Goal: Task Accomplishment & Management: Complete application form

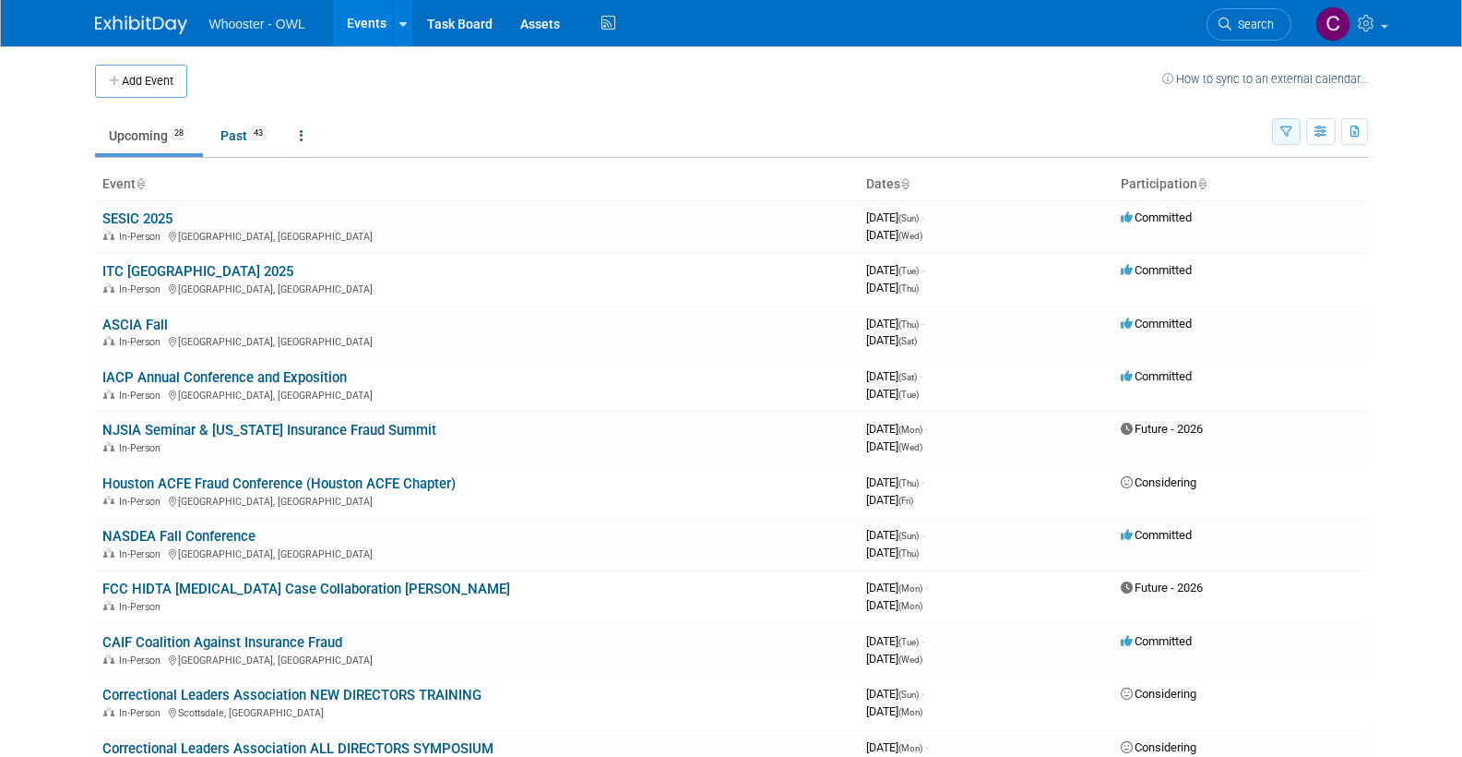
click at [1288, 126] on icon "button" at bounding box center [1287, 132] width 12 height 12
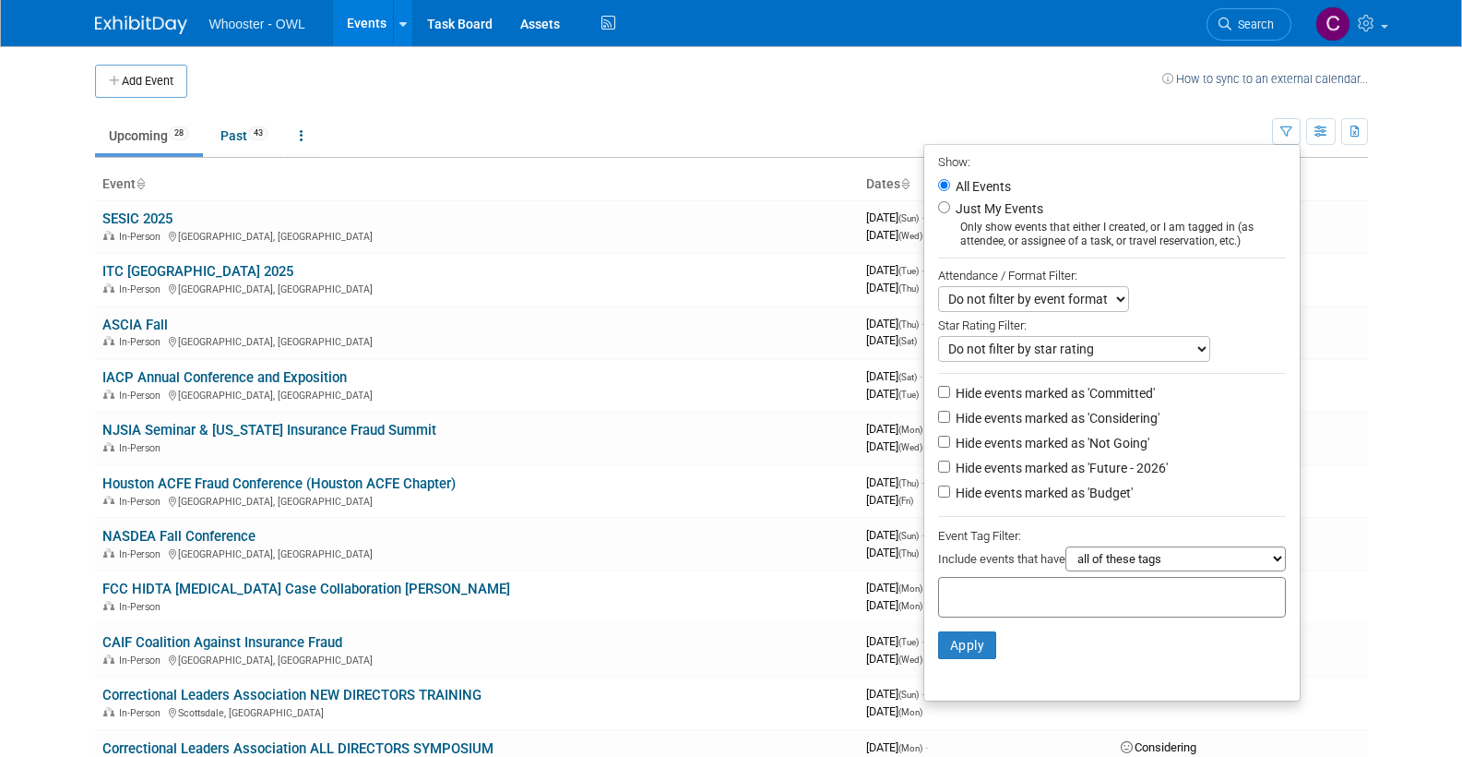
click at [943, 206] on input "Just My Events" at bounding box center [944, 207] width 12 height 12
radio input "true"
click at [959, 631] on button "Apply" at bounding box center [967, 645] width 59 height 28
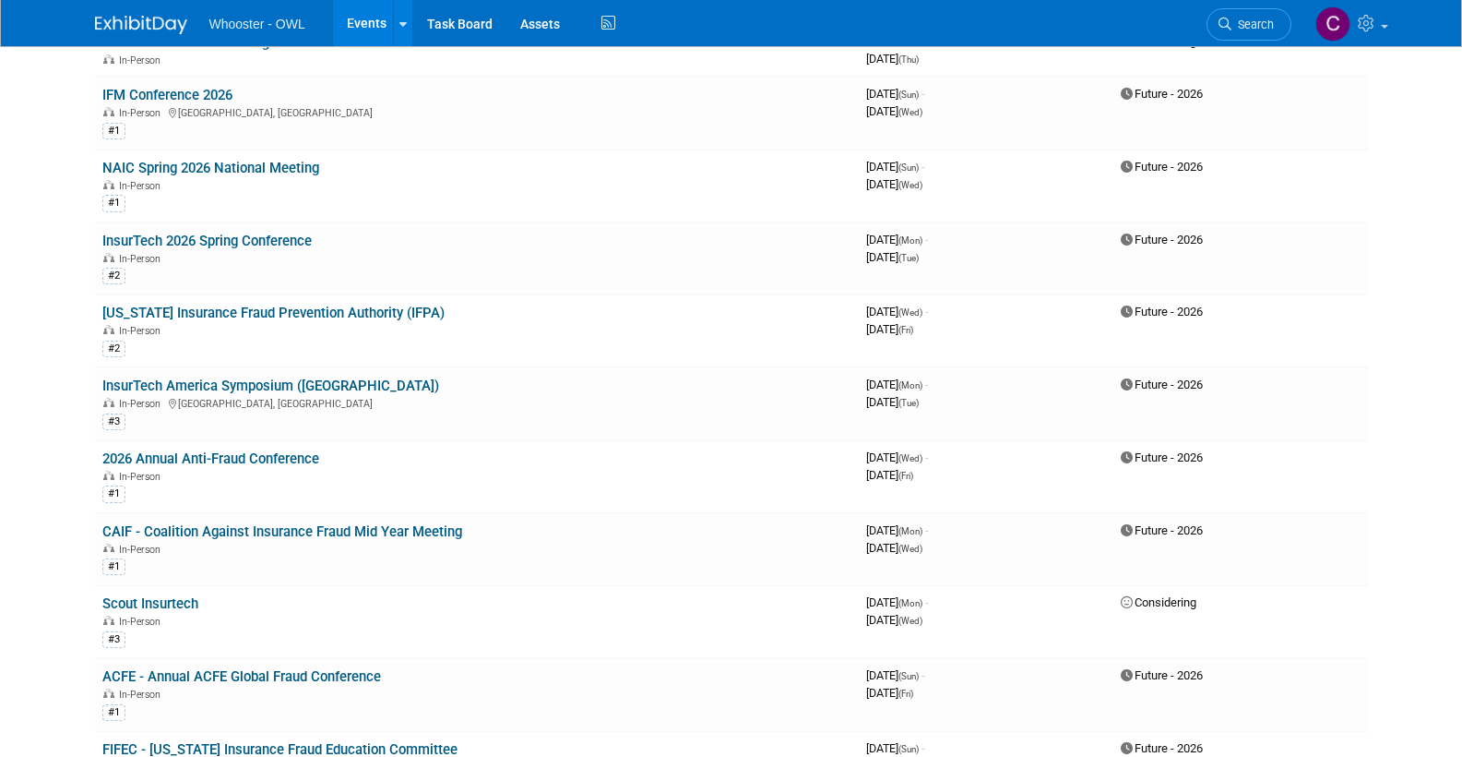
scroll to position [334, 0]
click at [193, 378] on link "InsurTech America Symposium ([GEOGRAPHIC_DATA])" at bounding box center [270, 386] width 337 height 17
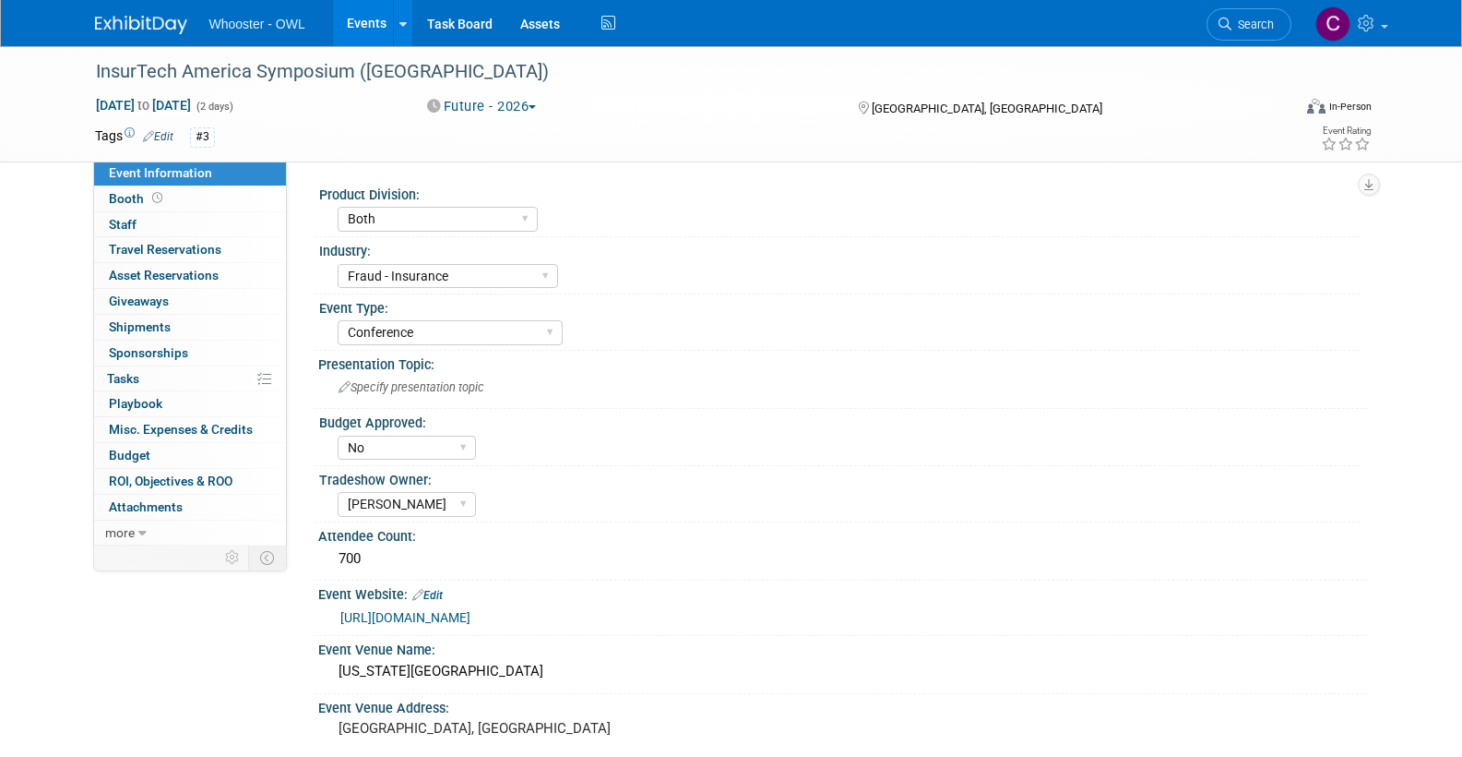
select select "Both"
select select "Fraud - Insurance"
select select "Conference"
select select "No"
select select "Clare Southcombe"
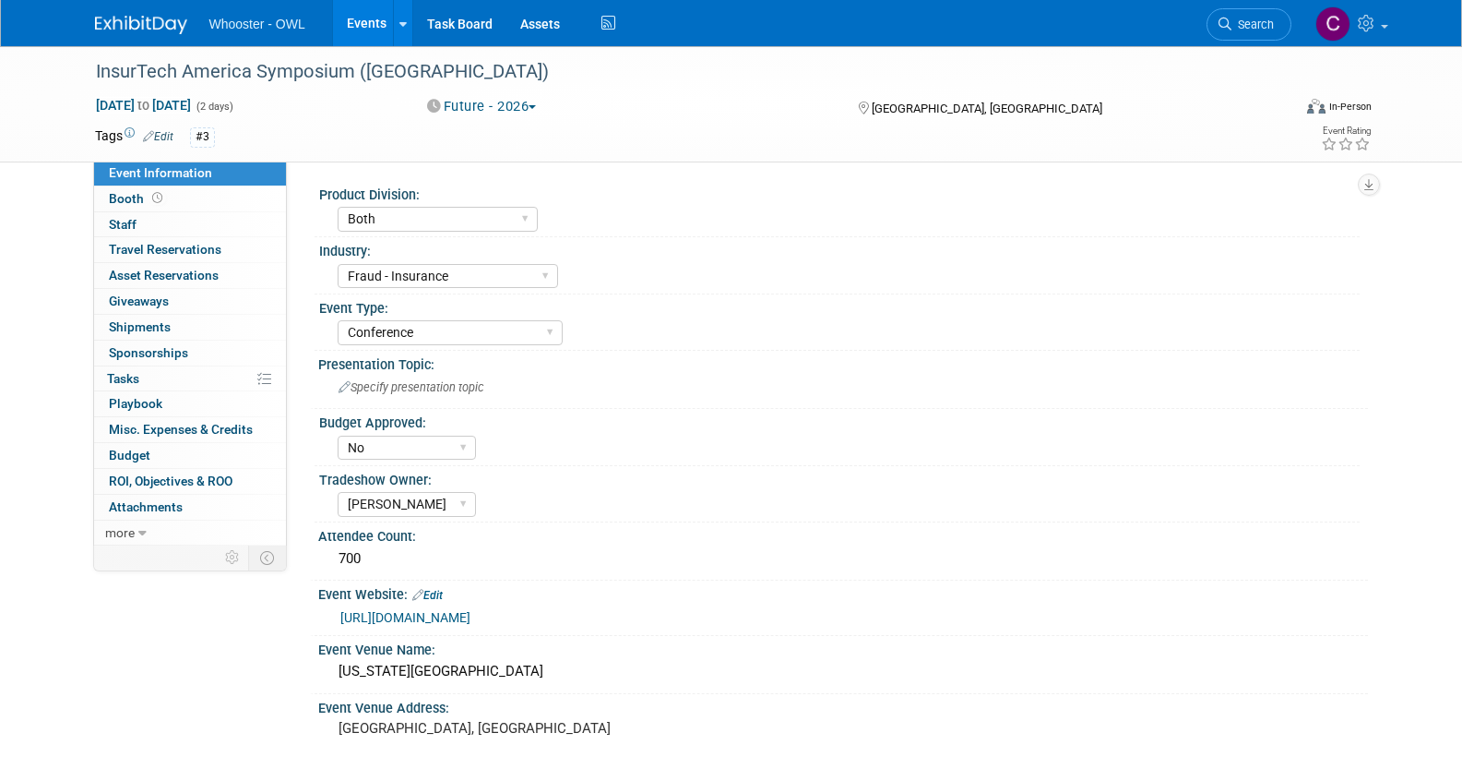
click at [498, 106] on button "Future - 2026" at bounding box center [482, 106] width 123 height 19
click at [489, 162] on link "Considering" at bounding box center [495, 162] width 146 height 26
click at [360, 20] on link "Events" at bounding box center [366, 23] width 67 height 46
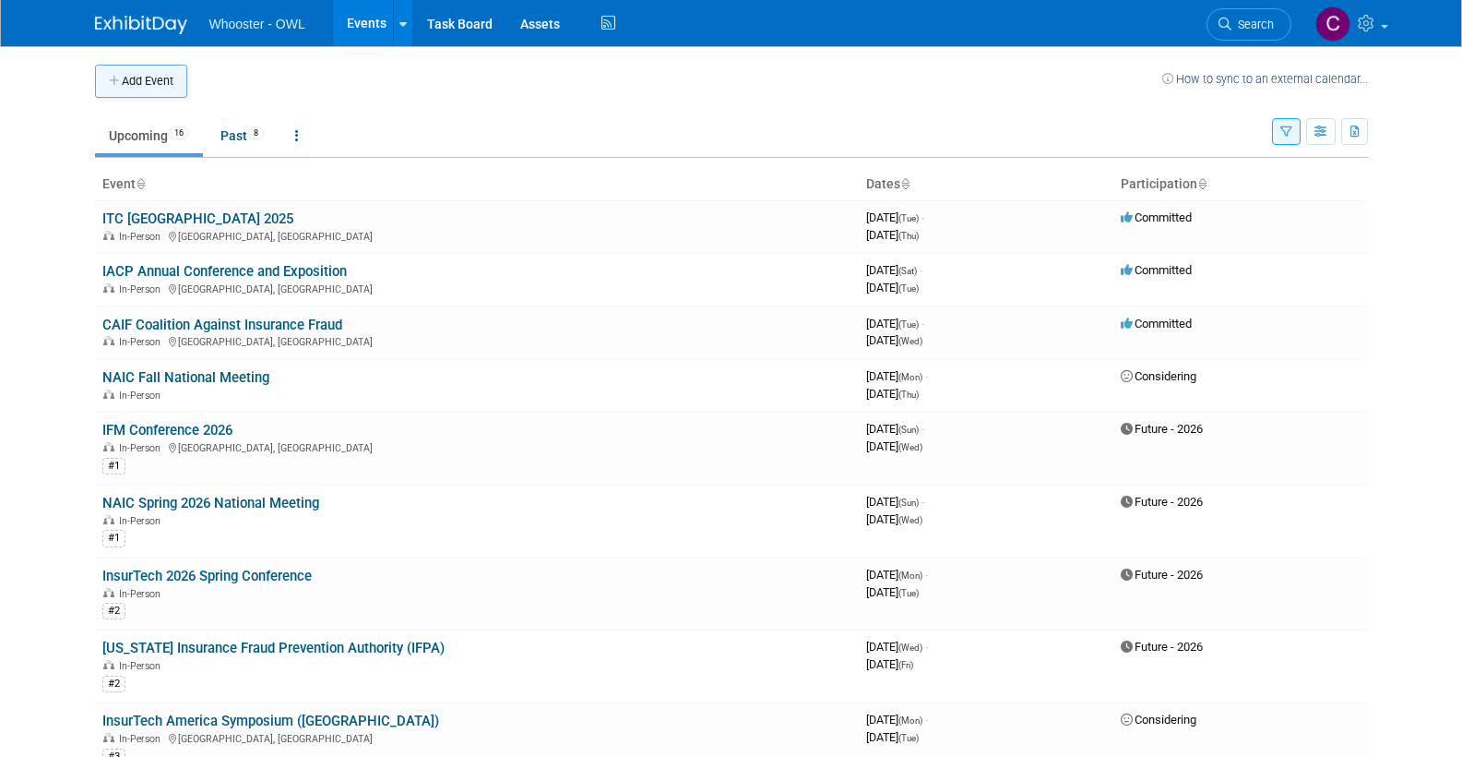
click at [151, 73] on button "Add Event" at bounding box center [141, 81] width 92 height 33
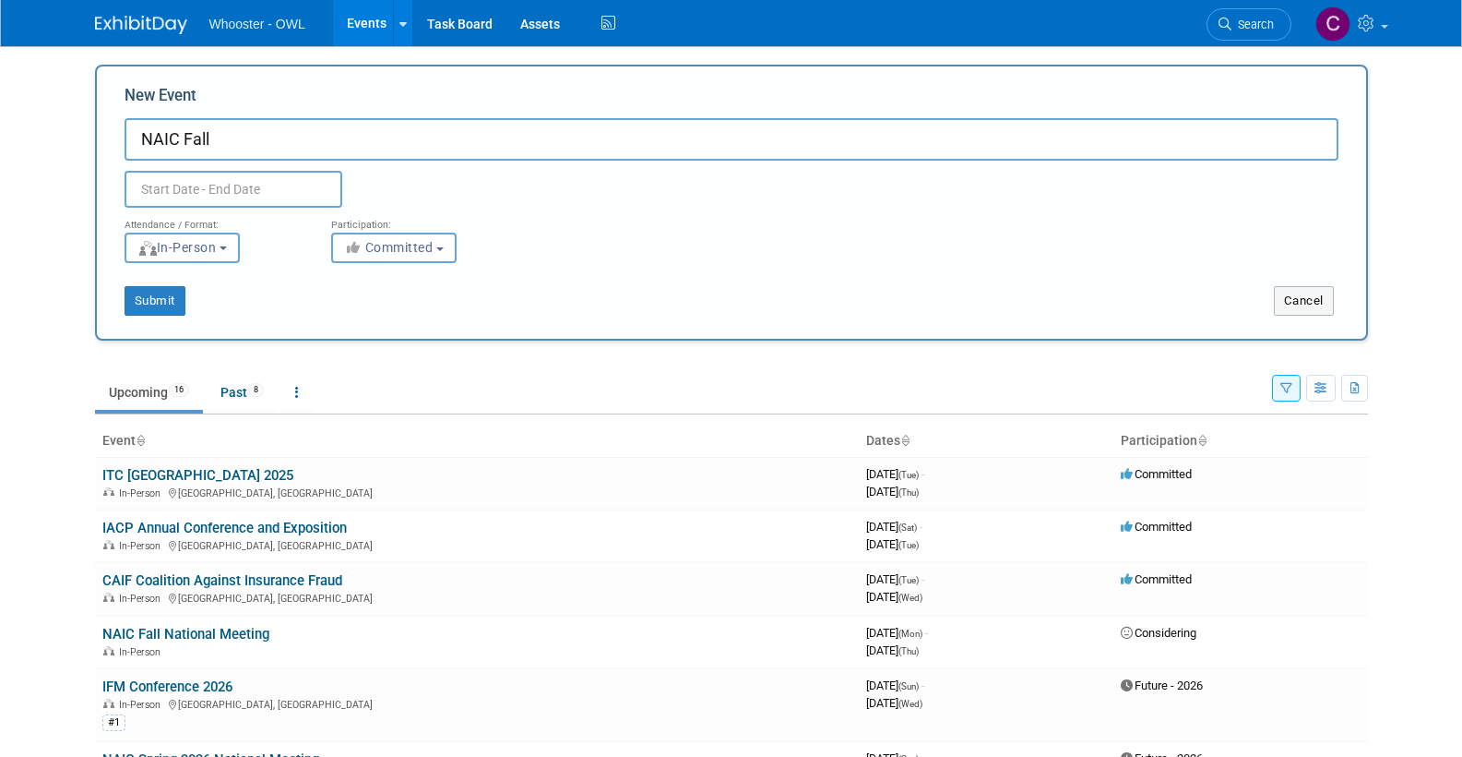
type input "NAIC Fall"
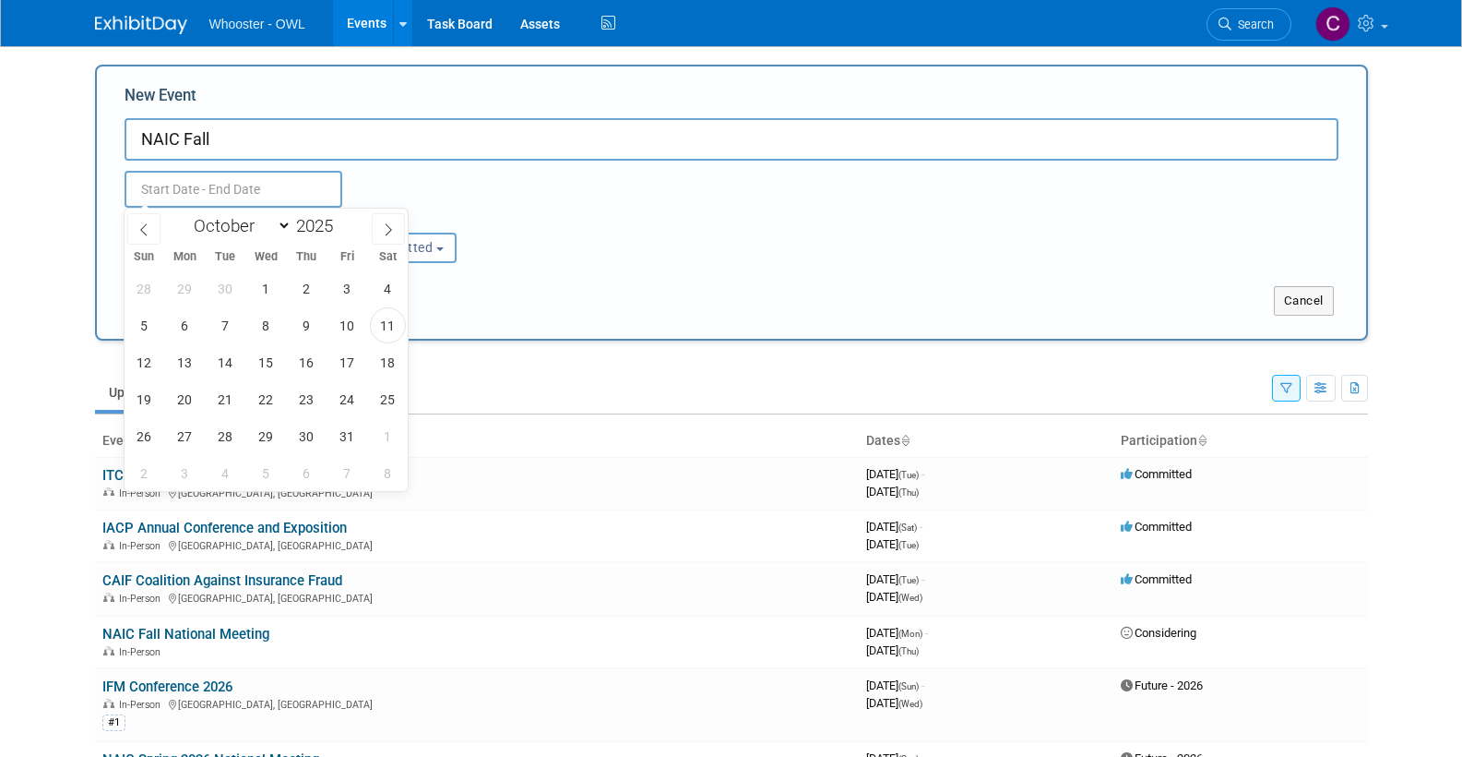
click at [291, 187] on input "text" at bounding box center [234, 189] width 218 height 37
select select "7"
click at [340, 218] on span at bounding box center [340, 220] width 13 height 11
type input "2026"
click at [228, 361] on span "11" at bounding box center [226, 362] width 36 height 36
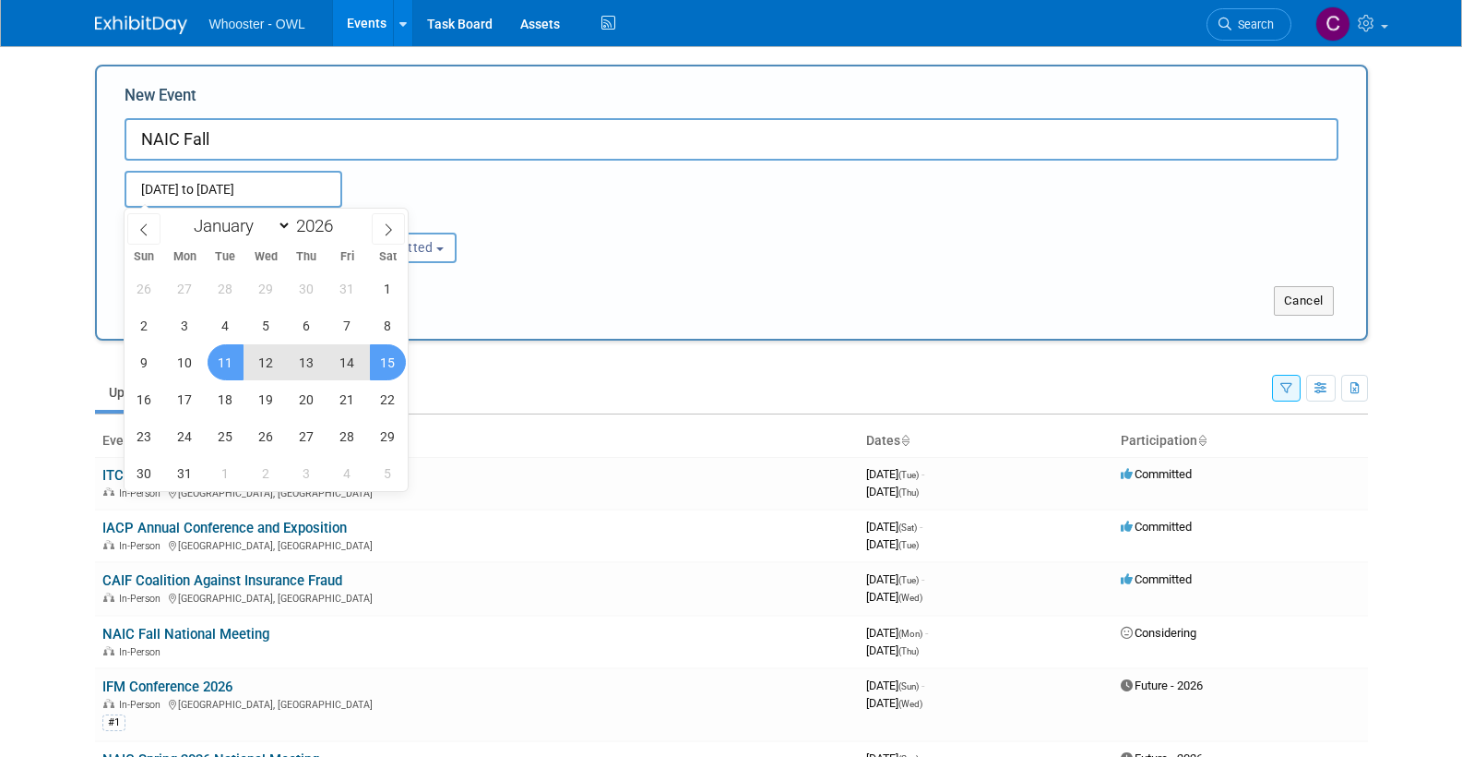
click at [383, 363] on span "15" at bounding box center [388, 362] width 36 height 36
type input "[DATE] to [DATE]"
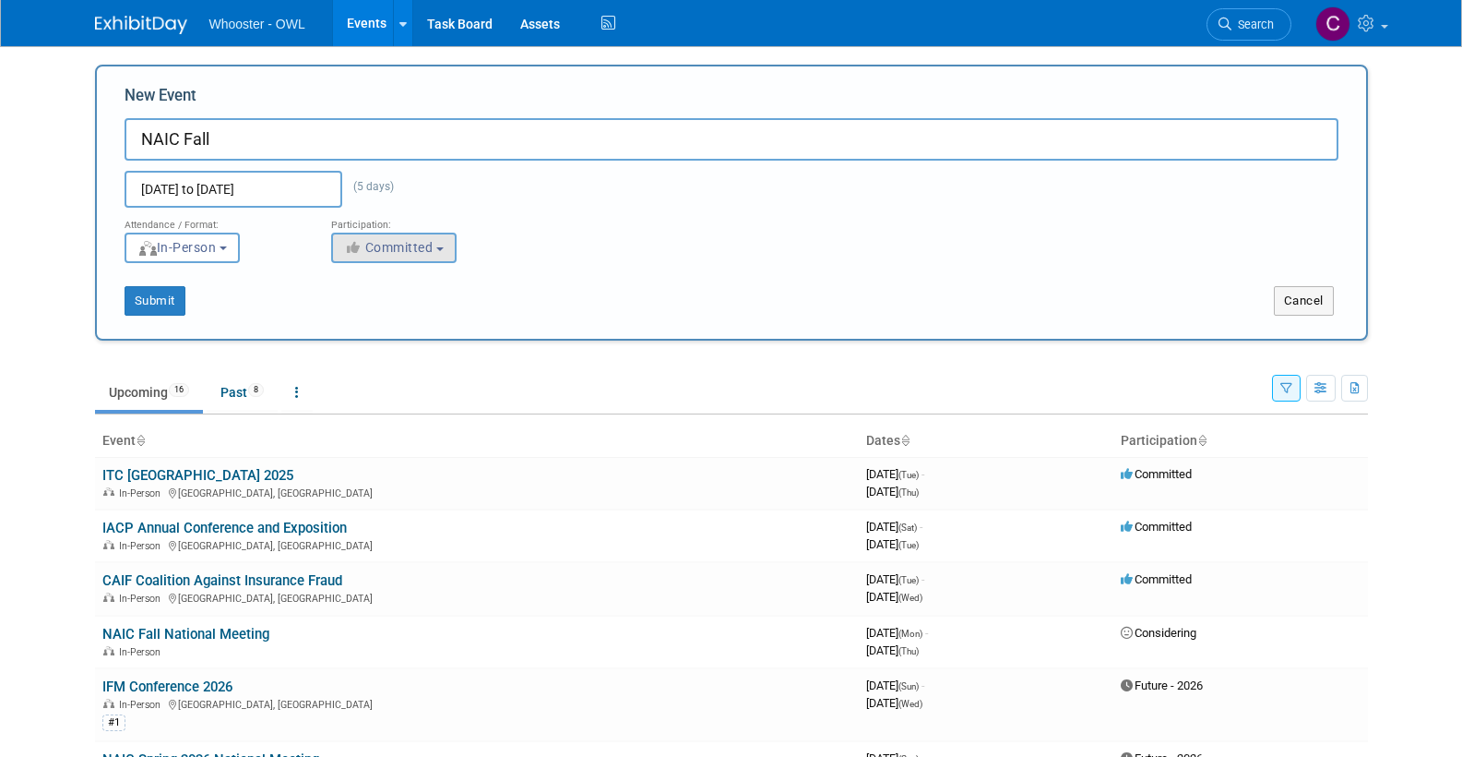
click at [379, 236] on button "Committed" at bounding box center [393, 247] width 125 height 30
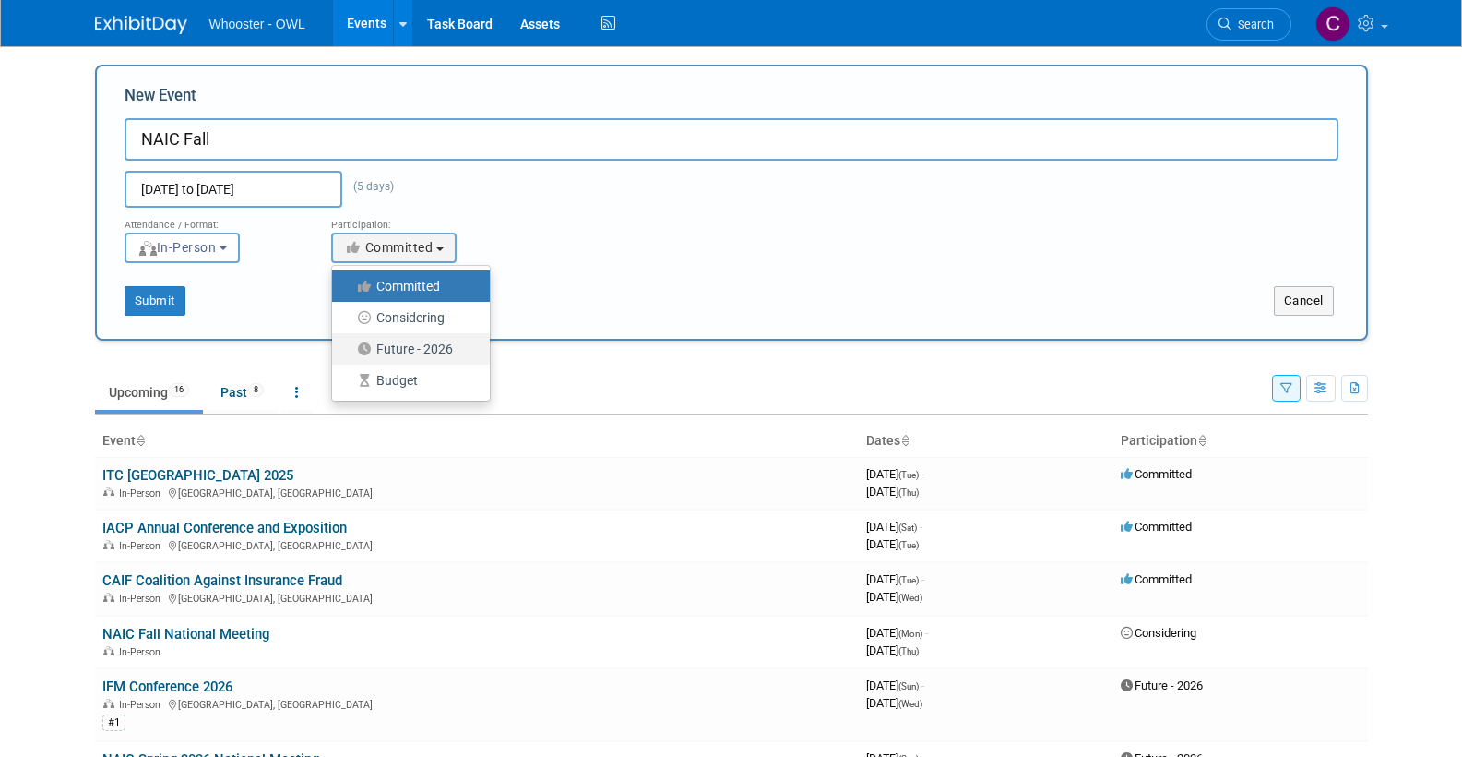
click at [396, 343] on label "Future - 2026" at bounding box center [406, 349] width 130 height 24
click at [349, 343] on input "Future - 2026" at bounding box center [343, 349] width 12 height 12
select select "101"
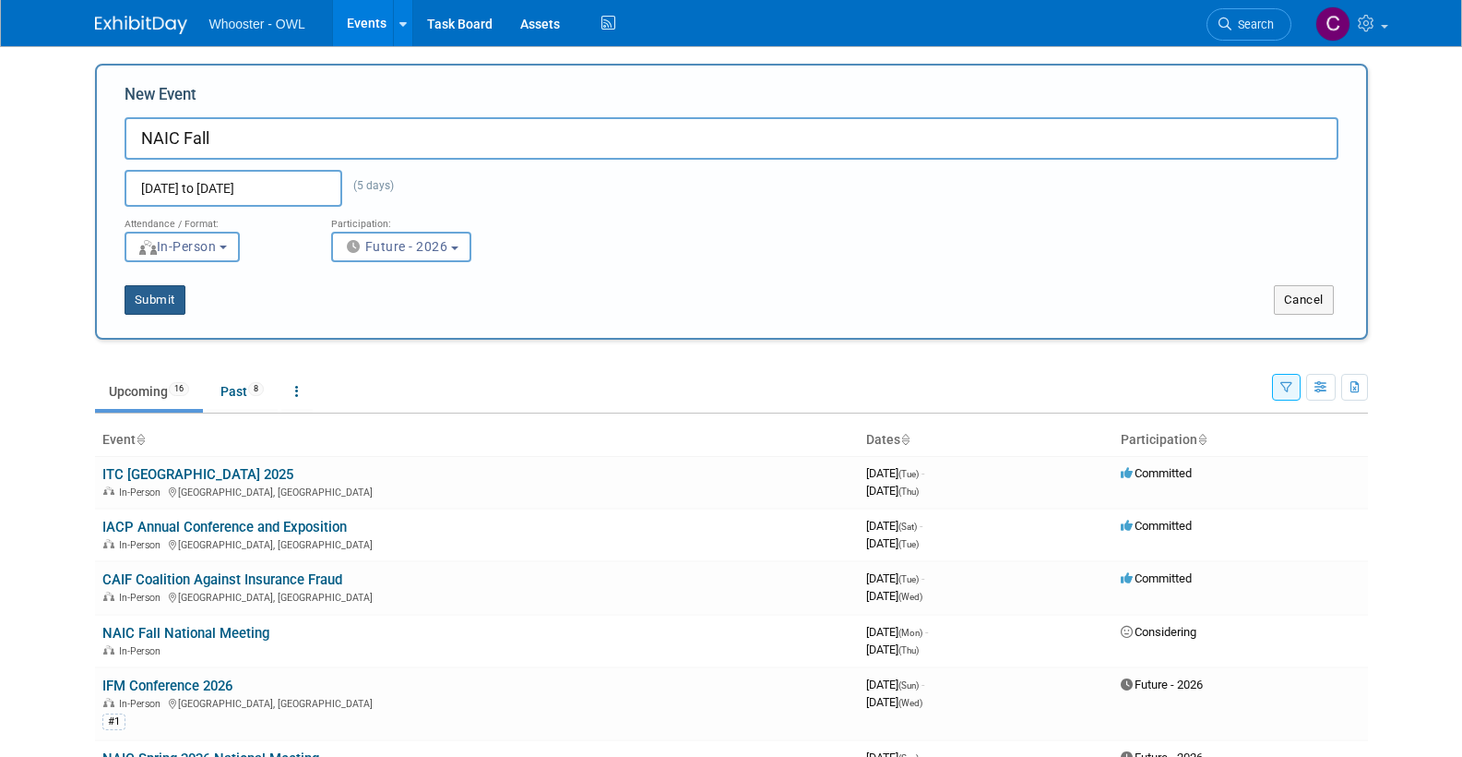
click at [163, 290] on button "Submit" at bounding box center [155, 300] width 61 height 30
type input "NAIC Fall"
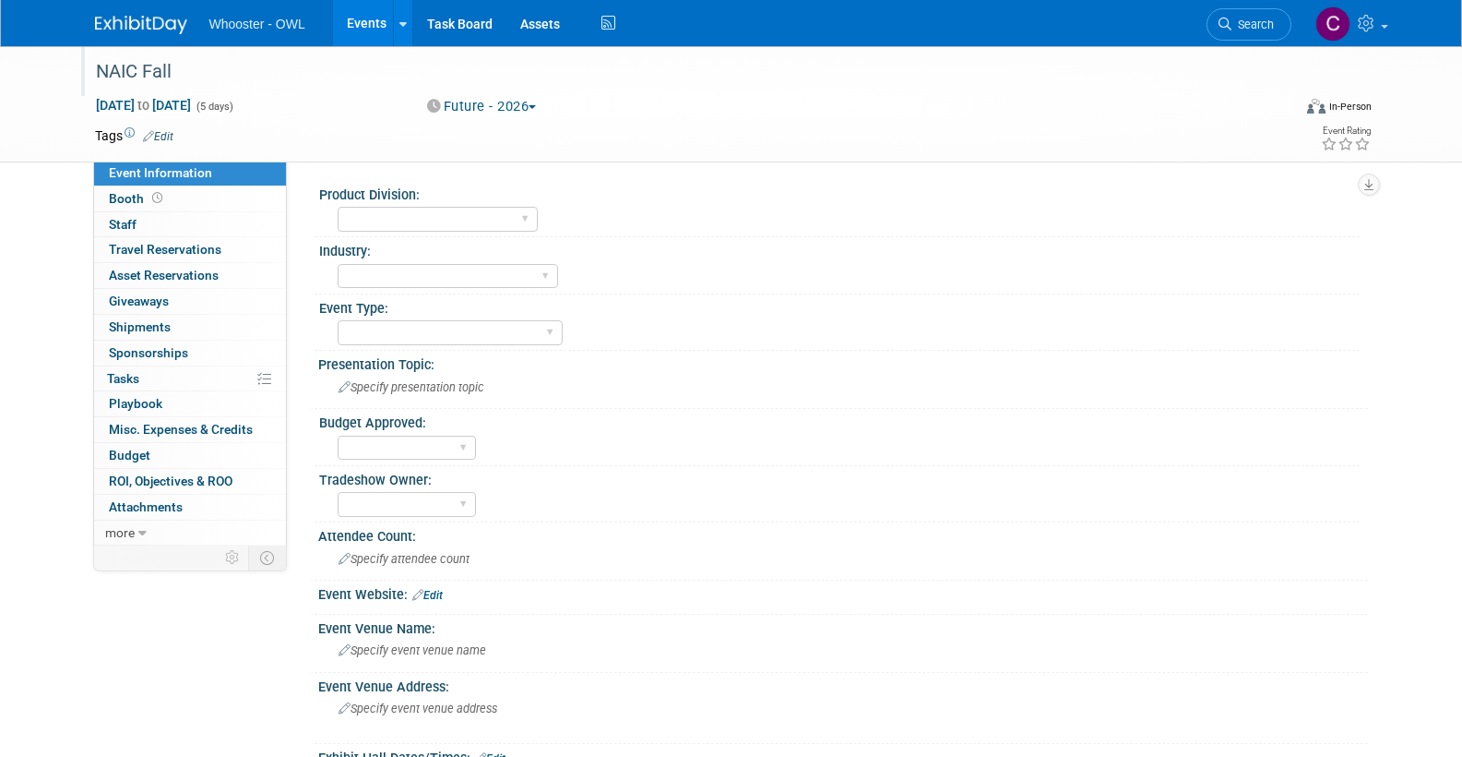
click at [161, 64] on div "NAIC Fall" at bounding box center [676, 71] width 1174 height 33
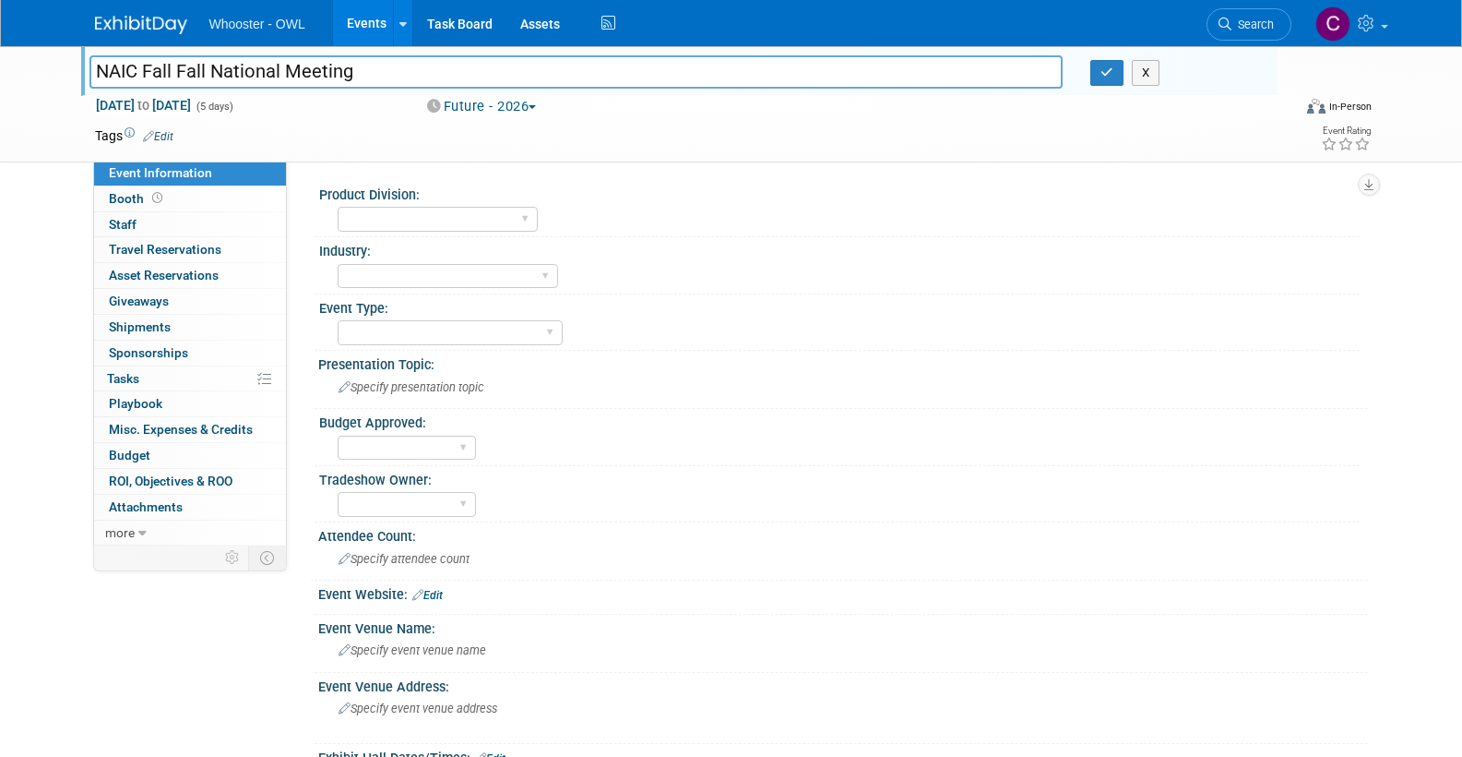
click at [179, 71] on input "NAIC Fall Fall National Meeting" at bounding box center [576, 71] width 974 height 32
type input "NAIC 2026 Fall National Meeting"
click at [1107, 74] on icon "button" at bounding box center [1107, 72] width 13 height 12
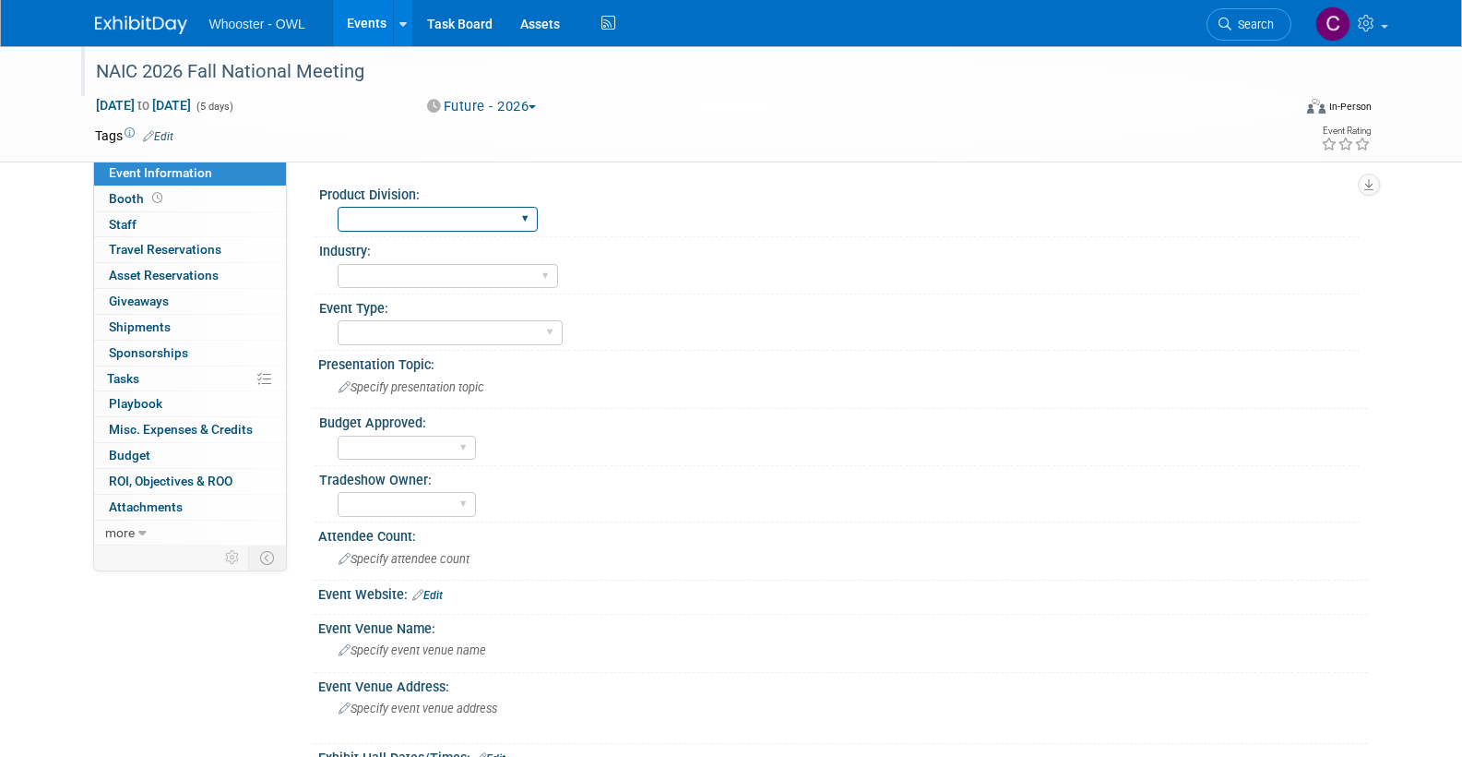
select select "Both"
select select "Fraud - Insurance"
select select "Conference"
select select "No"
select select "[PERSON_NAME]"
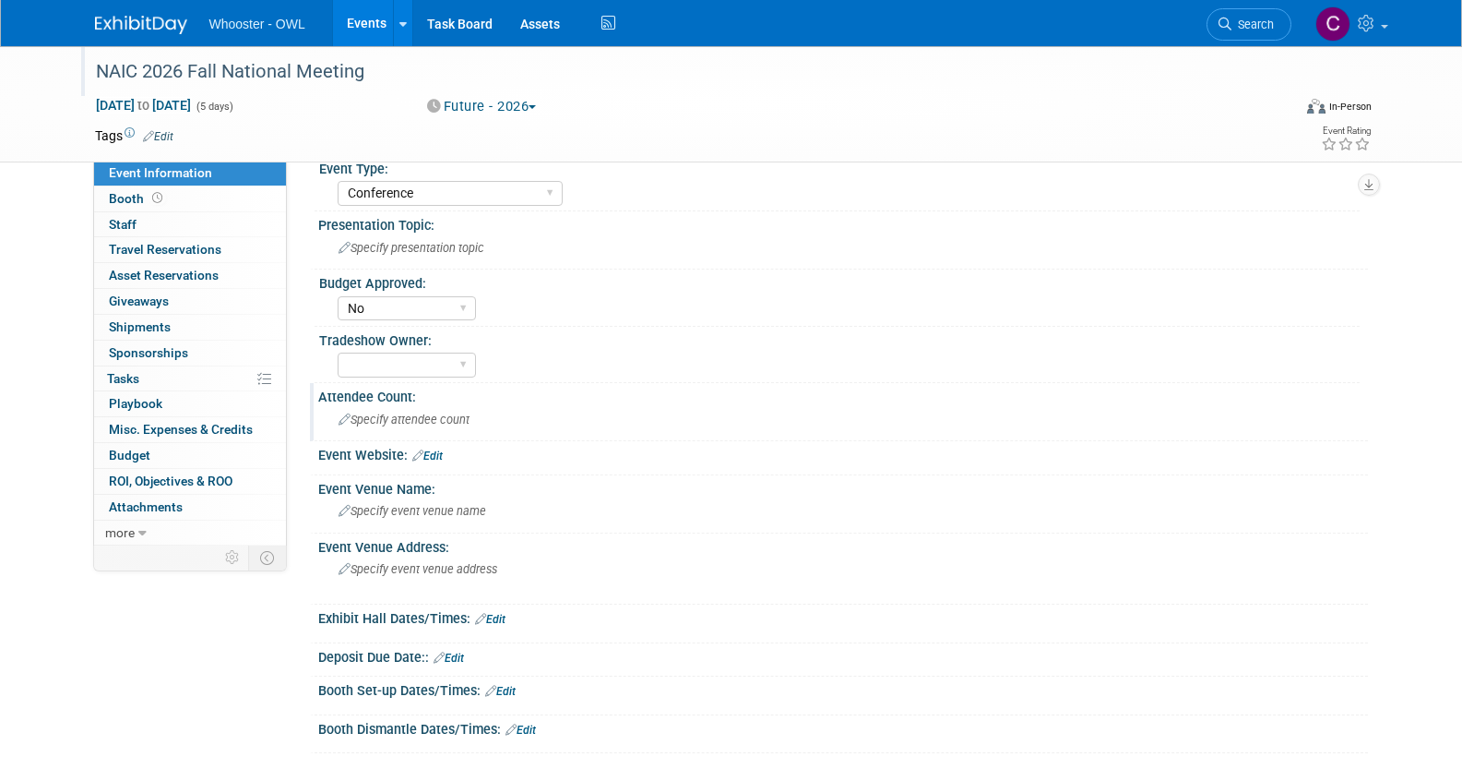
scroll to position [175, 0]
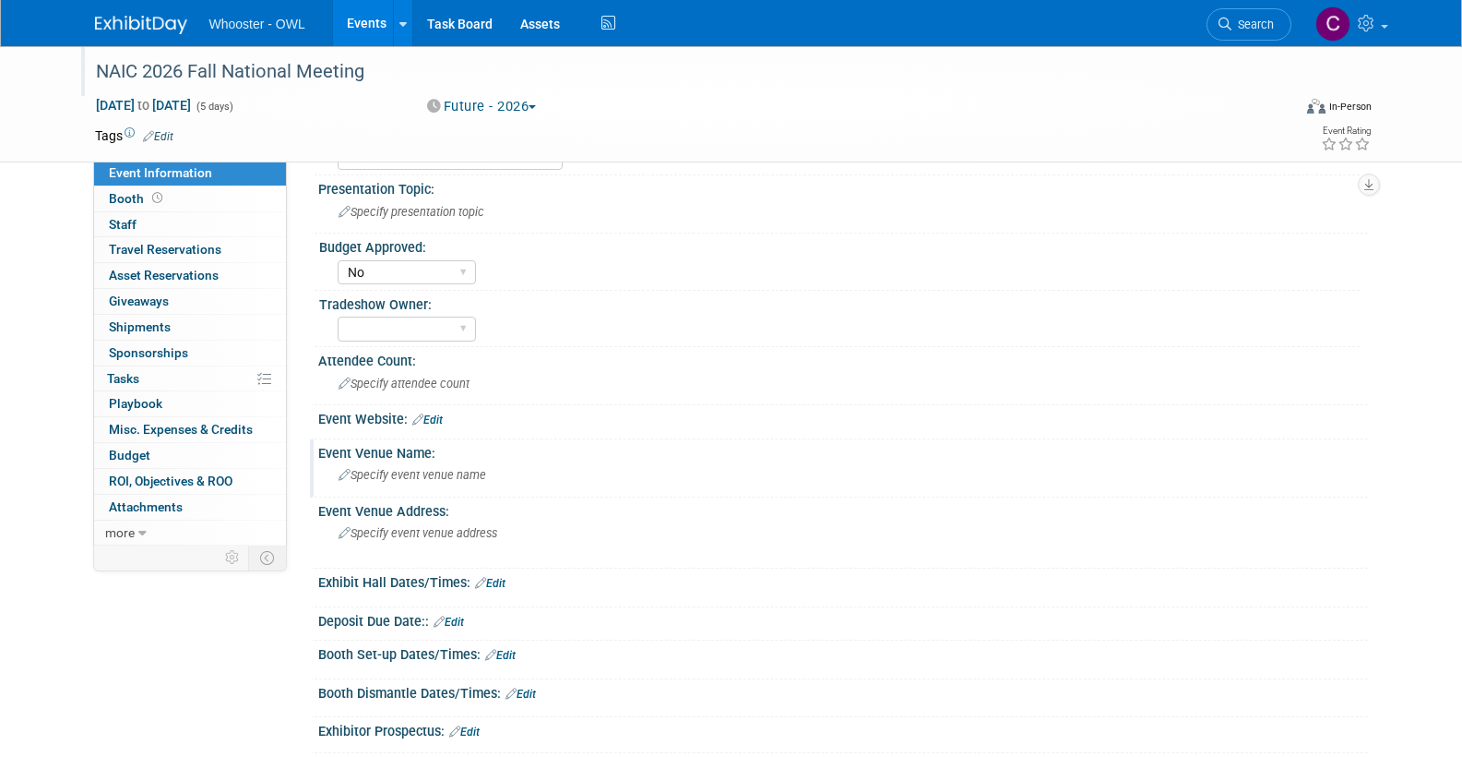
click at [433, 468] on span "Specify event venue name" at bounding box center [413, 475] width 148 height 14
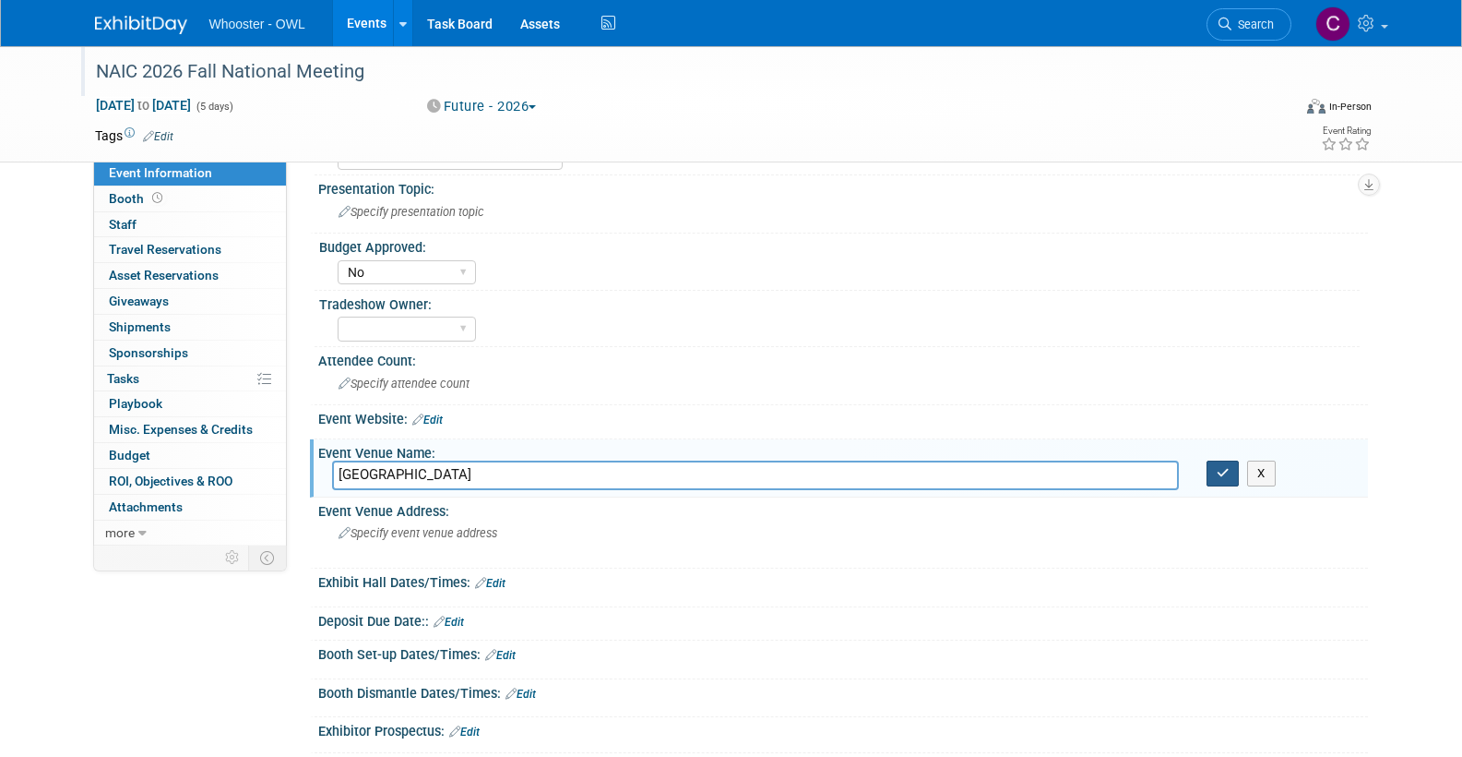
type input "Hilton Columbus Downtown"
drag, startPoint x: 1221, startPoint y: 468, endPoint x: 1007, endPoint y: 504, distance: 217.0
click at [1221, 468] on icon "button" at bounding box center [1223, 473] width 13 height 12
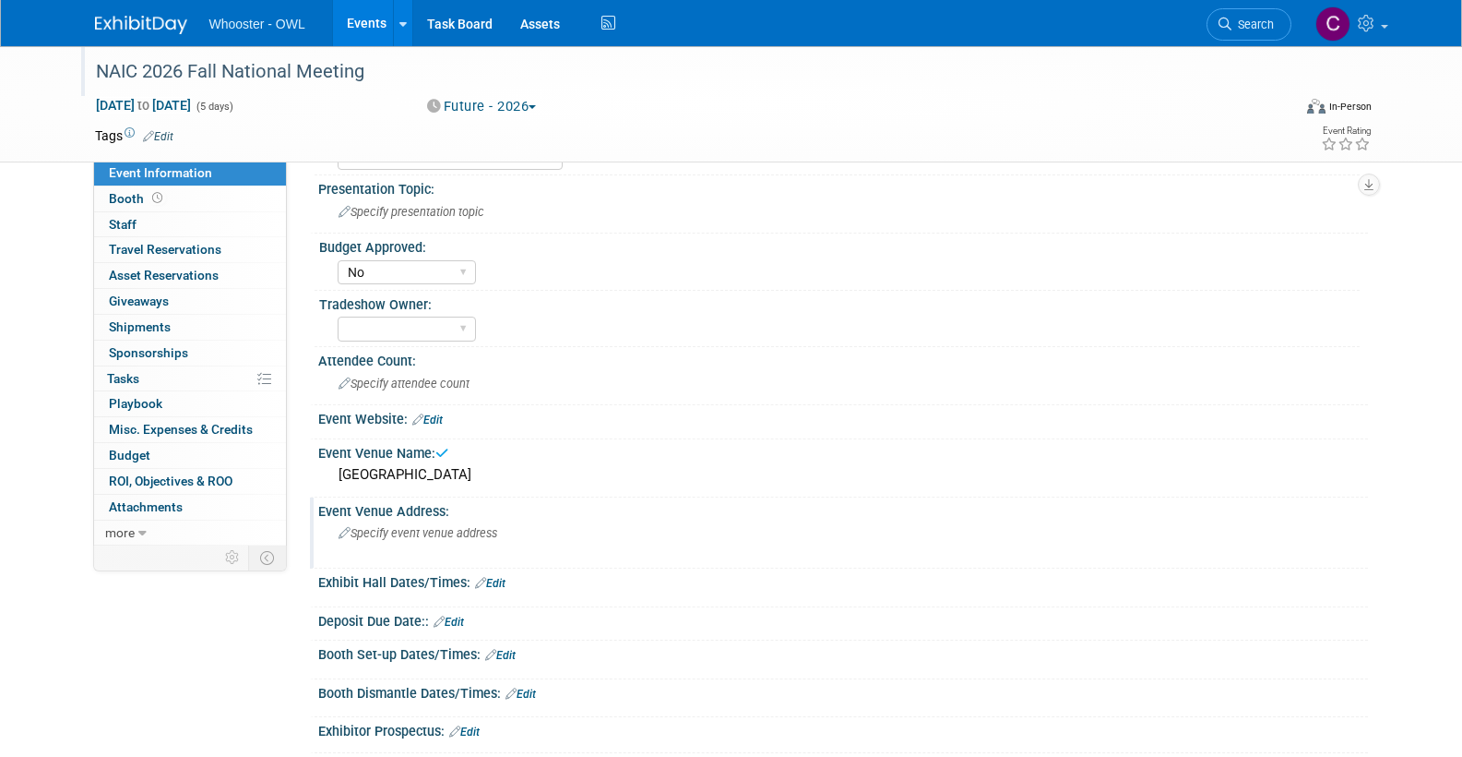
click at [502, 525] on div "Specify event venue address" at bounding box center [537, 539] width 410 height 42
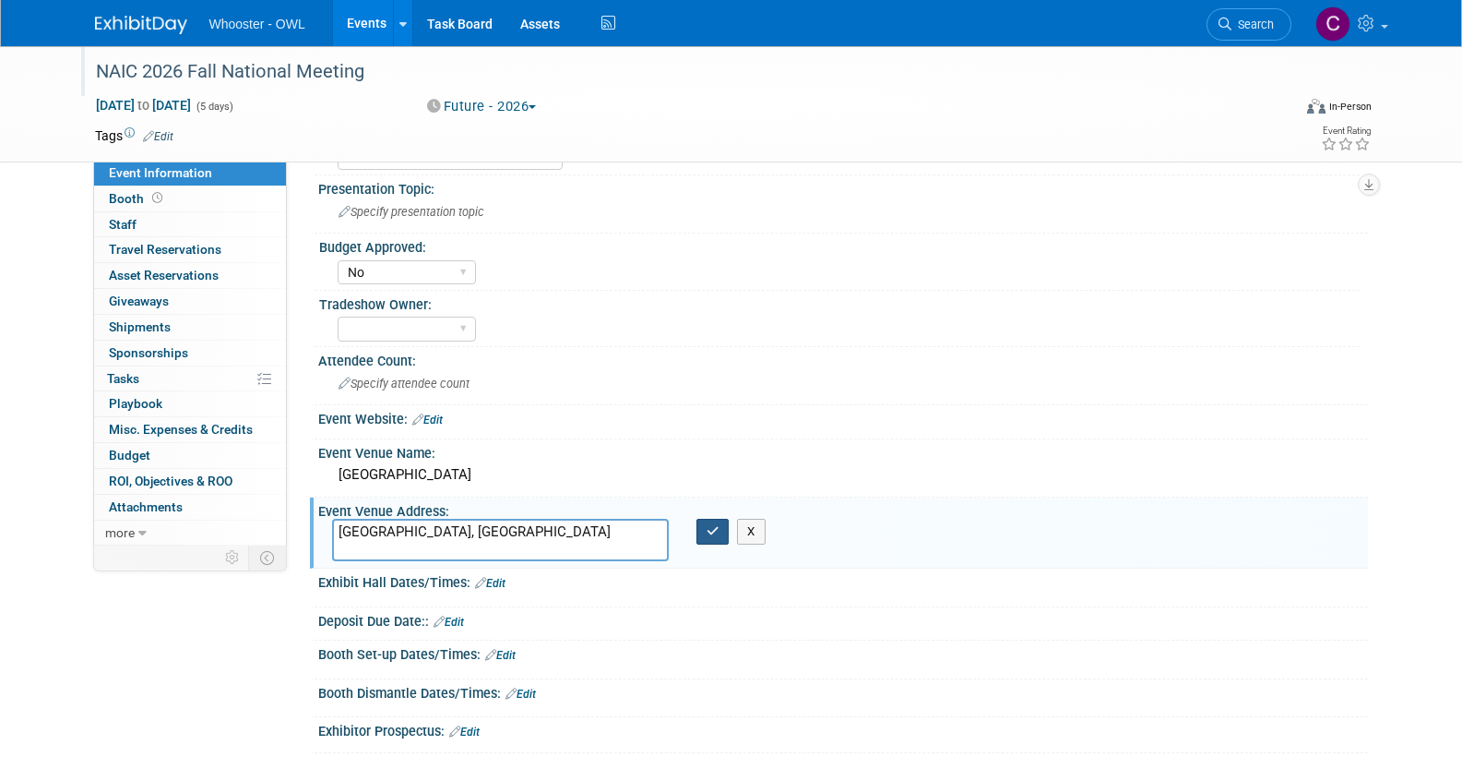
type textarea "[GEOGRAPHIC_DATA], [GEOGRAPHIC_DATA]"
click at [721, 524] on button "button" at bounding box center [713, 531] width 33 height 26
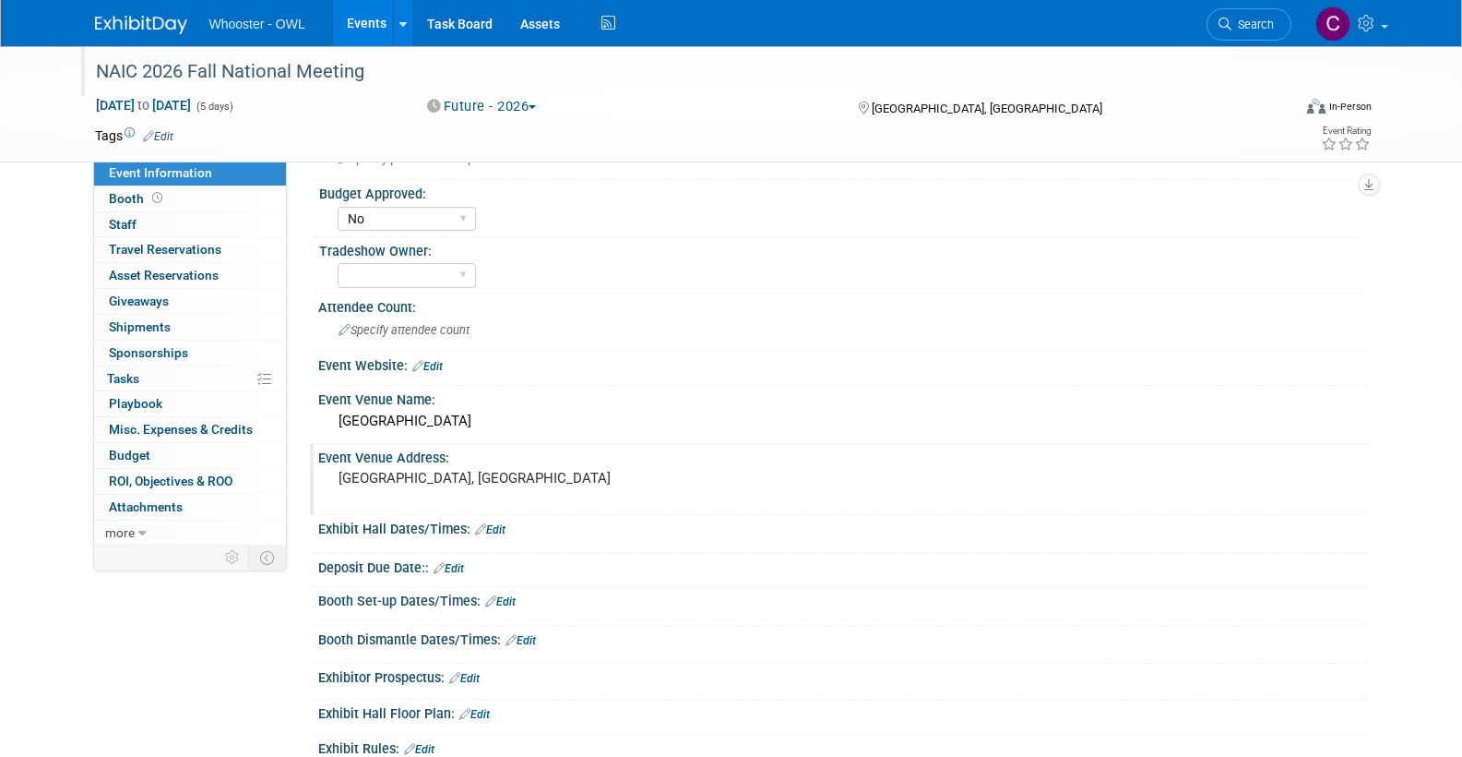
scroll to position [227, 0]
click at [144, 450] on span "Budget" at bounding box center [130, 454] width 42 height 15
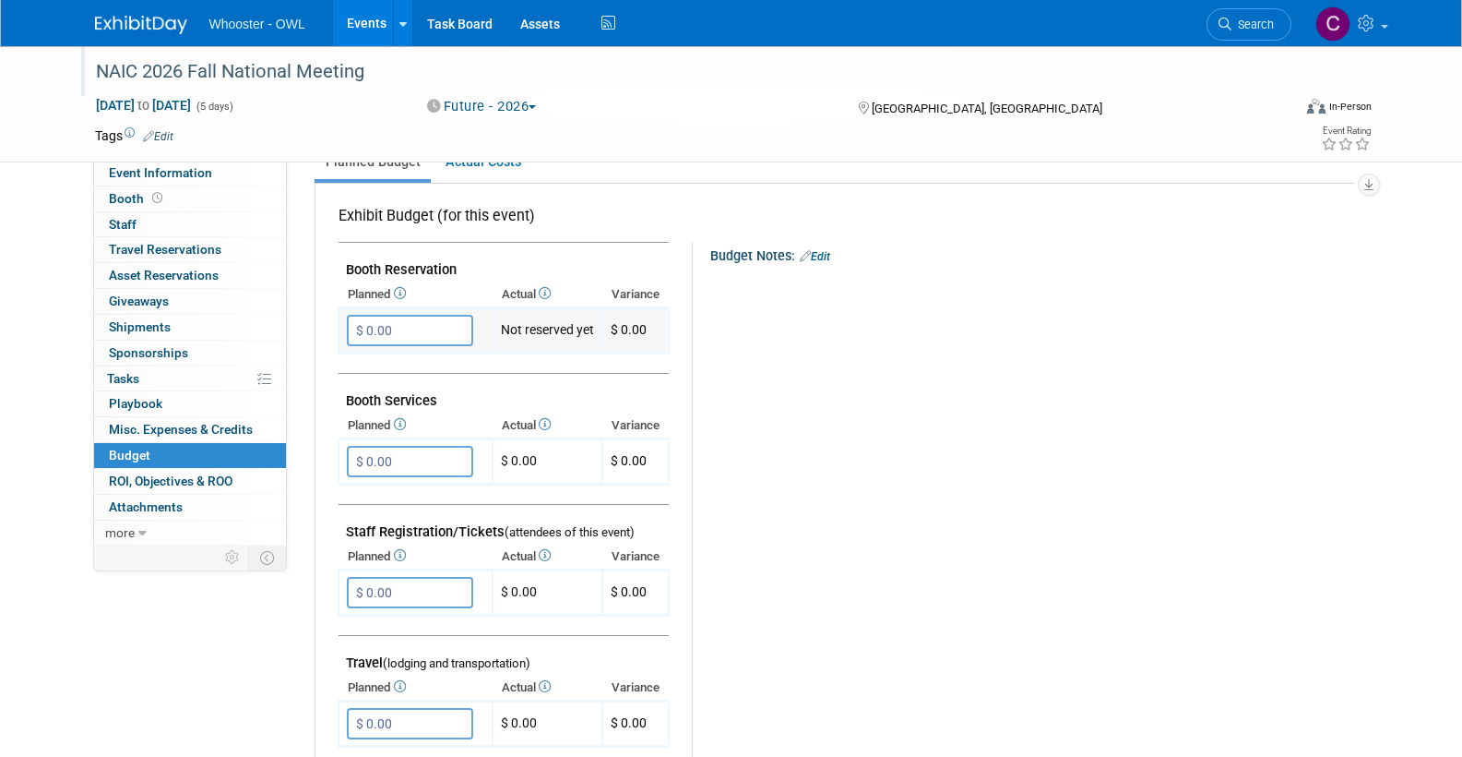
scroll to position [287, 0]
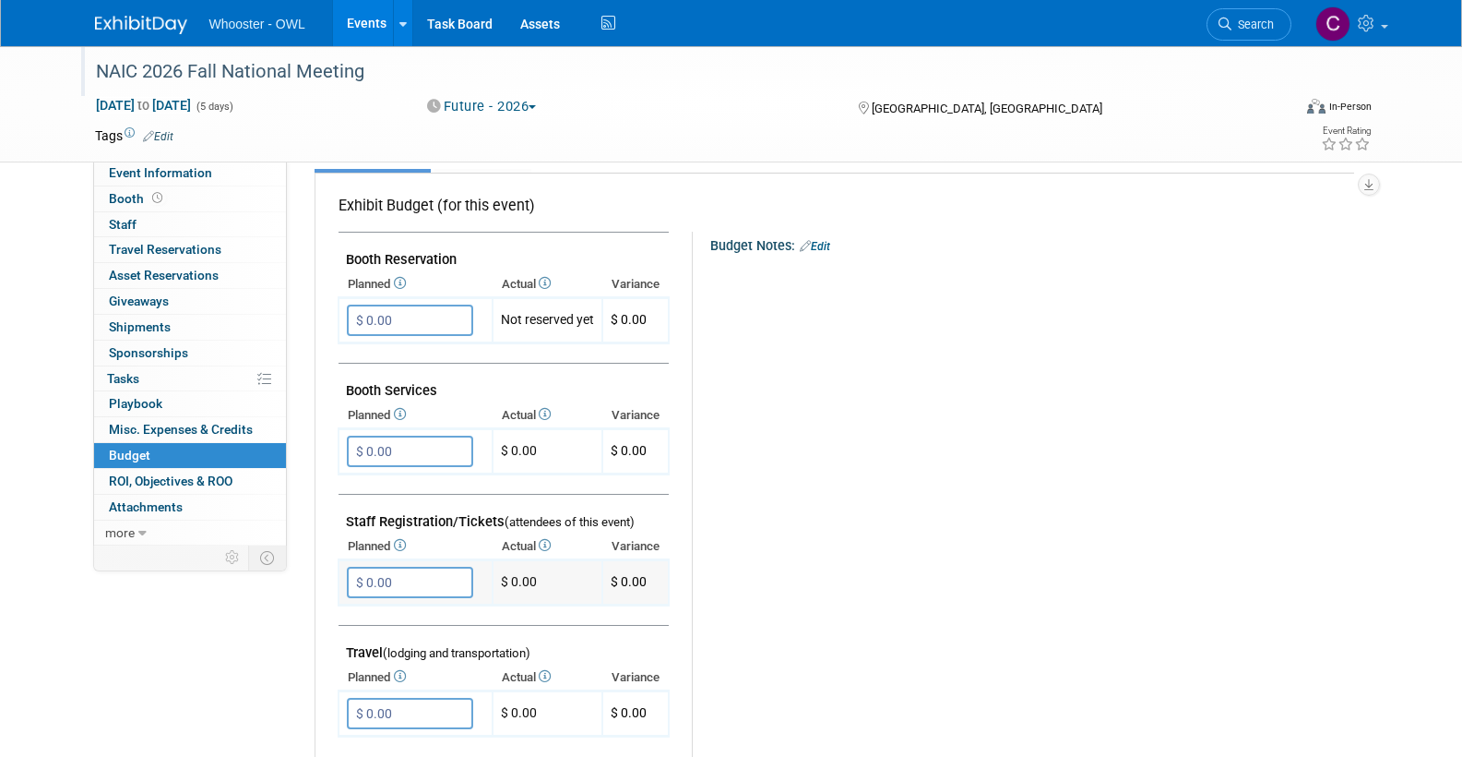
click at [419, 570] on input "$ 0.00" at bounding box center [410, 581] width 126 height 31
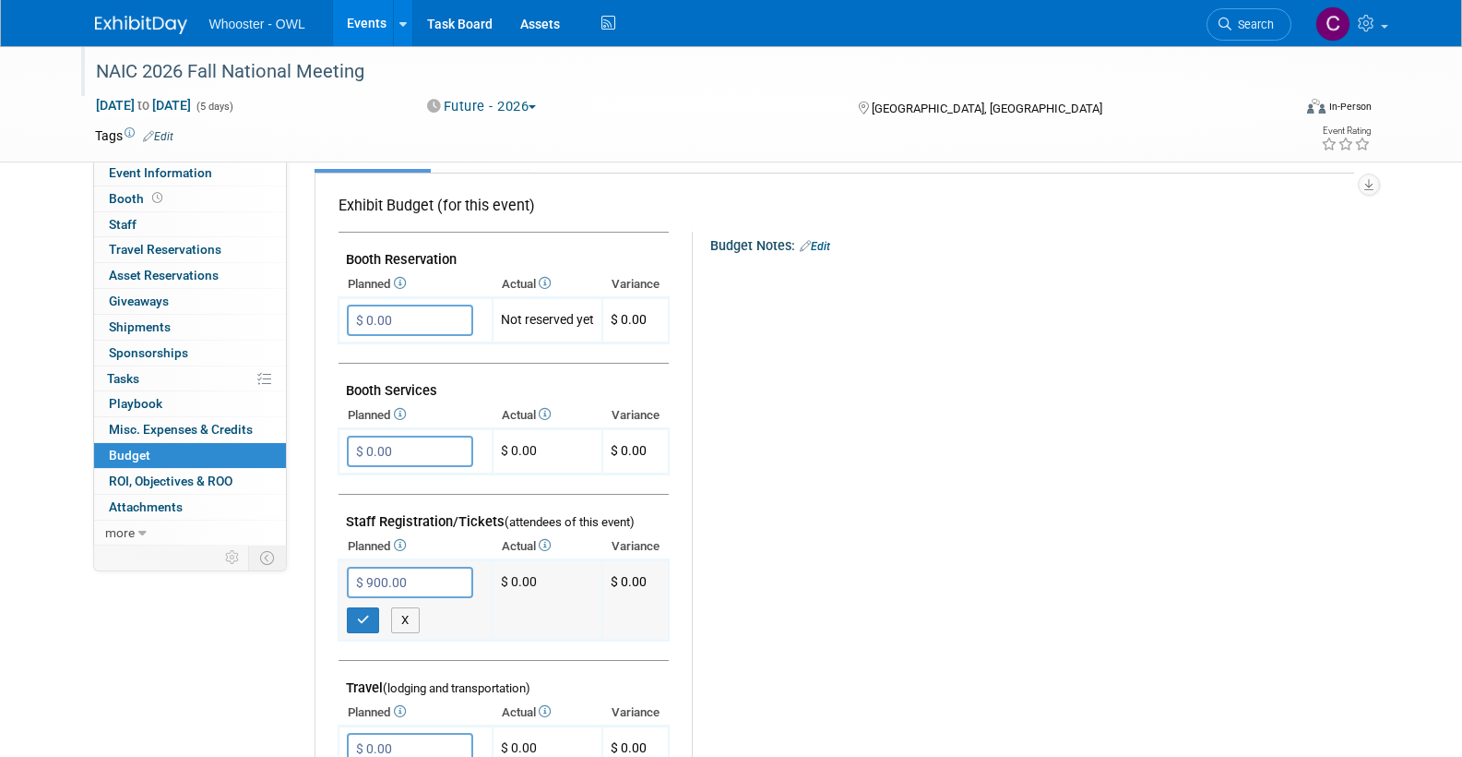
click at [371, 566] on input "$ 900.00" at bounding box center [410, 581] width 126 height 31
type input "$ 1,000.00"
click at [364, 614] on icon "button" at bounding box center [363, 620] width 13 height 12
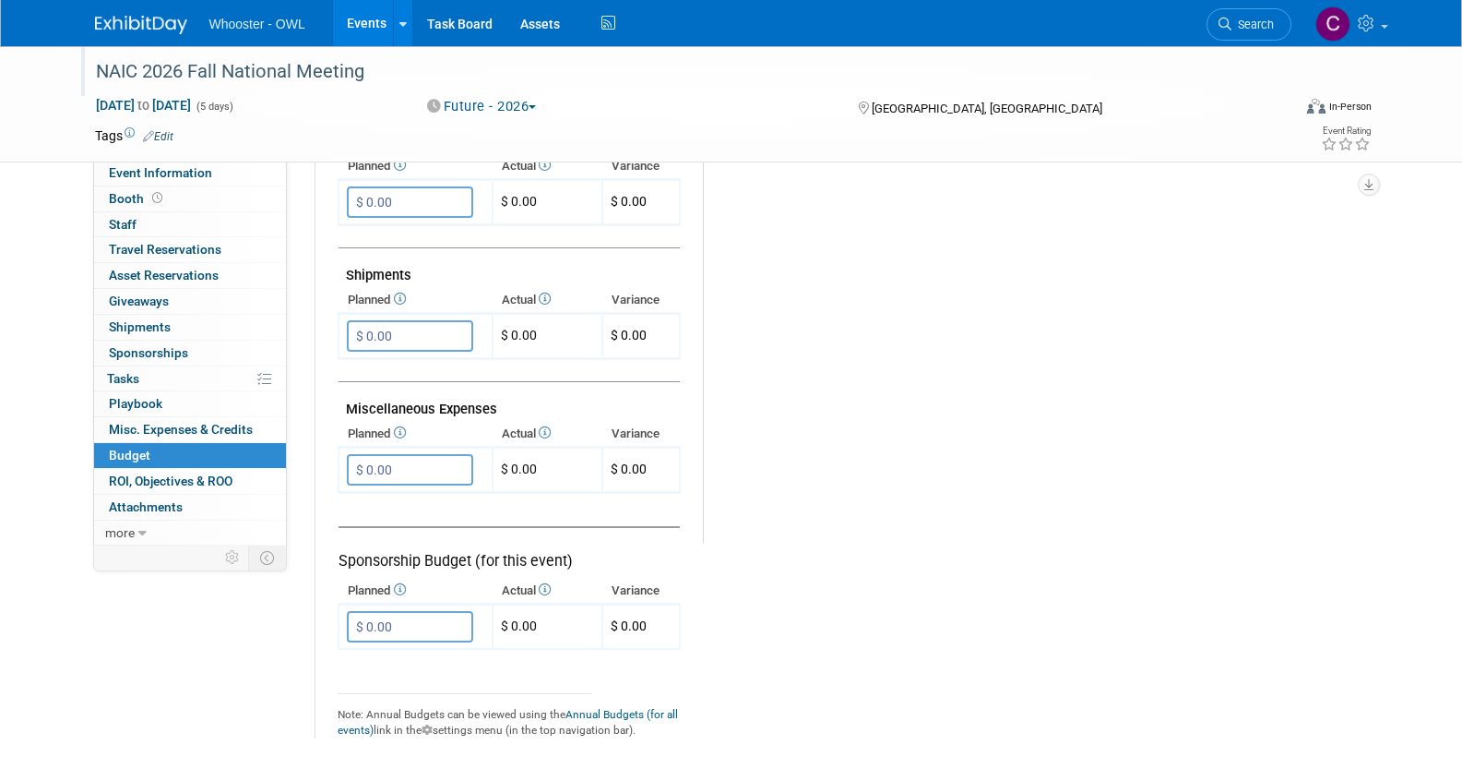
scroll to position [929, 0]
drag, startPoint x: 365, startPoint y: 454, endPoint x: 407, endPoint y: 468, distance: 43.8
click at [365, 457] on input "$ 0.00" at bounding box center [410, 472] width 126 height 31
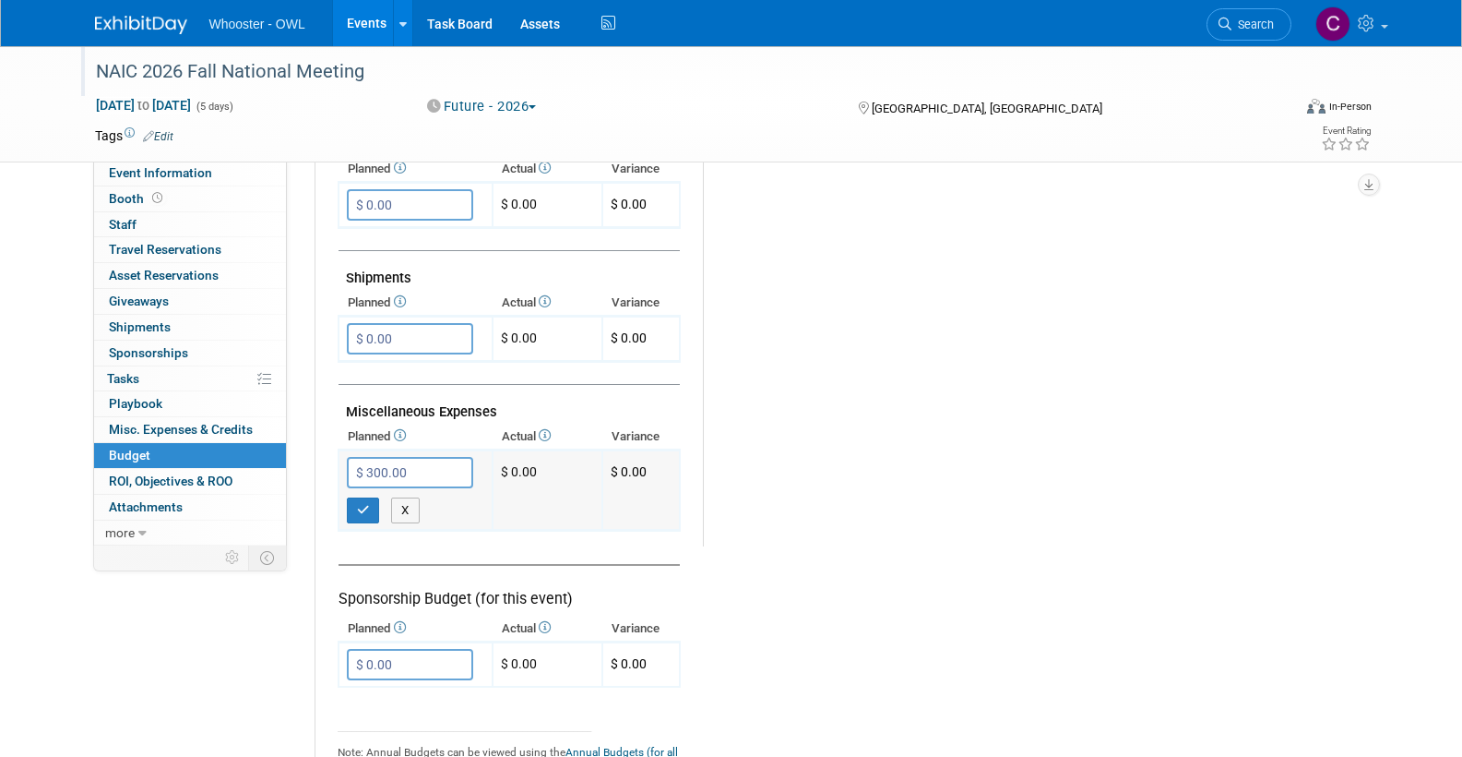
type input "$ 3,000.00"
click at [357, 504] on icon "button" at bounding box center [363, 510] width 13 height 12
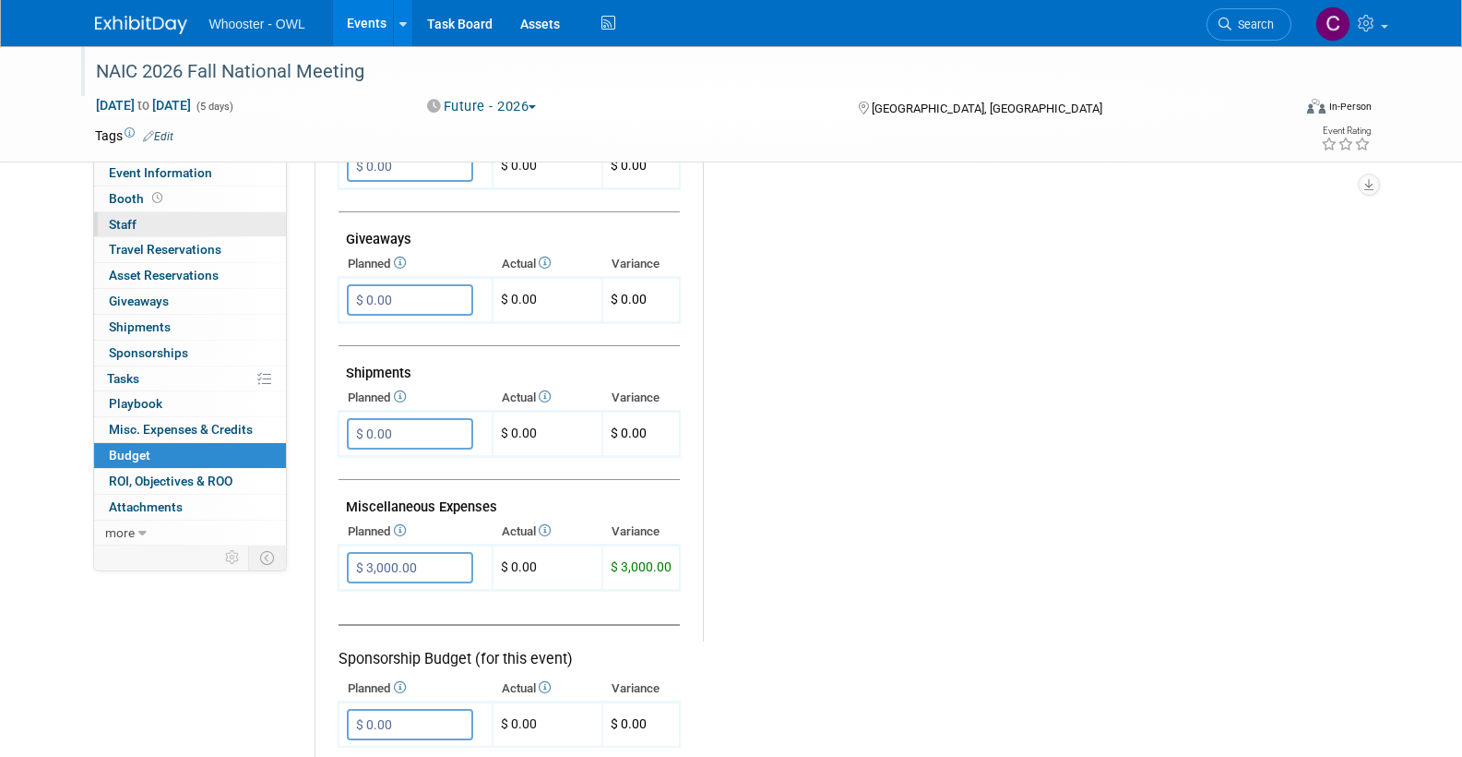
scroll to position [817, 0]
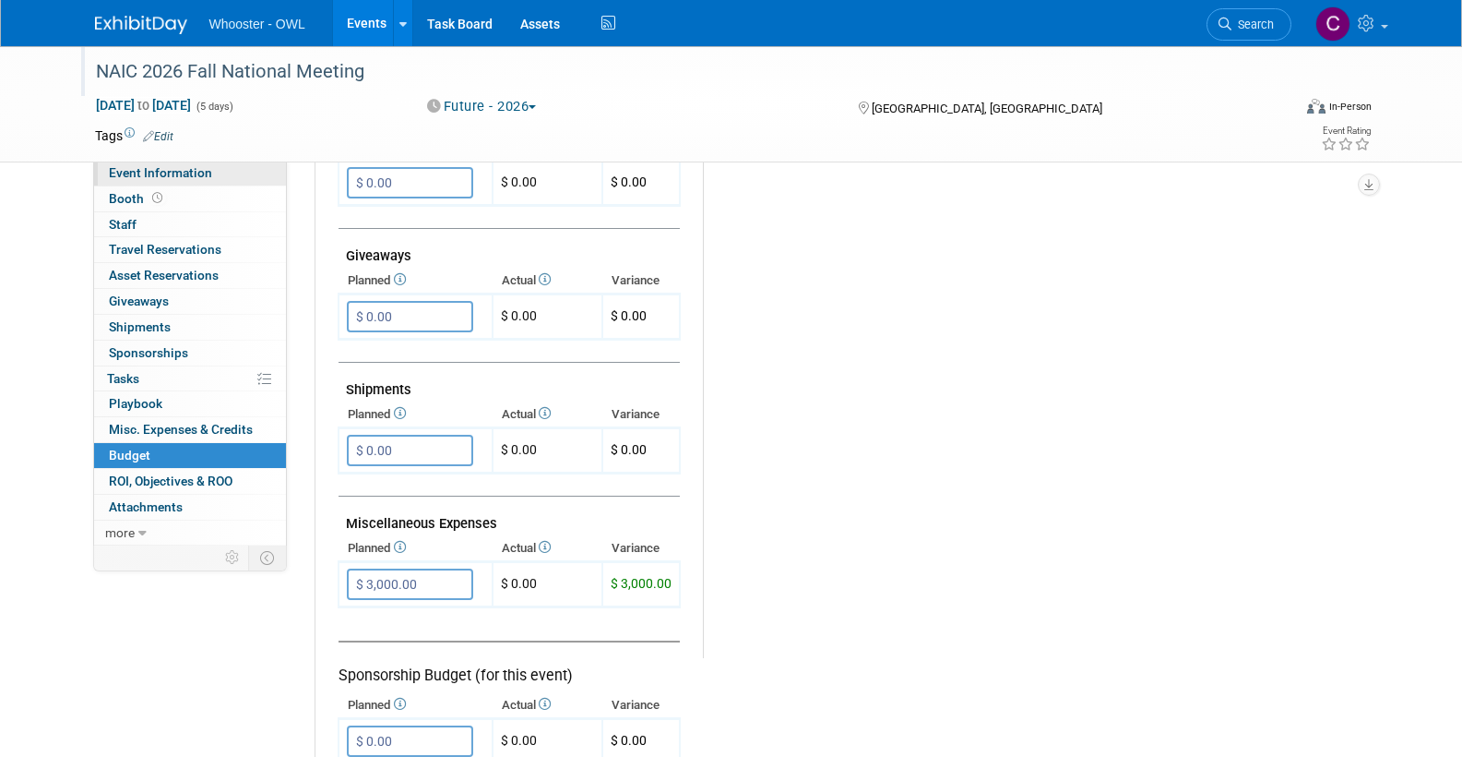
click at [141, 174] on span "Event Information" at bounding box center [160, 172] width 103 height 15
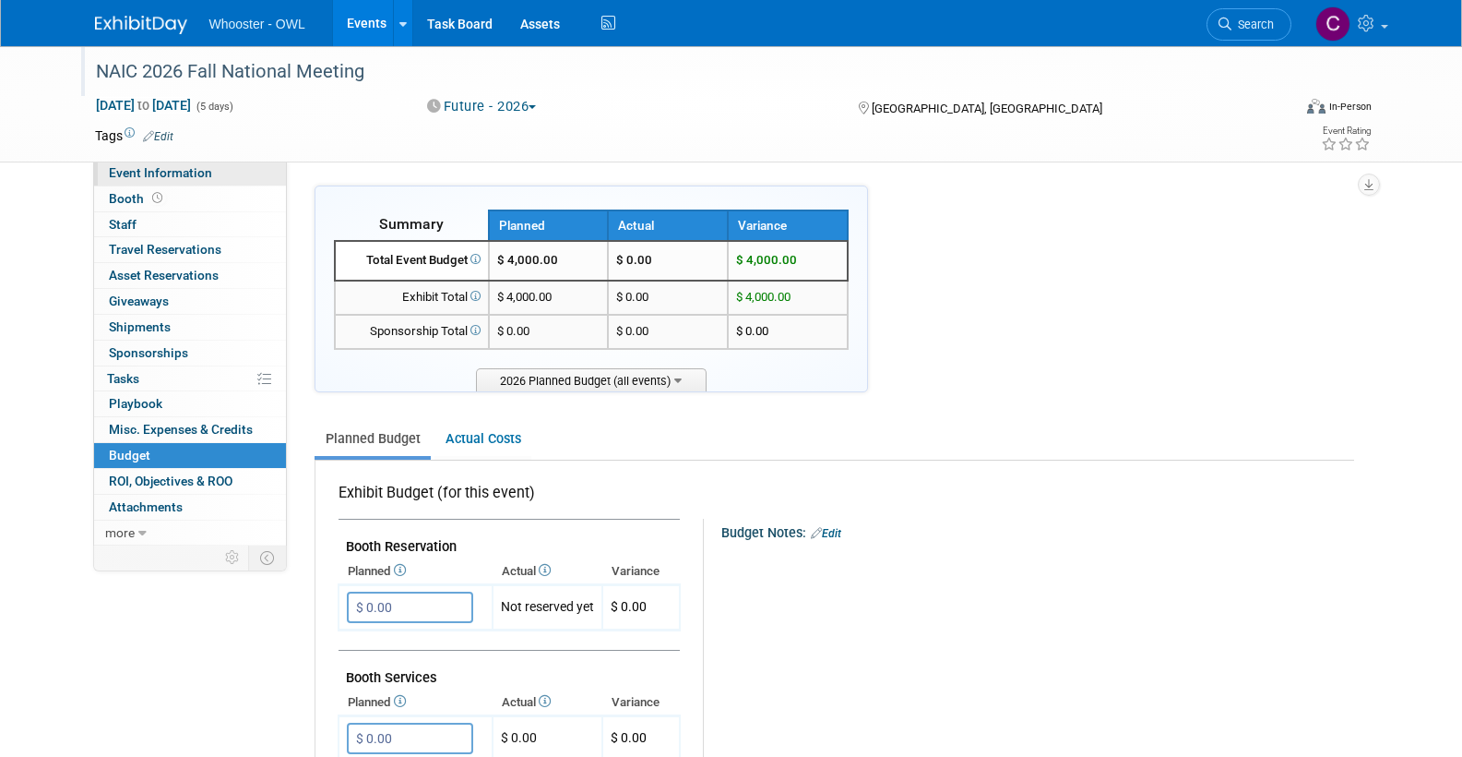
select select "Both"
select select "Fraud - Insurance"
select select "Conference"
select select "No"
select select "Clare Southcombe"
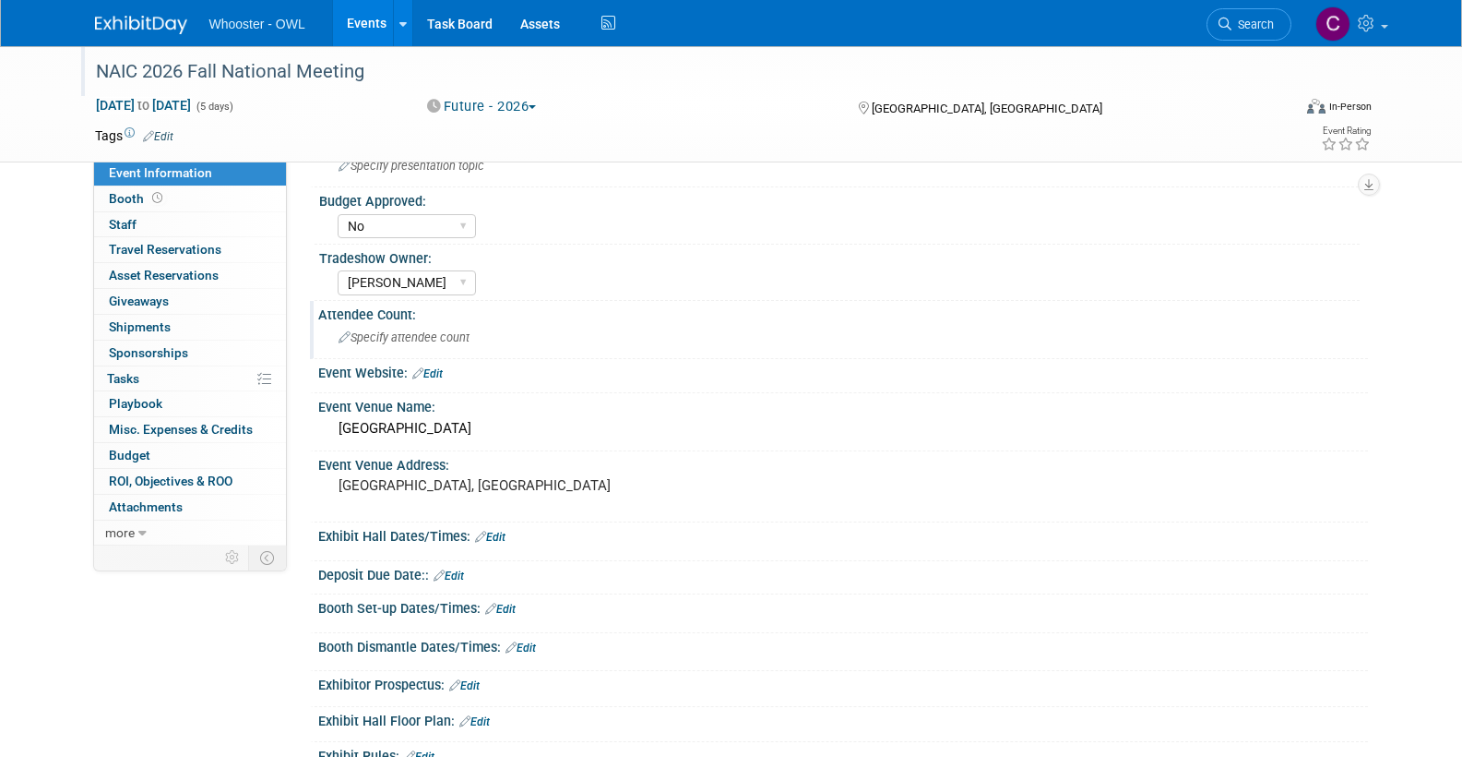
scroll to position [230, 0]
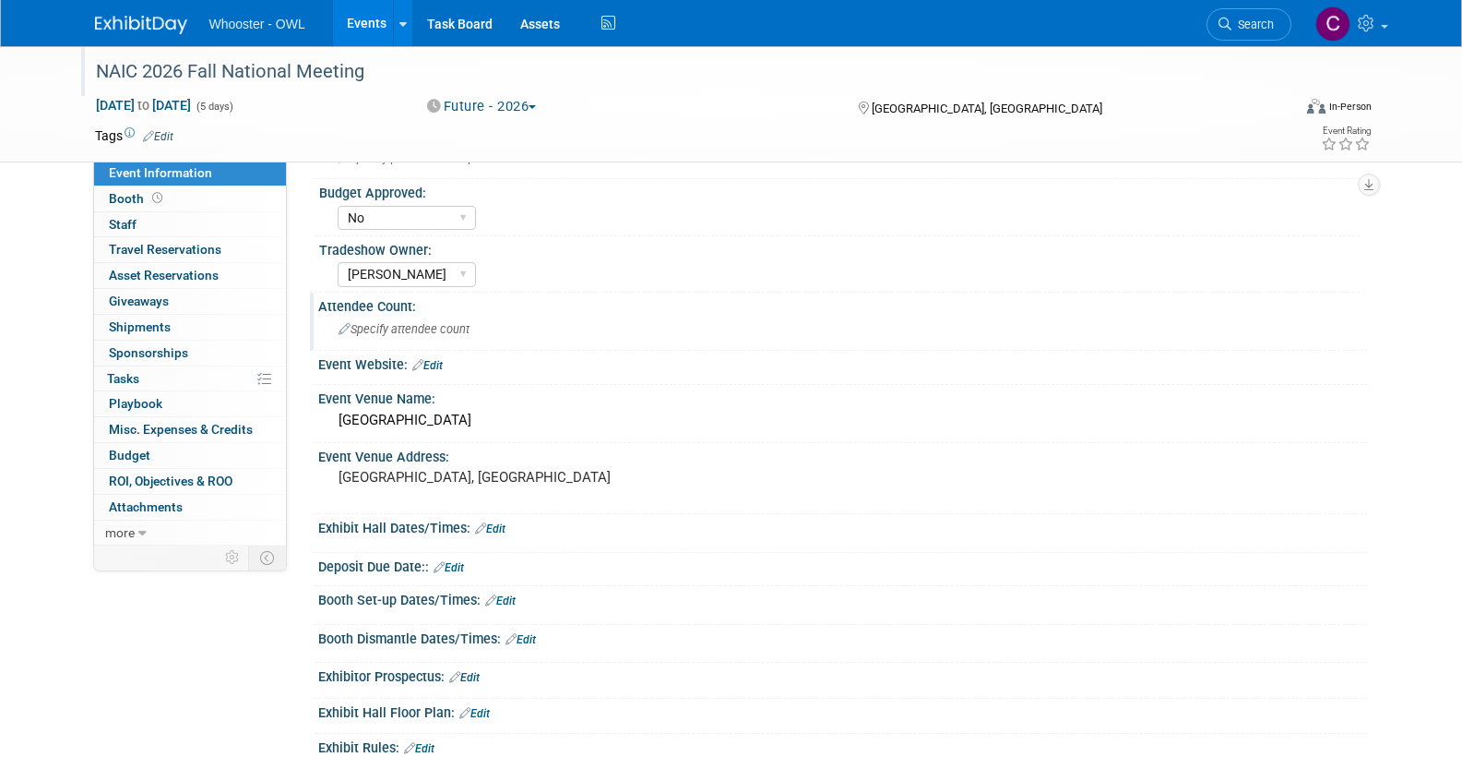
click at [416, 328] on span "Specify attendee count" at bounding box center [404, 329] width 131 height 14
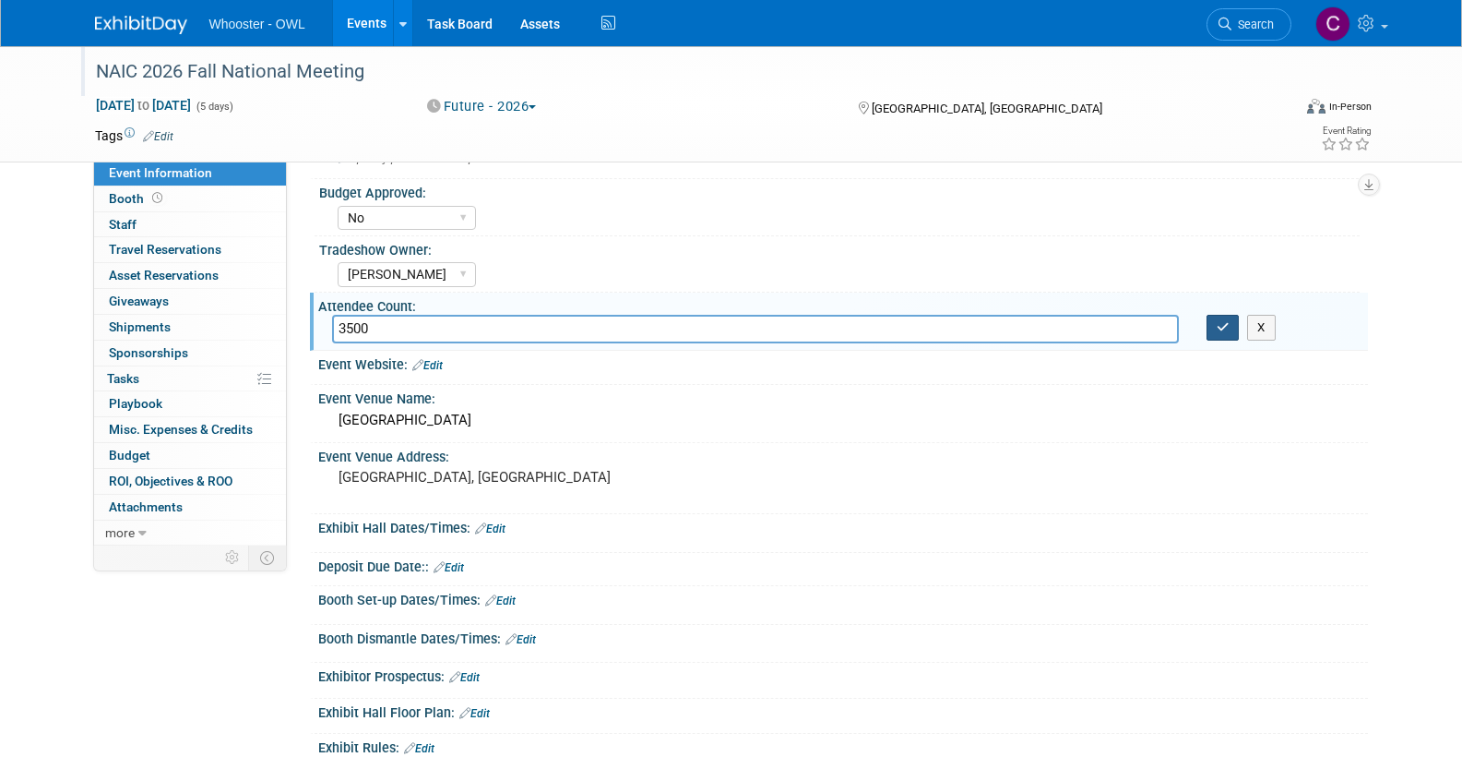
type input "3500"
click at [1223, 326] on icon "button" at bounding box center [1223, 327] width 13 height 12
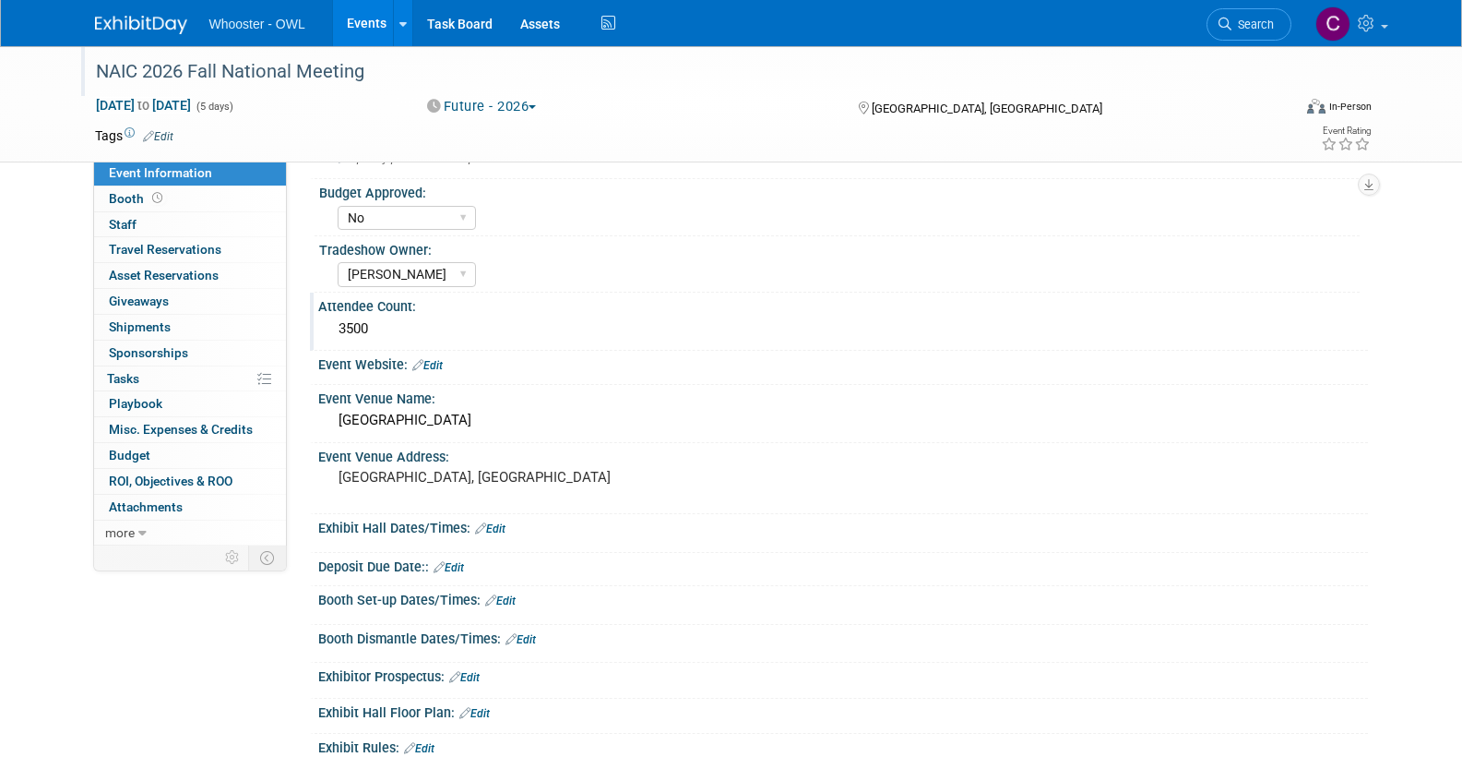
click at [164, 133] on link "Edit" at bounding box center [158, 136] width 30 height 13
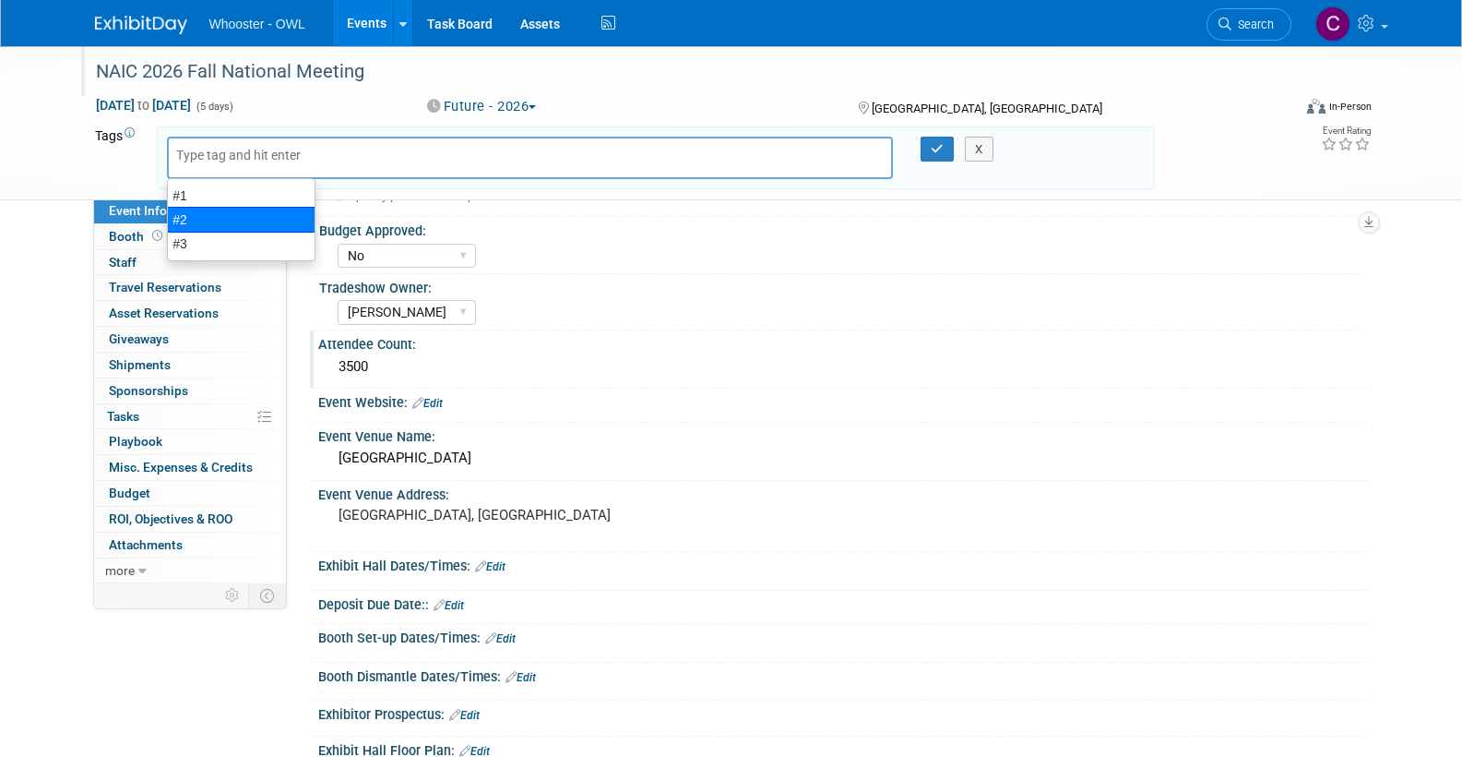
drag, startPoint x: 202, startPoint y: 214, endPoint x: 278, endPoint y: 220, distance: 75.9
click at [202, 214] on div "#2" at bounding box center [241, 220] width 149 height 26
type input "#2"
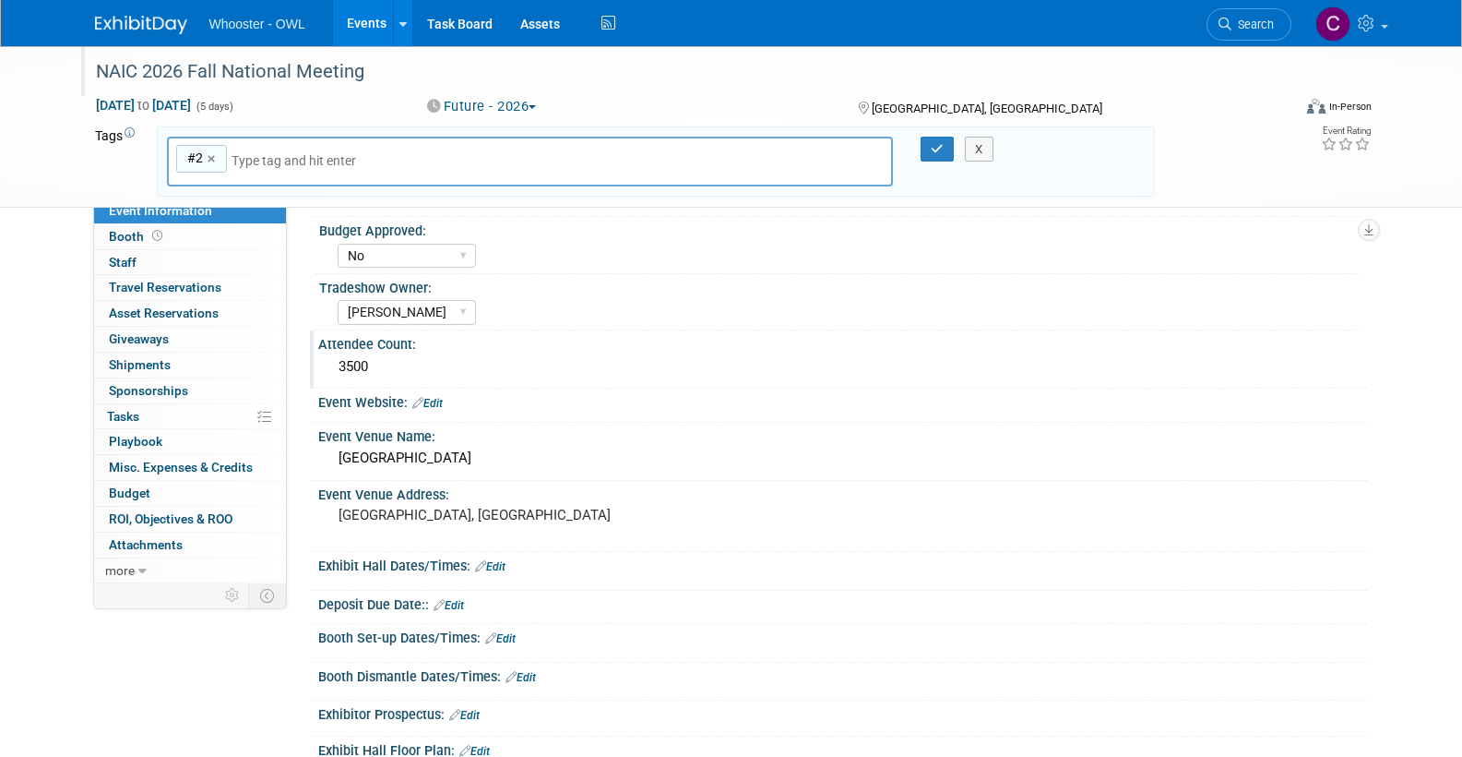
click at [936, 147] on icon "button" at bounding box center [937, 149] width 13 height 12
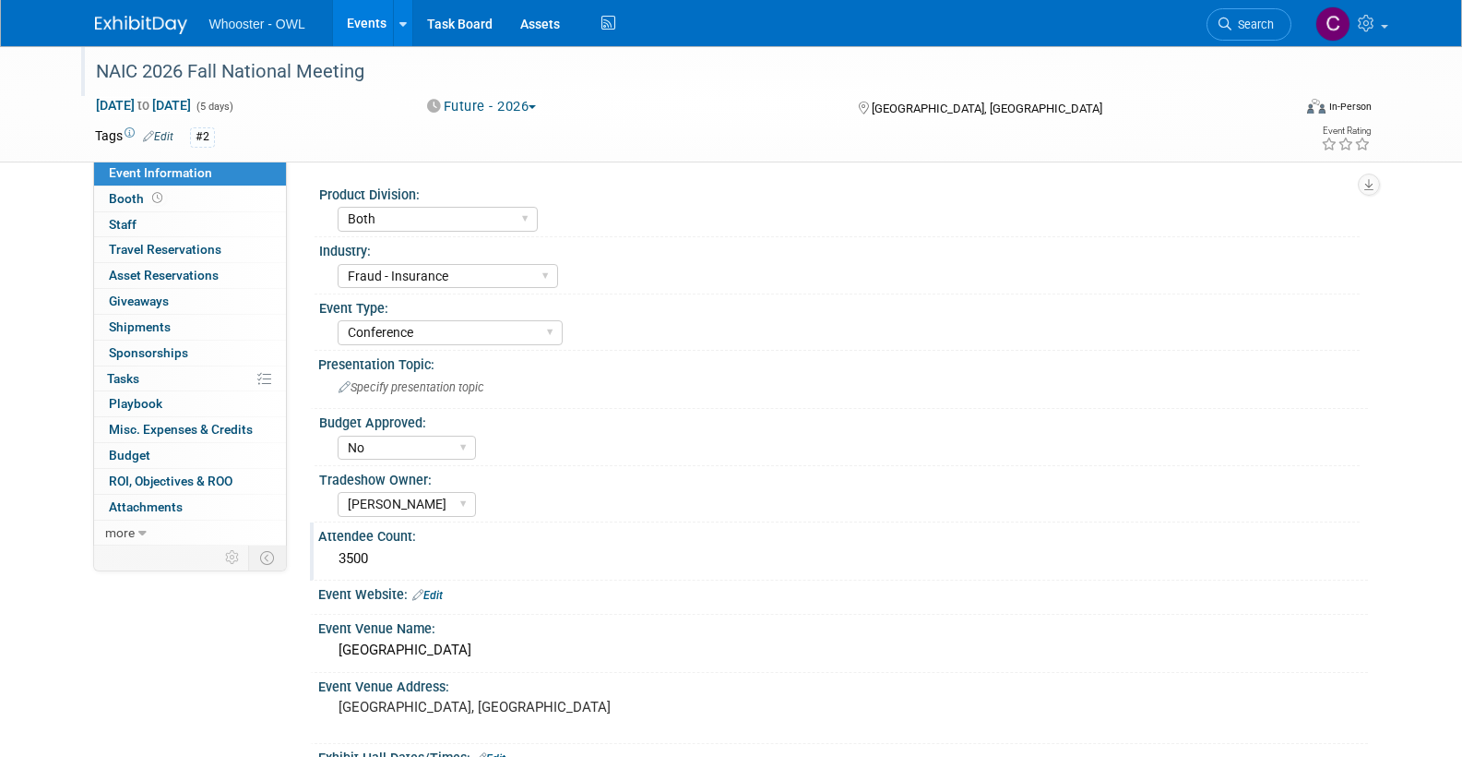
scroll to position [0, 0]
click at [363, 19] on link "Events" at bounding box center [366, 23] width 67 height 46
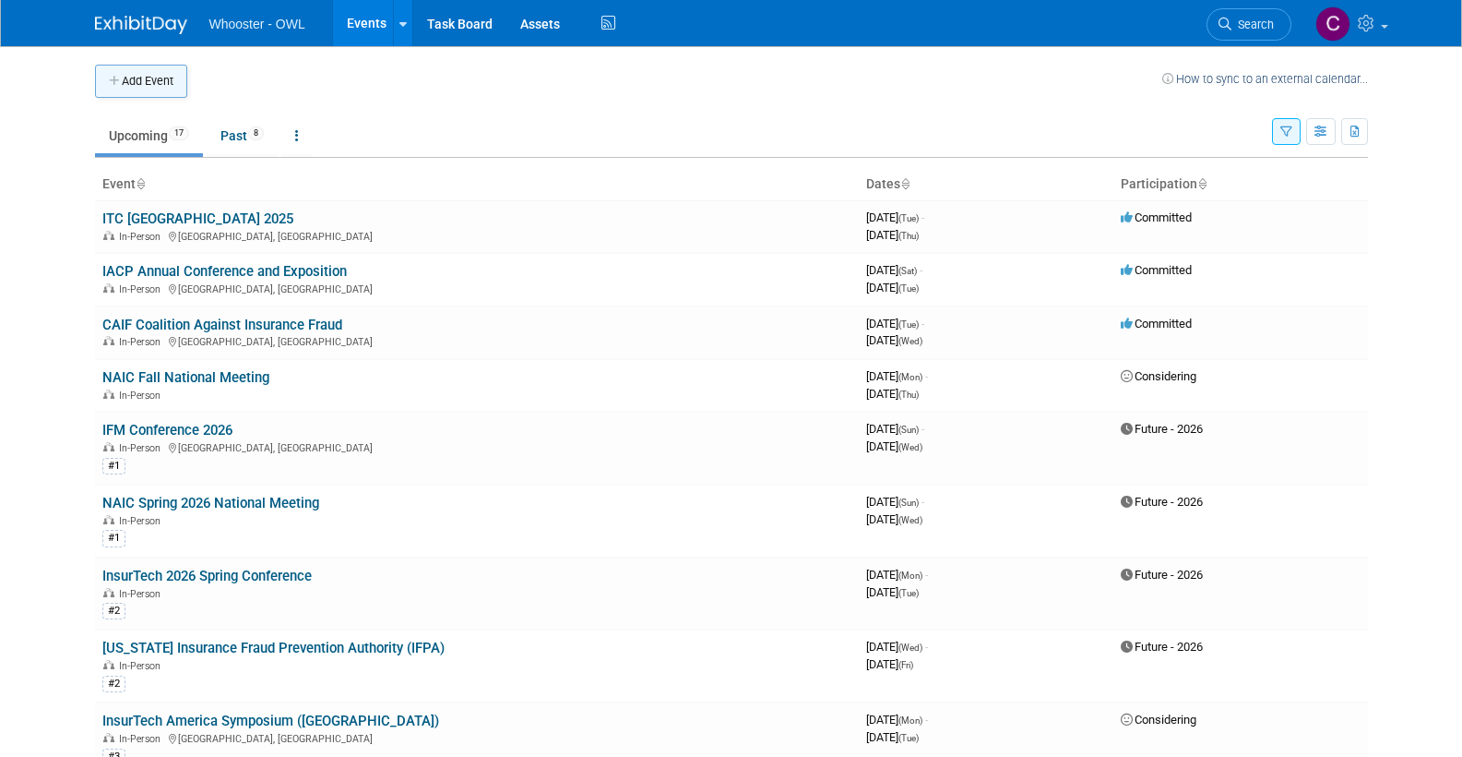
click at [148, 75] on button "Add Event" at bounding box center [141, 81] width 92 height 33
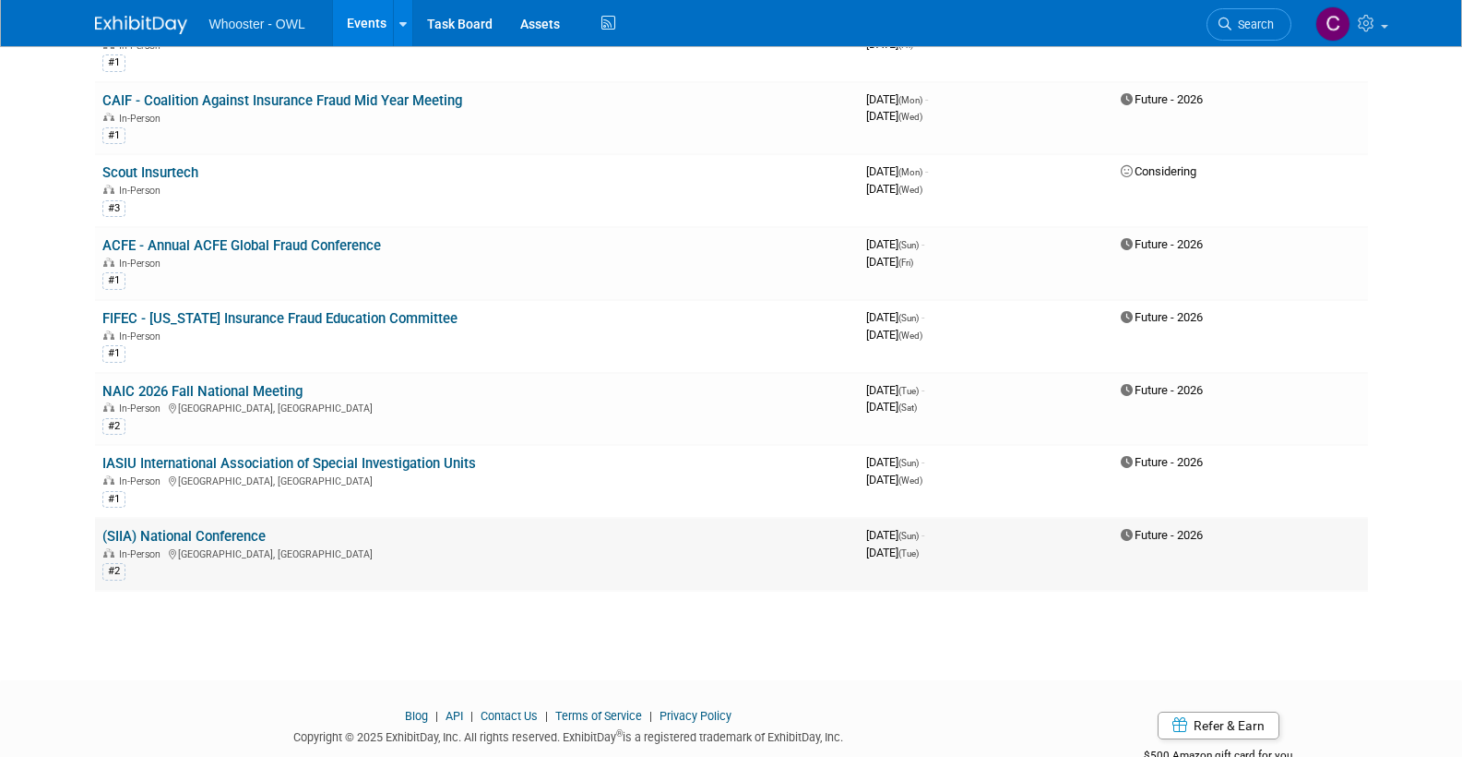
scroll to position [1029, 0]
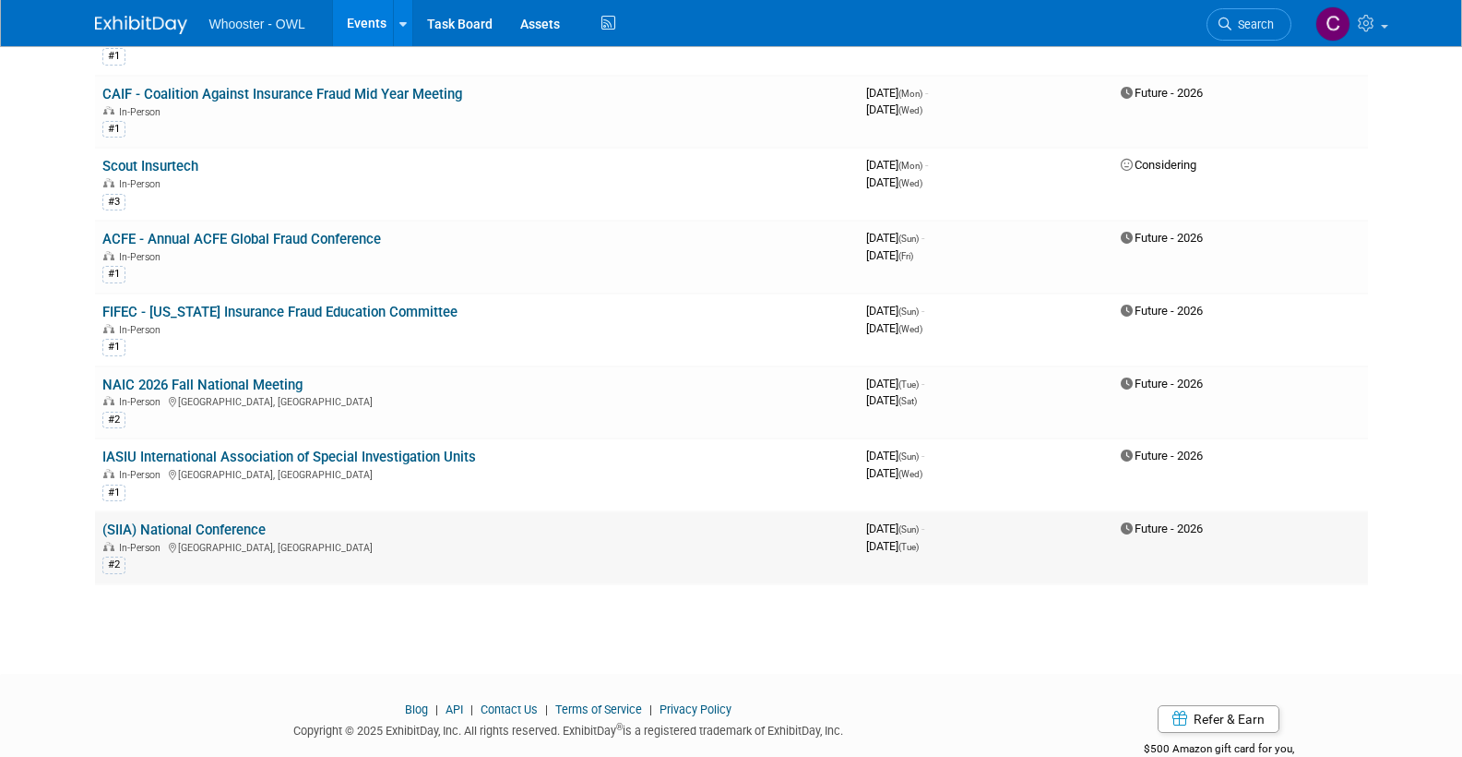
click at [215, 521] on link "(SIIA) National Conference" at bounding box center [183, 529] width 163 height 17
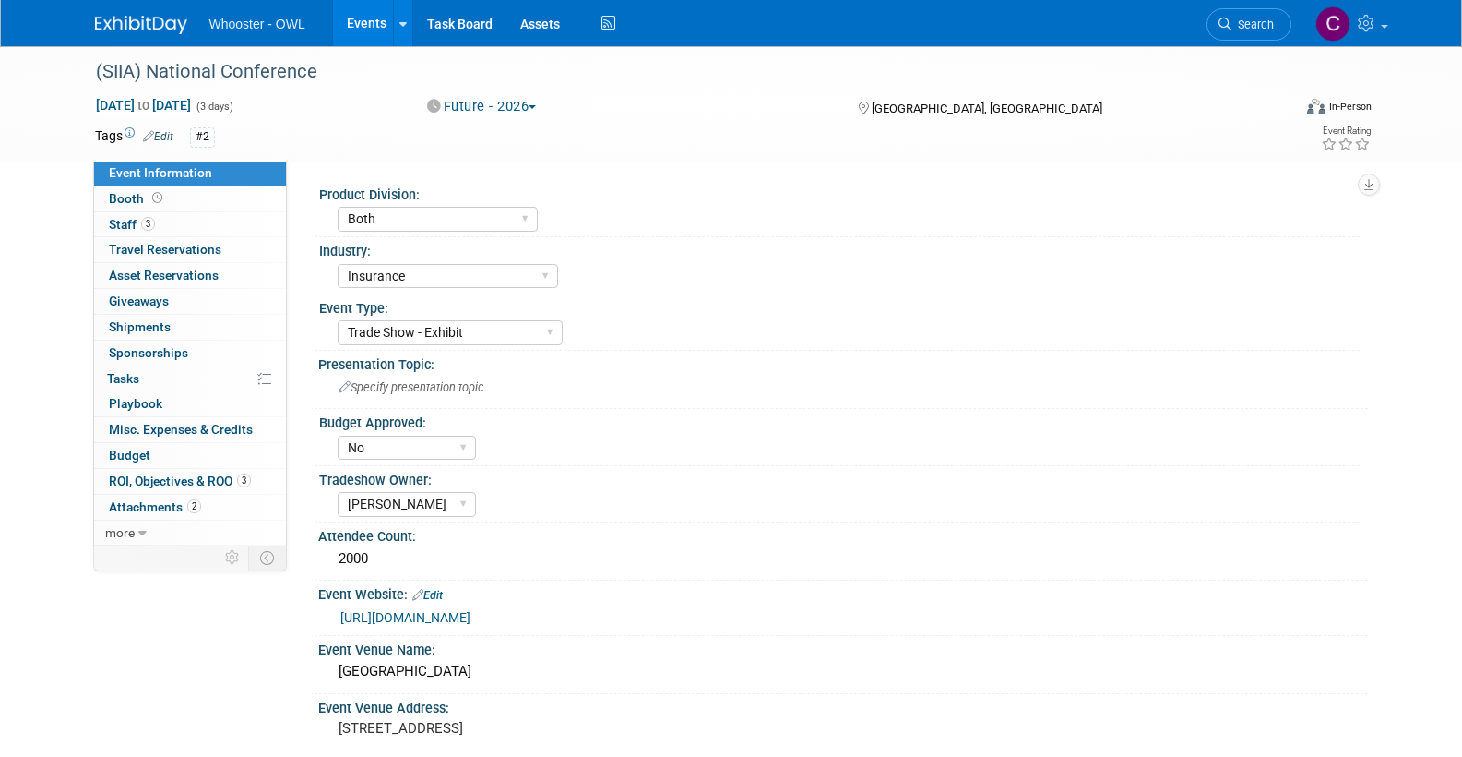
select select "Both"
select select "Insurance"
select select "Trade Show - Exhibit"
select select "No"
select select "Clare Southcombe"
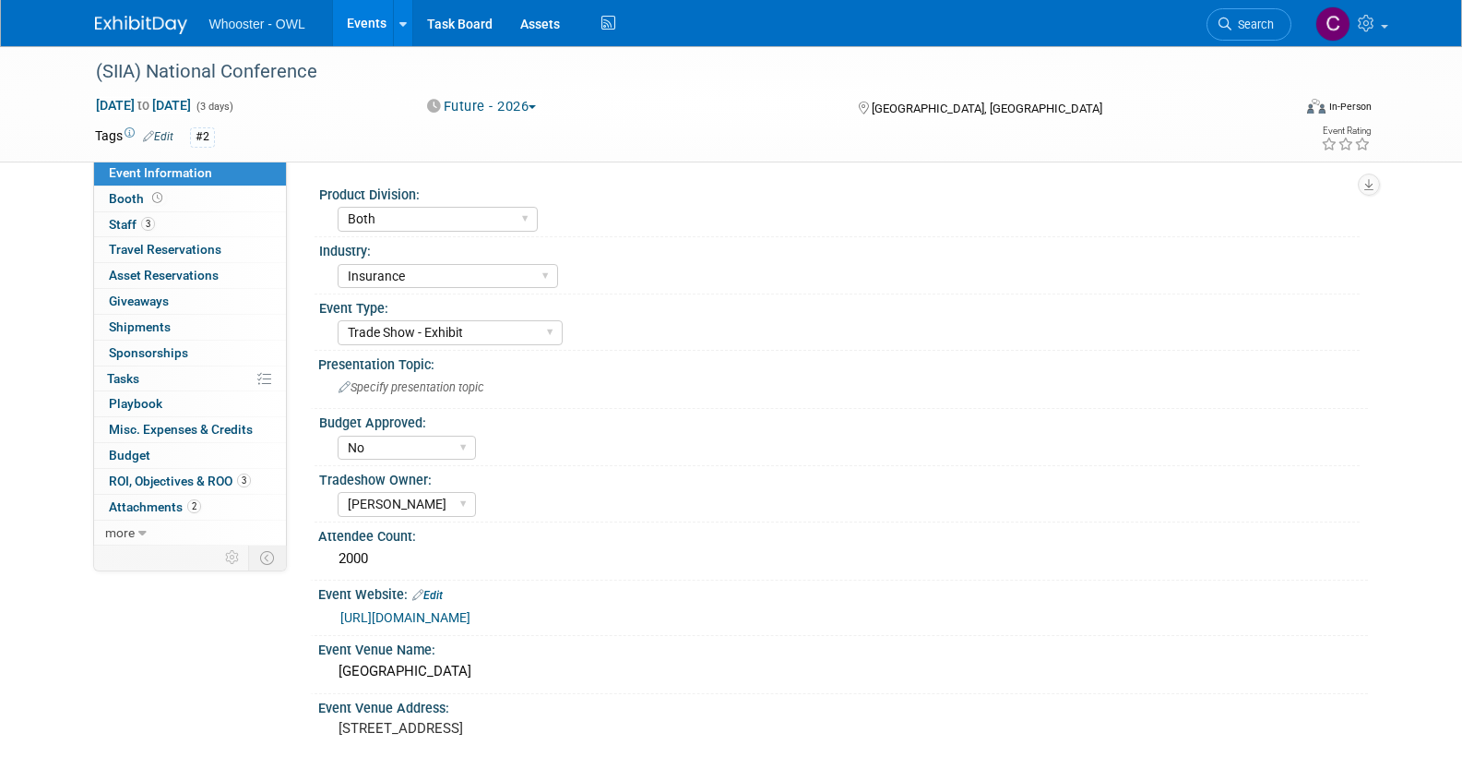
click at [367, 29] on link "Events" at bounding box center [366, 23] width 67 height 46
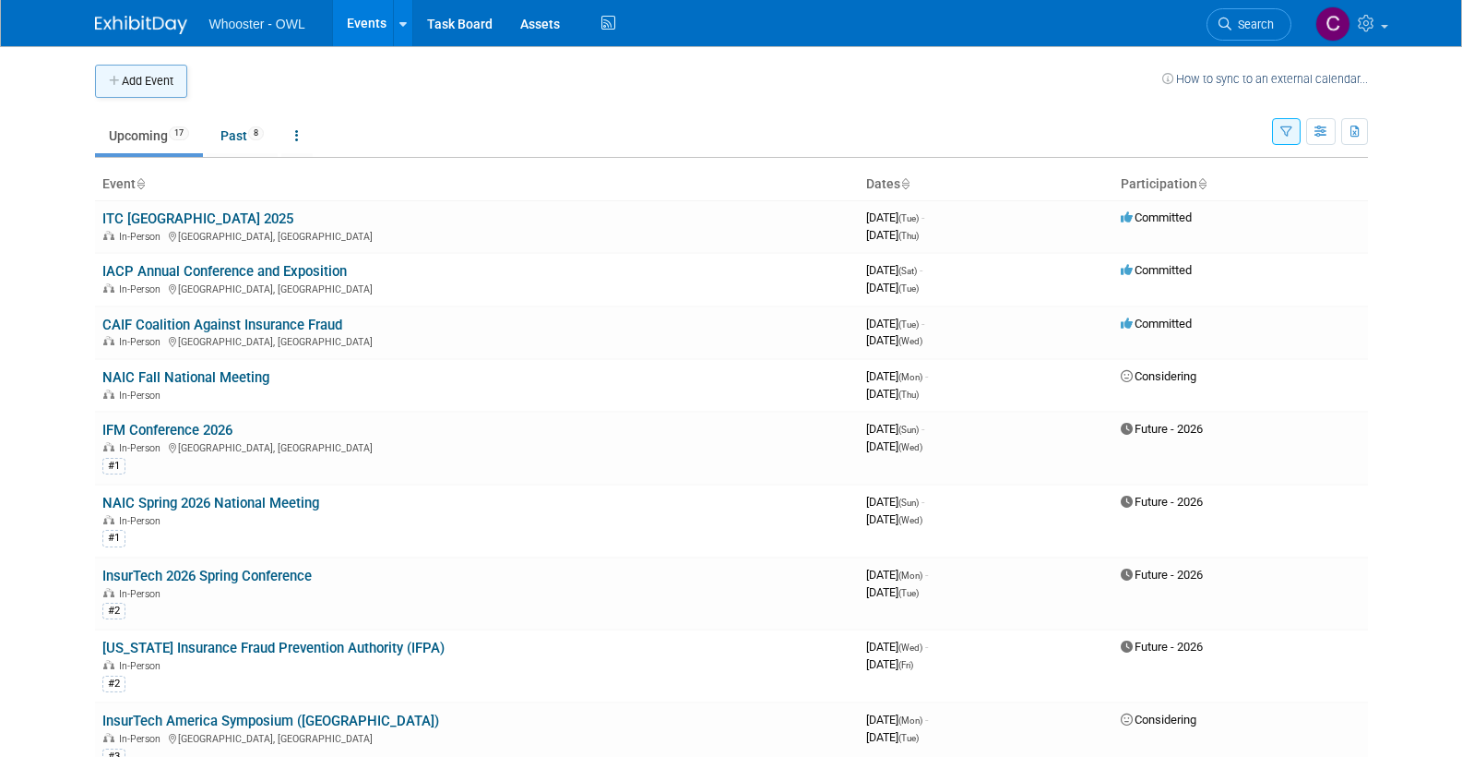
click at [137, 78] on button "Add Event" at bounding box center [141, 81] width 92 height 33
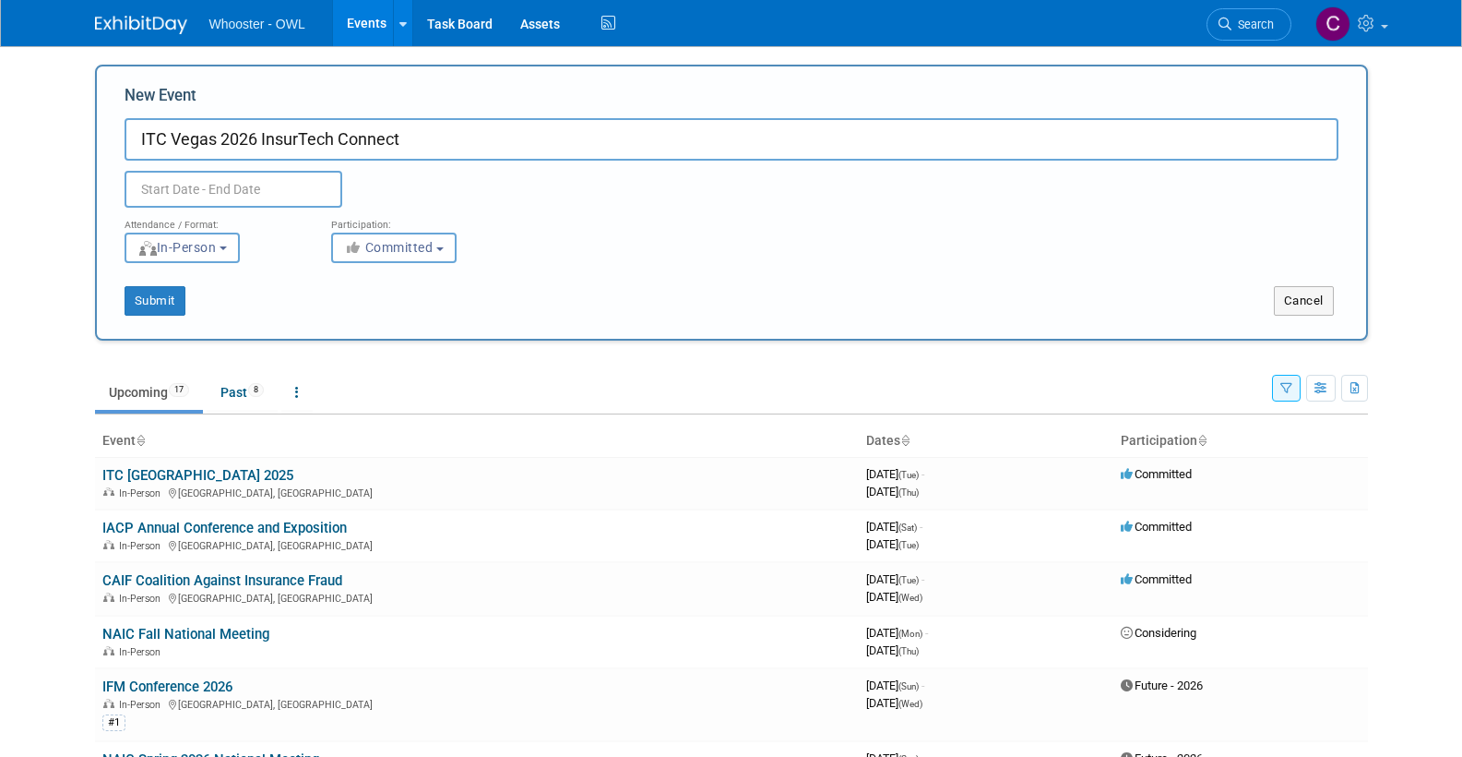
type input "ITC Vegas 2026 InsurTech Connect"
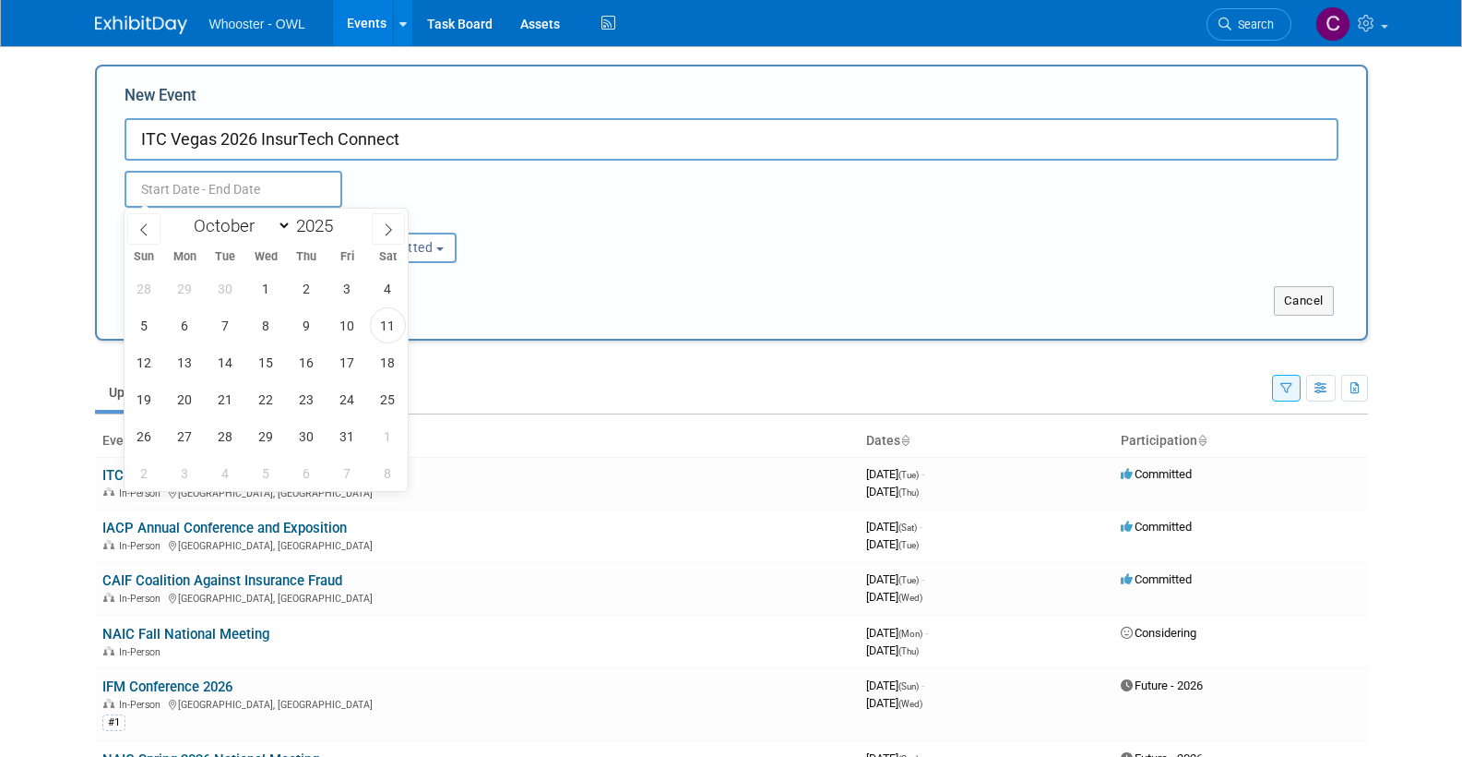
click at [197, 185] on input "text" at bounding box center [234, 189] width 218 height 37
click at [261, 284] on span "1" at bounding box center [266, 288] width 36 height 36
type input "Oct 1, 2025 to Oct 1, 2025"
click at [341, 219] on span at bounding box center [340, 220] width 13 height 11
type input "2026"
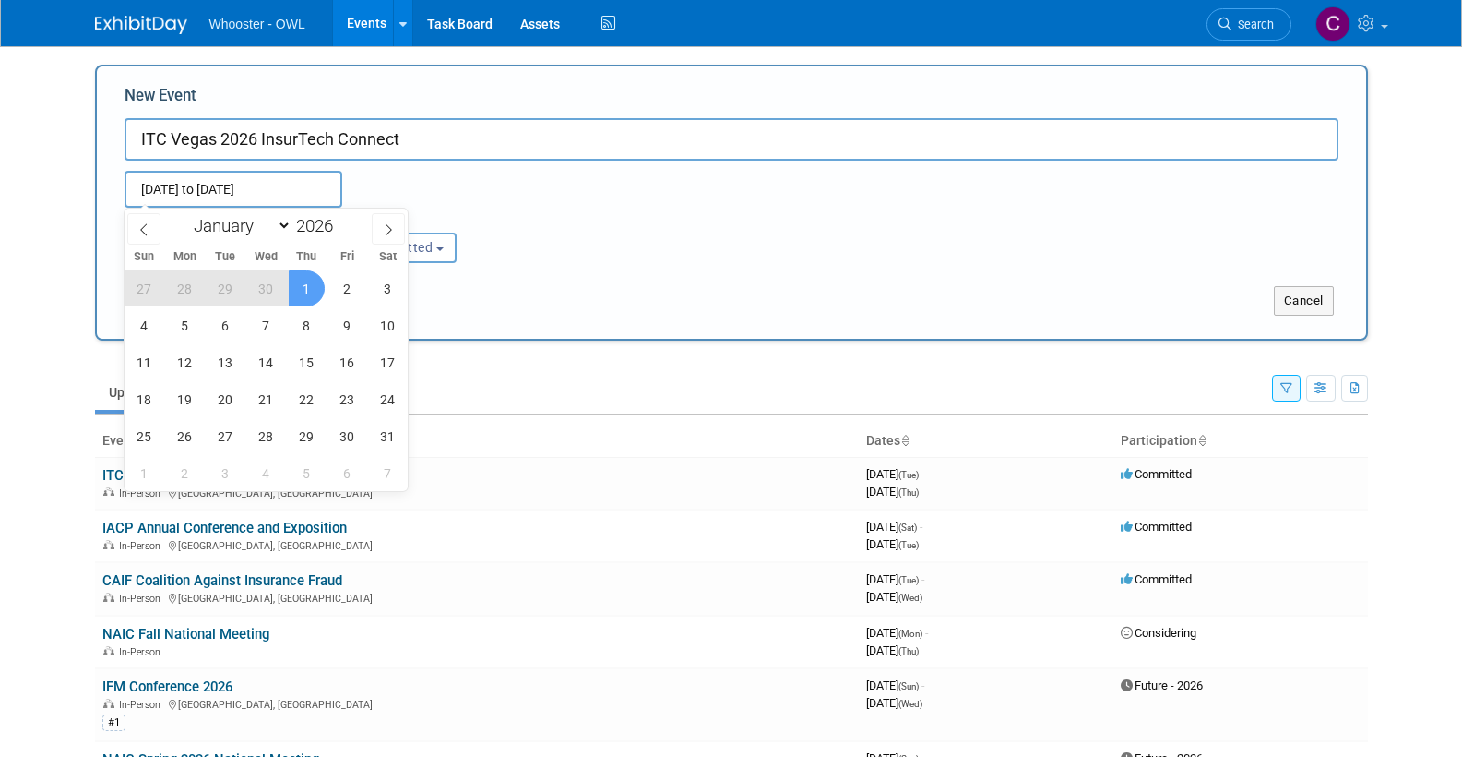
click at [302, 280] on span "1" at bounding box center [307, 288] width 36 height 36
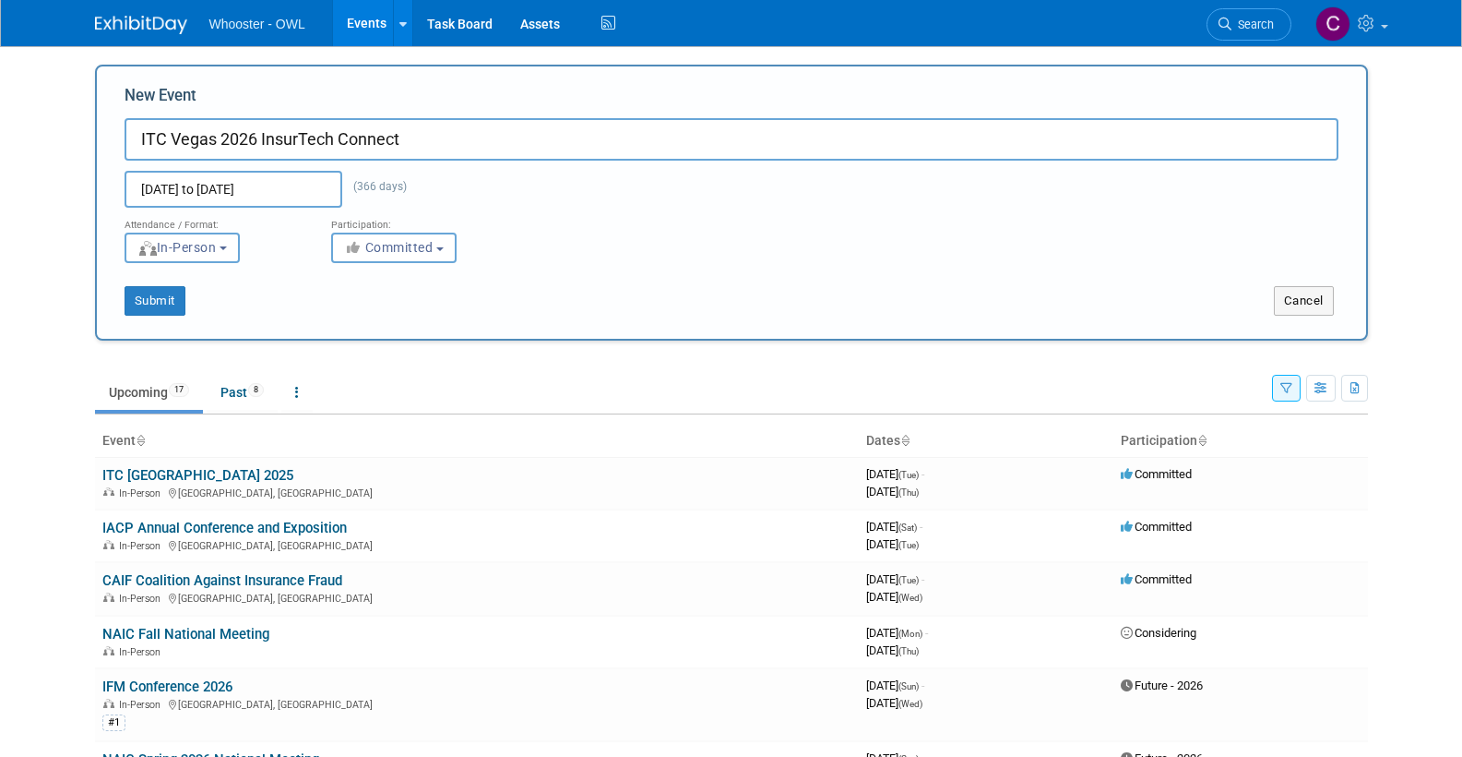
click at [168, 191] on input "Oct 1, 2025 to Oct 1, 2026" at bounding box center [234, 189] width 218 height 37
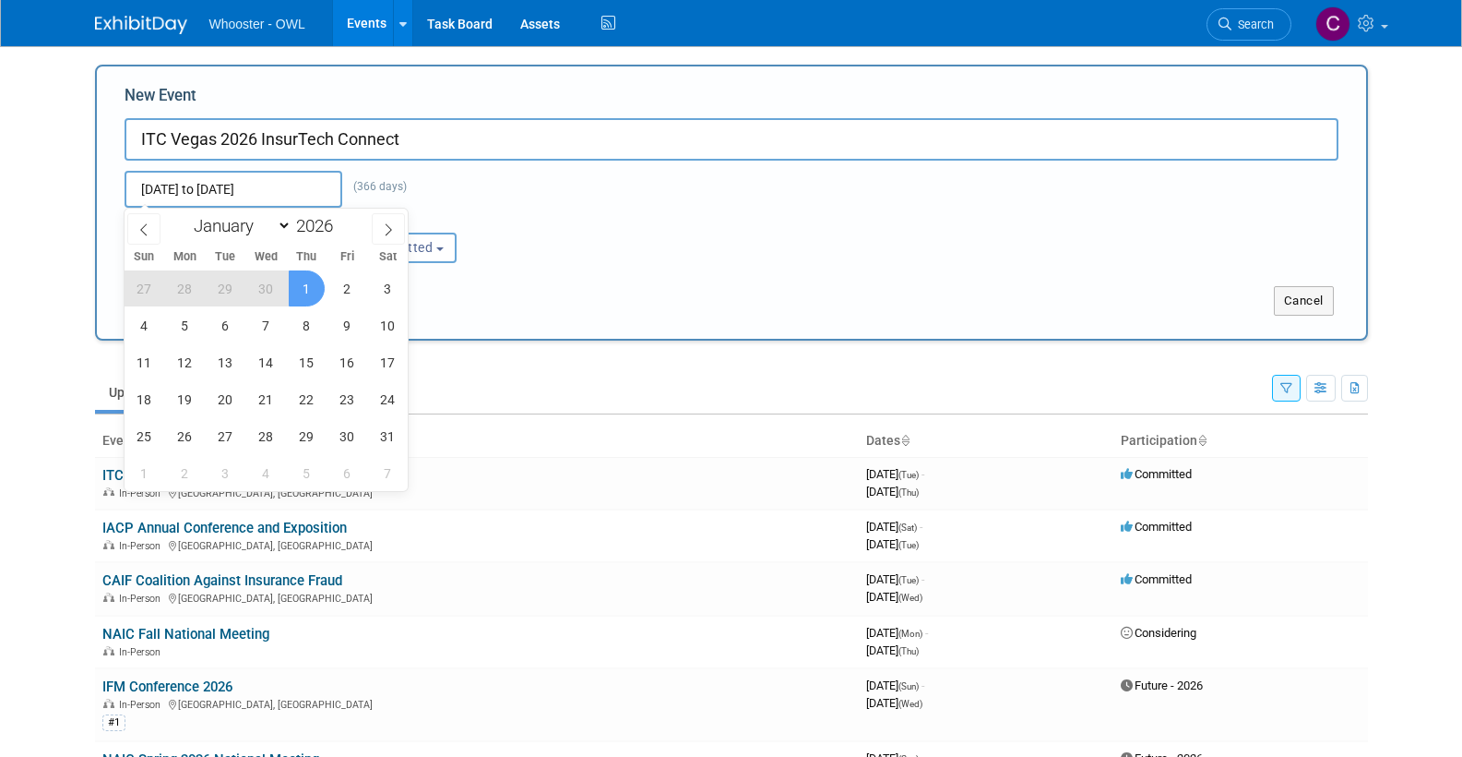
click at [304, 280] on span "1" at bounding box center [307, 288] width 36 height 36
click at [179, 328] on span "5" at bounding box center [185, 325] width 36 height 36
type input "Oct 1, 2026 to Oct 5, 2026"
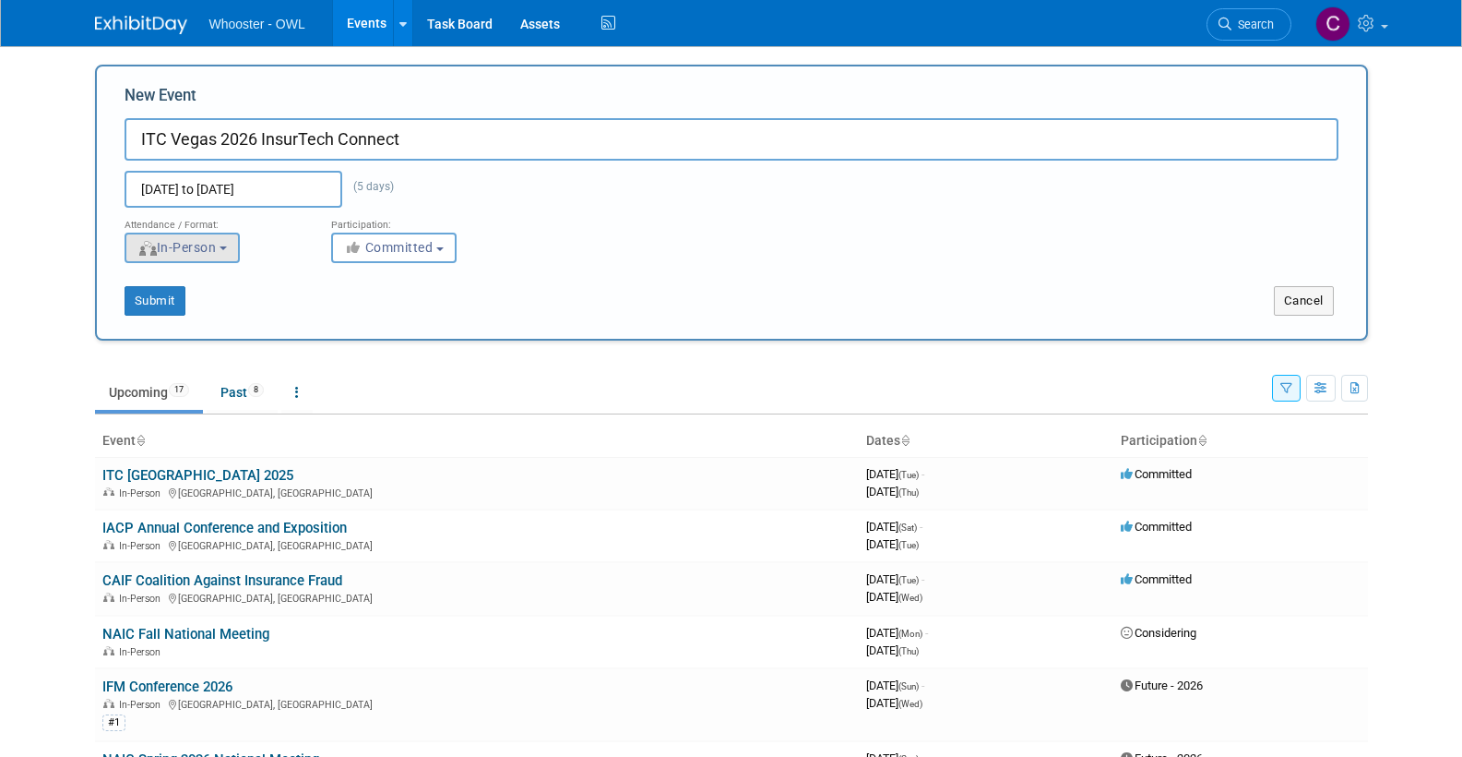
click at [175, 244] on span "In-Person" at bounding box center [176, 247] width 79 height 15
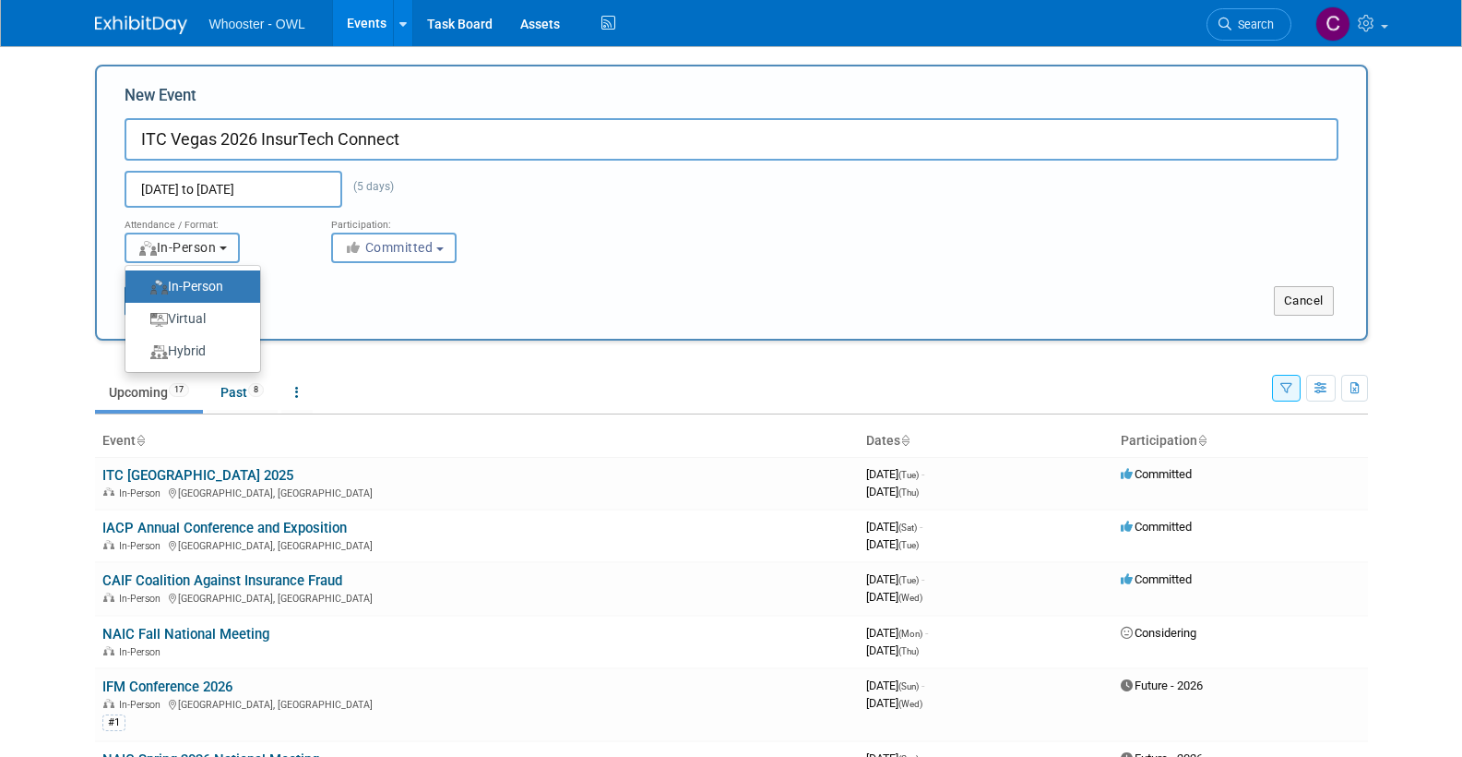
click at [175, 244] on span "In-Person" at bounding box center [176, 247] width 79 height 15
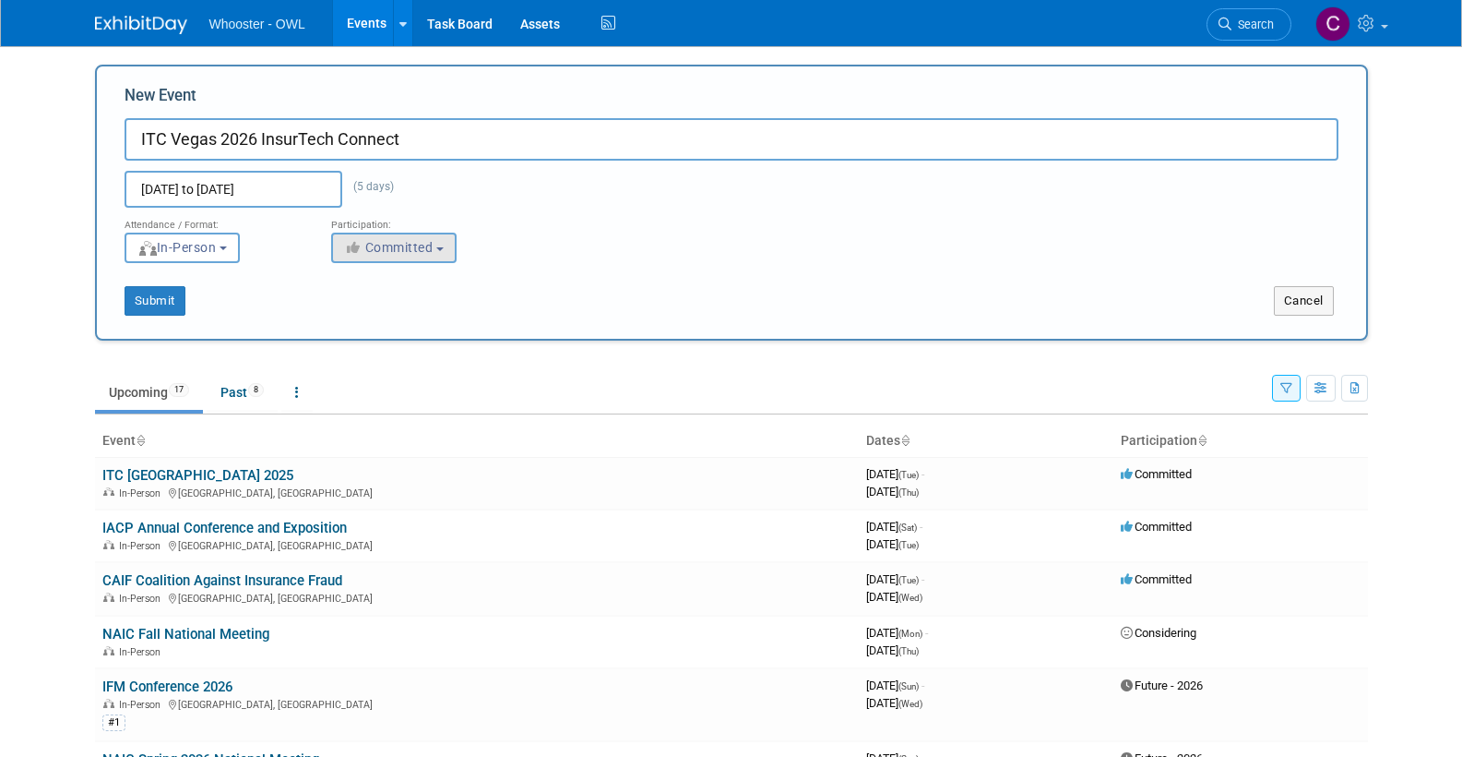
click at [427, 247] on span "Committed" at bounding box center [388, 247] width 89 height 15
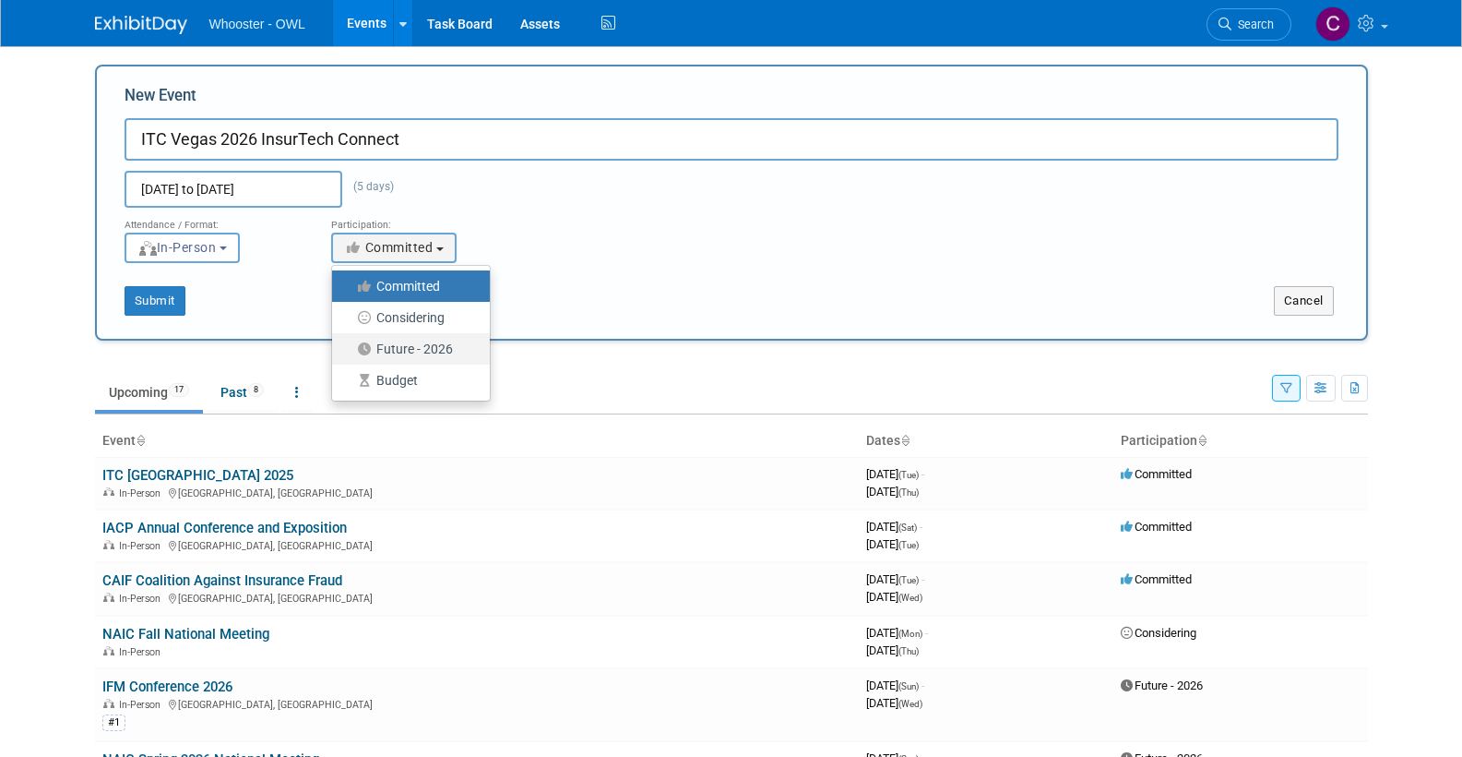
click at [412, 342] on label "Future - 2026" at bounding box center [406, 349] width 130 height 24
click at [349, 343] on input "Future - 2026" at bounding box center [343, 349] width 12 height 12
select select "101"
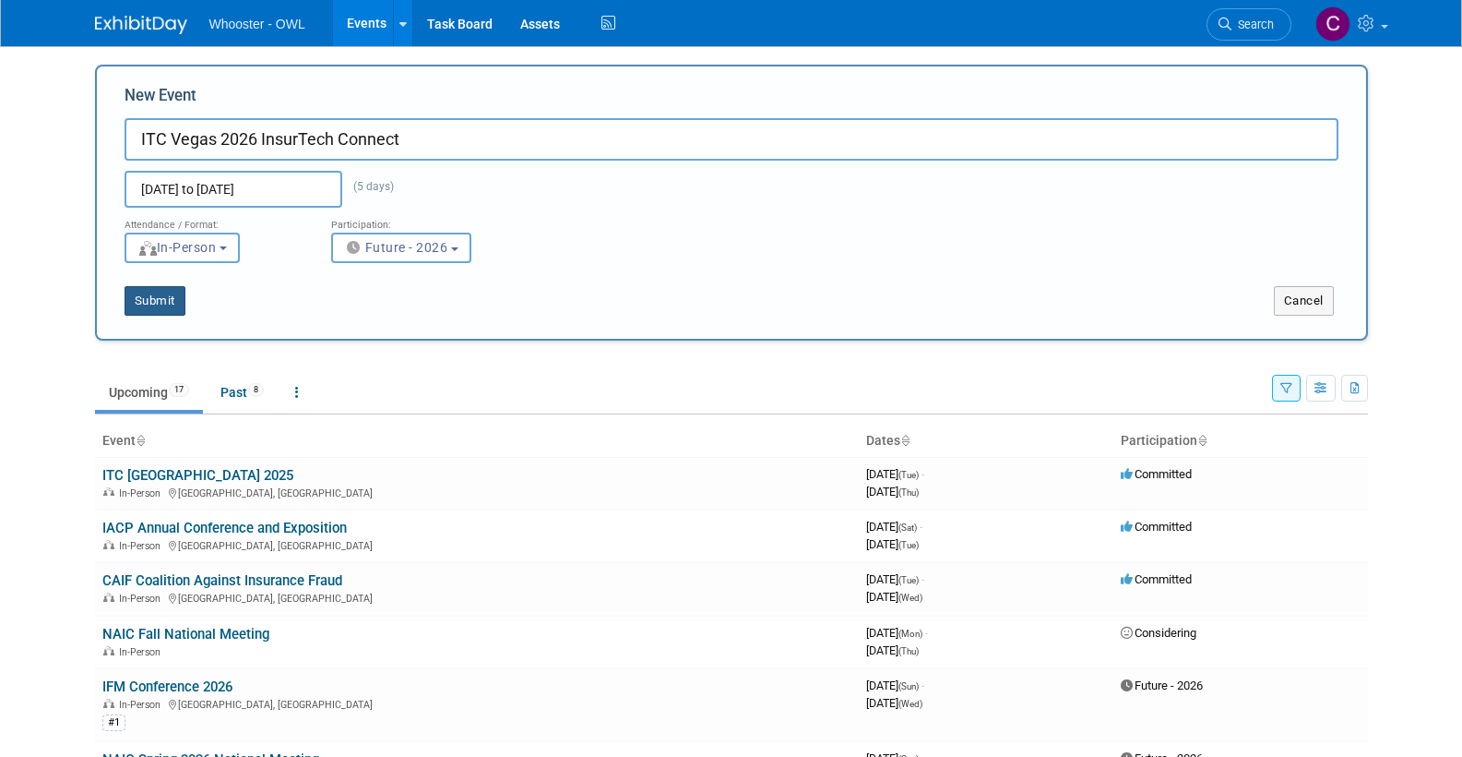
click at [167, 299] on button "Submit" at bounding box center [155, 301] width 61 height 30
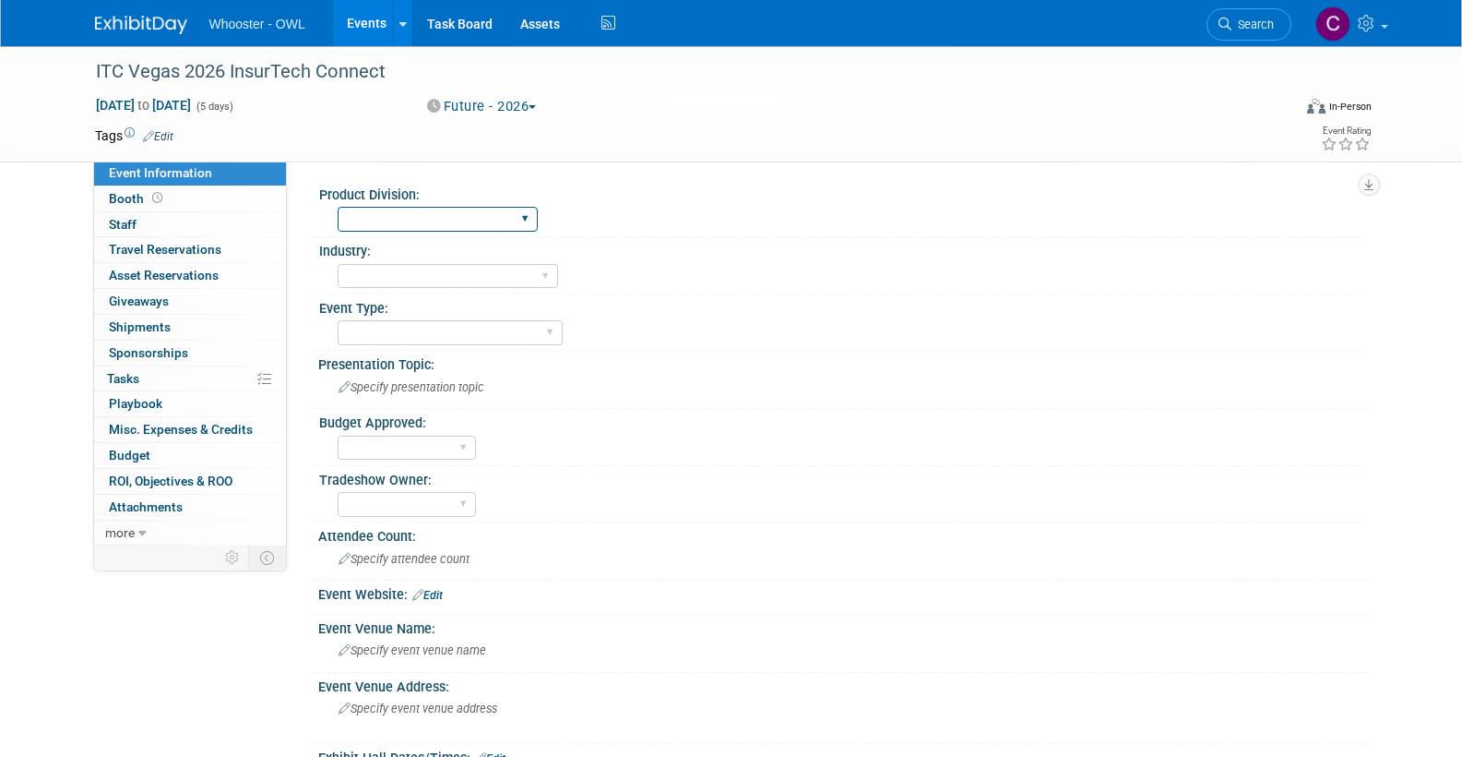
select select "Both"
select select "Fraud - Insurance"
select select "Conference"
select select "No"
select select "Clare Southcombe"
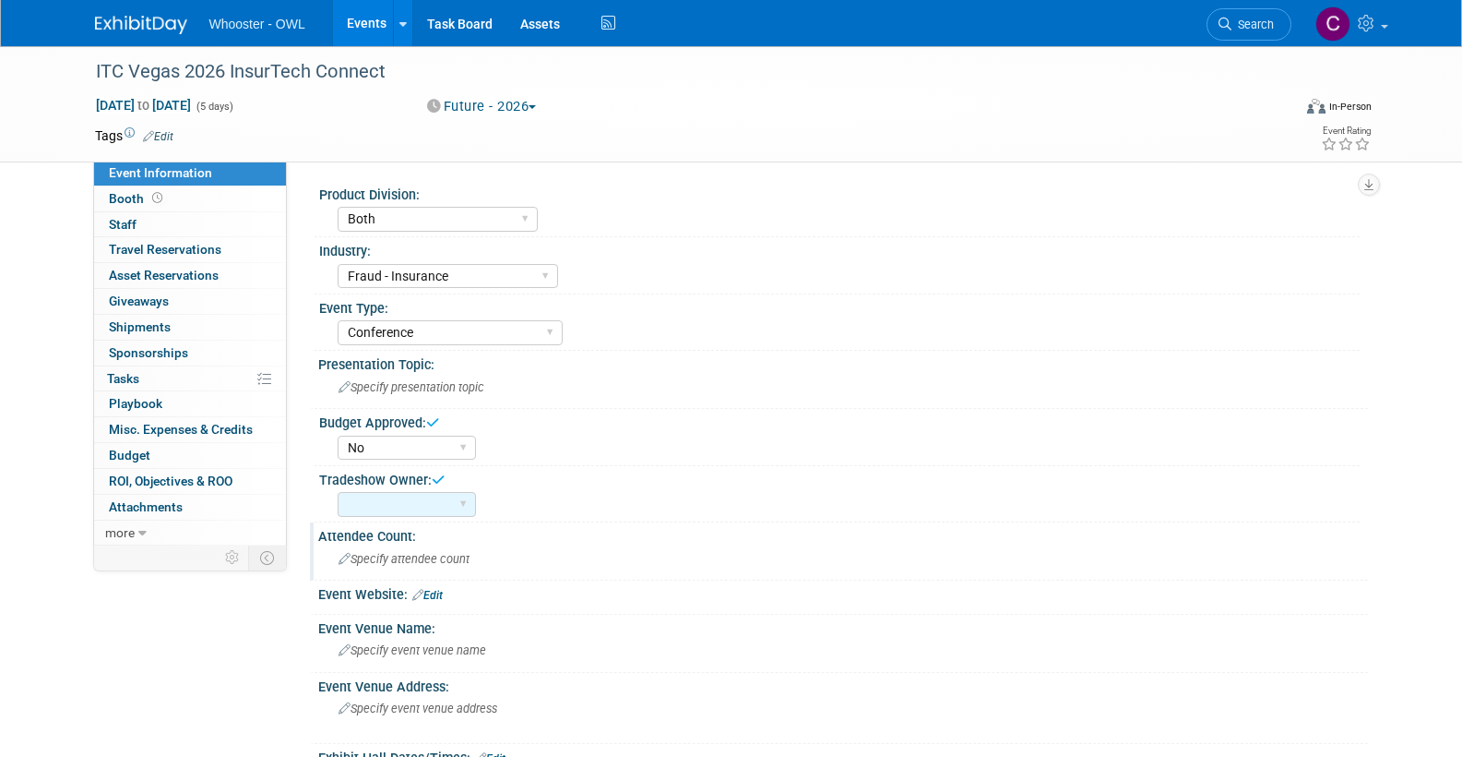
click at [398, 552] on span "Specify attendee count" at bounding box center [404, 559] width 131 height 14
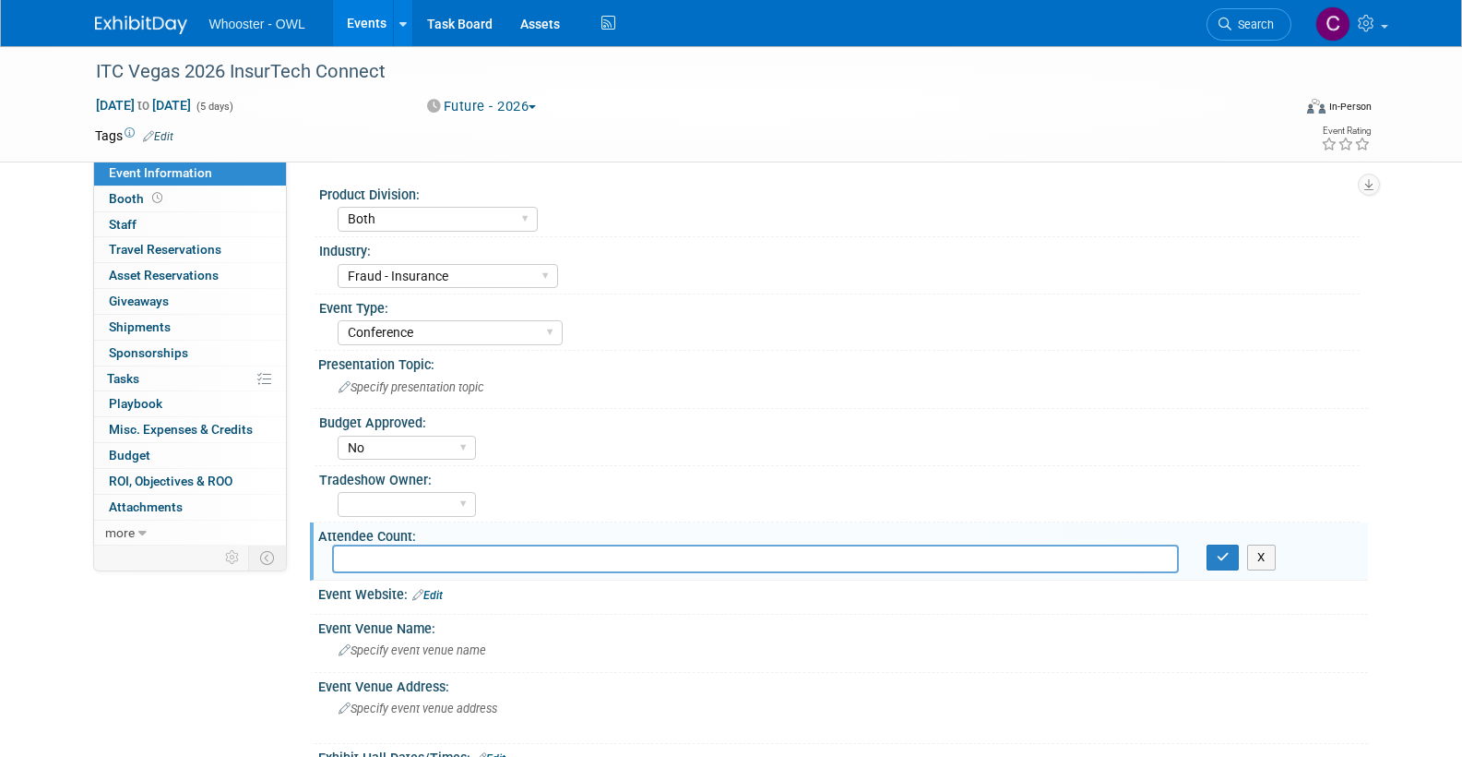
click at [431, 590] on link "Edit" at bounding box center [427, 595] width 30 height 13
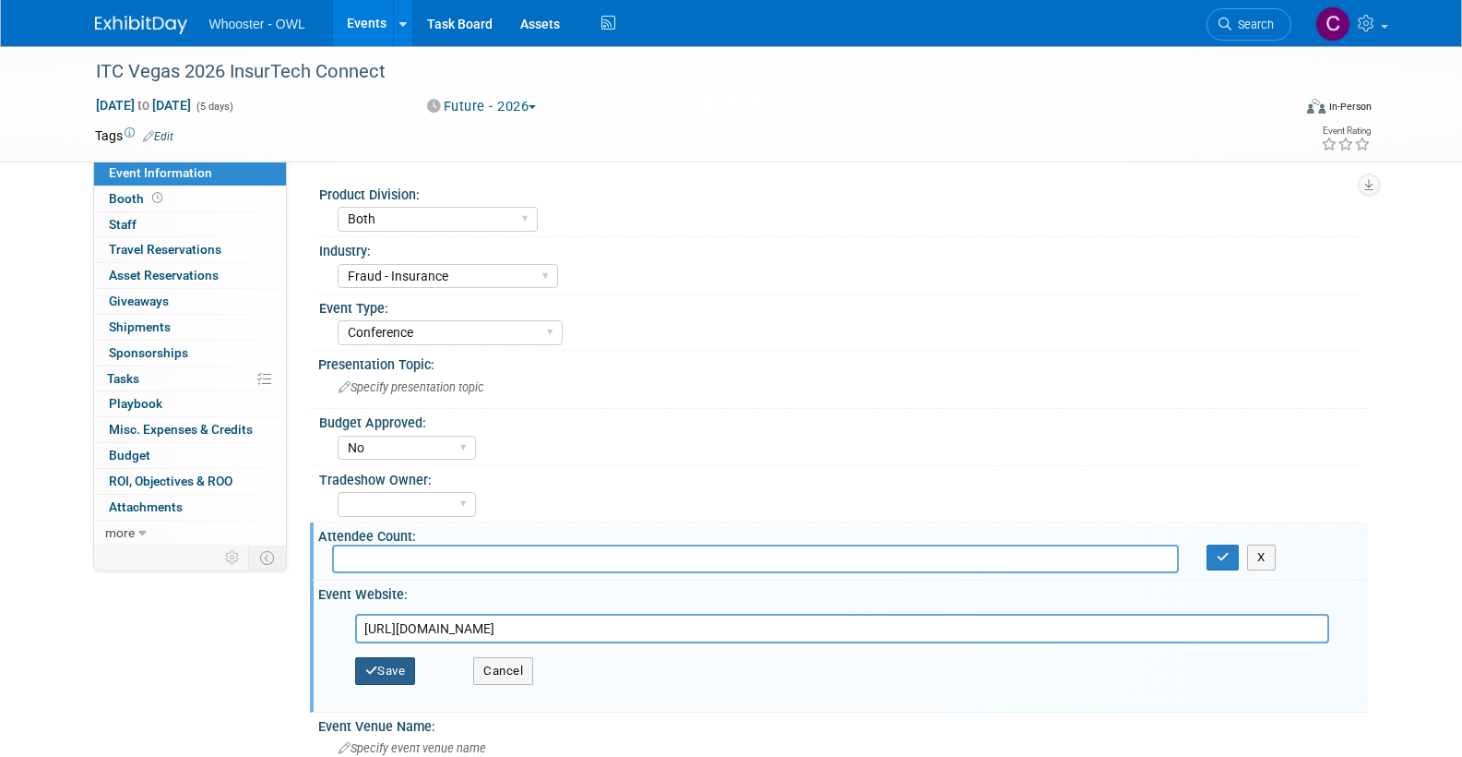
type input "https://vegas.insuretechconnect.com"
click at [389, 667] on button "Save" at bounding box center [385, 671] width 61 height 28
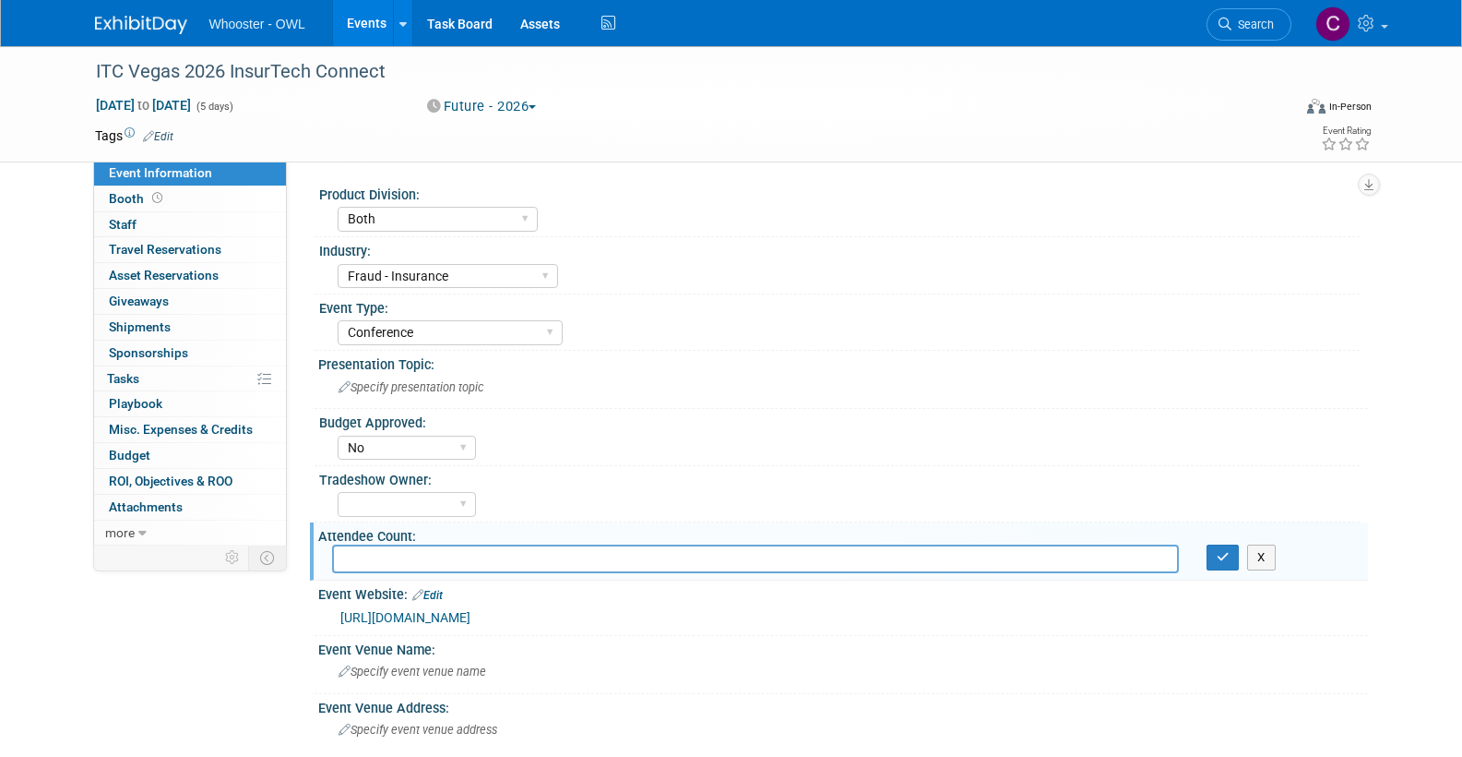
click at [424, 557] on input "text" at bounding box center [755, 558] width 847 height 29
type input "9000"
click at [1239, 552] on div "X" at bounding box center [1281, 557] width 148 height 26
click at [1229, 553] on icon "button" at bounding box center [1223, 557] width 13 height 12
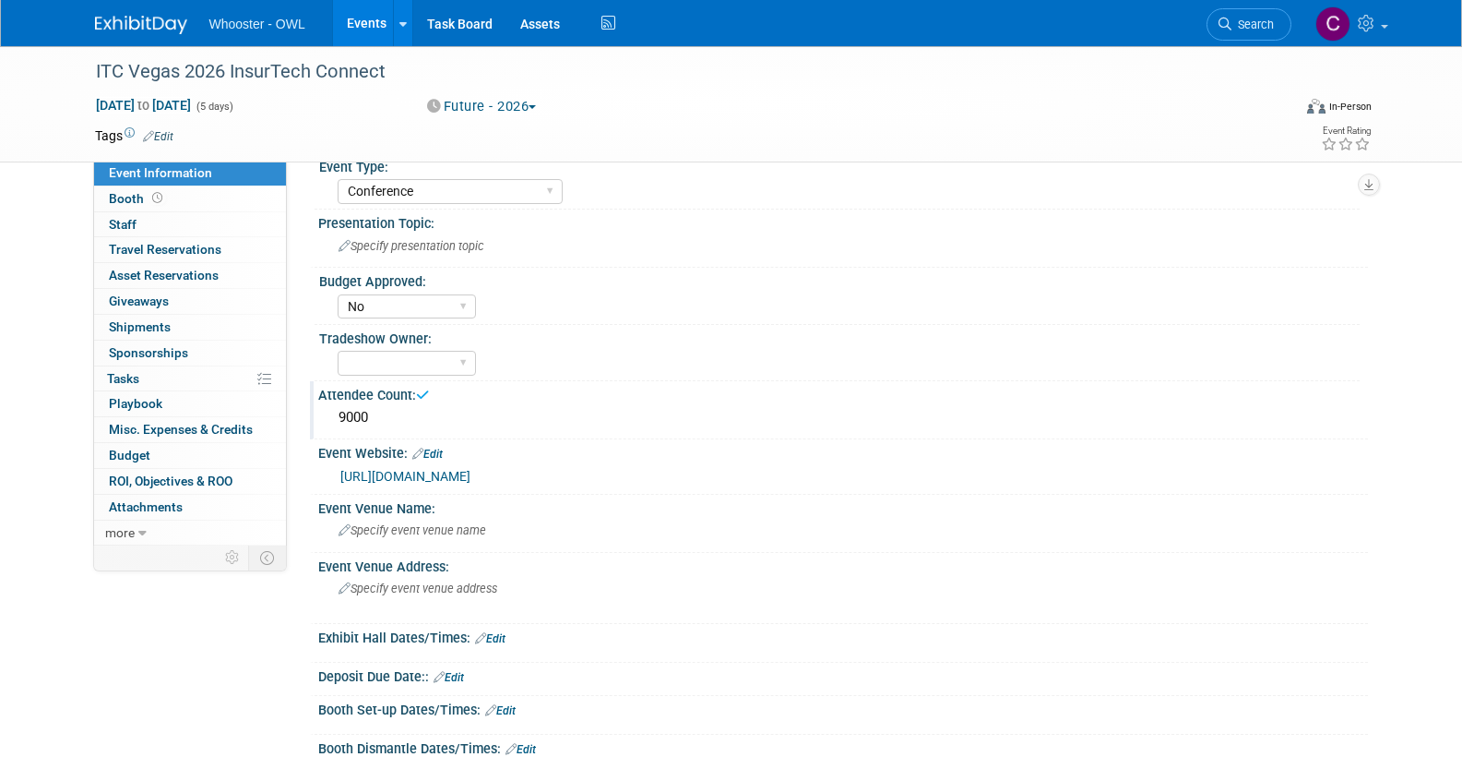
scroll to position [147, 0]
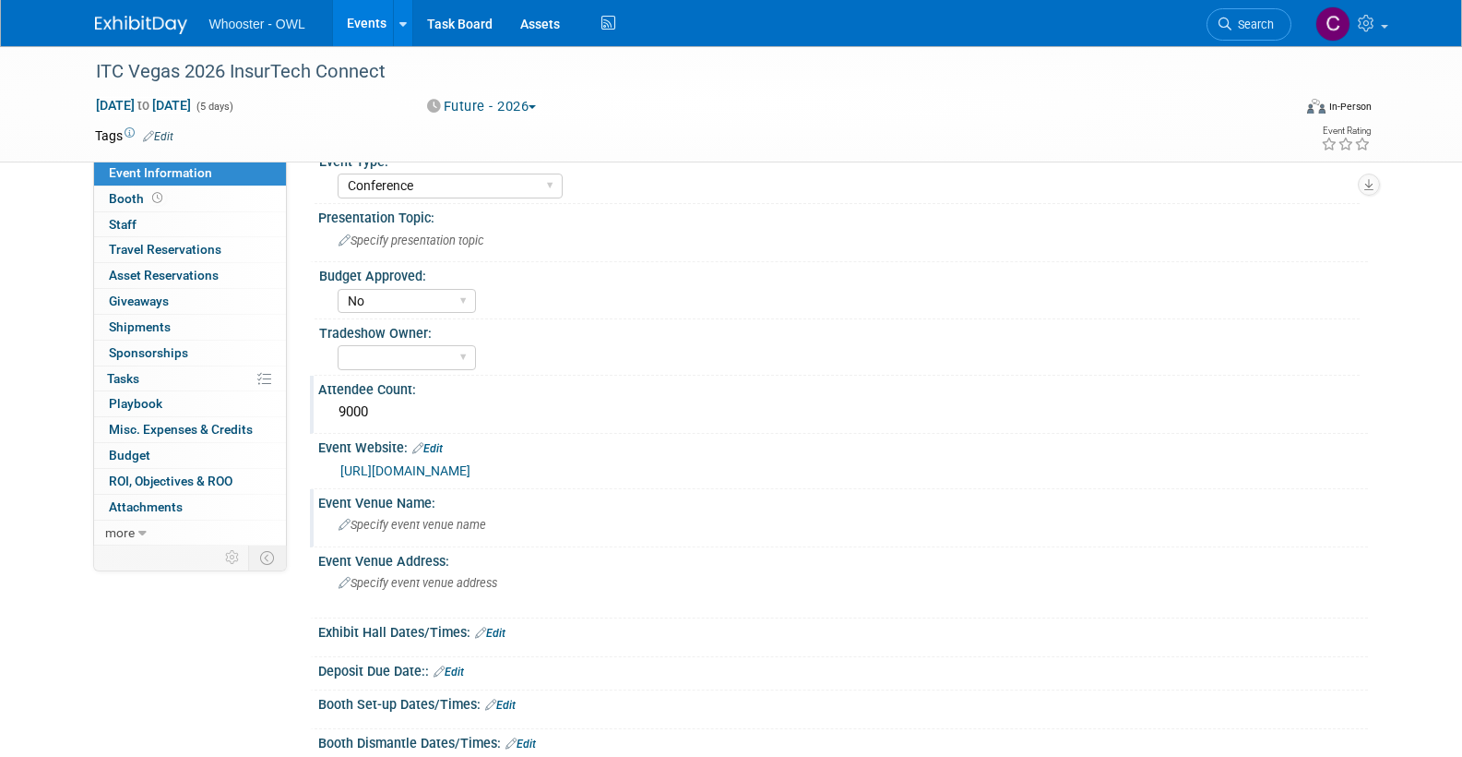
click at [423, 521] on span "Specify event venue name" at bounding box center [413, 525] width 148 height 14
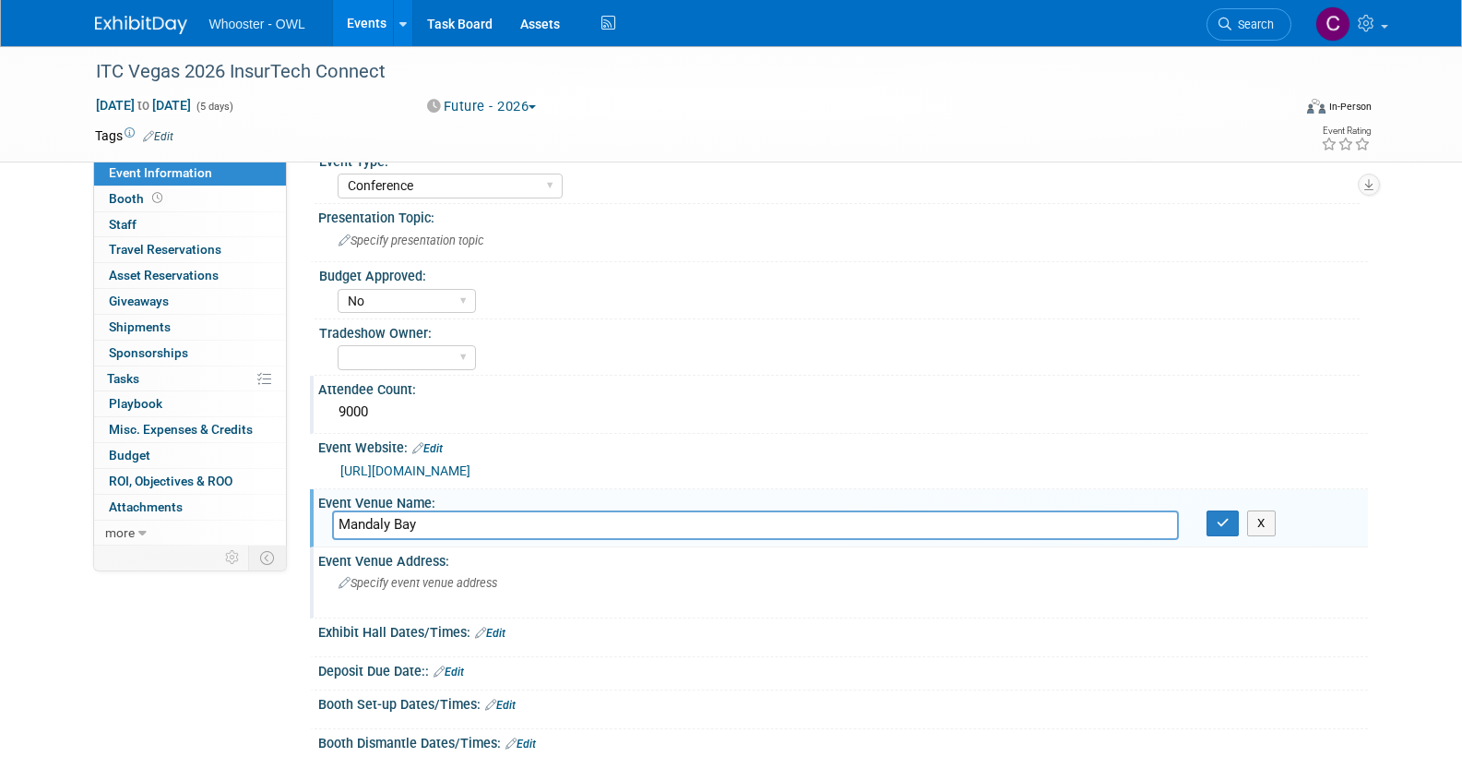
type input "Mandaly Bay"
click at [385, 578] on span "Specify event venue address" at bounding box center [418, 583] width 159 height 14
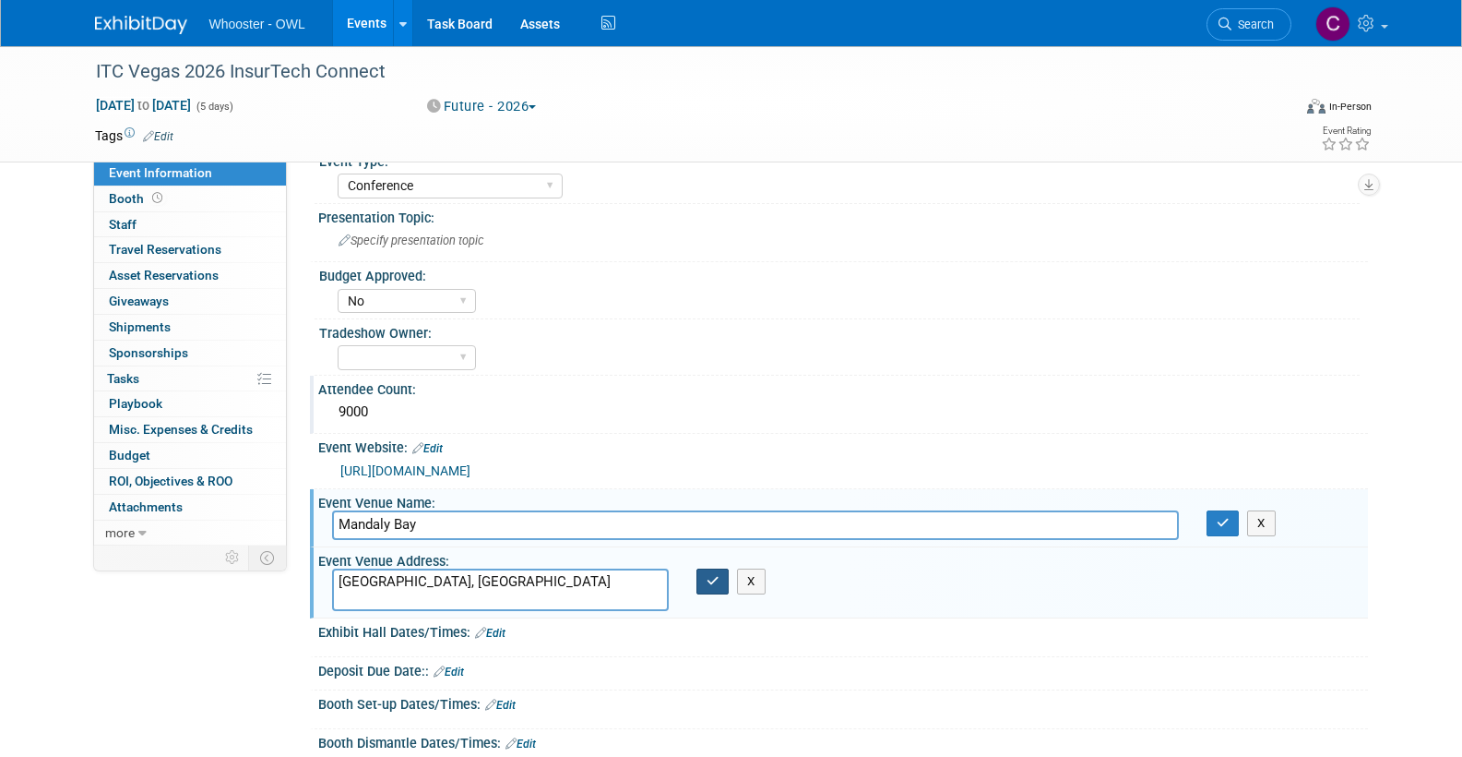
type textarea "[GEOGRAPHIC_DATA], [GEOGRAPHIC_DATA]"
click at [715, 575] on icon "button" at bounding box center [713, 581] width 13 height 12
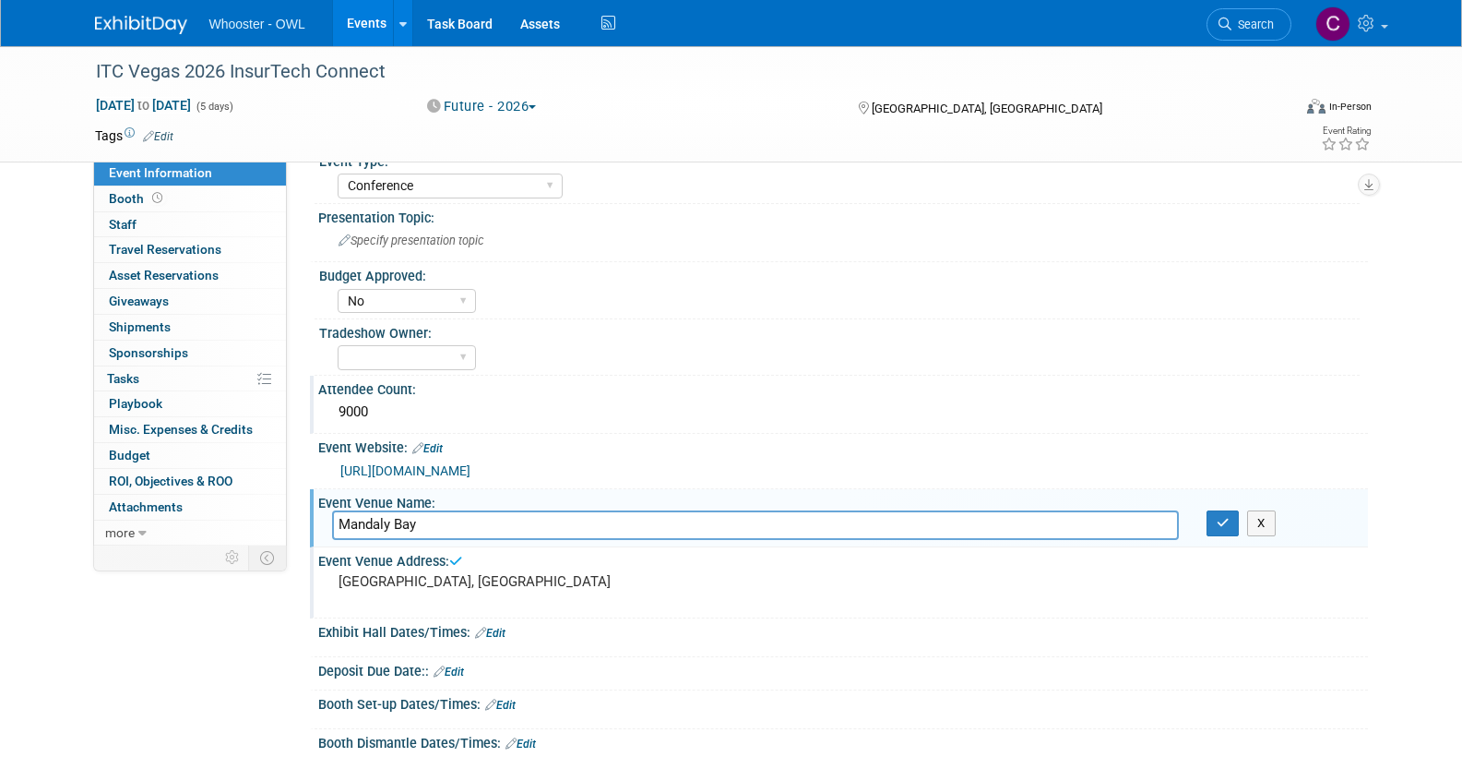
drag, startPoint x: 1227, startPoint y: 517, endPoint x: 913, endPoint y: 395, distance: 336.5
click at [1227, 517] on icon "button" at bounding box center [1223, 523] width 13 height 12
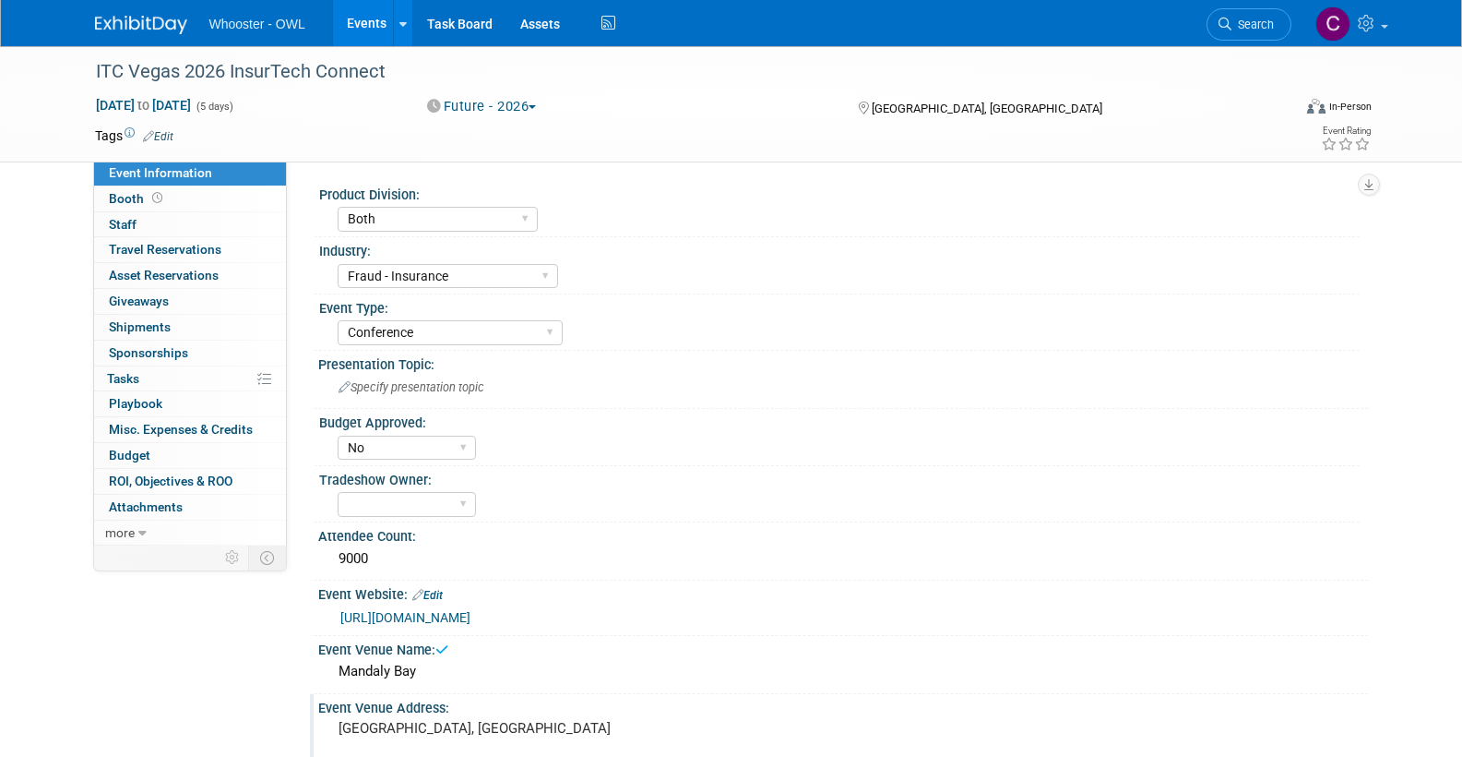
scroll to position [0, 0]
click at [143, 447] on span "Budget" at bounding box center [130, 454] width 42 height 15
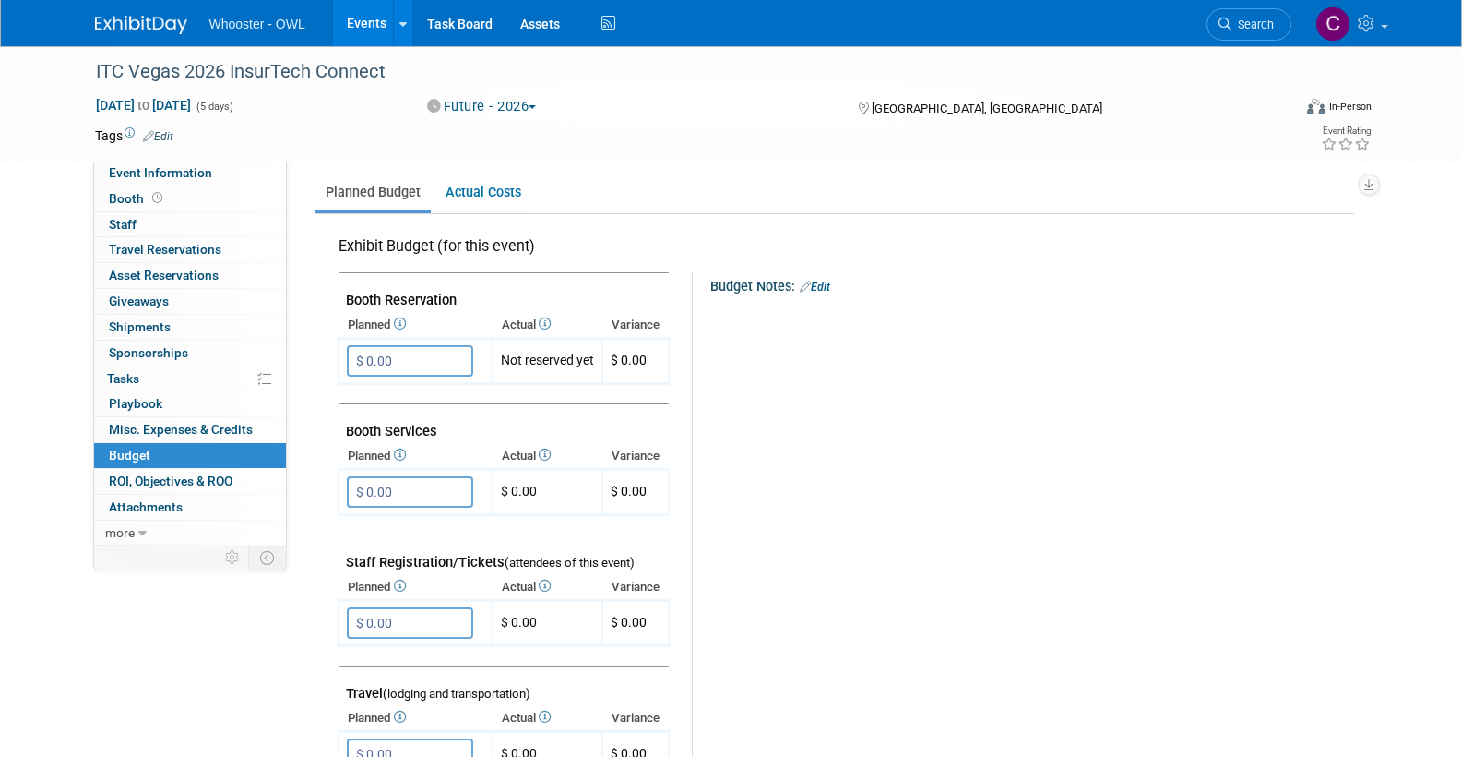
scroll to position [249, 0]
drag, startPoint x: 371, startPoint y: 351, endPoint x: 390, endPoint y: 380, distance: 35.3
click at [371, 351] on input "$ 0.00" at bounding box center [410, 357] width 126 height 31
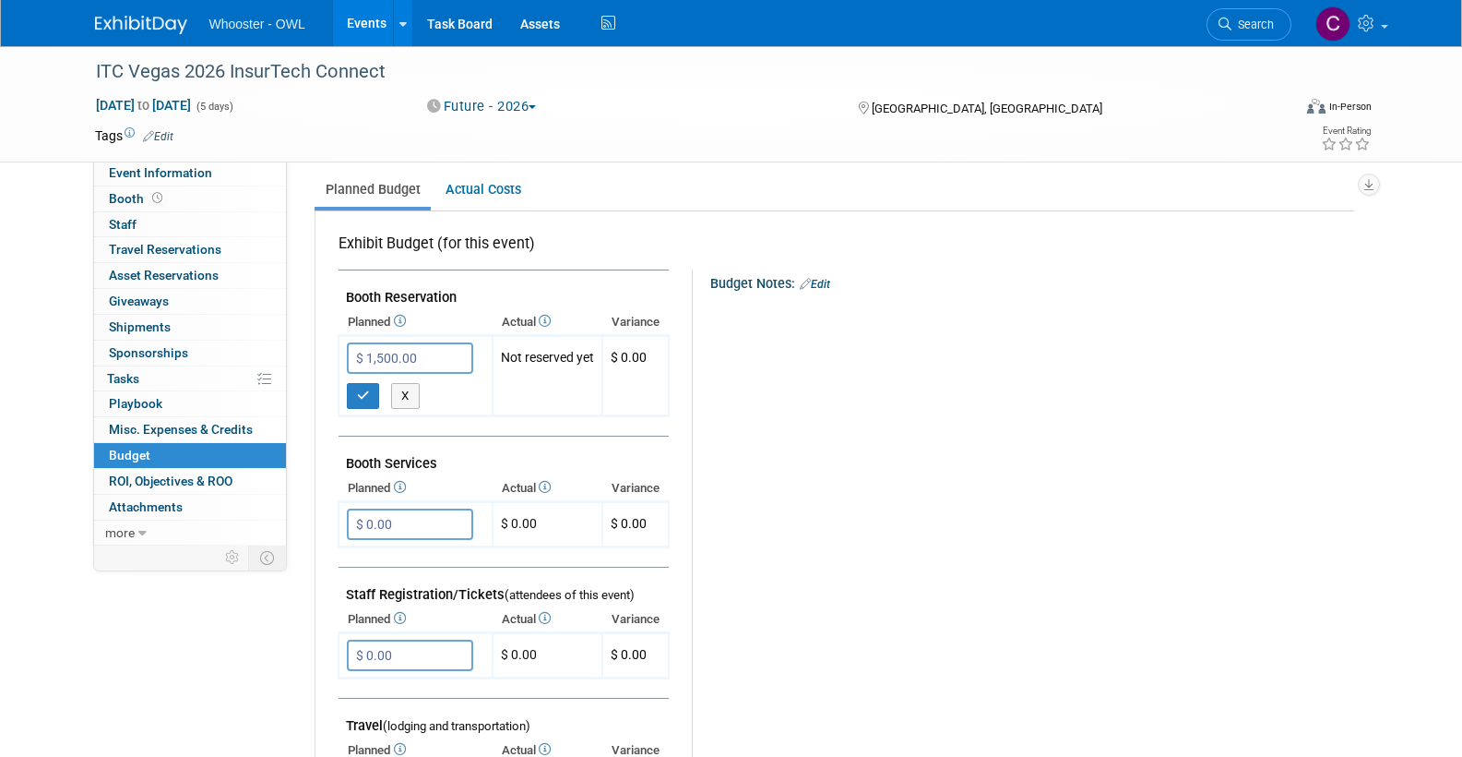
type input "$ 15,000.00"
drag, startPoint x: 353, startPoint y: 391, endPoint x: 394, endPoint y: 414, distance: 46.7
click at [353, 391] on button "button" at bounding box center [363, 396] width 33 height 26
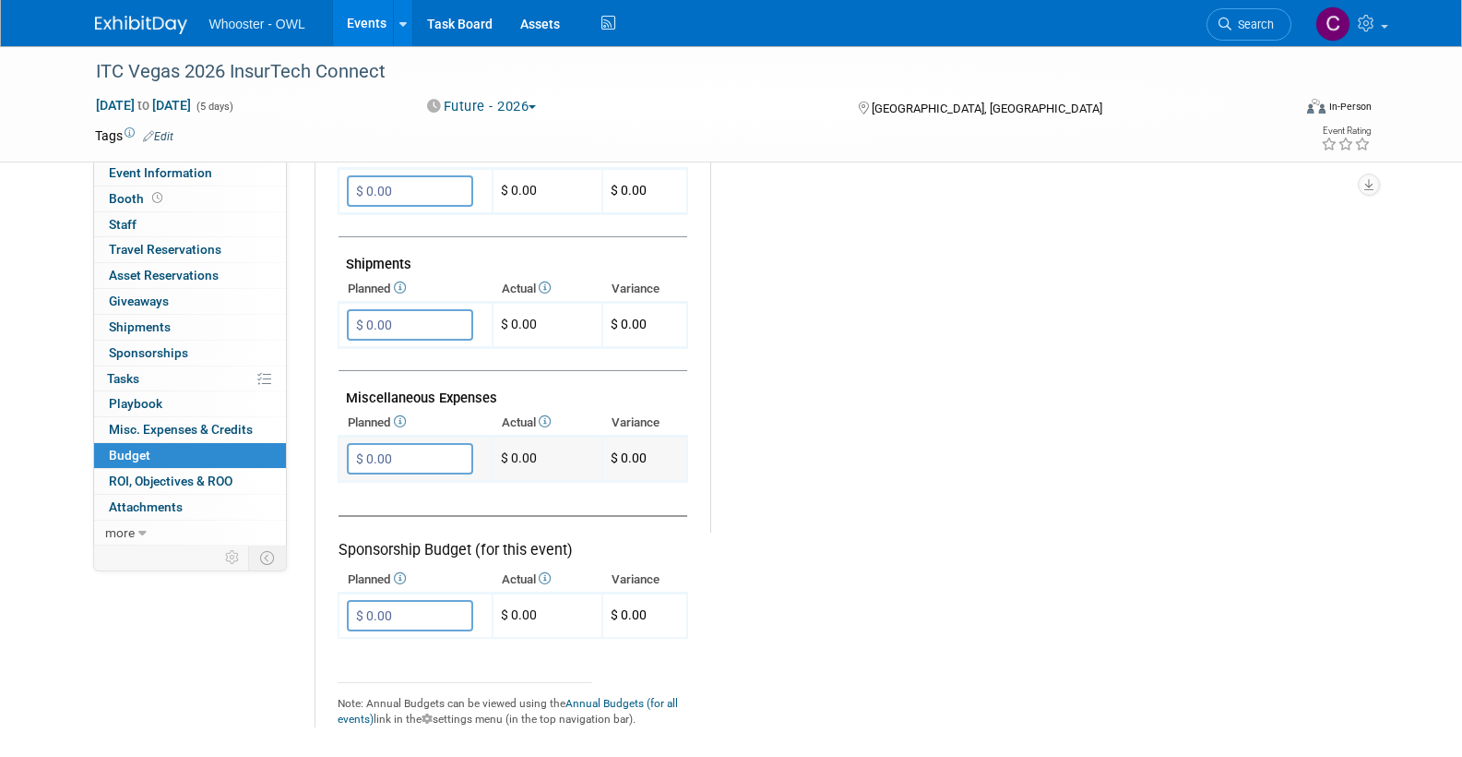
scroll to position [947, 0]
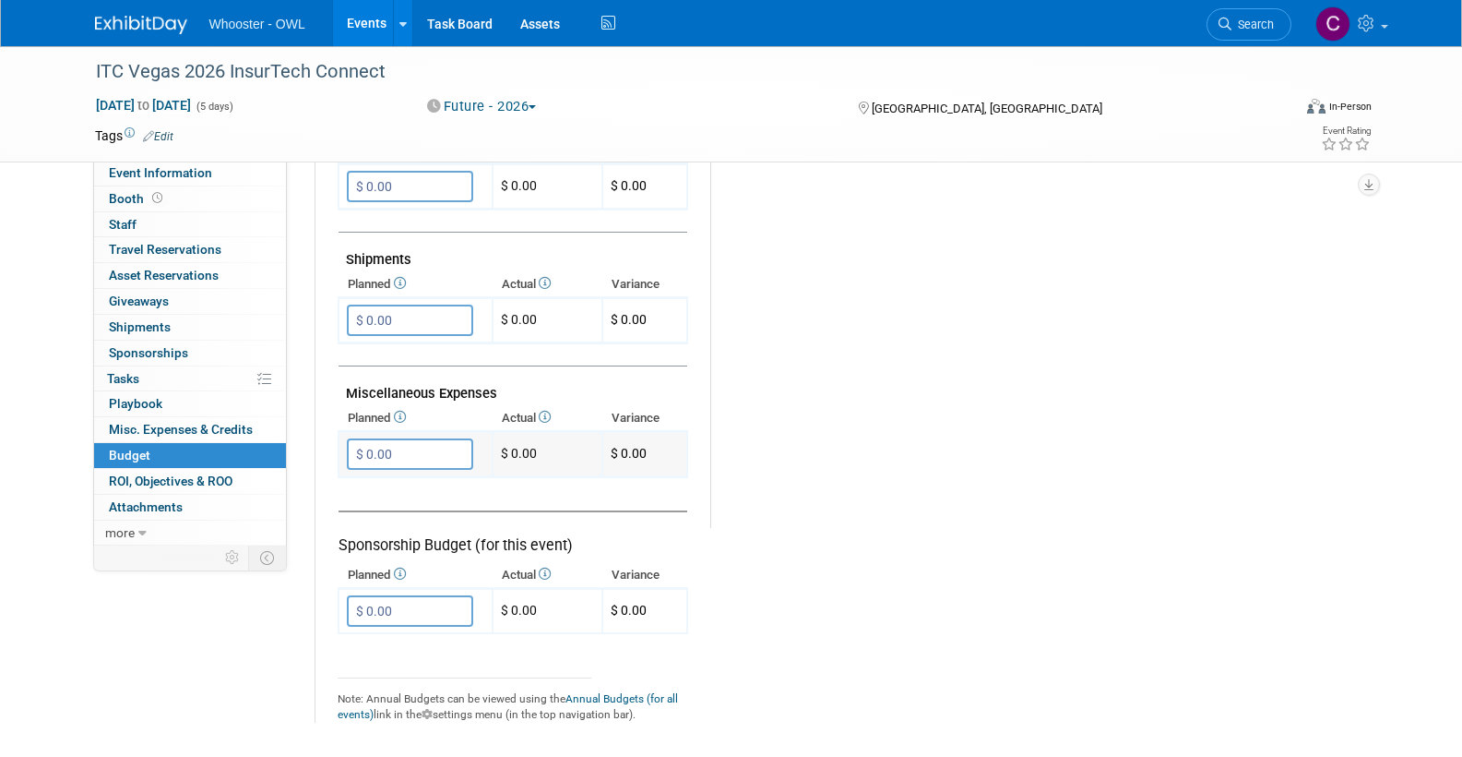
click at [439, 438] on input "$ 0.00" at bounding box center [410, 453] width 126 height 31
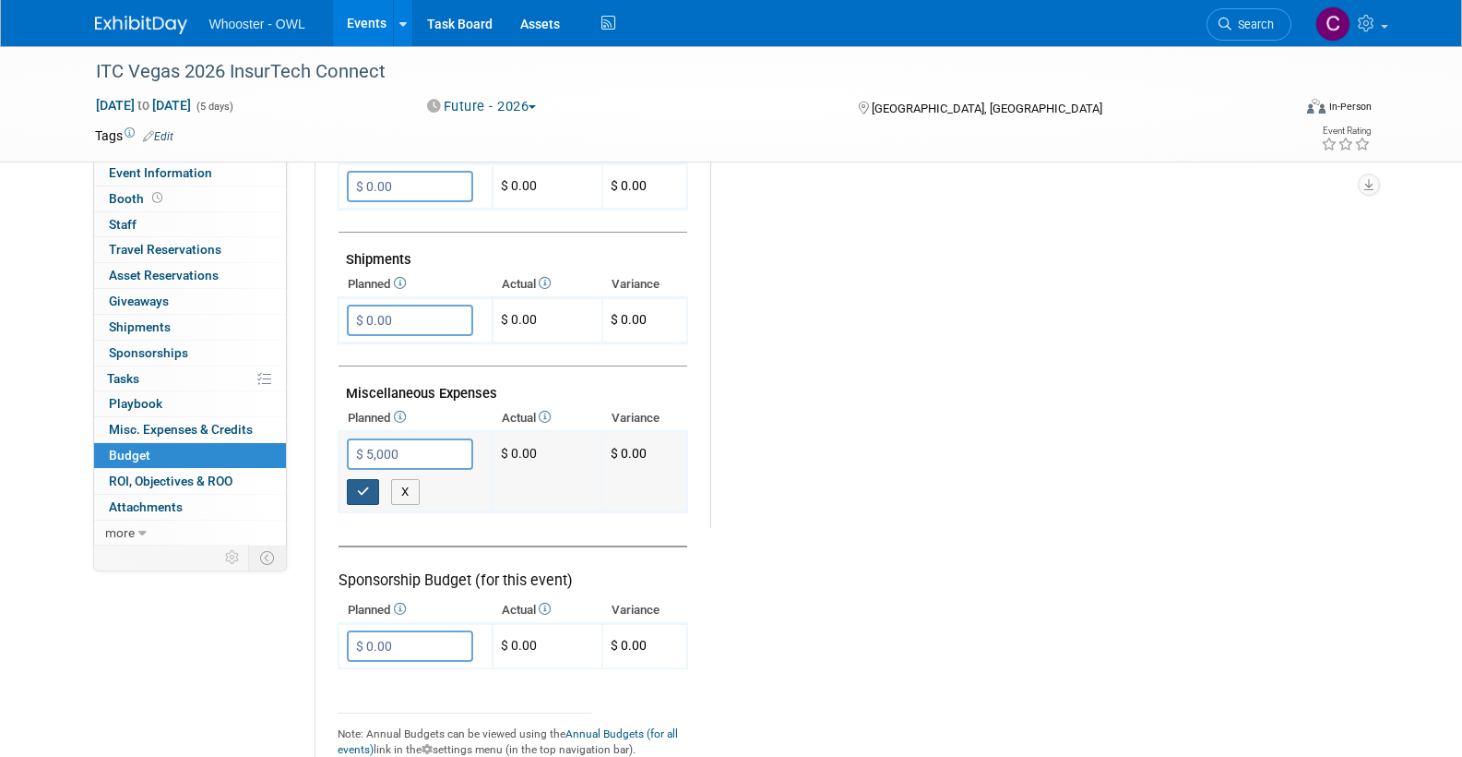
type input "$ 5,000.00"
click at [354, 479] on button "button" at bounding box center [363, 492] width 33 height 26
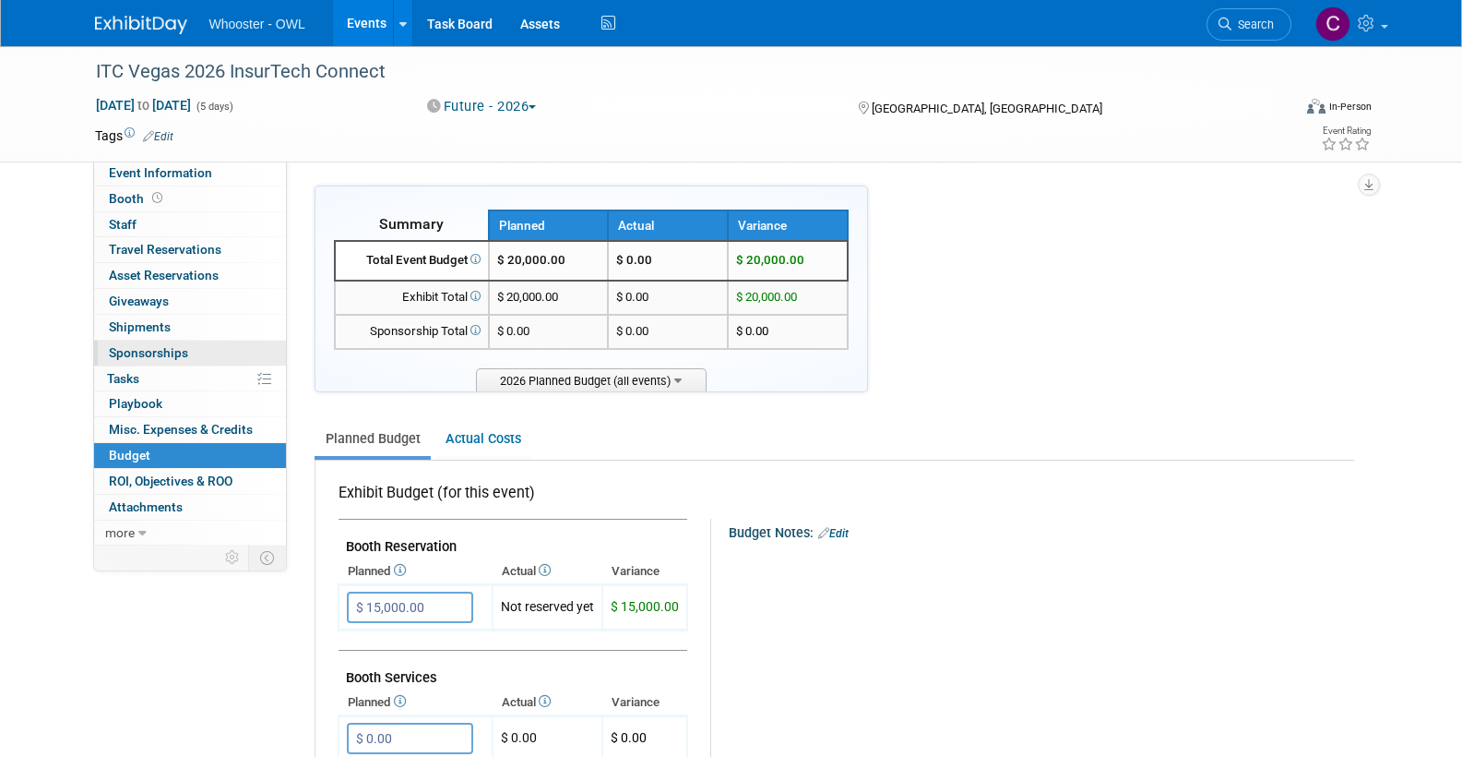
scroll to position [0, 0]
click at [167, 136] on link "Edit" at bounding box center [158, 136] width 30 height 13
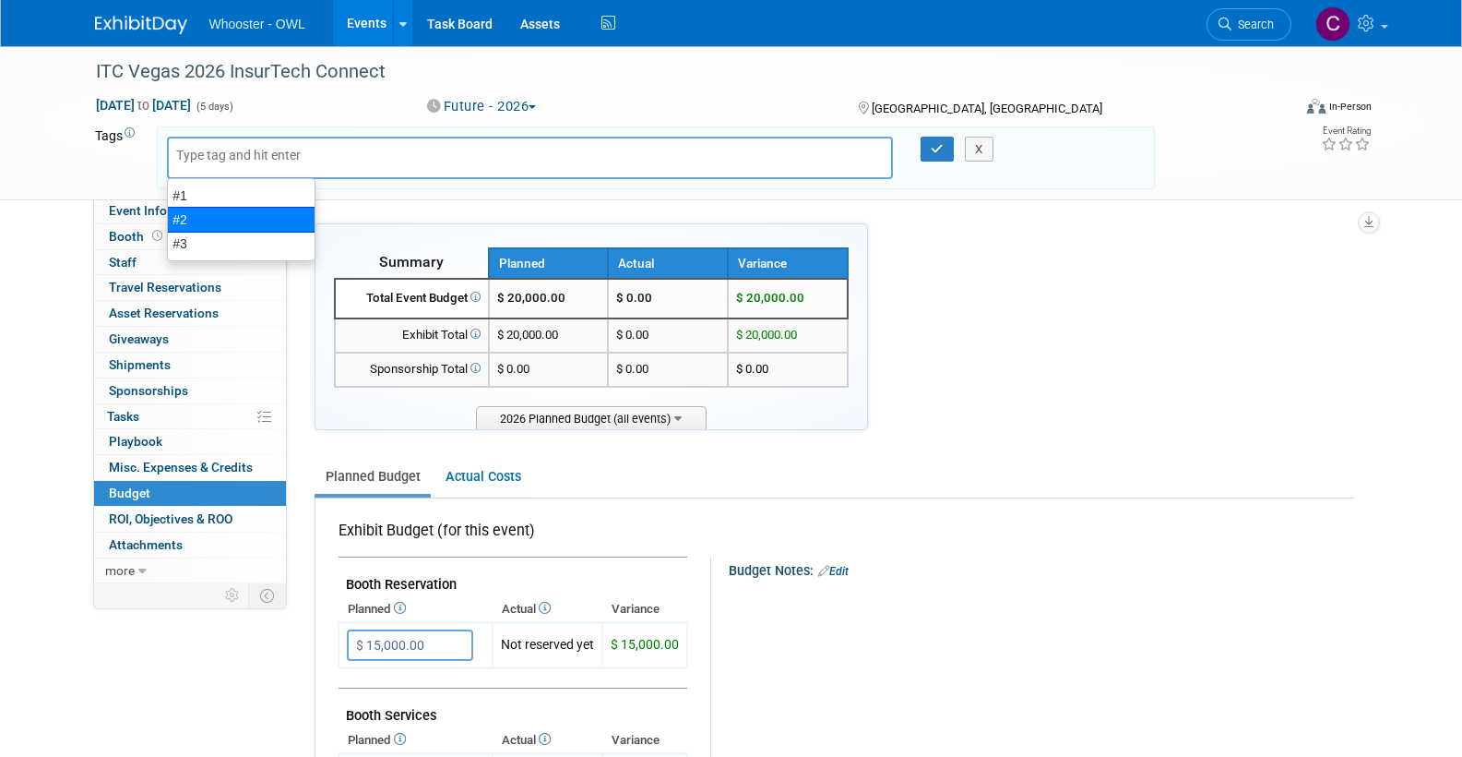
click at [186, 211] on div "#2" at bounding box center [241, 220] width 149 height 26
type input "#2"
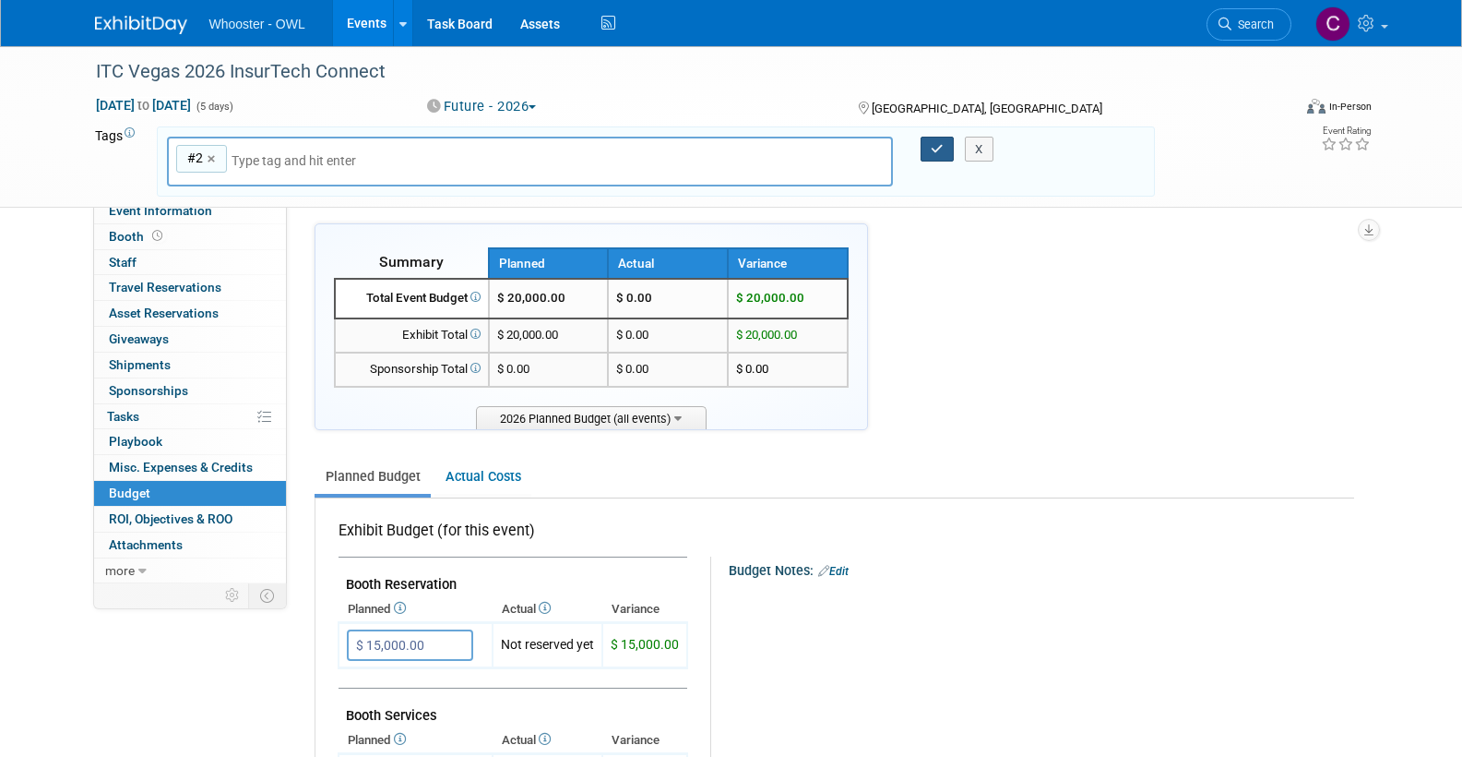
click at [928, 144] on button "button" at bounding box center [937, 150] width 33 height 26
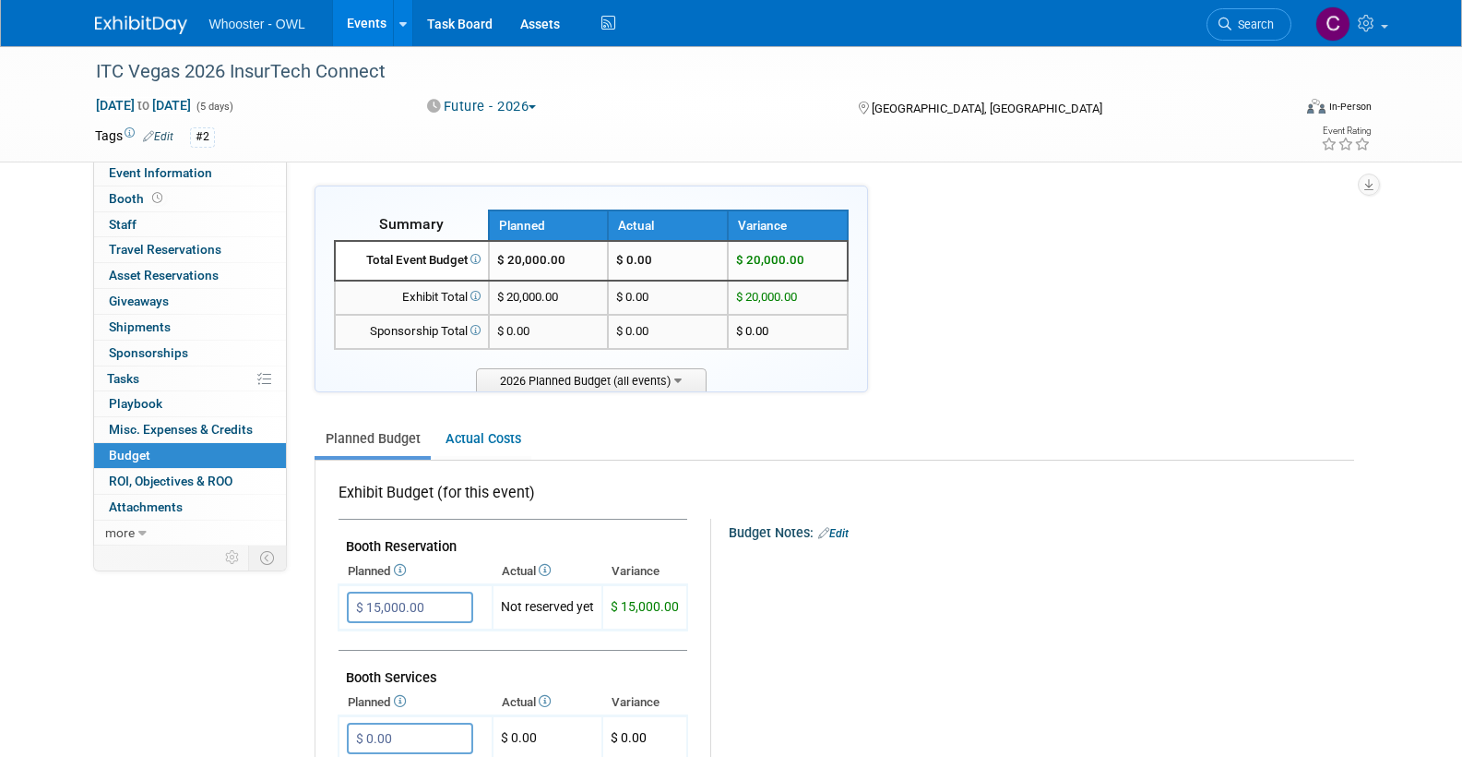
click at [371, 28] on link "Events" at bounding box center [366, 23] width 67 height 46
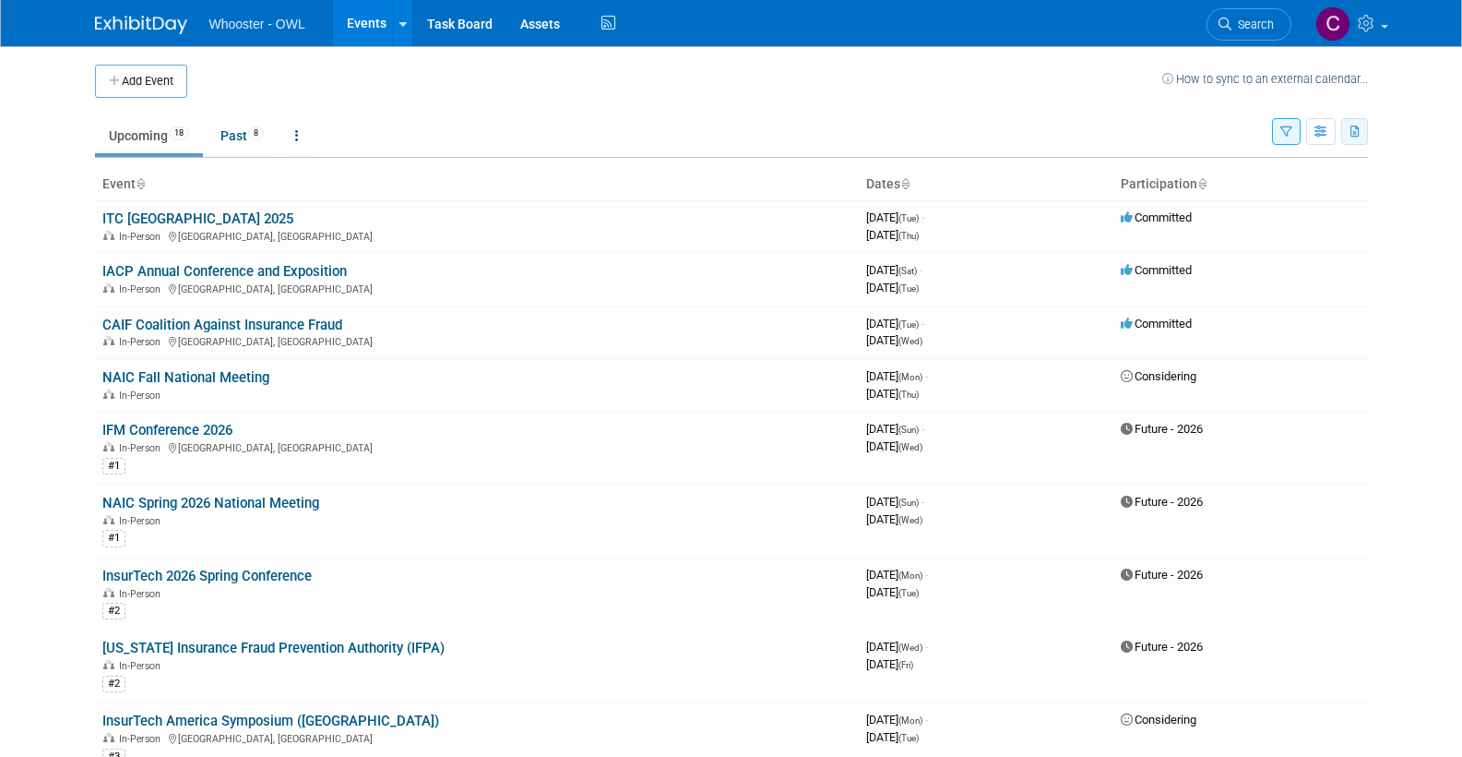
click at [1354, 128] on icon "button" at bounding box center [1356, 132] width 10 height 12
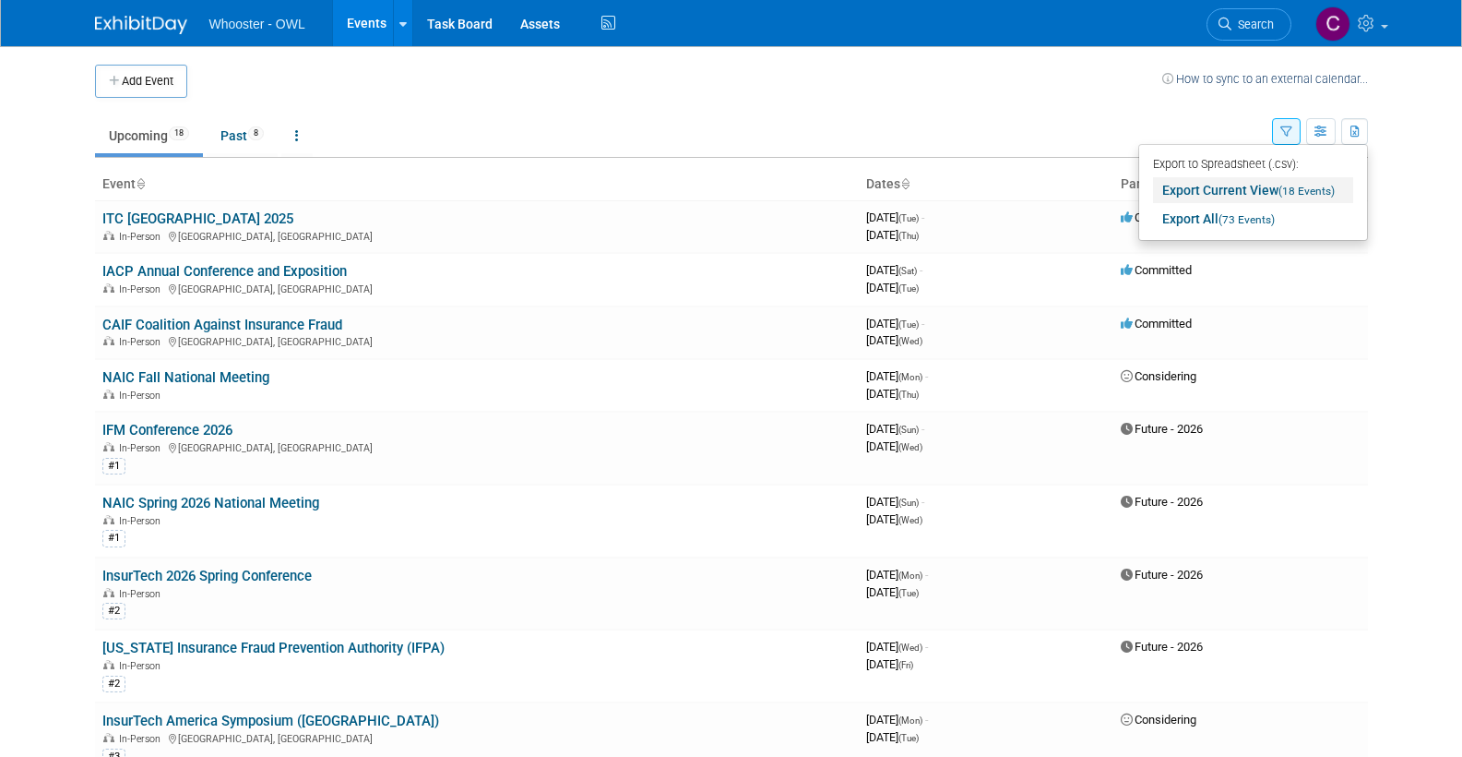
click at [1251, 189] on link "Export Current View (18 Events)" at bounding box center [1253, 190] width 200 height 26
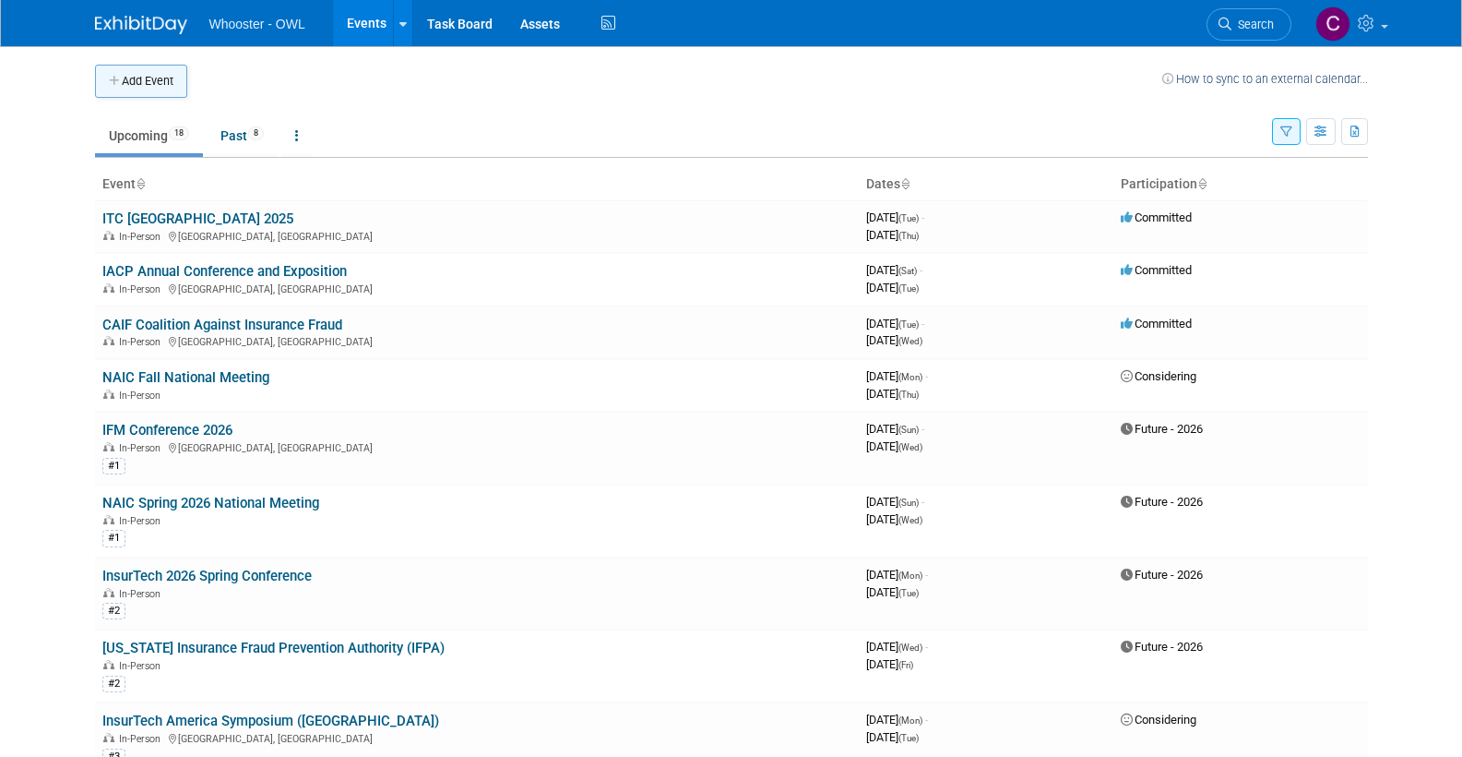
click at [145, 73] on button "Add Event" at bounding box center [141, 81] width 92 height 33
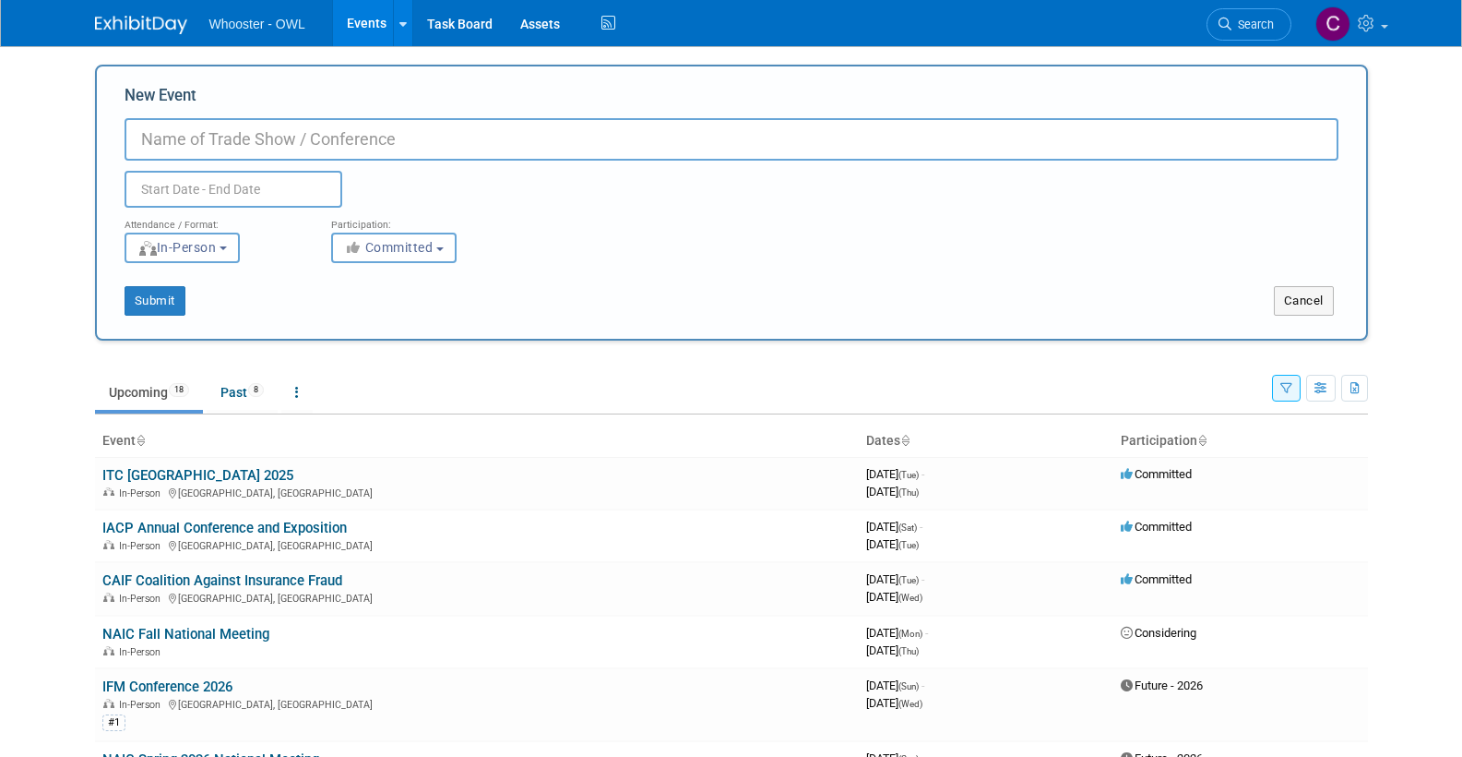
paste input "34th NJSIA Regional Seminar & Networking'Conference"
click at [160, 142] on input "34th NJSIA Regional Seminar & Networking'Conference" at bounding box center [732, 139] width 1214 height 42
click at [466, 137] on input "35th NJSIA Regional Seminar & Networking'Conference" at bounding box center [732, 138] width 1214 height 42
type input "35th NJSIA Regional Seminar & Networking Conference"
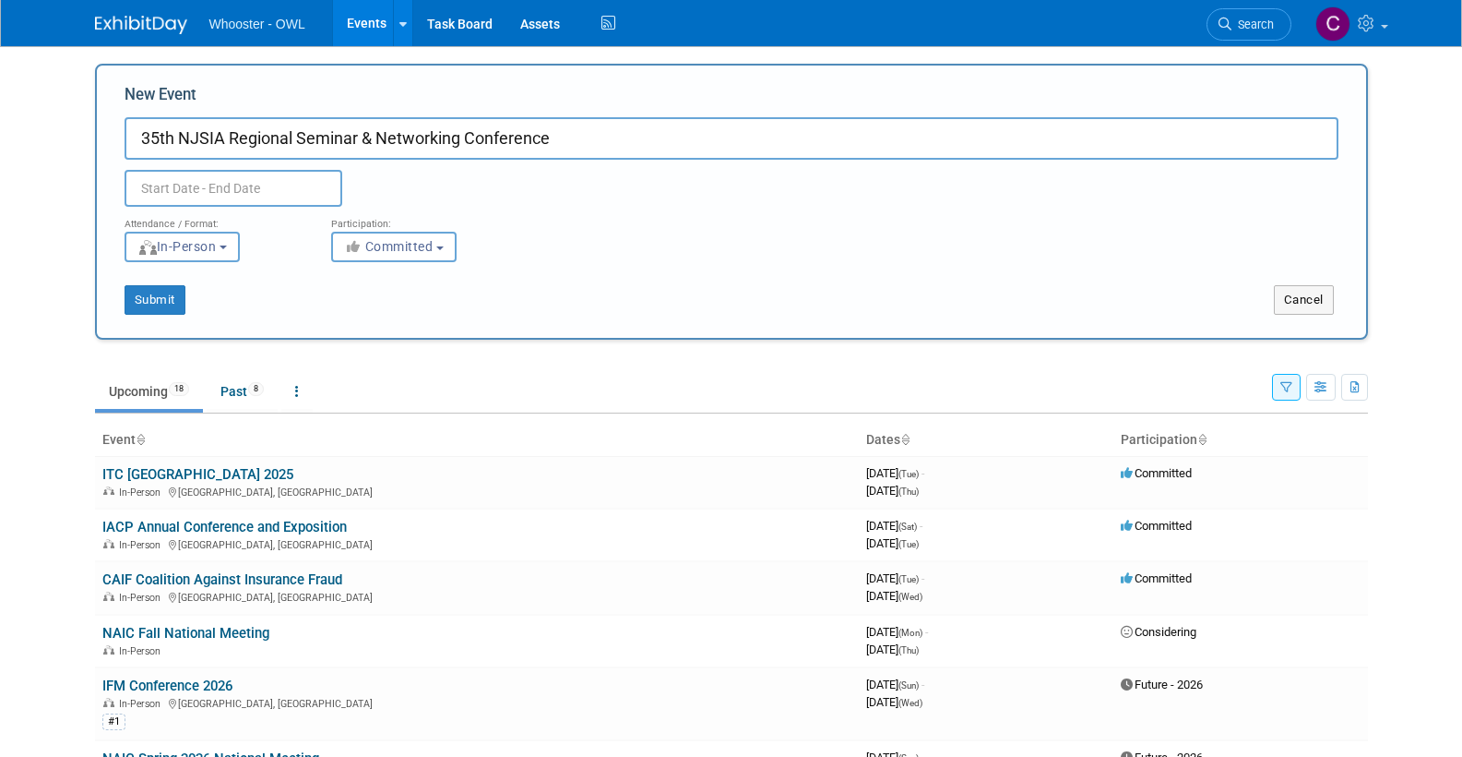
click at [208, 186] on input "text" at bounding box center [234, 188] width 218 height 37
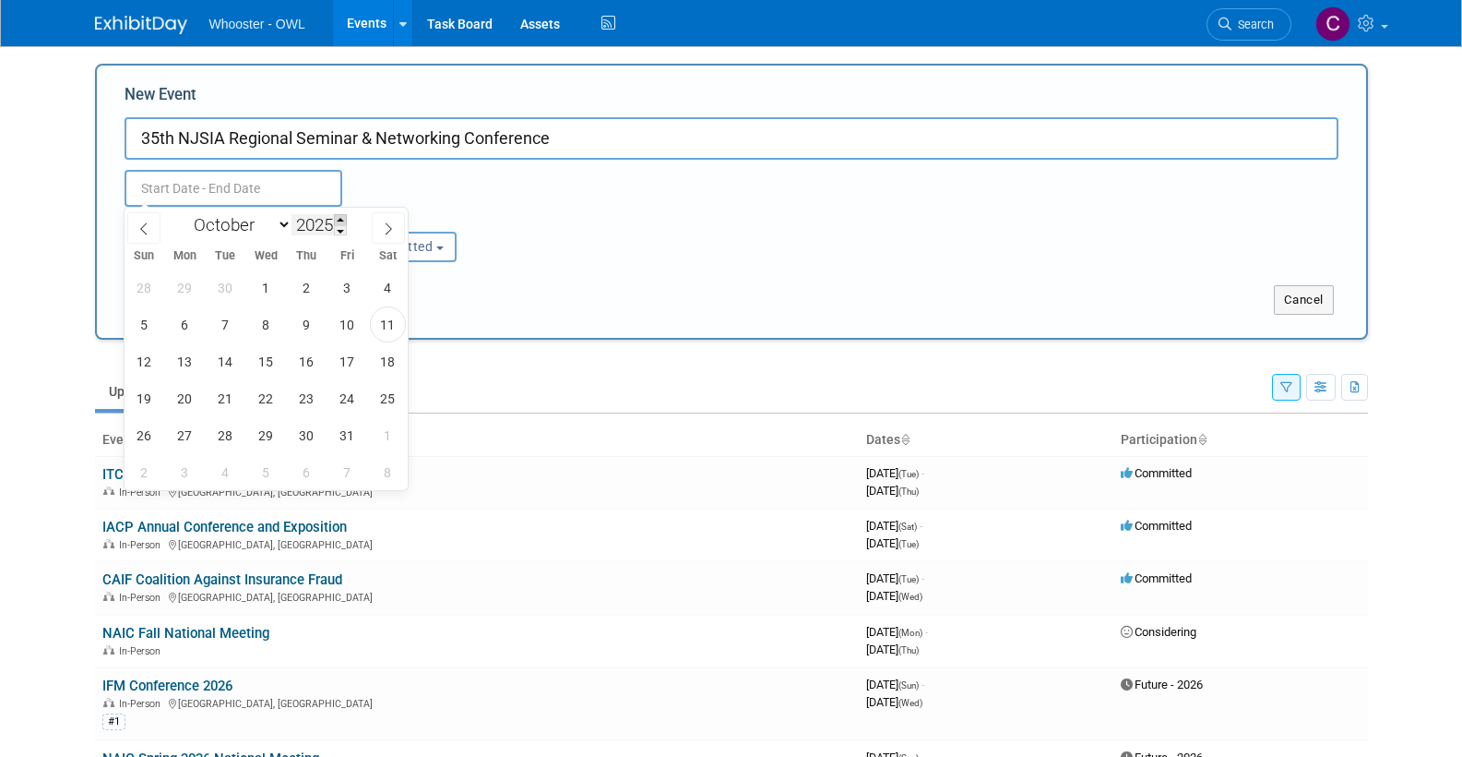
click at [345, 219] on span at bounding box center [340, 219] width 13 height 11
type input "2026"
click at [302, 287] on span "1" at bounding box center [307, 287] width 36 height 36
click at [230, 325] on span "6" at bounding box center [226, 324] width 36 height 36
type input "[DATE] to [DATE]"
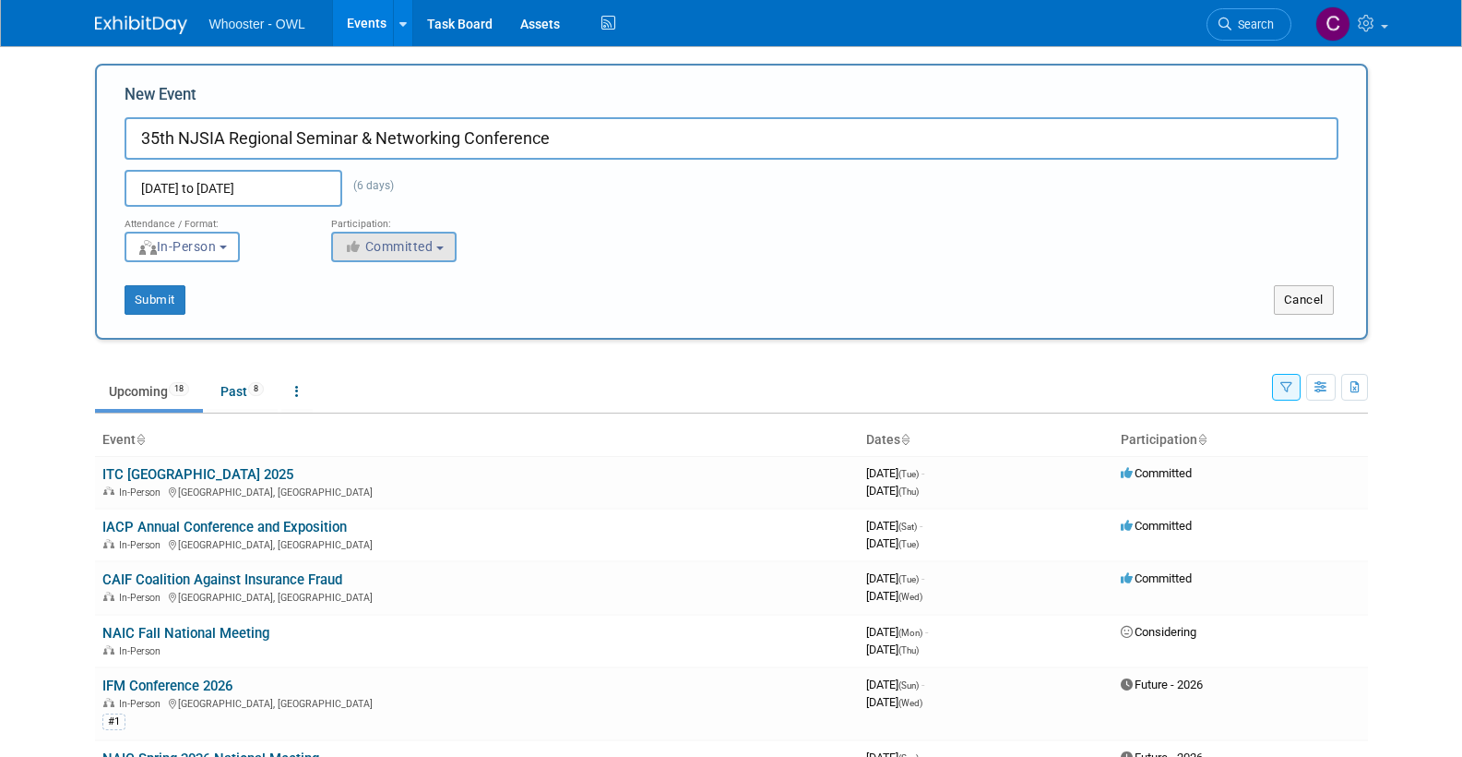
click at [351, 249] on icon "button" at bounding box center [354, 246] width 21 height 13
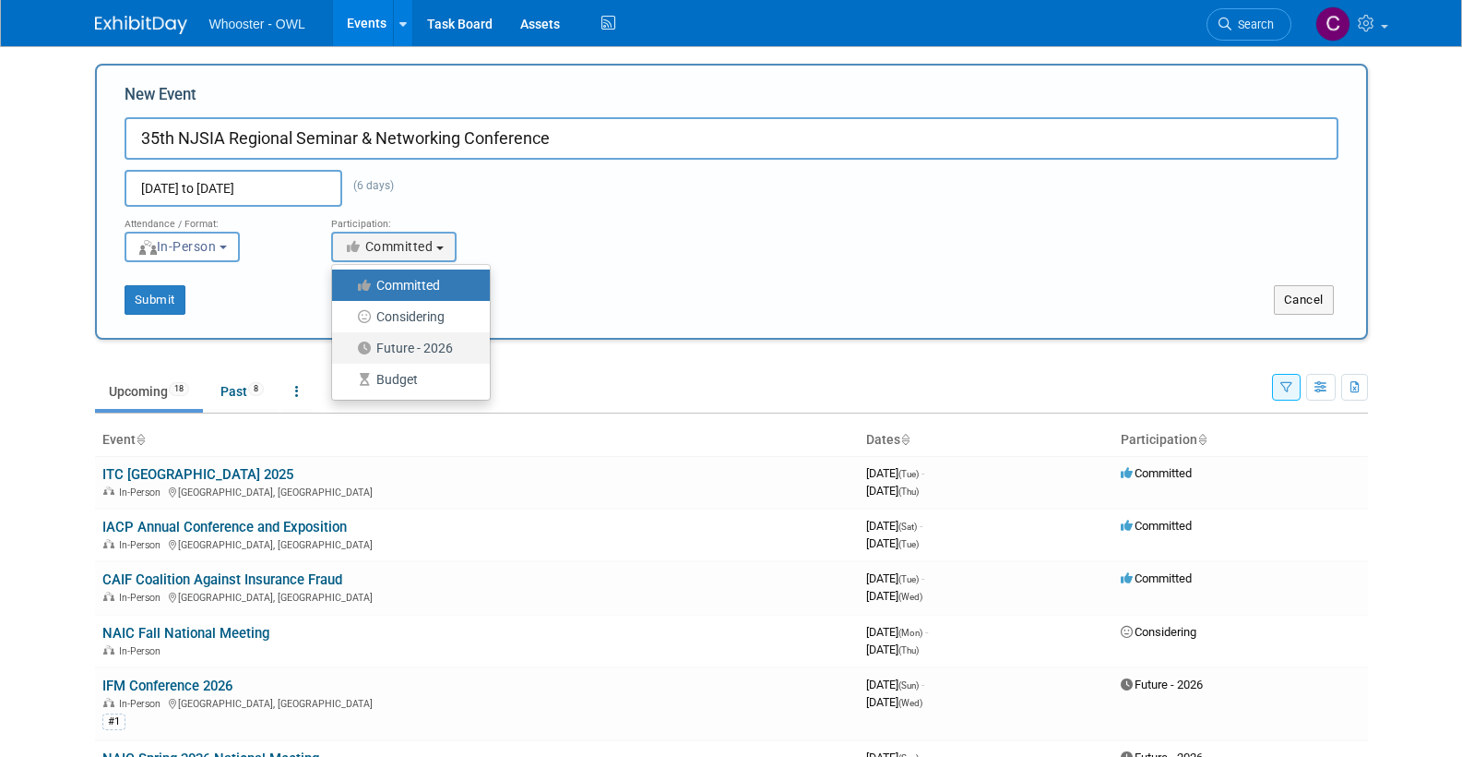
click at [395, 340] on label "Future - 2026" at bounding box center [406, 348] width 130 height 24
click at [349, 342] on input "Future - 2026" at bounding box center [343, 348] width 12 height 12
select select "101"
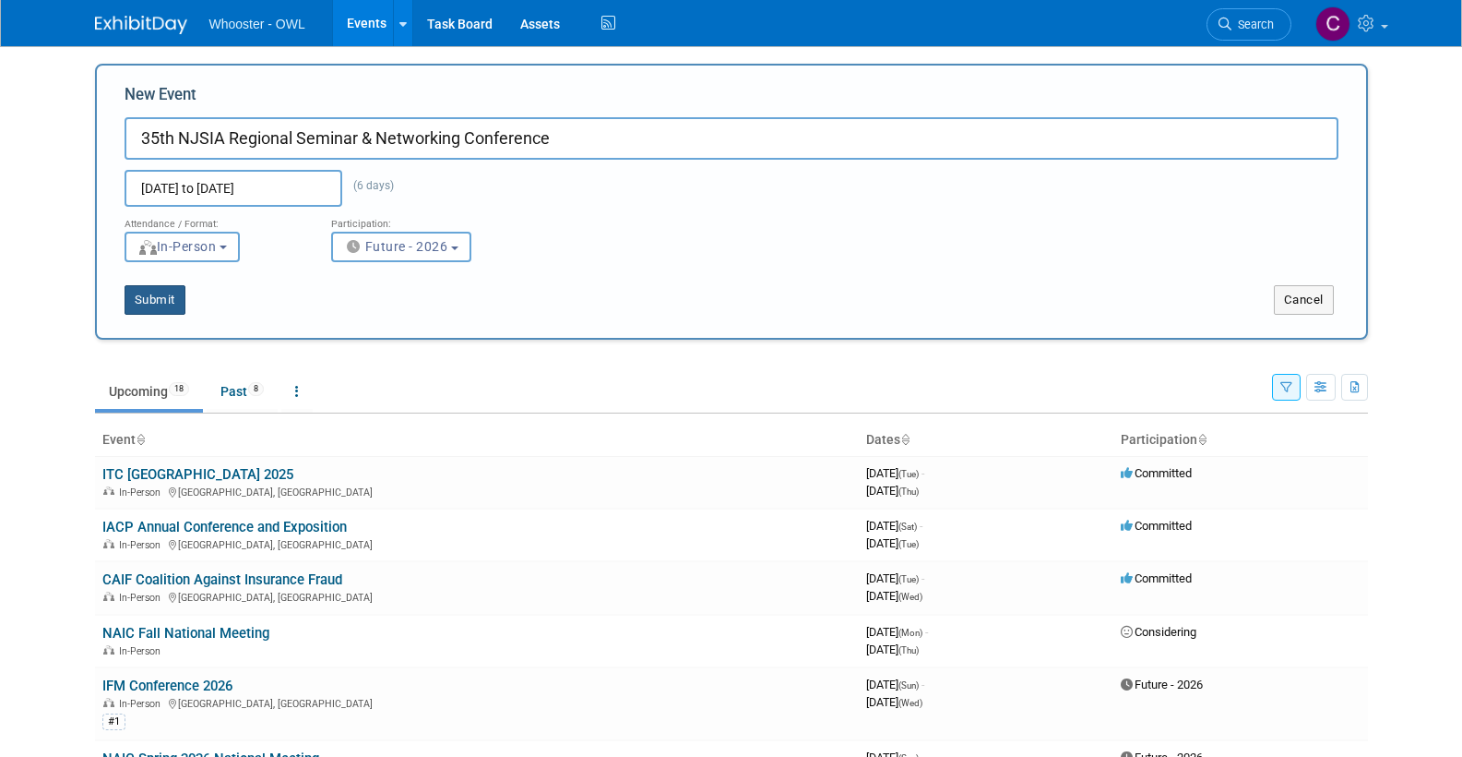
click at [146, 299] on button "Submit" at bounding box center [155, 300] width 61 height 30
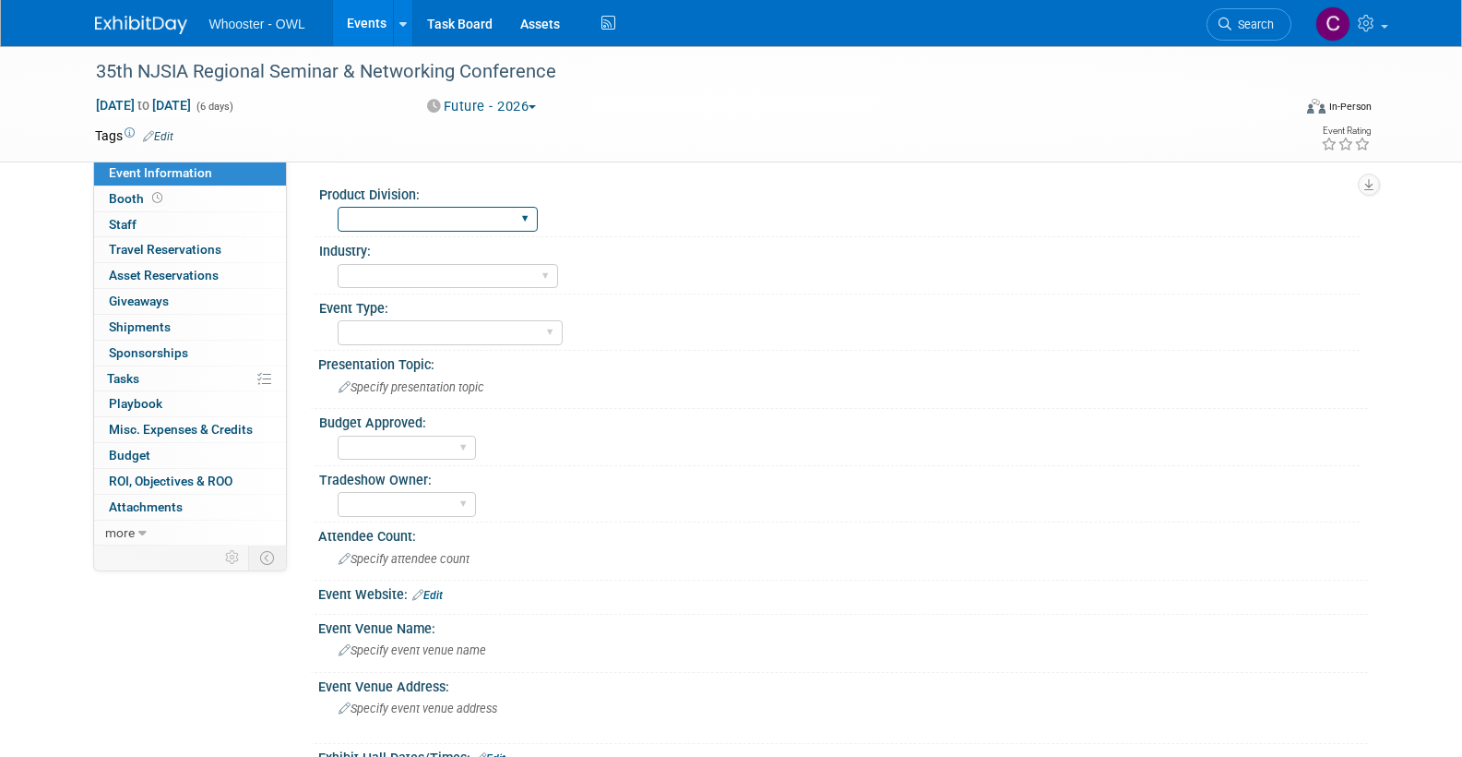
select select "Both"
select select "Insurance"
select select "Conference"
select select "No"
select select "Clare Southcombe"
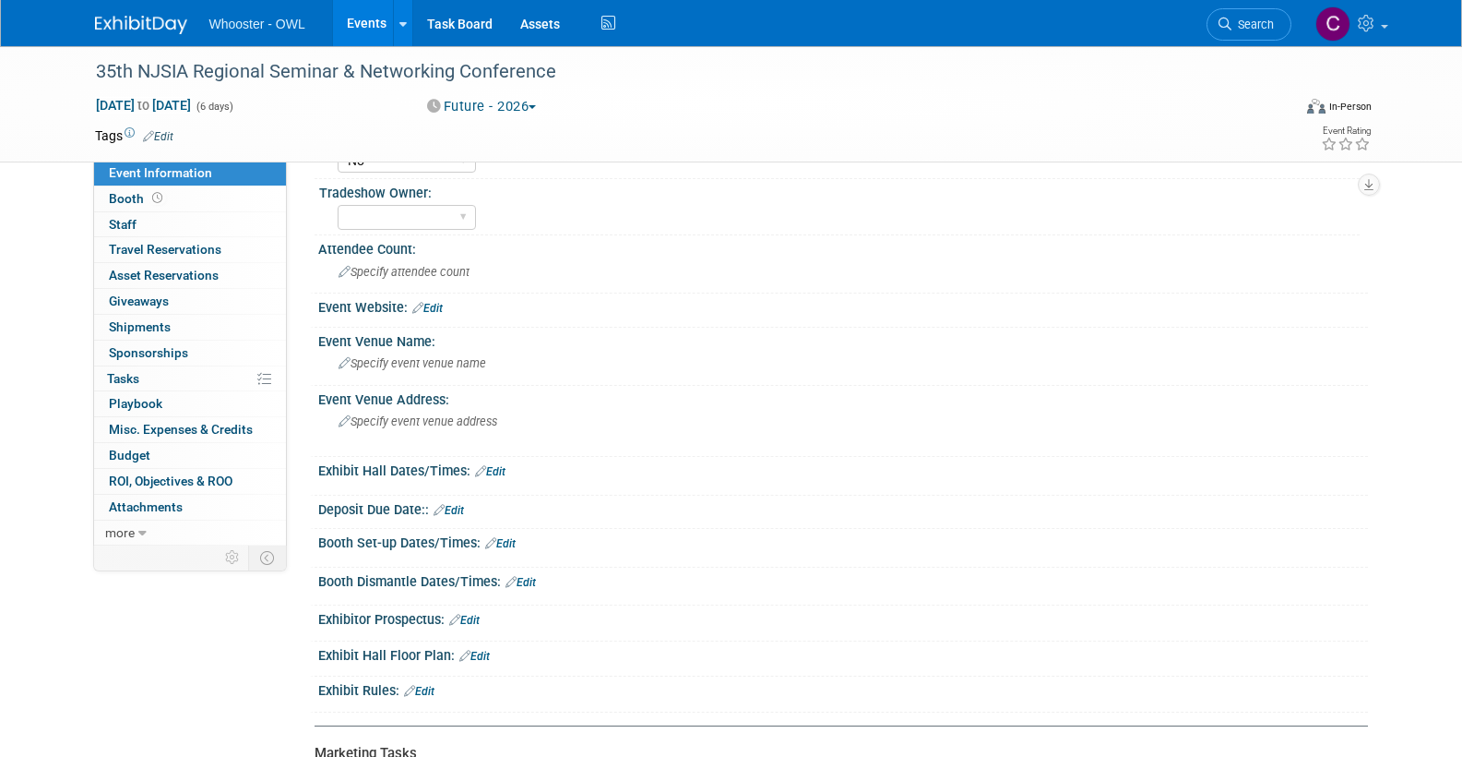
scroll to position [290, 0]
click at [400, 354] on span "Specify event venue name" at bounding box center [413, 360] width 148 height 14
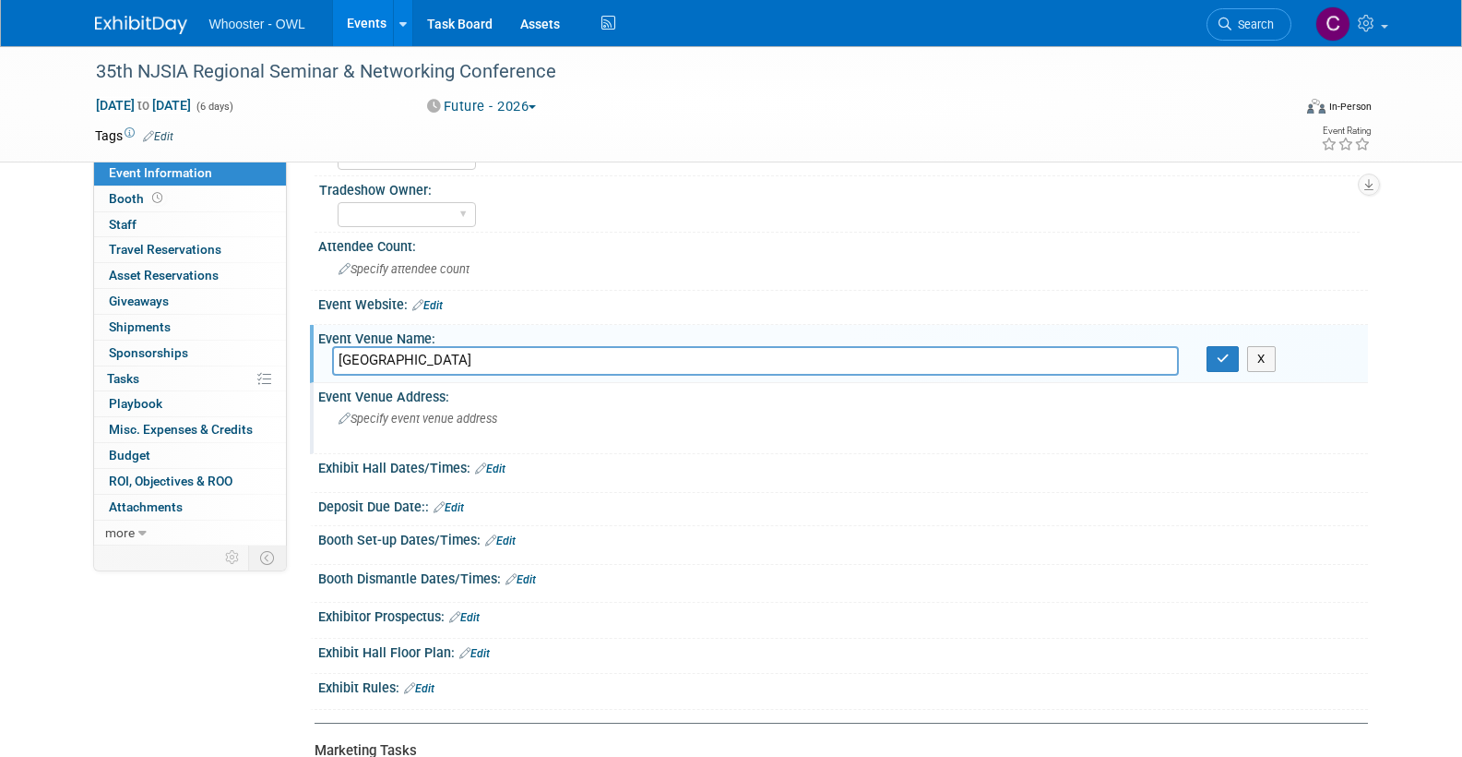
type input "Tropicana Casino & Resort"
click at [387, 414] on span "Specify event venue address" at bounding box center [418, 418] width 159 height 14
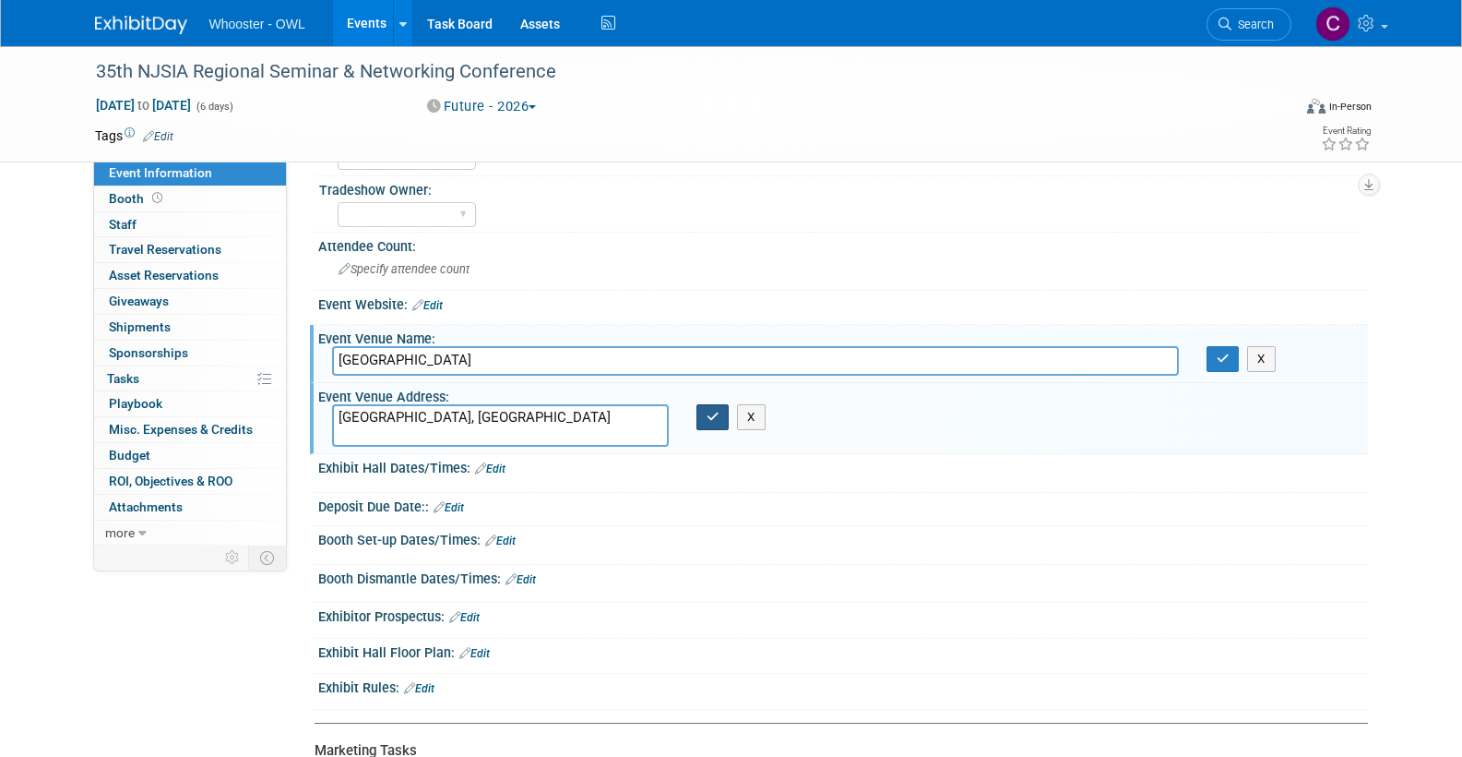
type textarea "[GEOGRAPHIC_DATA], [GEOGRAPHIC_DATA]"
drag, startPoint x: 705, startPoint y: 416, endPoint x: 878, endPoint y: 375, distance: 178.3
click at [709, 414] on button "button" at bounding box center [713, 417] width 33 height 26
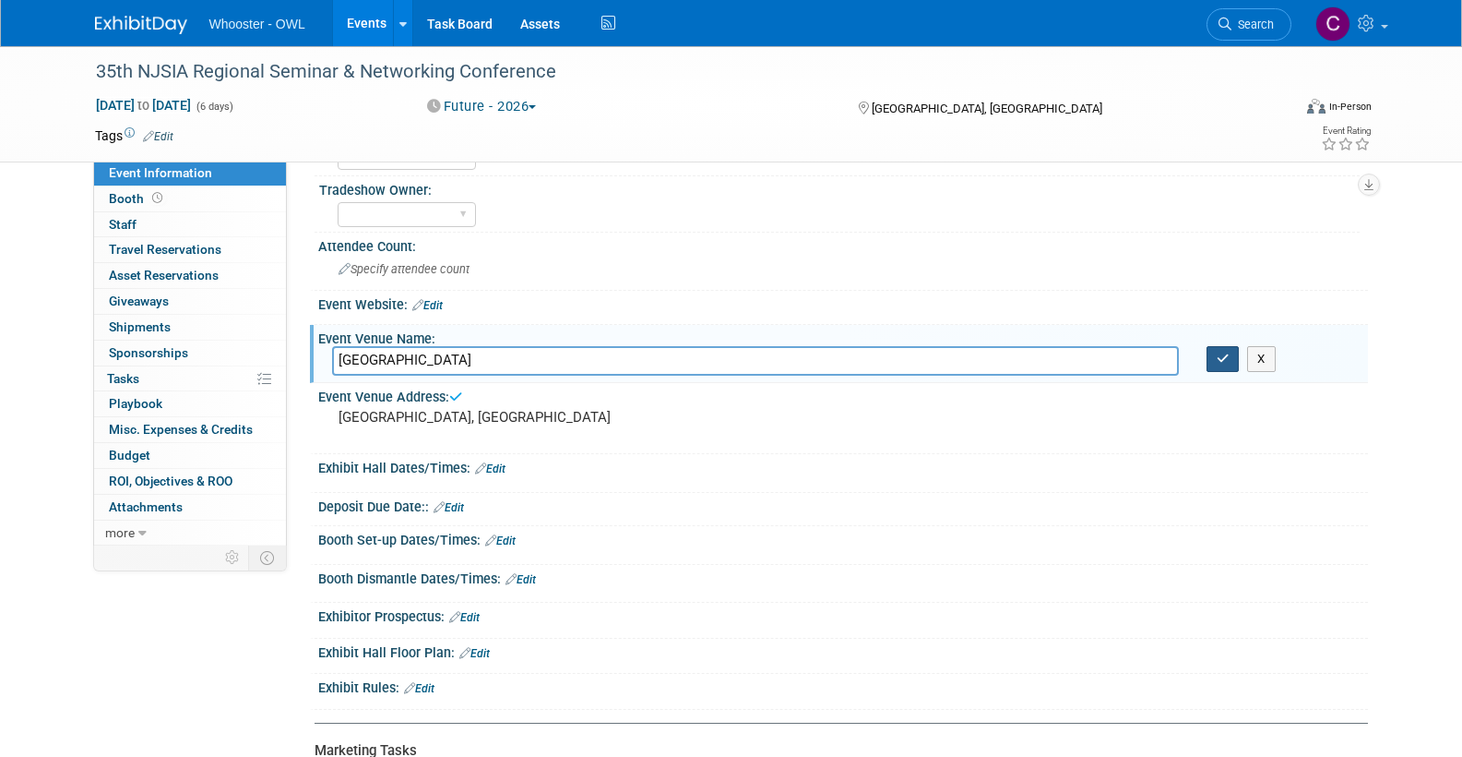
click at [1220, 357] on icon "button" at bounding box center [1223, 358] width 13 height 12
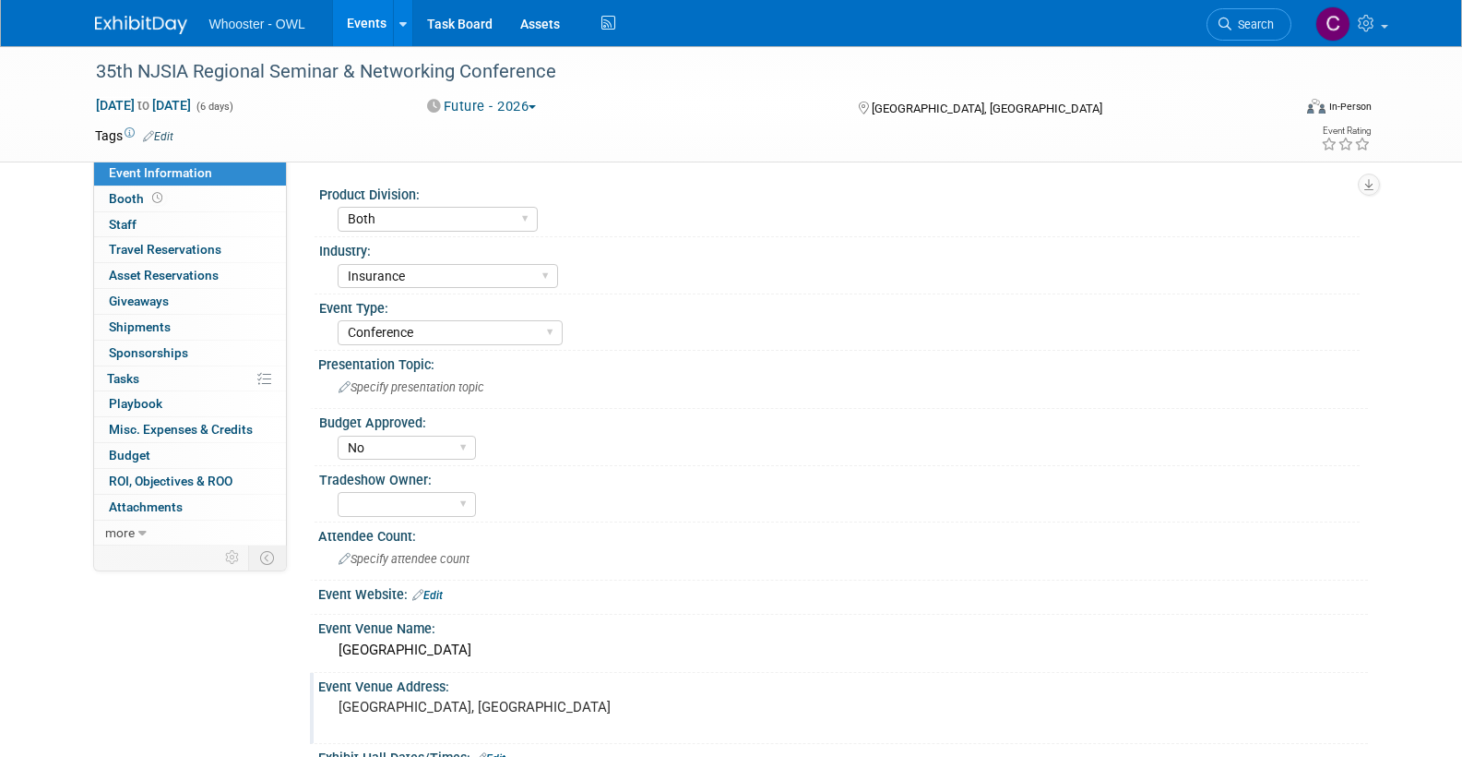
scroll to position [0, 0]
click at [164, 131] on link "Edit" at bounding box center [158, 136] width 30 height 13
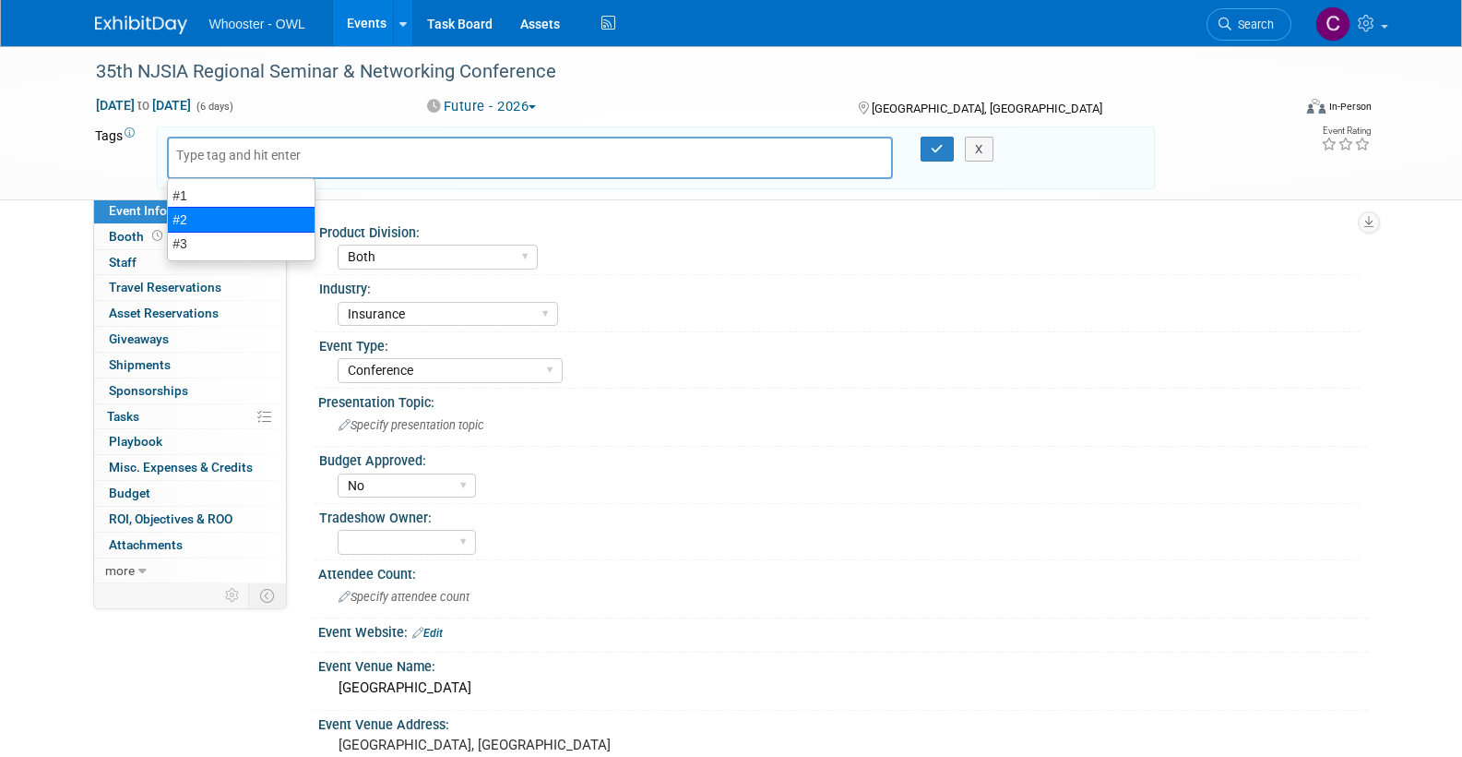
click at [227, 216] on div "#2" at bounding box center [241, 220] width 149 height 26
type input "#2"
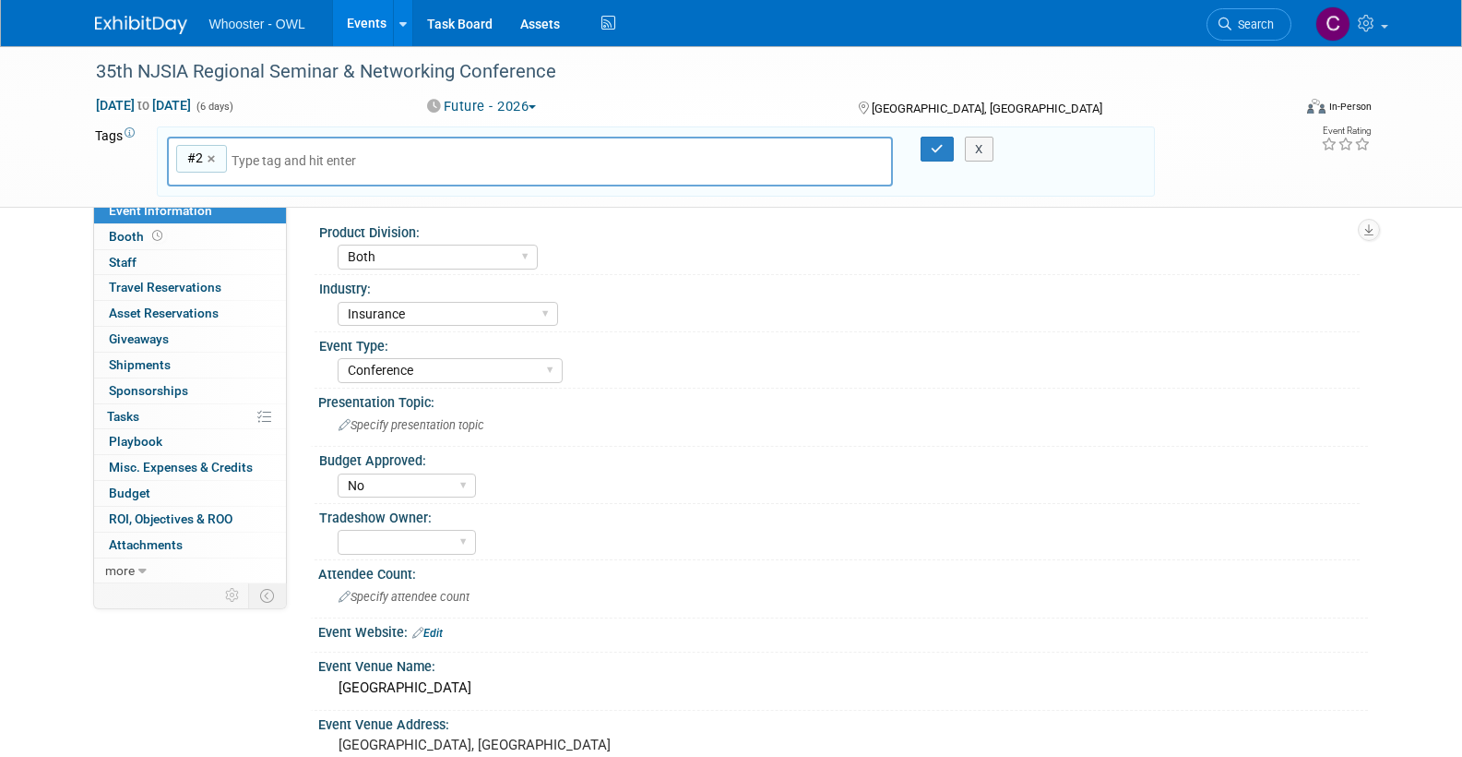
drag, startPoint x: 933, startPoint y: 146, endPoint x: 923, endPoint y: 161, distance: 17.4
click at [933, 146] on icon "button" at bounding box center [937, 149] width 13 height 12
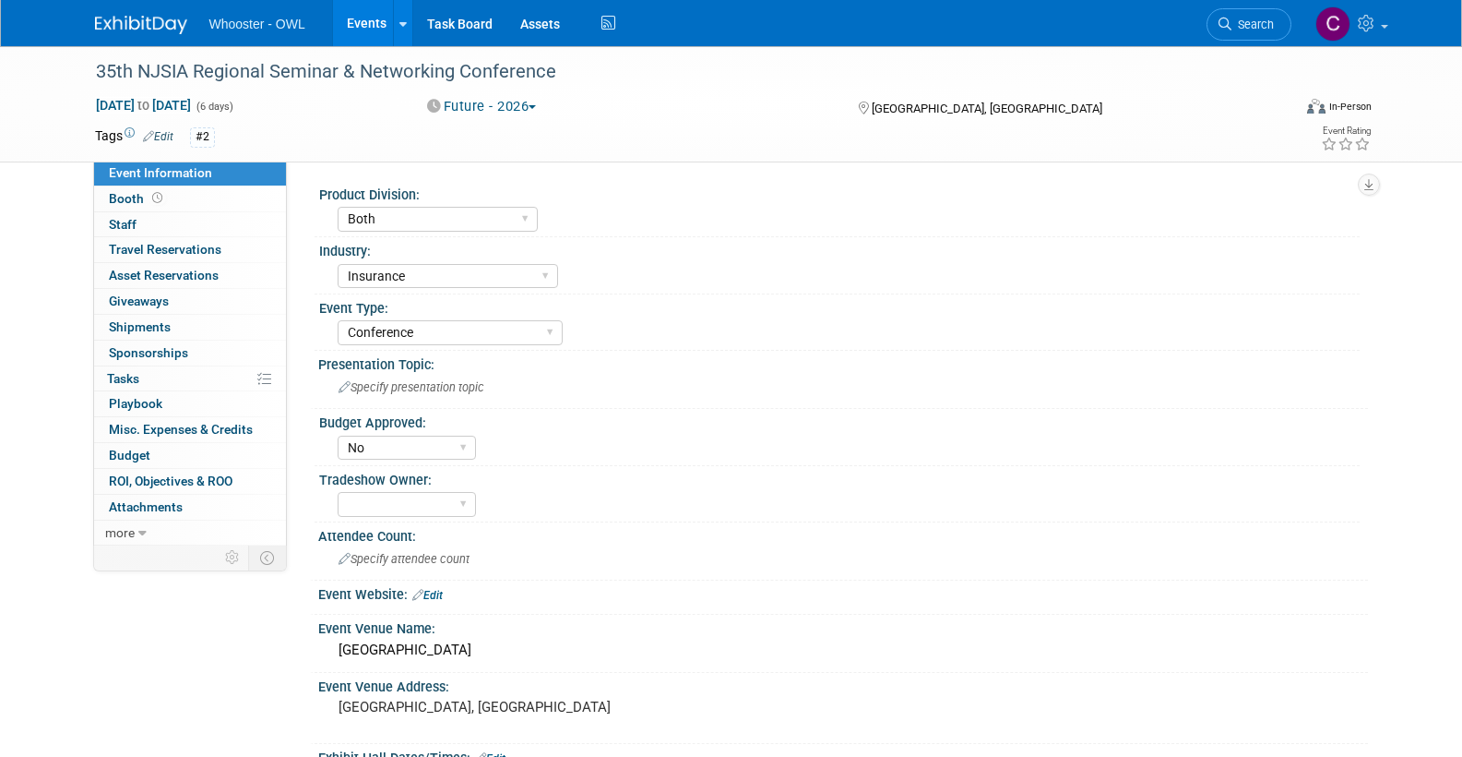
click at [368, 21] on link "Events" at bounding box center [366, 23] width 67 height 46
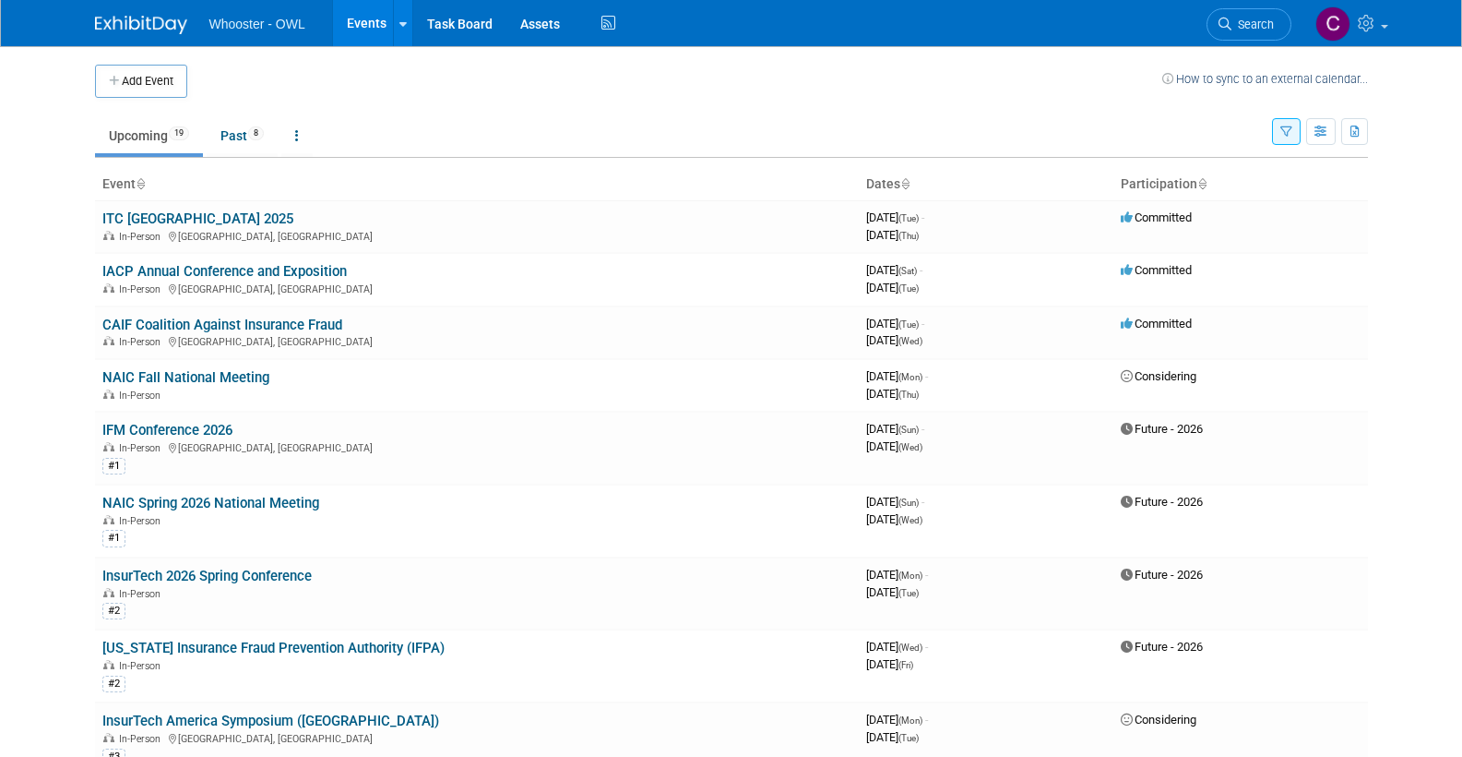
click at [138, 81] on button "Add Event" at bounding box center [141, 81] width 92 height 33
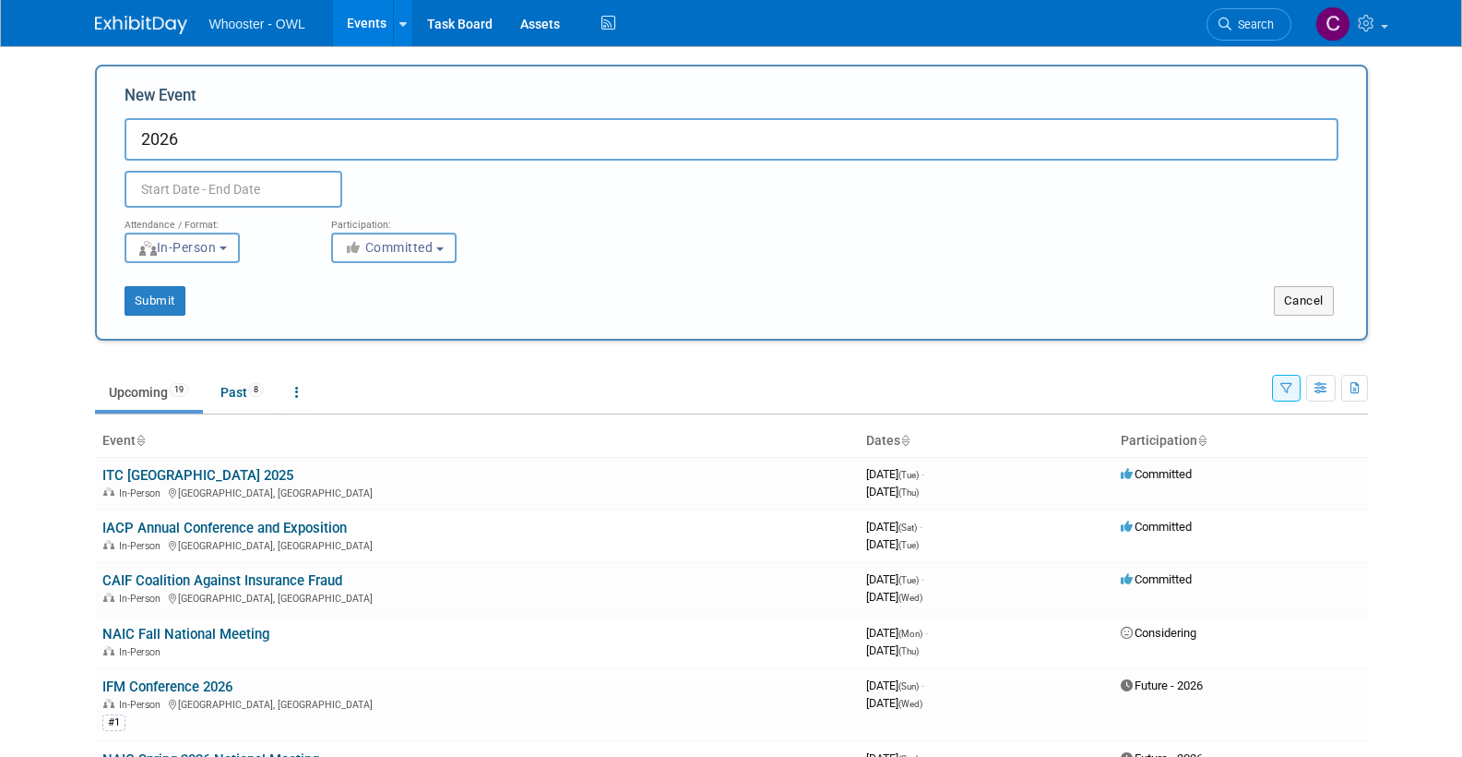
paste input "2025 - SCFIA CONFERENCE"
drag, startPoint x: 221, startPoint y: 140, endPoint x: 231, endPoint y: 154, distance: 16.6
click at [221, 140] on input "2026 2025 - SCFIA CONFERENCE" at bounding box center [732, 139] width 1214 height 42
click at [366, 138] on input "2026 - SCFIA CONFERENCE" at bounding box center [732, 139] width 1214 height 42
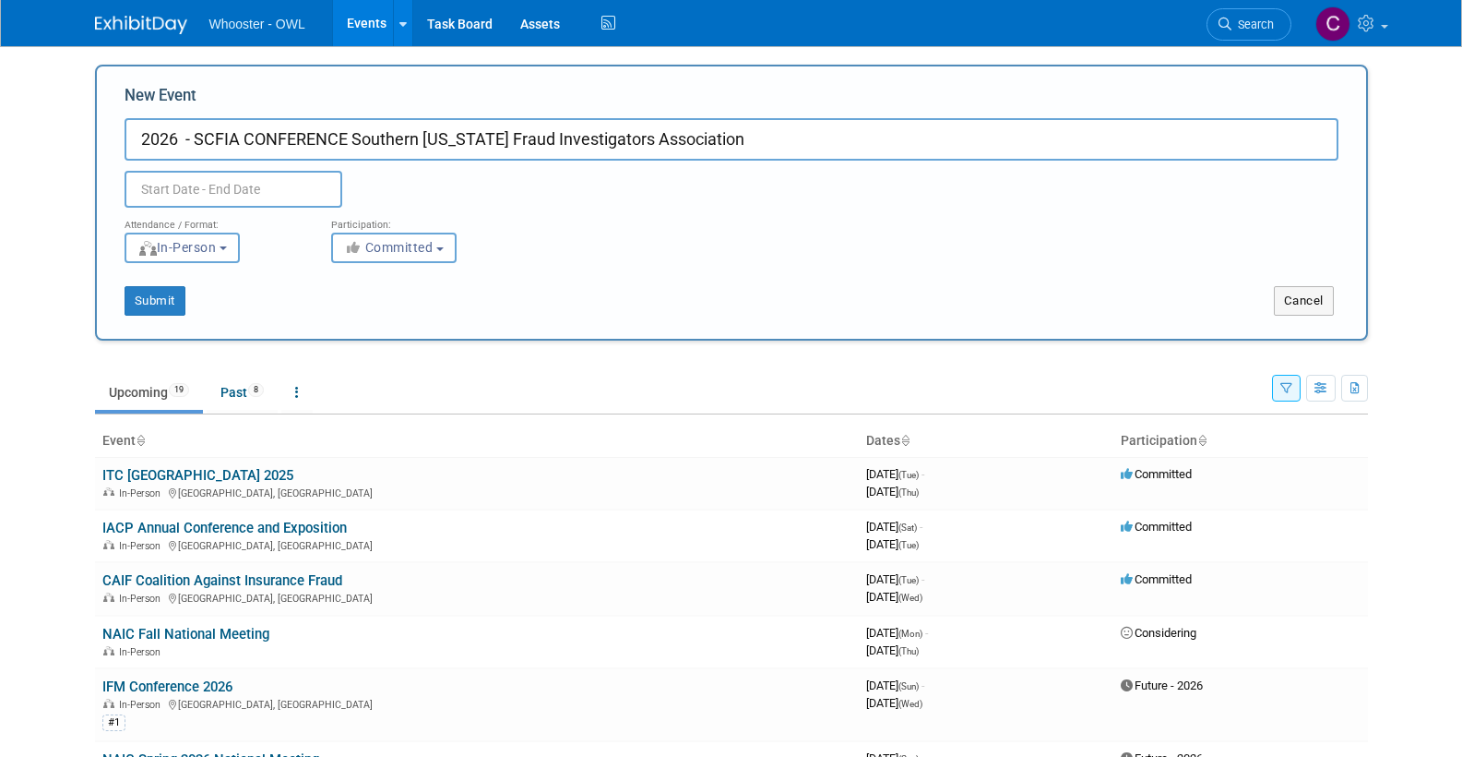
click at [348, 137] on input "2026 - SCFIA CONFERENCE Southern [US_STATE] Fraud Investigators Association" at bounding box center [732, 139] width 1214 height 42
drag, startPoint x: 194, startPoint y: 135, endPoint x: 221, endPoint y: 185, distance: 57.0
click at [194, 135] on input "2026 - SCFIA Conference - Southern [US_STATE] Fraud Investigators Association" at bounding box center [732, 139] width 1214 height 42
type input "2026 SCFIA Conference - Southern [US_STATE] Fraud Investigators Association"
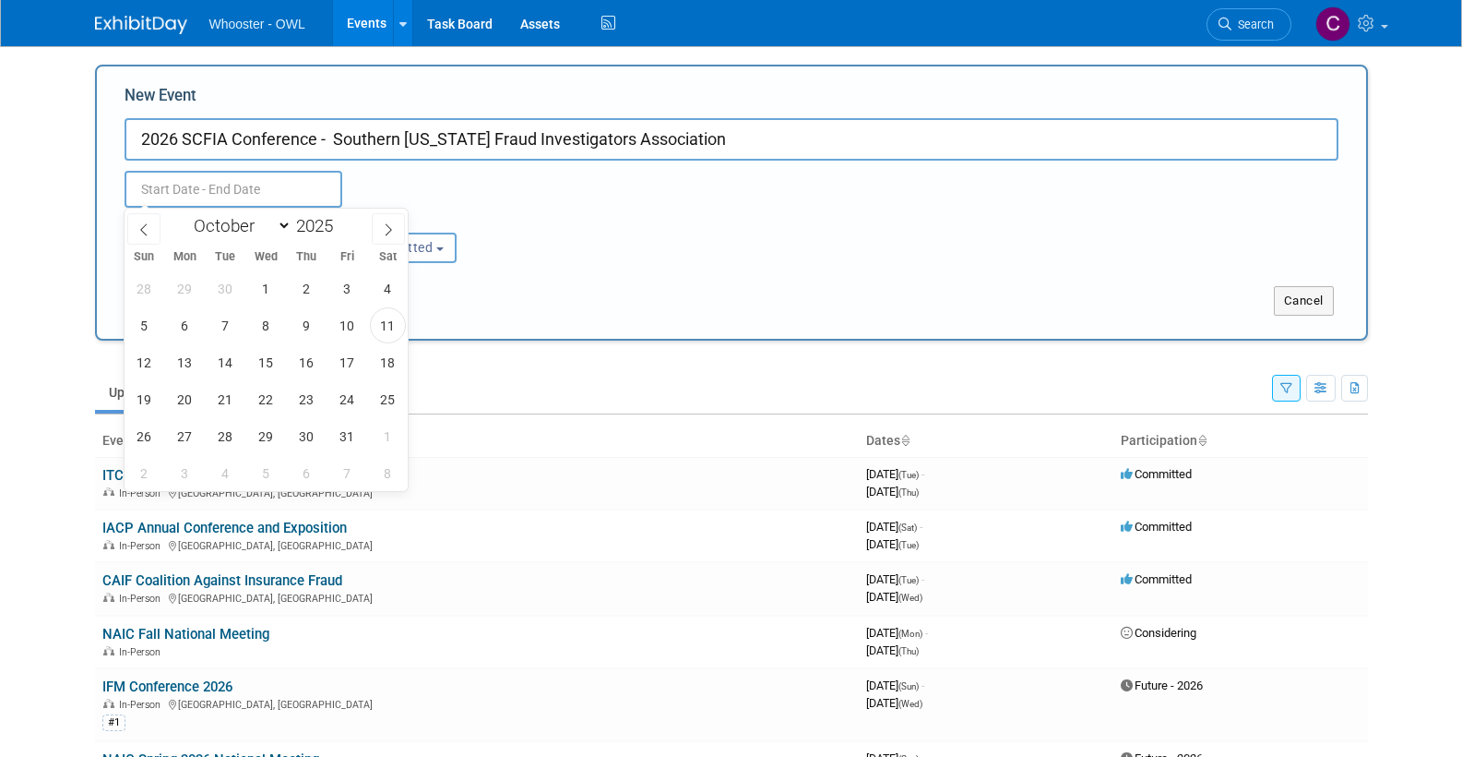
click at [206, 178] on input "text" at bounding box center [234, 189] width 218 height 37
click at [341, 218] on span at bounding box center [340, 220] width 13 height 11
type input "2026"
click at [381, 228] on span at bounding box center [388, 228] width 33 height 31
select select "10"
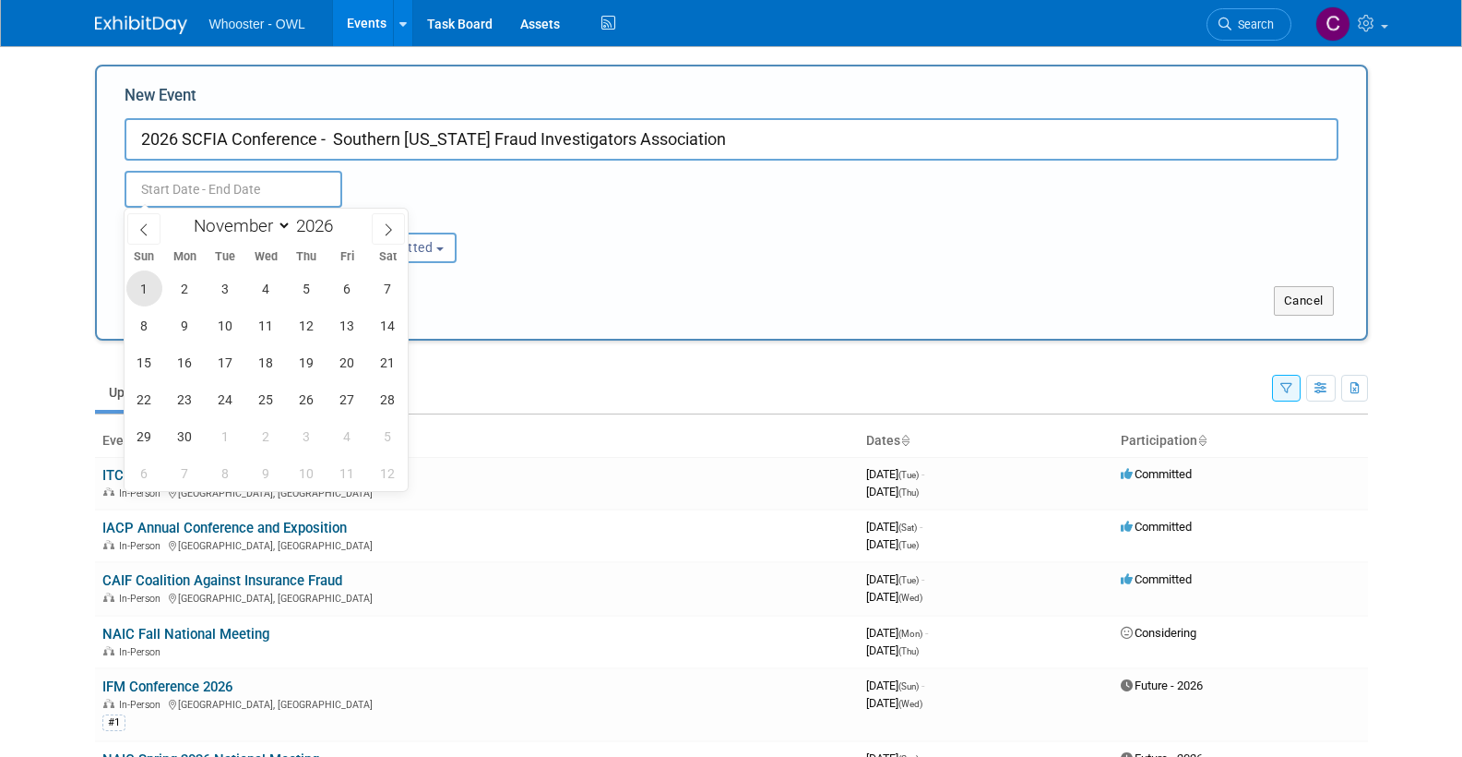
click at [142, 286] on span "1" at bounding box center [144, 288] width 36 height 36
click at [263, 286] on span "4" at bounding box center [266, 288] width 36 height 36
type input "Nov 1, 2026 to Nov 4, 2026"
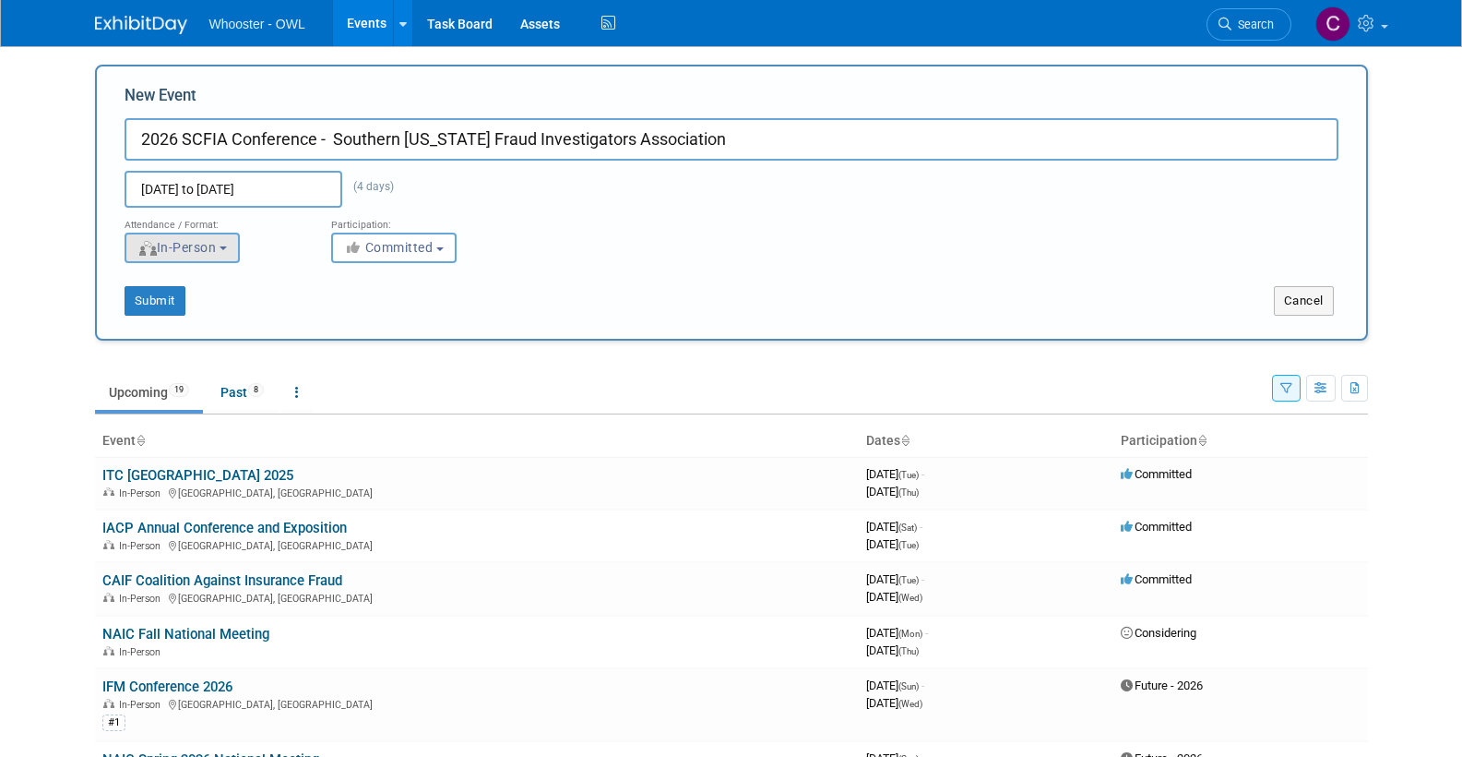
click at [168, 240] on span "In-Person" at bounding box center [176, 247] width 79 height 15
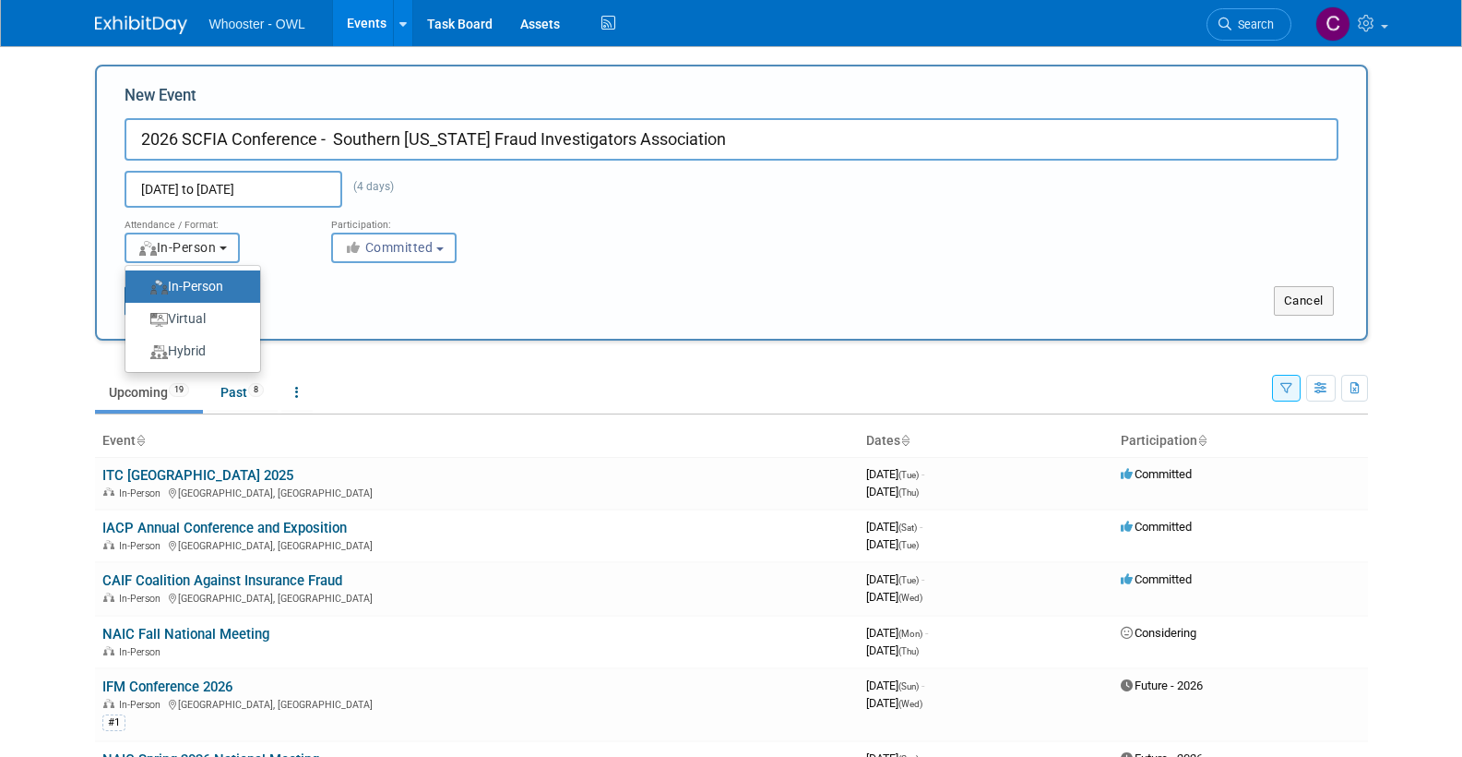
click at [168, 240] on span "In-Person" at bounding box center [176, 247] width 79 height 15
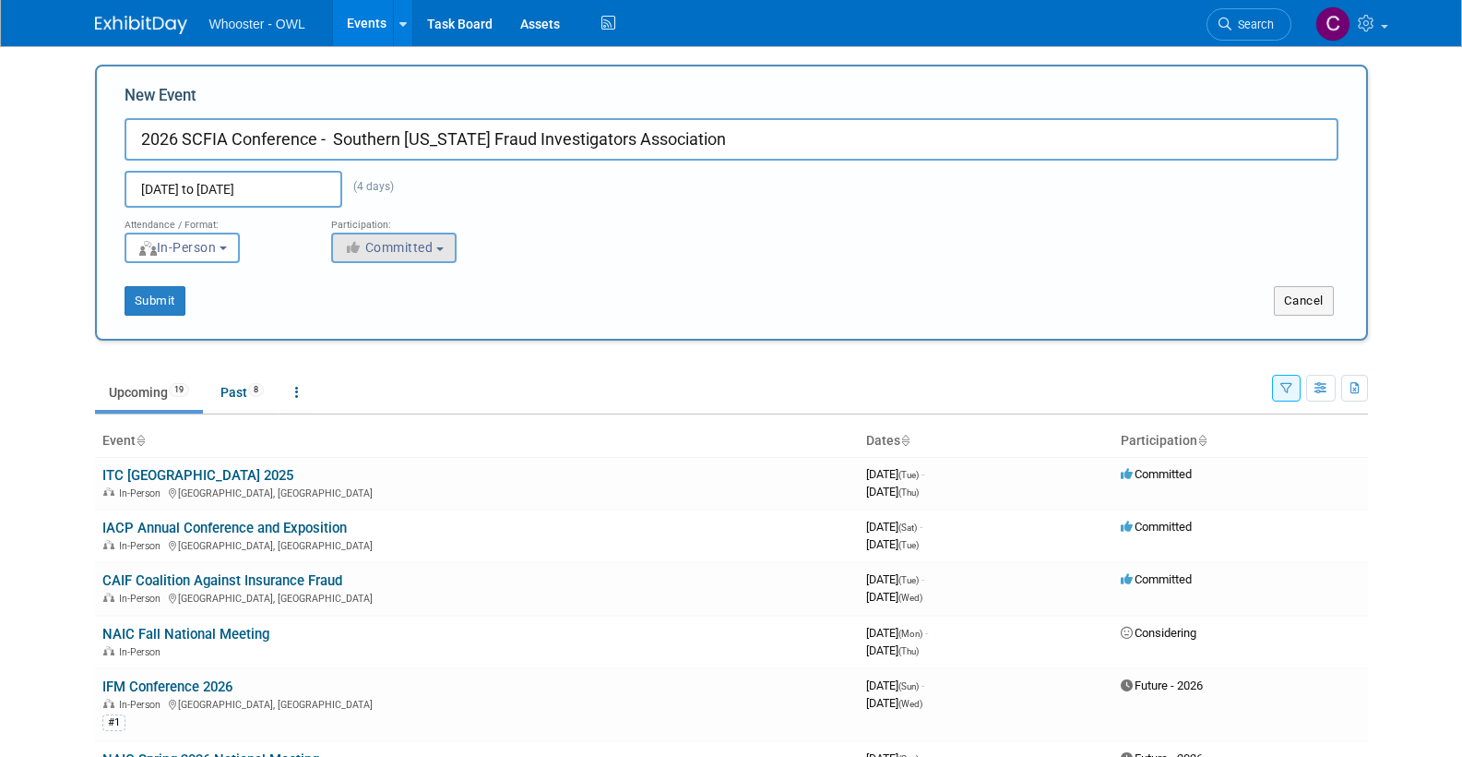
drag, startPoint x: 385, startPoint y: 240, endPoint x: 391, endPoint y: 254, distance: 15.3
click at [385, 240] on span "Committed" at bounding box center [388, 247] width 89 height 15
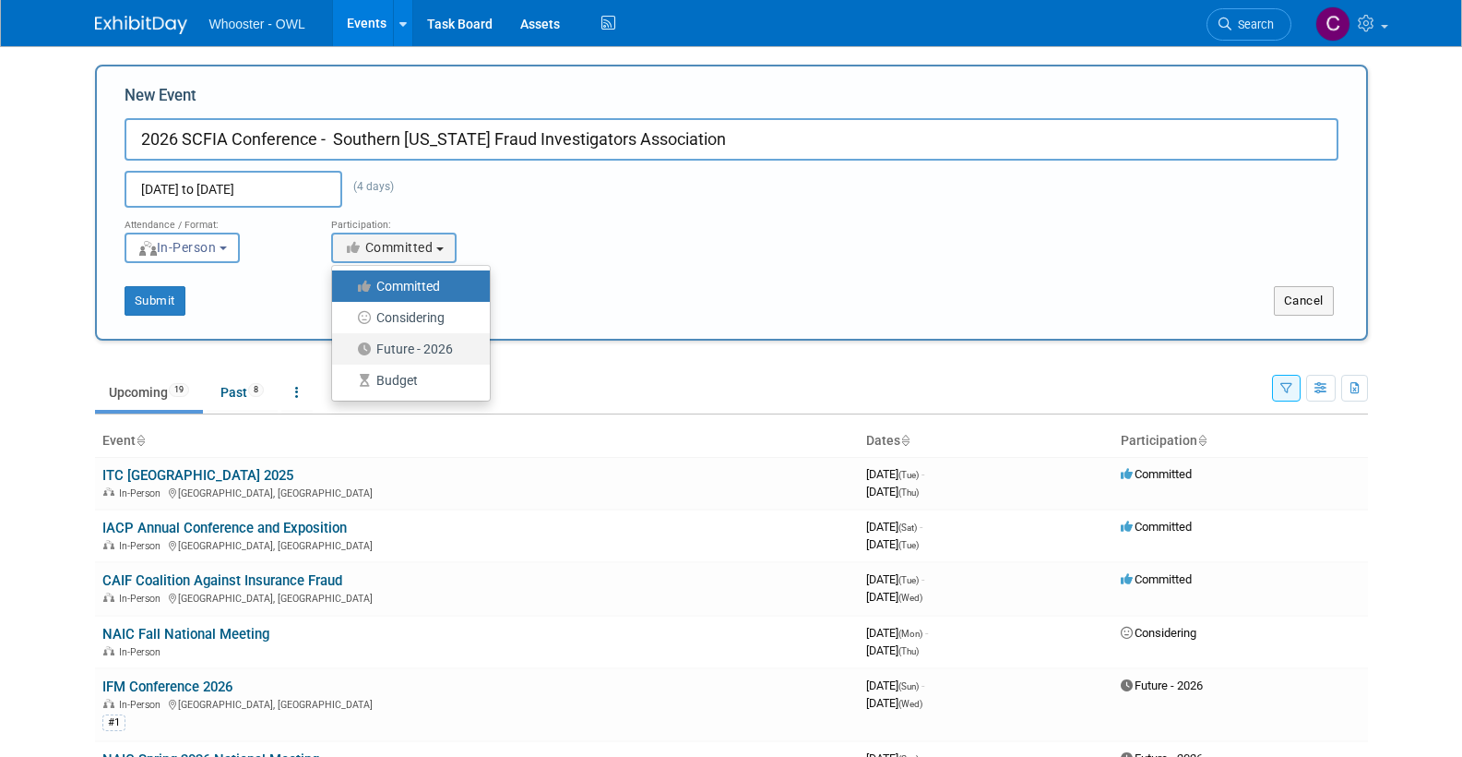
click at [400, 344] on label "Future - 2026" at bounding box center [406, 349] width 130 height 24
click at [349, 344] on input "Future - 2026" at bounding box center [343, 349] width 12 height 12
select select "101"
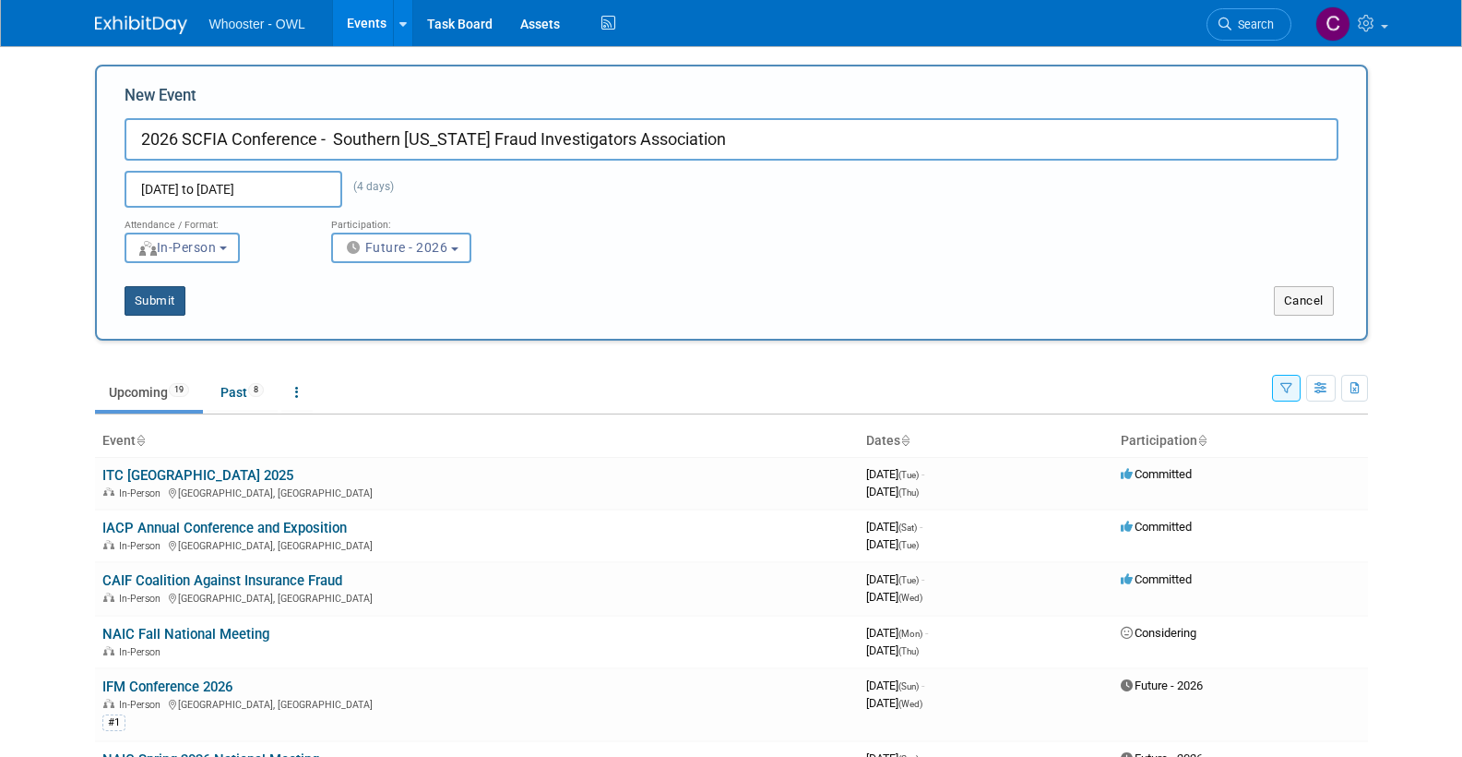
click at [159, 298] on button "Submit" at bounding box center [155, 301] width 61 height 30
type input "2026 SCFIA Conference - Southern California Fraud Investigators Association"
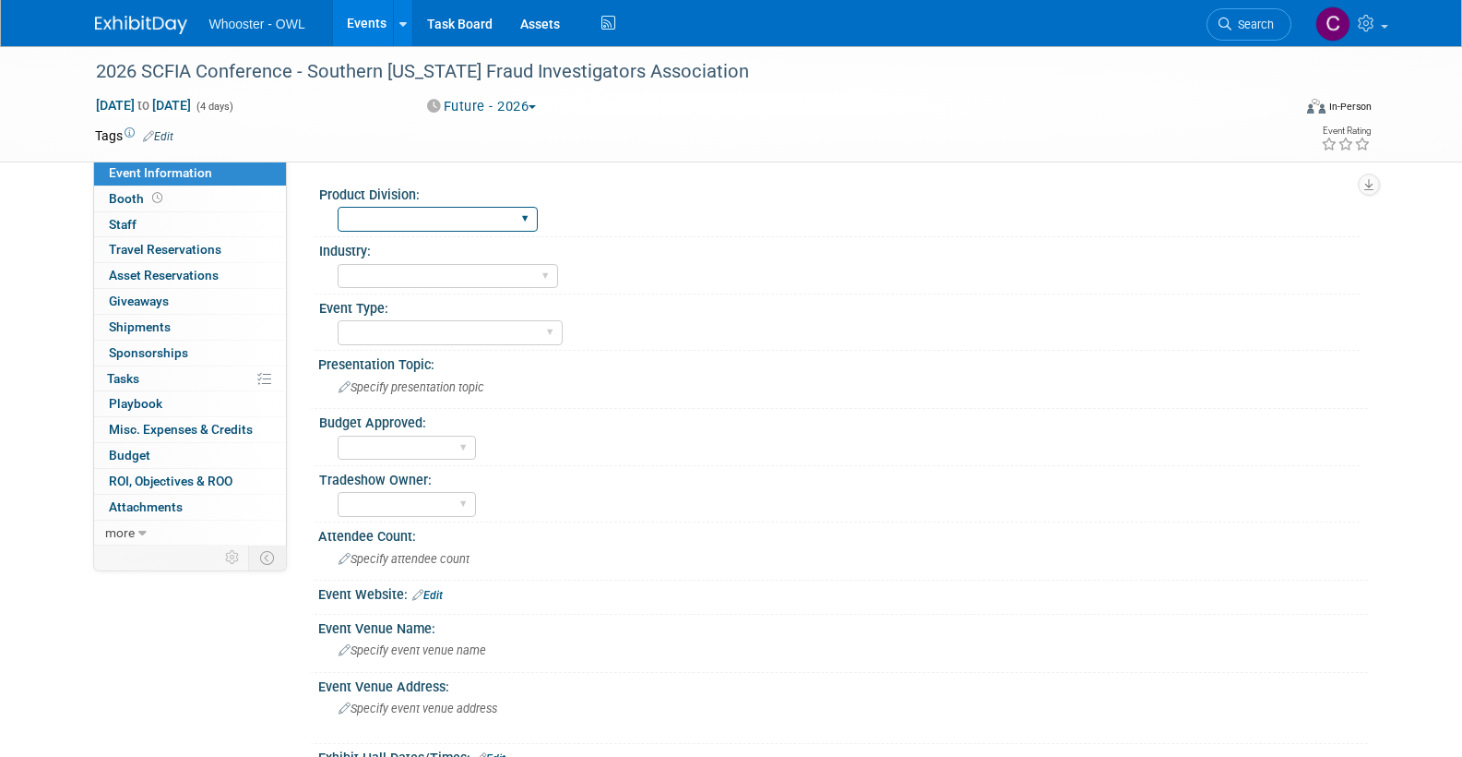
select select "Both"
select select "Insurance"
select select "Conference"
select select "No"
select select "Clare Southcombe"
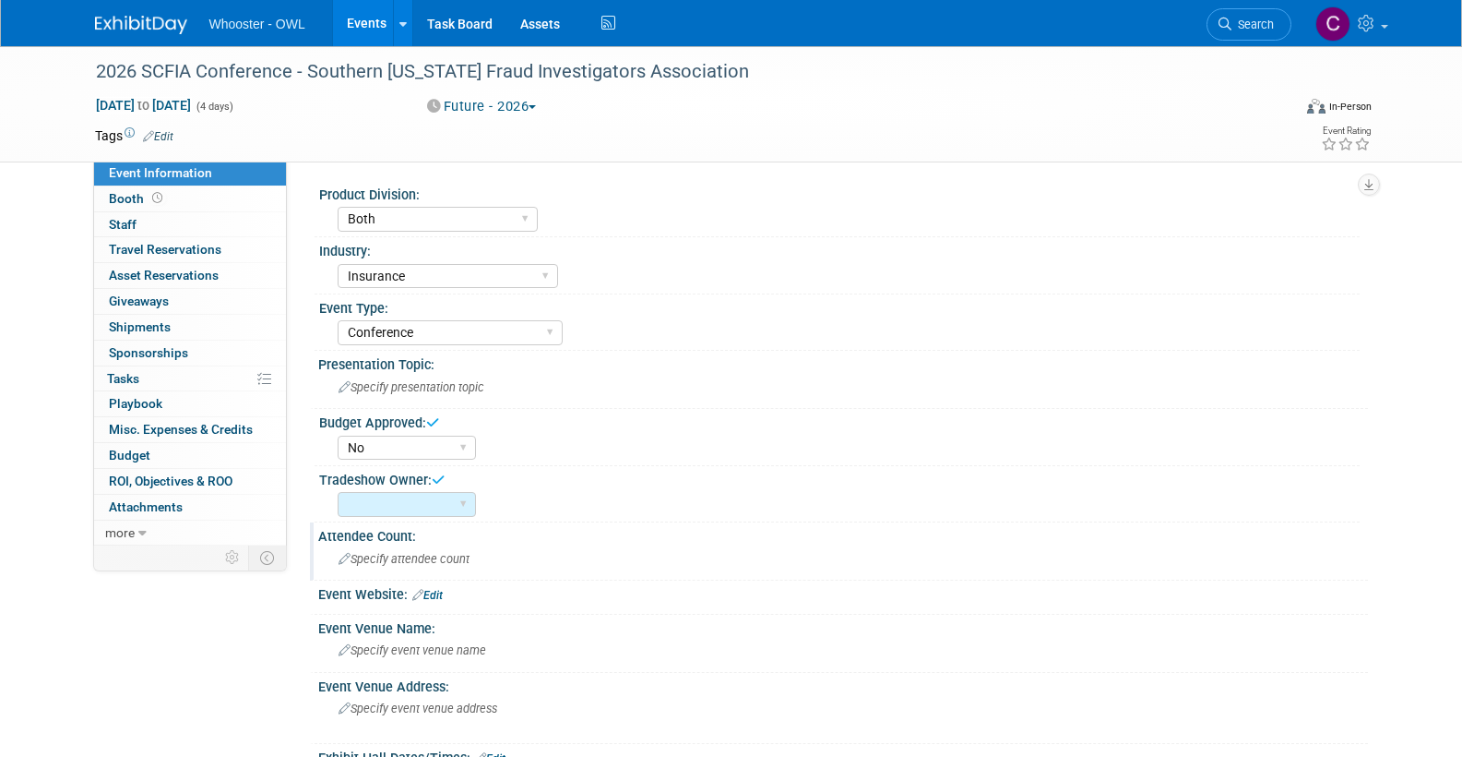
click at [402, 554] on span "Specify attendee count" at bounding box center [404, 559] width 131 height 14
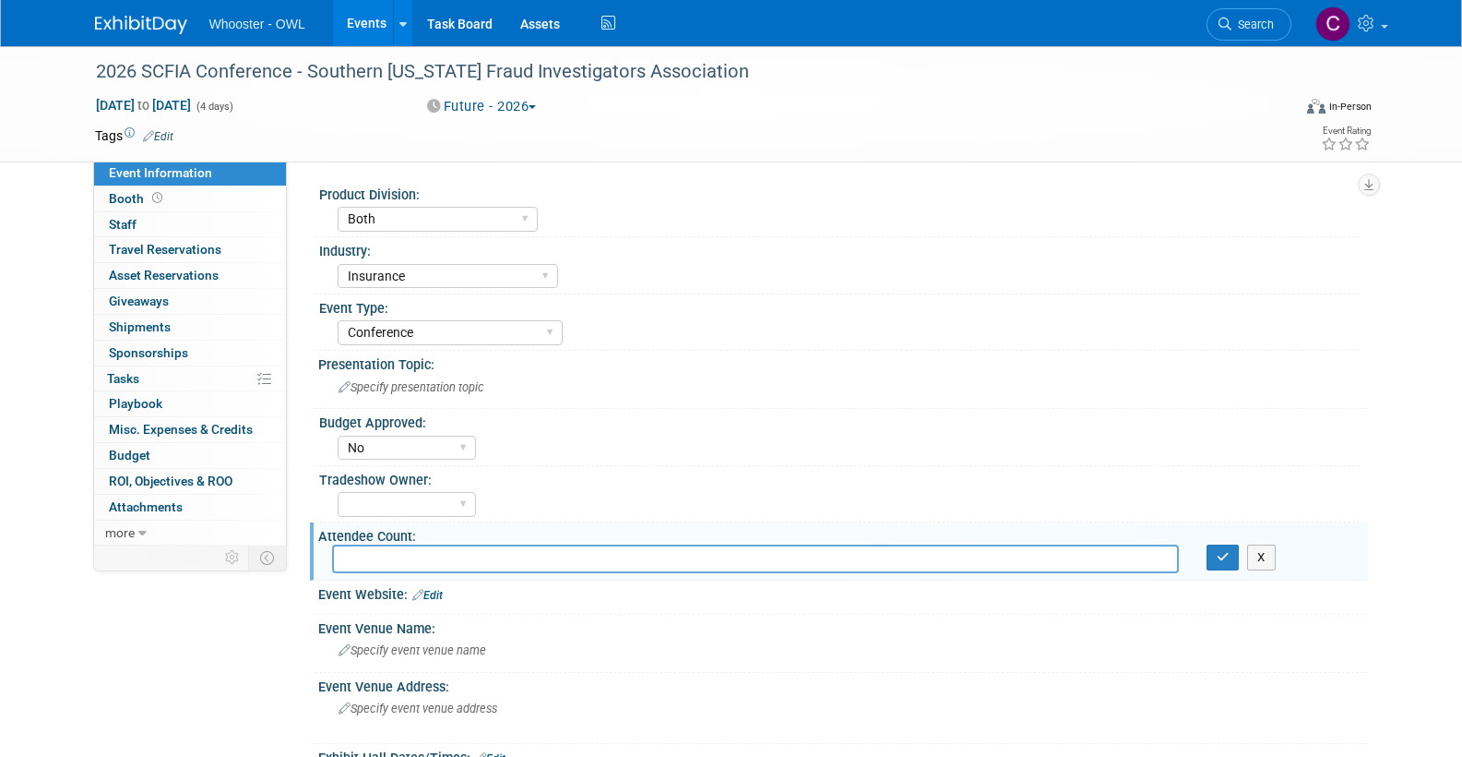
click at [435, 590] on link "Edit" at bounding box center [427, 595] width 30 height 13
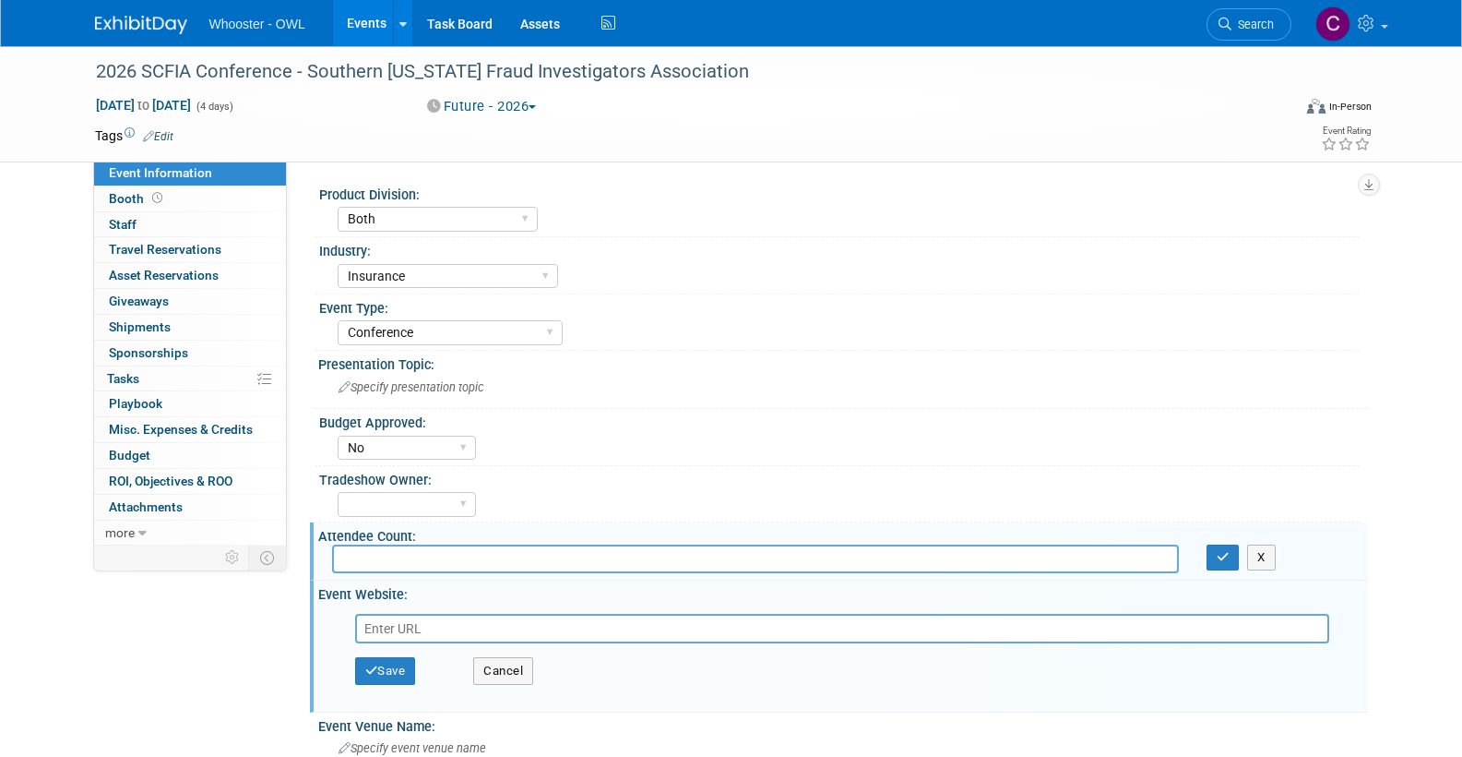
paste input "https://scfia.starchapter.com/meetinginfo.php"
type input "https://scfia.starchapter.com/meetinginfo.php"
click at [390, 659] on button "Save" at bounding box center [385, 671] width 61 height 28
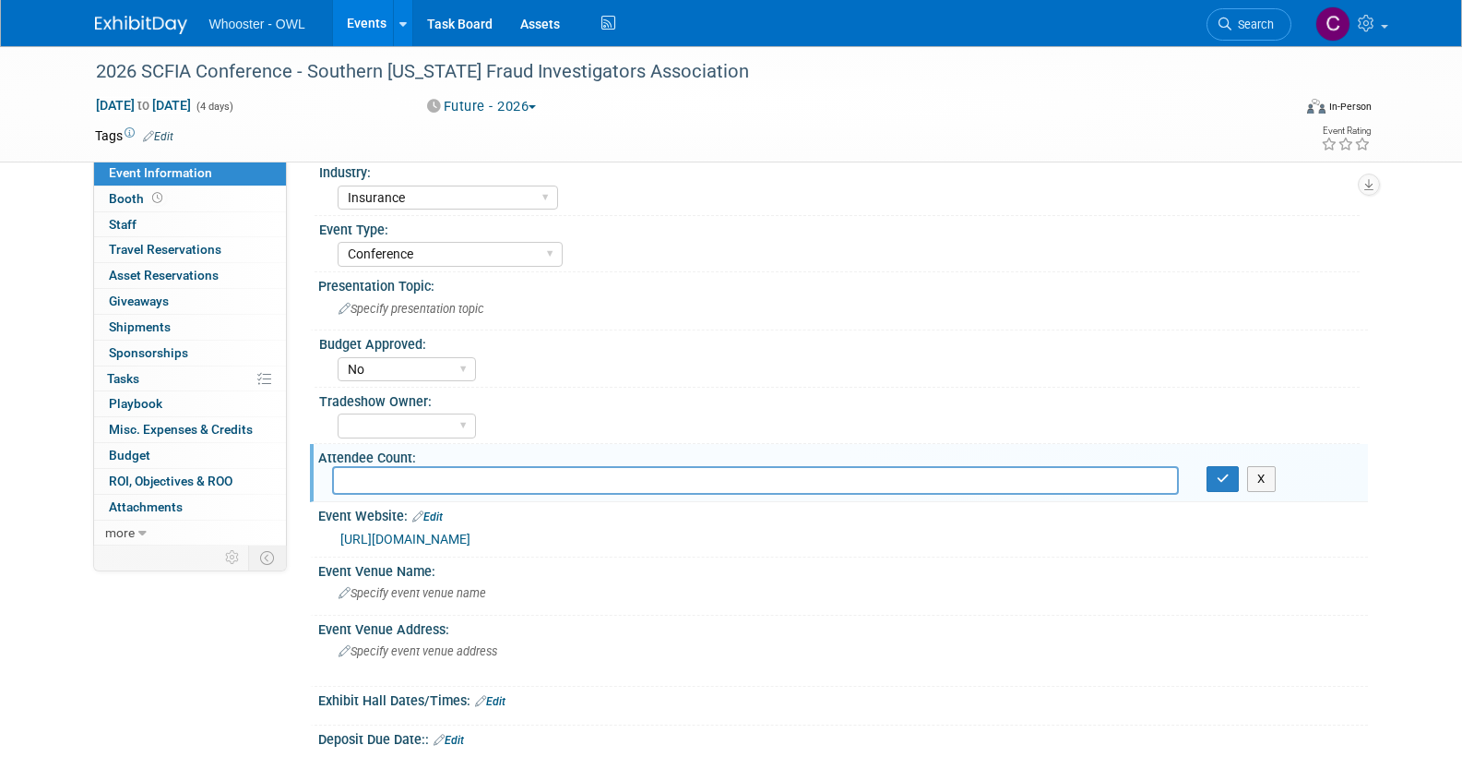
scroll to position [99, 0]
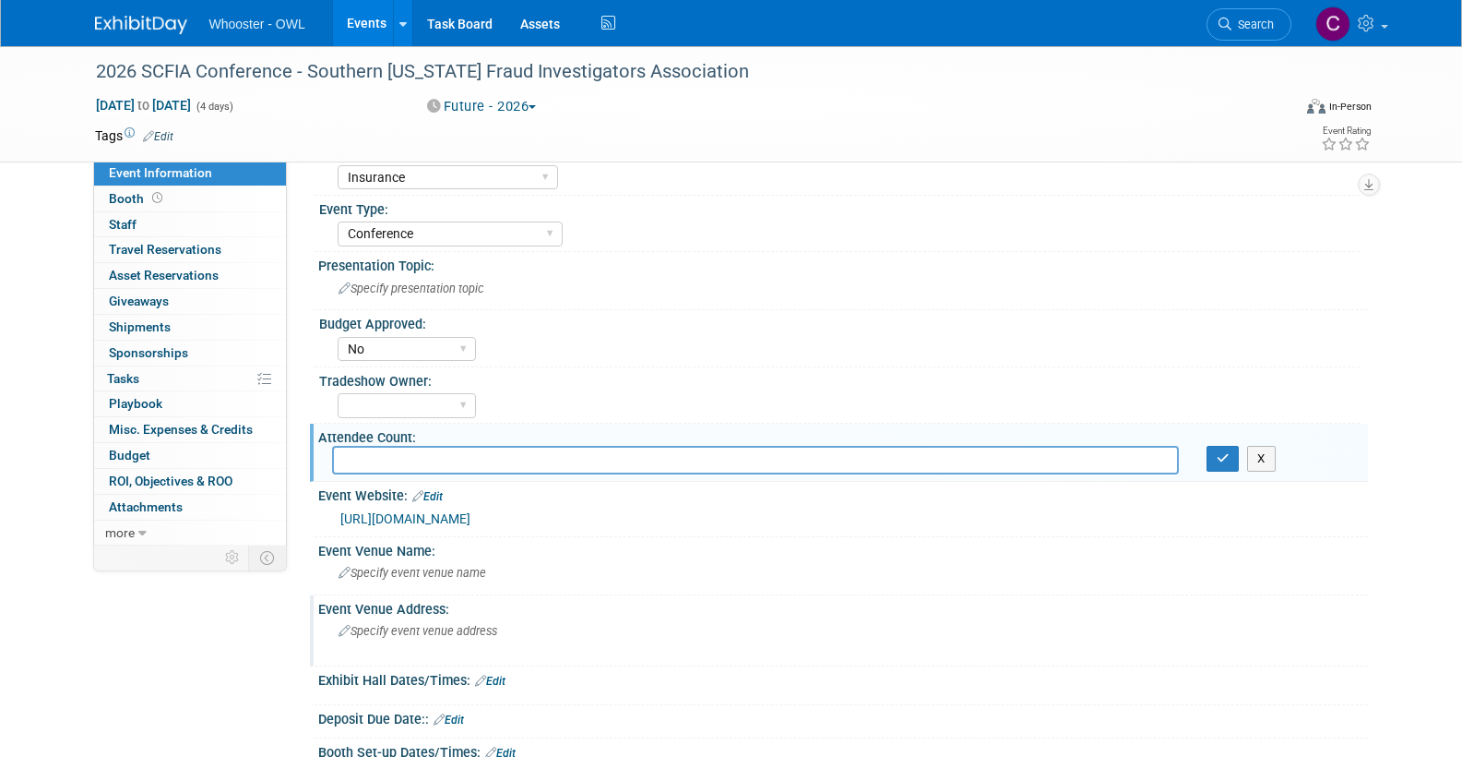
click at [401, 616] on div "Specify event venue address" at bounding box center [537, 637] width 410 height 42
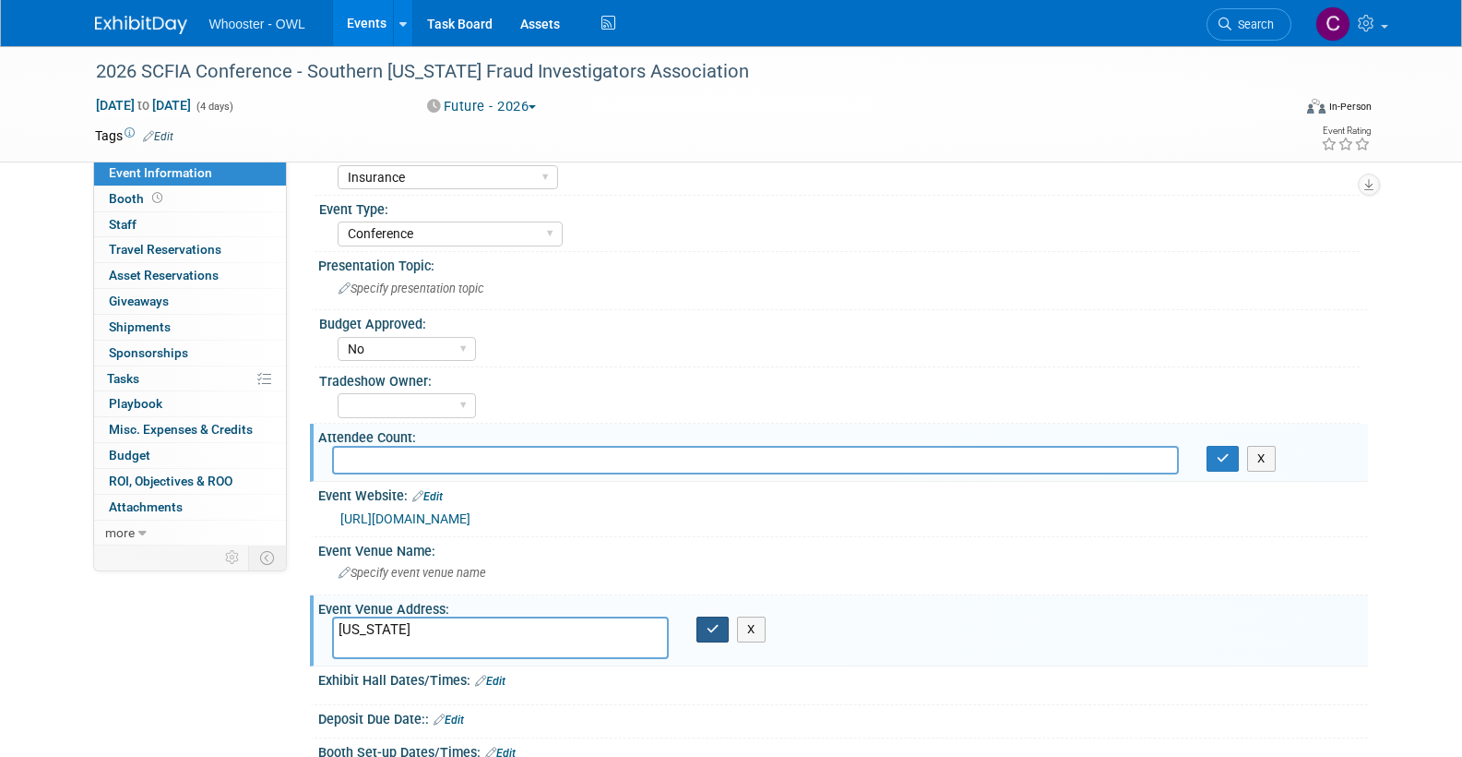
type textarea "California"
click at [710, 625] on icon "button" at bounding box center [713, 629] width 13 height 12
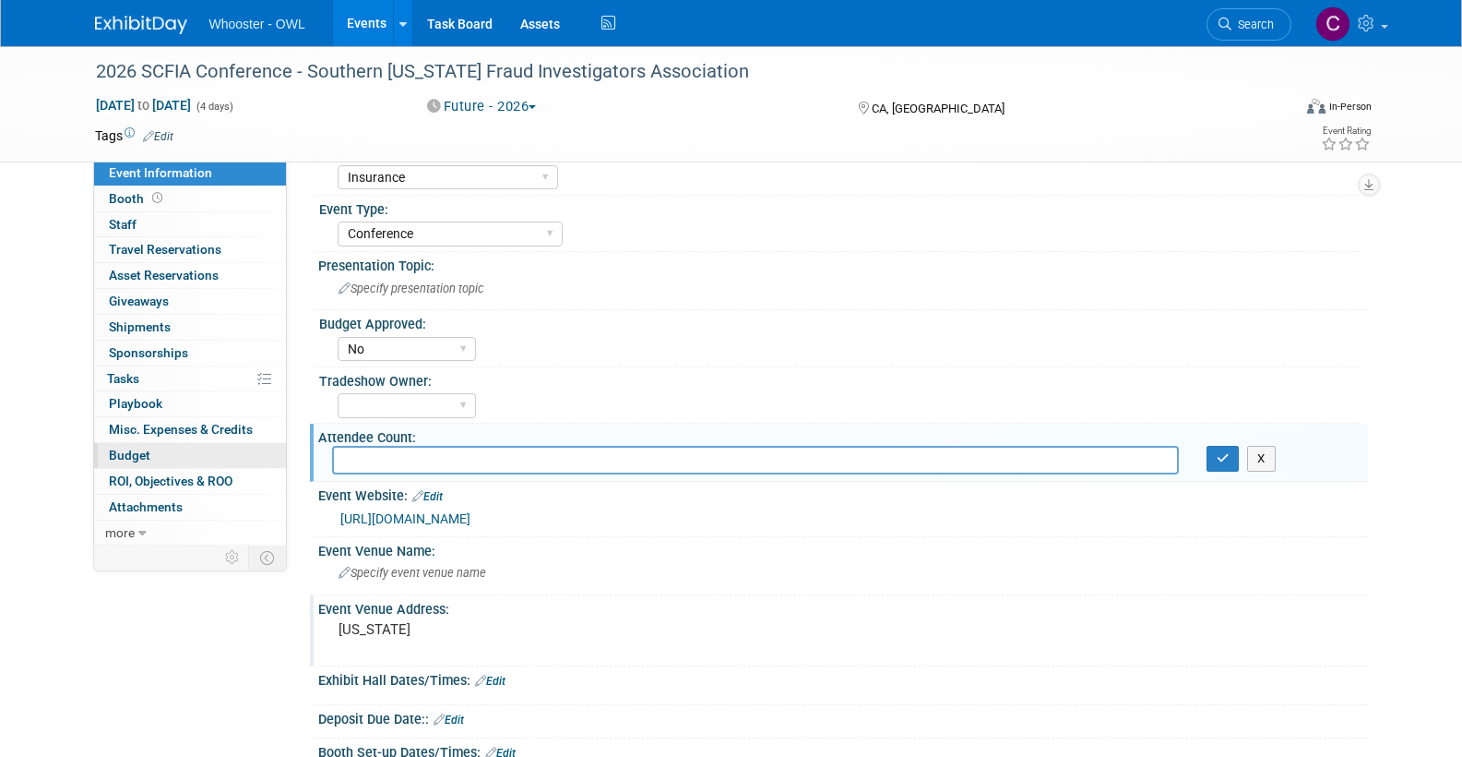
click at [136, 450] on span "Budget" at bounding box center [130, 454] width 42 height 15
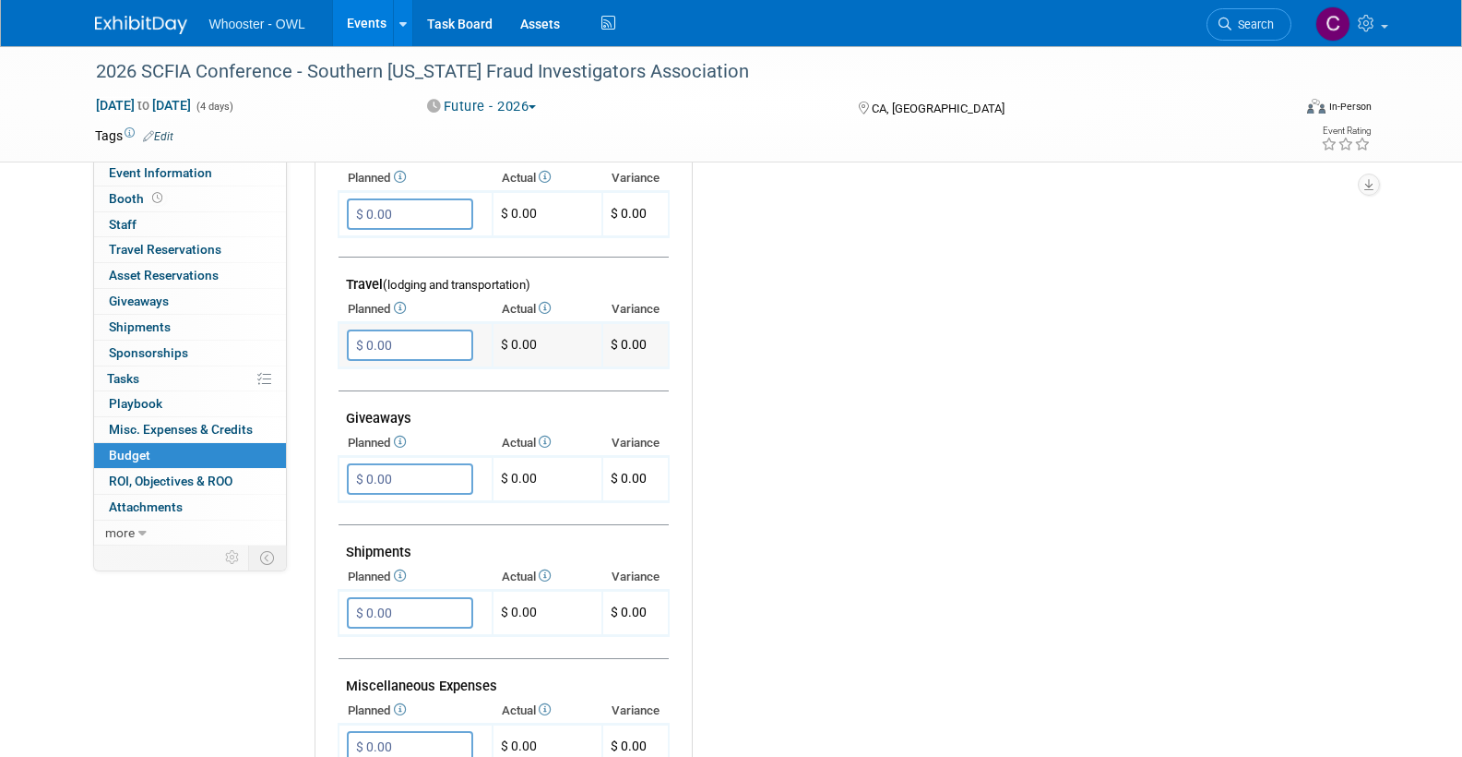
scroll to position [580, 0]
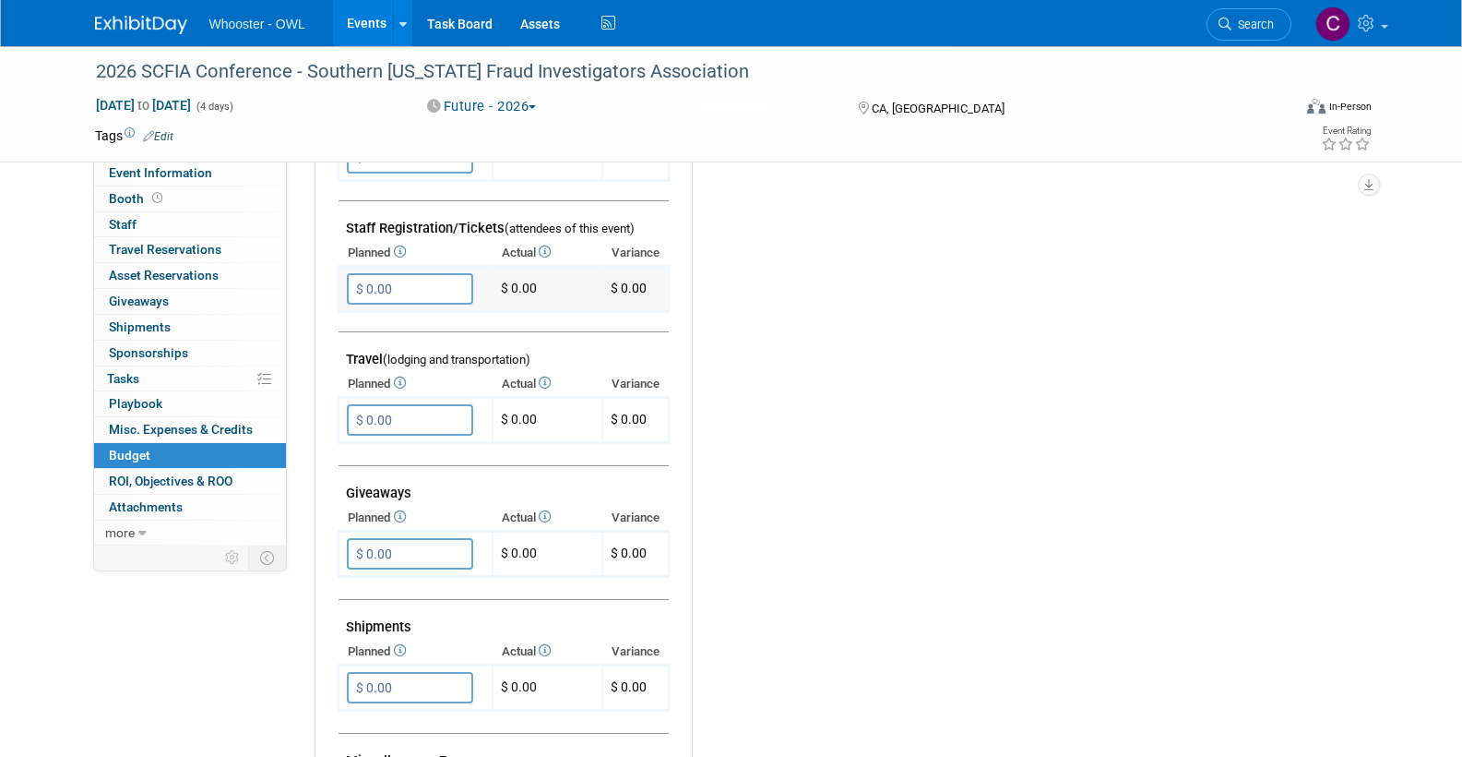
click at [414, 279] on input "$ 0.00" at bounding box center [410, 288] width 126 height 31
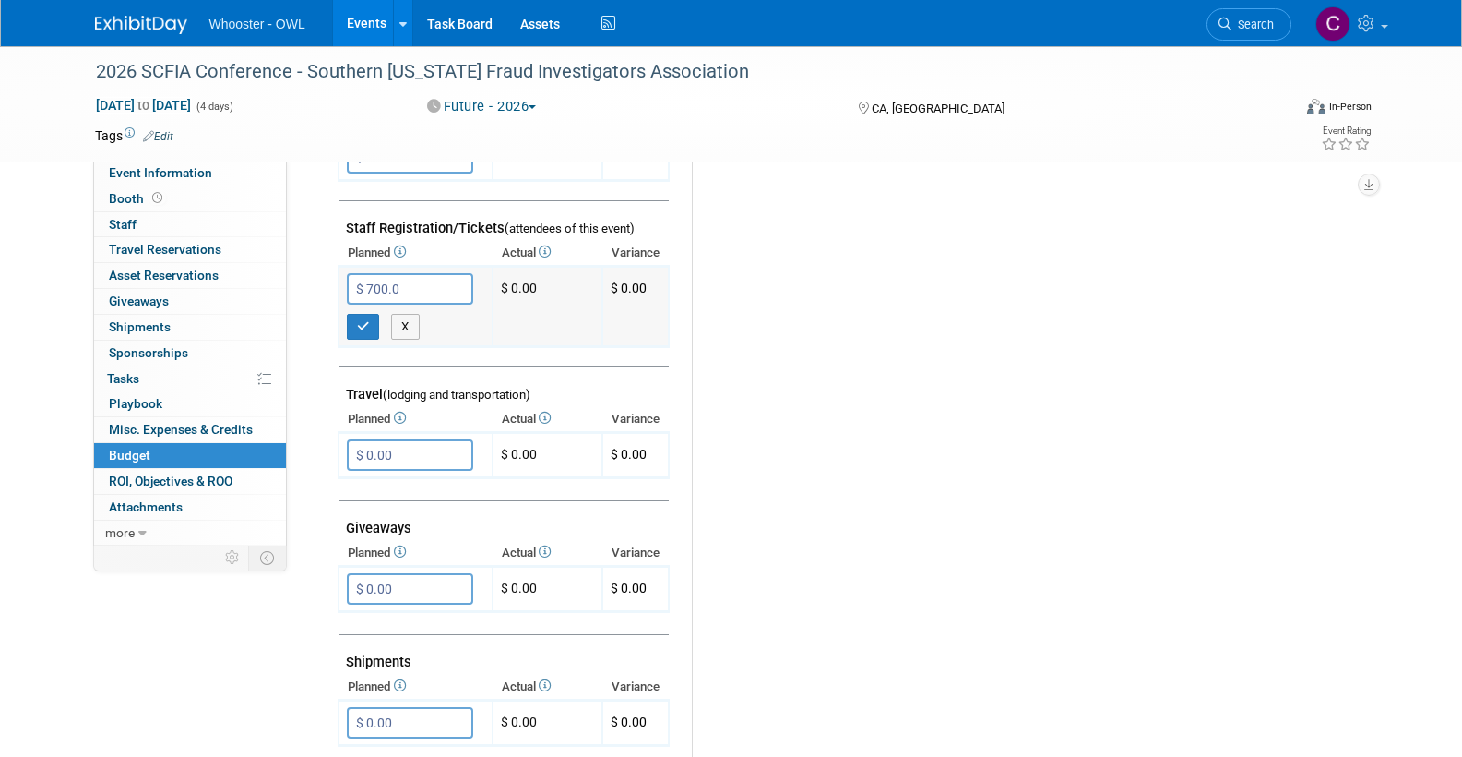
type input "$ 700.00"
drag, startPoint x: 350, startPoint y: 315, endPoint x: 358, endPoint y: 321, distance: 10.5
click at [350, 315] on button "button" at bounding box center [363, 327] width 33 height 26
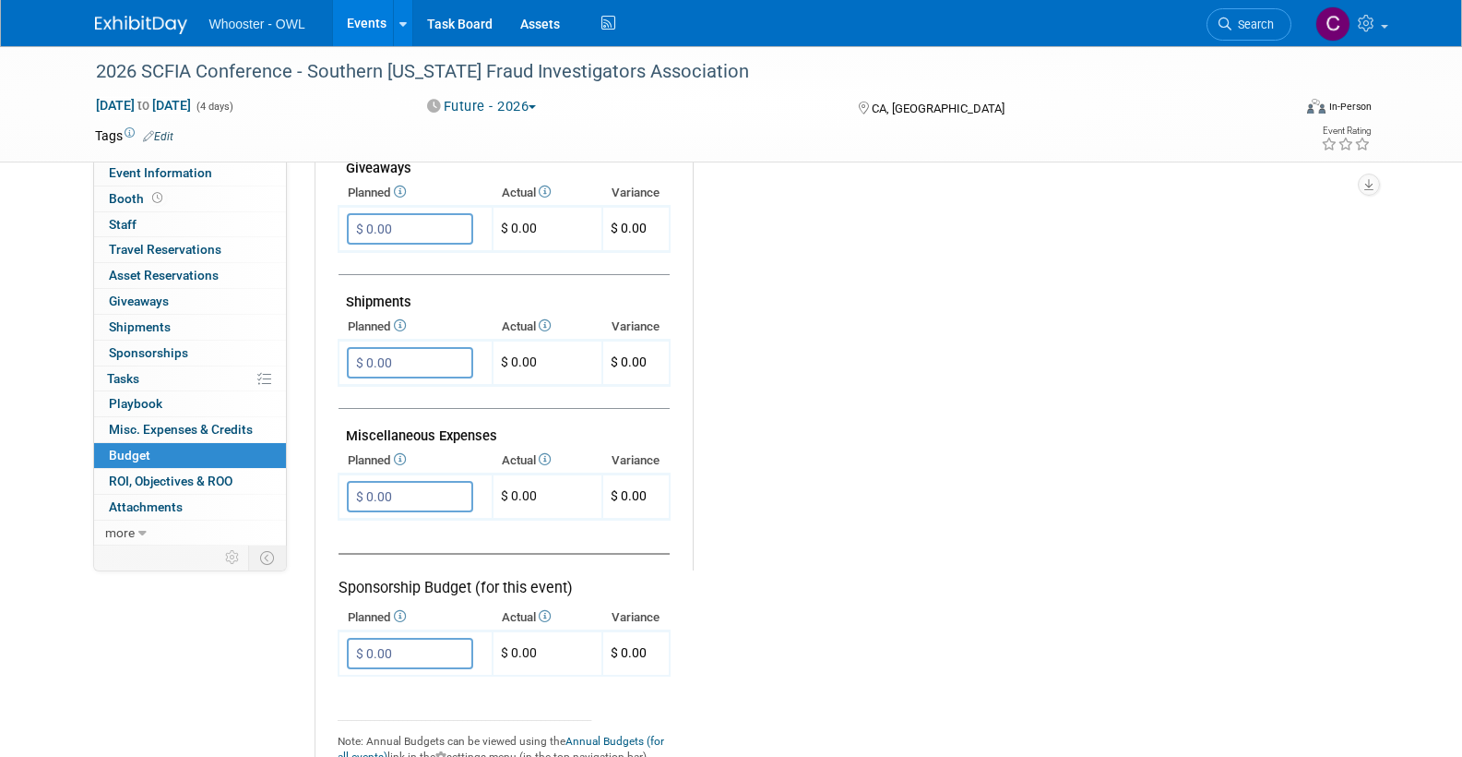
scroll to position [907, 0]
click at [417, 479] on input "$ 0.00" at bounding box center [410, 494] width 126 height 31
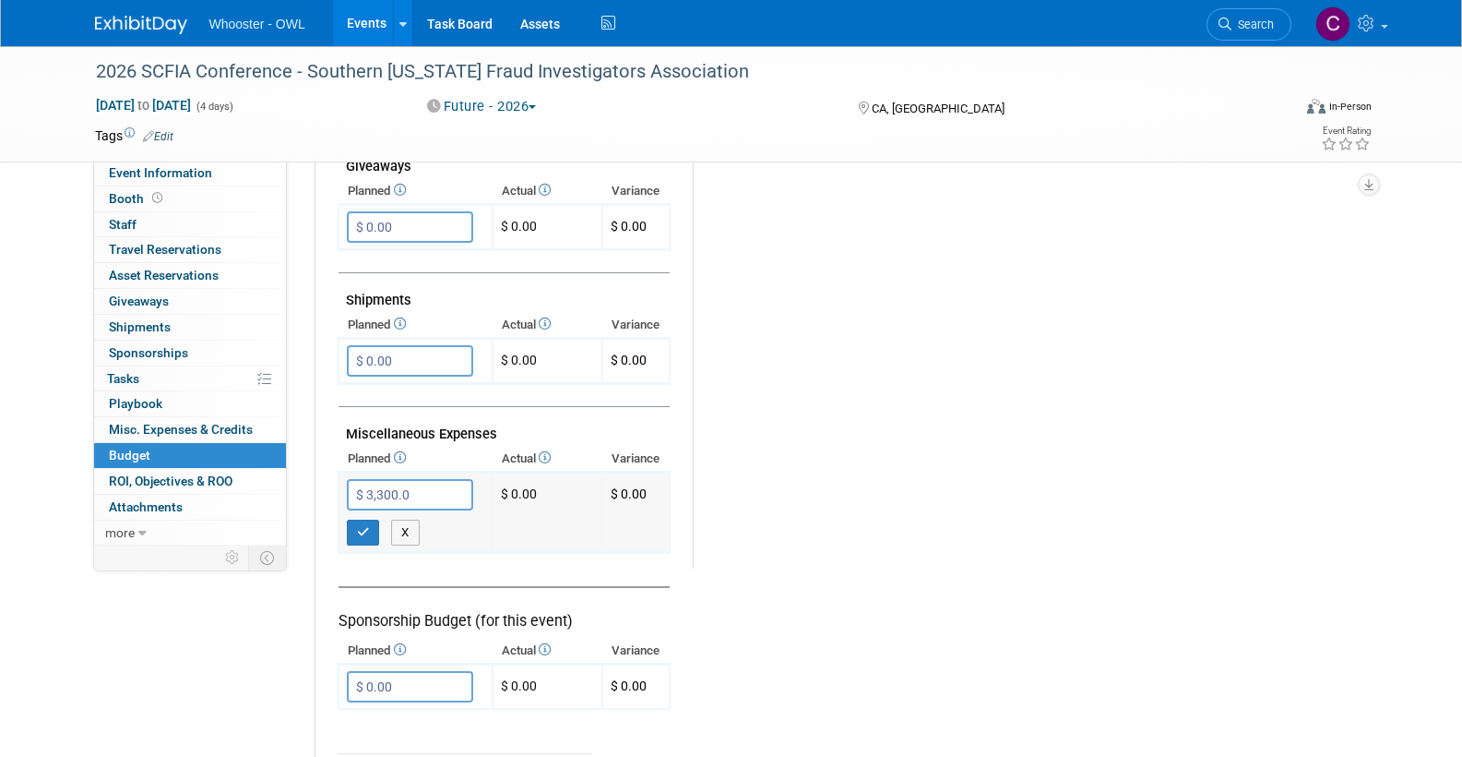
type input "$ 3,300.00"
click at [361, 526] on icon "button" at bounding box center [363, 532] width 13 height 12
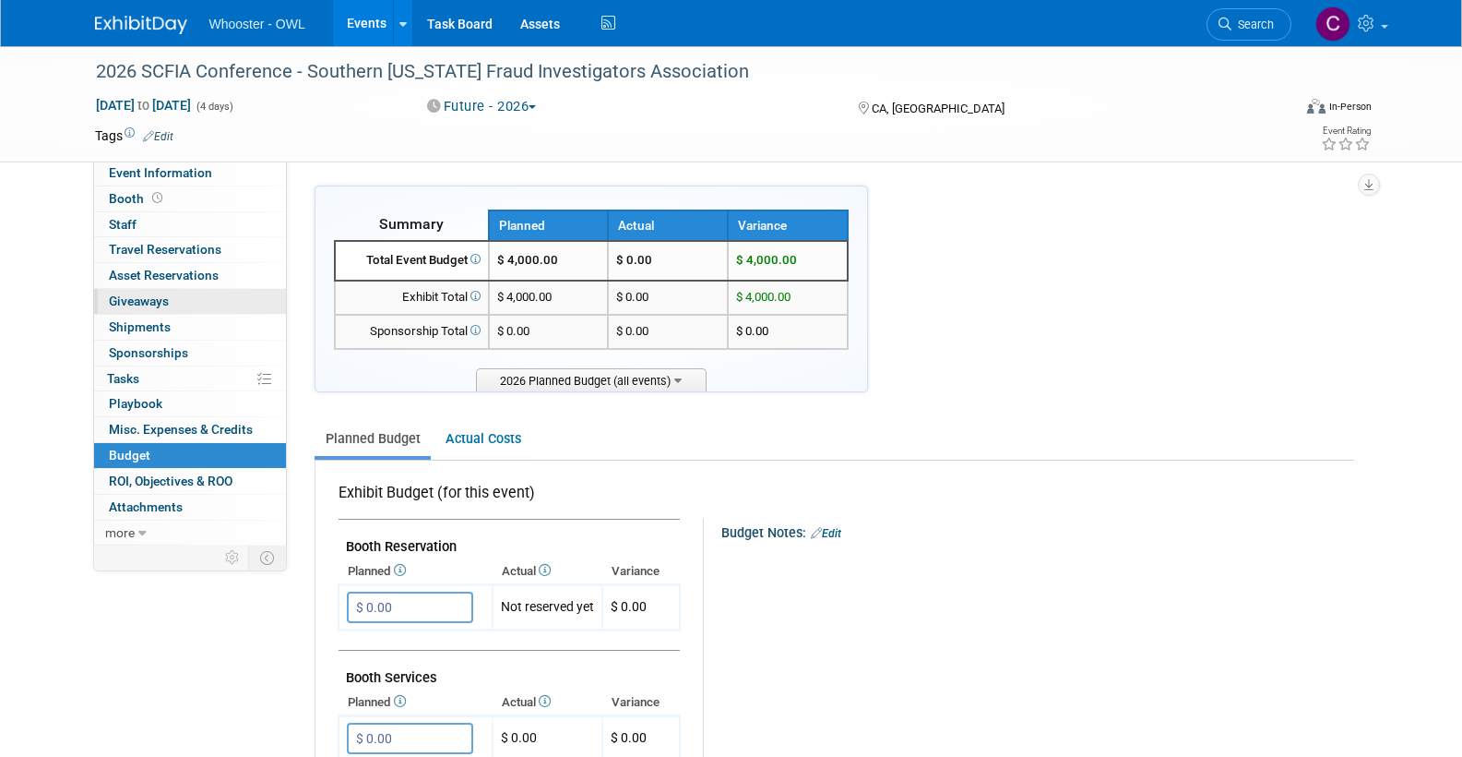
scroll to position [0, 0]
click at [161, 133] on link "Edit" at bounding box center [158, 136] width 30 height 13
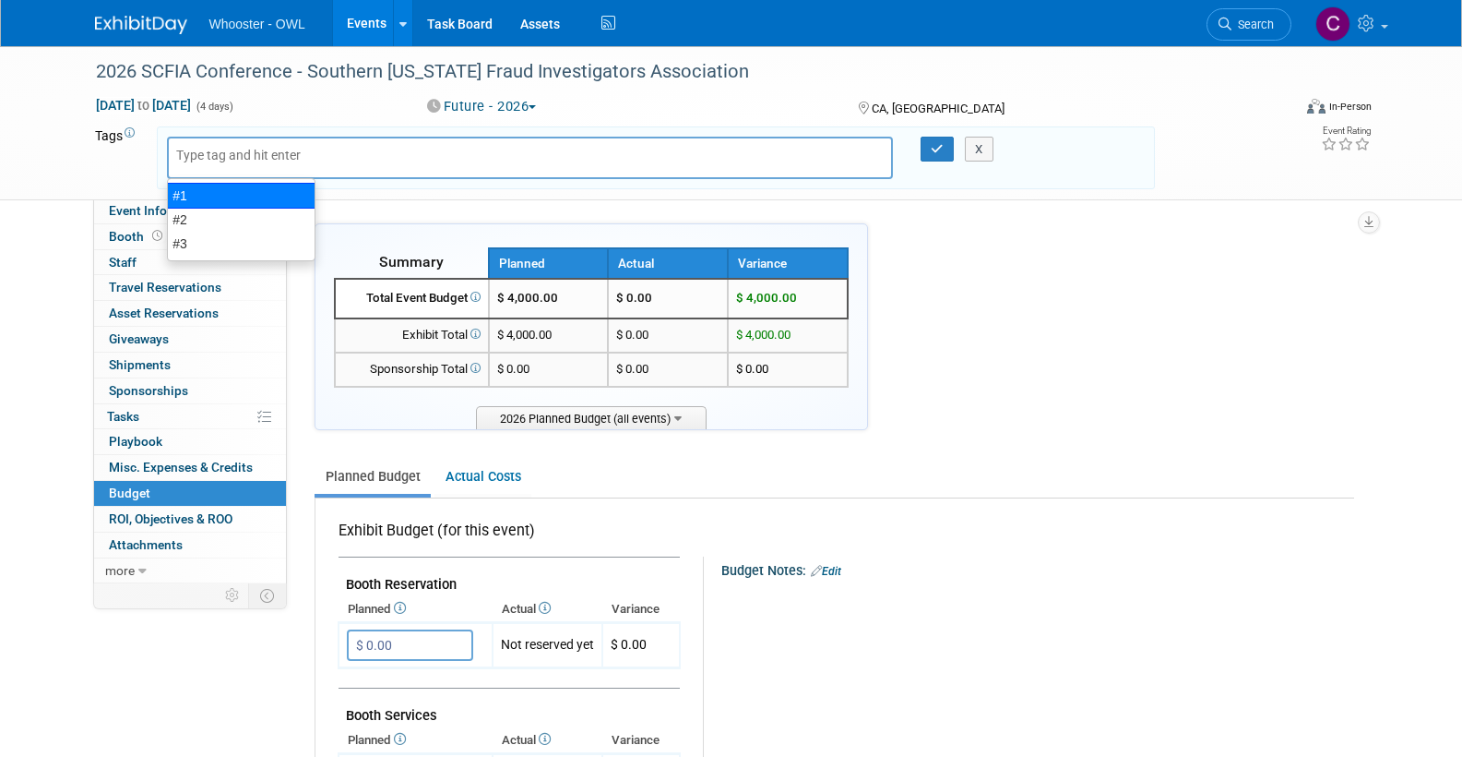
click at [178, 193] on div "#1" at bounding box center [241, 196] width 149 height 26
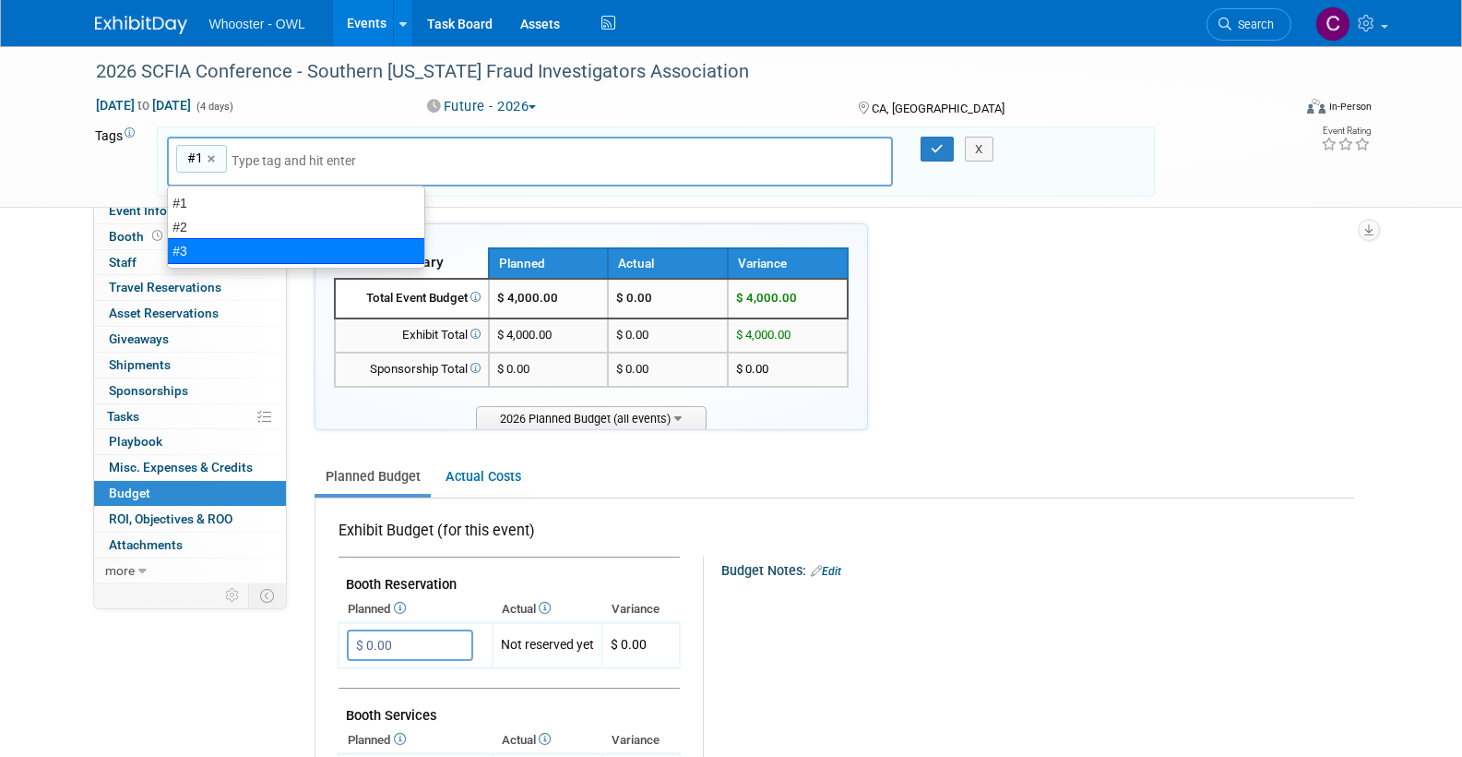
click at [232, 247] on div "#3" at bounding box center [296, 251] width 258 height 26
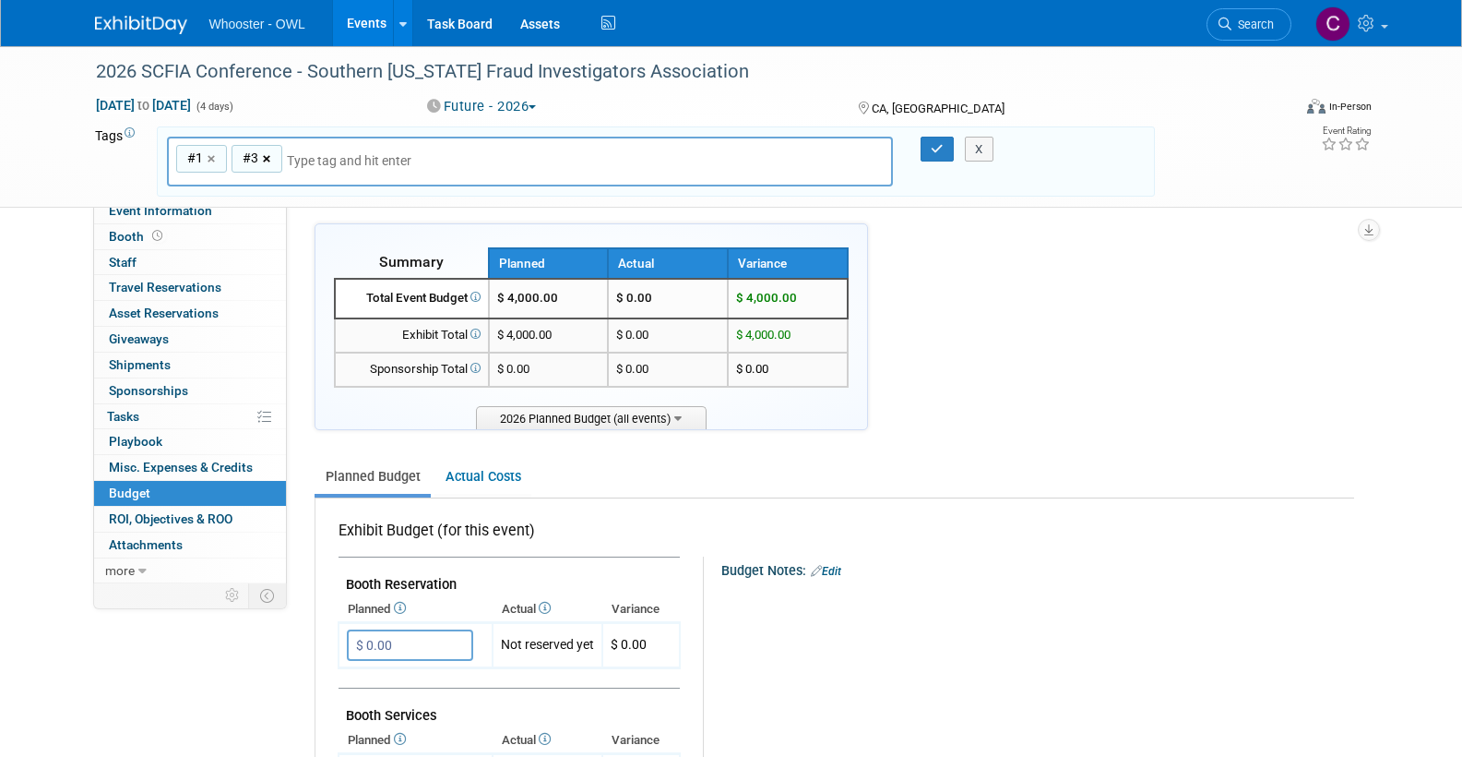
click at [211, 156] on link "×" at bounding box center [214, 159] width 12 height 21
type input "#3"
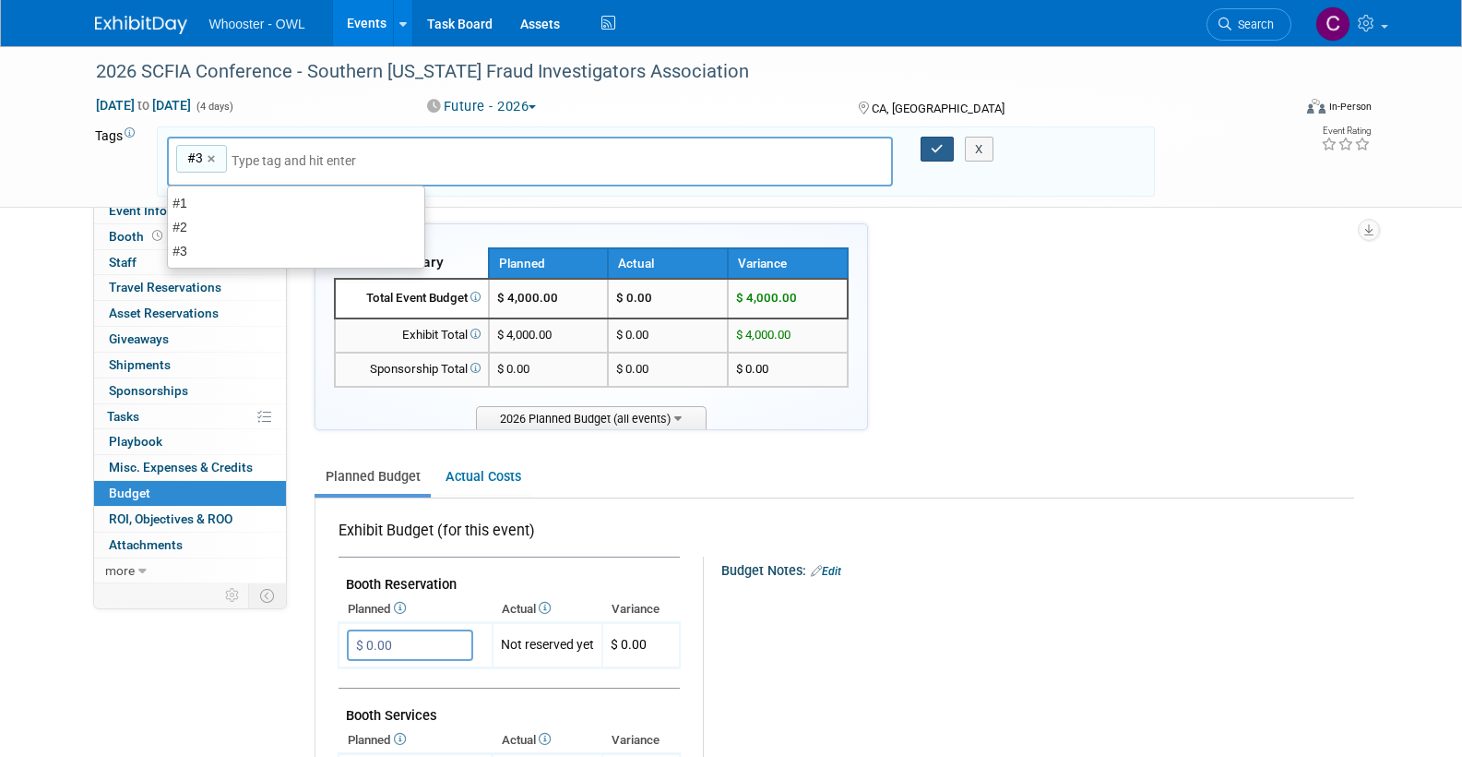
click at [932, 143] on icon "button" at bounding box center [937, 149] width 13 height 12
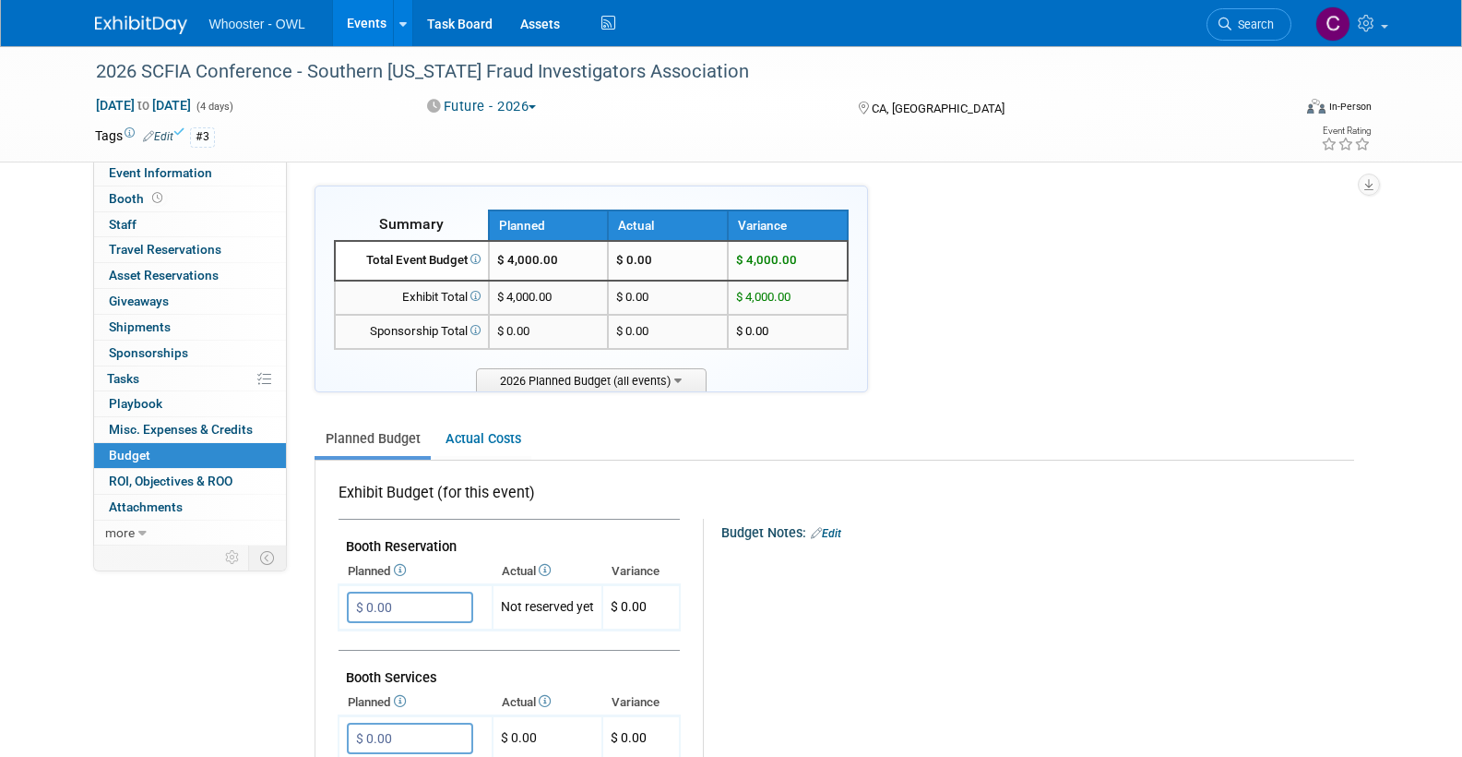
scroll to position [4, 0]
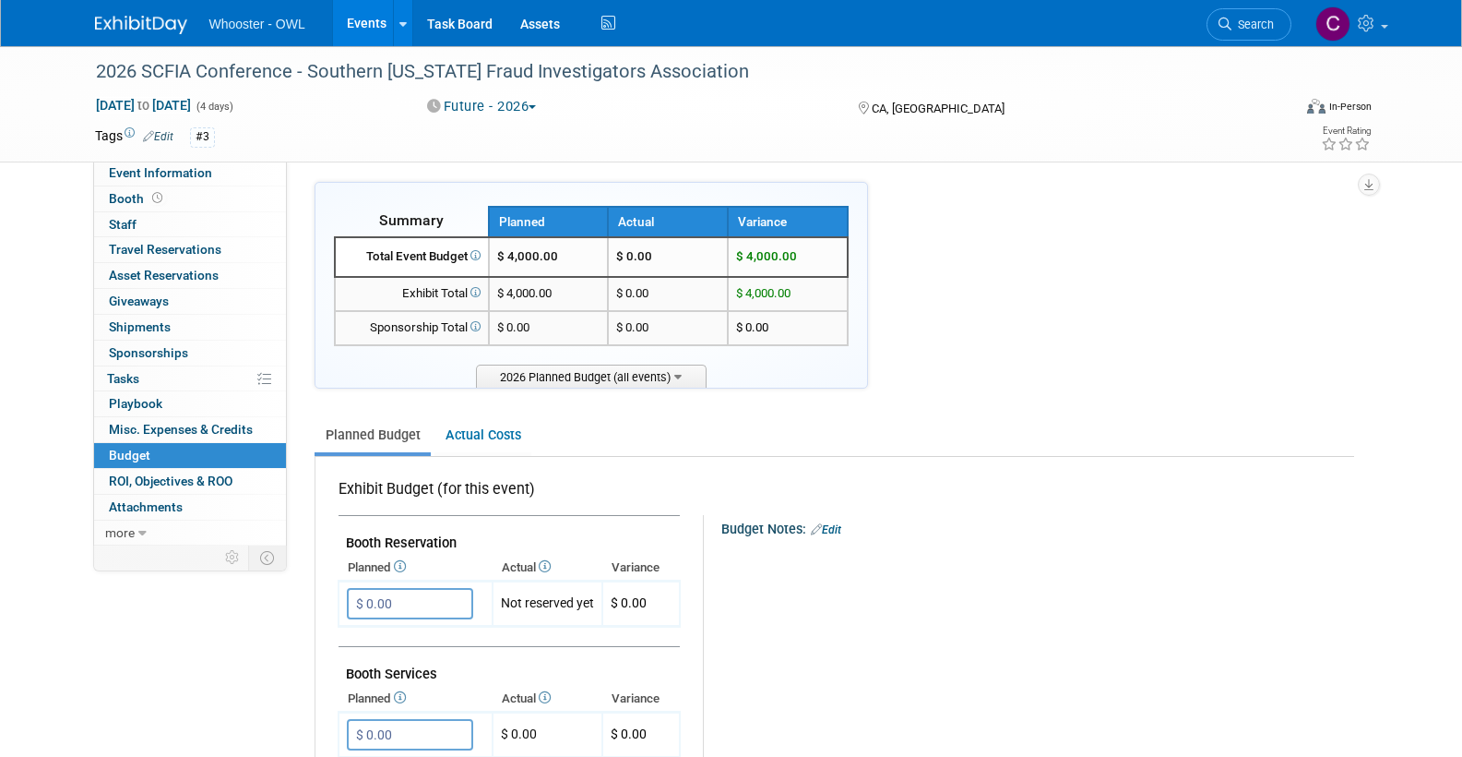
click at [468, 106] on button "Future - 2026" at bounding box center [482, 106] width 123 height 19
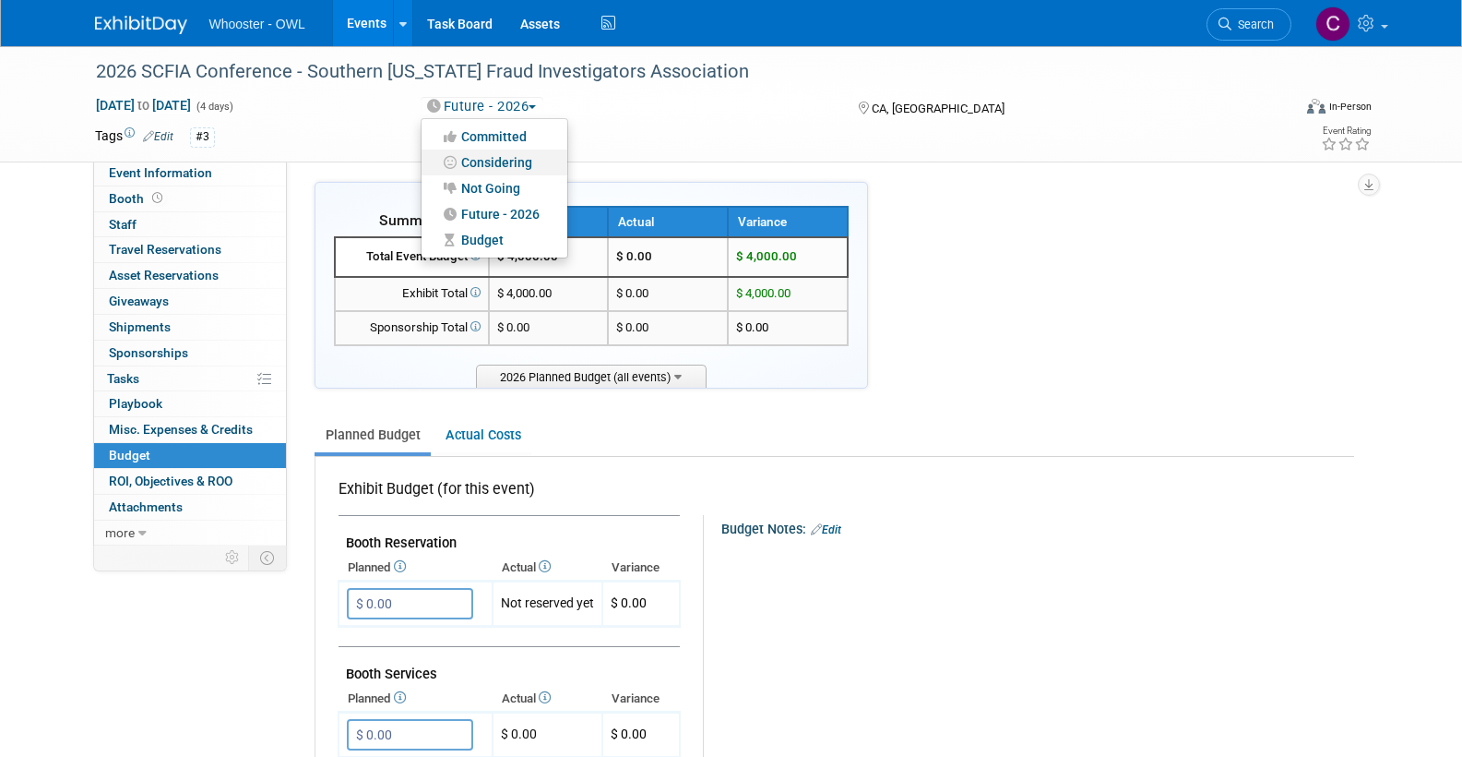
click at [480, 156] on link "Considering" at bounding box center [495, 162] width 146 height 26
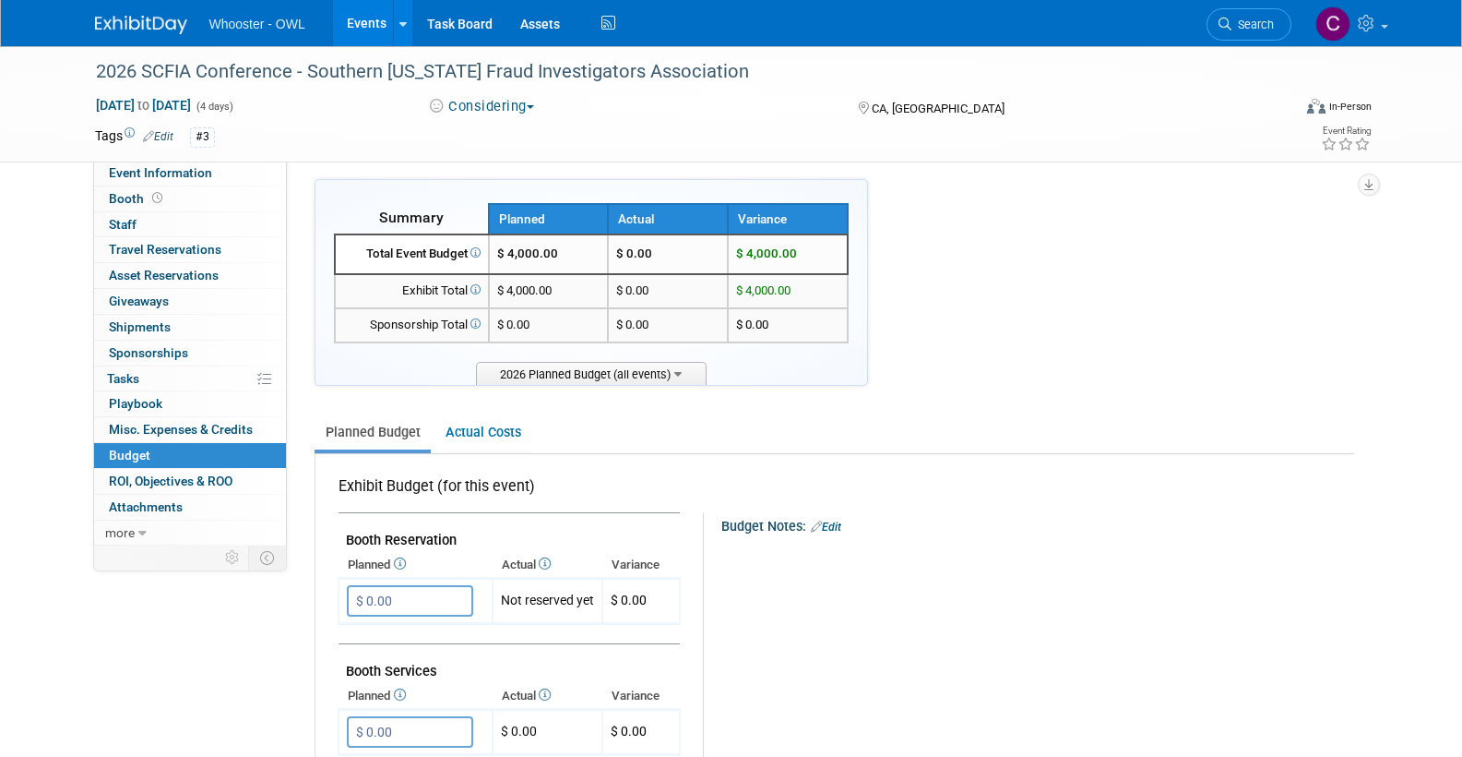
scroll to position [13, 0]
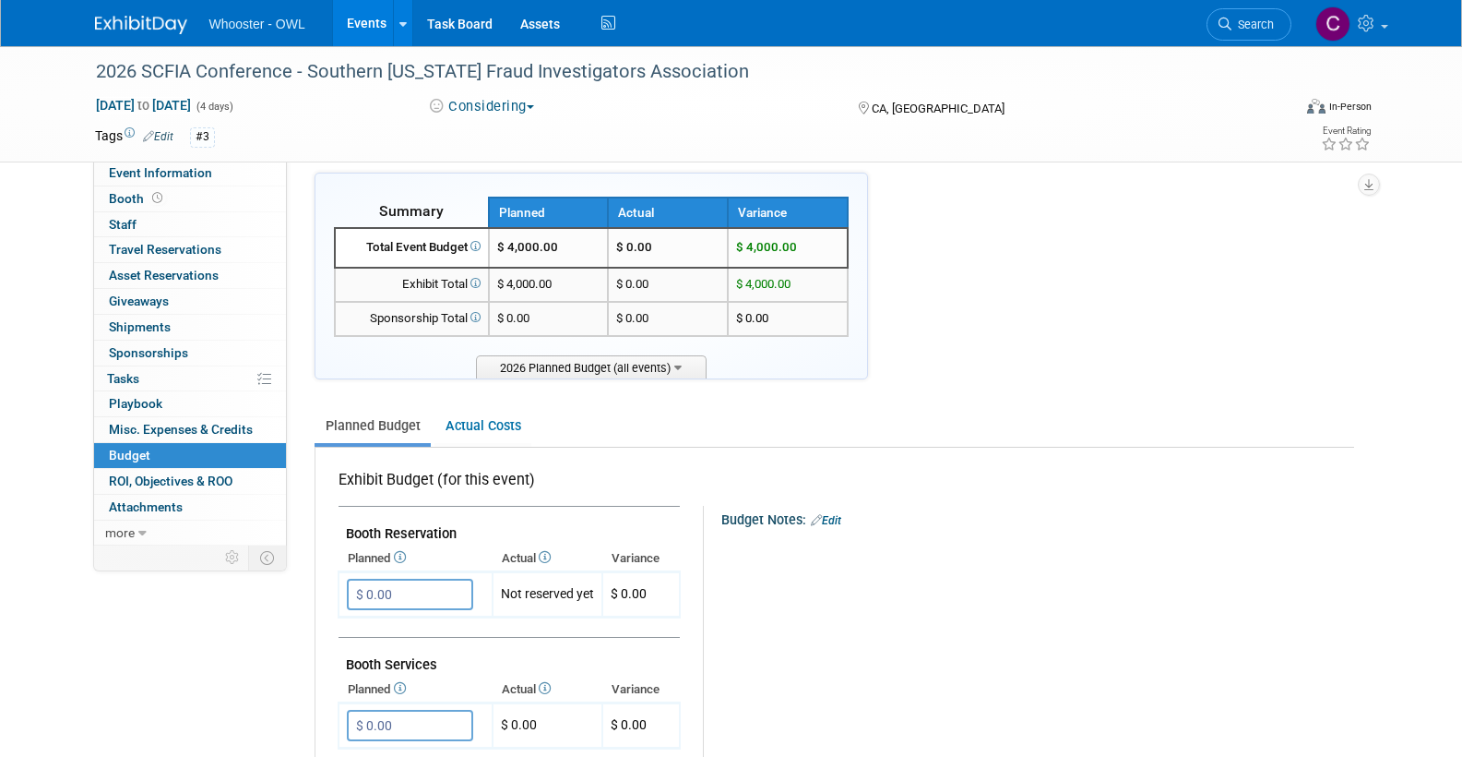
click at [356, 18] on link "Events" at bounding box center [366, 23] width 67 height 46
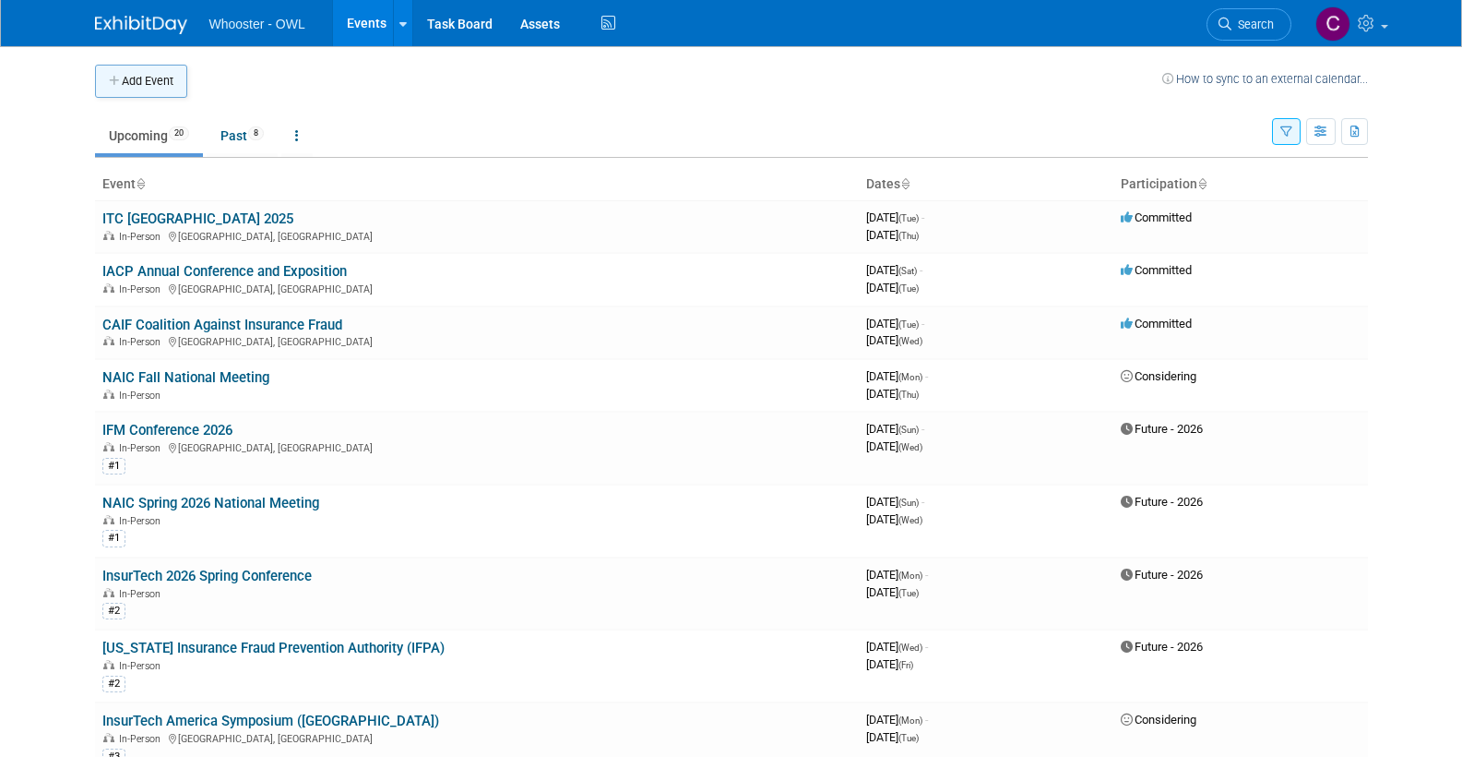
click at [149, 83] on button "Add Event" at bounding box center [141, 81] width 92 height 33
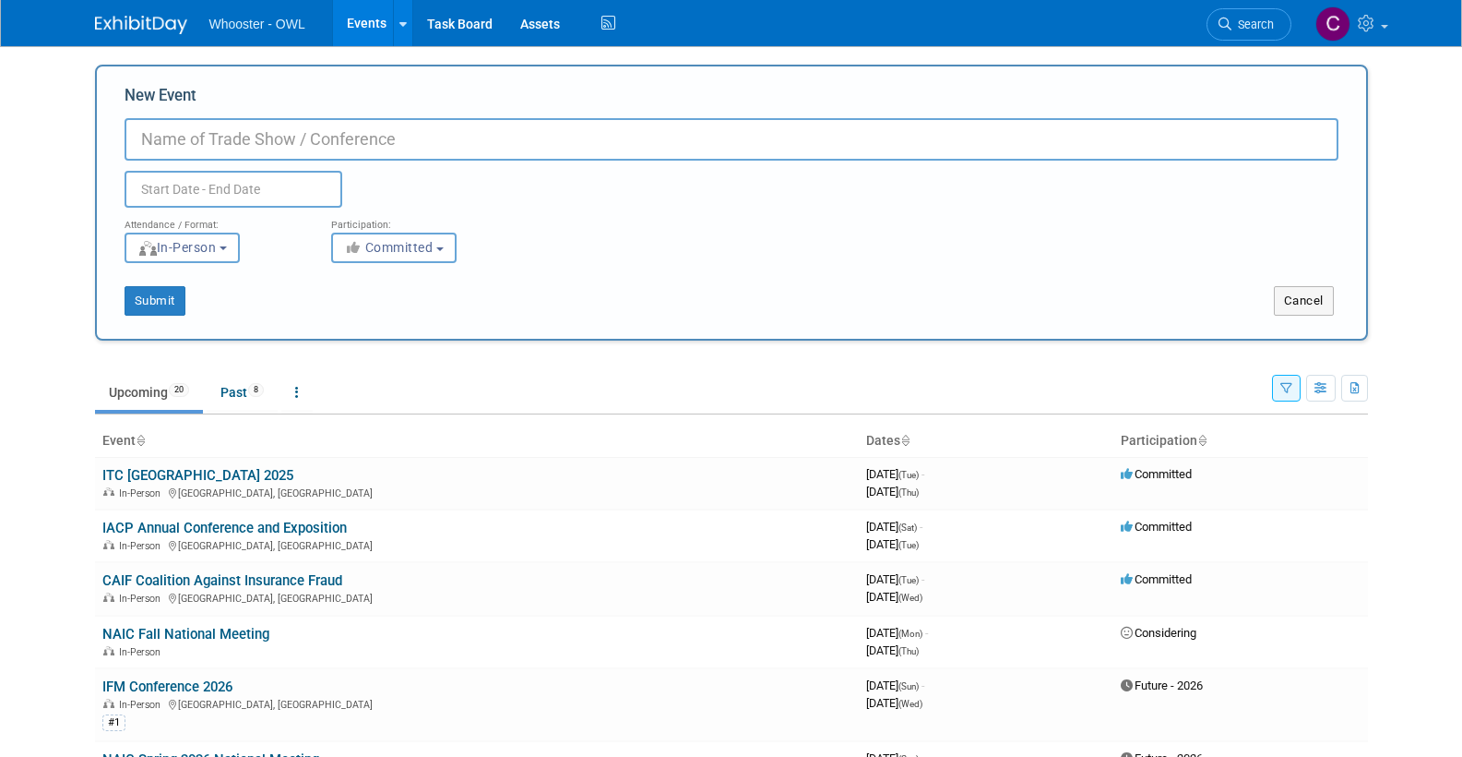
paste input "Nation's Premier Workers' Comp Conference & Trade Show"
type input "Nation's Premier Workers' Comp Conference & Trade Show"
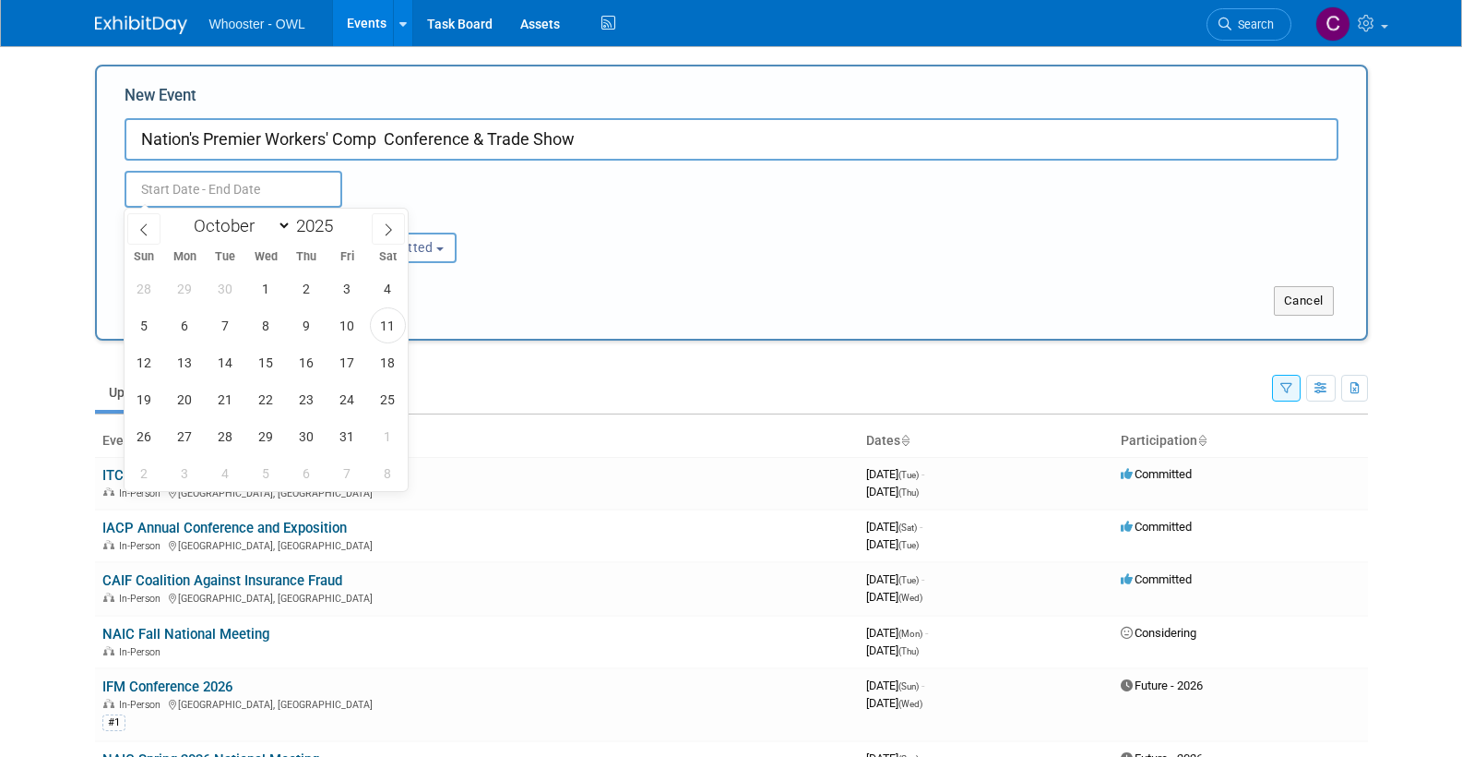
click at [238, 184] on input "text" at bounding box center [234, 189] width 218 height 37
click at [345, 220] on span at bounding box center [340, 220] width 13 height 11
type input "2026"
select select "8"
click at [227, 434] on span "29" at bounding box center [226, 436] width 36 height 36
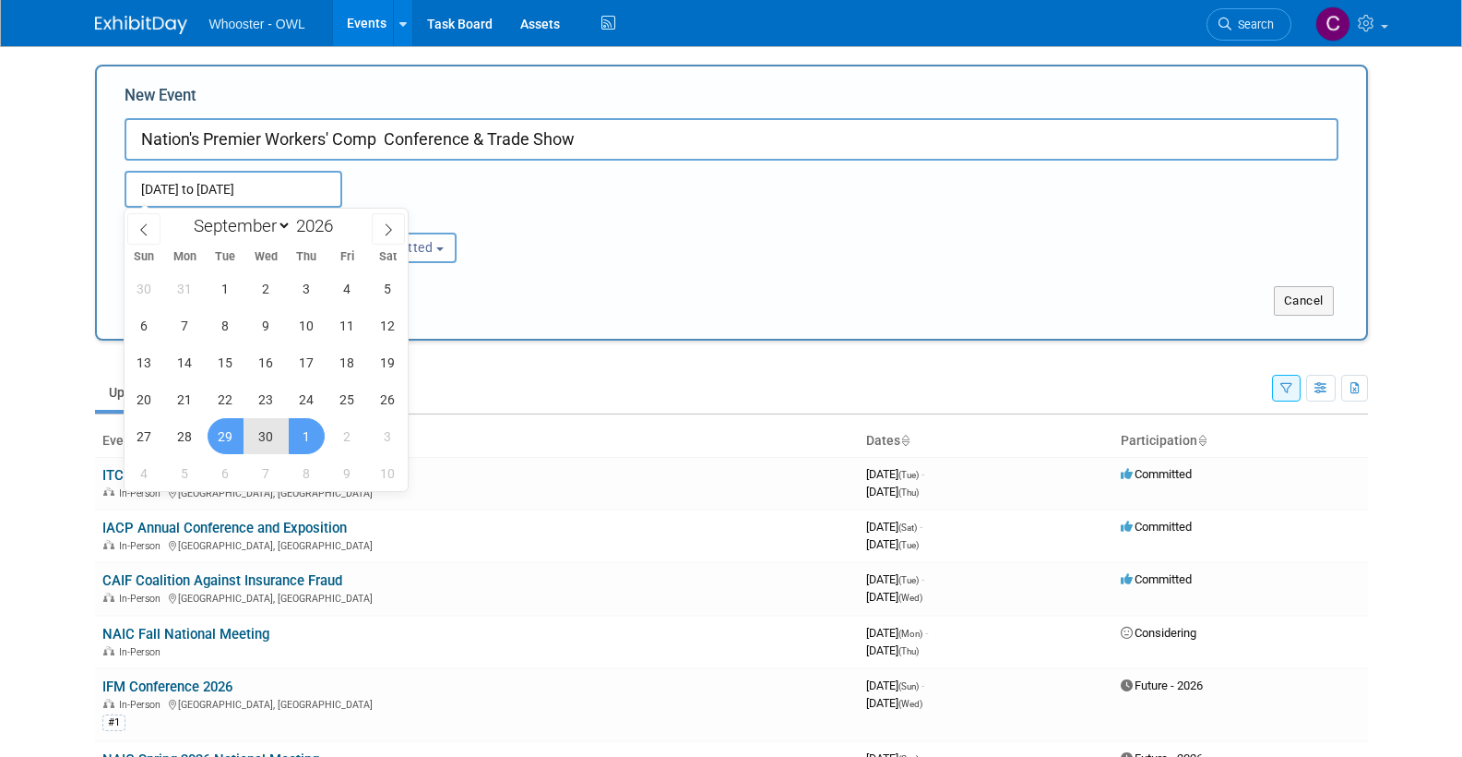
click at [304, 441] on span "1" at bounding box center [307, 436] width 36 height 36
type input "[DATE] to [DATE]"
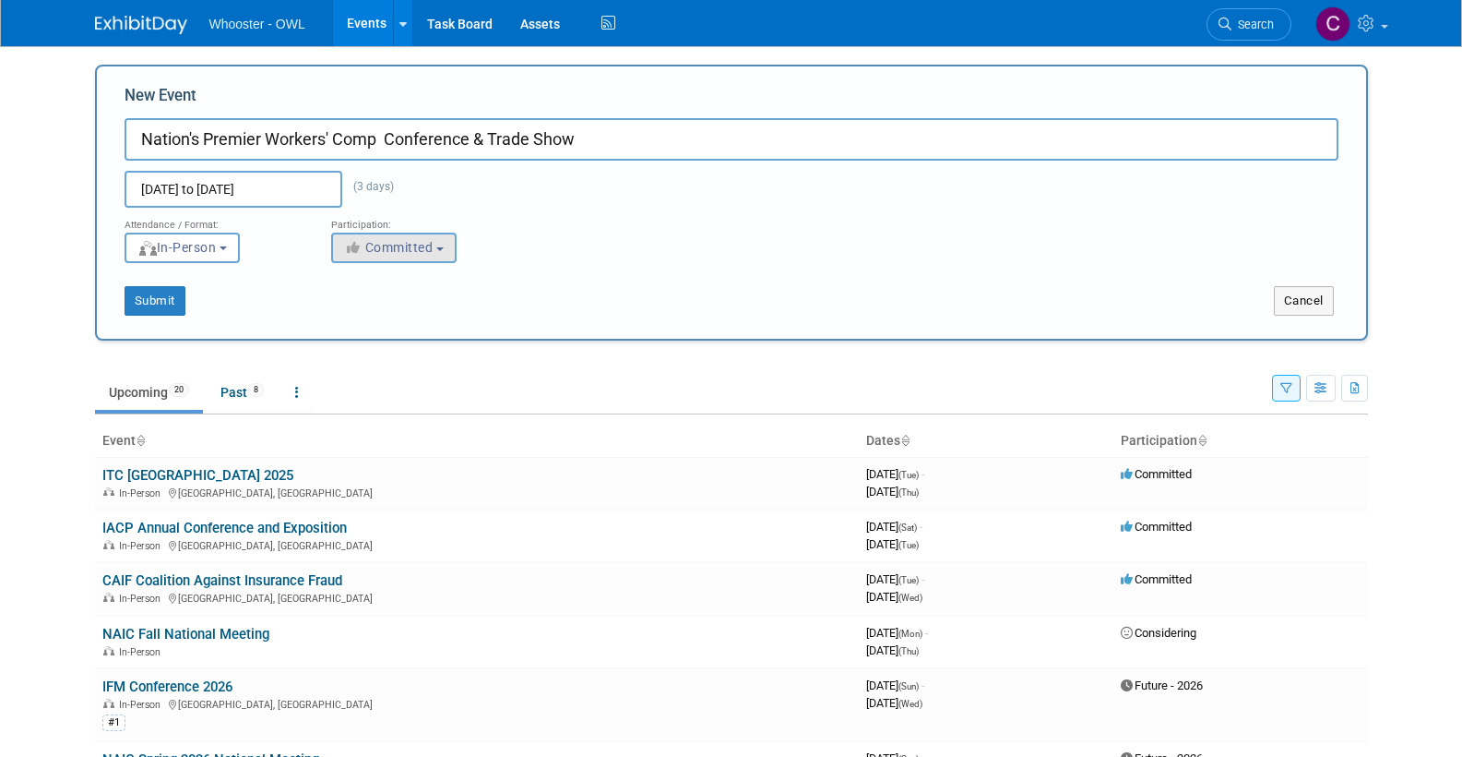
click at [396, 248] on span "Committed" at bounding box center [388, 247] width 89 height 15
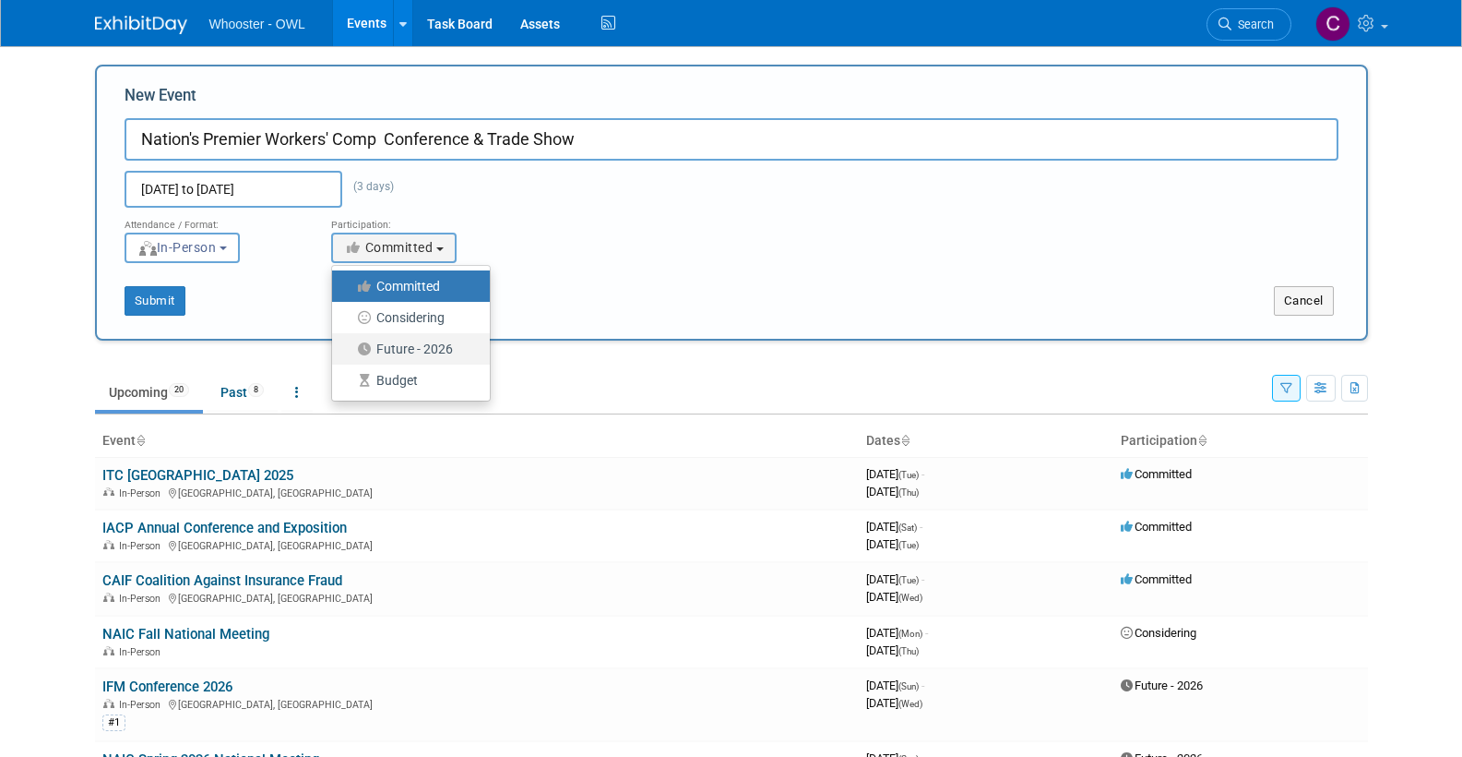
click at [403, 349] on label "Future - 2026" at bounding box center [406, 349] width 130 height 24
click at [349, 349] on input "Future - 2026" at bounding box center [343, 349] width 12 height 12
select select "101"
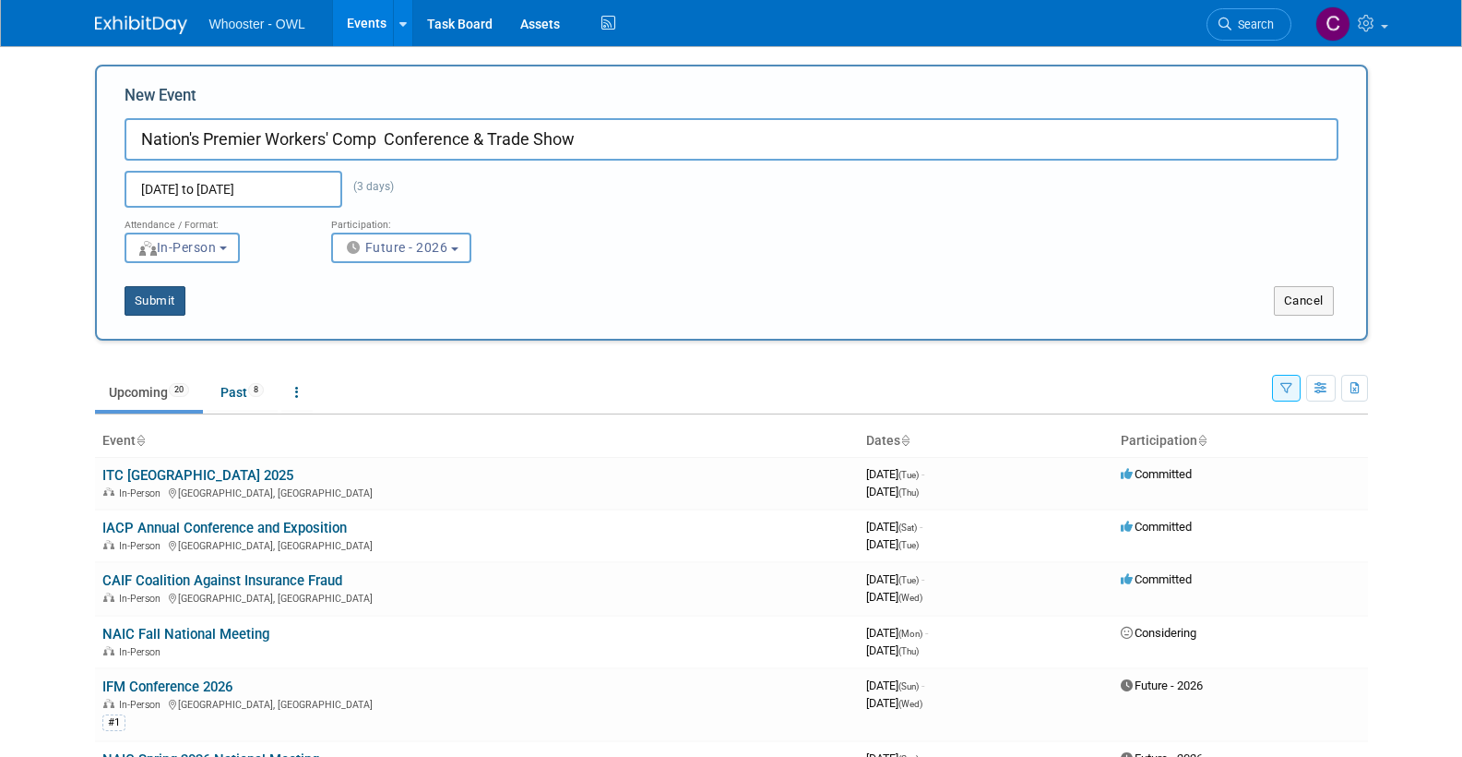
click at [163, 299] on button "Submit" at bounding box center [155, 301] width 61 height 30
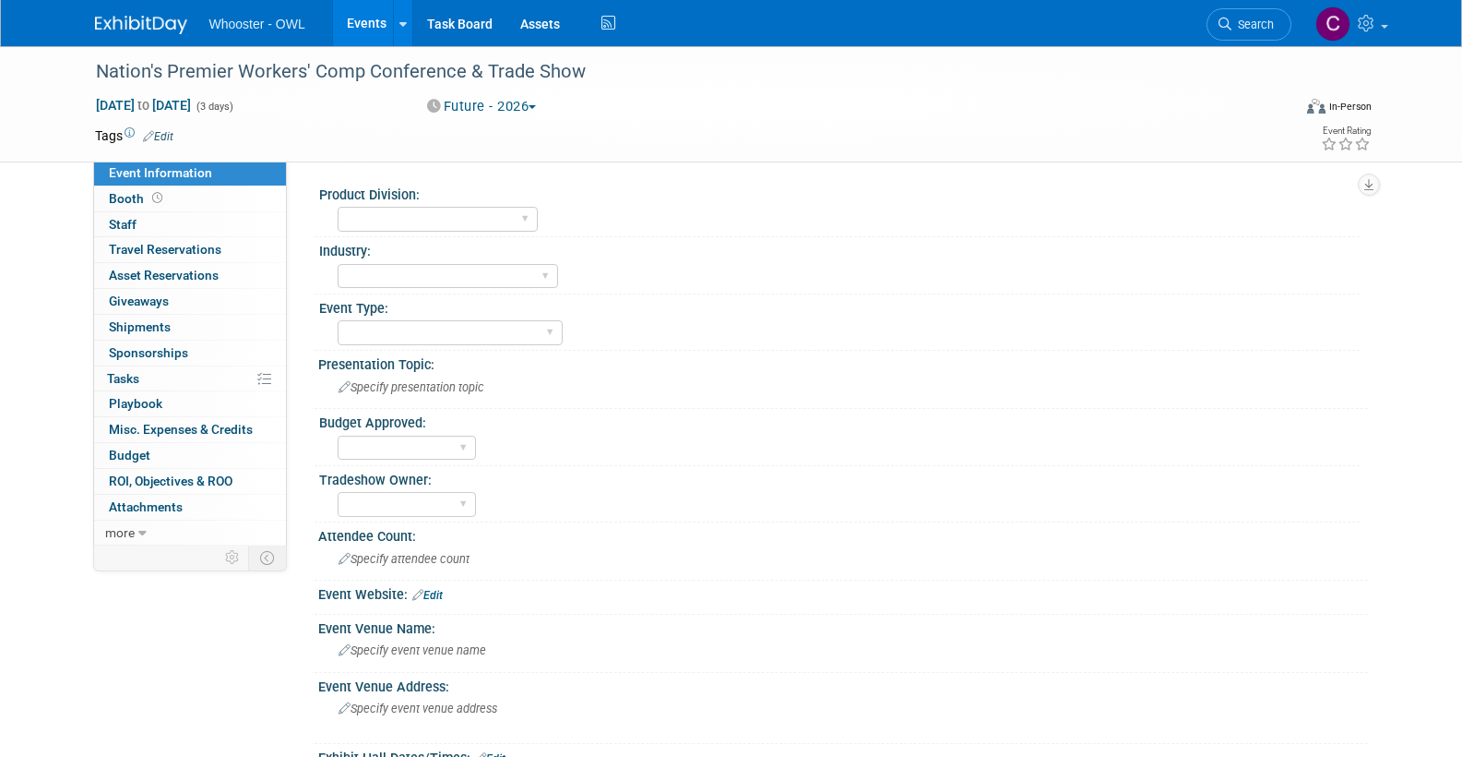
click at [158, 130] on link "Edit" at bounding box center [158, 136] width 30 height 13
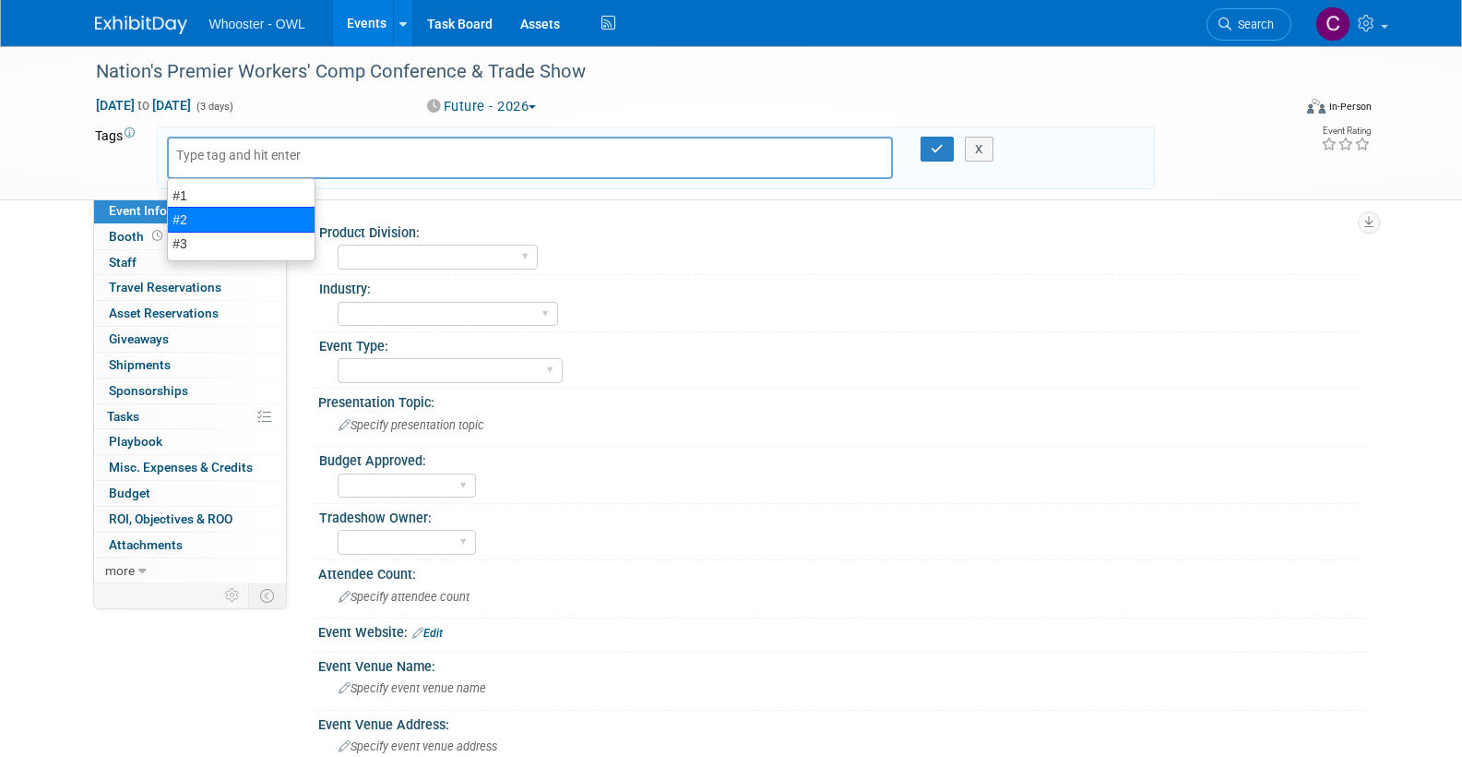
click at [189, 216] on div "#2" at bounding box center [241, 220] width 149 height 26
type input "#2"
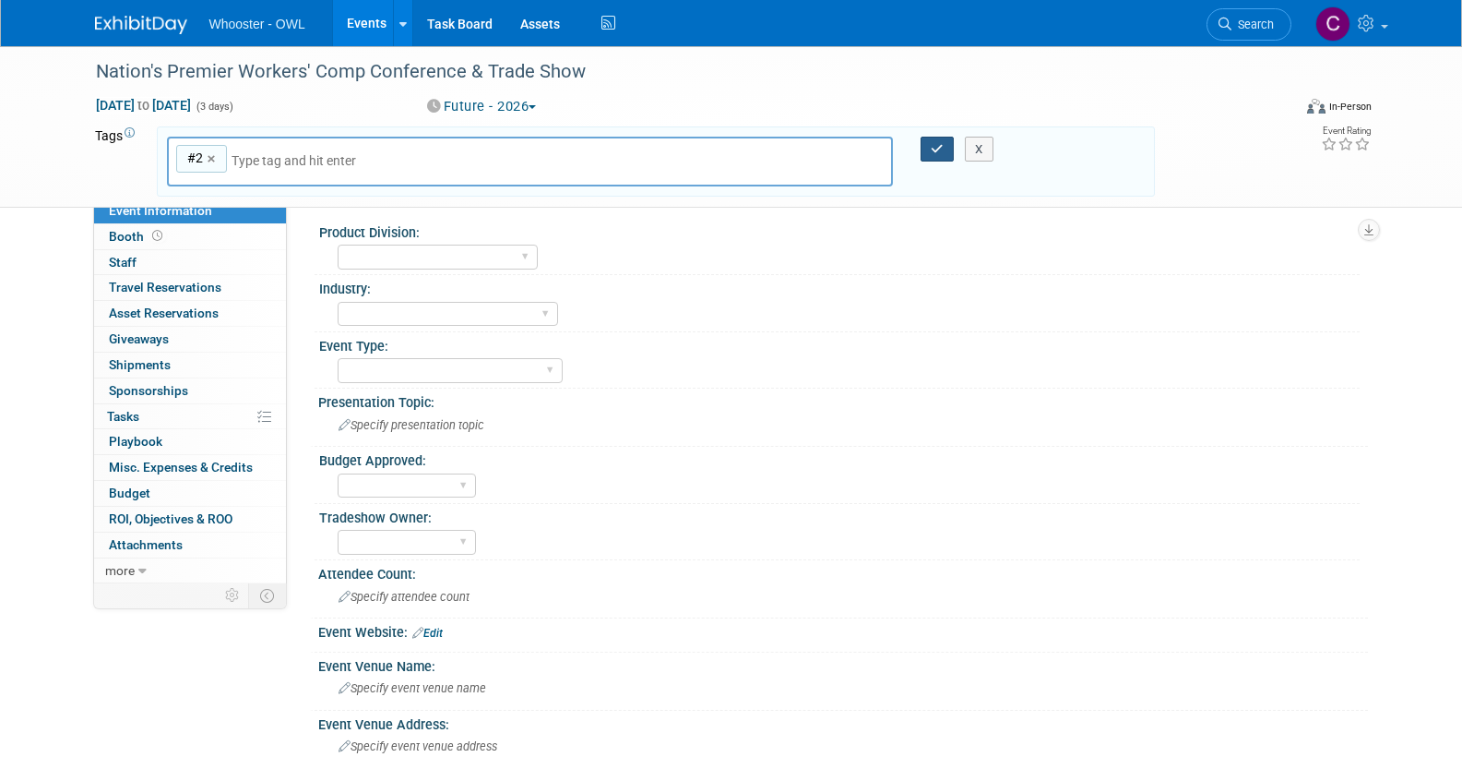
click at [935, 145] on icon "button" at bounding box center [937, 149] width 13 height 12
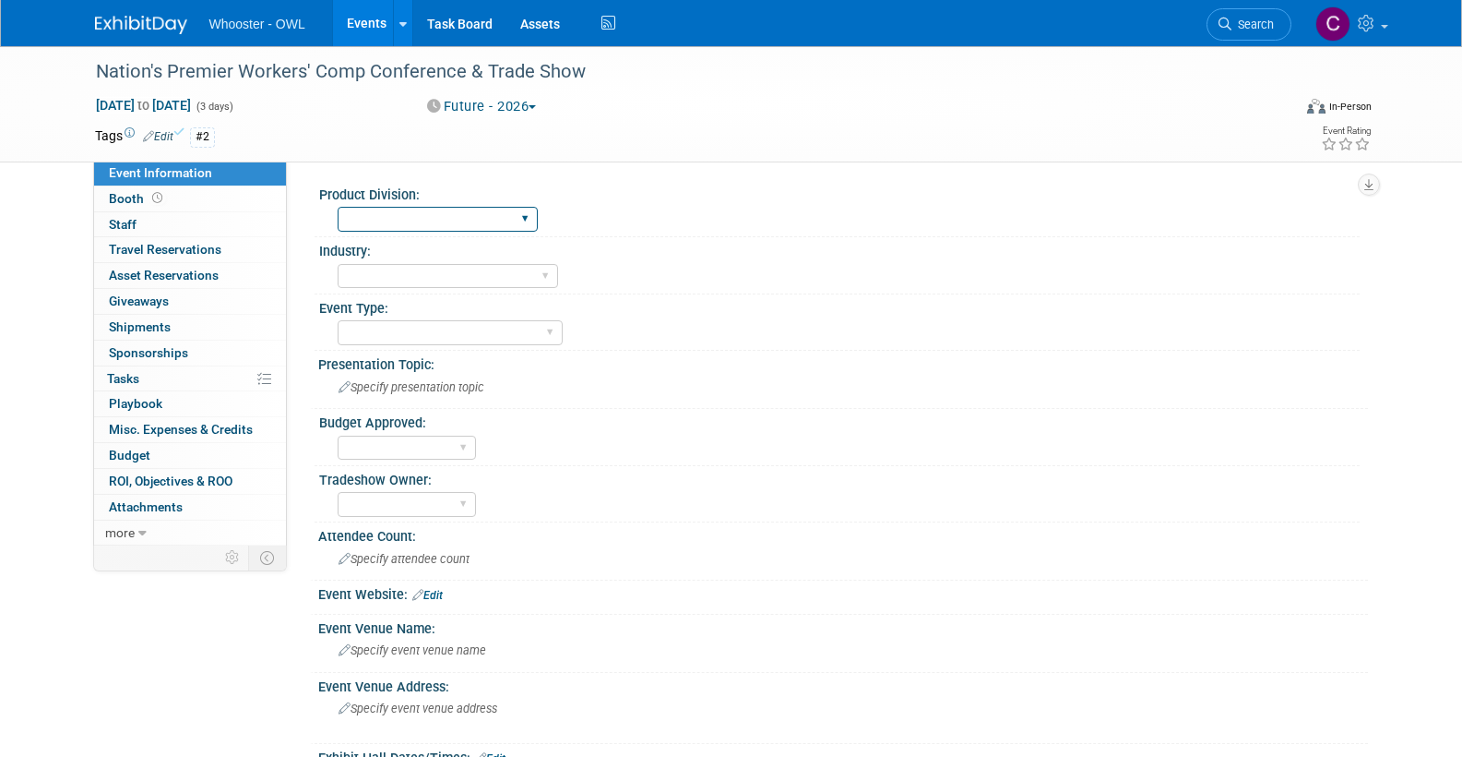
select select "Both"
select select "Insurance"
select select "Trade Show - Exhibit"
select select "No"
select select "[PERSON_NAME]"
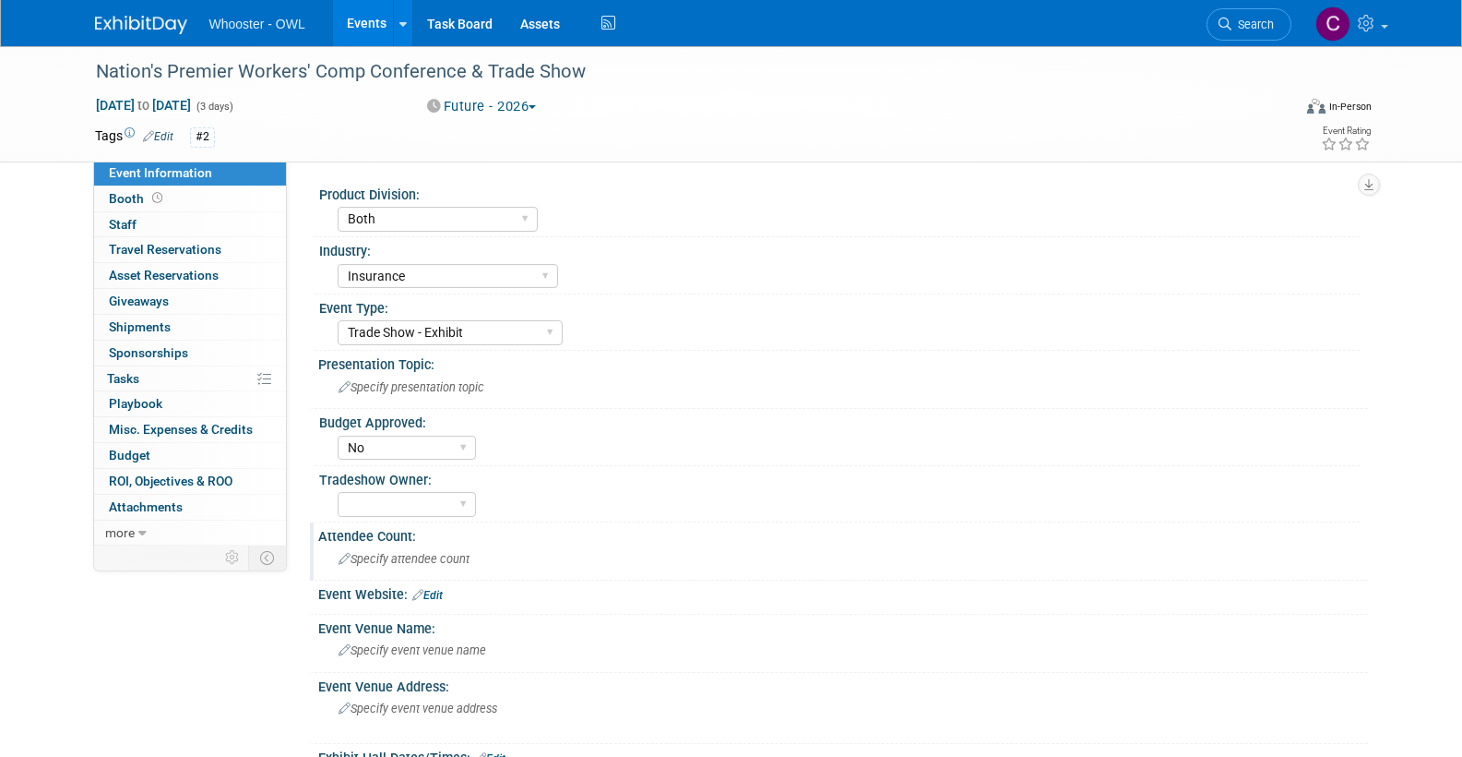
click at [394, 552] on span "Specify attendee count" at bounding box center [404, 559] width 131 height 14
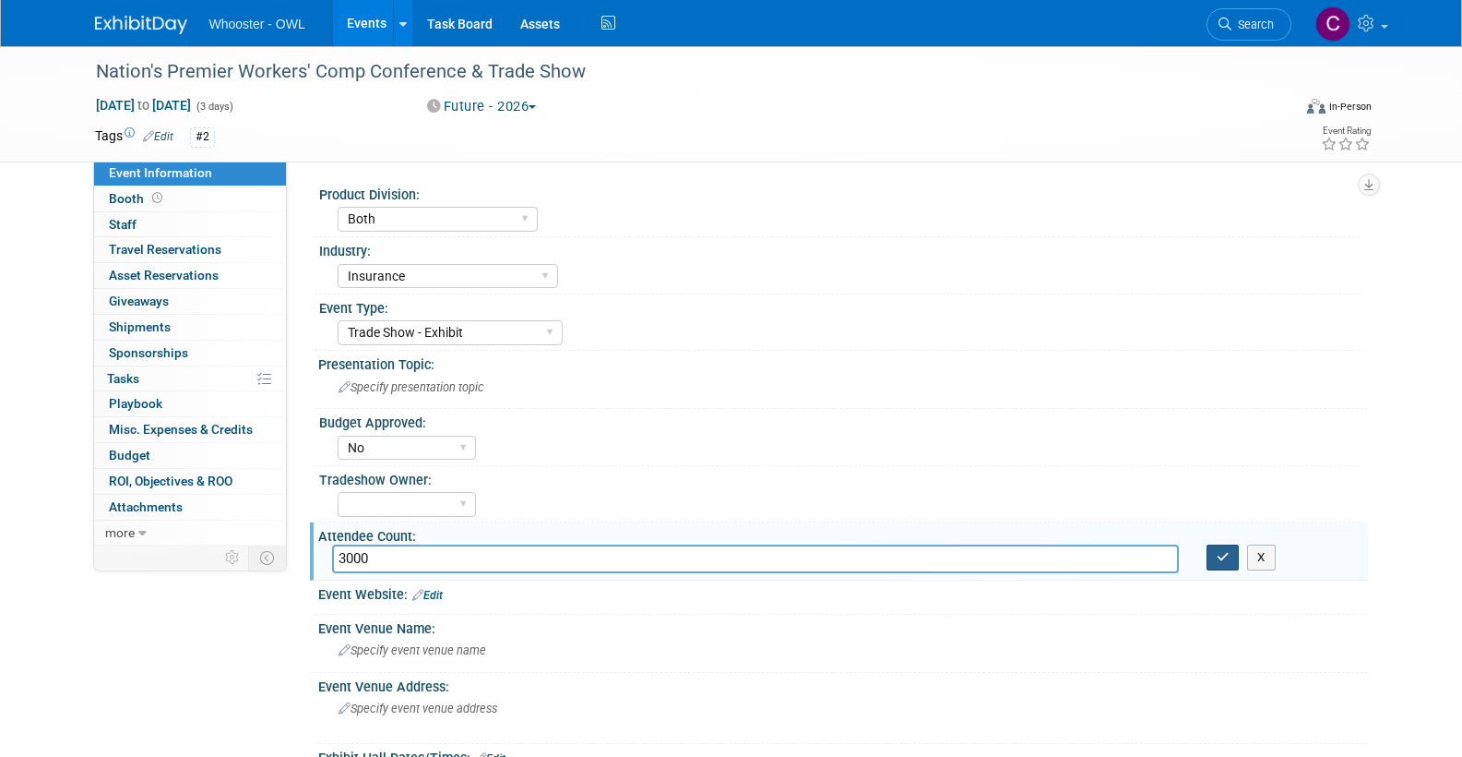
type input "3000"
drag, startPoint x: 1221, startPoint y: 551, endPoint x: 1211, endPoint y: 550, distance: 9.3
click at [1221, 551] on icon "button" at bounding box center [1223, 557] width 13 height 12
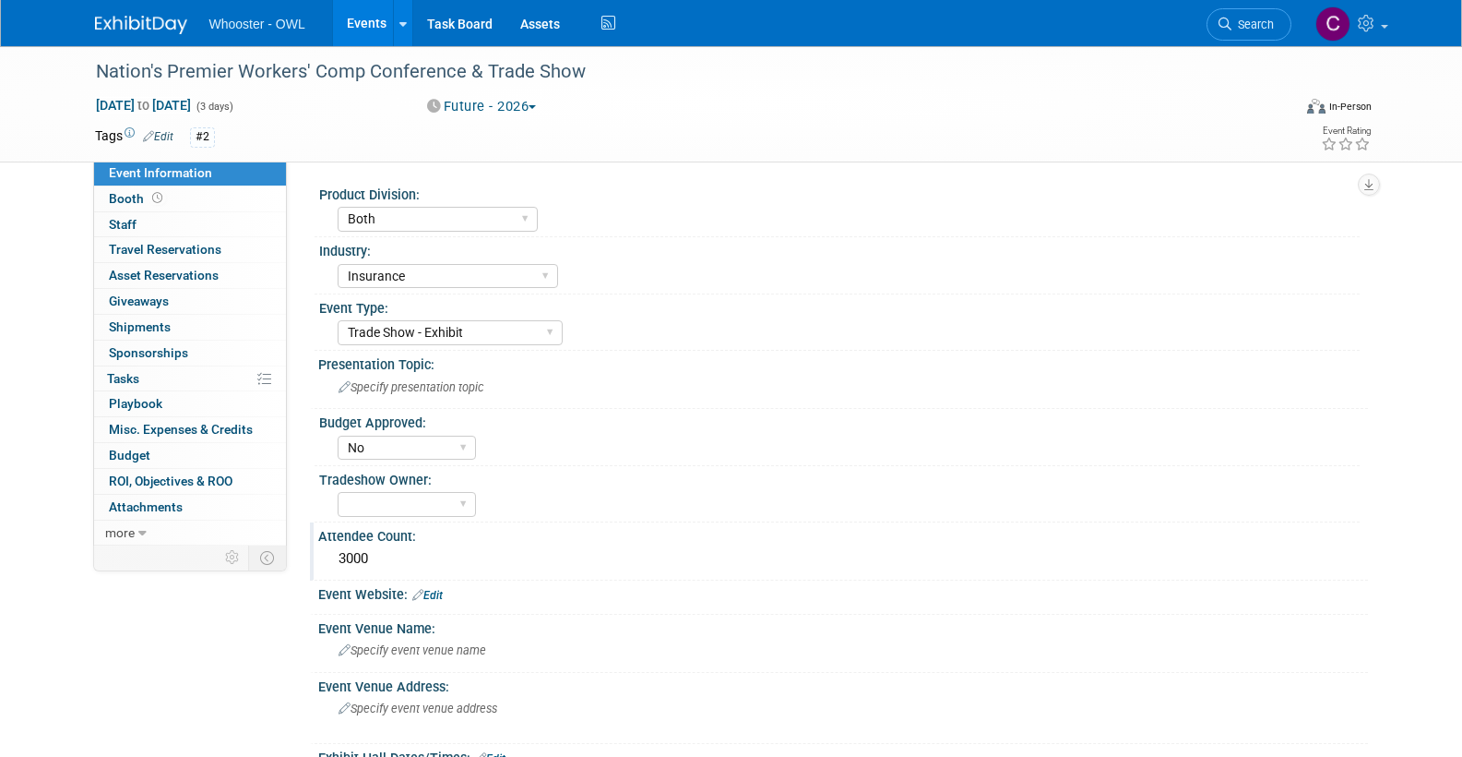
click at [437, 590] on link "Edit" at bounding box center [427, 595] width 30 height 13
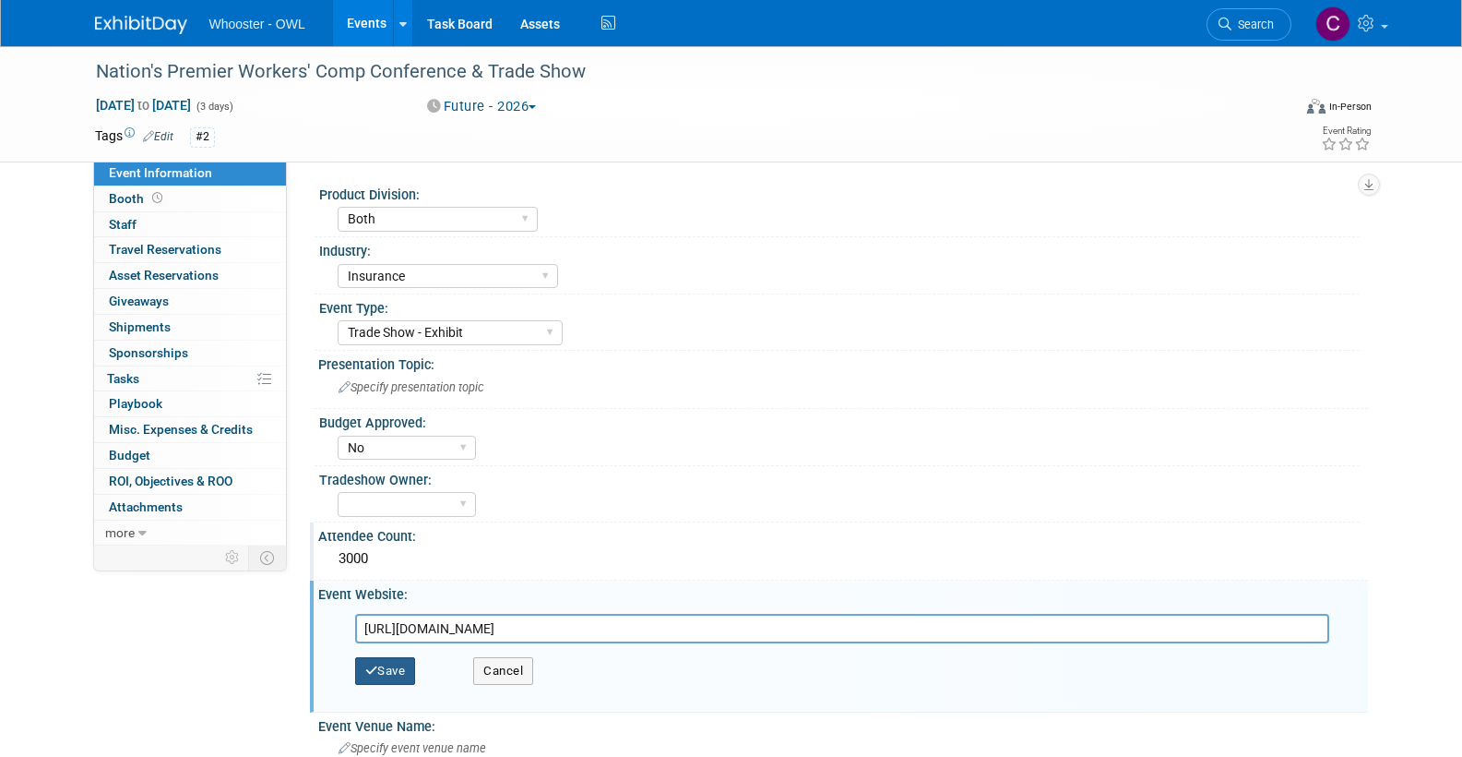
type input "[URL][DOMAIN_NAME]"
click at [391, 667] on button "Save" at bounding box center [385, 671] width 61 height 28
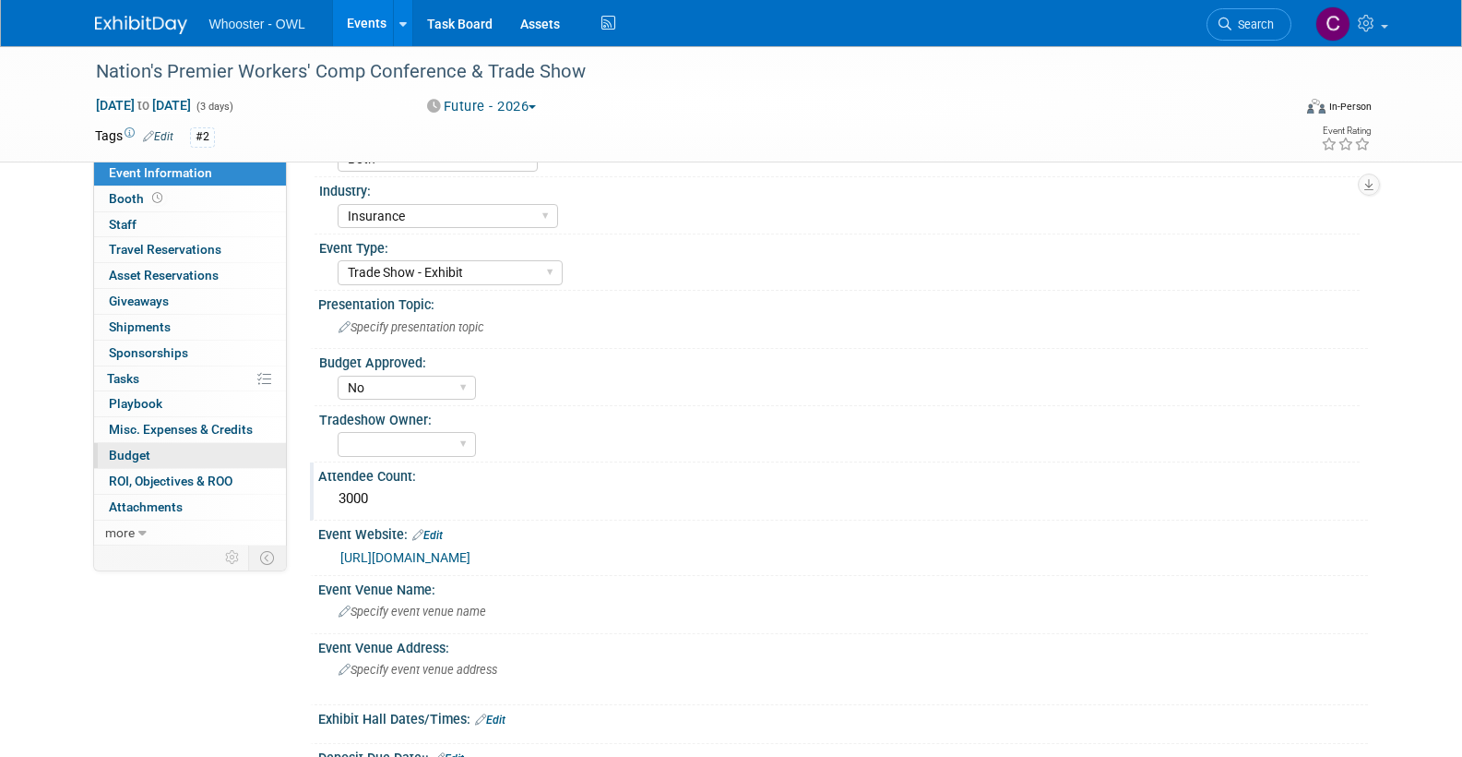
scroll to position [57, 0]
click at [144, 447] on span "Budget" at bounding box center [130, 454] width 42 height 15
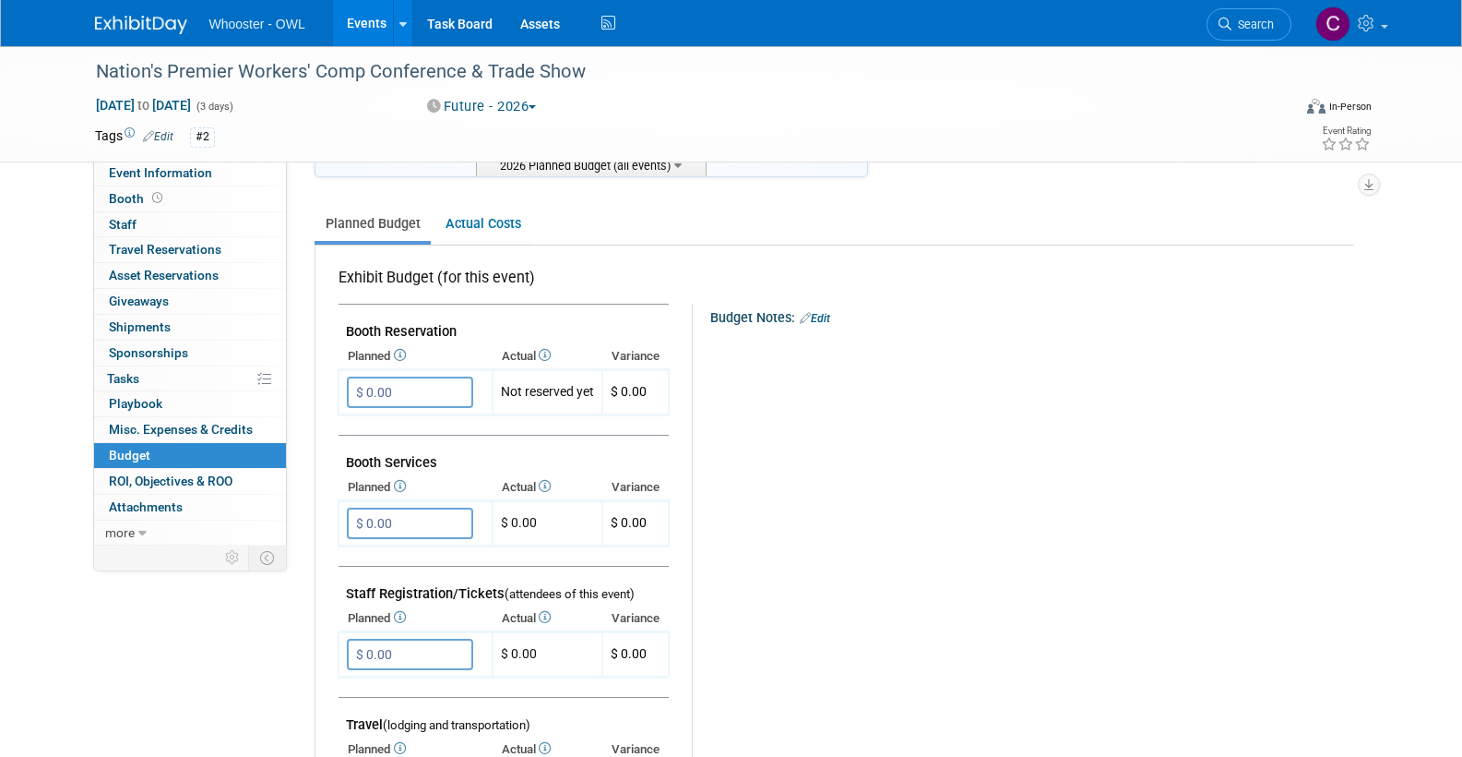
scroll to position [220, 0]
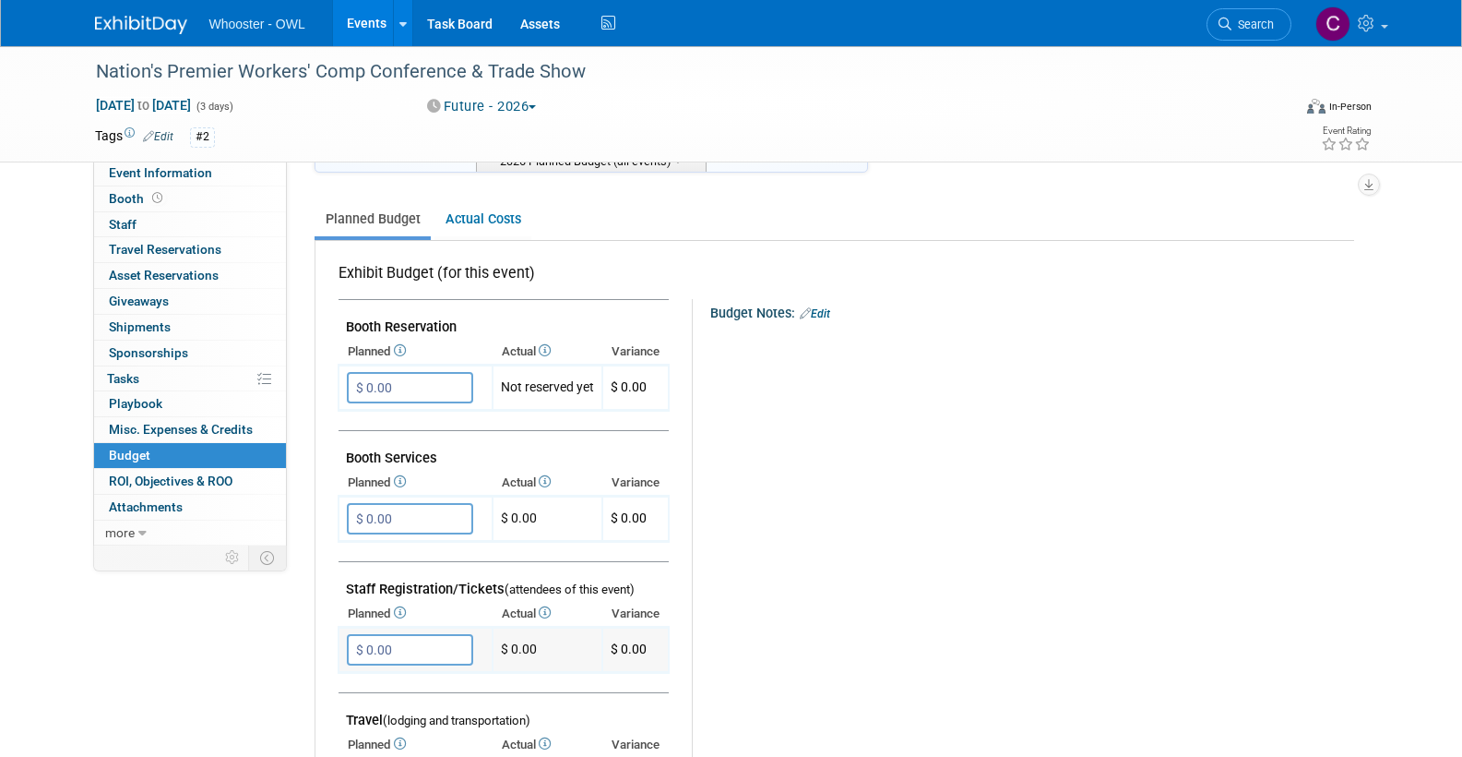
click at [426, 637] on input "$ 0.00" at bounding box center [410, 649] width 126 height 31
type input "$ 1,800.00"
click at [365, 681] on icon "button" at bounding box center [363, 687] width 13 height 12
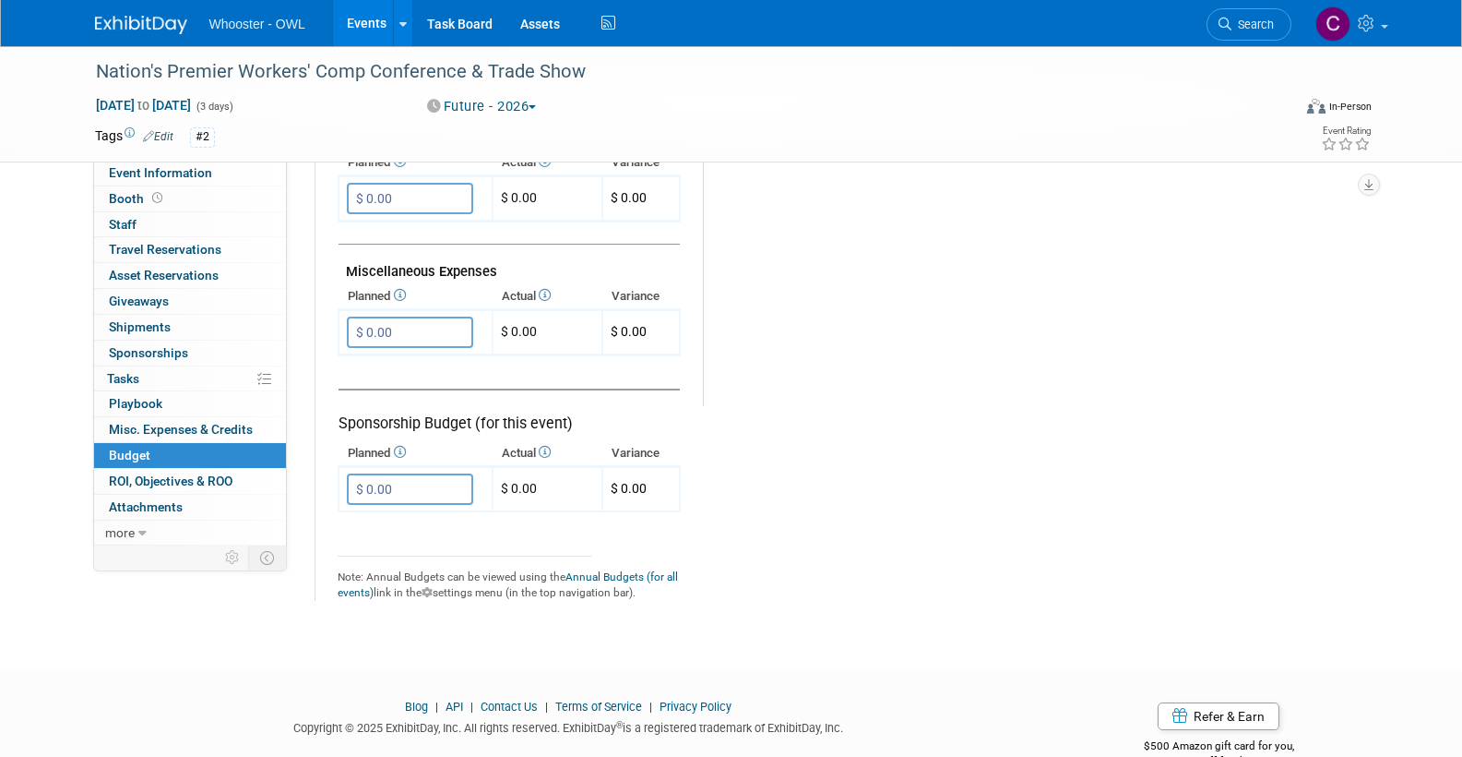
scroll to position [1065, 0]
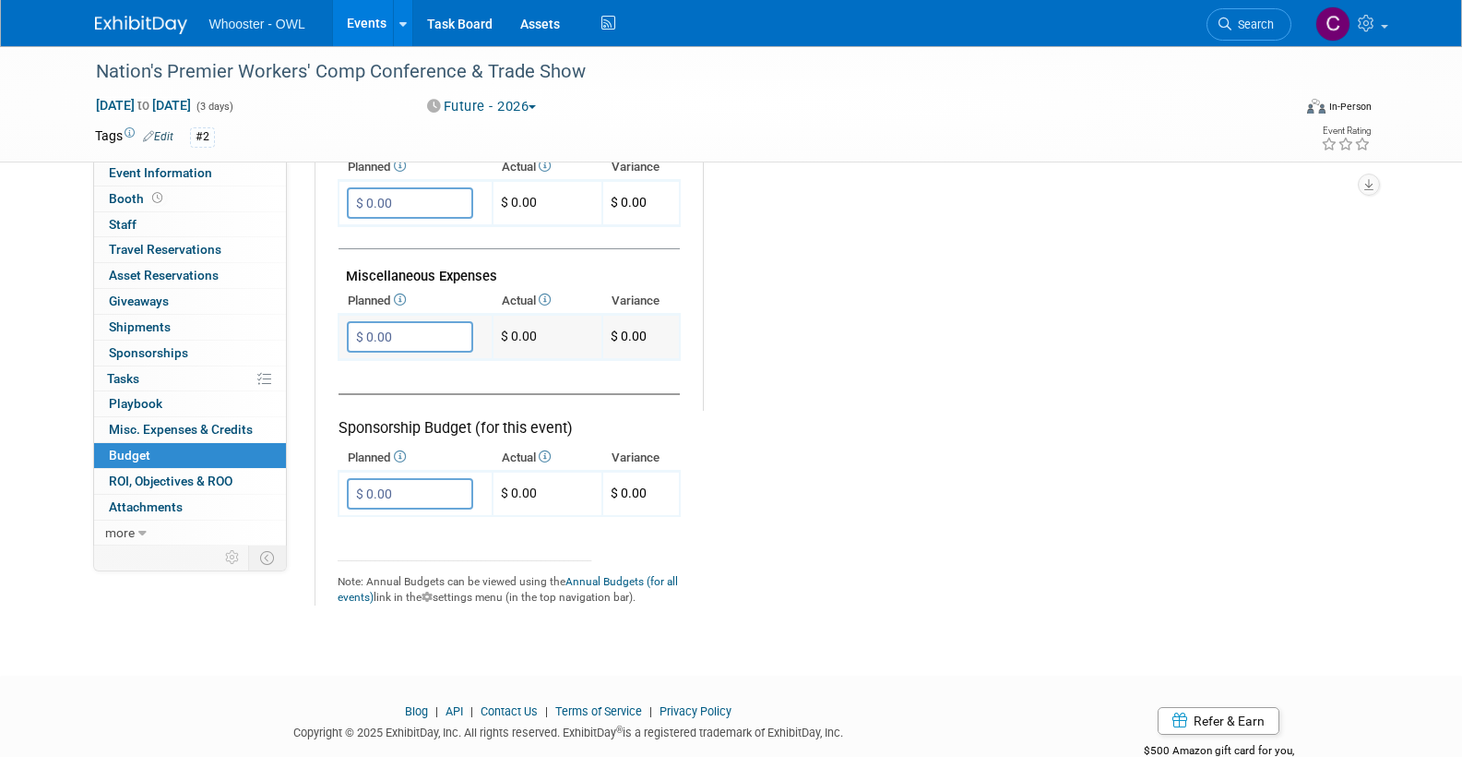
click at [398, 321] on input "$ 0.00" at bounding box center [410, 336] width 126 height 31
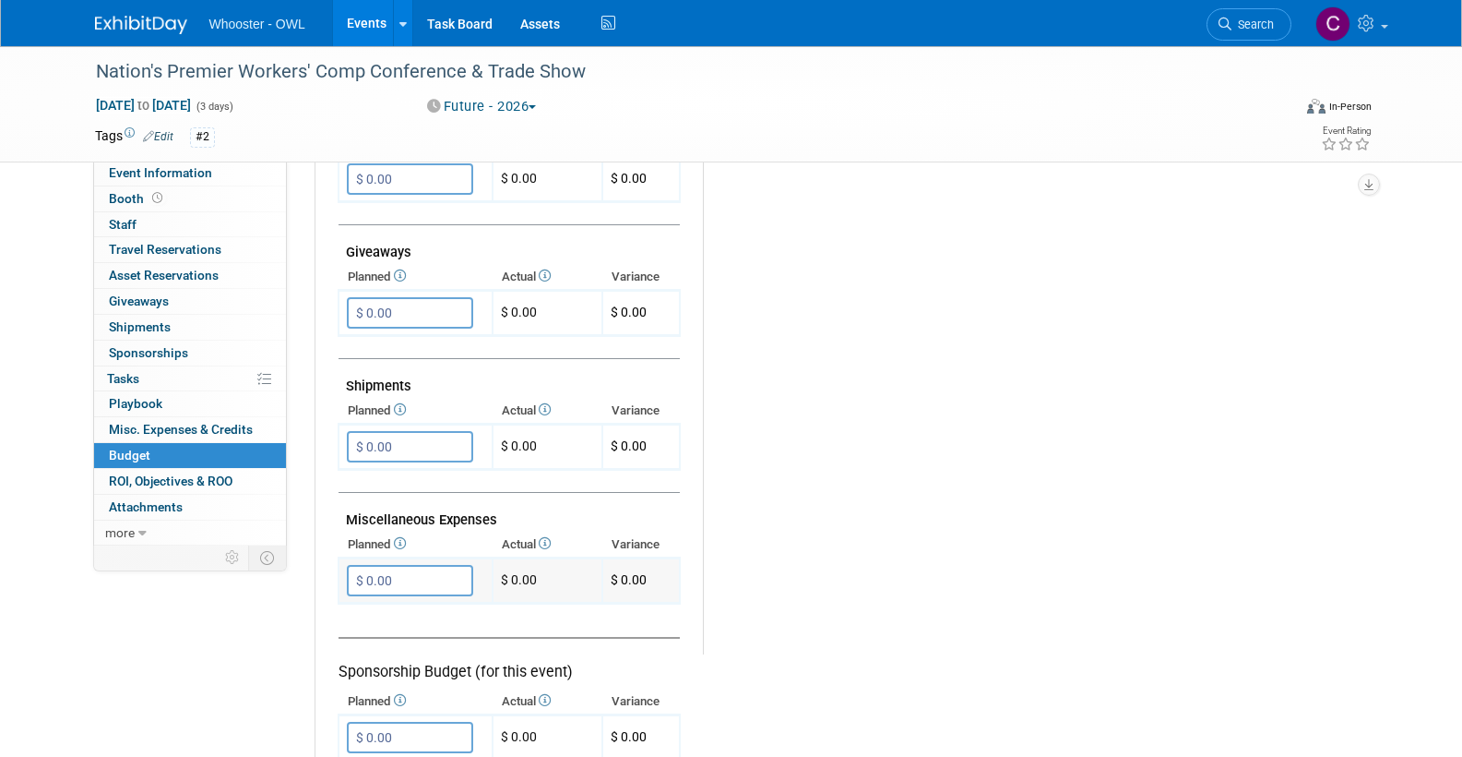
scroll to position [818, 0]
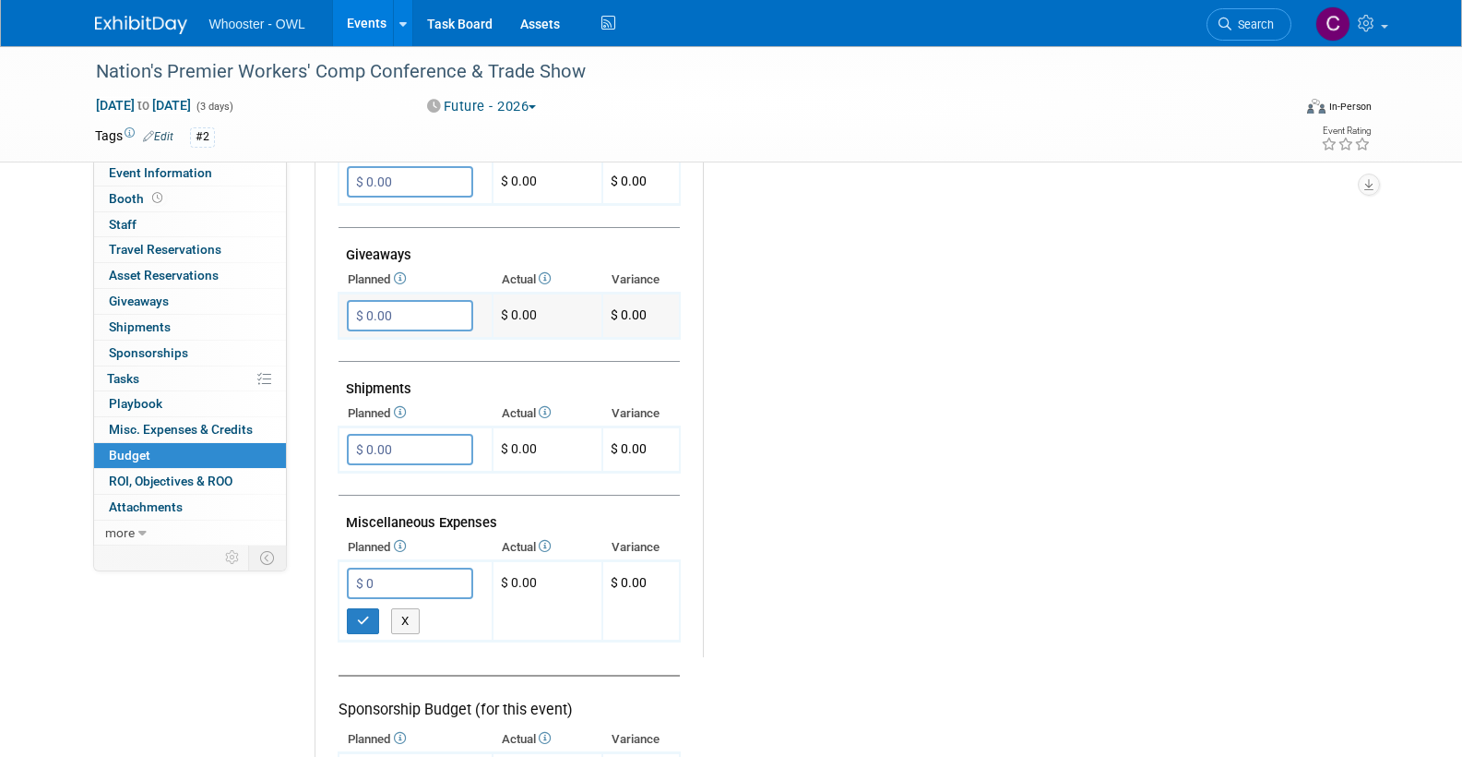
type input "$"
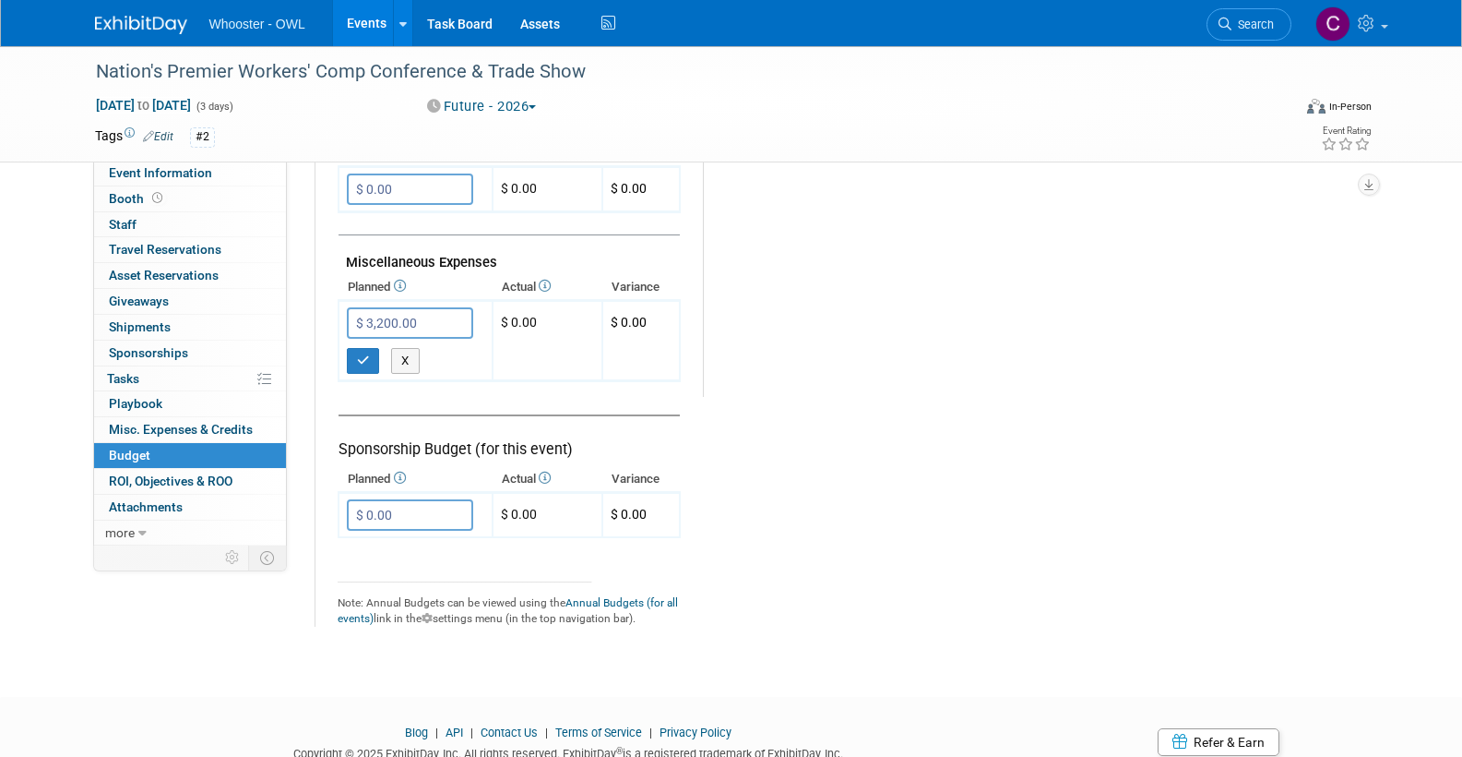
scroll to position [1081, 0]
click at [371, 304] on input "$ 3,200.00" at bounding box center [410, 319] width 126 height 31
type input "$ 2,200.00"
click at [351, 345] on button "button" at bounding box center [363, 358] width 33 height 26
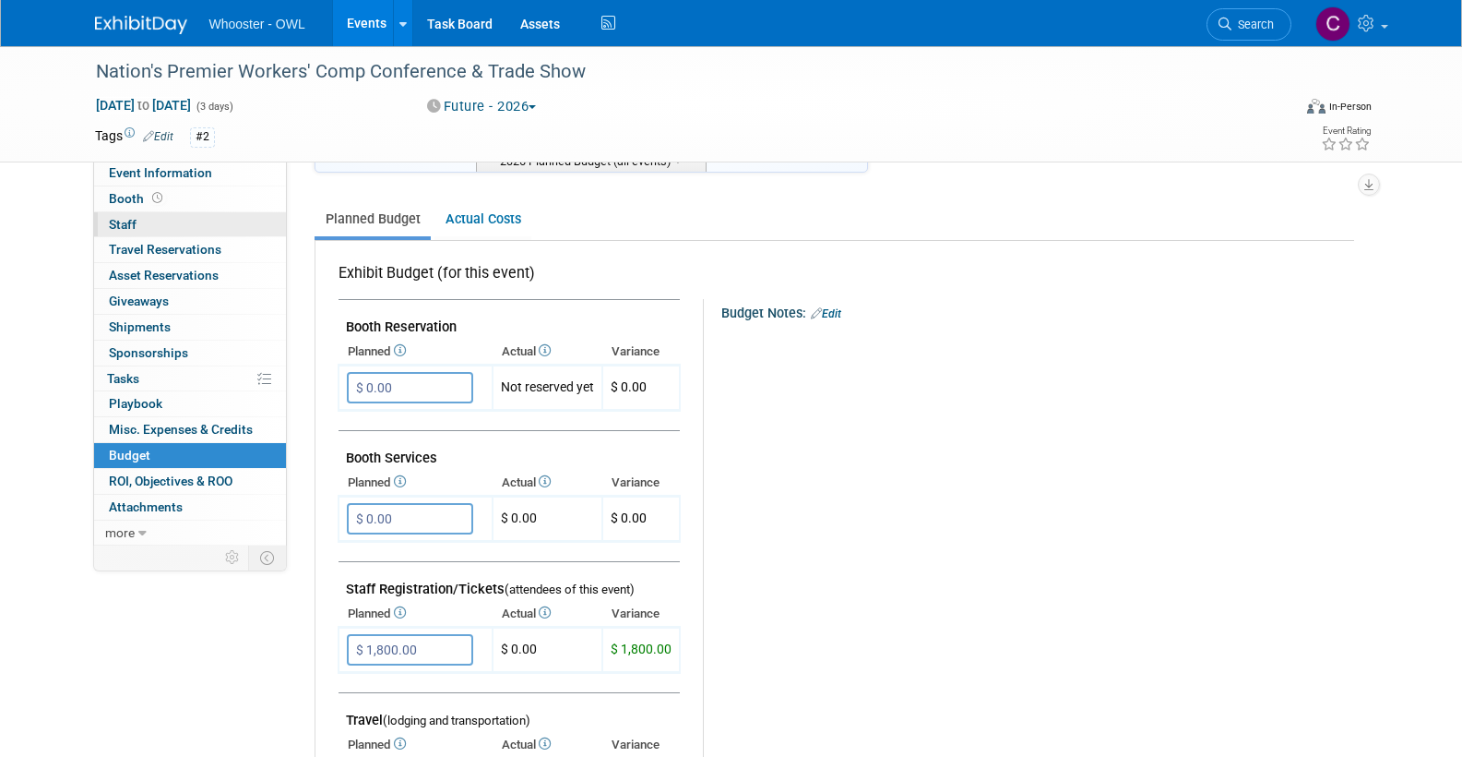
scroll to position [212, 0]
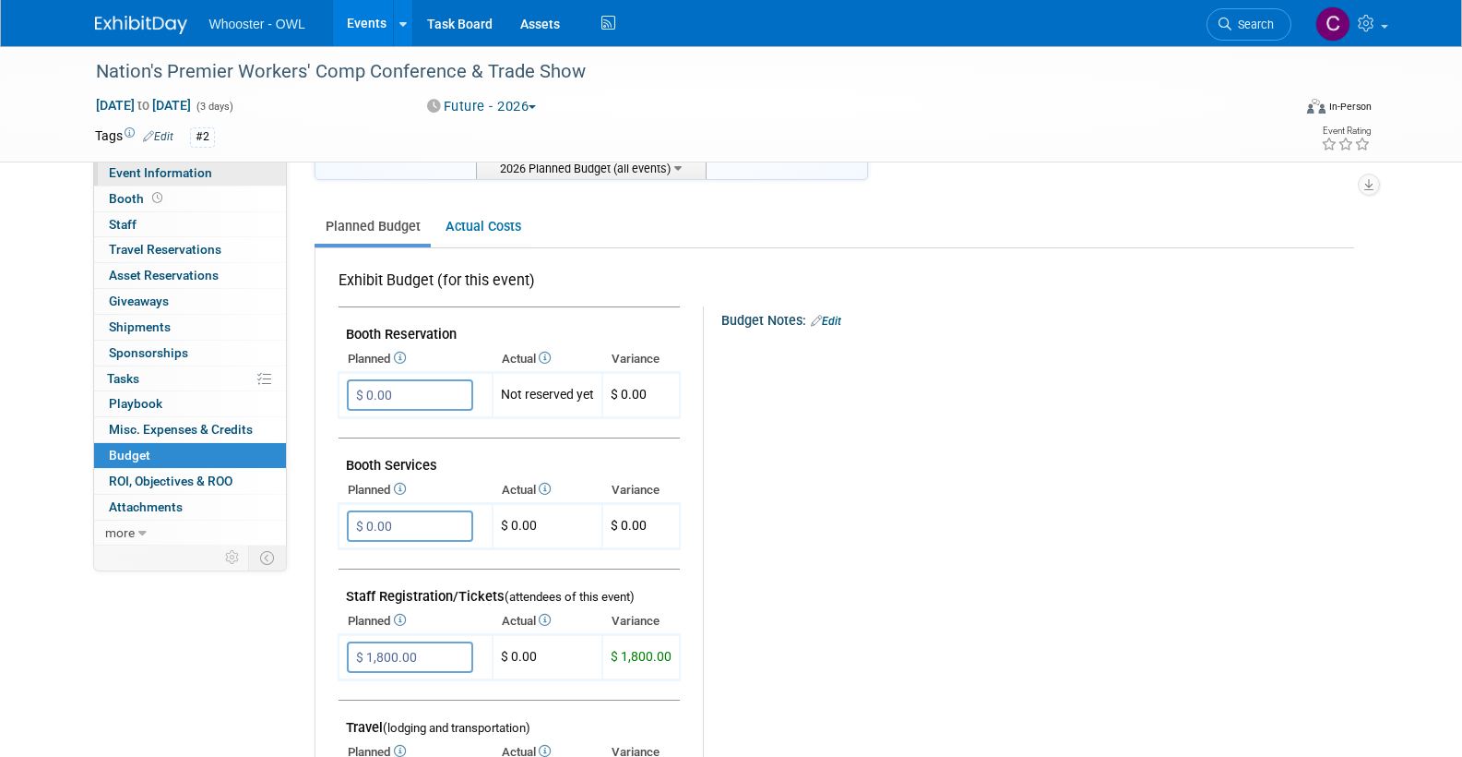
click at [145, 173] on span "Event Information" at bounding box center [160, 172] width 103 height 15
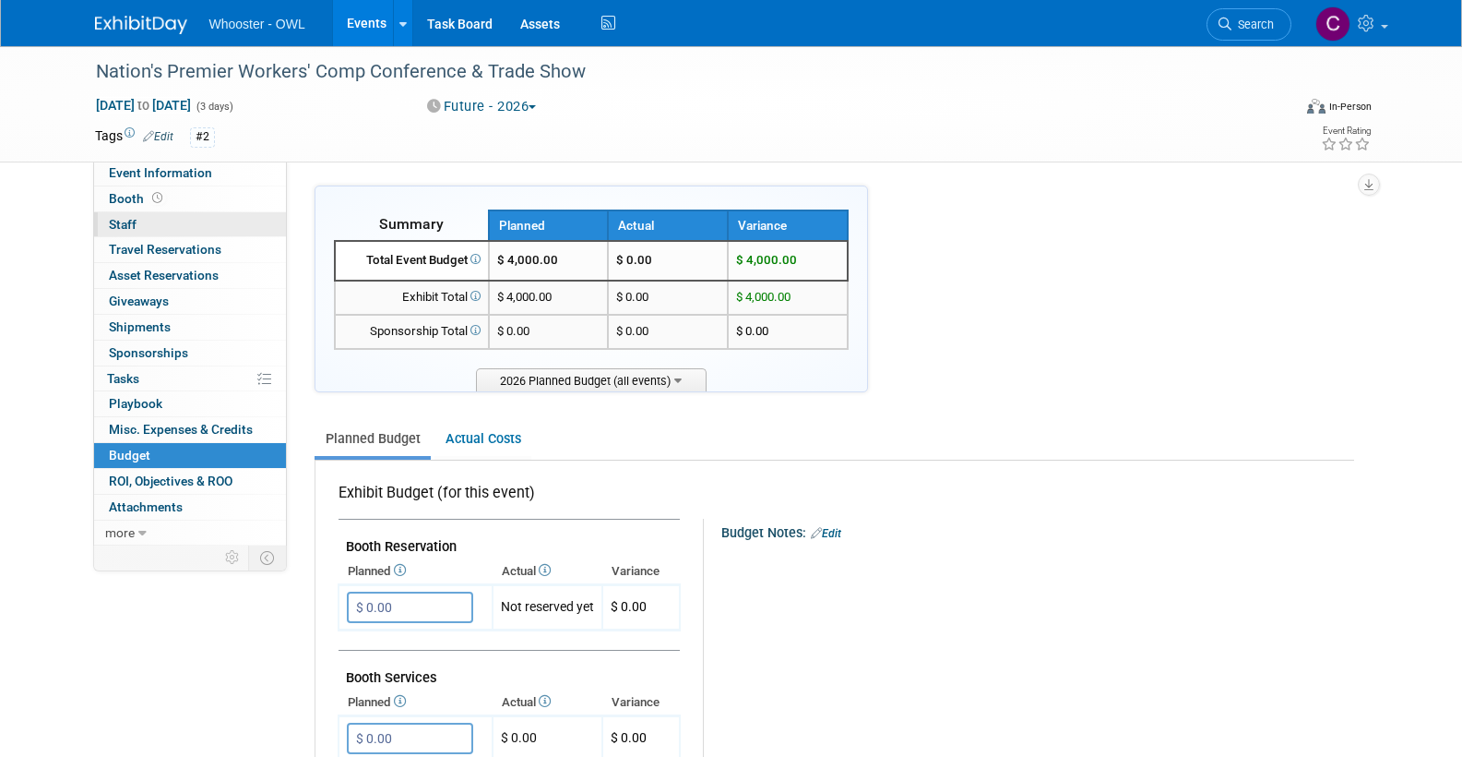
select select "Both"
select select "Insurance"
select select "Trade Show - Exhibit"
select select "No"
select select "[PERSON_NAME]"
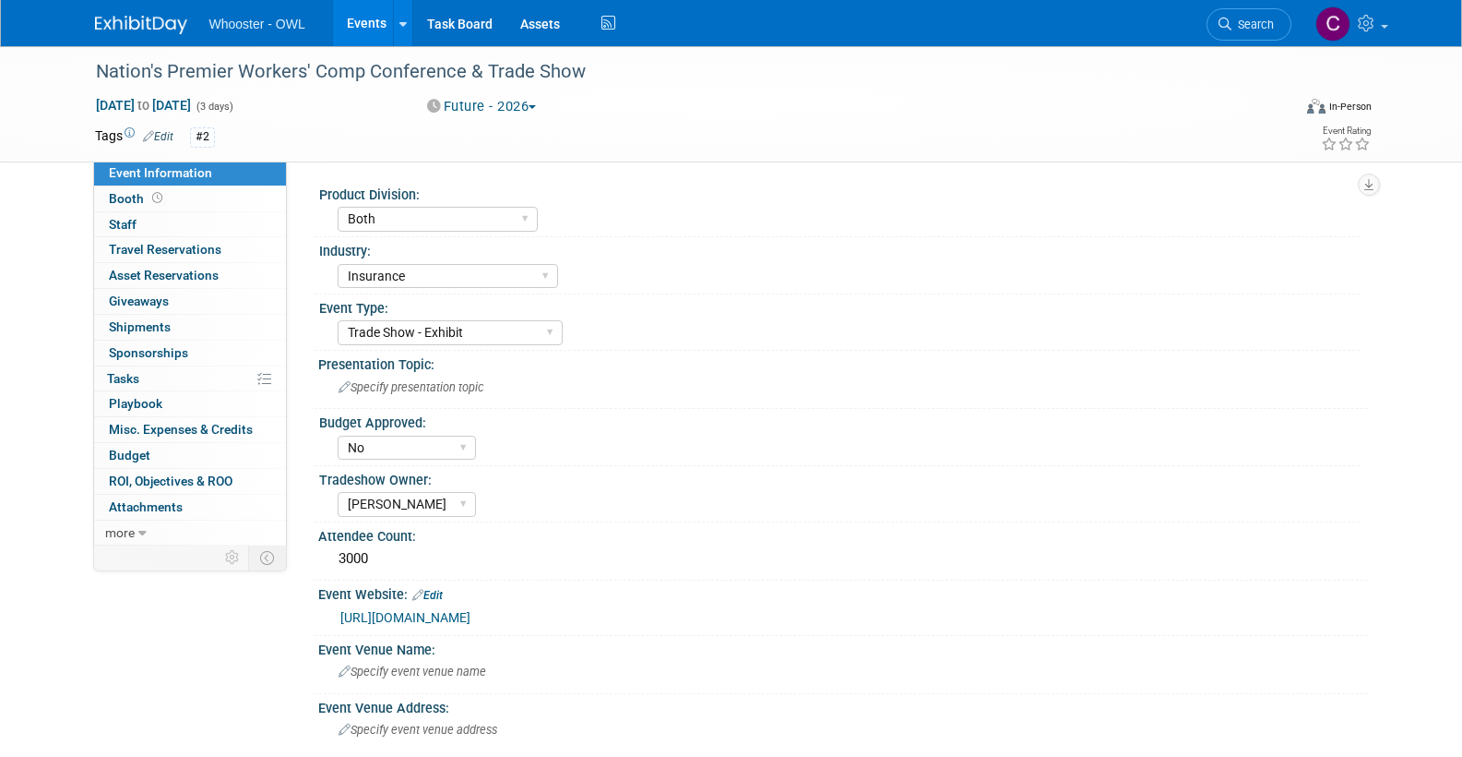
click at [368, 18] on link "Events" at bounding box center [366, 23] width 67 height 46
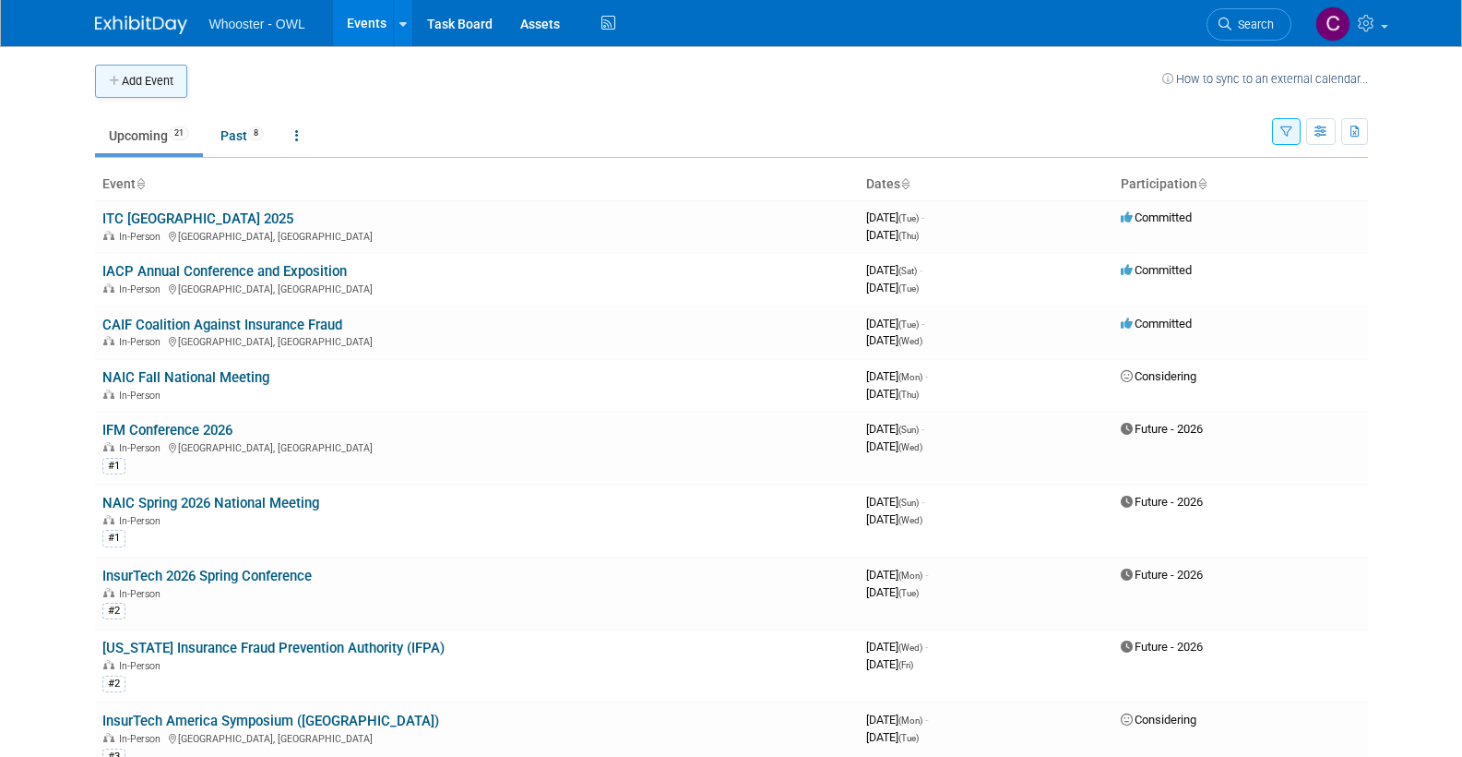
click at [137, 88] on button "Add Event" at bounding box center [141, 81] width 92 height 33
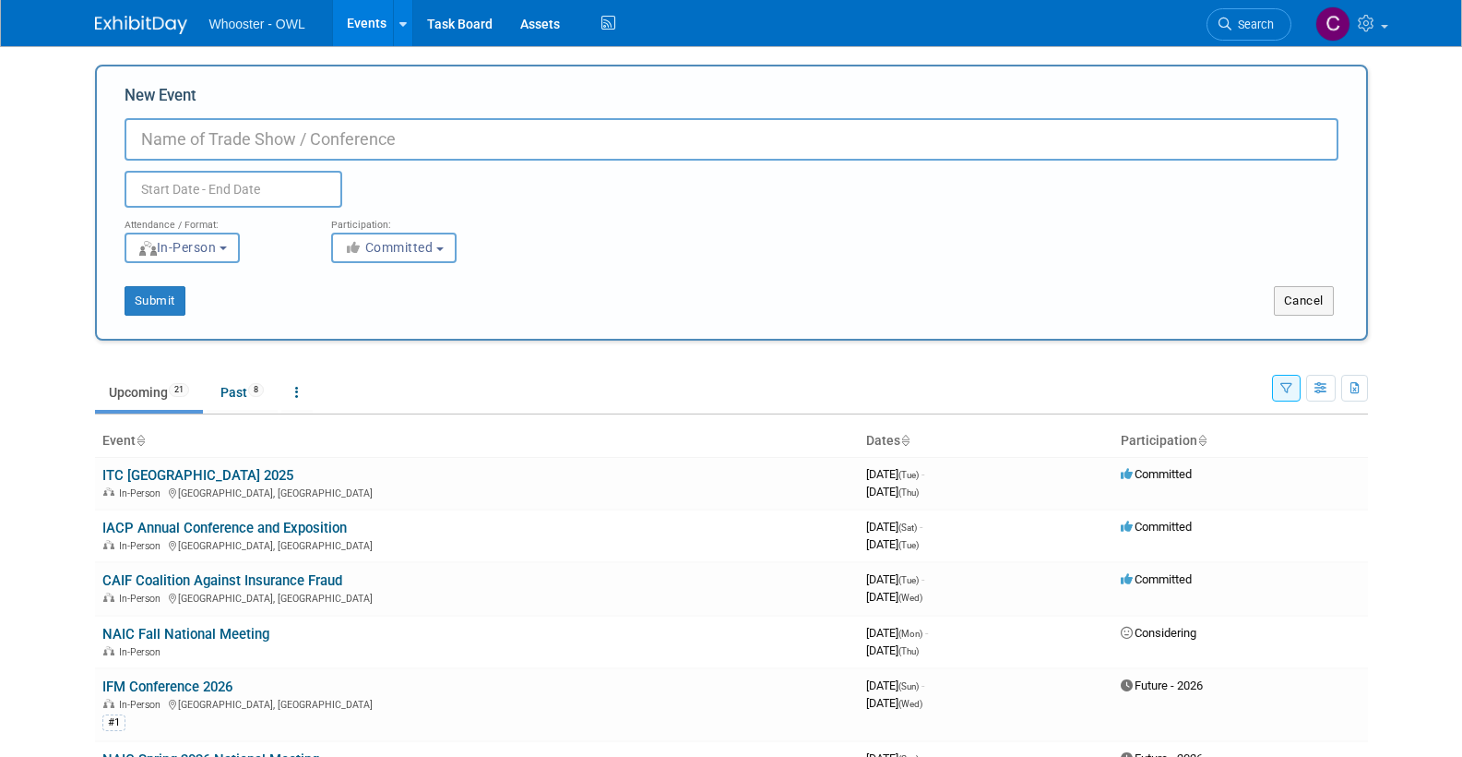
paste input "NHCAA’s Annual Training Conference (ATC)"
type input "NHCAA’s Annual Training Conference - National Health Care Anti-Fraud Association"
click at [236, 188] on input "text" at bounding box center [234, 189] width 218 height 37
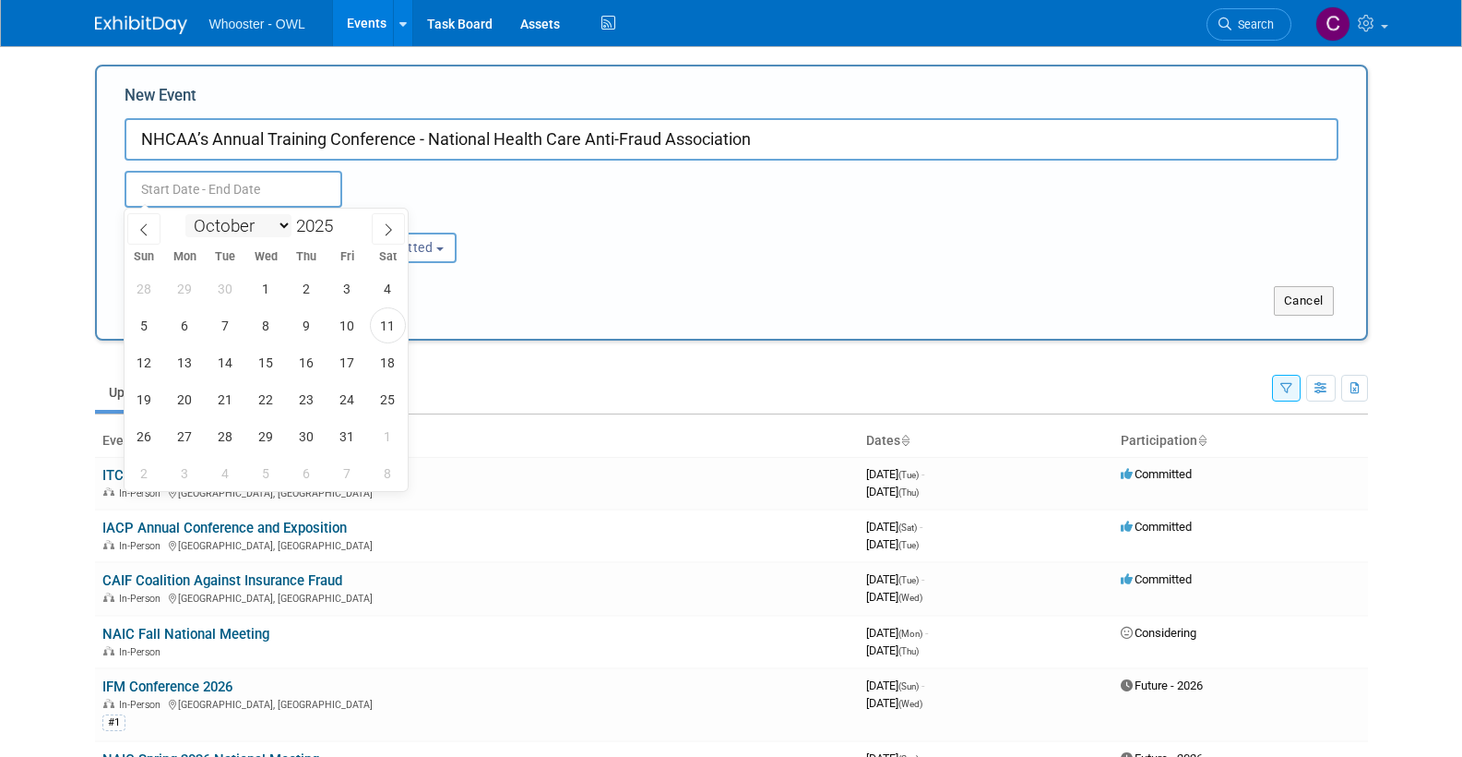
select select "10"
click at [347, 216] on span at bounding box center [340, 220] width 13 height 11
type input "2026"
click at [154, 287] on span "1" at bounding box center [144, 288] width 36 height 36
click at [262, 292] on span "4" at bounding box center [266, 288] width 36 height 36
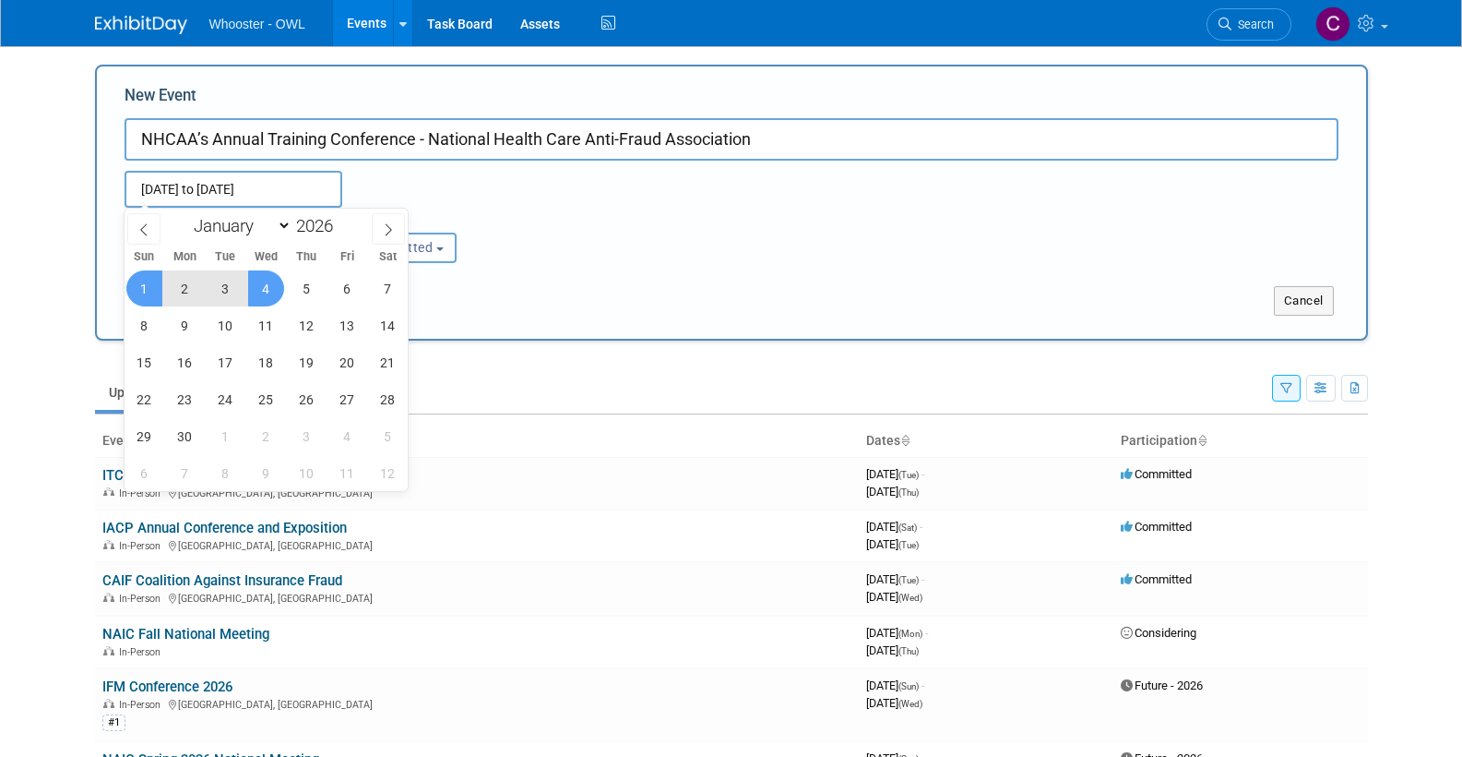
type input "[DATE] to [DATE]"
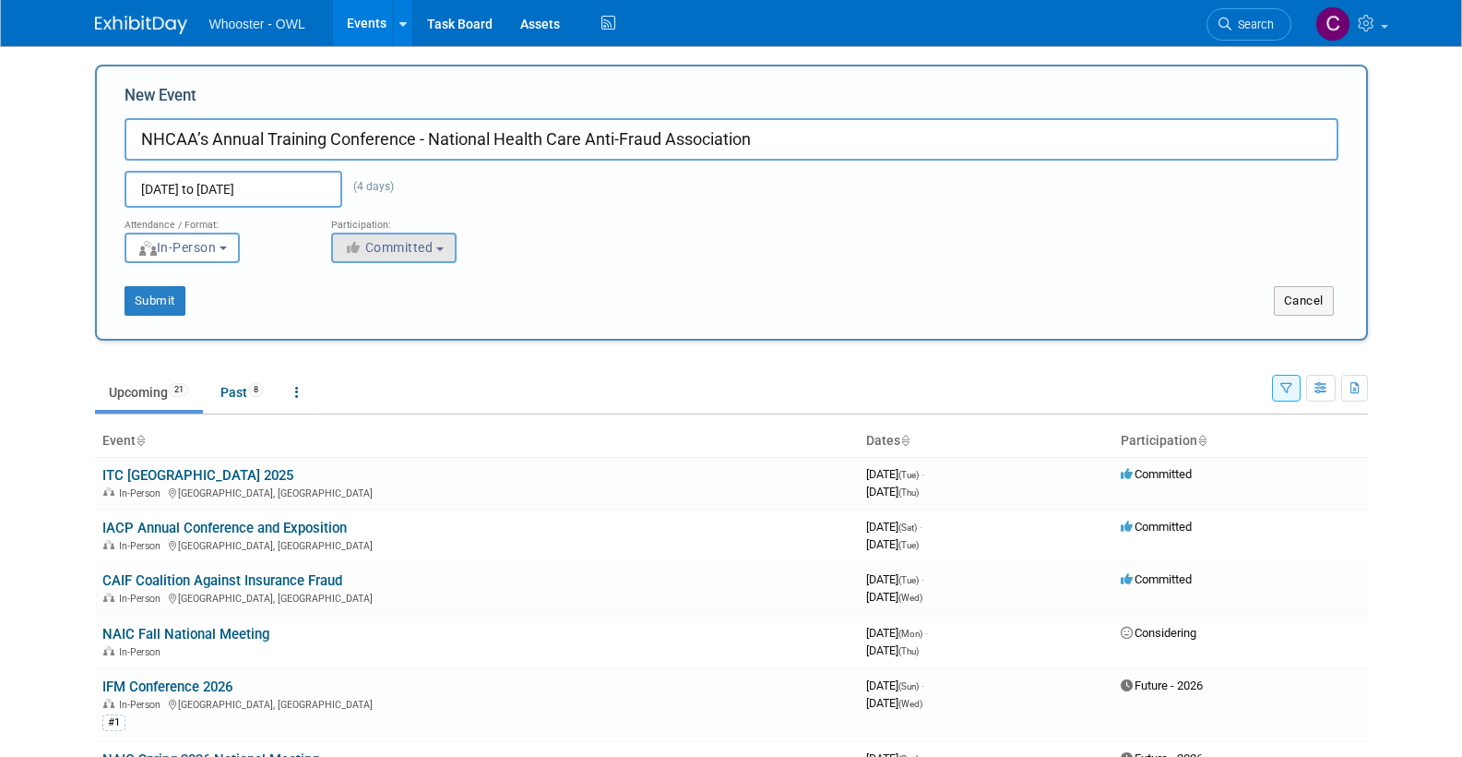
click at [392, 248] on span "Committed" at bounding box center [388, 247] width 89 height 15
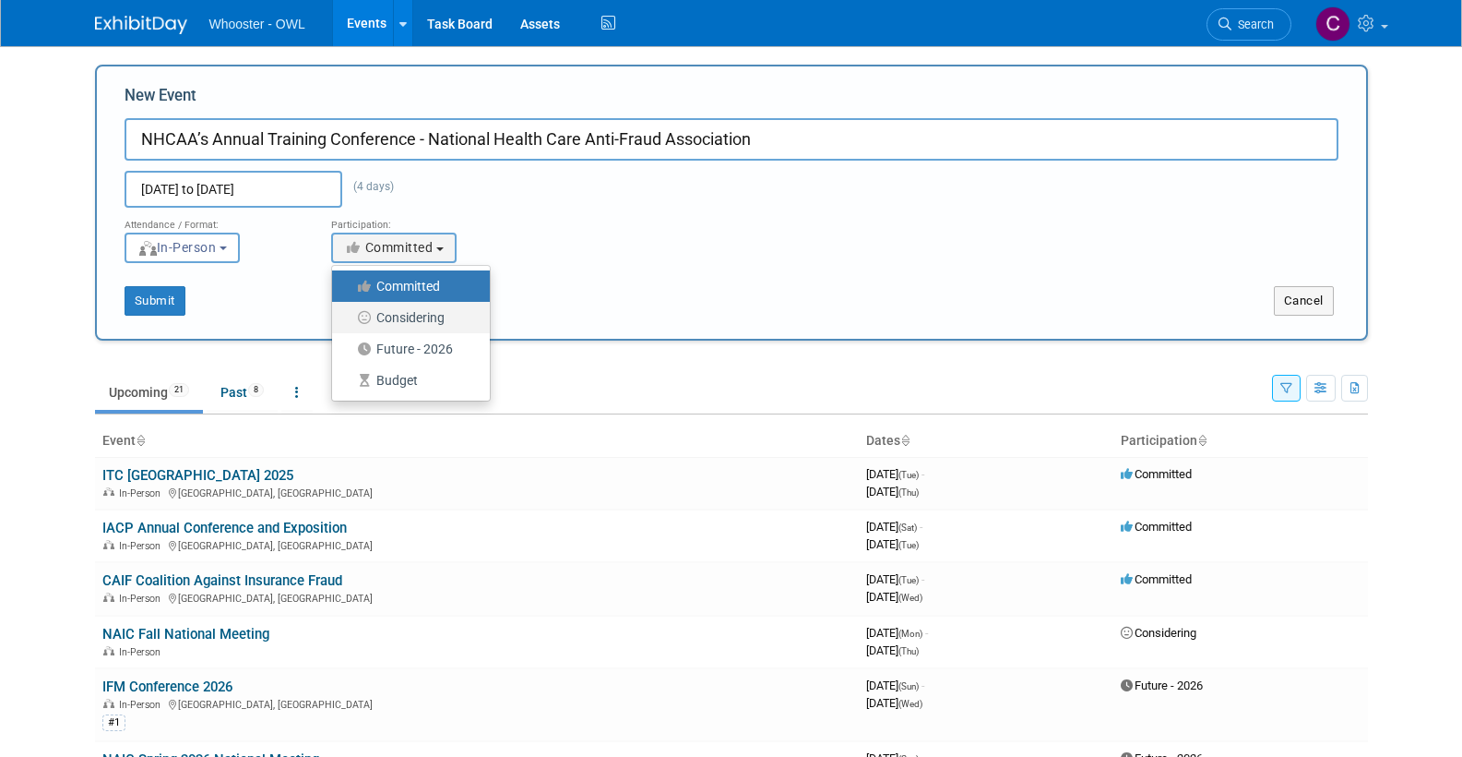
click at [400, 316] on label "Considering" at bounding box center [406, 317] width 130 height 24
click at [349, 316] on input "Considering" at bounding box center [343, 318] width 12 height 12
select select "2"
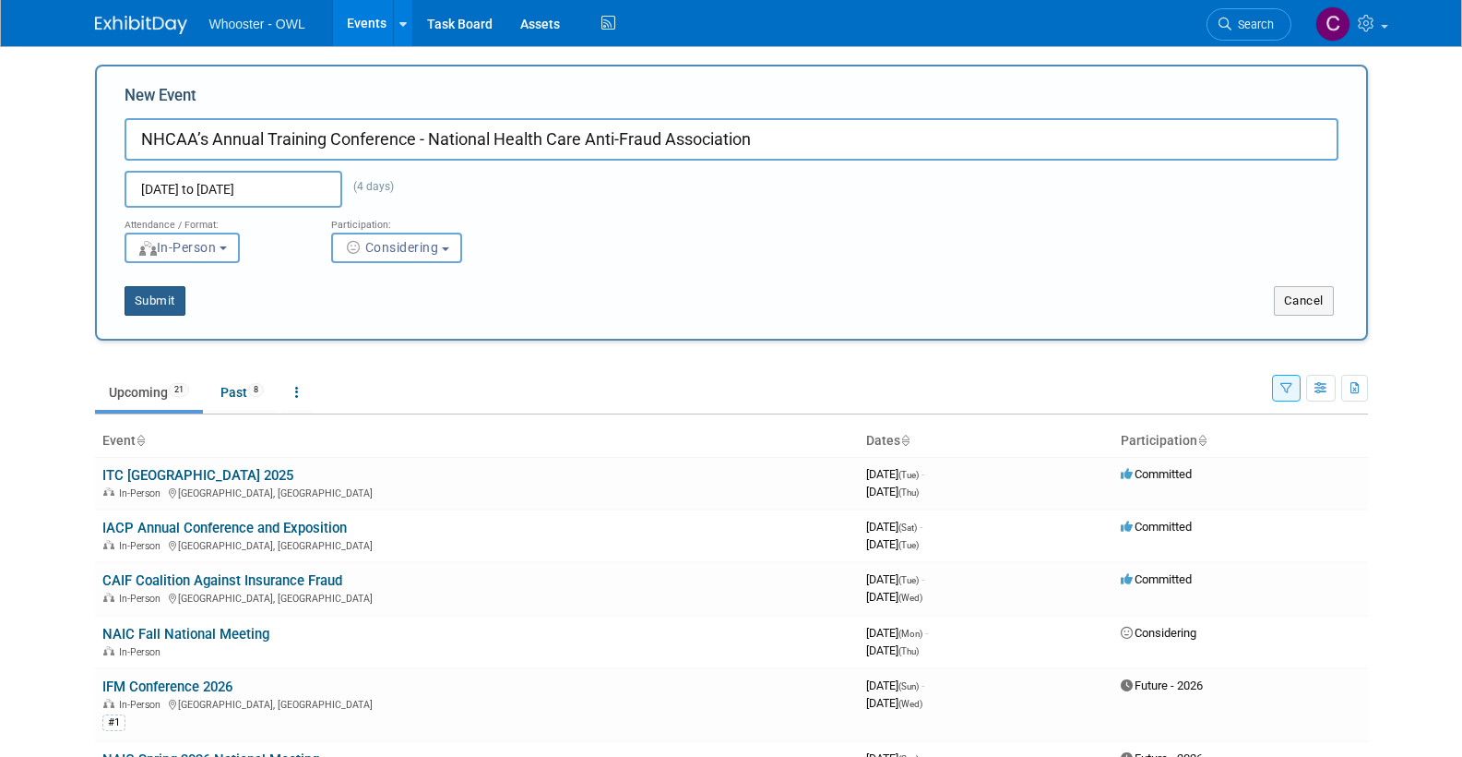
click at [151, 292] on button "Submit" at bounding box center [155, 301] width 61 height 30
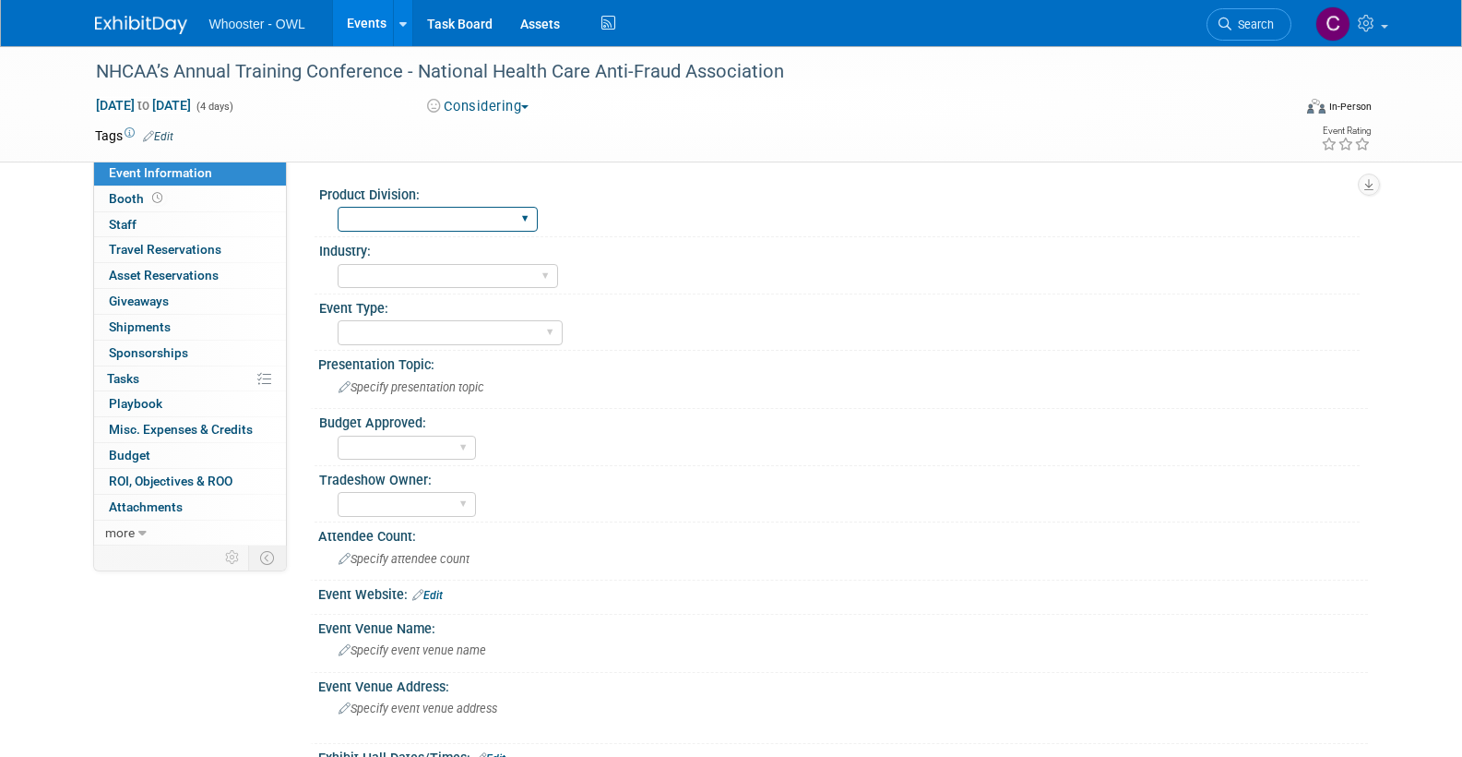
select select "Both"
select select "Insurance"
select select "Conference"
select select "No"
select select "[PERSON_NAME]"
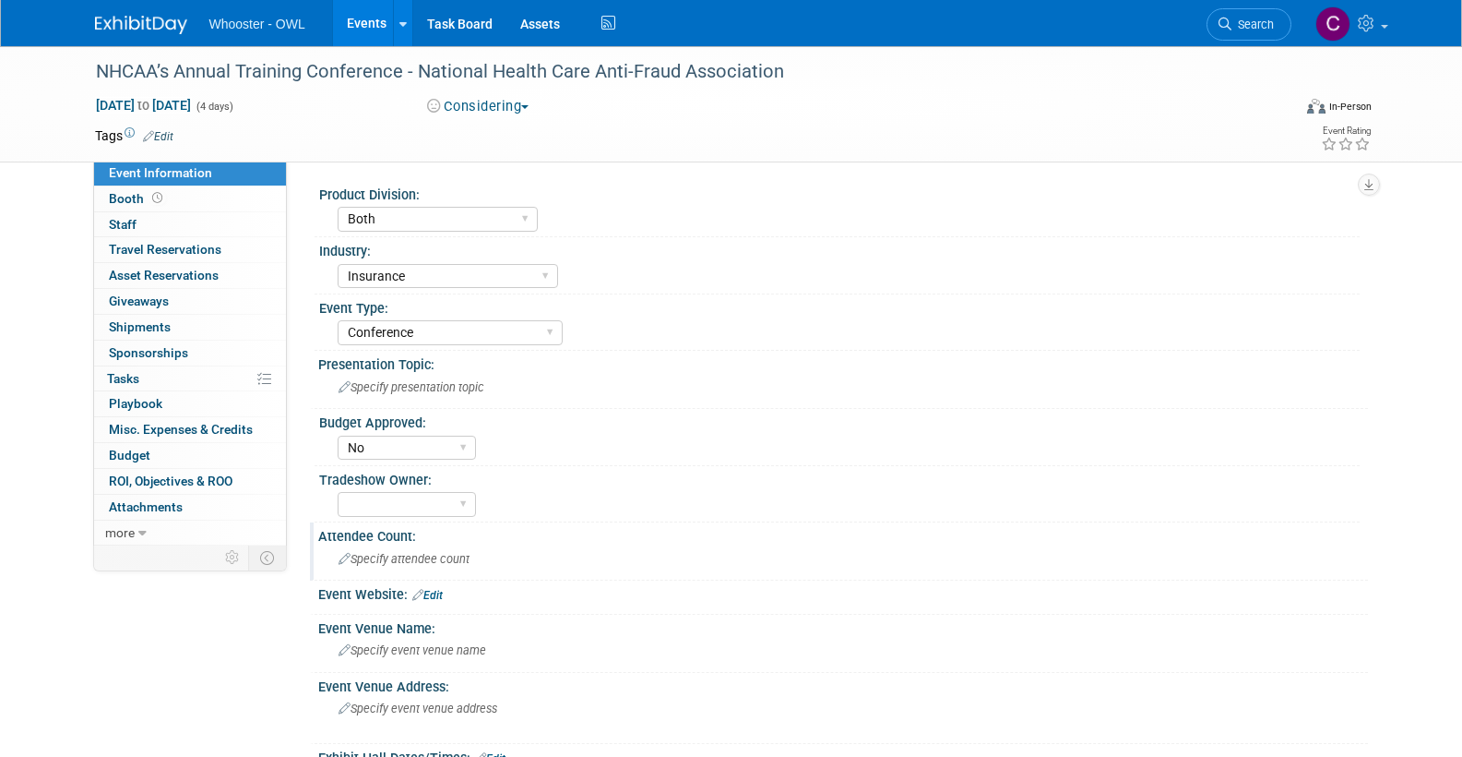
click at [401, 556] on span "Specify attendee count" at bounding box center [404, 559] width 131 height 14
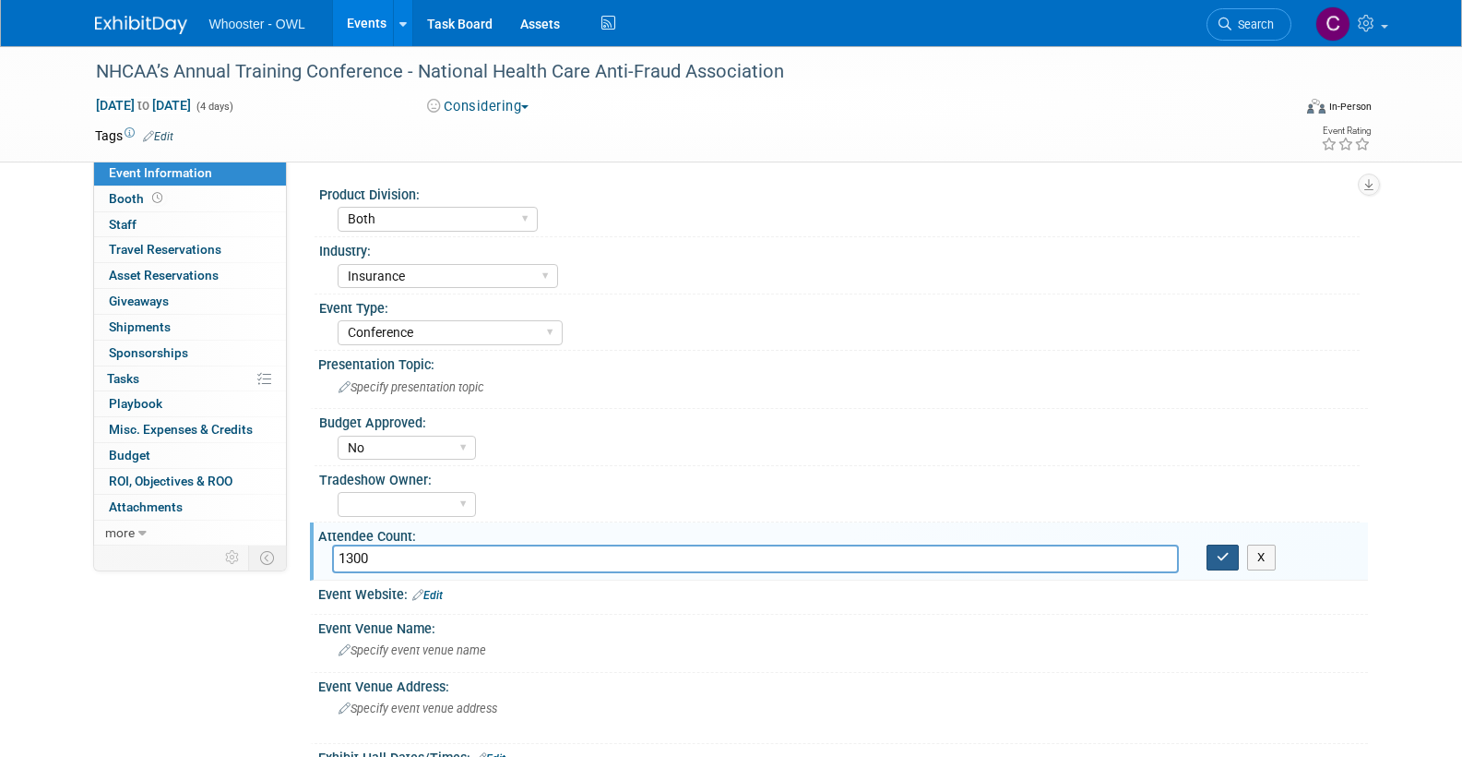
type input "1300"
click at [1217, 551] on icon "button" at bounding box center [1223, 557] width 13 height 12
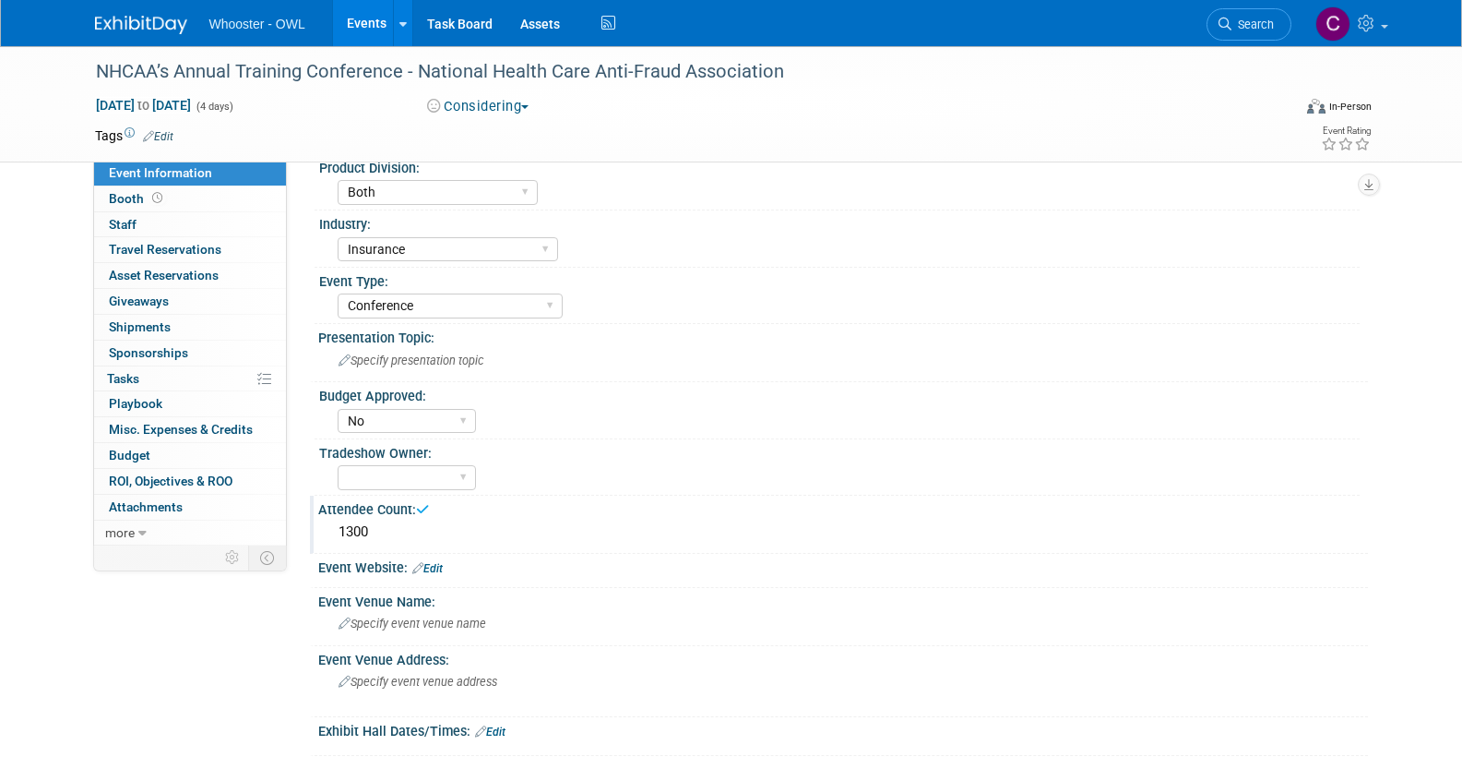
scroll to position [37, 0]
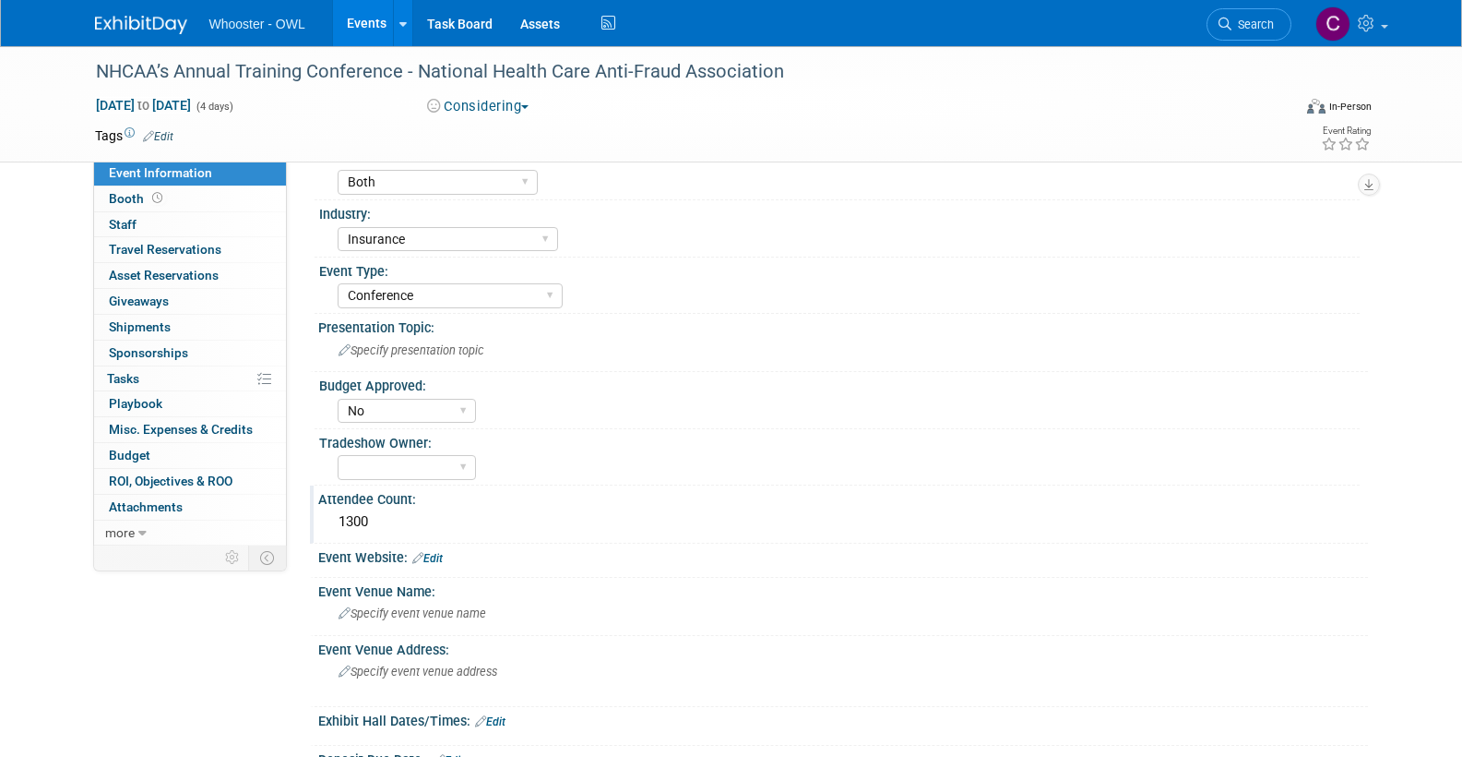
click at [438, 554] on link "Edit" at bounding box center [427, 558] width 30 height 13
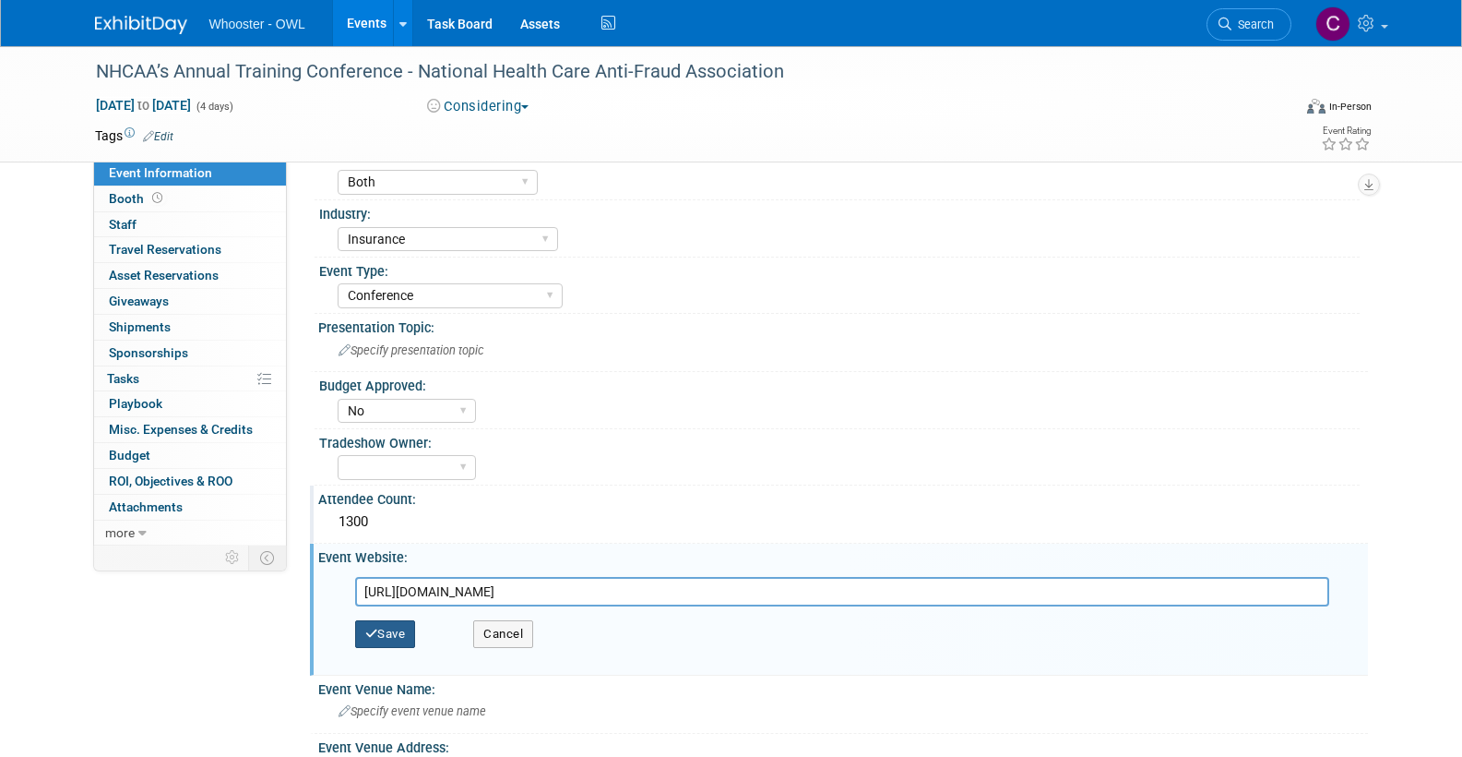
type input "https://www.nhcaa.org"
click at [388, 626] on button "Save" at bounding box center [385, 634] width 61 height 28
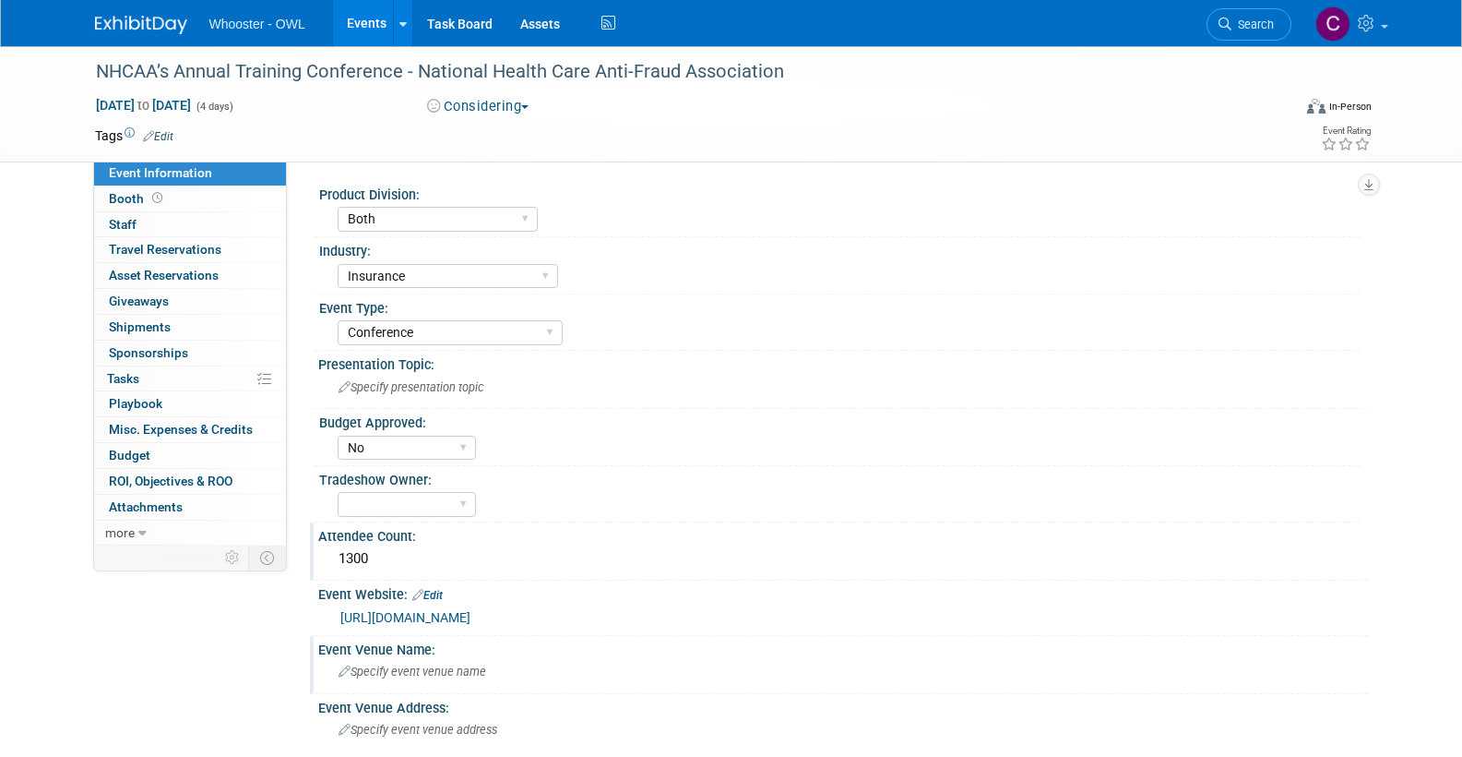
scroll to position [0, 0]
click at [164, 130] on link "Edit" at bounding box center [158, 136] width 30 height 13
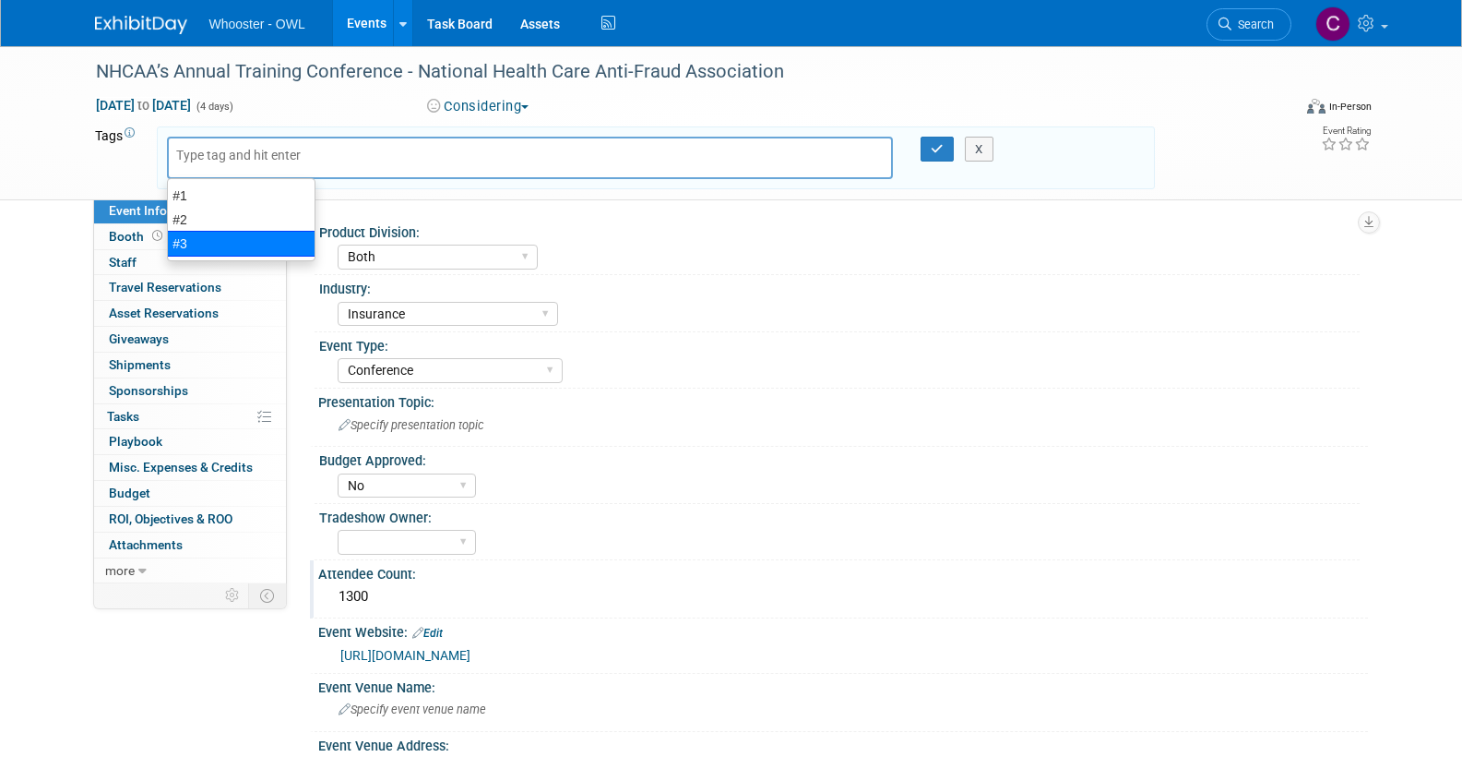
click at [185, 238] on div "#3" at bounding box center [241, 244] width 149 height 26
type input "#3"
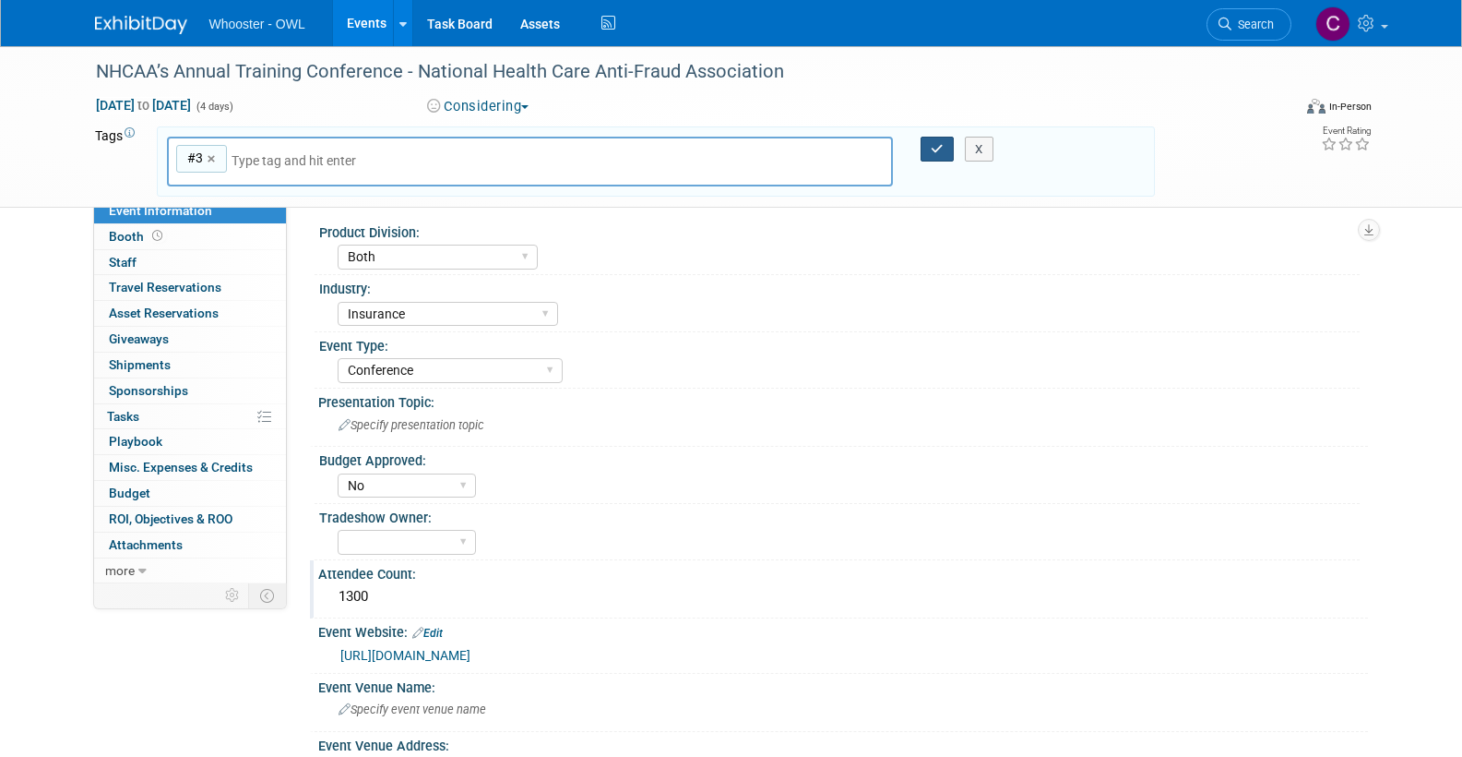
click at [940, 149] on icon "button" at bounding box center [937, 149] width 13 height 12
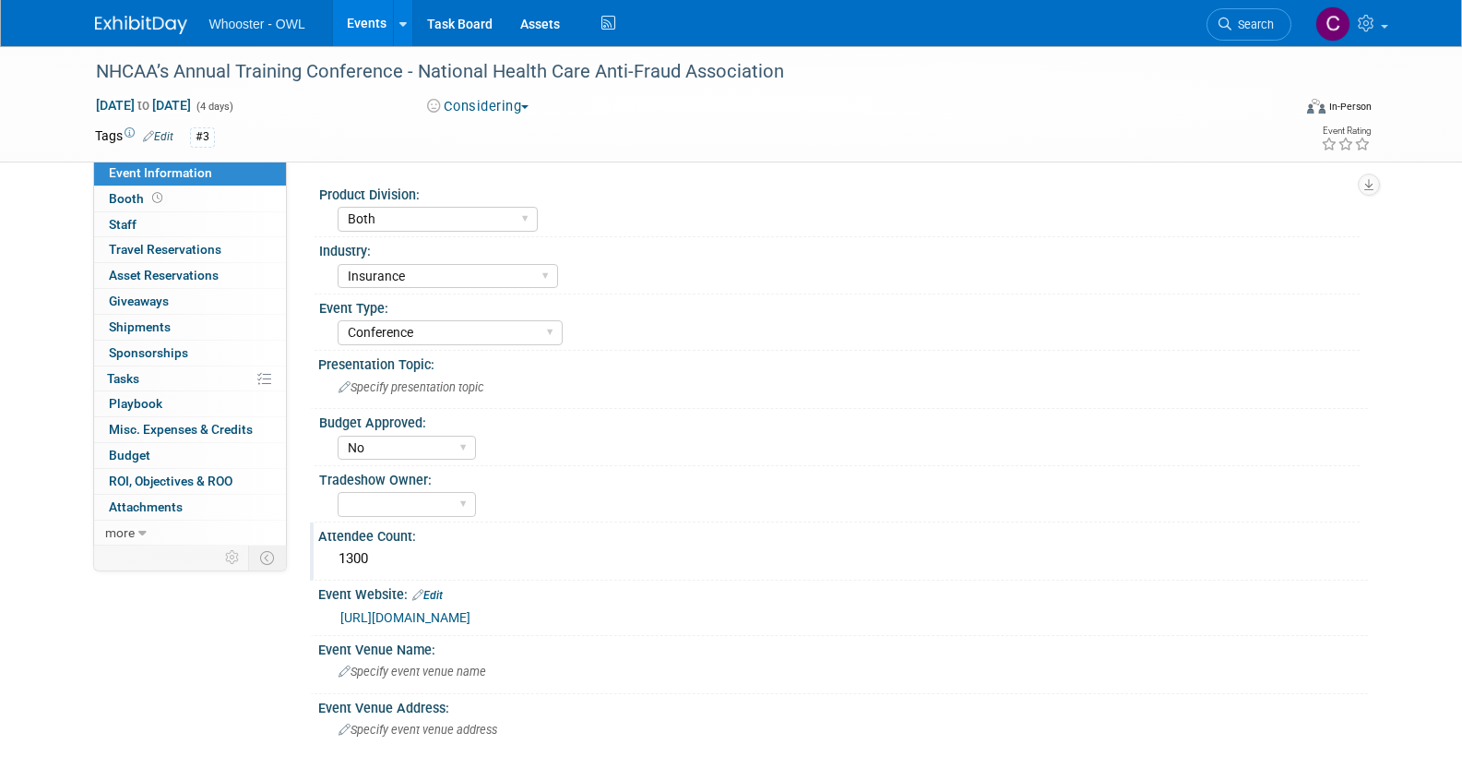
click at [361, 23] on link "Events" at bounding box center [366, 23] width 67 height 46
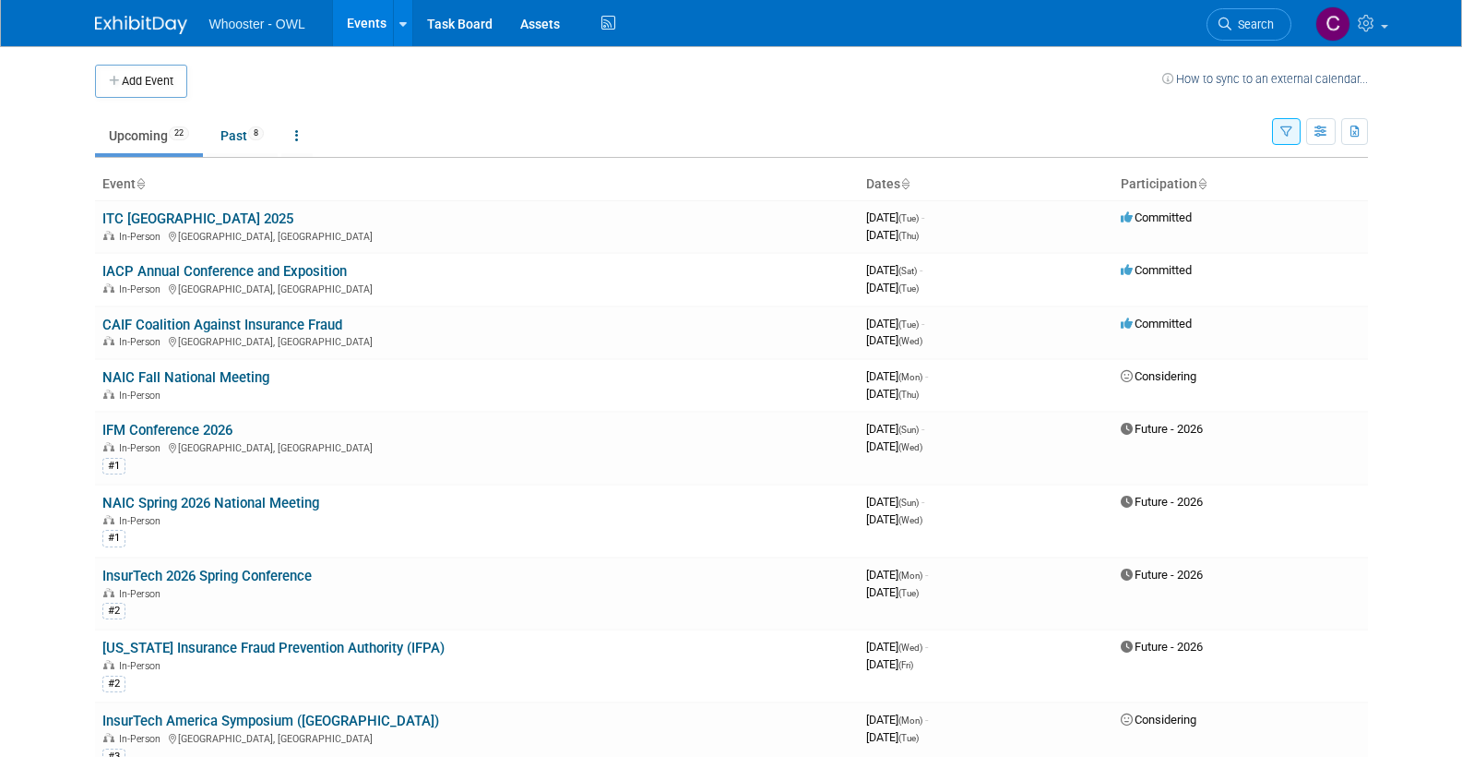
click at [149, 77] on button "Add Event" at bounding box center [141, 81] width 92 height 33
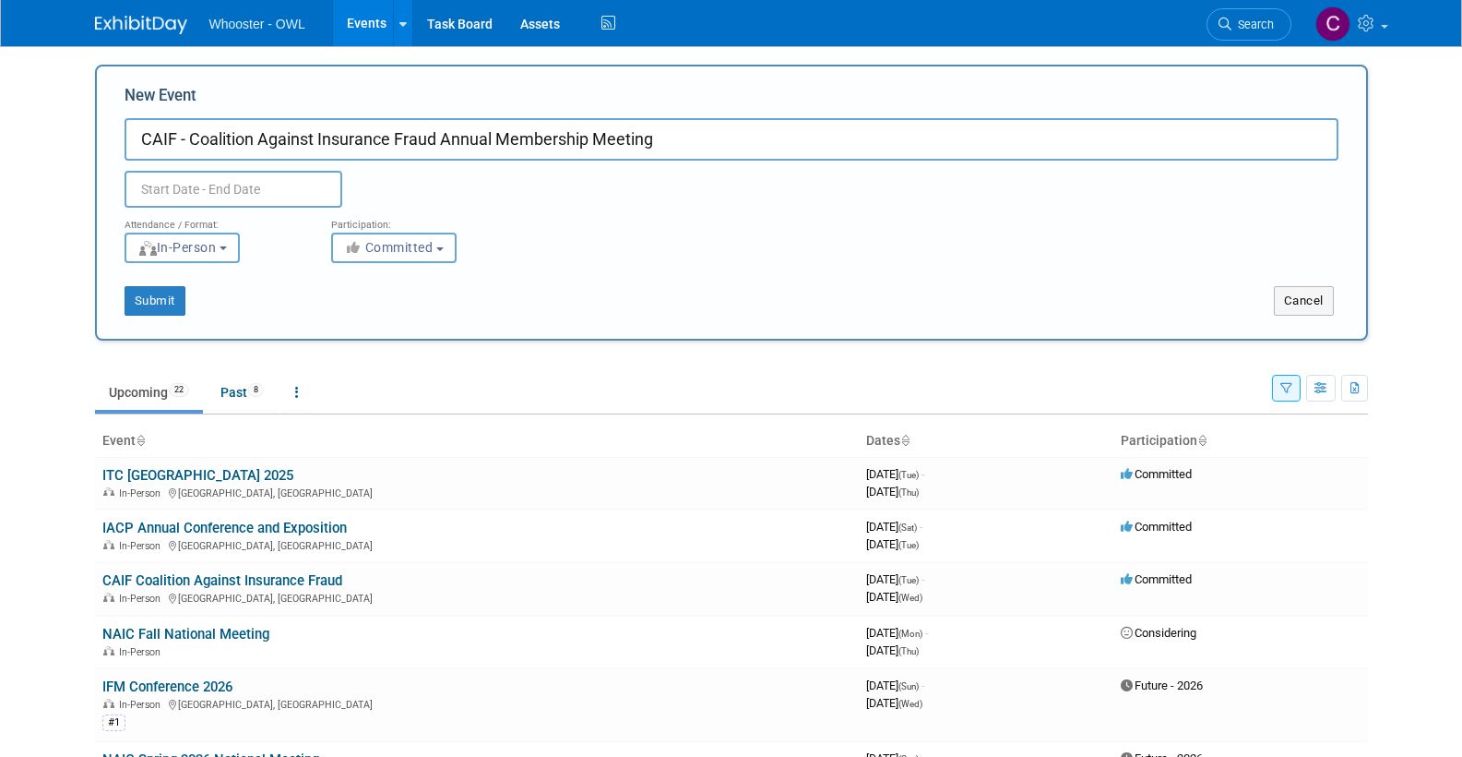
type input "CAIF - Coalition Against Insurance Fraud Annual Membership Meeting"
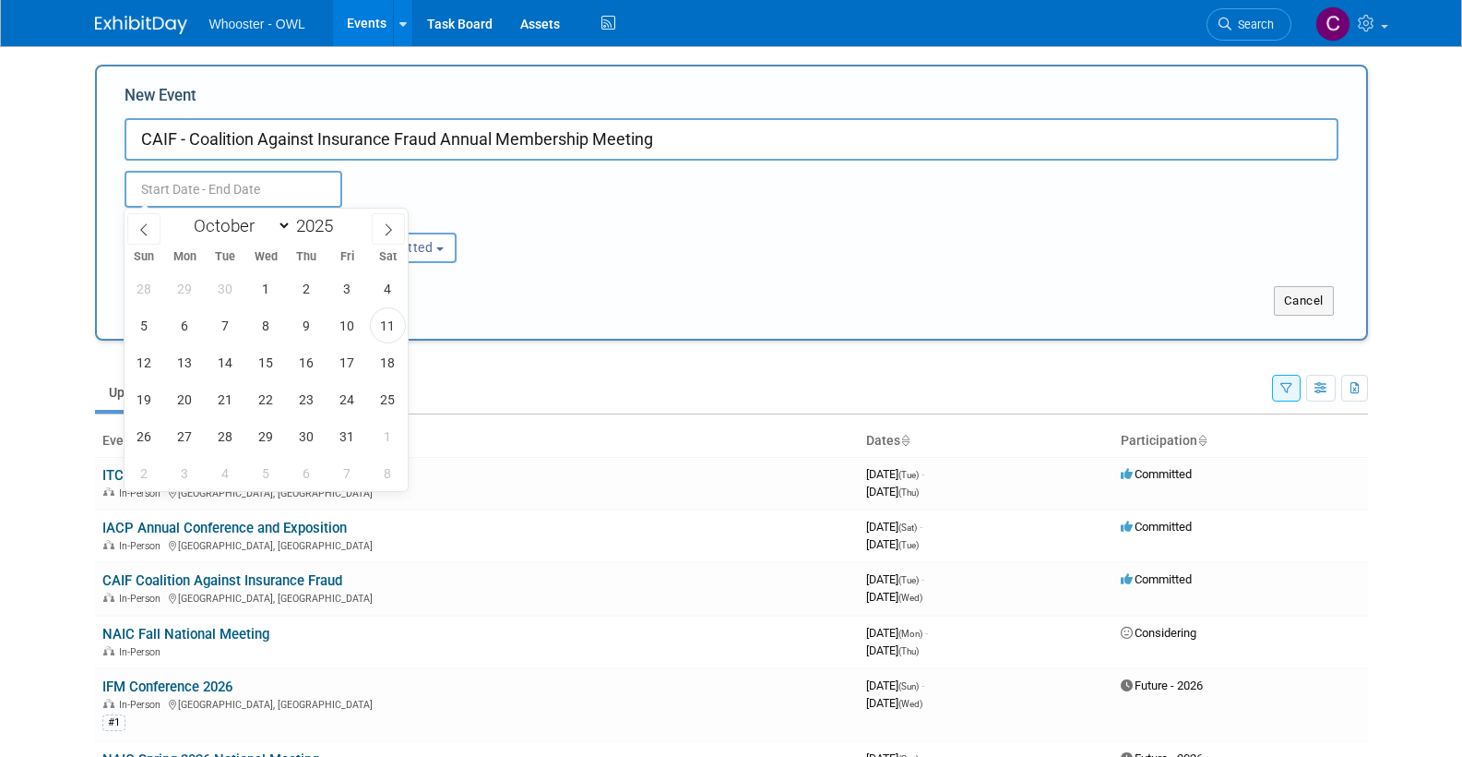
click at [252, 184] on input "text" at bounding box center [234, 189] width 218 height 37
click at [342, 220] on span at bounding box center [340, 220] width 13 height 11
type input "2026"
select select "10"
click at [137, 286] on span "1" at bounding box center [144, 288] width 36 height 36
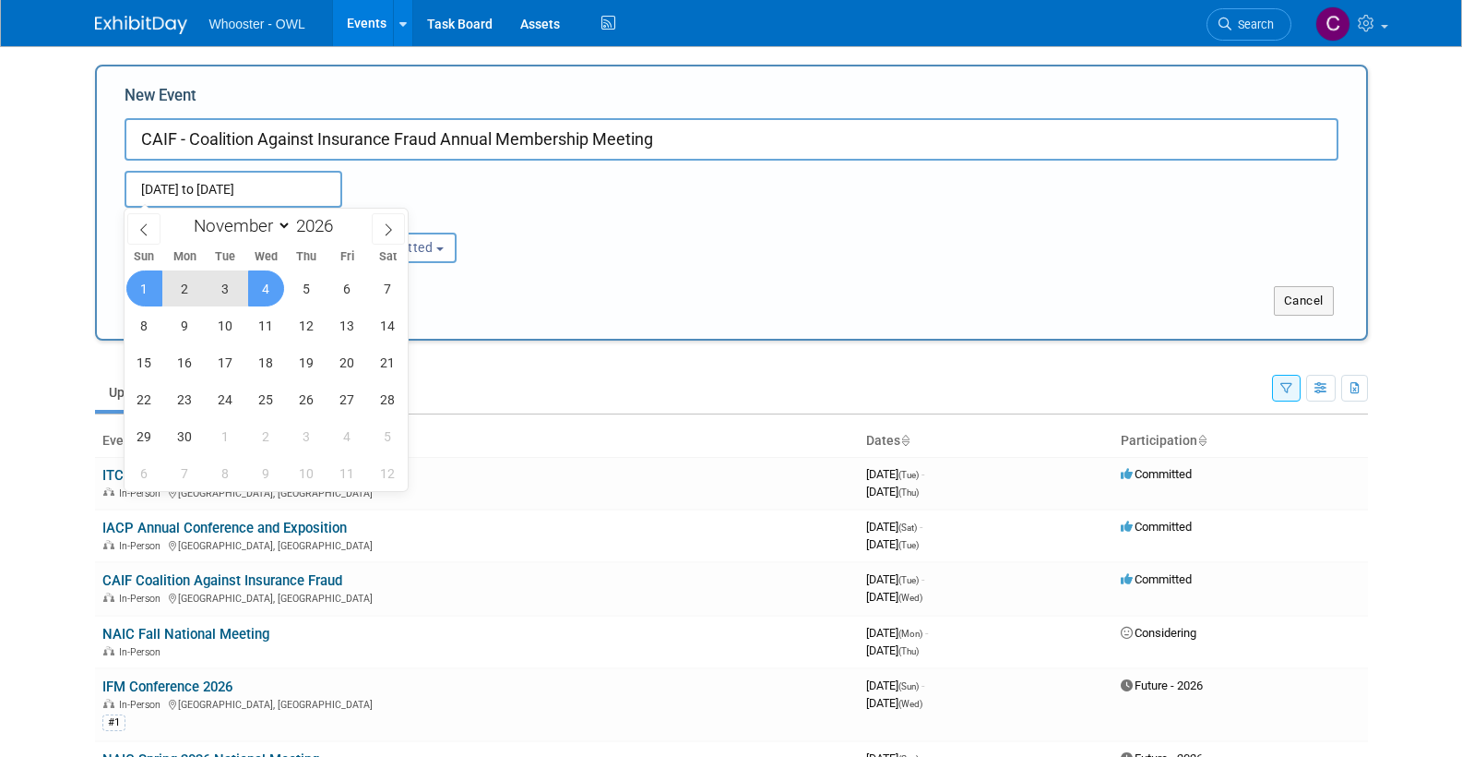
click at [267, 287] on span "4" at bounding box center [266, 288] width 36 height 36
type input "Nov 1, 2026 to Nov 4, 2026"
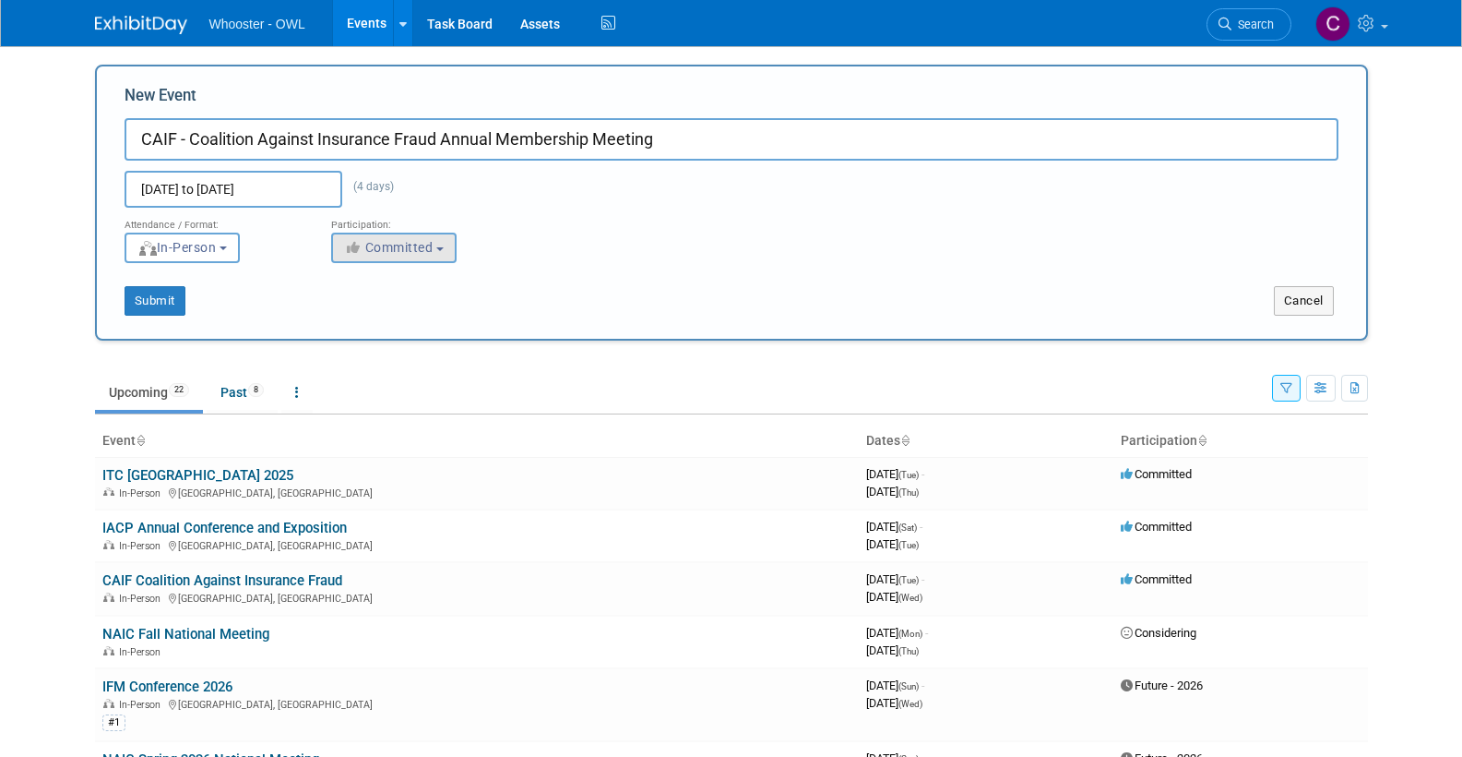
click at [409, 252] on span "Committed" at bounding box center [388, 247] width 89 height 15
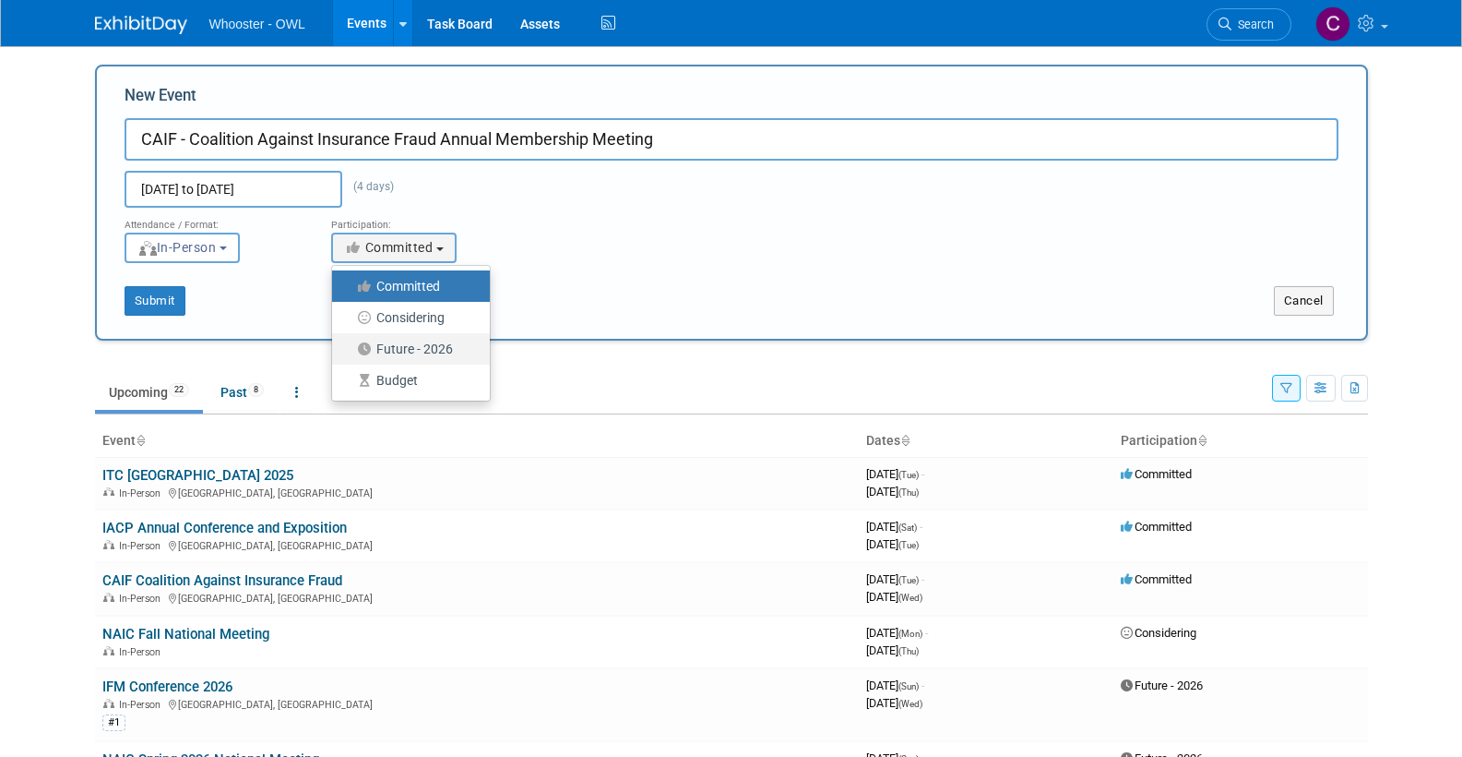
click at [410, 347] on label "Future - 2026" at bounding box center [406, 349] width 130 height 24
click at [349, 347] on input "Future - 2026" at bounding box center [343, 349] width 12 height 12
select select "101"
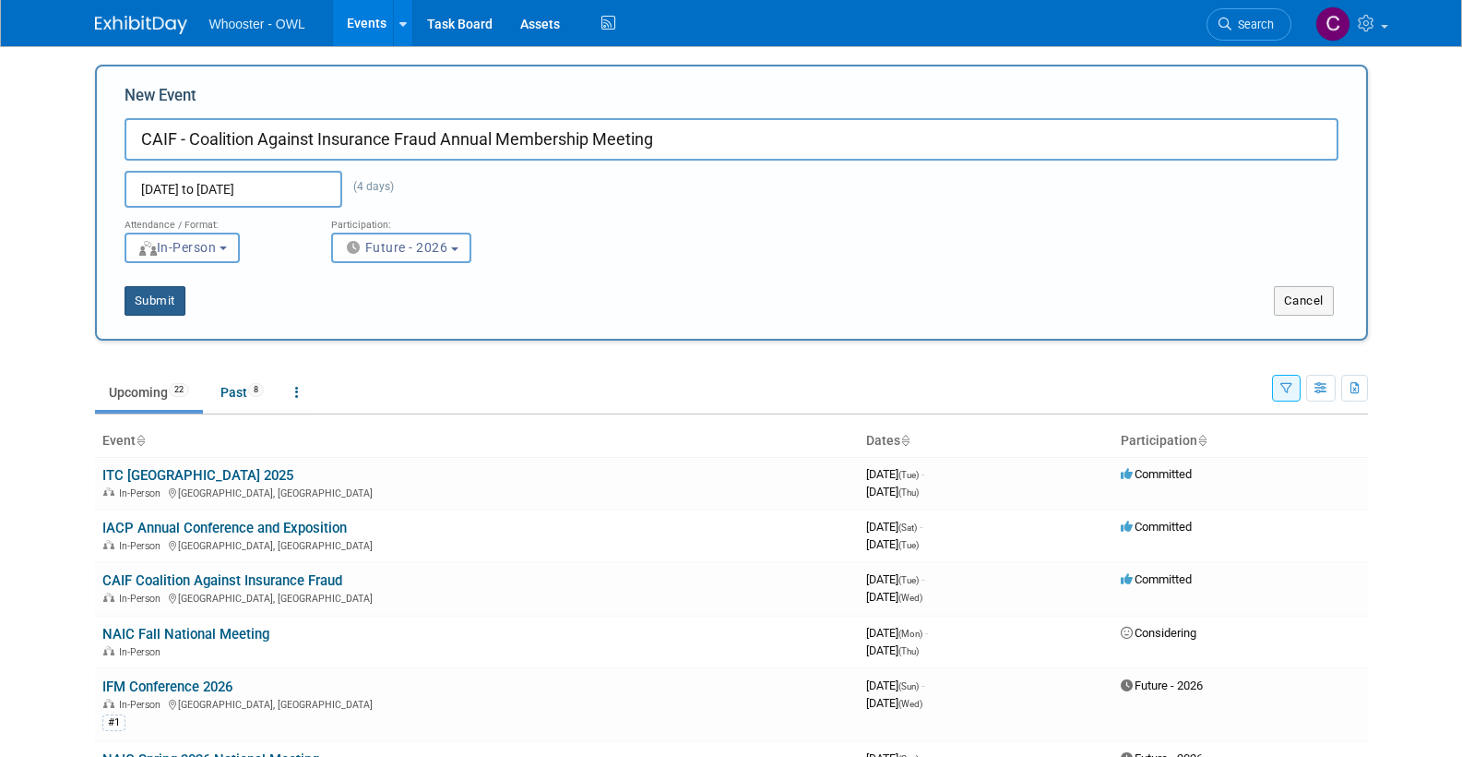
click at [164, 295] on button "Submit" at bounding box center [155, 301] width 61 height 30
type input "CAIF - Coalition Against Insurance Fraud Annual Membership Meeting"
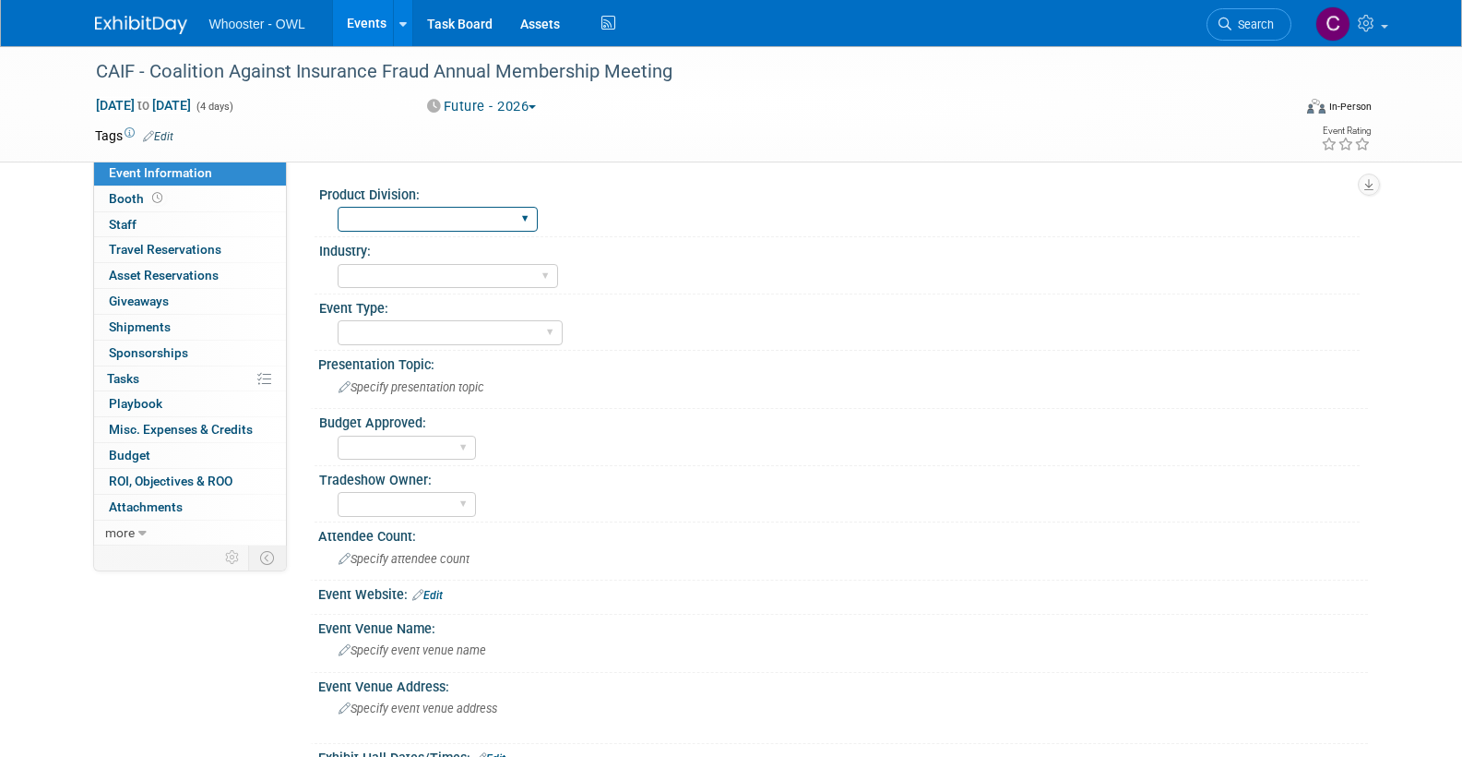
select select "Both"
select select "Insurance"
select select "Conference"
select select "No"
select select "Clare Southcombe"
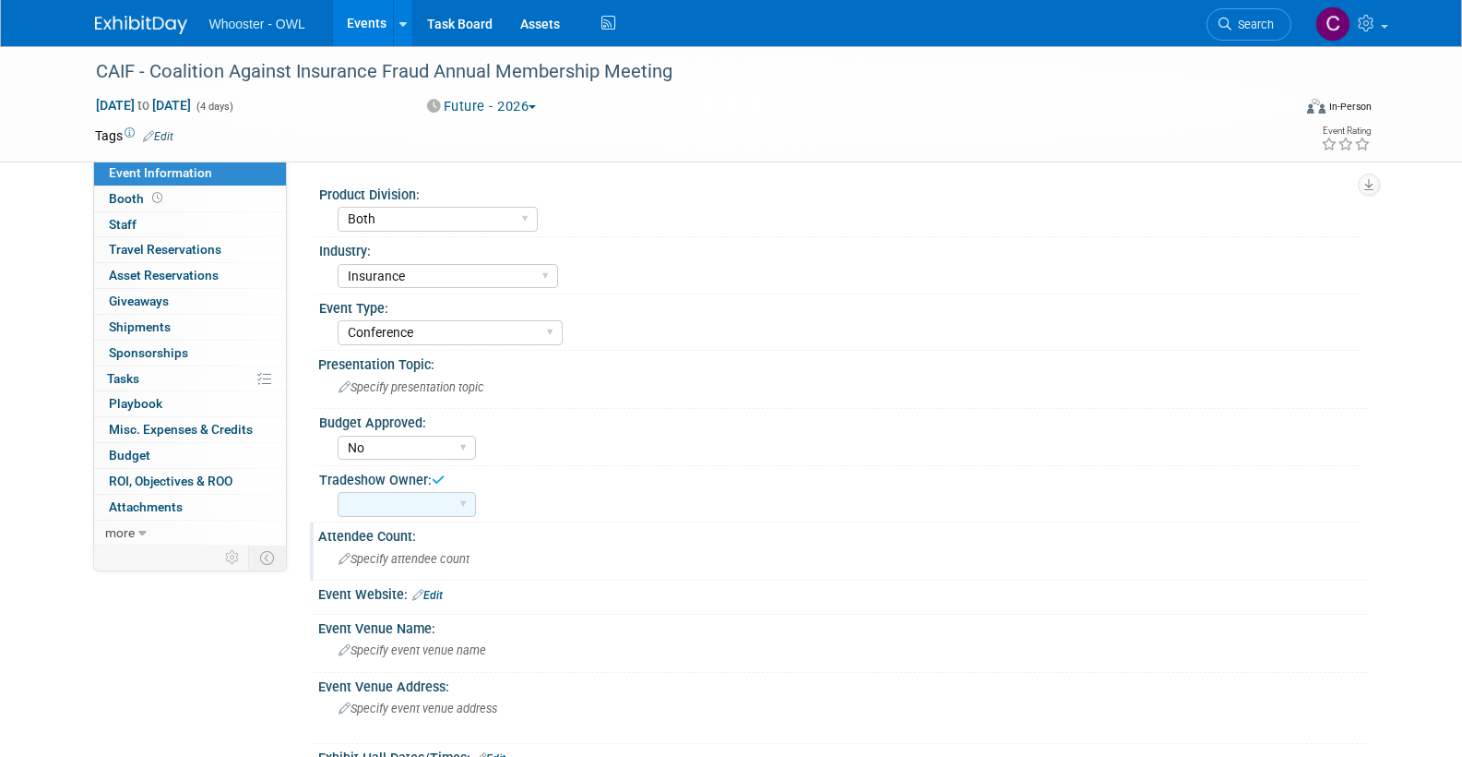
click at [414, 555] on span "Specify attendee count" at bounding box center [404, 559] width 131 height 14
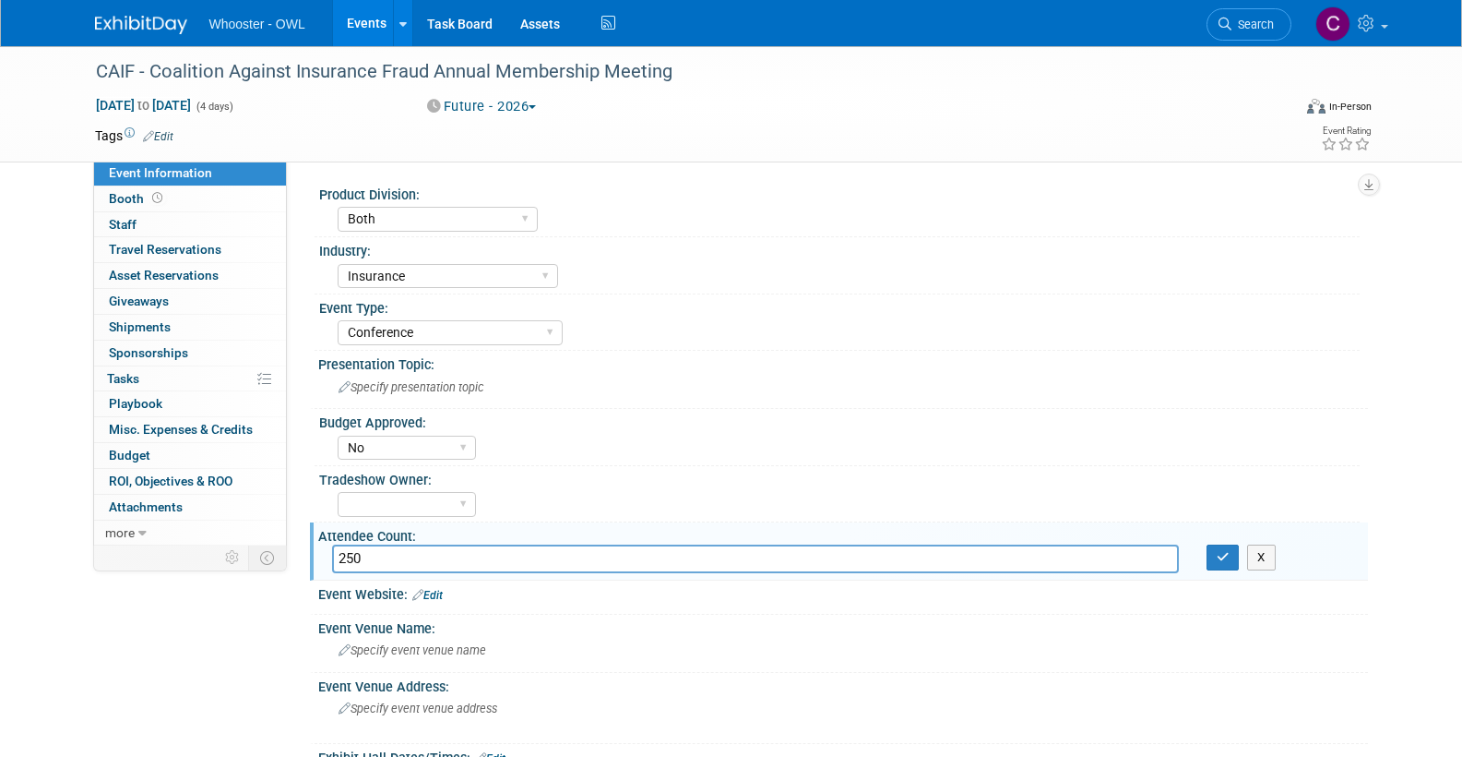
type input "250"
click at [434, 590] on link "Edit" at bounding box center [427, 595] width 30 height 13
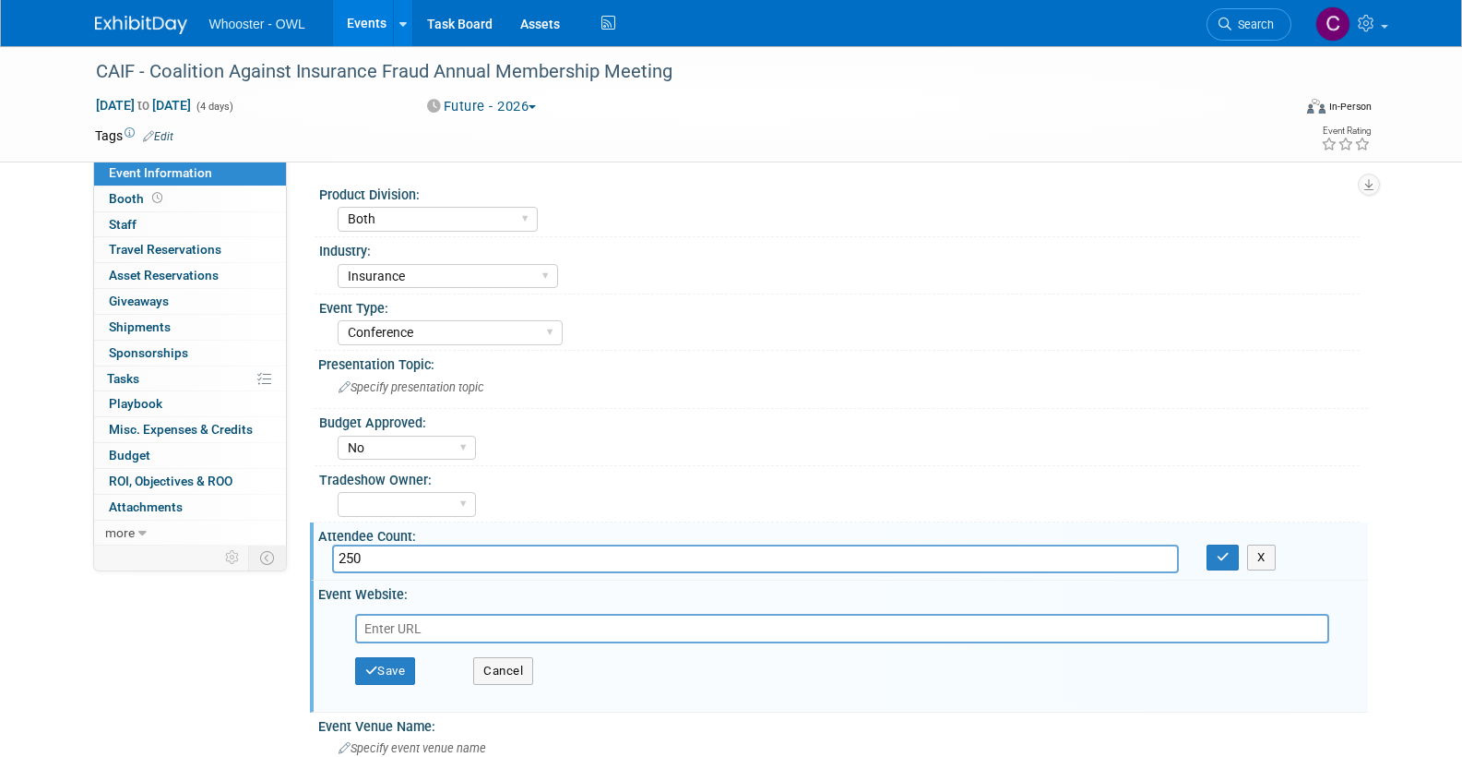
paste input "https://insurancefraud.org/anti-fraud-events/"
type input "https://insurancefraud.org/anti-fraud-events/"
click at [386, 667] on button "Save" at bounding box center [385, 671] width 61 height 28
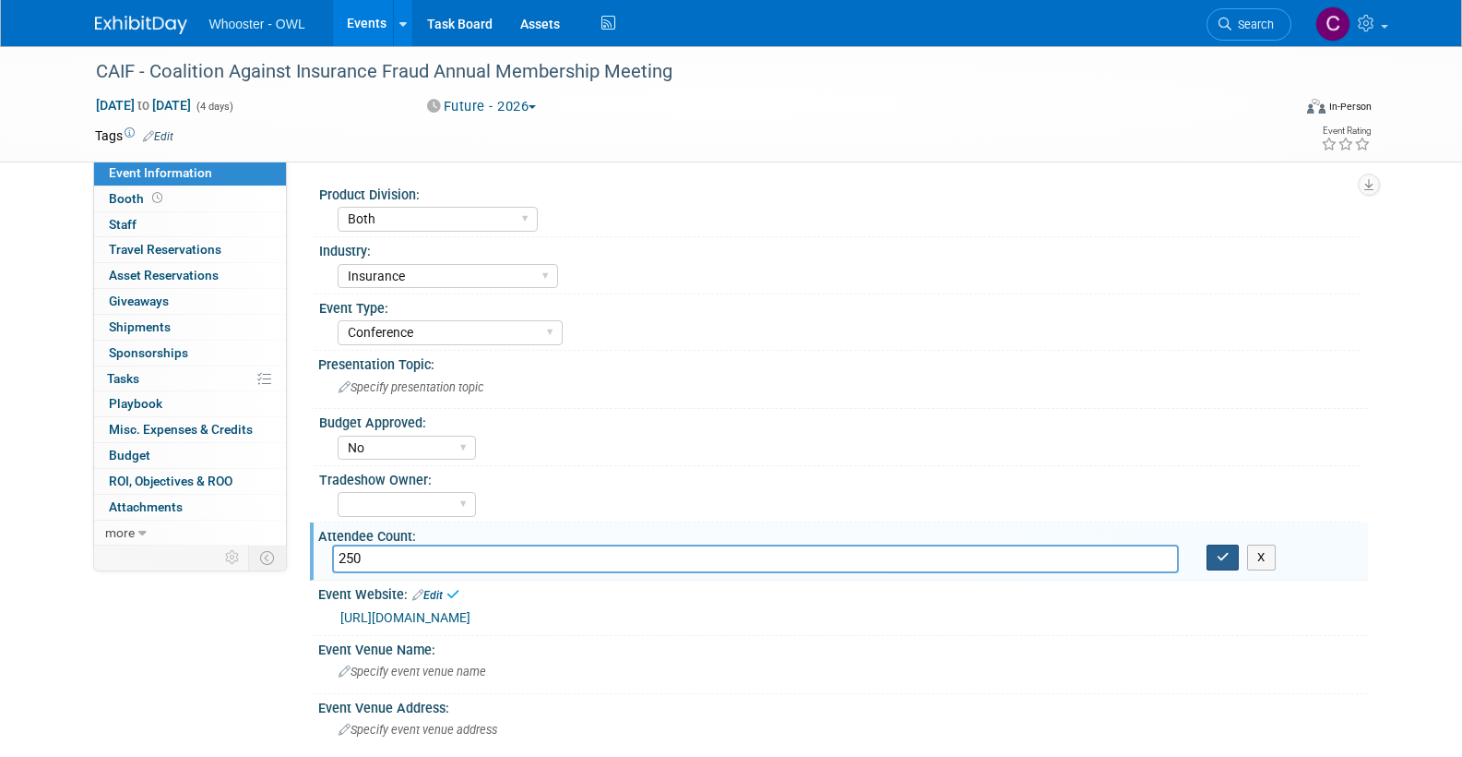
click at [1217, 551] on icon "button" at bounding box center [1223, 557] width 13 height 12
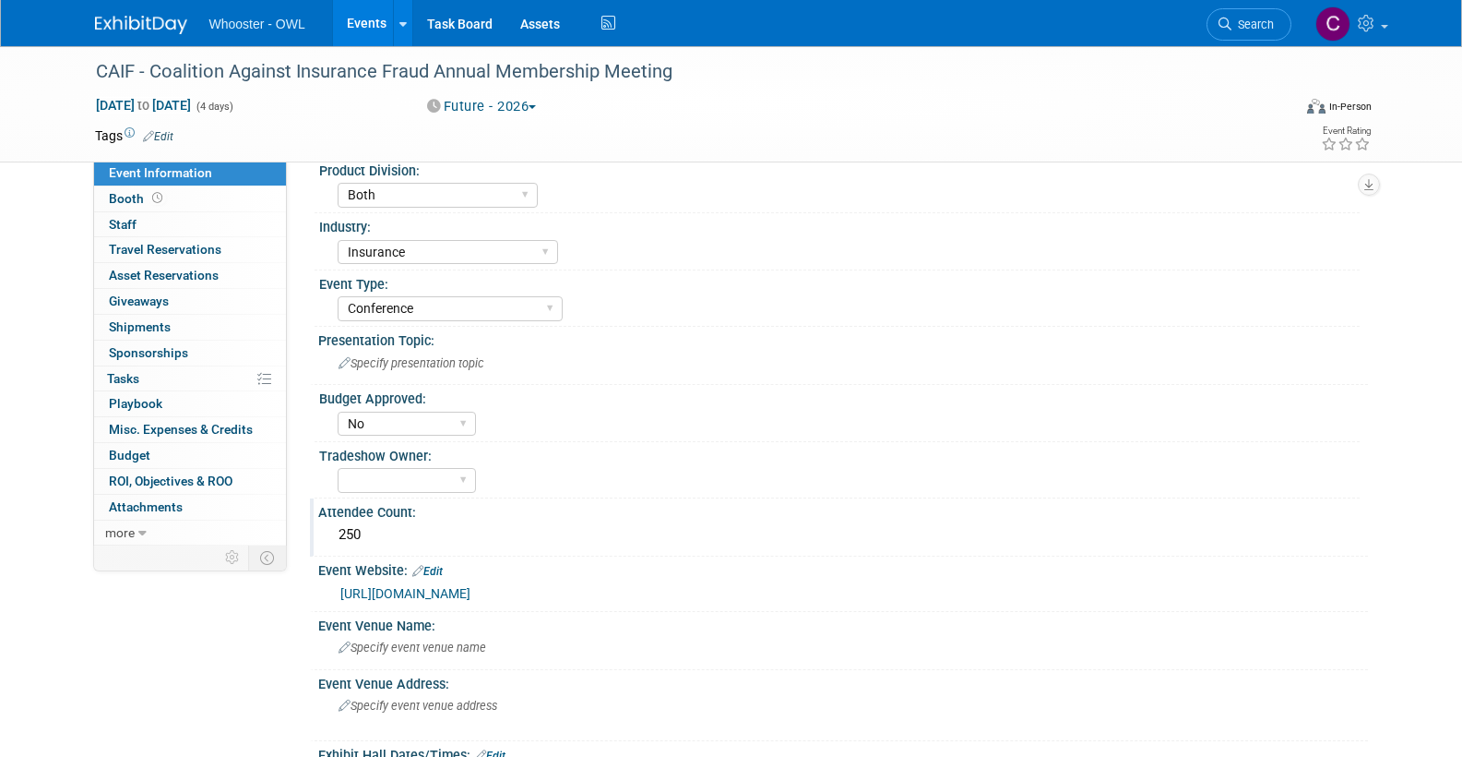
scroll to position [29, 0]
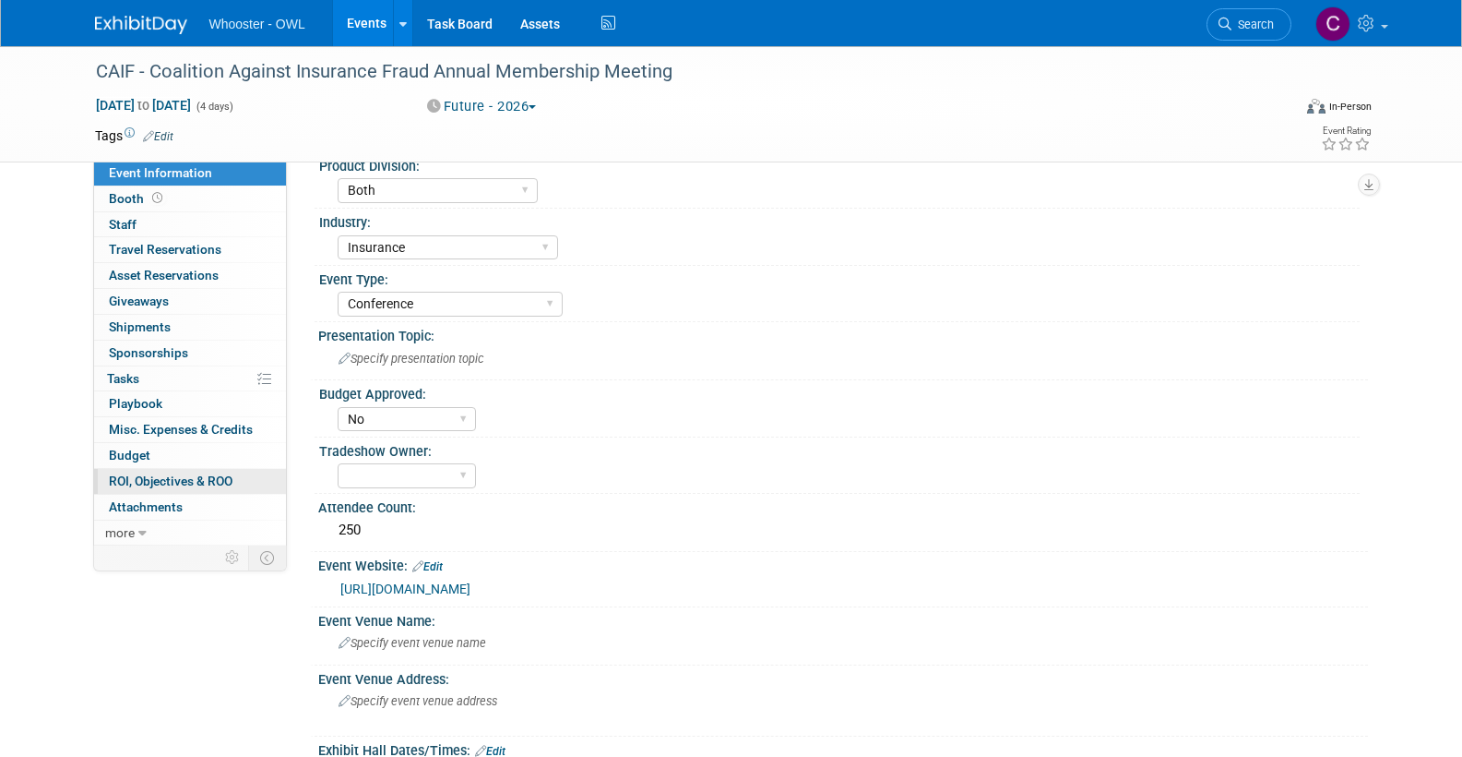
drag, startPoint x: 142, startPoint y: 448, endPoint x: 220, endPoint y: 461, distance: 78.6
click at [142, 448] on span "Budget" at bounding box center [130, 454] width 42 height 15
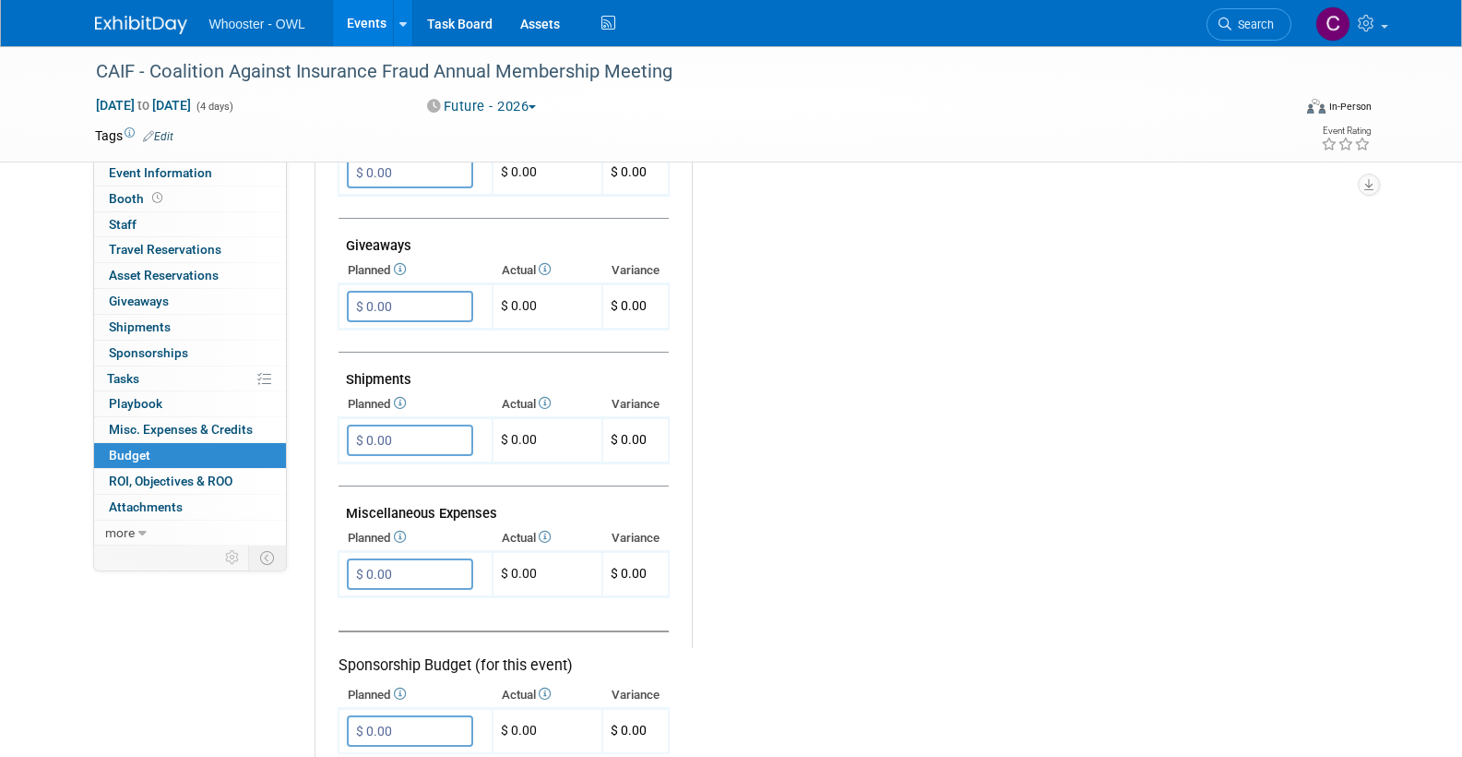
scroll to position [818, 0]
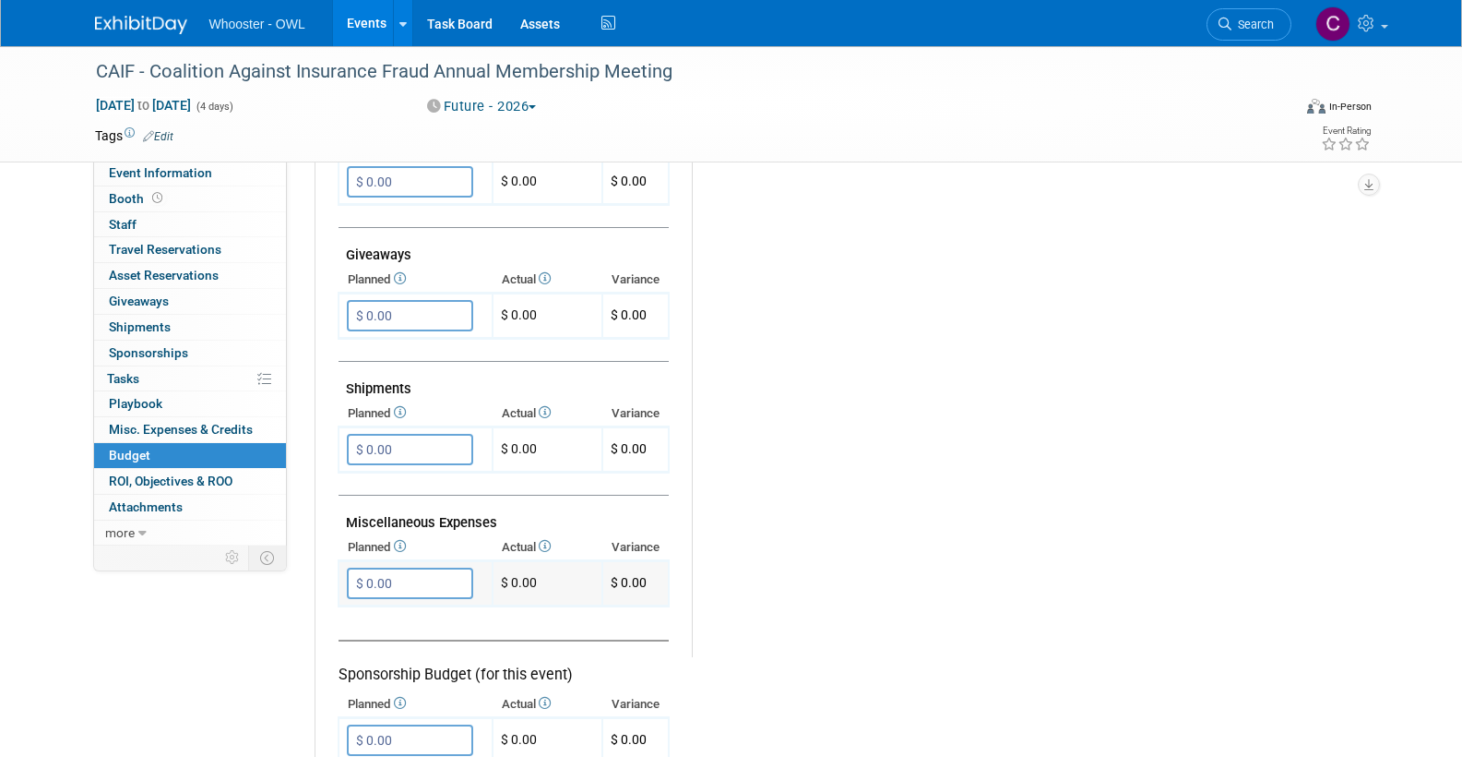
click at [373, 567] on input "$ 0.00" at bounding box center [410, 582] width 126 height 31
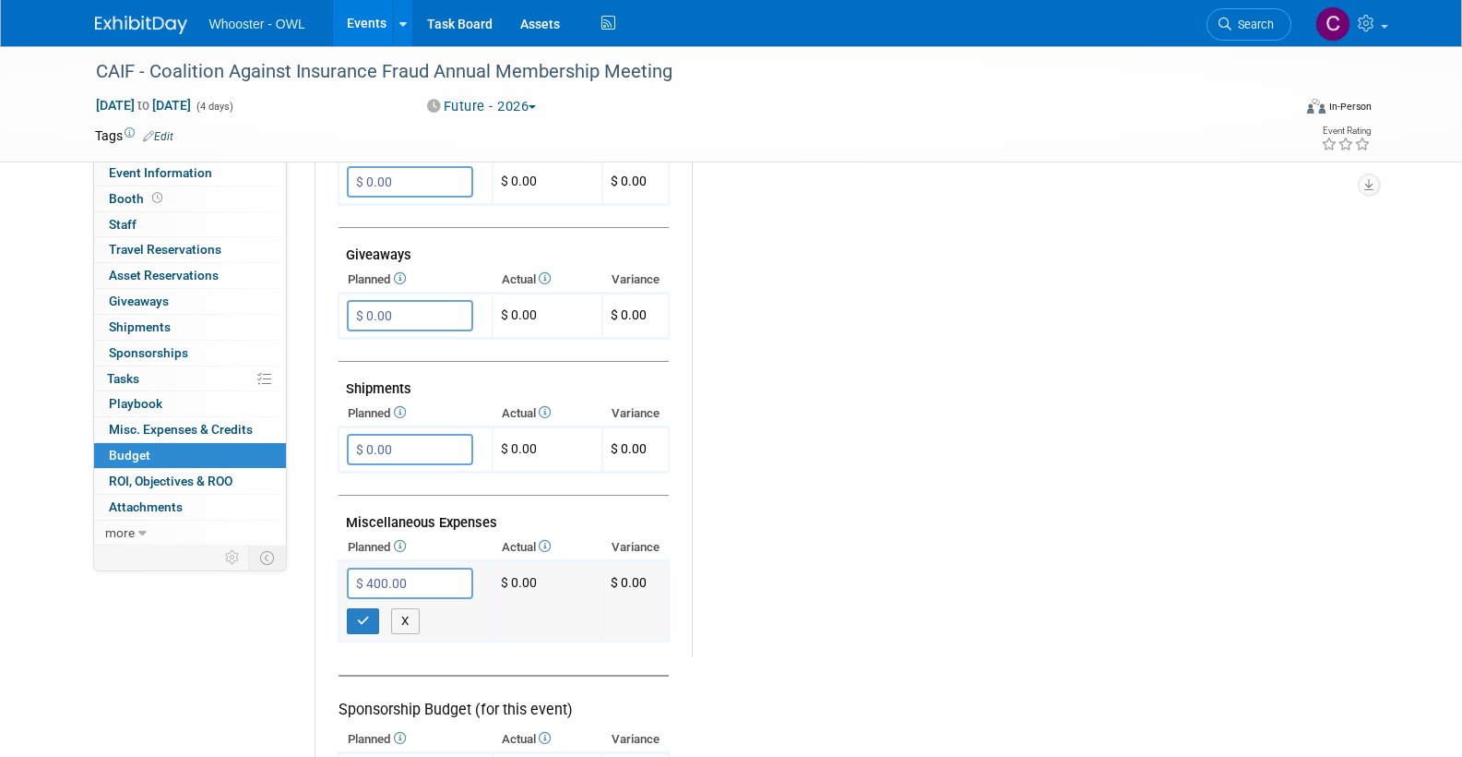
type input "$ 4,000.00"
click at [360, 608] on button "button" at bounding box center [363, 621] width 33 height 26
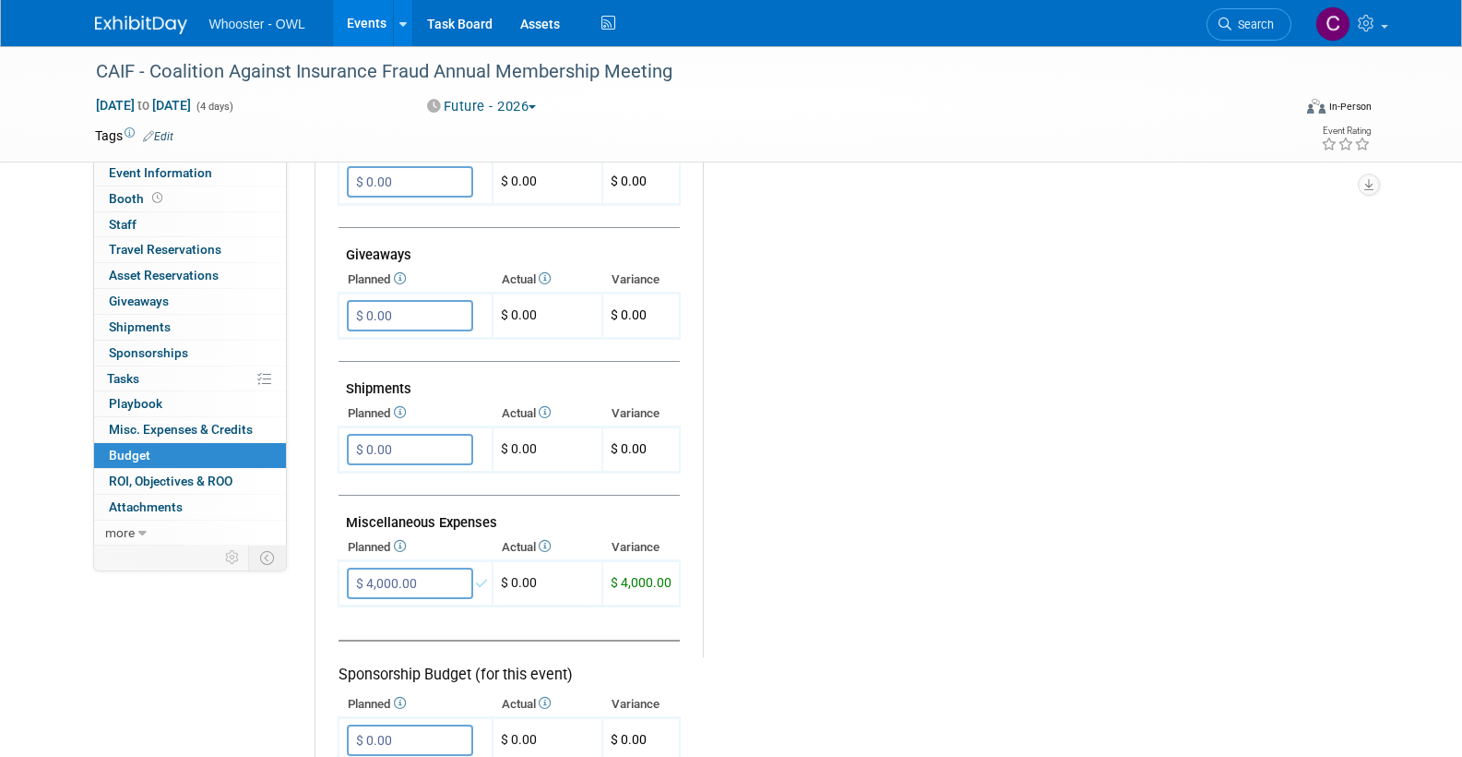
click at [158, 128] on span "Edit" at bounding box center [155, 135] width 36 height 15
click at [166, 137] on link "Edit" at bounding box center [158, 136] width 30 height 13
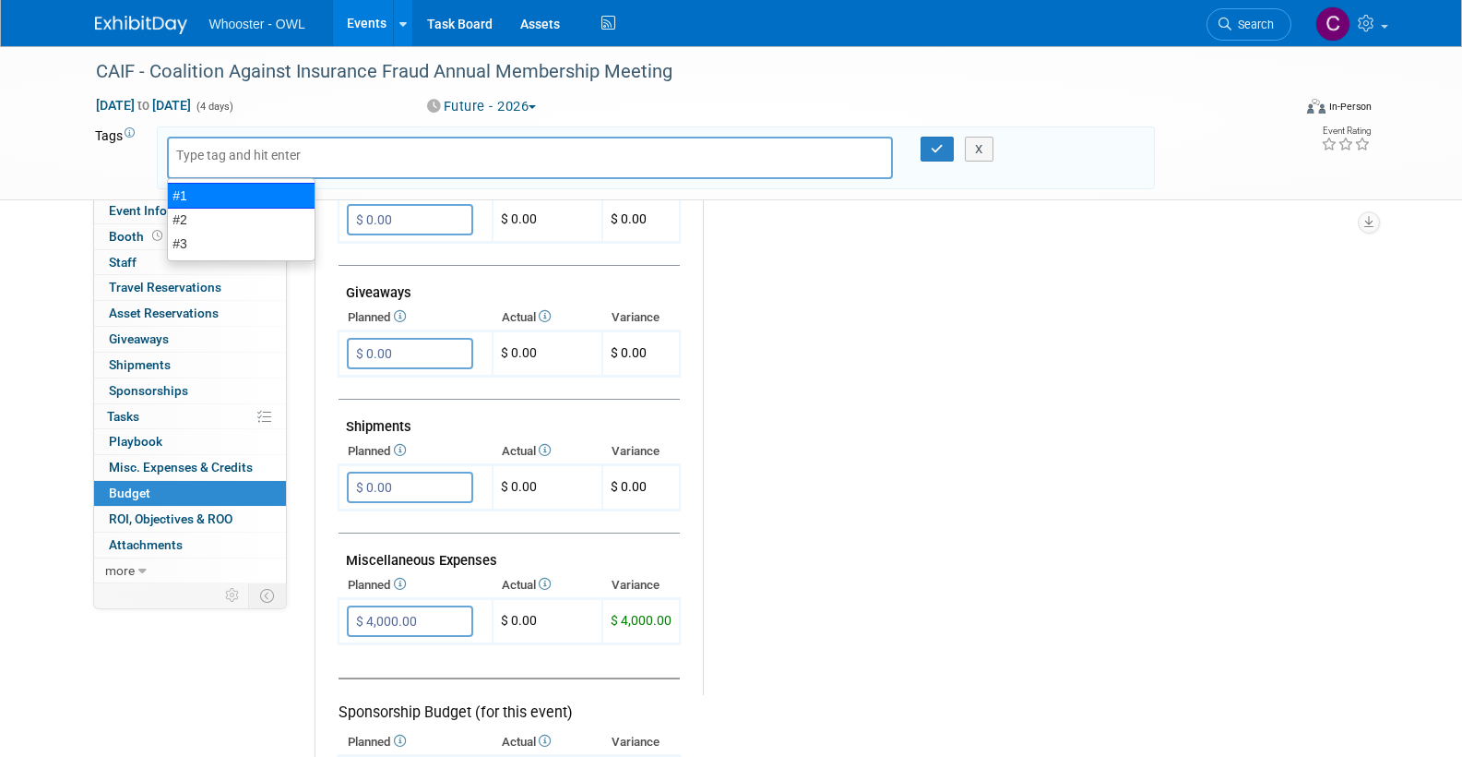
click at [198, 192] on div "#1" at bounding box center [241, 196] width 149 height 26
type input "#1"
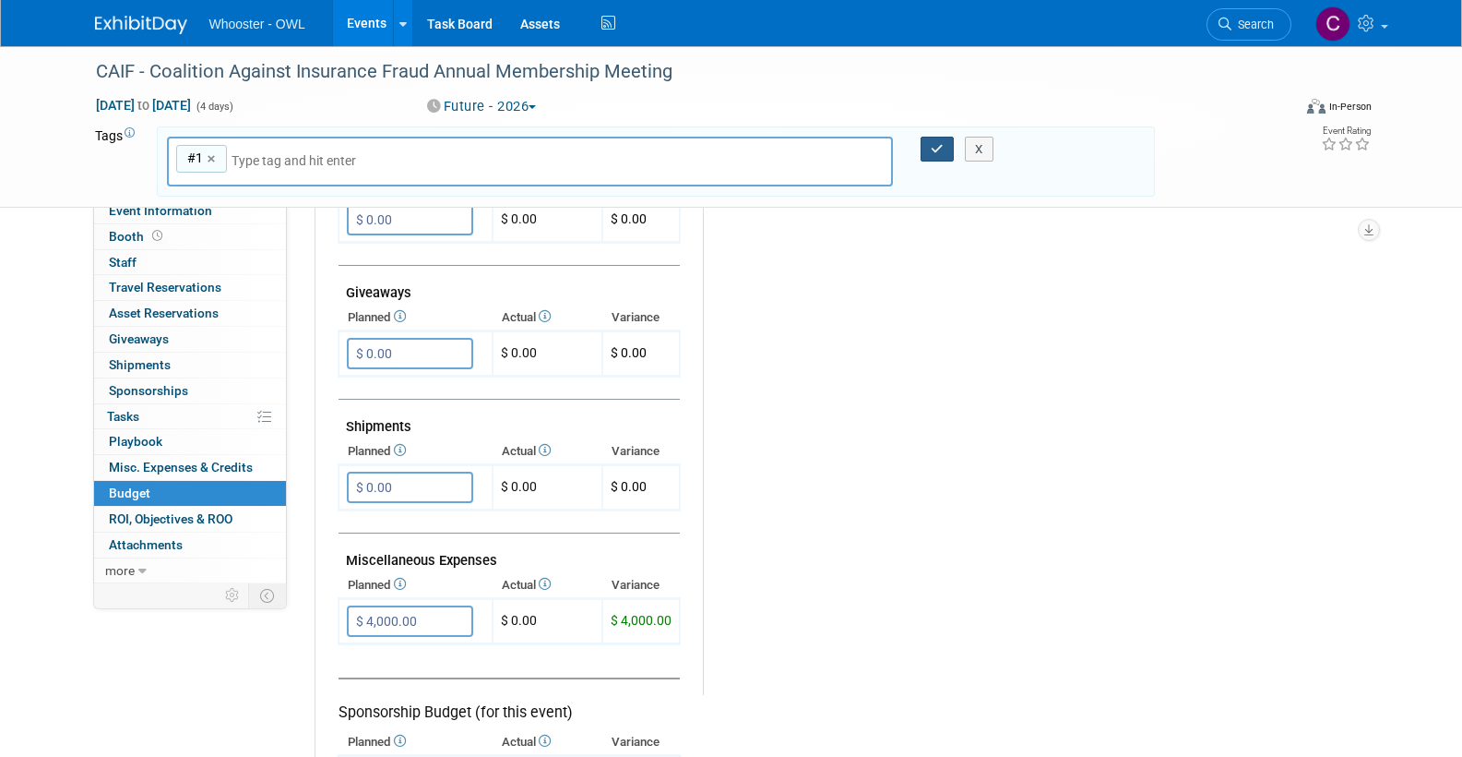
click at [936, 148] on icon "button" at bounding box center [937, 149] width 13 height 12
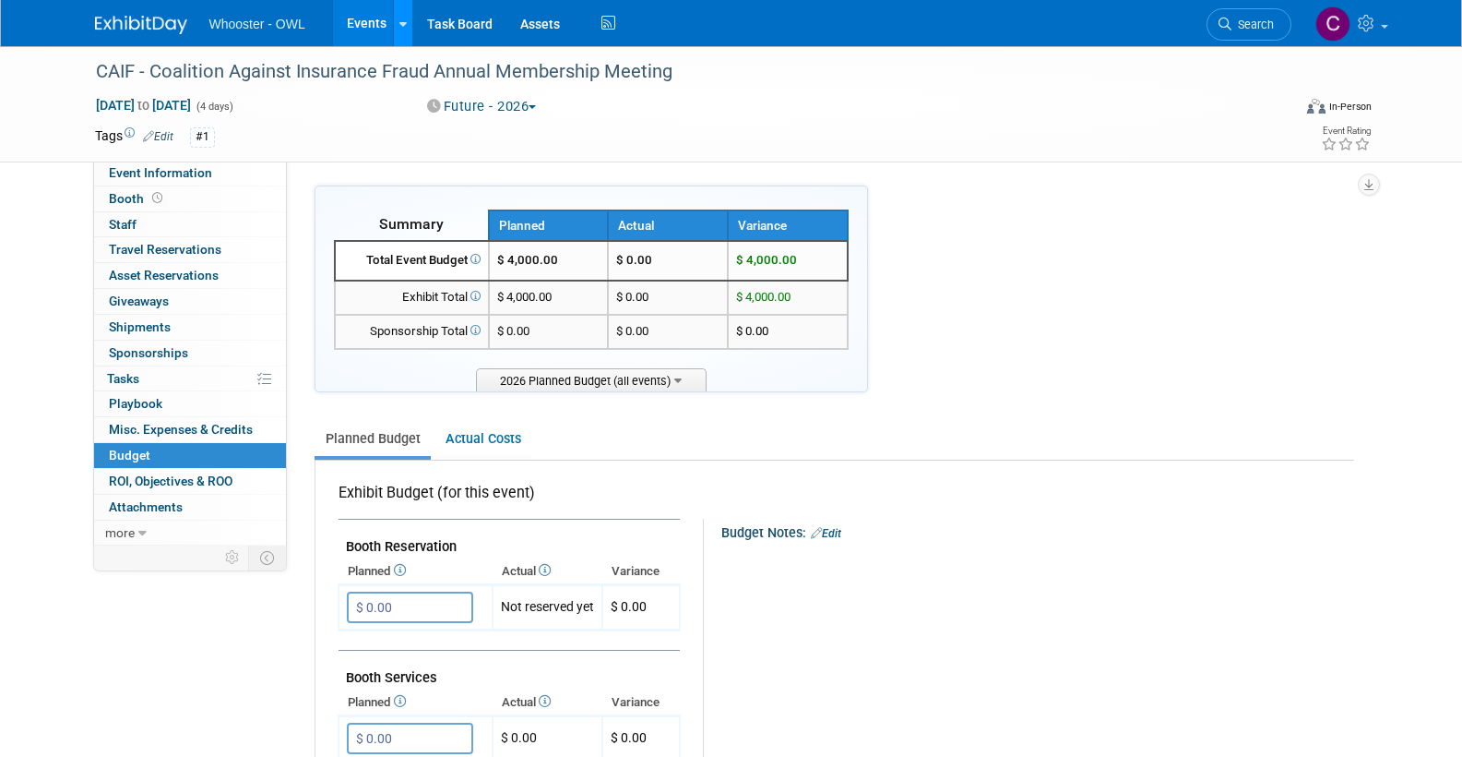
scroll to position [0, 0]
click at [365, 24] on link "Events" at bounding box center [366, 23] width 67 height 46
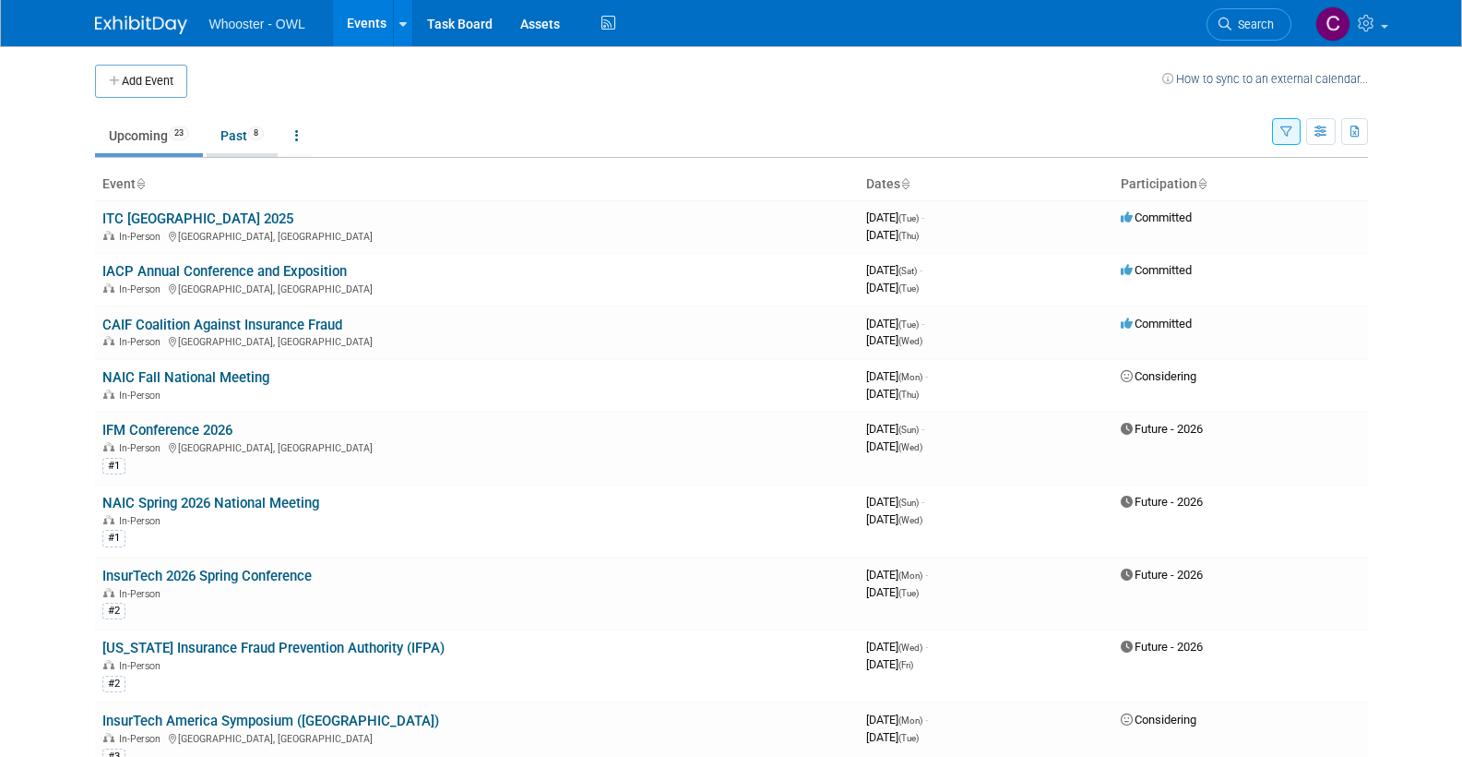
click at [235, 131] on link "Past 8" at bounding box center [242, 135] width 71 height 35
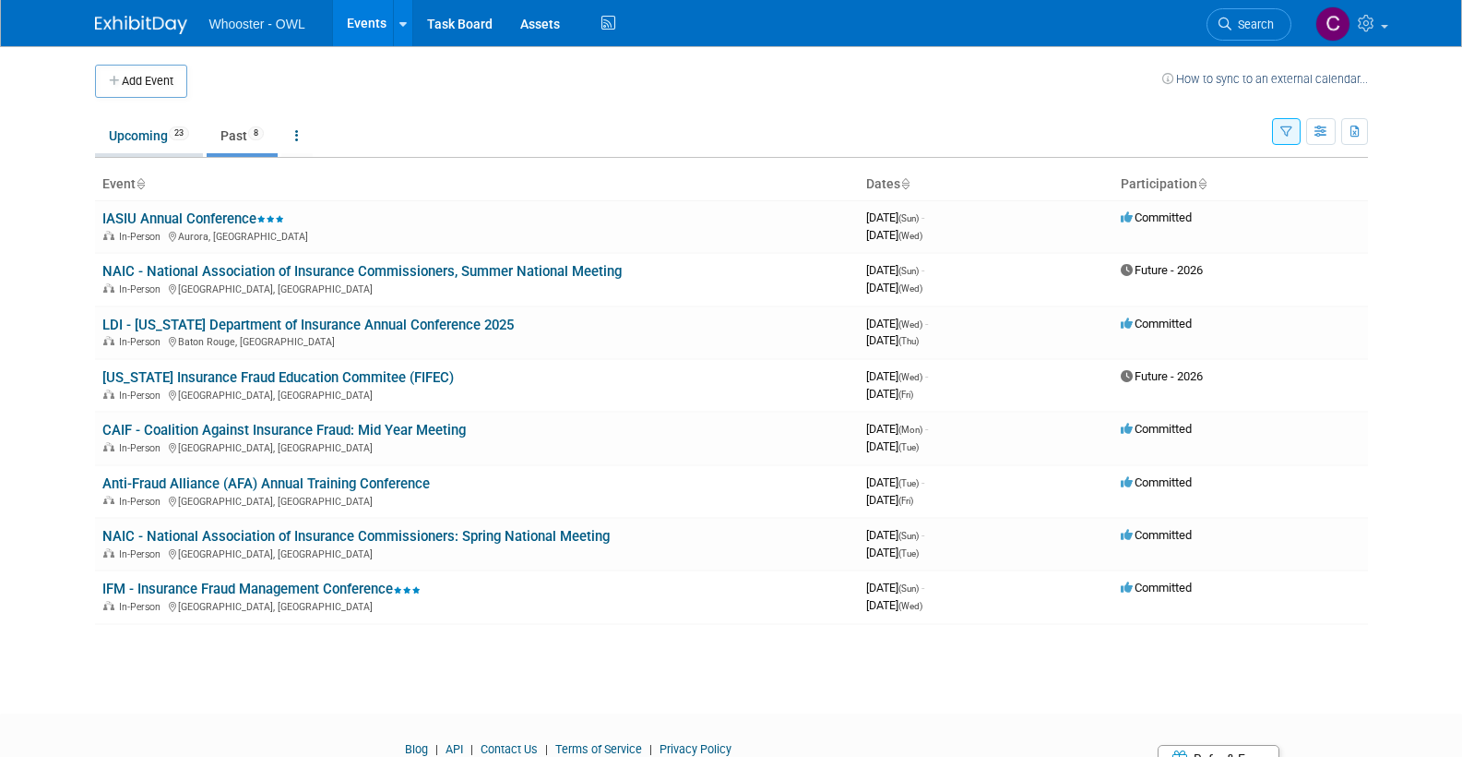
click at [131, 131] on link "Upcoming 23" at bounding box center [149, 135] width 108 height 35
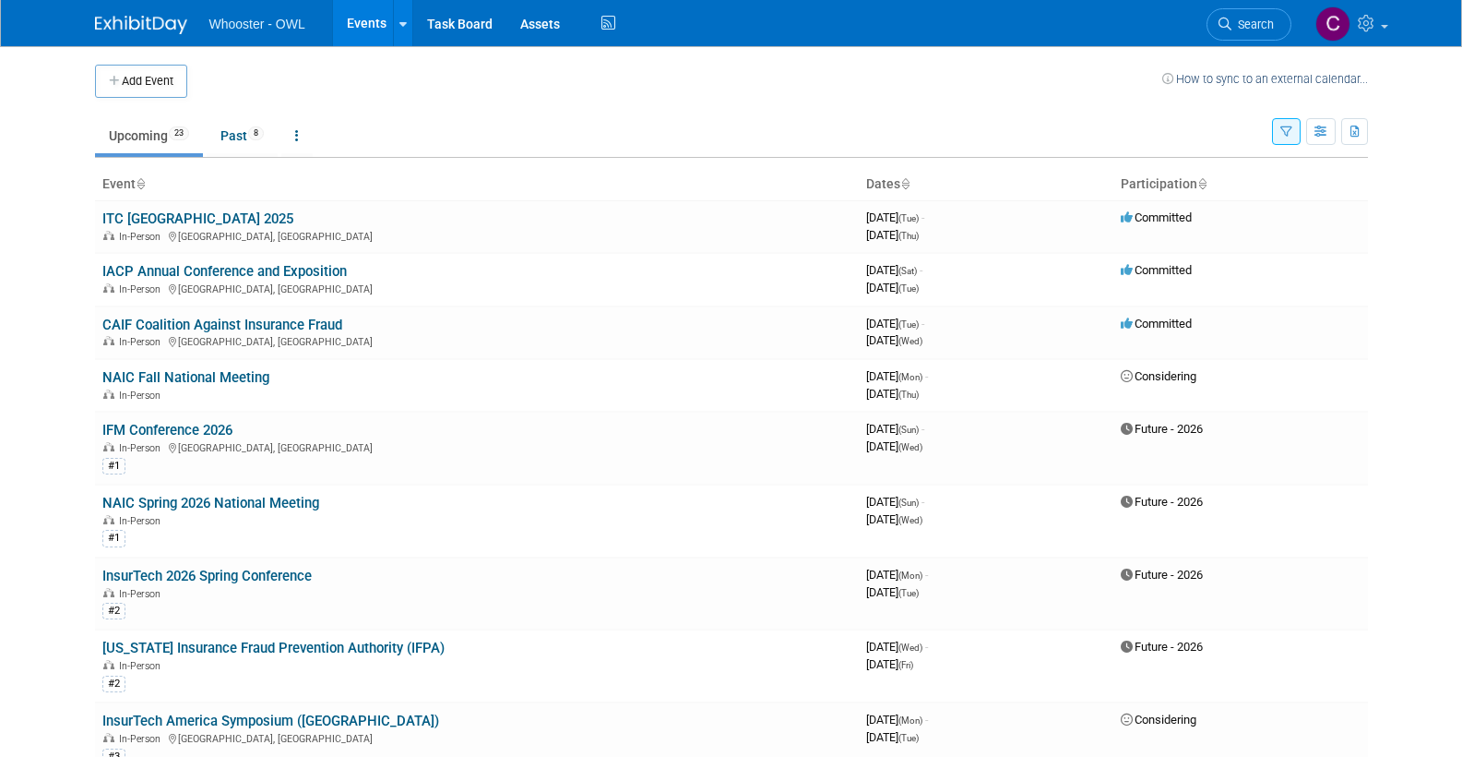
click at [1281, 126] on icon "button" at bounding box center [1287, 132] width 12 height 12
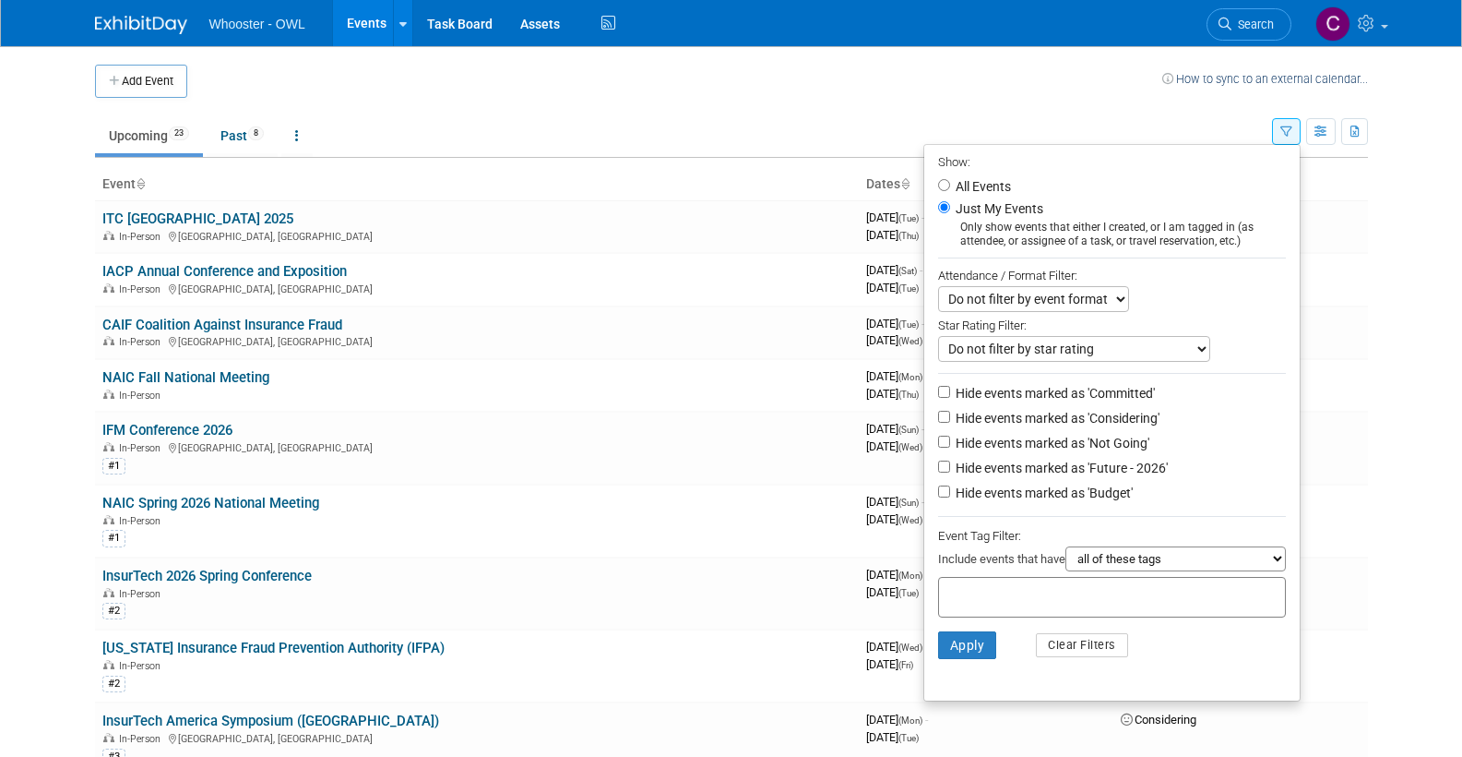
click at [943, 180] on input "All Events" at bounding box center [944, 185] width 12 height 12
radio input "true"
click at [959, 631] on button "Apply" at bounding box center [967, 645] width 59 height 28
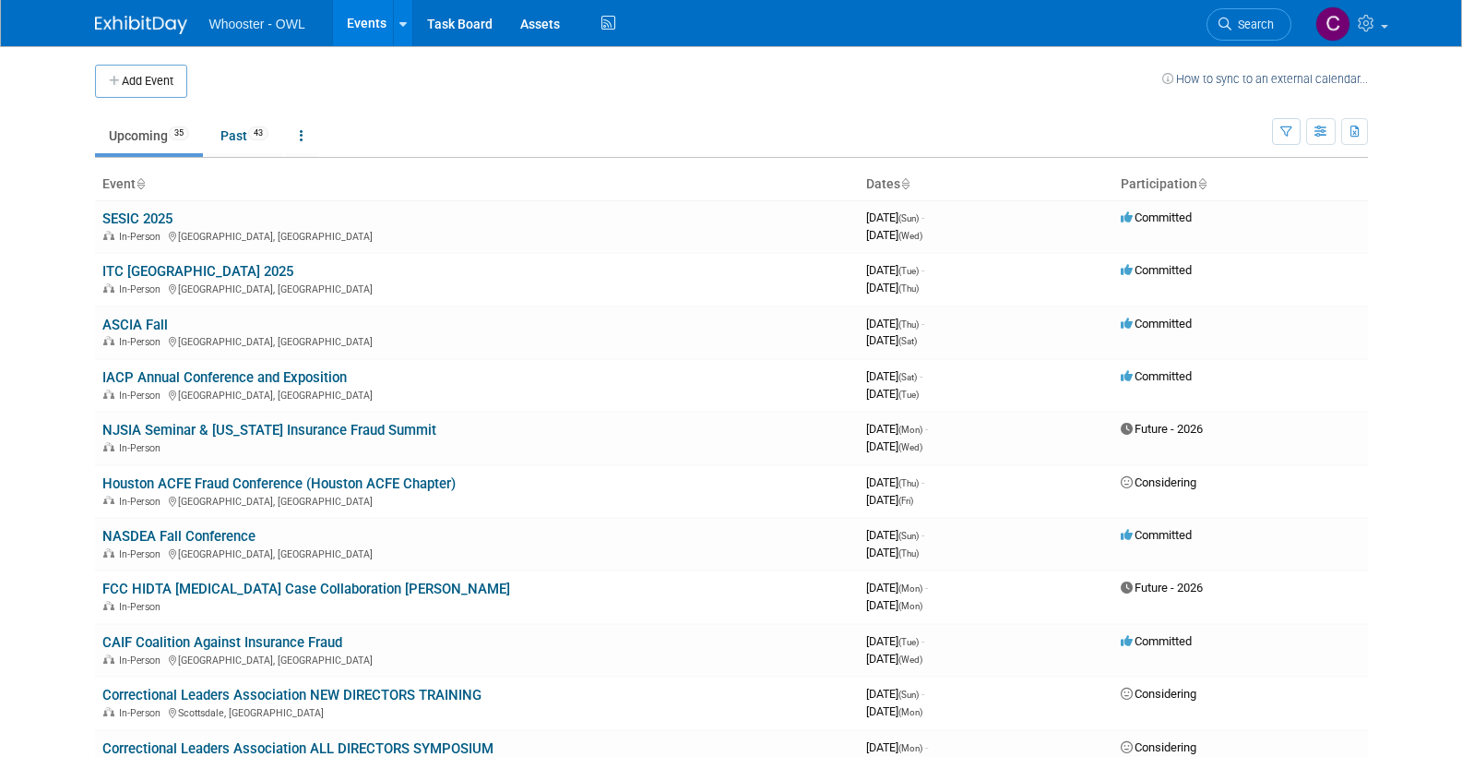
click at [237, 134] on link "Past 43" at bounding box center [245, 135] width 76 height 35
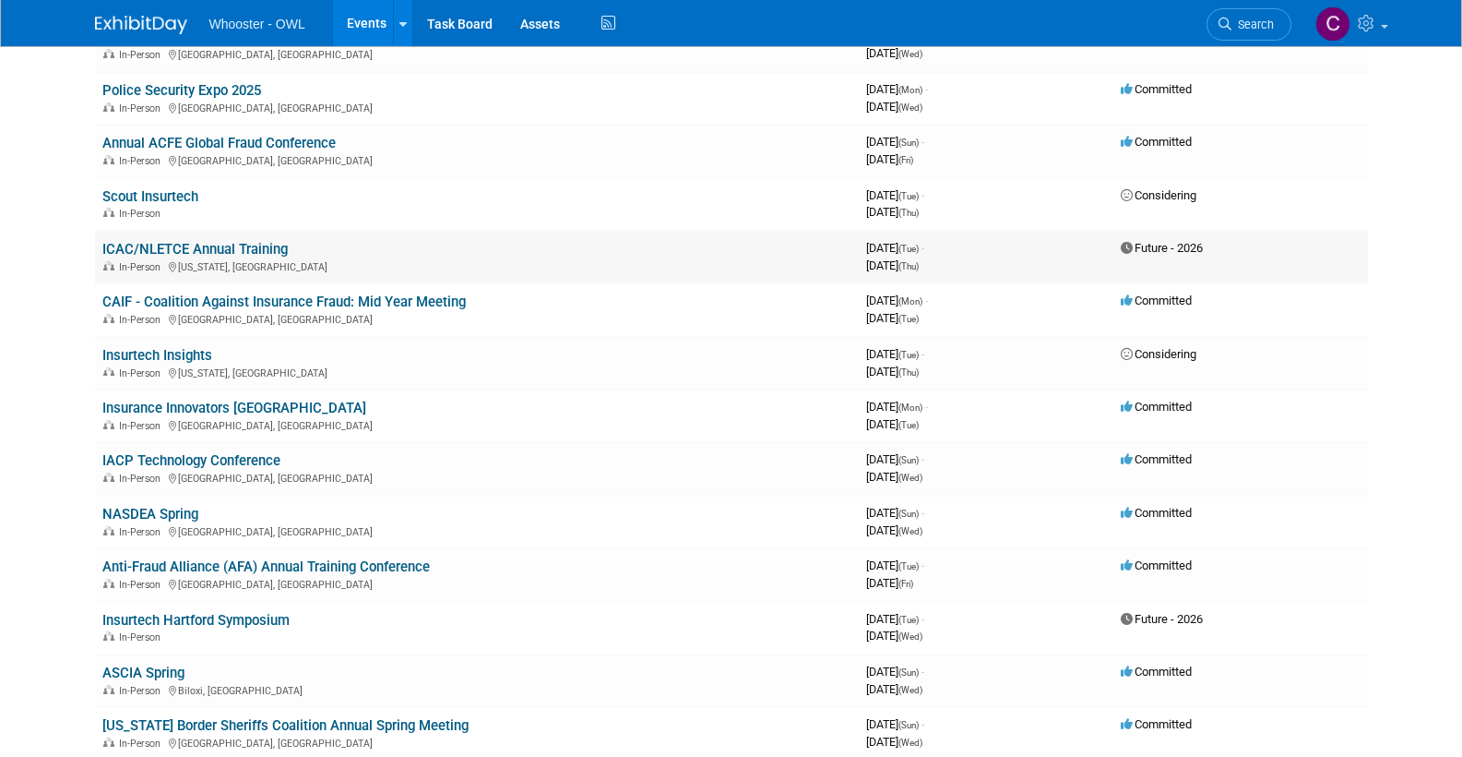
scroll to position [1155, 0]
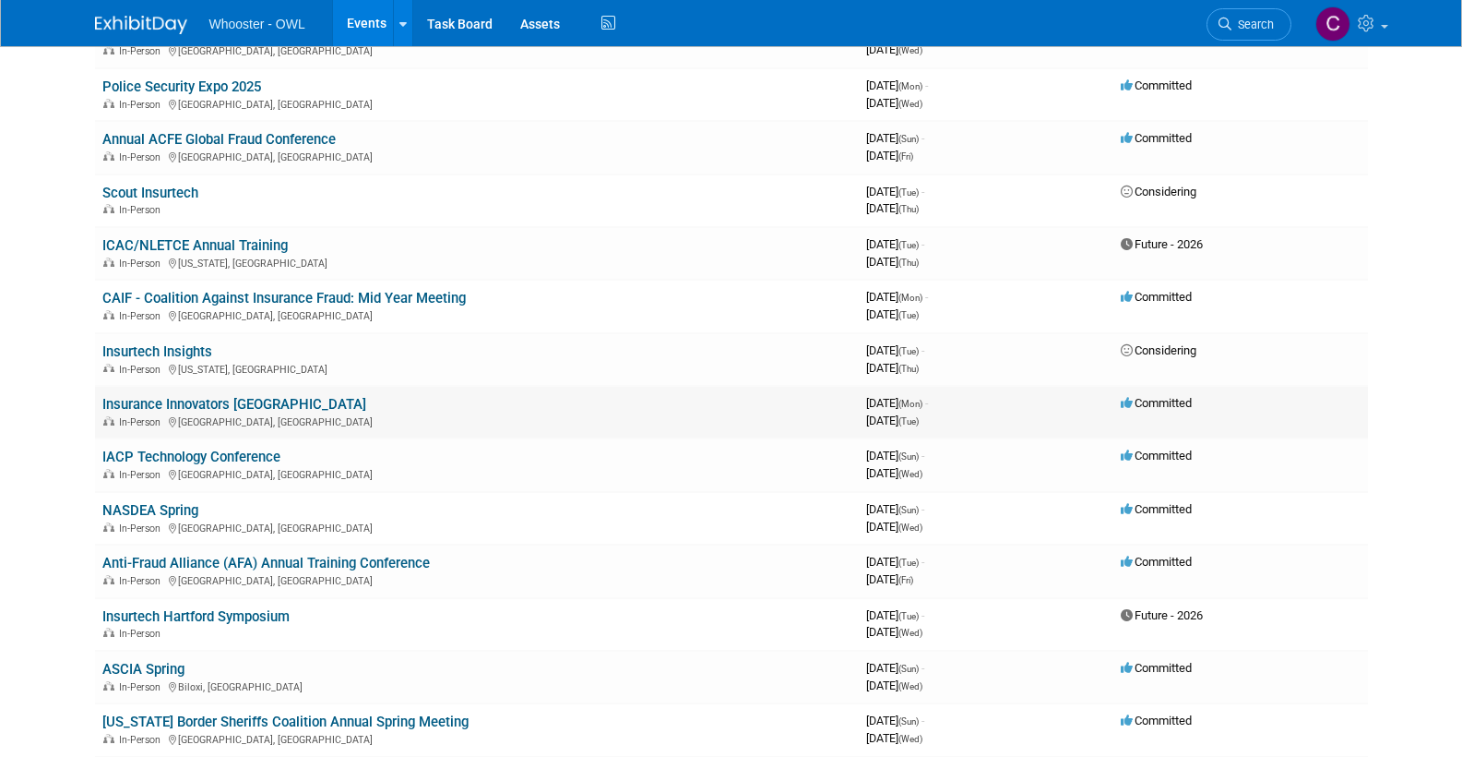
click at [195, 396] on link "Insurance Innovators USA" at bounding box center [234, 404] width 264 height 17
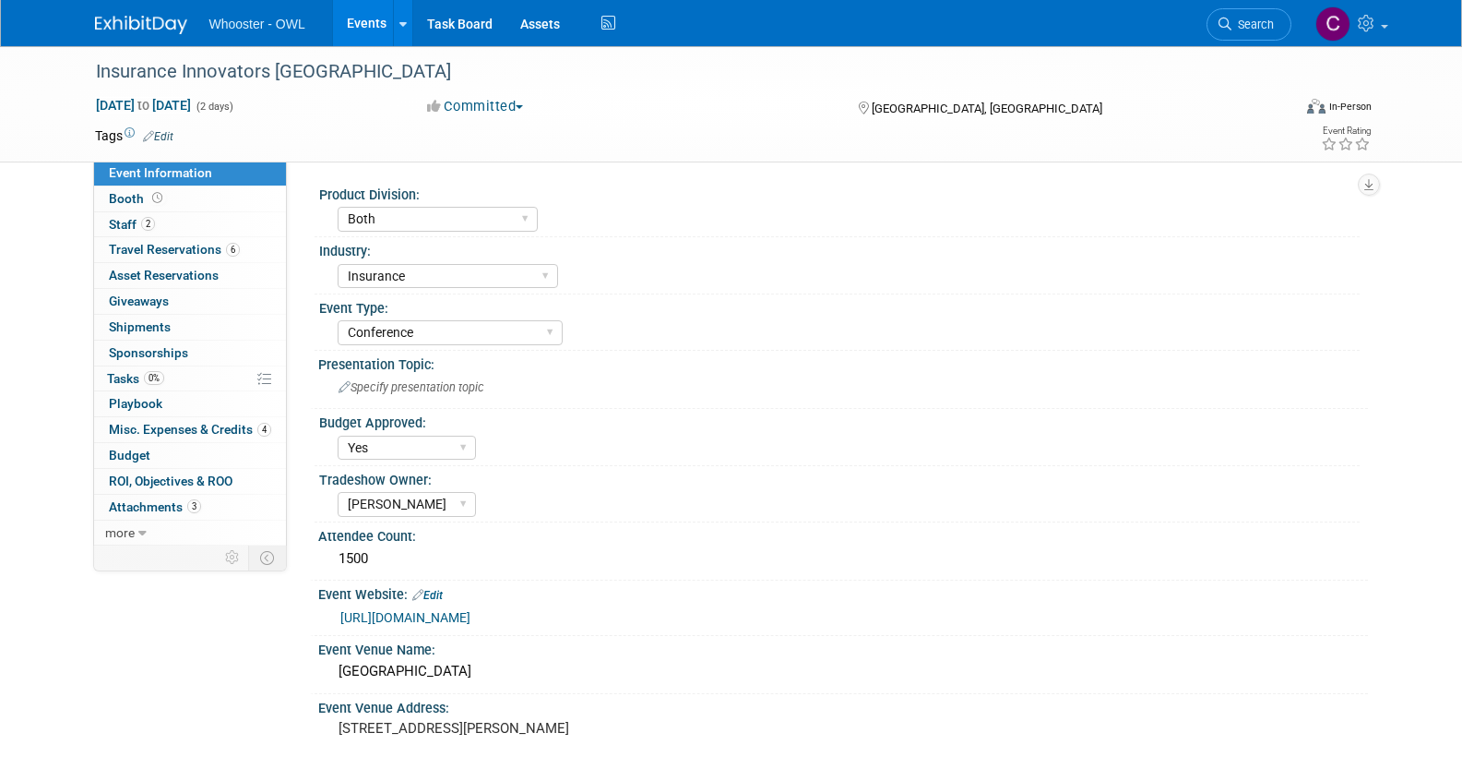
select select "Both"
select select "Insurance"
select select "Conference"
select select "Yes"
select select "Clare Southcombe"
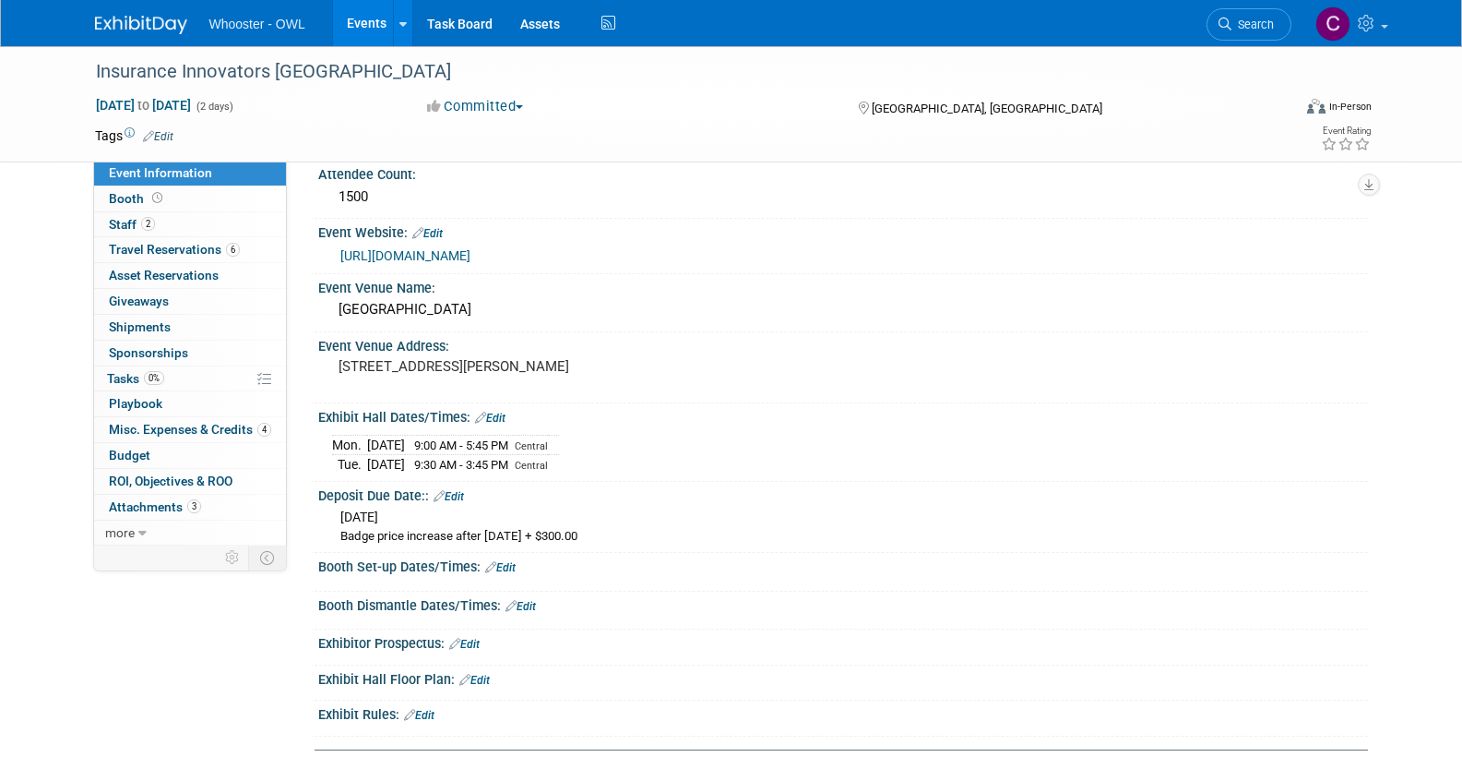
scroll to position [365, 0]
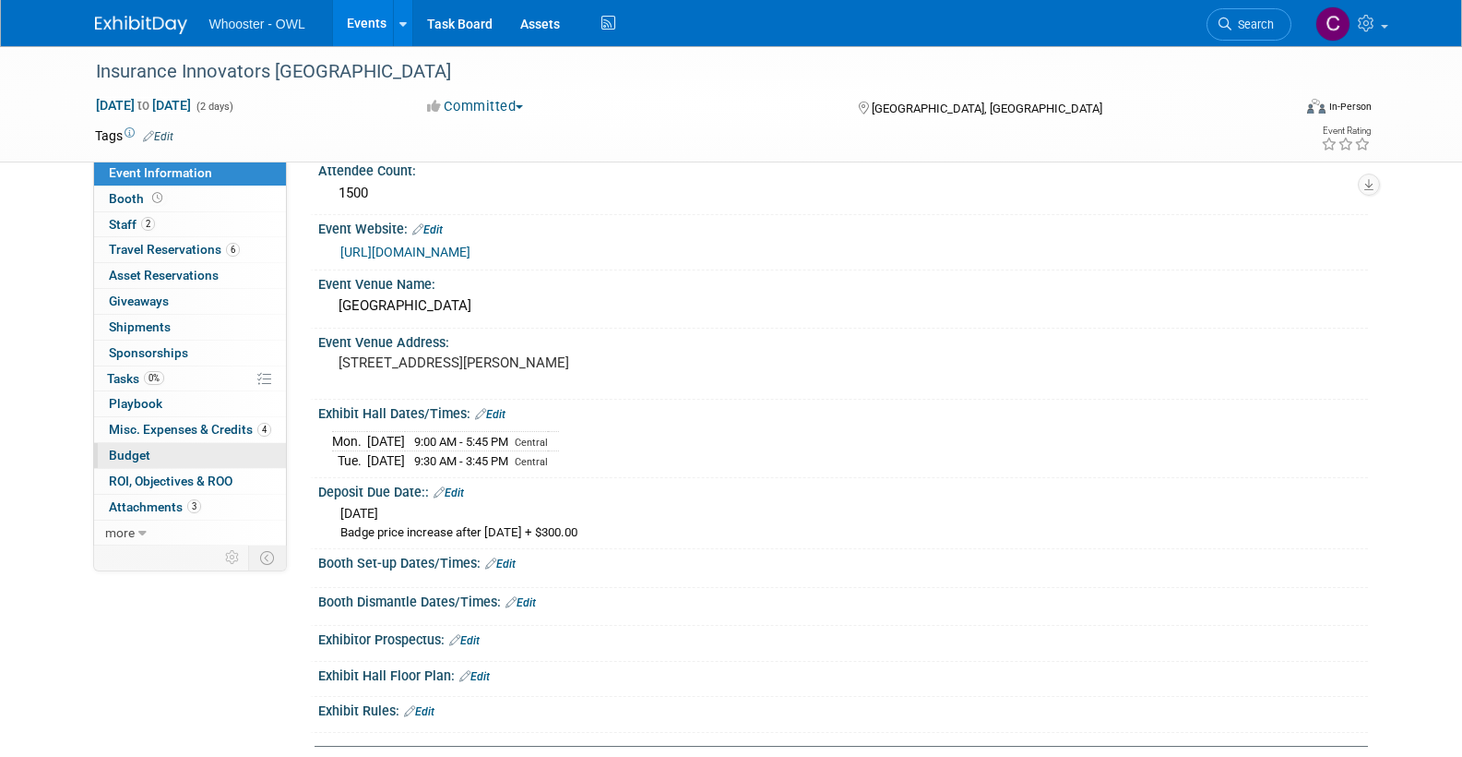
click at [149, 447] on link "Budget" at bounding box center [190, 455] width 192 height 25
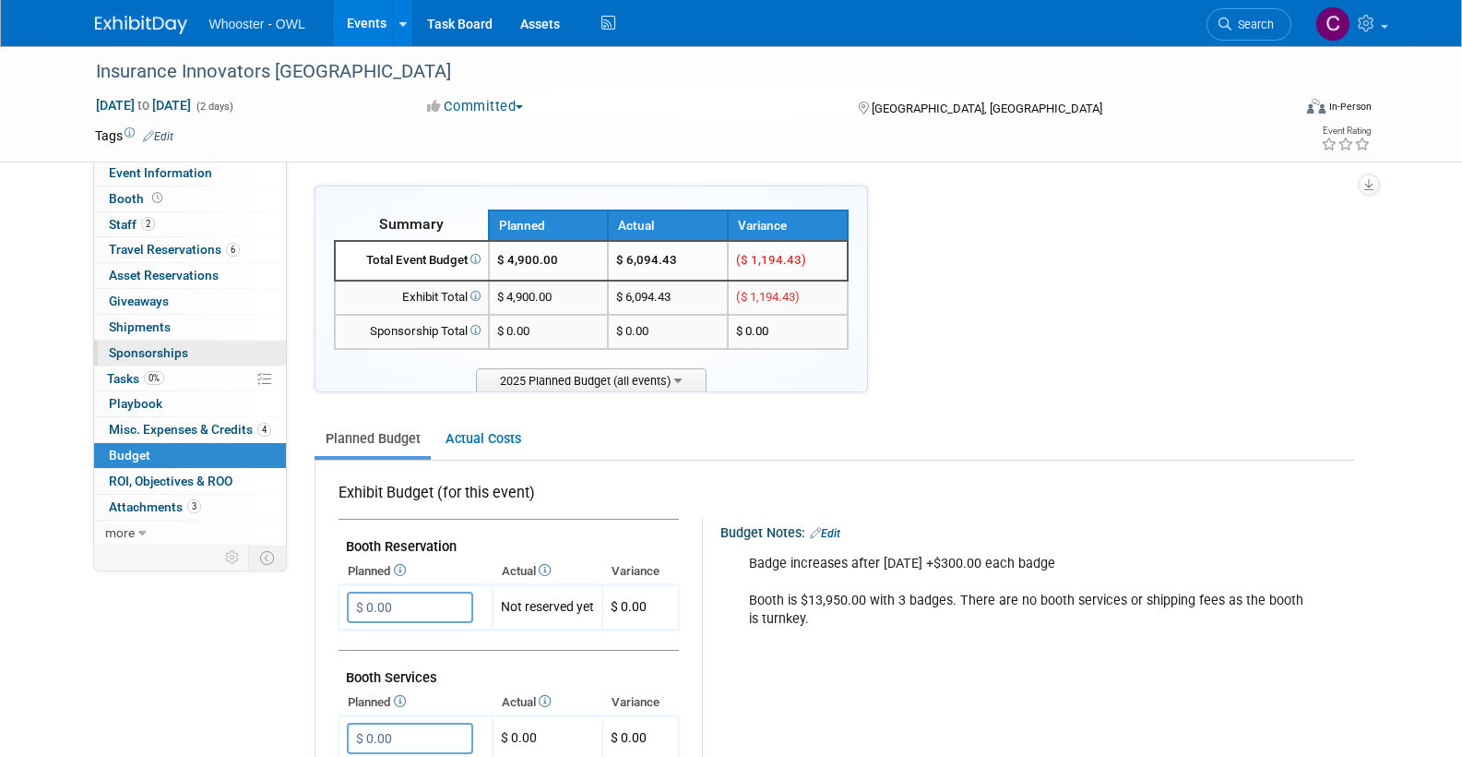
scroll to position [0, 0]
click at [363, 29] on link "Events" at bounding box center [366, 23] width 67 height 46
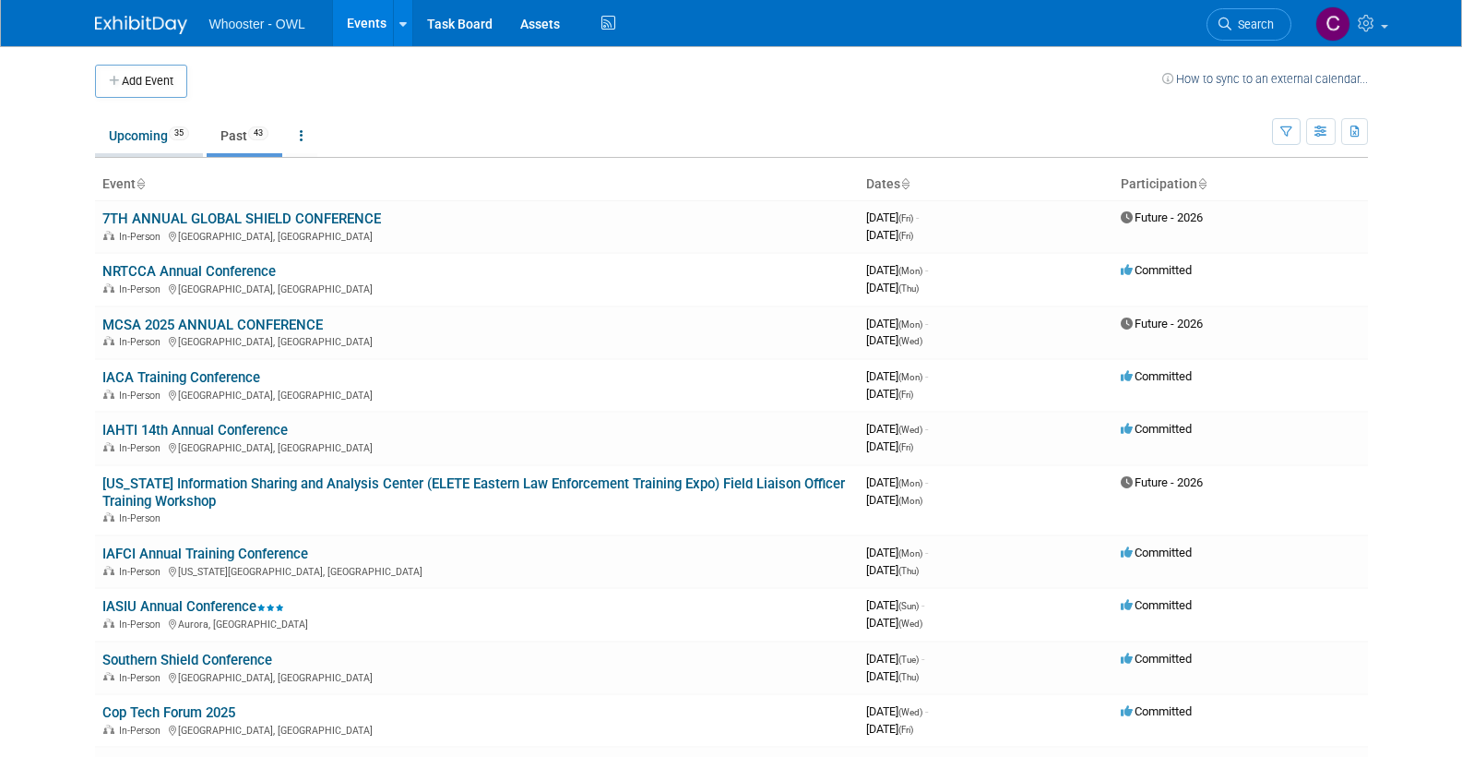
click at [139, 134] on link "Upcoming 35" at bounding box center [149, 135] width 108 height 35
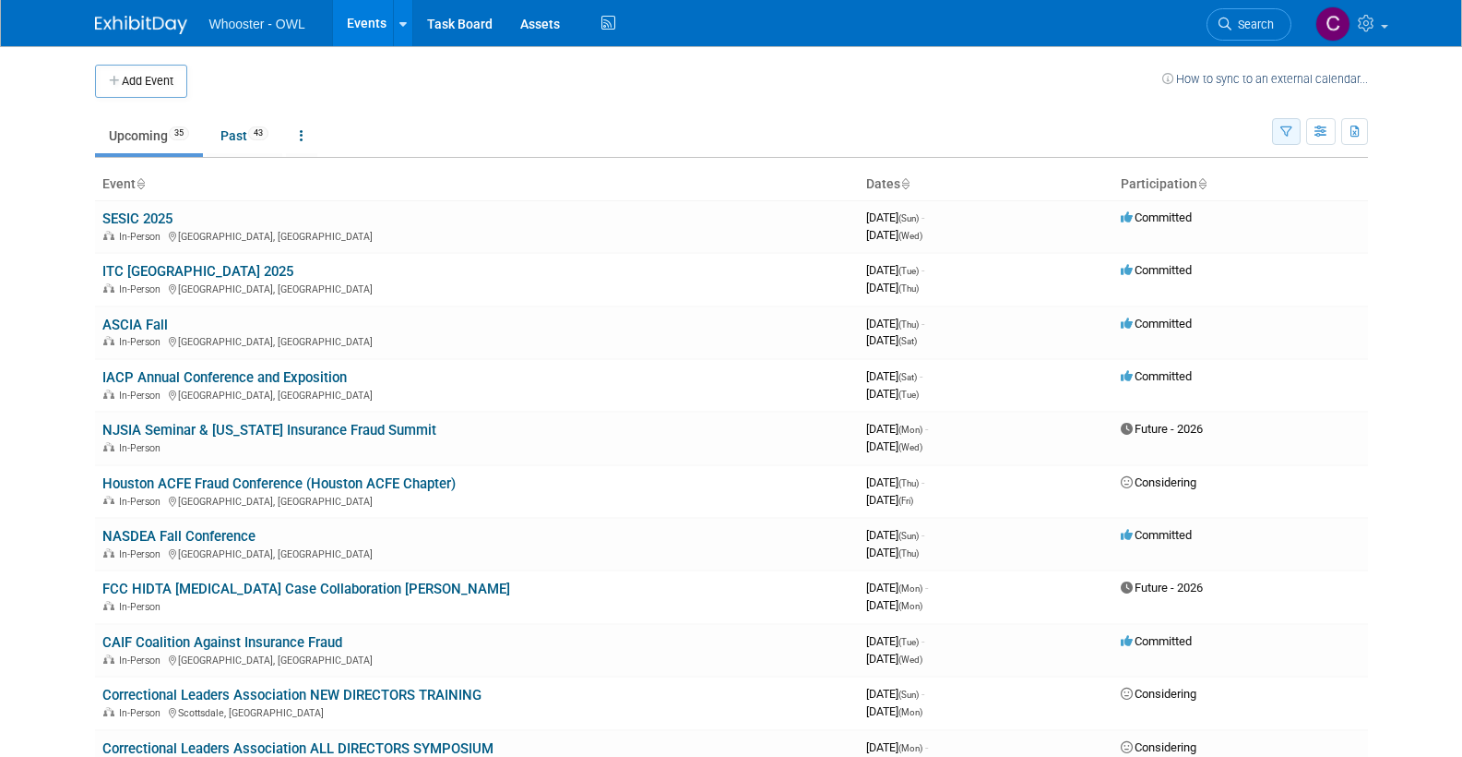
click at [1287, 130] on icon "button" at bounding box center [1287, 132] width 12 height 12
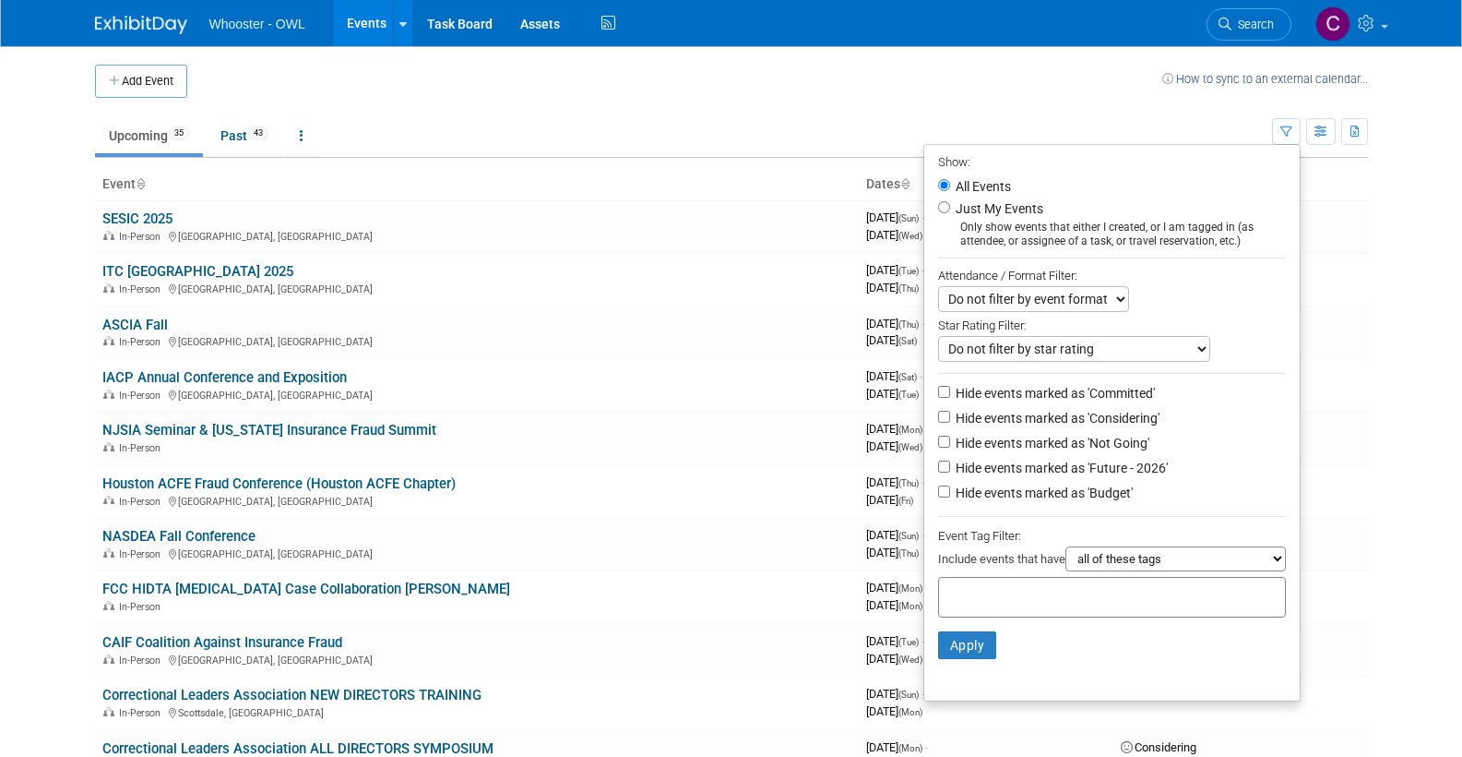
click at [933, 202] on li "Just My Events Only show events that either I created, or I am tagged in (as at…" at bounding box center [1111, 222] width 375 height 51
click at [938, 203] on input "Just My Events" at bounding box center [944, 207] width 12 height 12
radio input "true"
click at [960, 631] on button "Apply" at bounding box center [967, 645] width 59 height 28
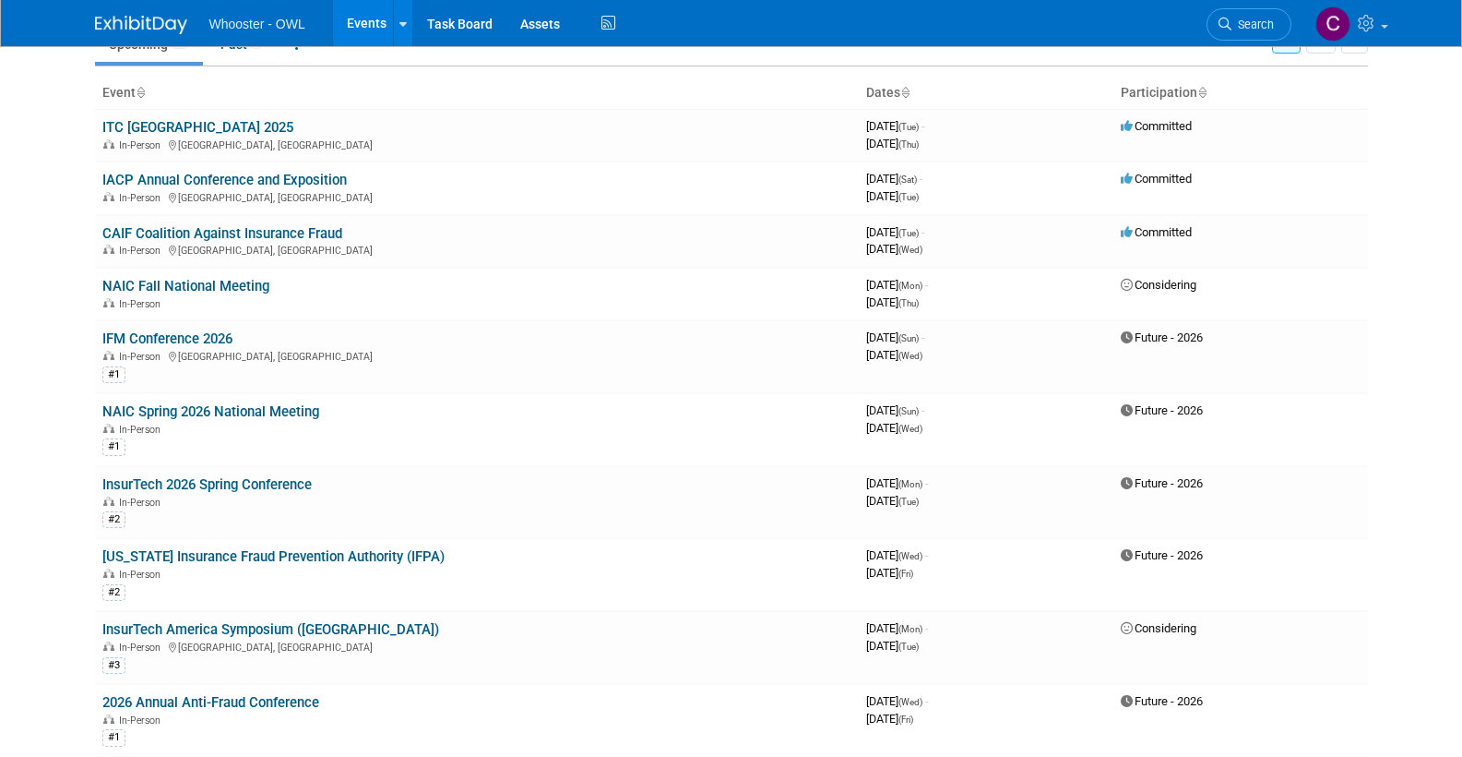
scroll to position [88, 0]
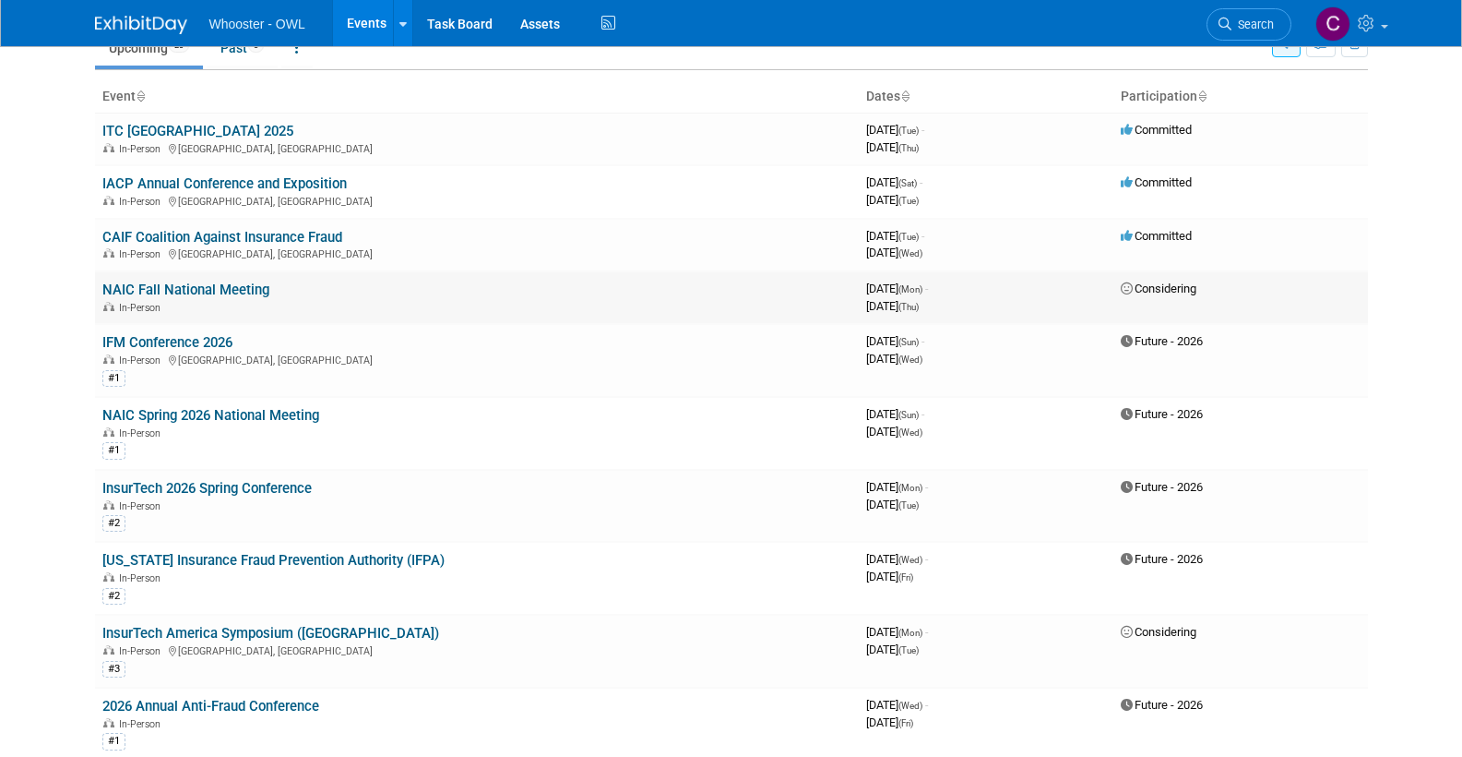
click at [183, 283] on link "NAIC Fall National Meeting" at bounding box center [185, 289] width 167 height 17
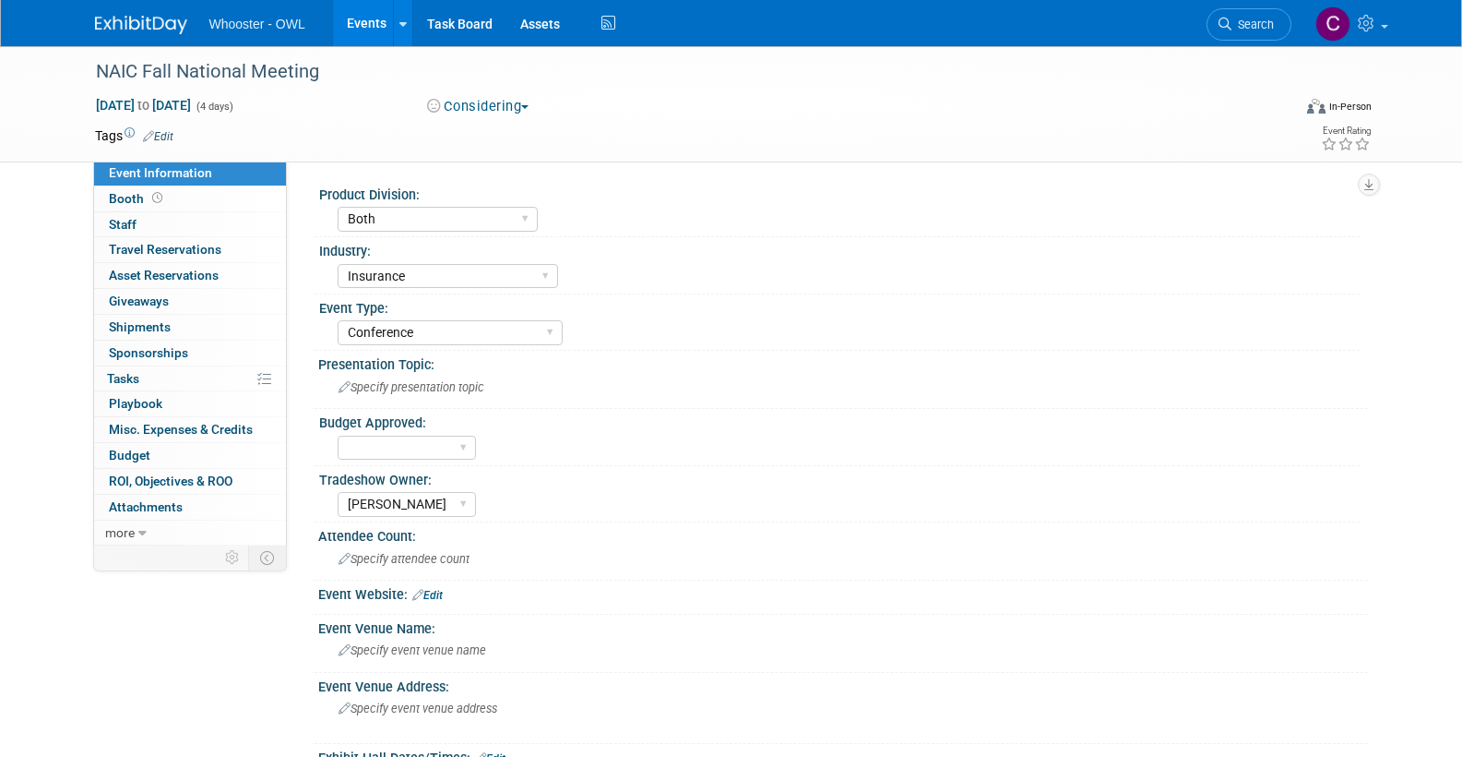
select select "Both"
select select "Insurance"
select select "Conference"
select select "[PERSON_NAME]"
select select "No"
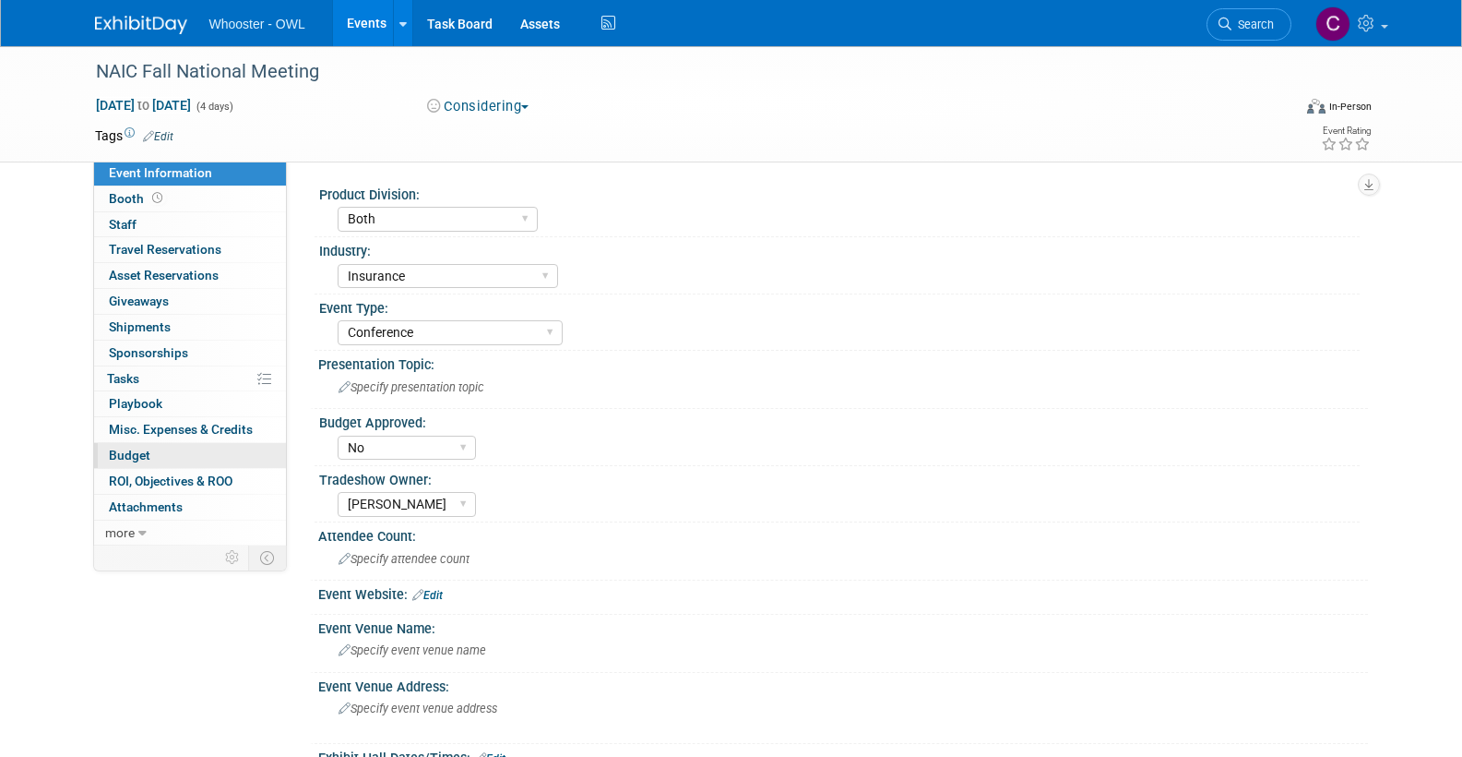
click at [138, 447] on span "Budget" at bounding box center [130, 454] width 42 height 15
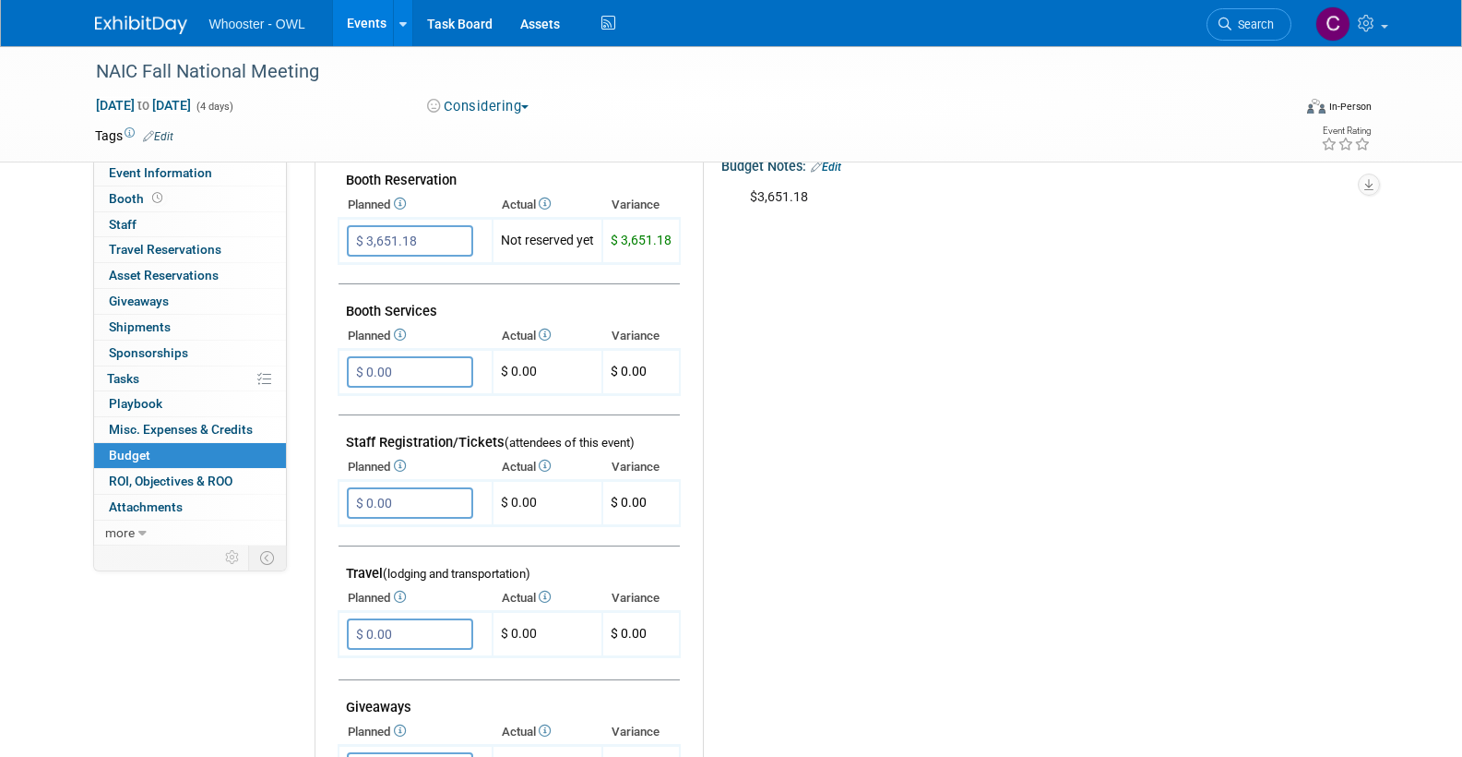
scroll to position [370, 0]
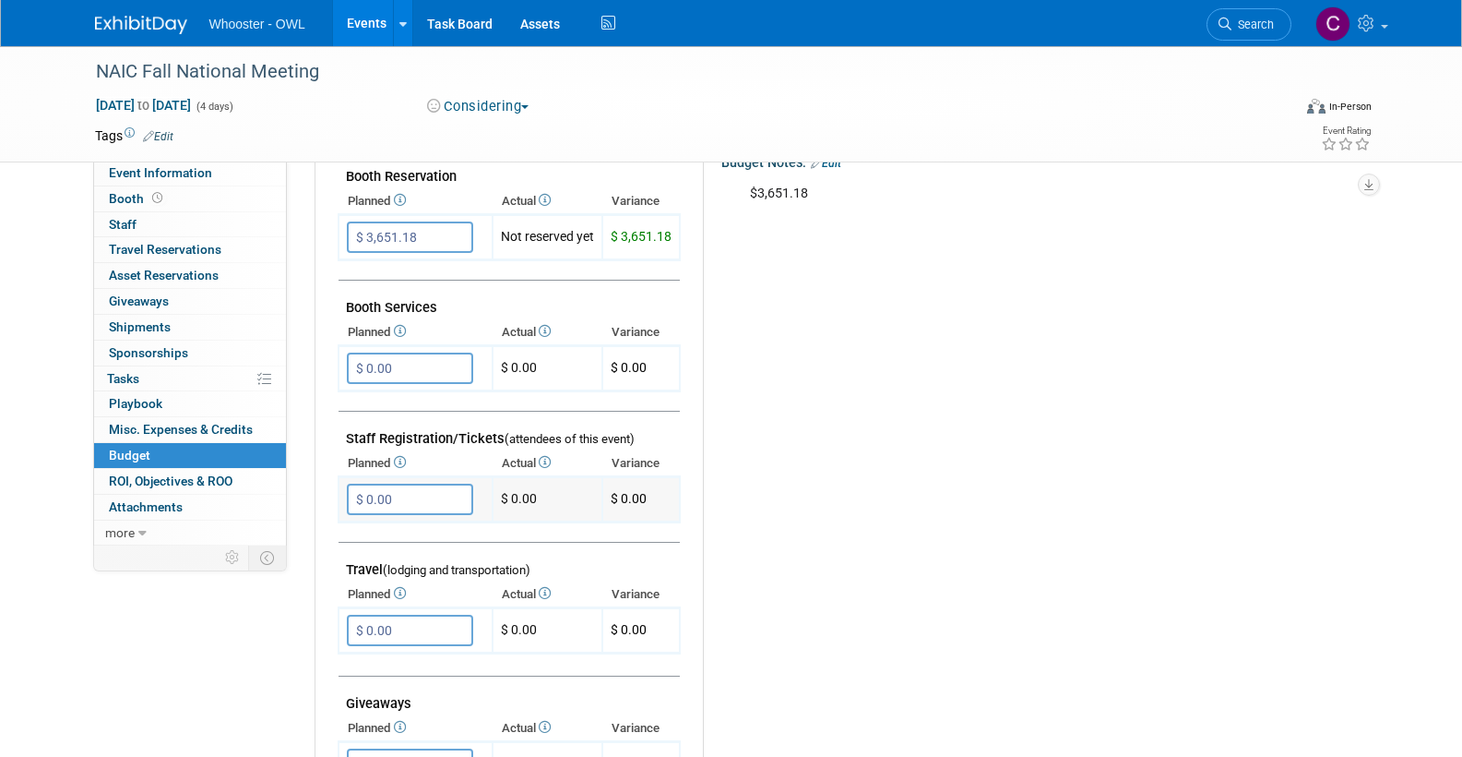
click at [405, 489] on input "$ 0.00" at bounding box center [410, 498] width 126 height 31
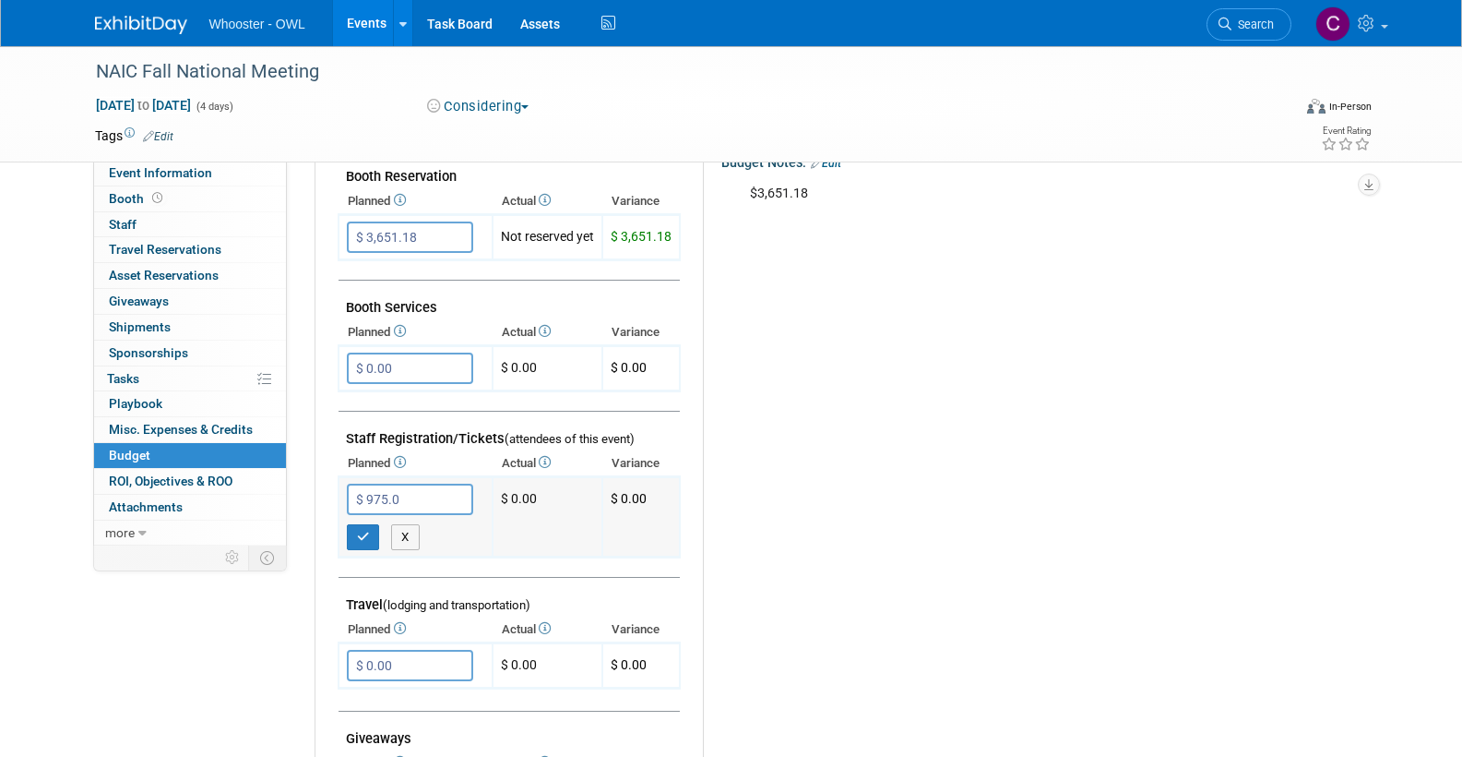
type input "$ 975.00"
click at [361, 530] on icon "button" at bounding box center [363, 536] width 13 height 12
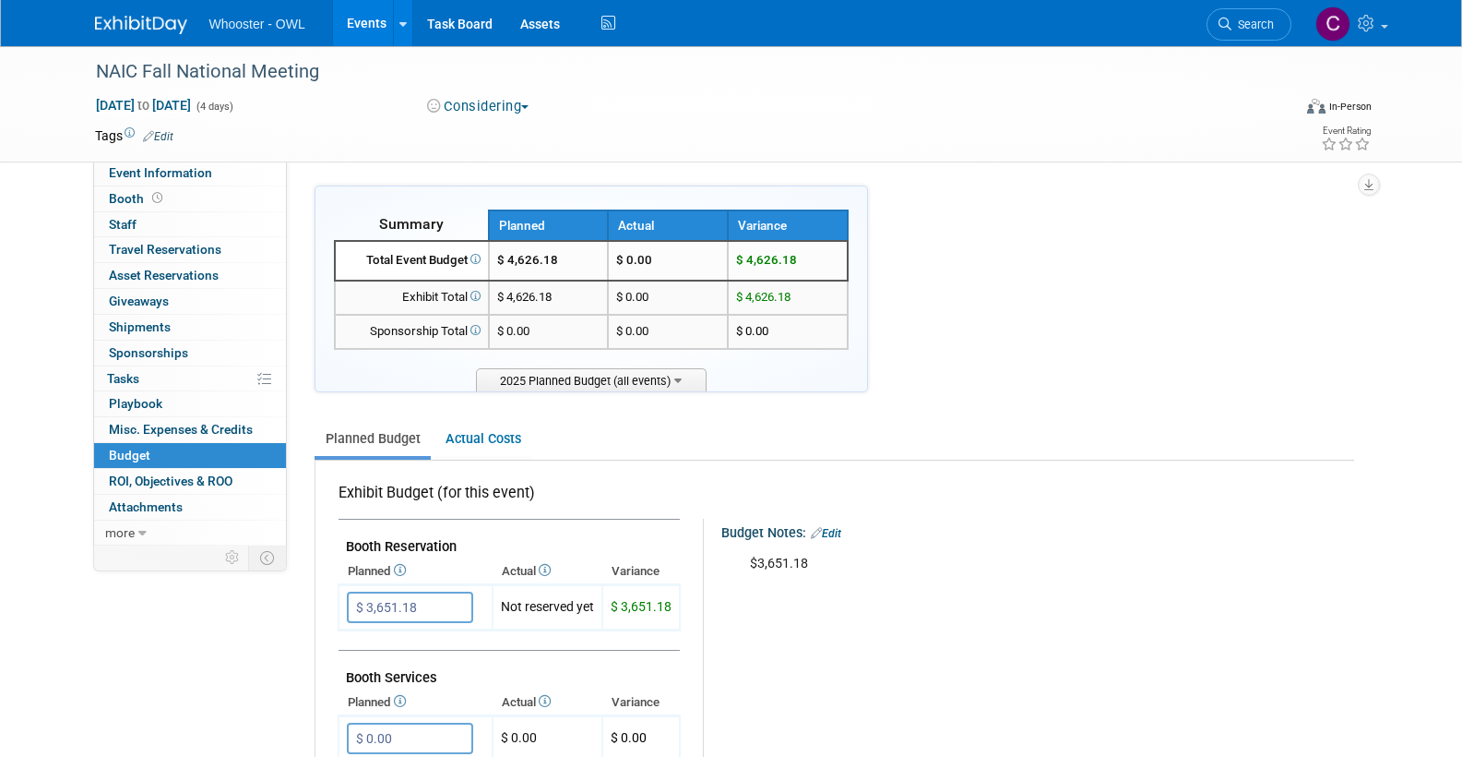
scroll to position [66, 0]
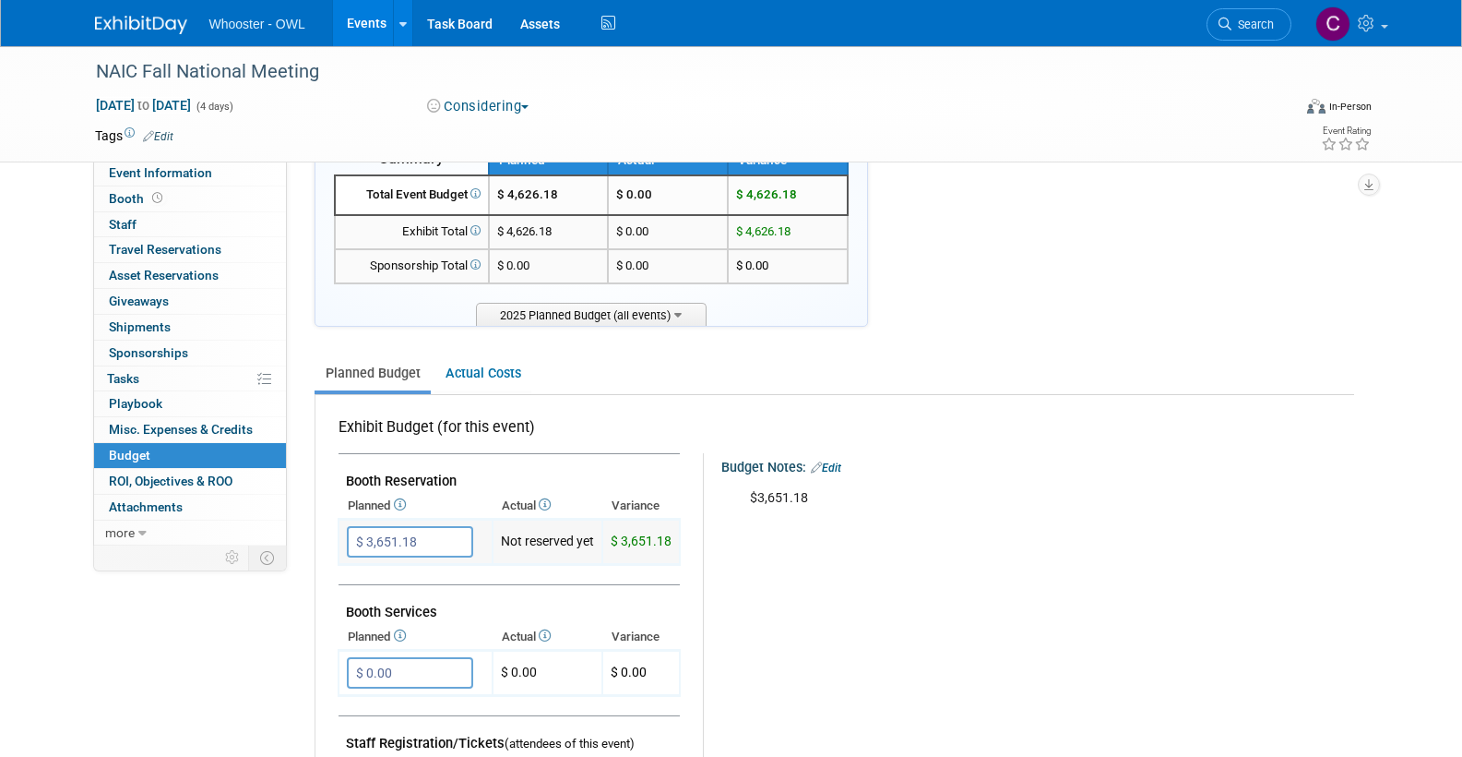
drag, startPoint x: 441, startPoint y: 529, endPoint x: 343, endPoint y: 530, distance: 97.8
click at [343, 530] on td "$ 3,651.18 X" at bounding box center [416, 541] width 154 height 45
type input "$"
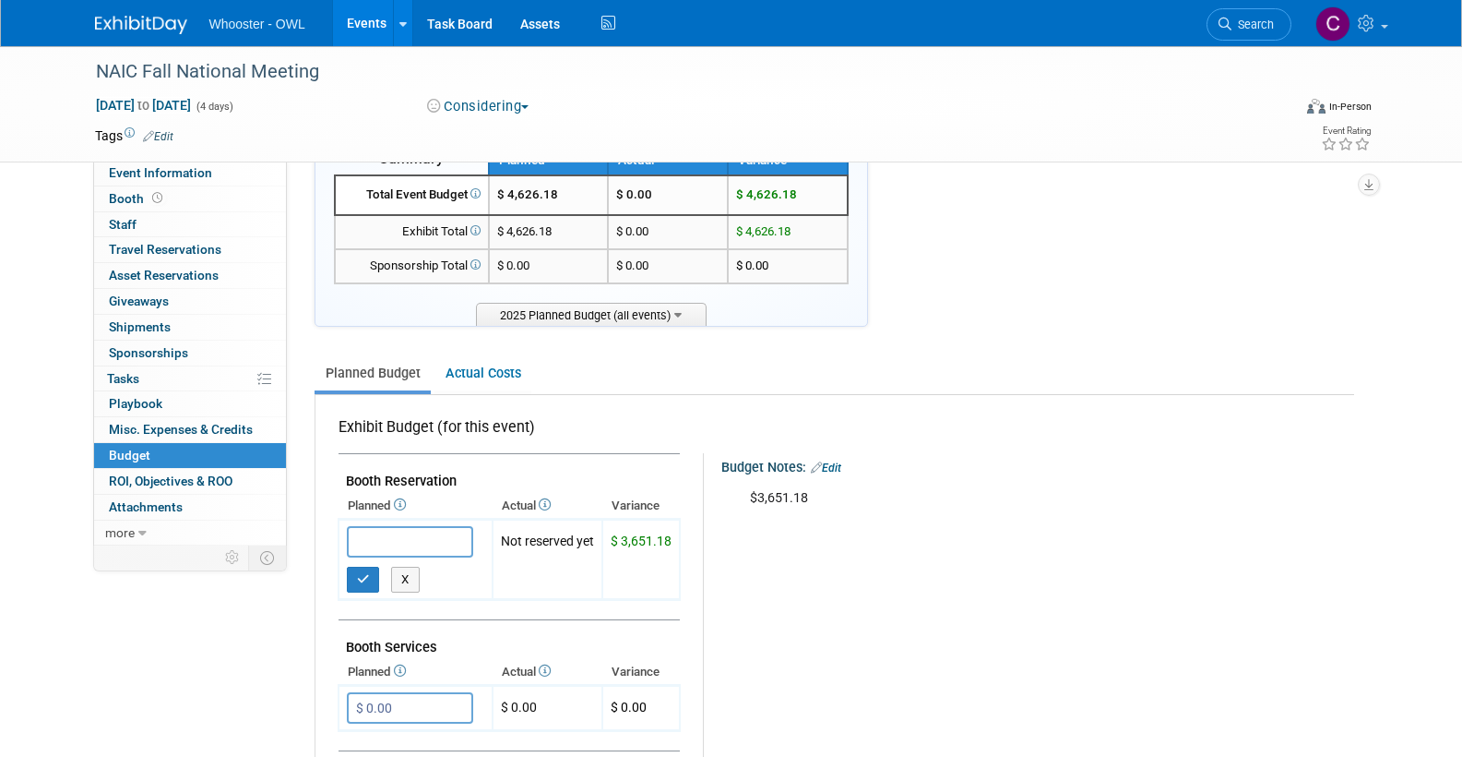
drag, startPoint x: 361, startPoint y: 572, endPoint x: 554, endPoint y: 571, distance: 192.8
click at [361, 573] on icon "button" at bounding box center [363, 579] width 13 height 12
type input "$ 0.00"
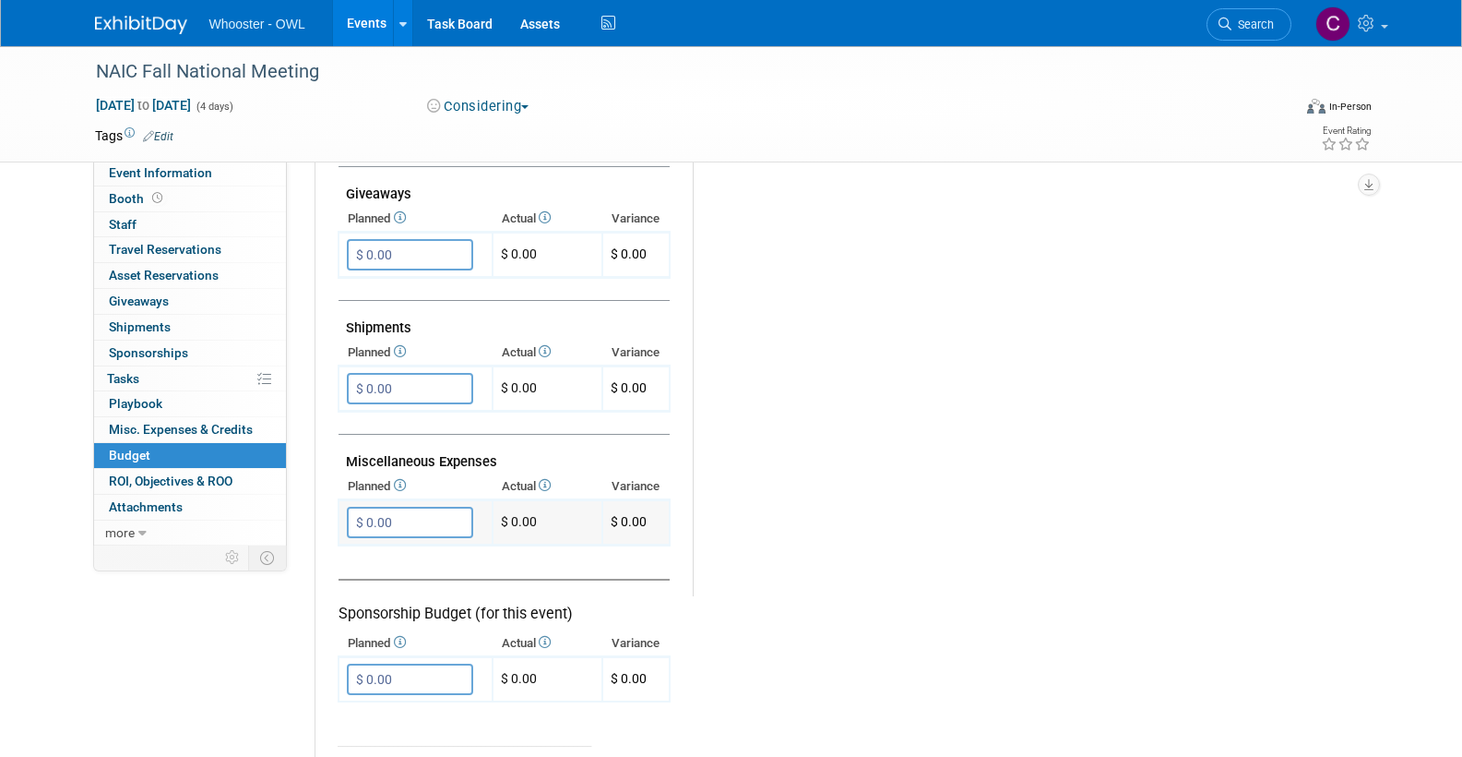
scroll to position [878, 0]
click at [401, 507] on input "$ 0.00" at bounding box center [410, 522] width 126 height 31
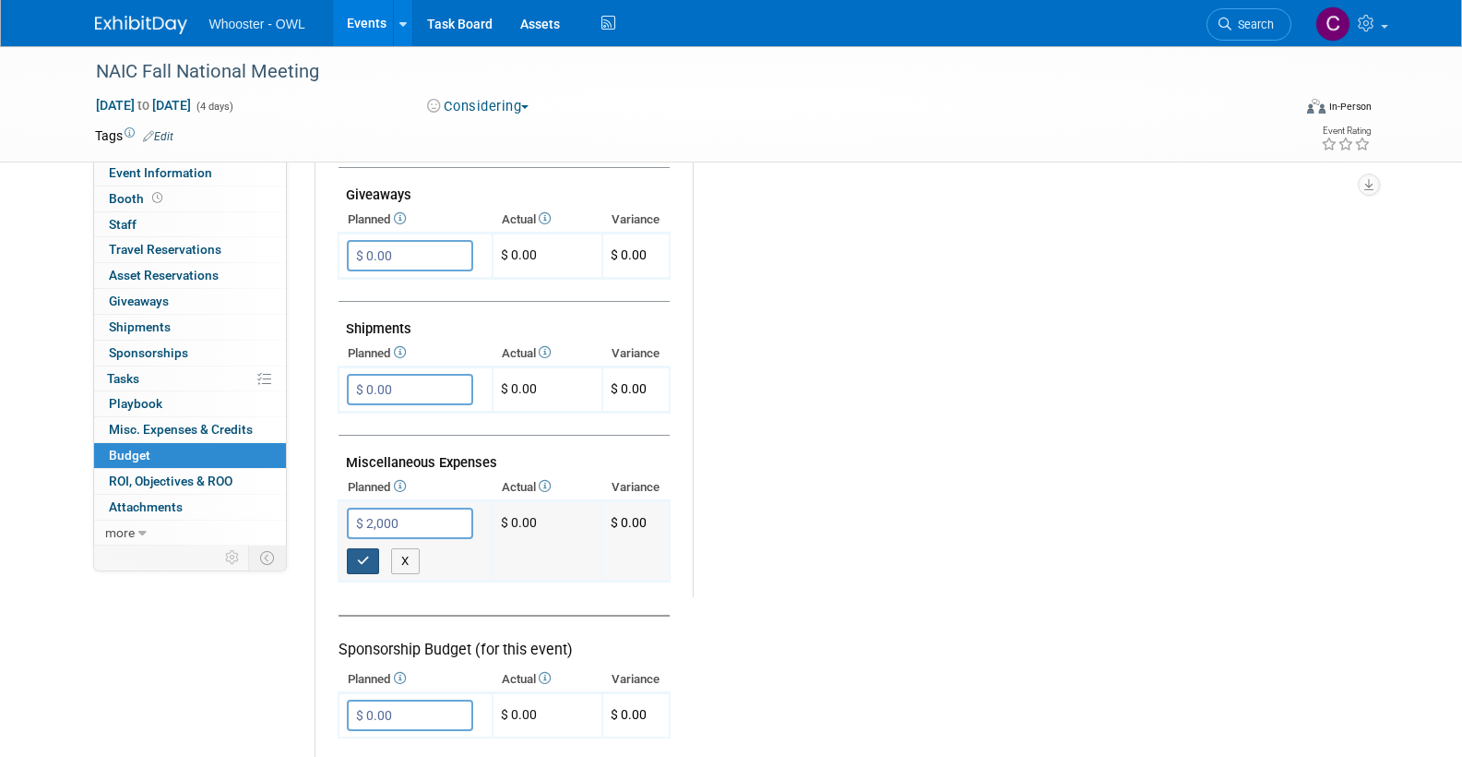
type input "$ 2,000.00"
click at [360, 554] on icon "button" at bounding box center [363, 560] width 13 height 12
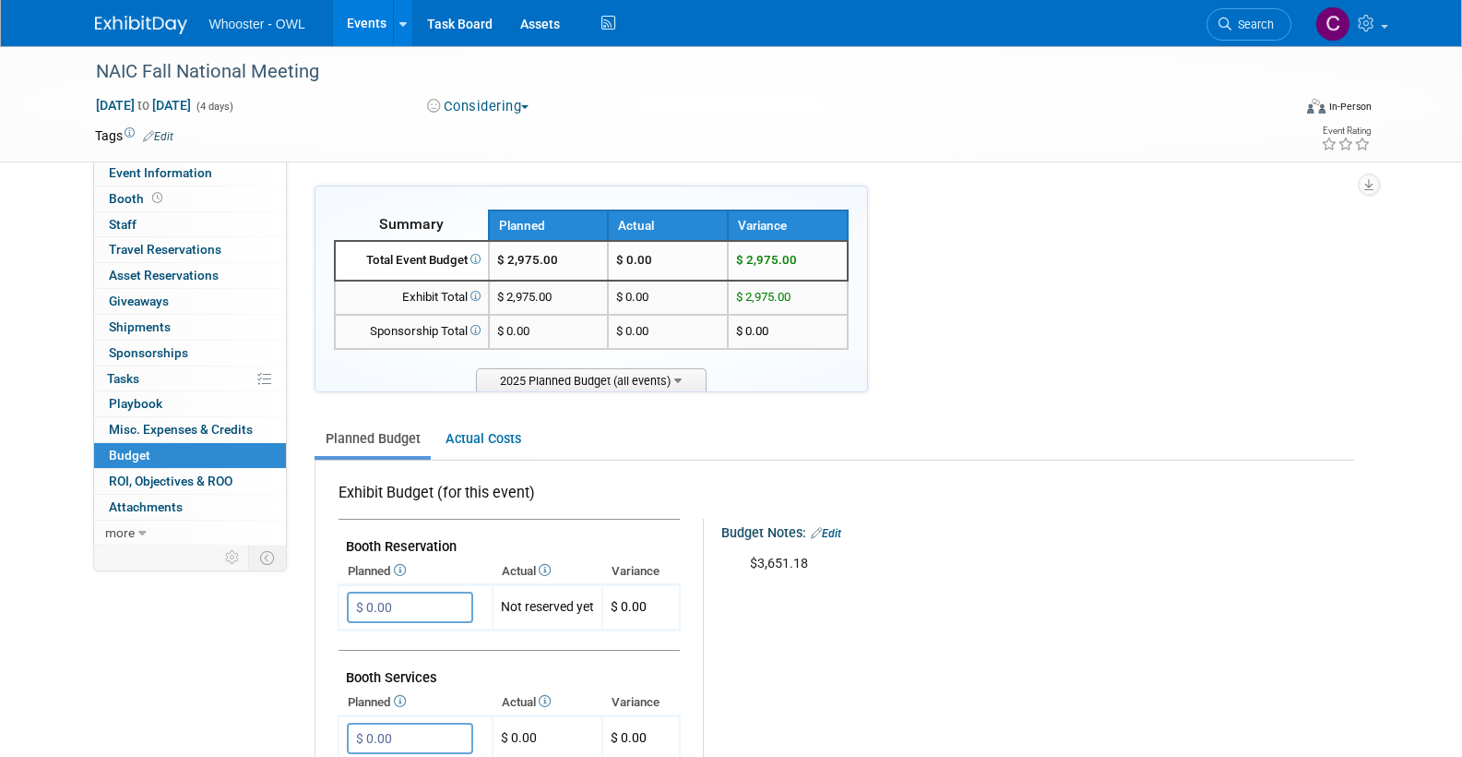
scroll to position [0, 0]
click at [362, 21] on link "Events" at bounding box center [366, 23] width 67 height 46
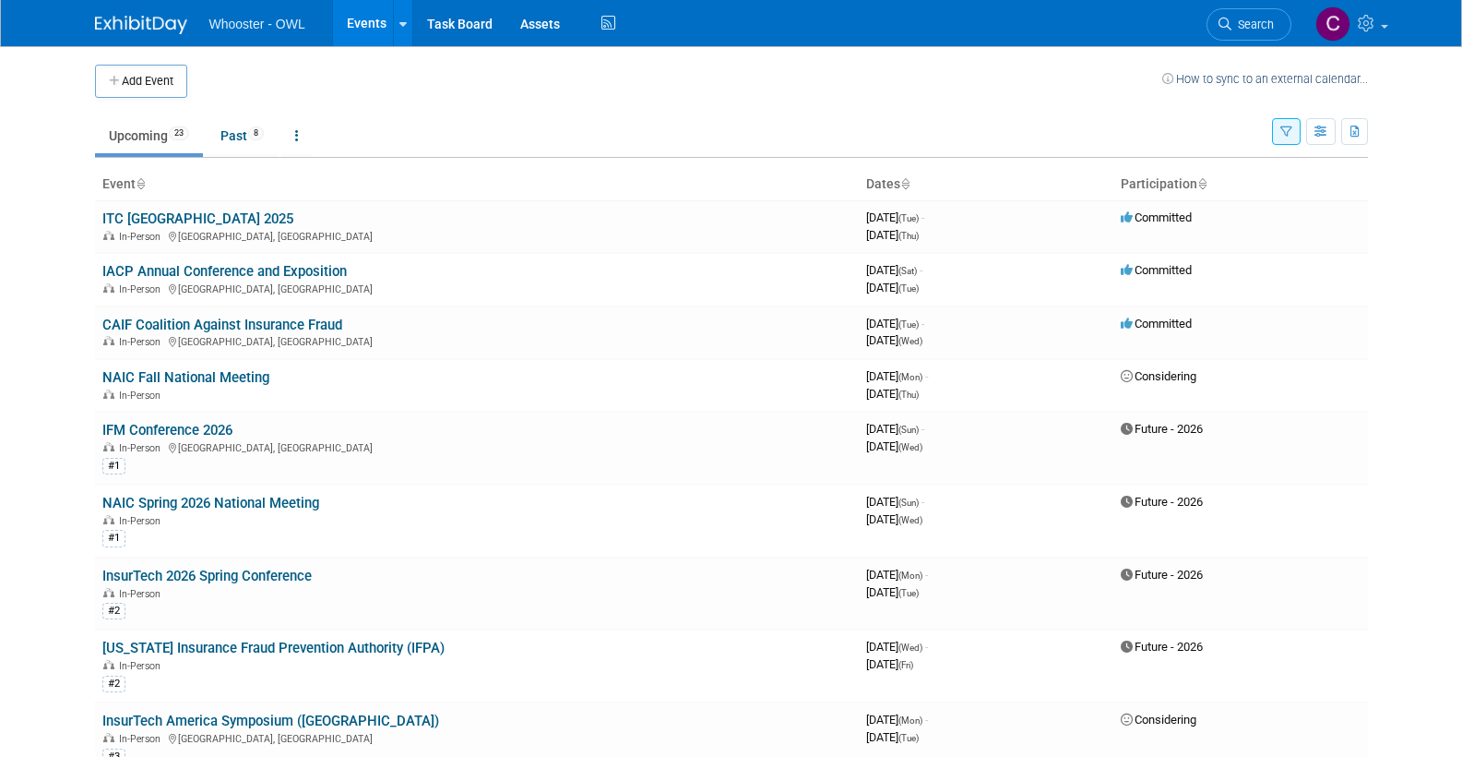
click at [134, 134] on link "Upcoming 23" at bounding box center [149, 135] width 108 height 35
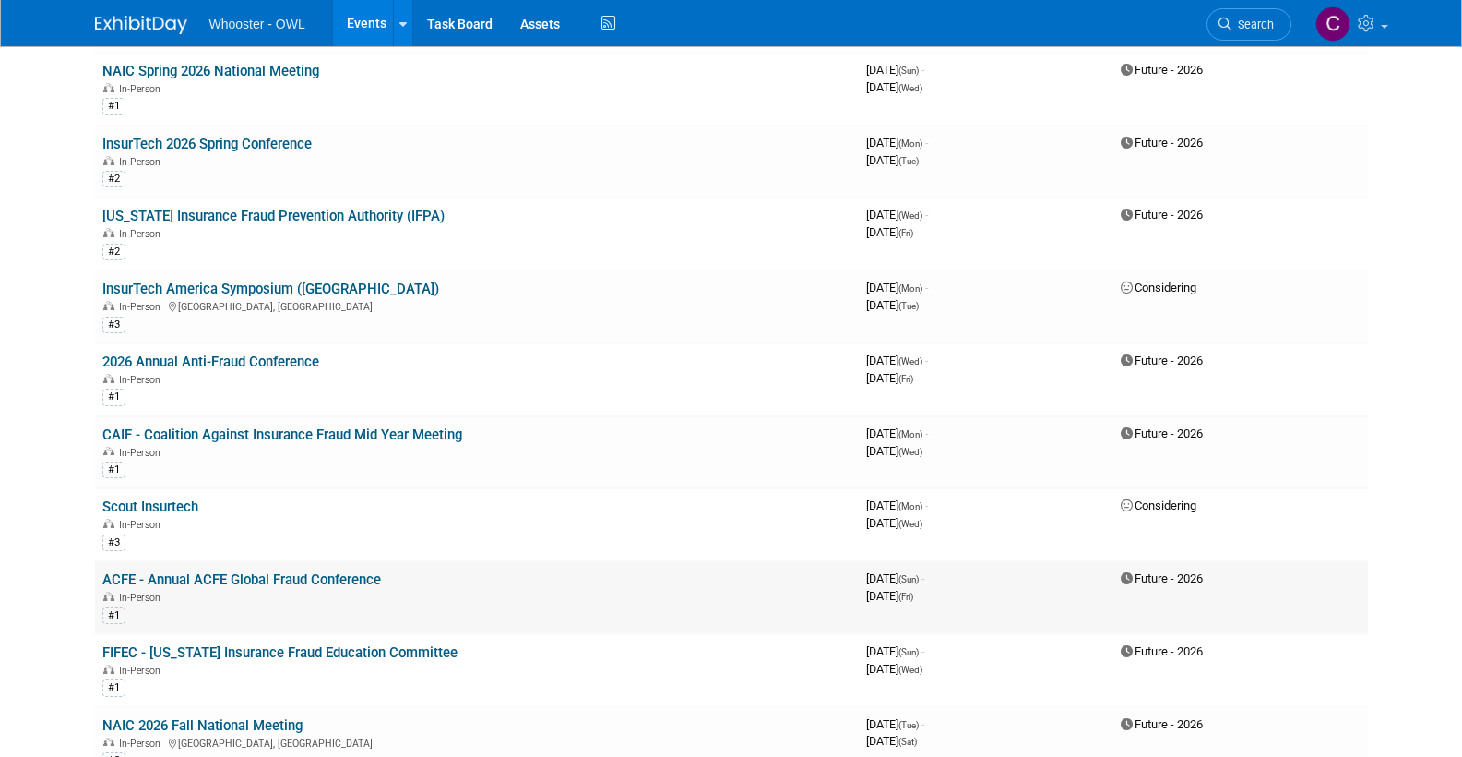
scroll to position [427, 0]
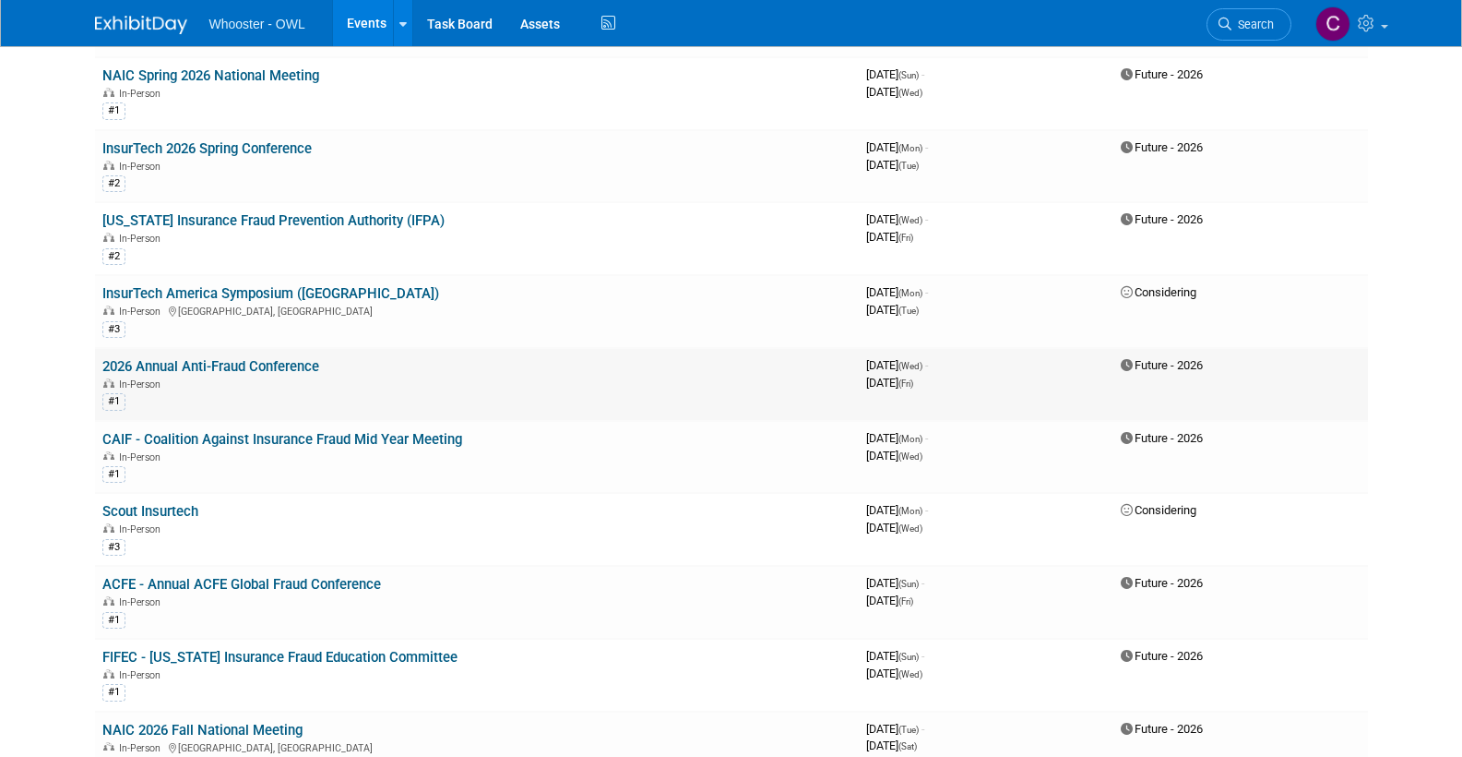
click at [234, 358] on link "2026 Annual Anti-Fraud Conference" at bounding box center [210, 366] width 217 height 17
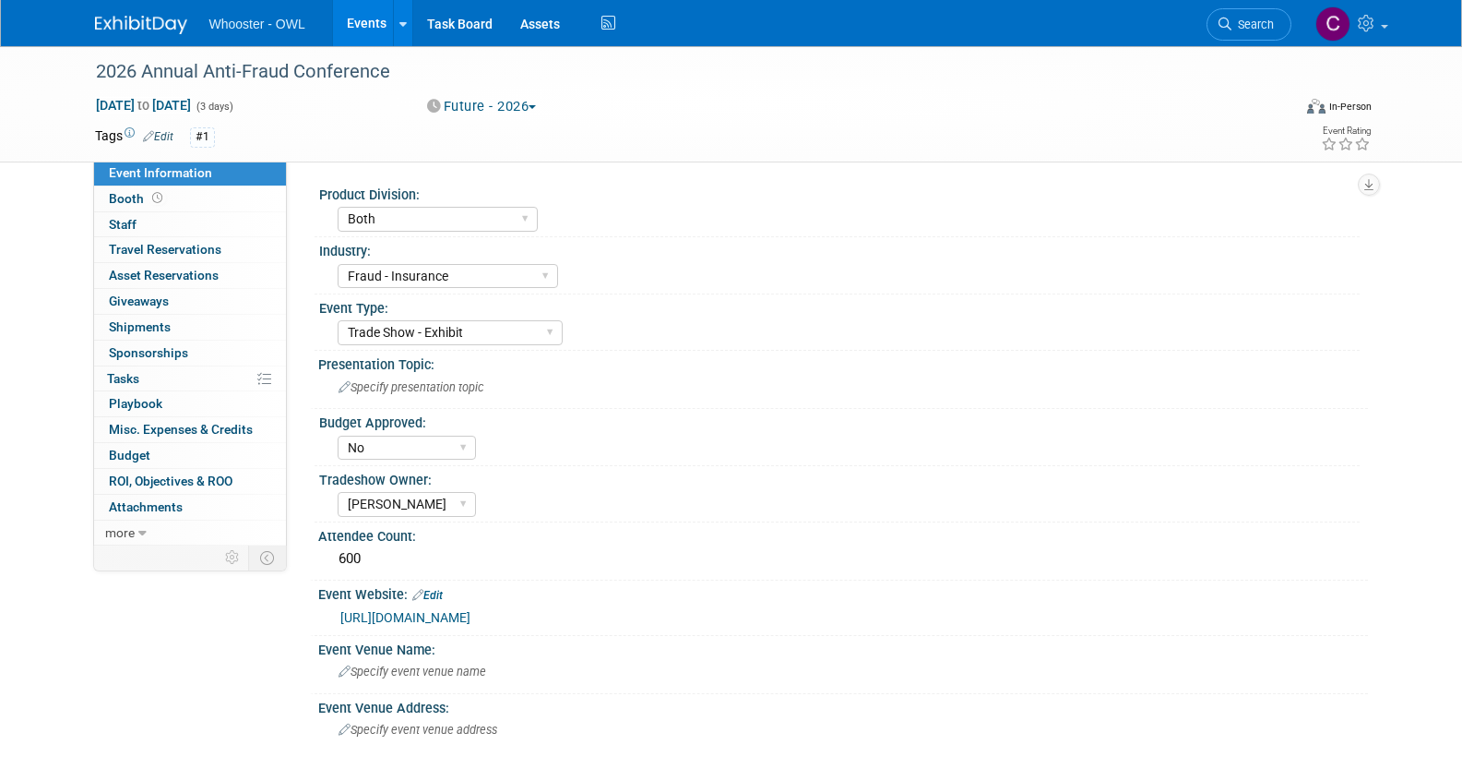
select select "Both"
select select "Fraud - Insurance"
select select "Trade Show - Exhibit"
select select "No"
select select "[PERSON_NAME]"
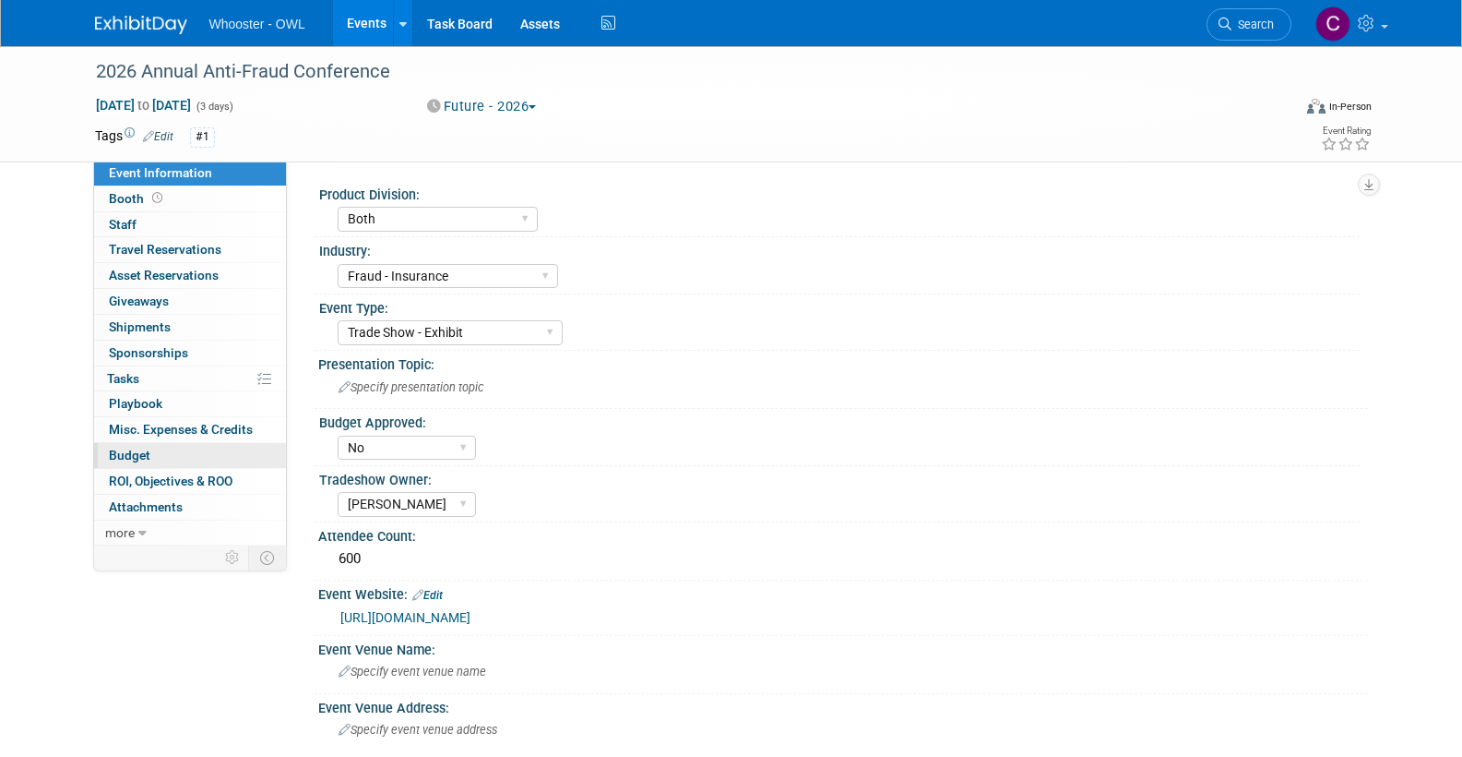
click at [146, 447] on span "Budget" at bounding box center [130, 454] width 42 height 15
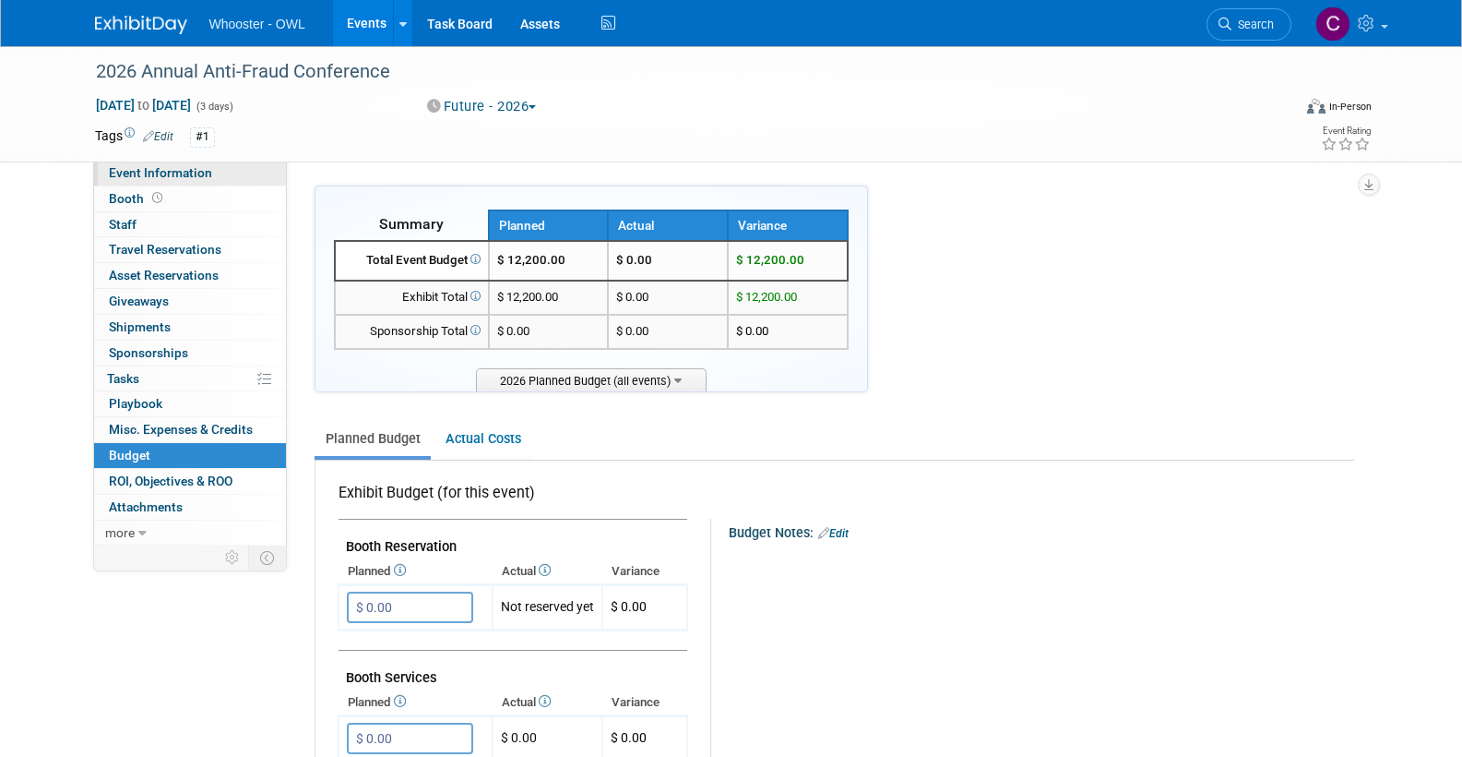
click at [167, 173] on span "Event Information" at bounding box center [160, 172] width 103 height 15
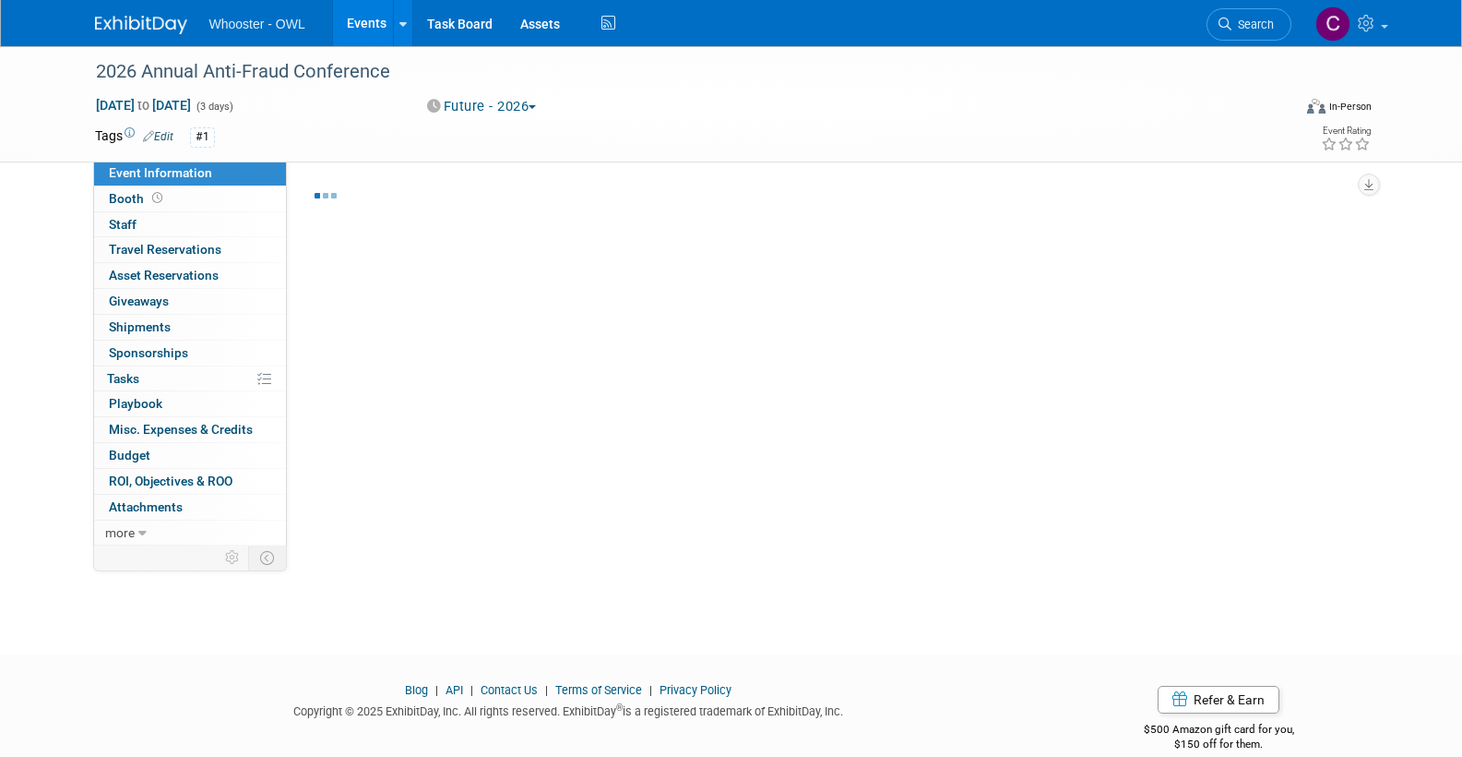
select select "Both"
select select "Fraud - Insurance"
select select "Trade Show - Exhibit"
select select "No"
select select "[PERSON_NAME]"
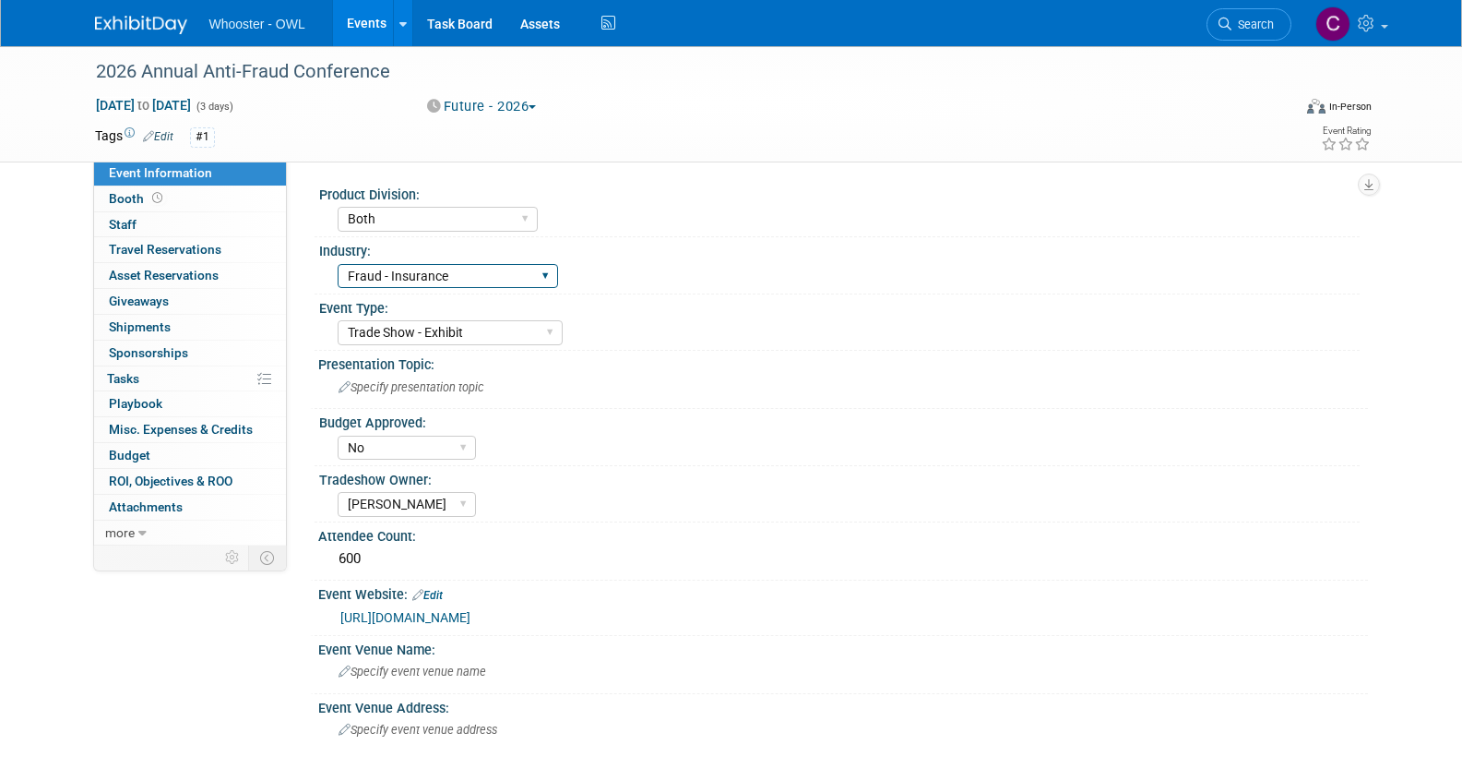
select select "Insurance"
click at [364, 18] on link "Events" at bounding box center [366, 23] width 67 height 46
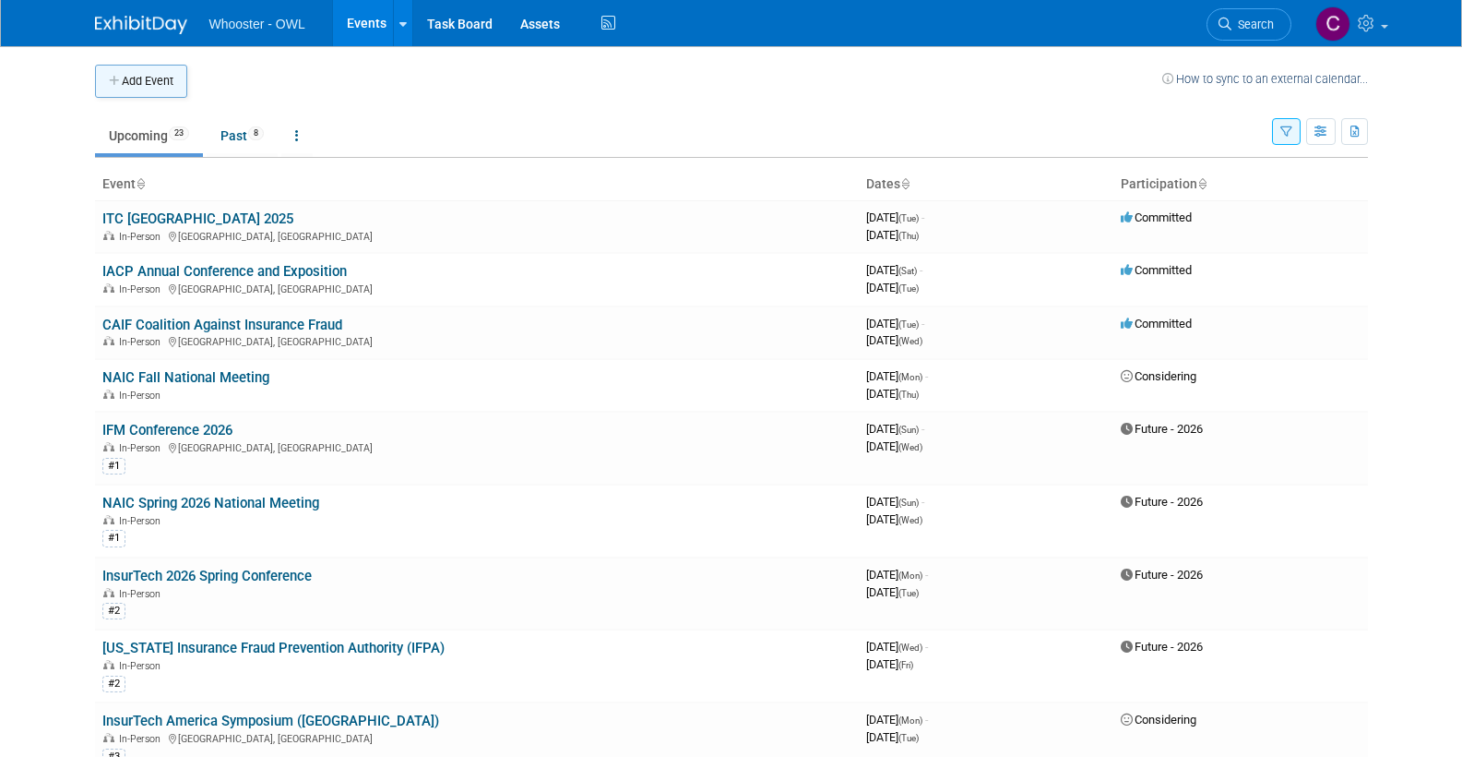
click at [147, 82] on button "Add Event" at bounding box center [141, 81] width 92 height 33
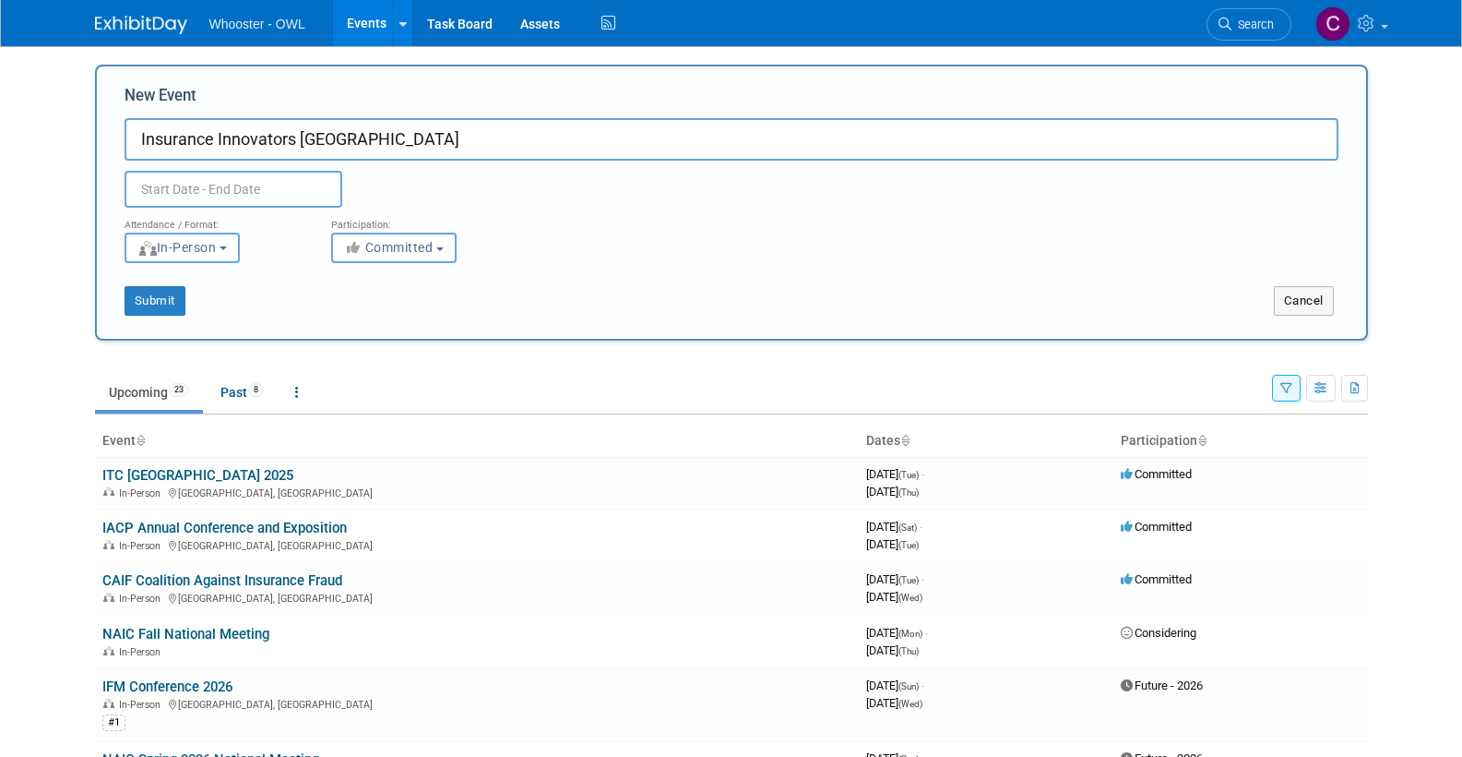
type input "Insurance Innovators [GEOGRAPHIC_DATA]"
click at [207, 185] on input "text" at bounding box center [234, 189] width 218 height 37
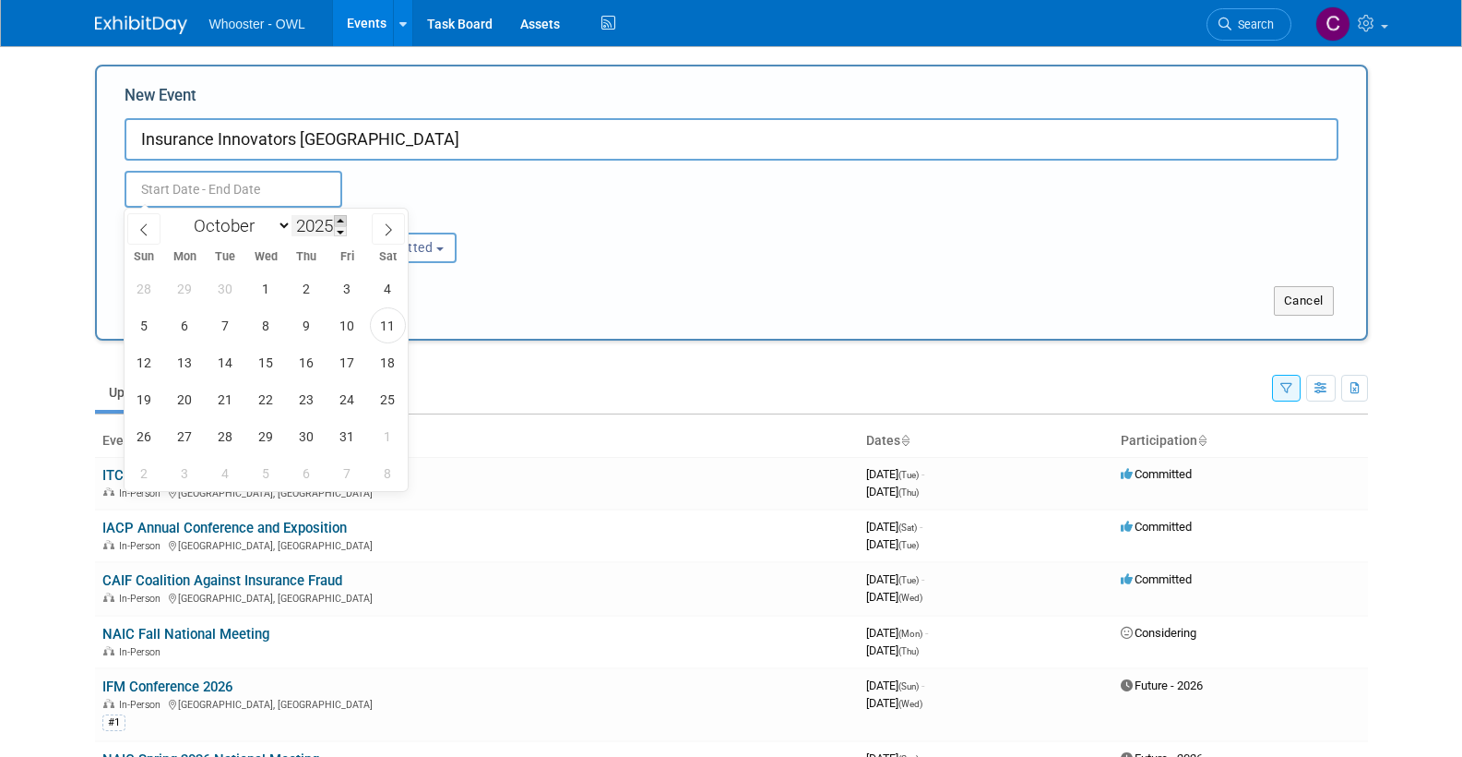
click at [347, 217] on span at bounding box center [340, 220] width 13 height 11
type input "2026"
select select "4"
click at [191, 363] on span "11" at bounding box center [185, 362] width 36 height 36
click at [225, 365] on span "12" at bounding box center [226, 362] width 36 height 36
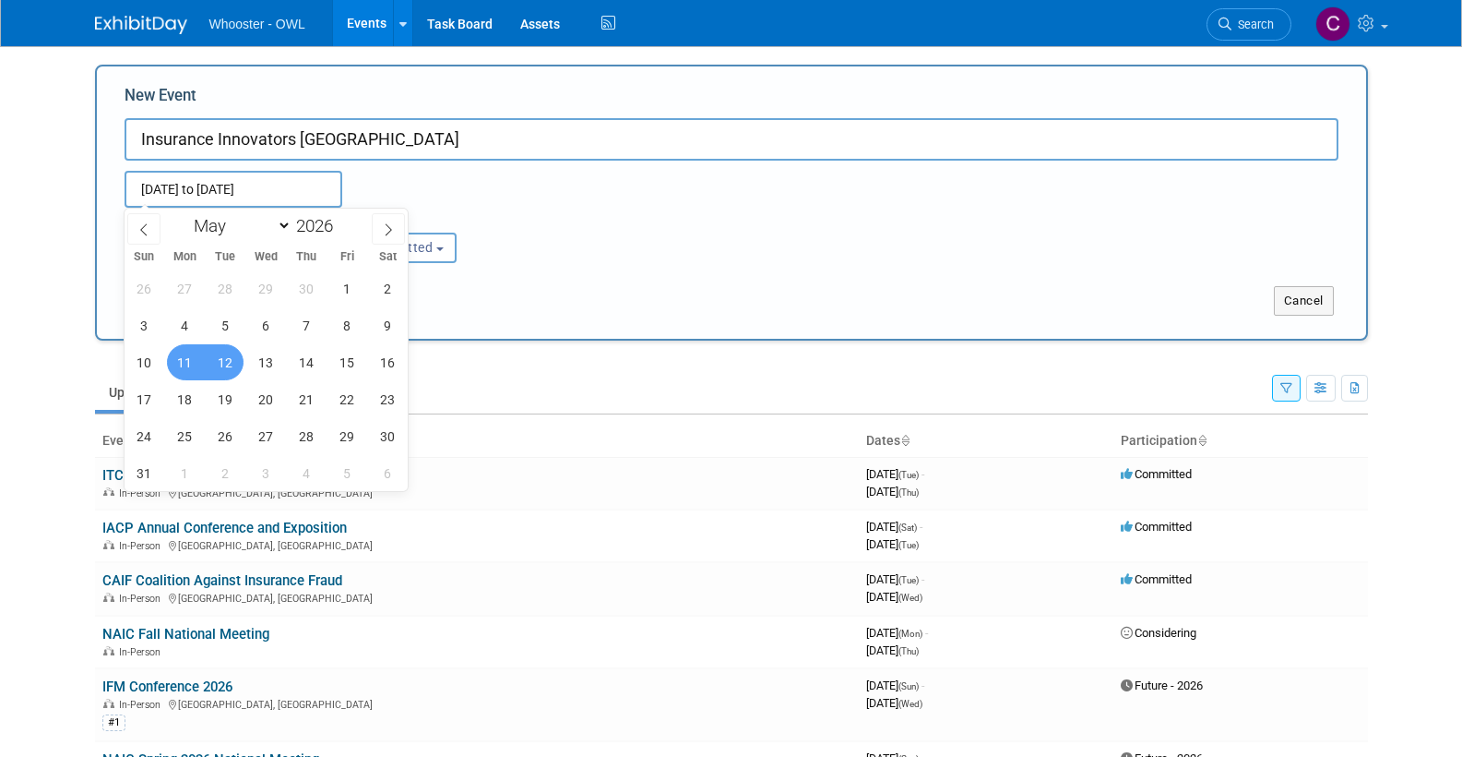
type input "[DATE] to [DATE]"
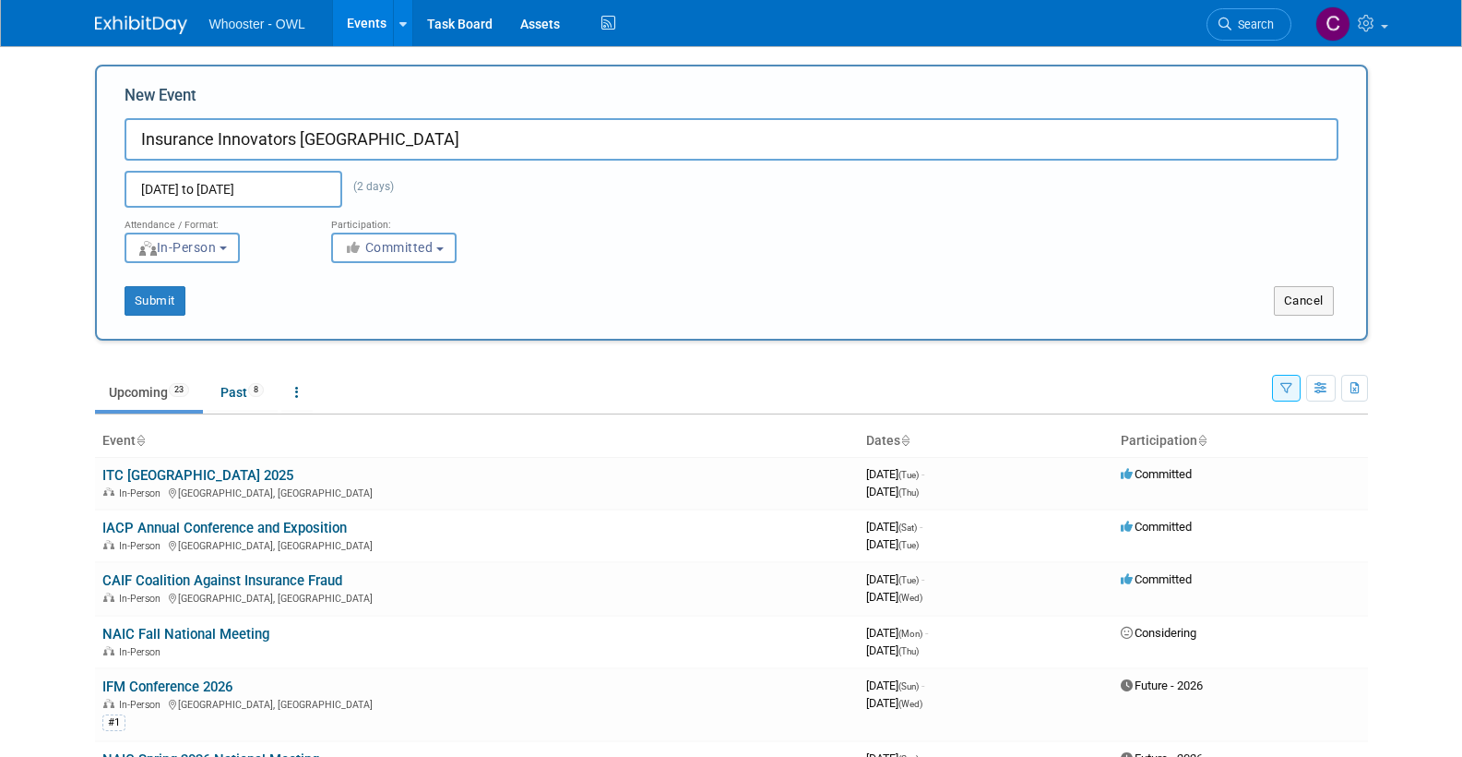
scroll to position [0, 1]
click at [372, 246] on span "Committed" at bounding box center [388, 247] width 89 height 15
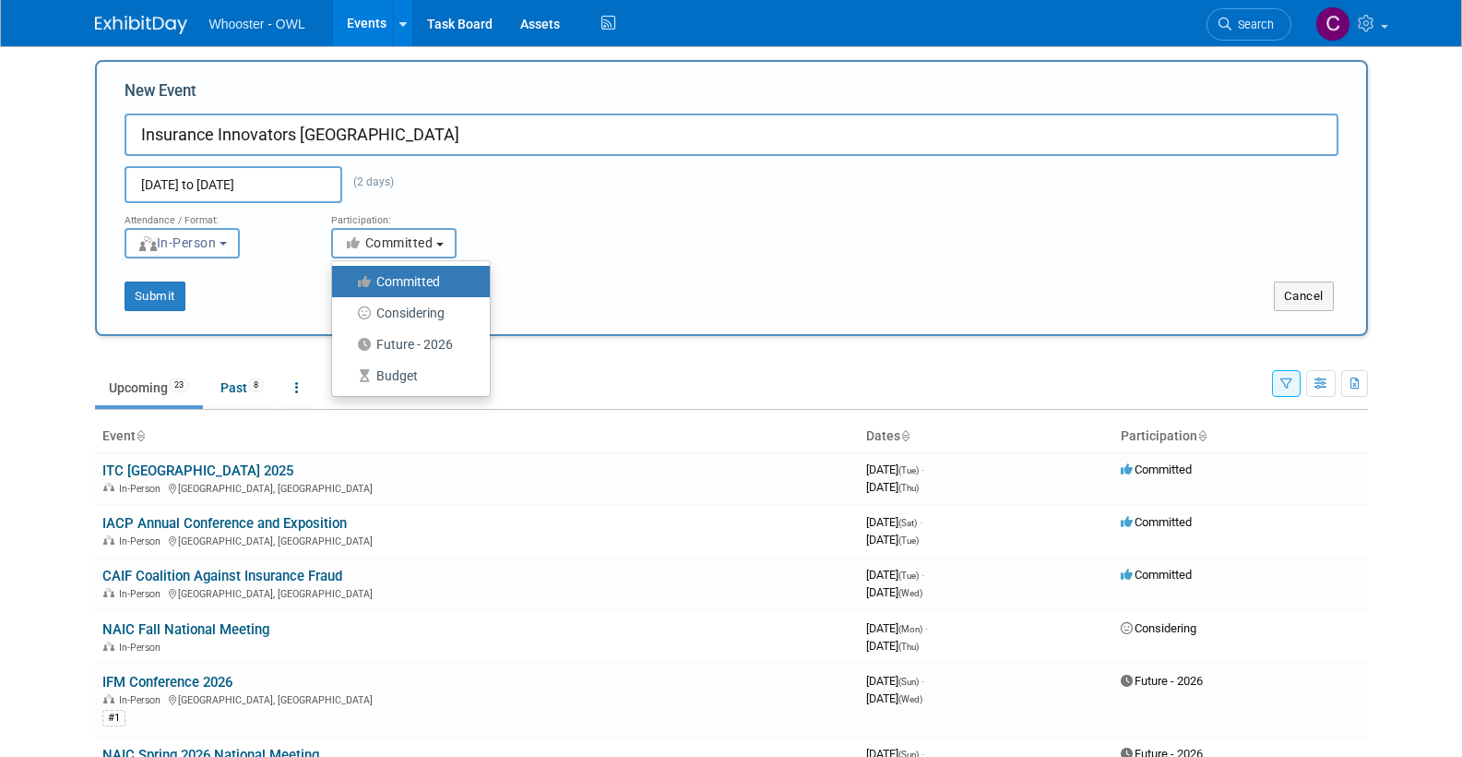
scroll to position [5, 0]
click at [387, 342] on label "Future - 2026" at bounding box center [406, 344] width 130 height 24
click at [349, 342] on input "Future - 2026" at bounding box center [343, 345] width 12 height 12
select select "101"
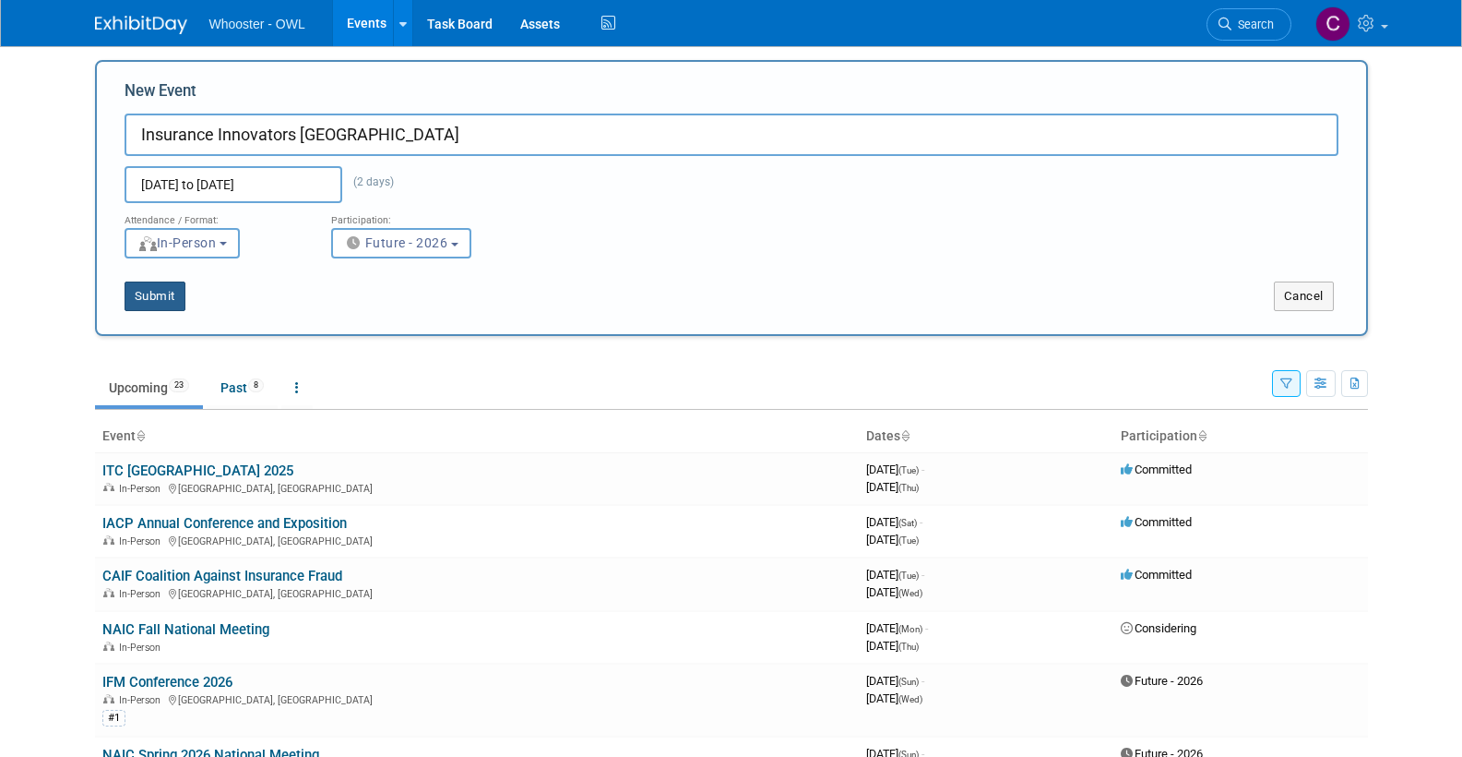
click at [163, 295] on button "Submit" at bounding box center [155, 296] width 61 height 30
type input "Insurance Innovators [GEOGRAPHIC_DATA]"
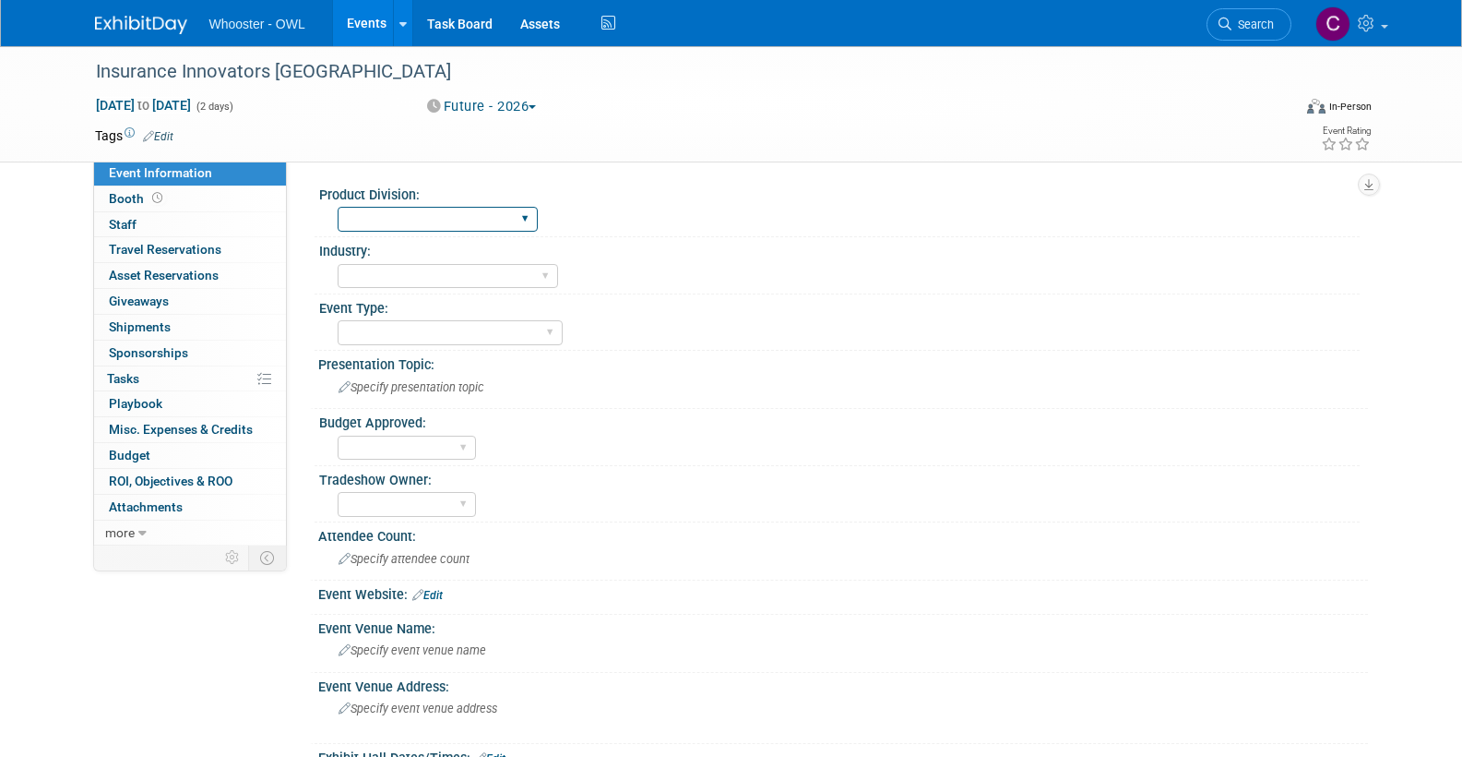
select select "Both"
select select "Insurance"
select select "Conference"
select select "No"
select select "[PERSON_NAME]"
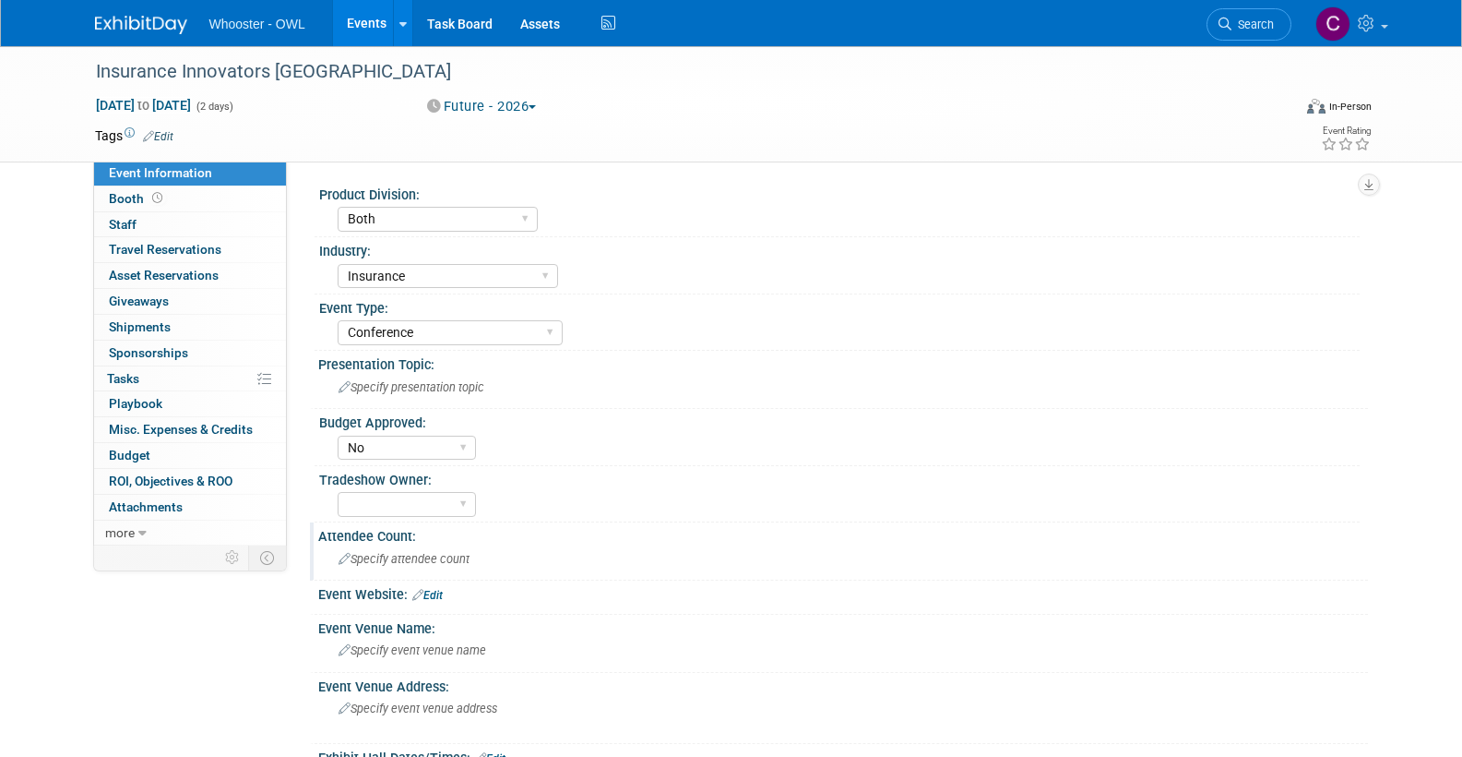
click at [385, 552] on span "Specify attendee count" at bounding box center [404, 559] width 131 height 14
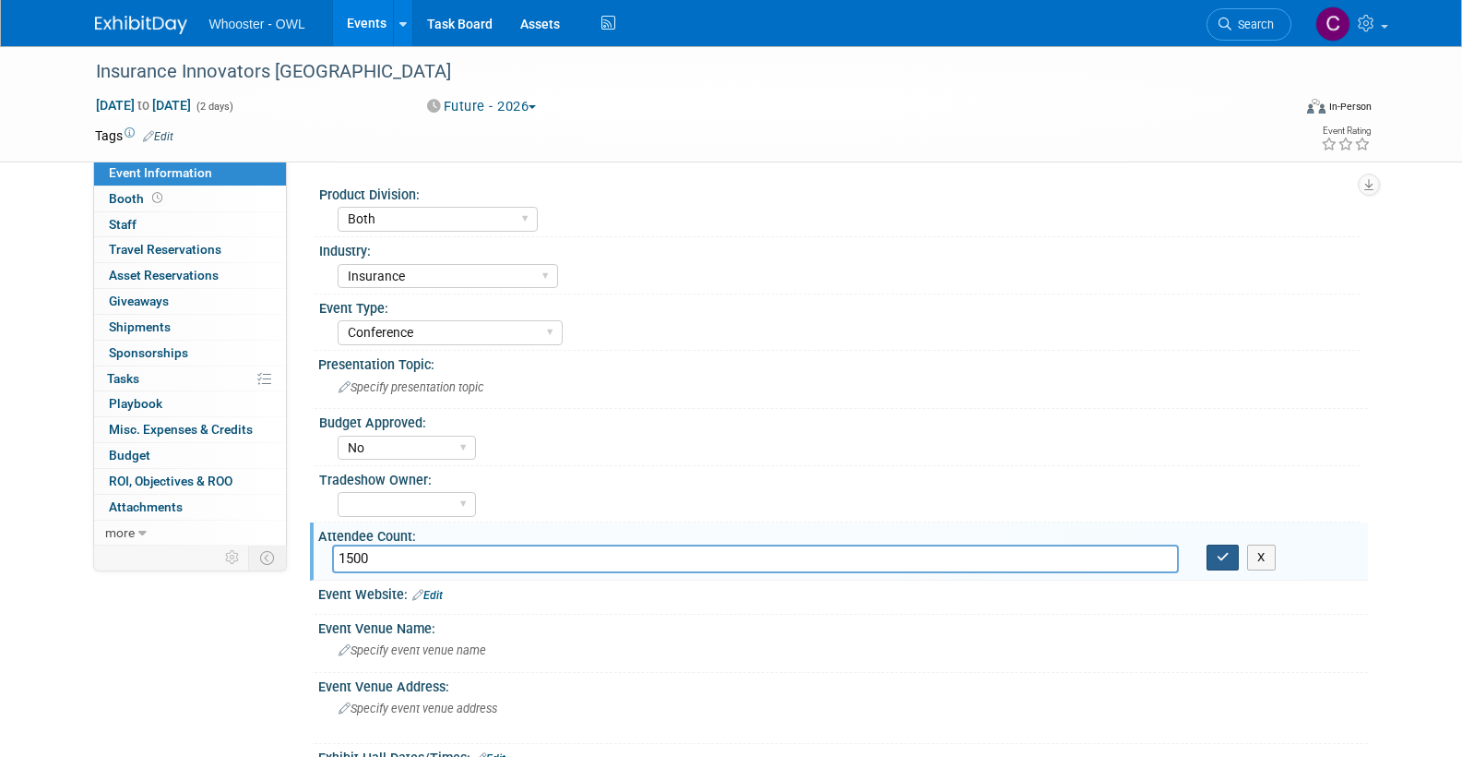
type input "1500"
click at [1226, 553] on icon "button" at bounding box center [1223, 557] width 13 height 12
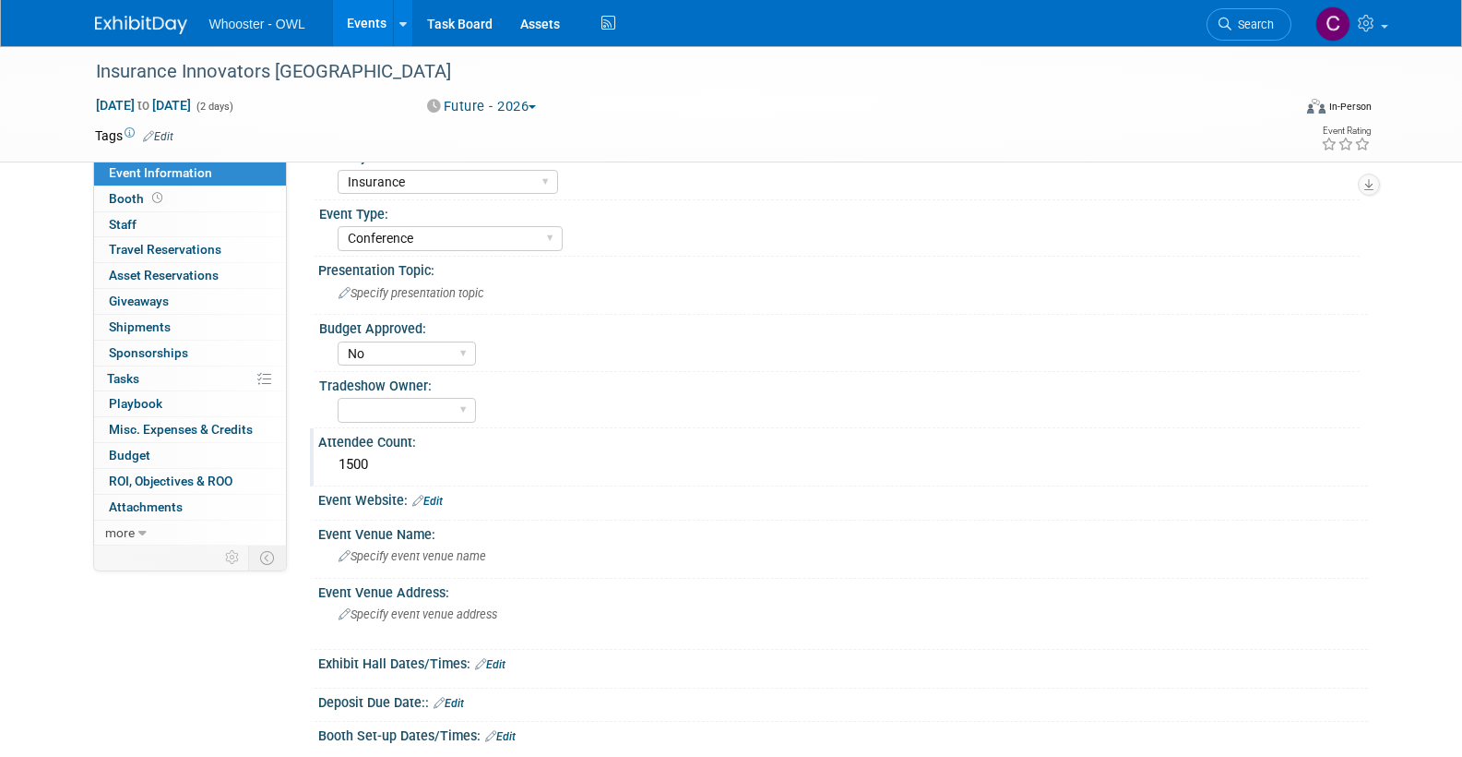
scroll to position [95, 0]
click at [435, 495] on link "Edit" at bounding box center [427, 500] width 30 height 13
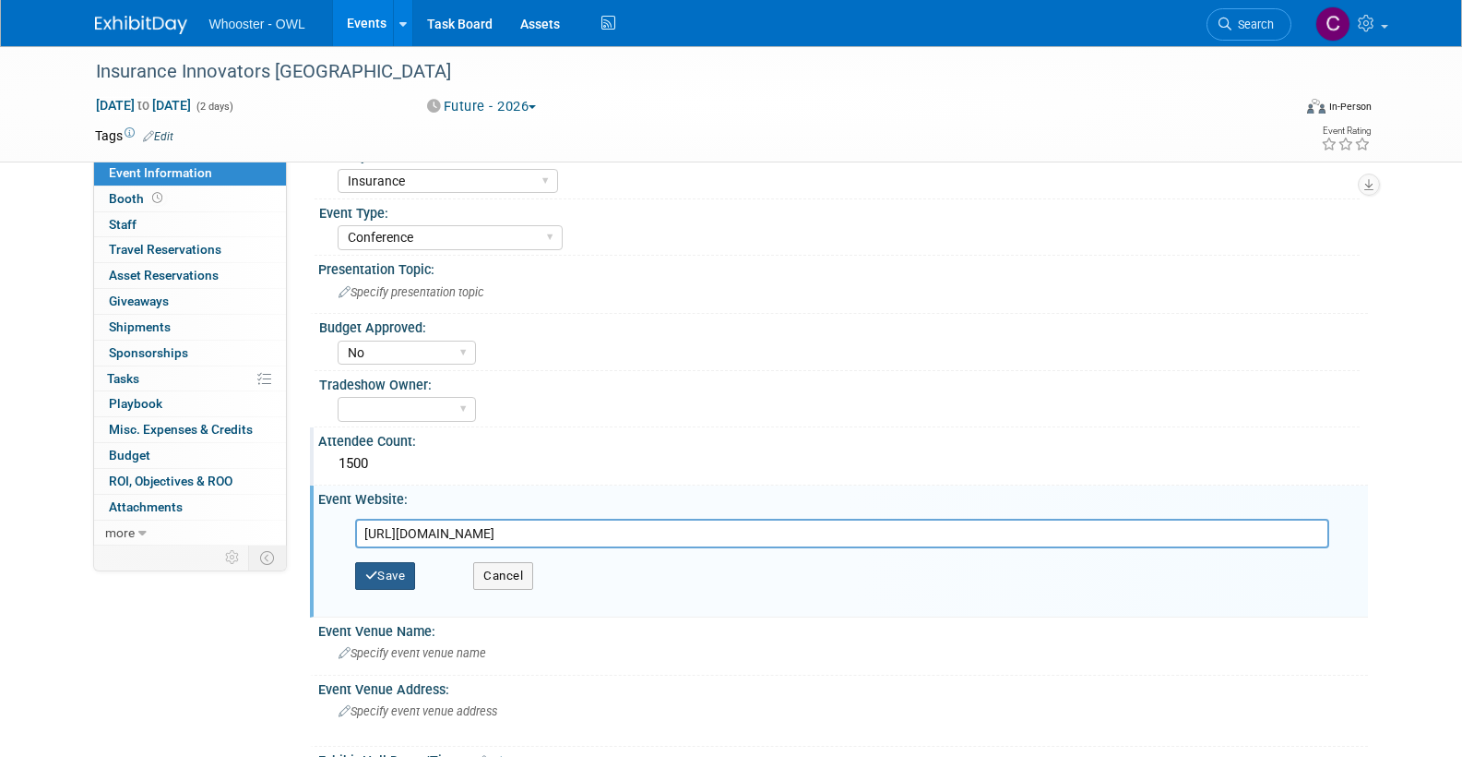
type input "https://insurance-innovators.com/events/usa/"
click at [391, 572] on button "Save" at bounding box center [385, 576] width 61 height 28
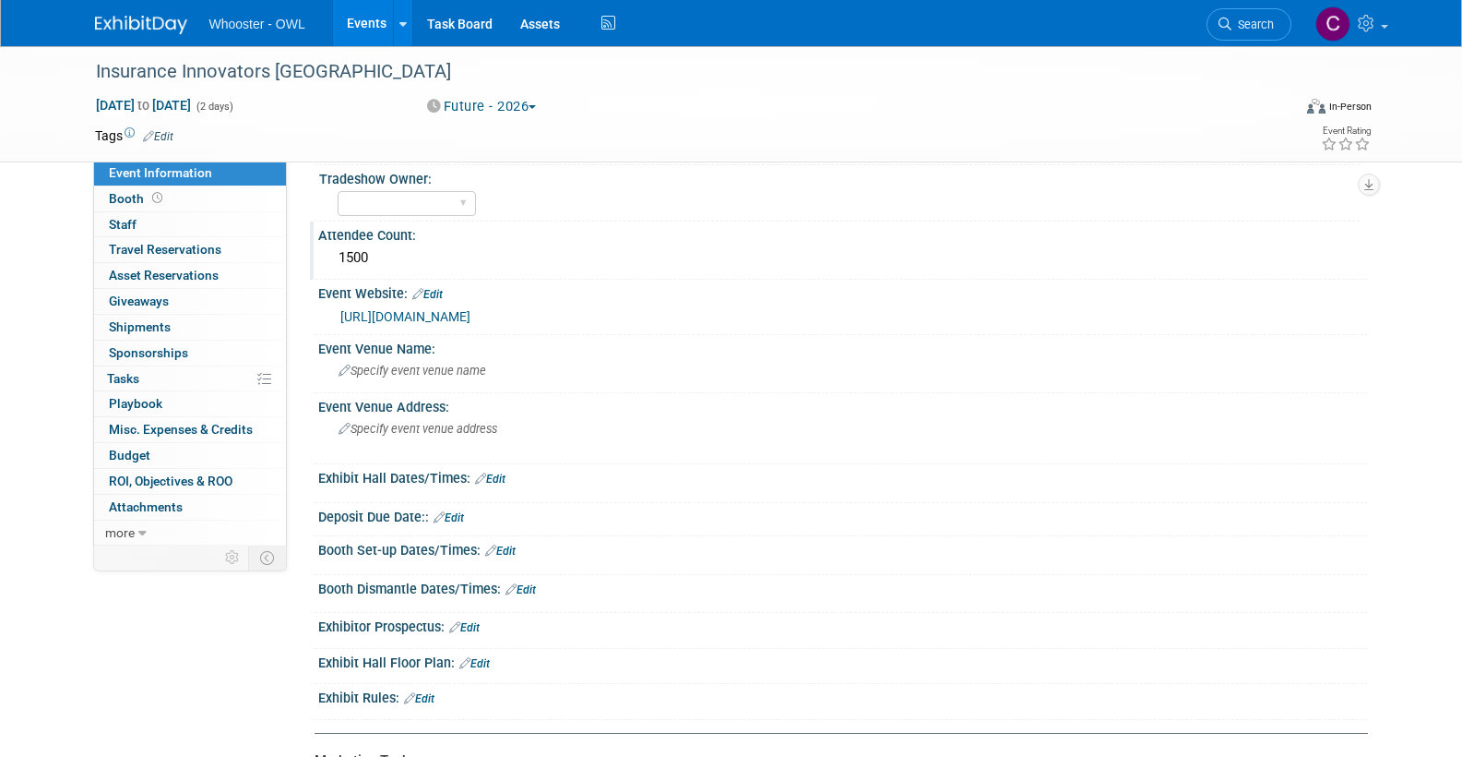
scroll to position [303, 0]
click at [435, 368] on span "Specify event venue name" at bounding box center [413, 369] width 148 height 14
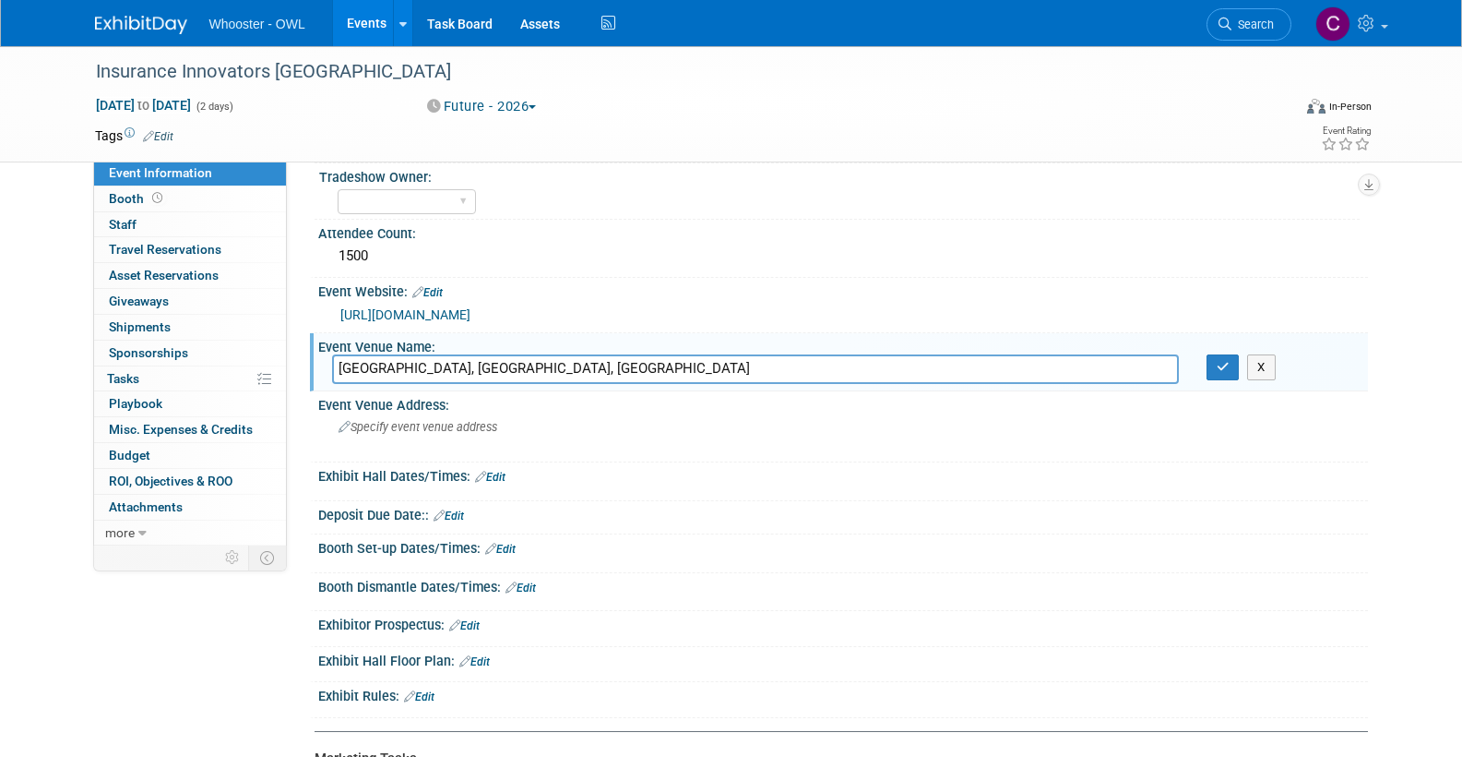
drag, startPoint x: 445, startPoint y: 364, endPoint x: 551, endPoint y: 367, distance: 106.1
click at [551, 367] on input "Music City Center, Nashville, TN" at bounding box center [755, 368] width 847 height 29
type input "Music City Center"
click at [1228, 361] on icon "button" at bounding box center [1223, 367] width 13 height 12
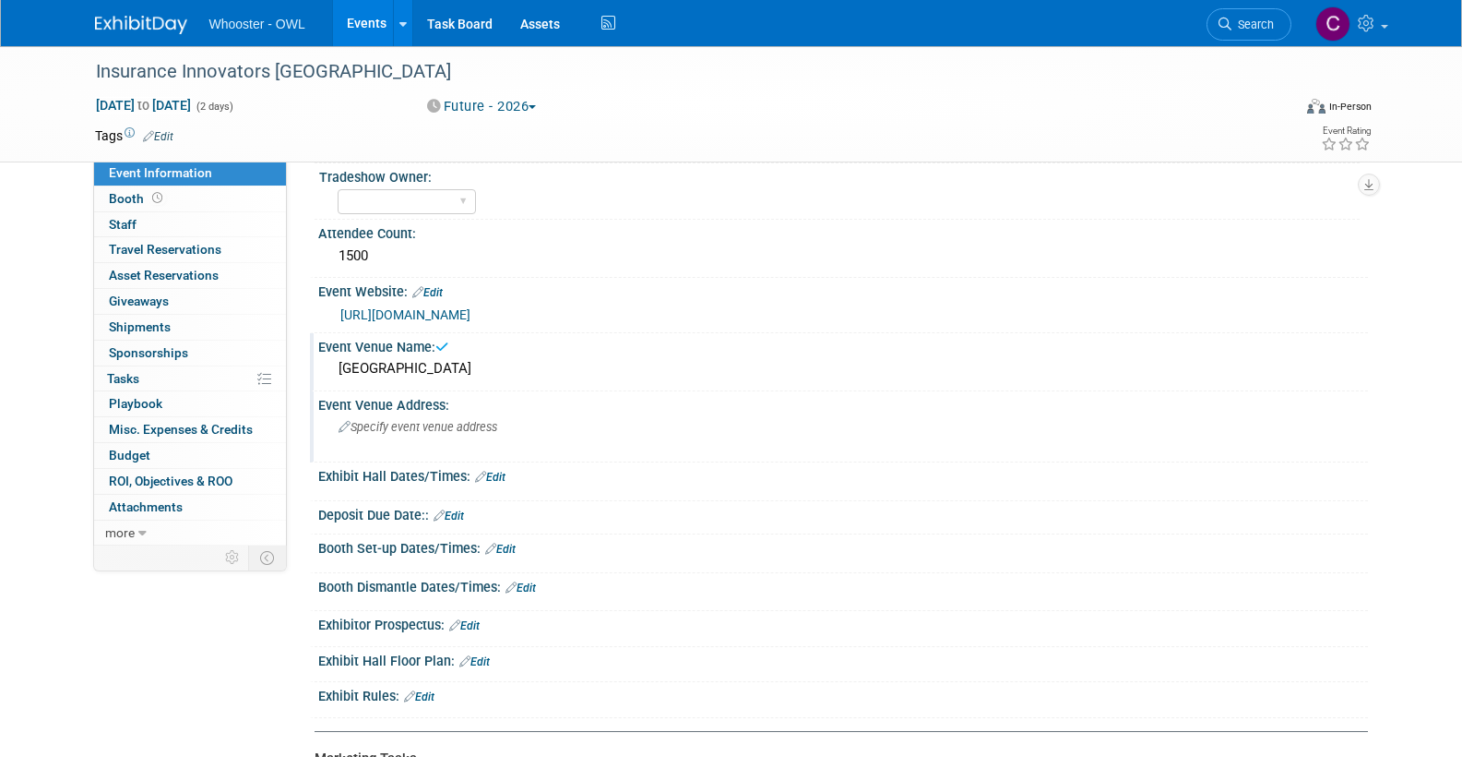
click at [475, 430] on div "Specify event venue address" at bounding box center [537, 433] width 410 height 42
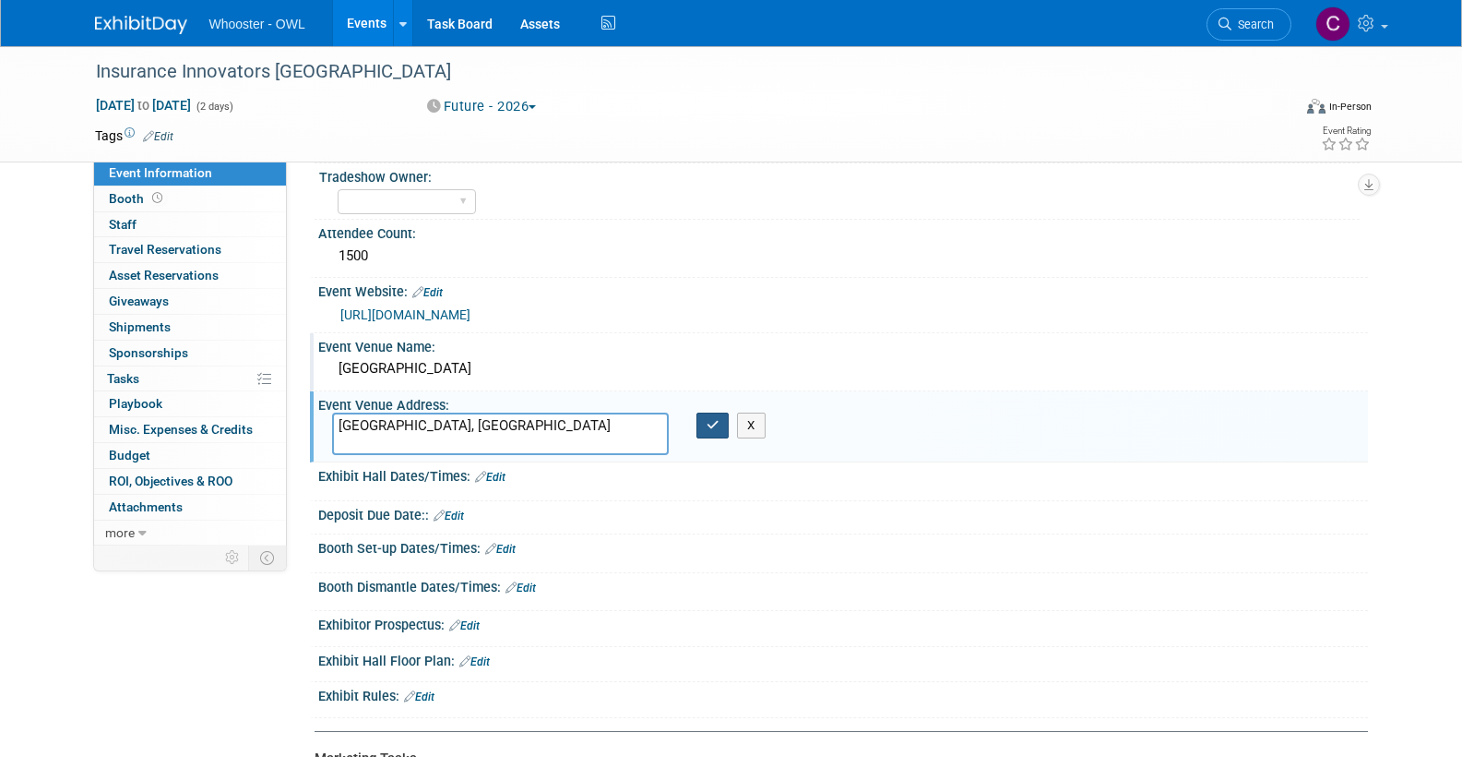
type textarea "[GEOGRAPHIC_DATA], [GEOGRAPHIC_DATA]"
click at [714, 421] on icon "button" at bounding box center [713, 425] width 13 height 12
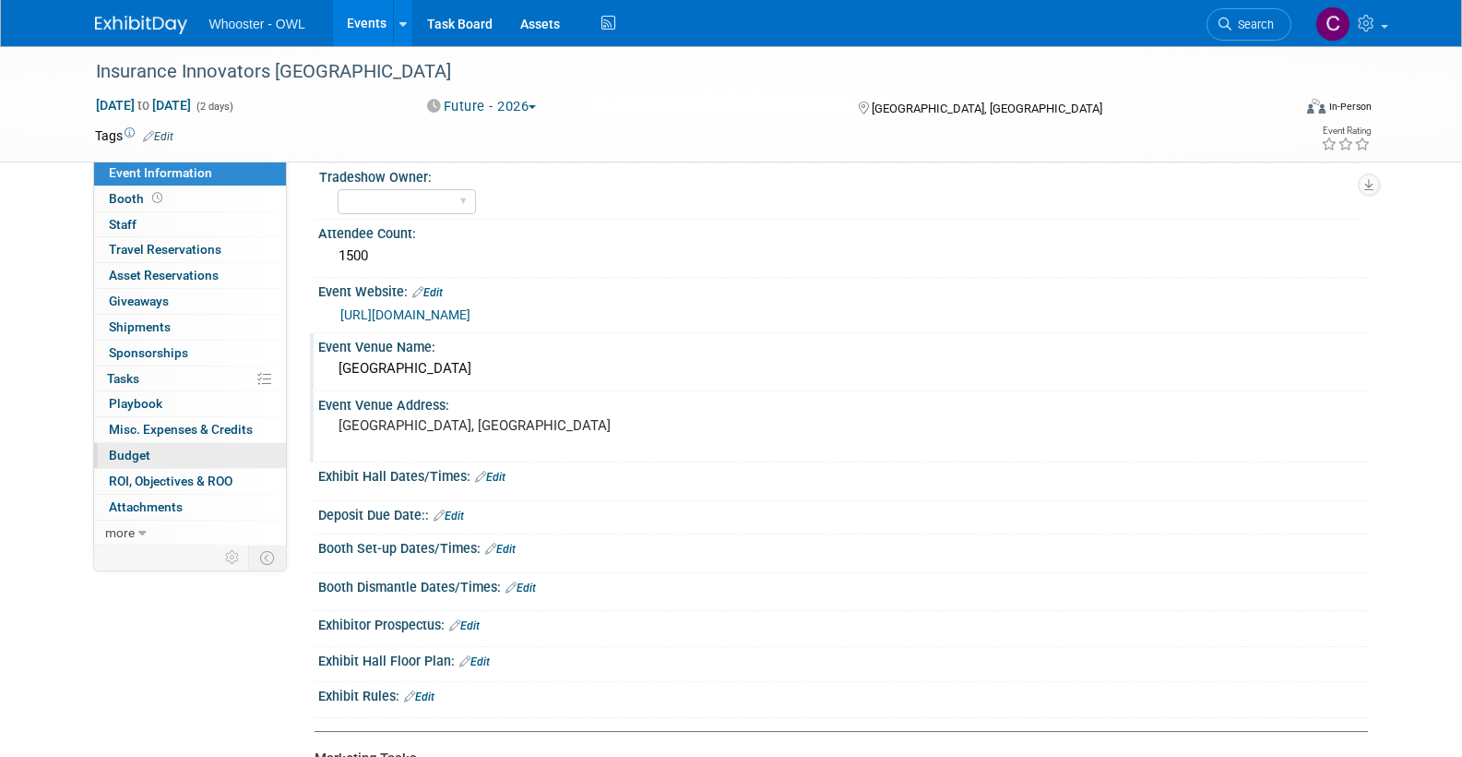
click at [148, 447] on span "Budget" at bounding box center [130, 454] width 42 height 15
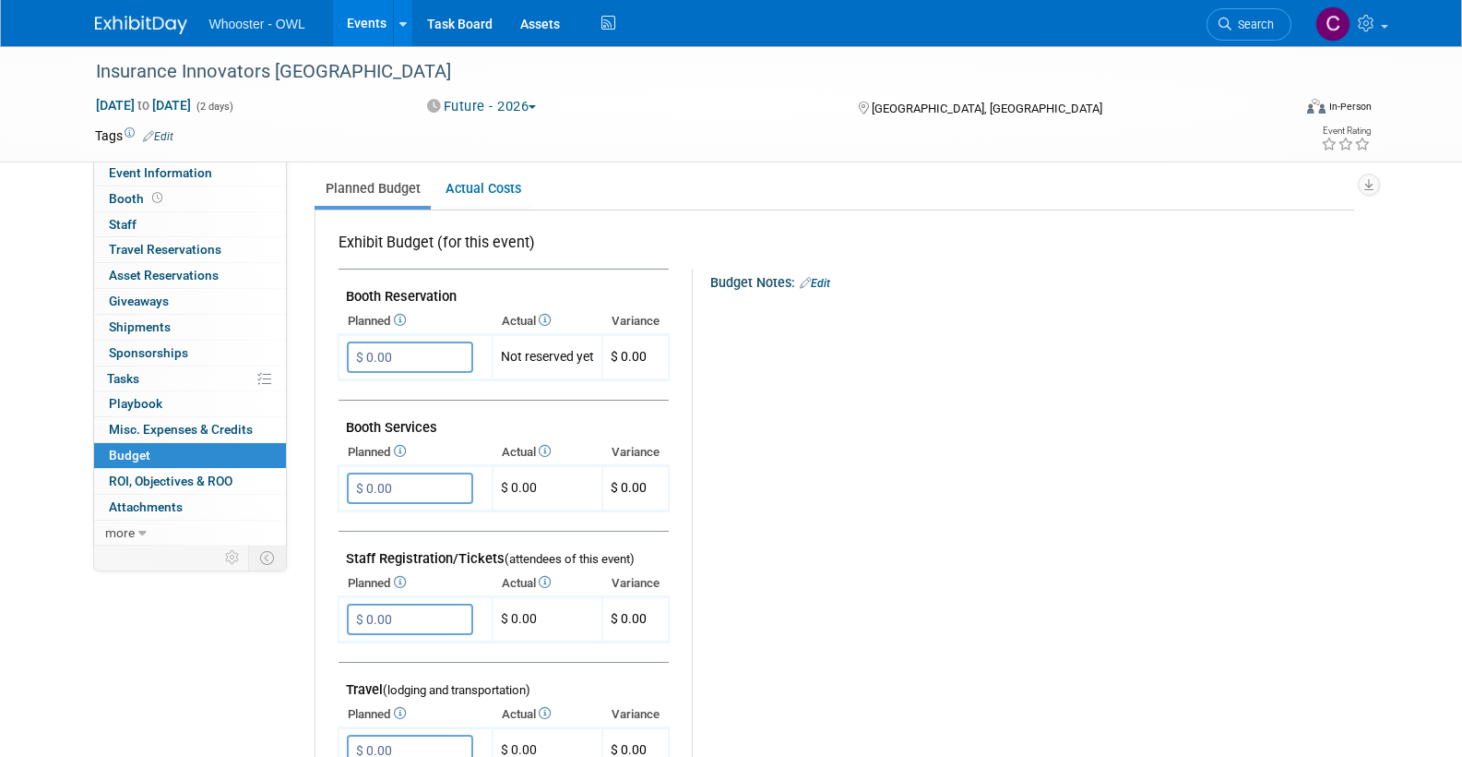
scroll to position [285, 0]
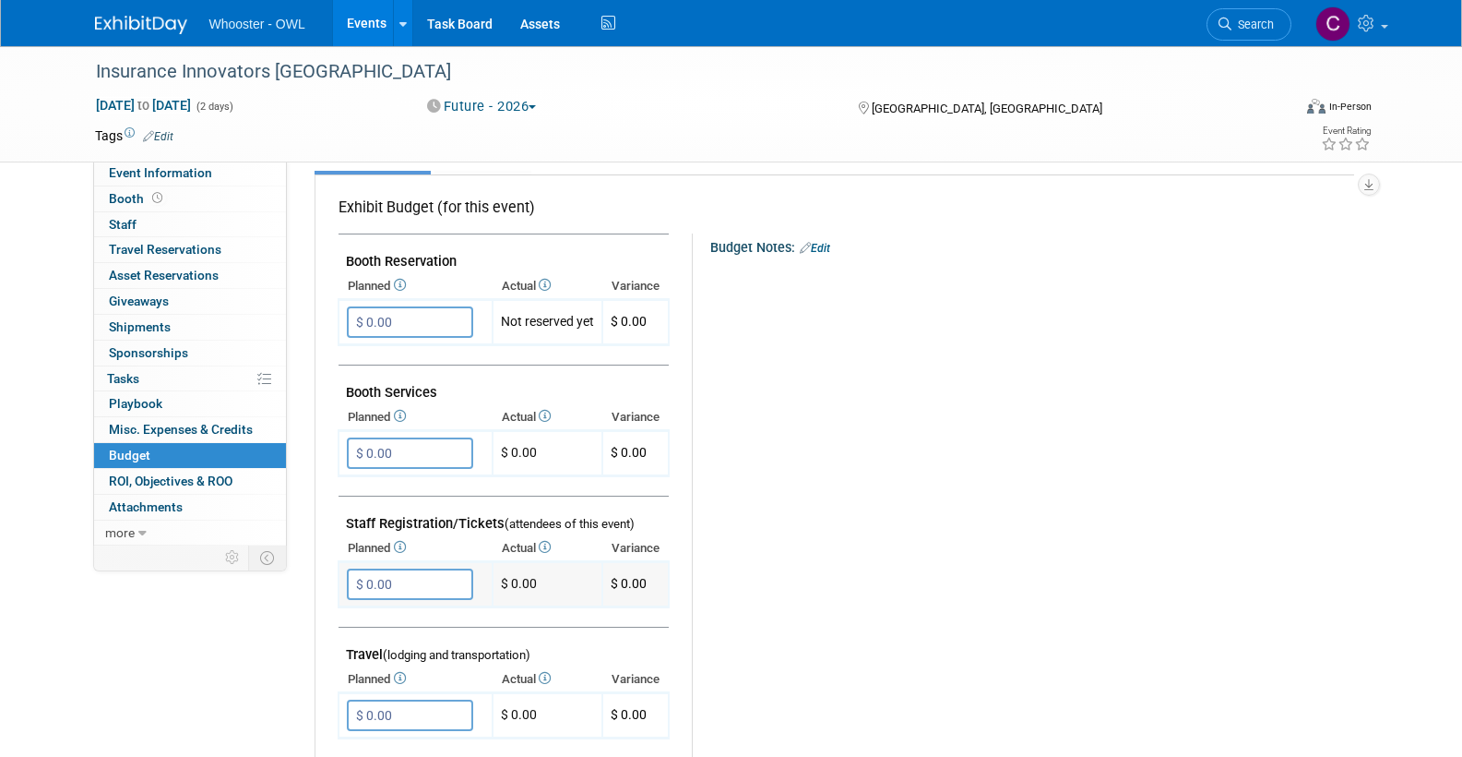
click at [414, 580] on input "$ 0.00" at bounding box center [410, 583] width 126 height 31
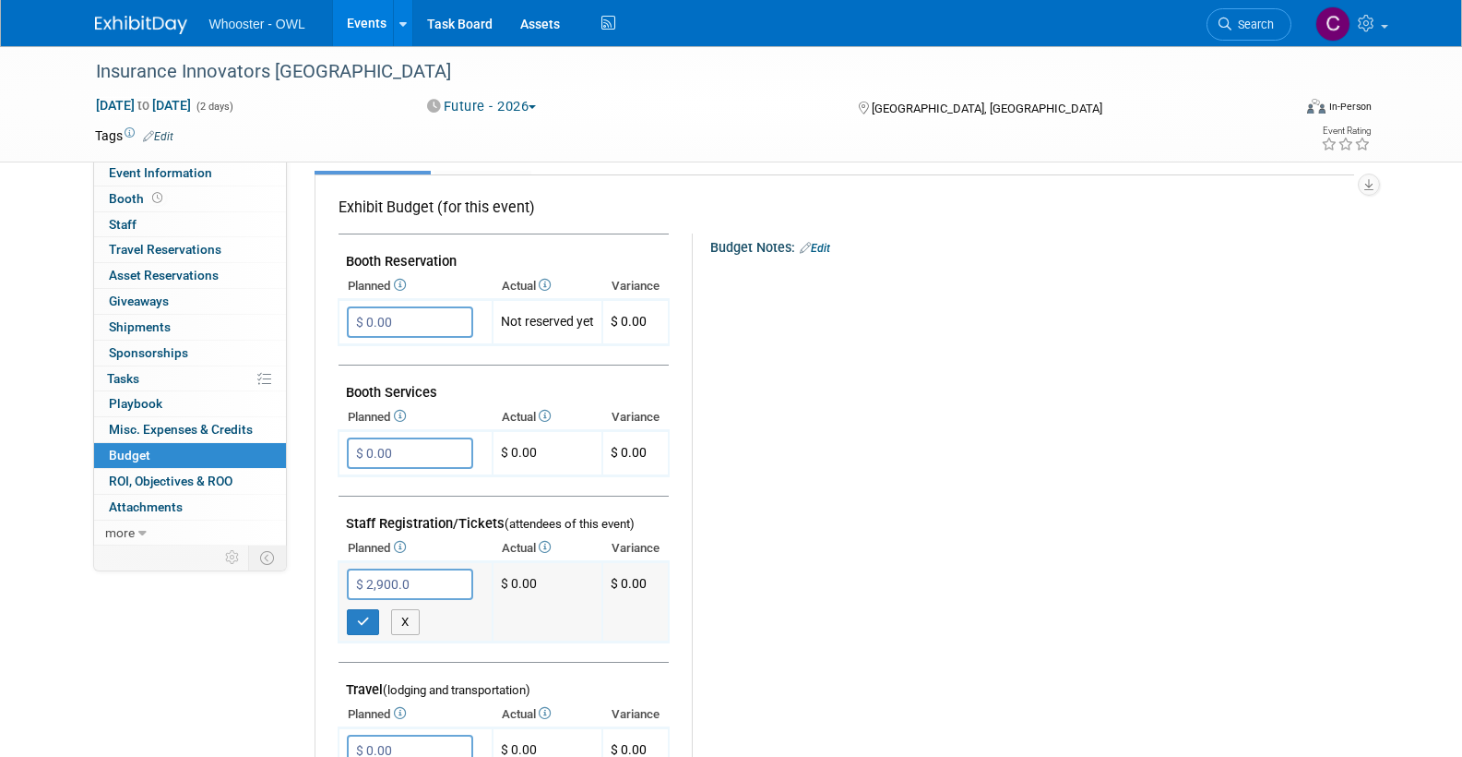
type input "$ 2,900.00"
click at [360, 615] on icon "button" at bounding box center [363, 621] width 13 height 12
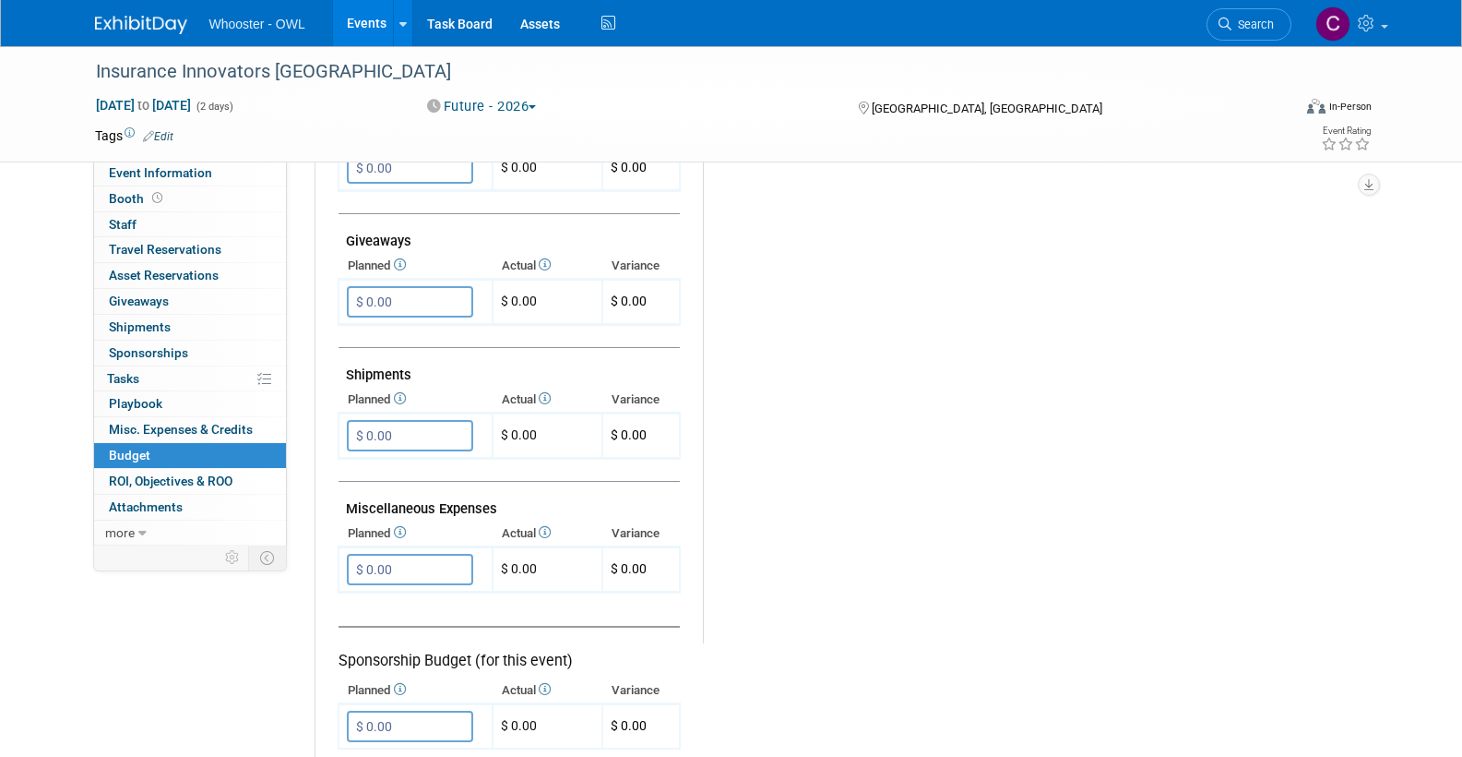
scroll to position [835, 0]
click at [423, 557] on input "$ 0.00" at bounding box center [410, 566] width 126 height 31
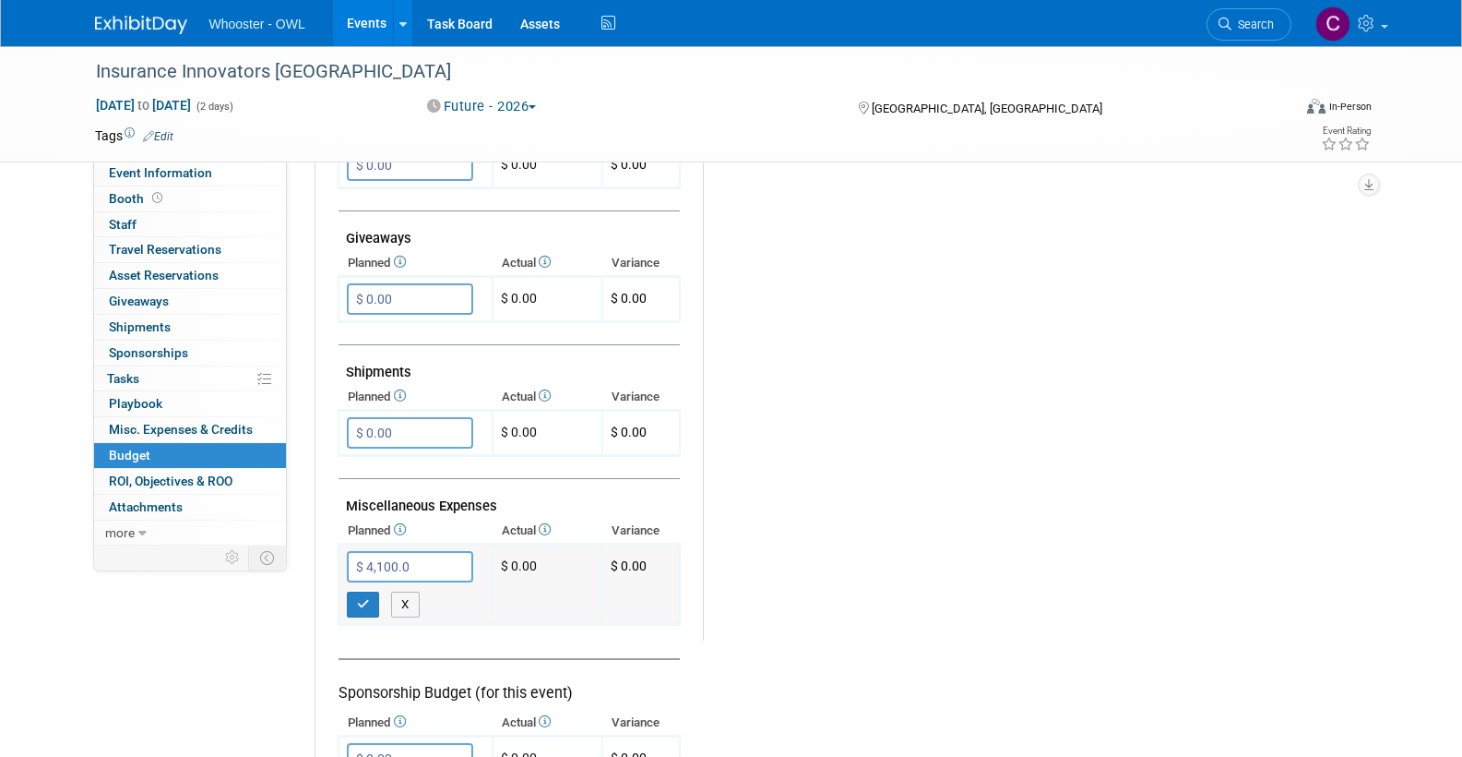
type input "$ 4,100.00"
drag, startPoint x: 360, startPoint y: 587, endPoint x: 375, endPoint y: 587, distance: 14.8
click at [360, 598] on icon "button" at bounding box center [363, 604] width 13 height 12
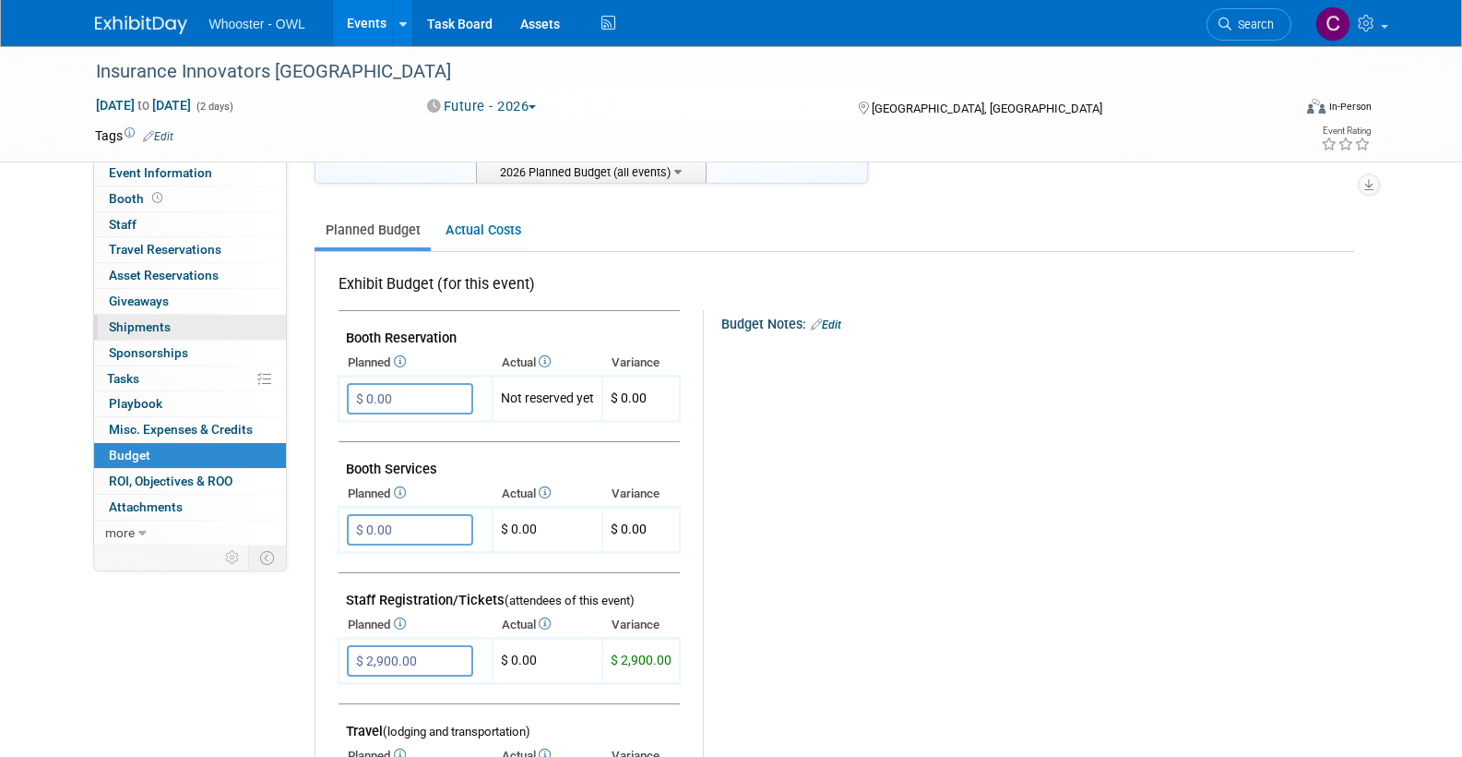
scroll to position [206, 0]
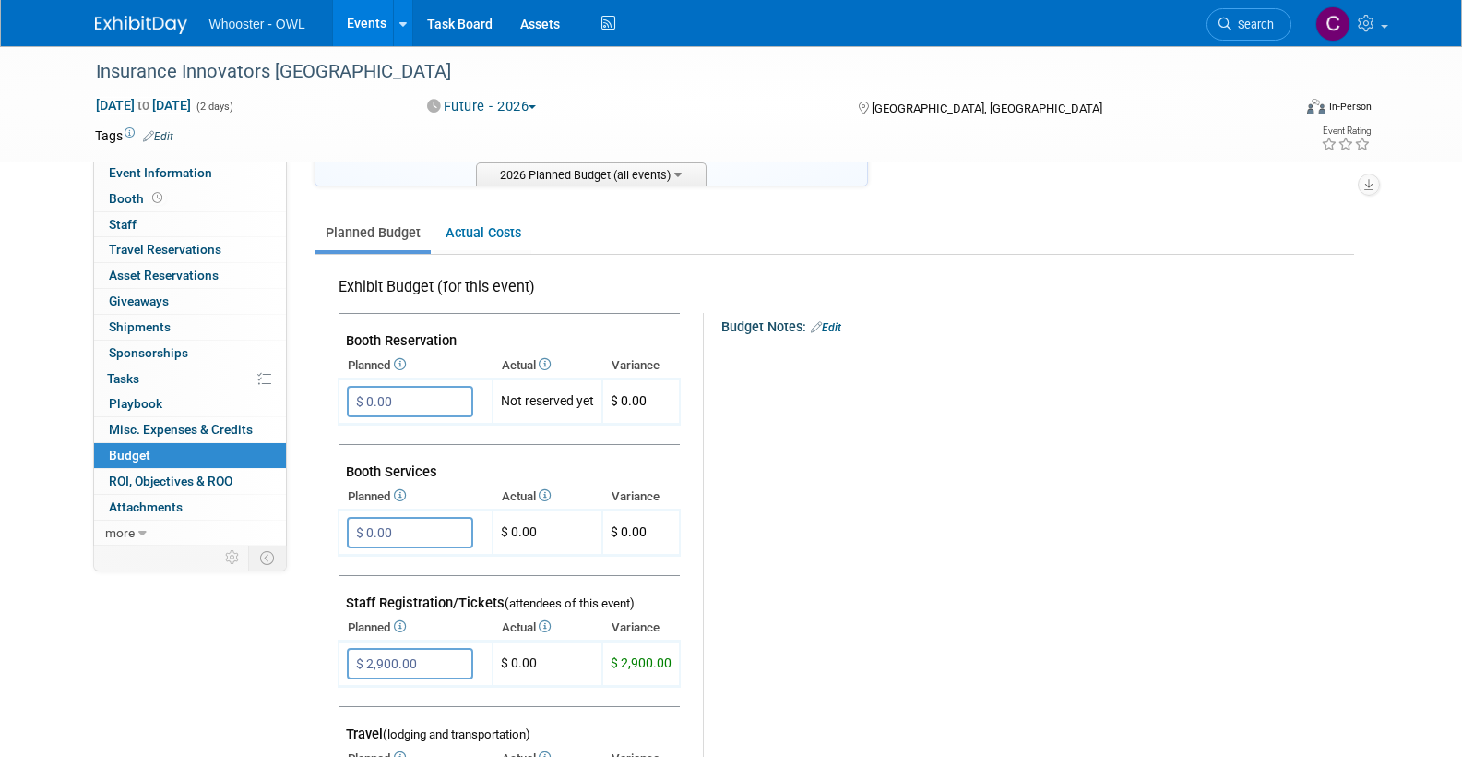
click at [168, 135] on link "Edit" at bounding box center [158, 136] width 30 height 13
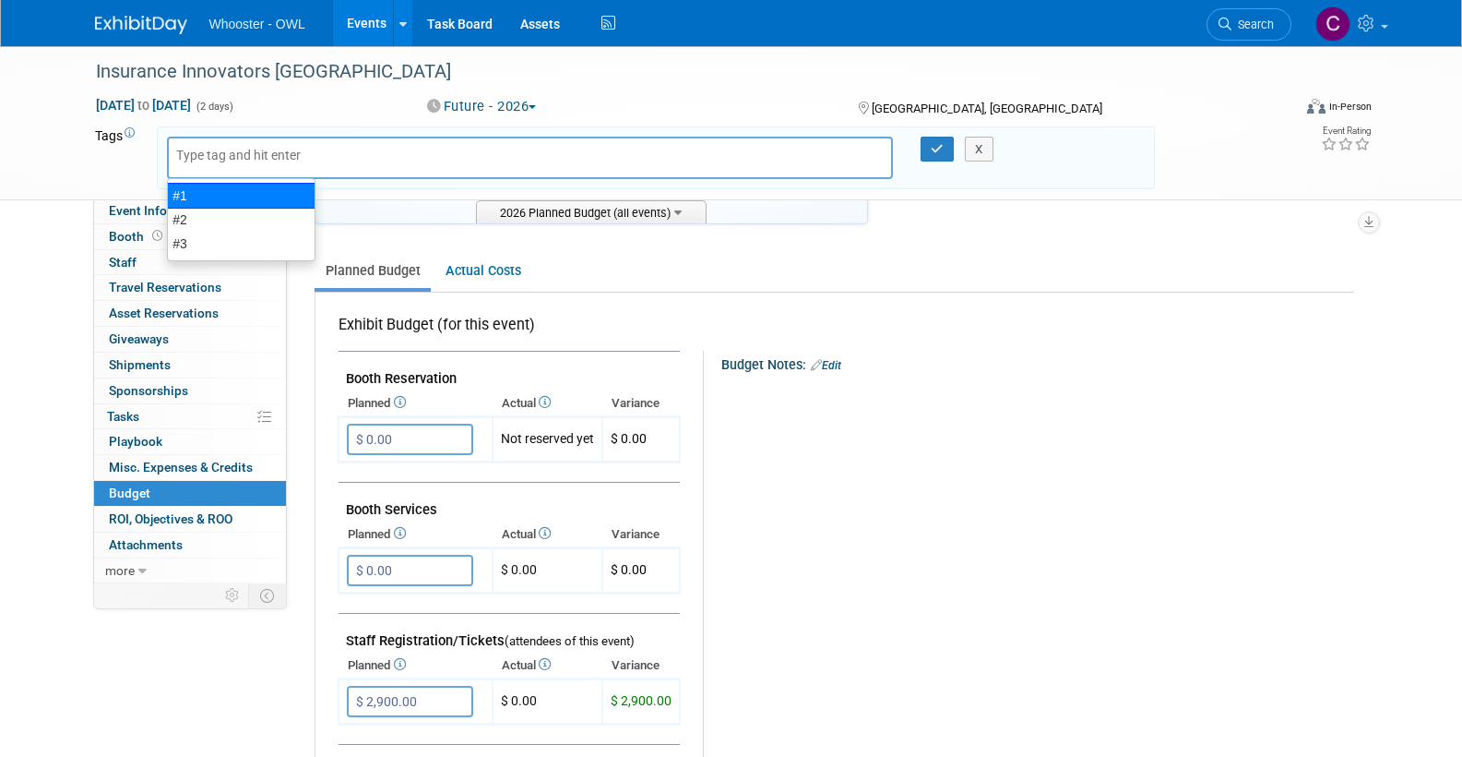
click at [187, 192] on div "#1" at bounding box center [241, 196] width 149 height 26
type input "#1"
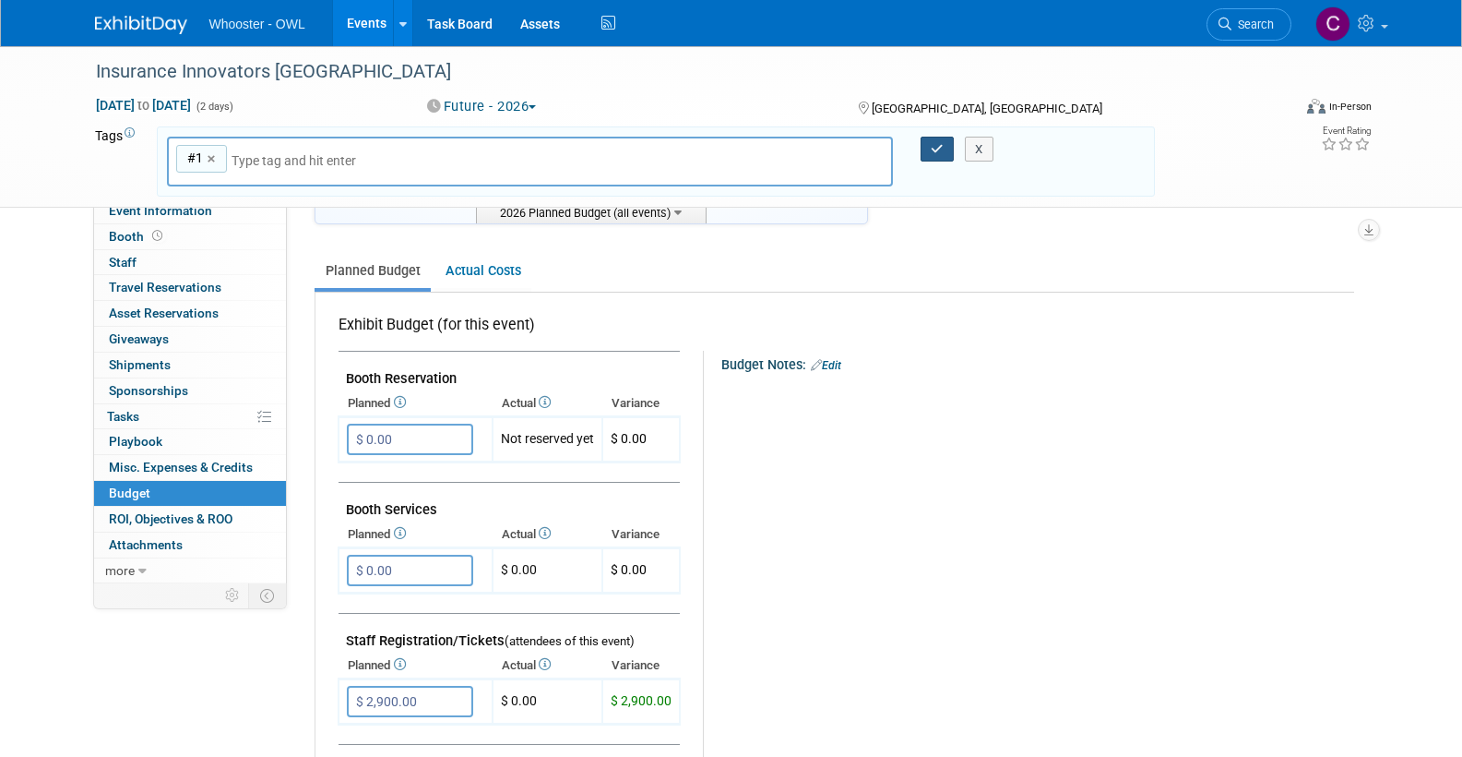
click at [931, 147] on icon "button" at bounding box center [937, 149] width 13 height 12
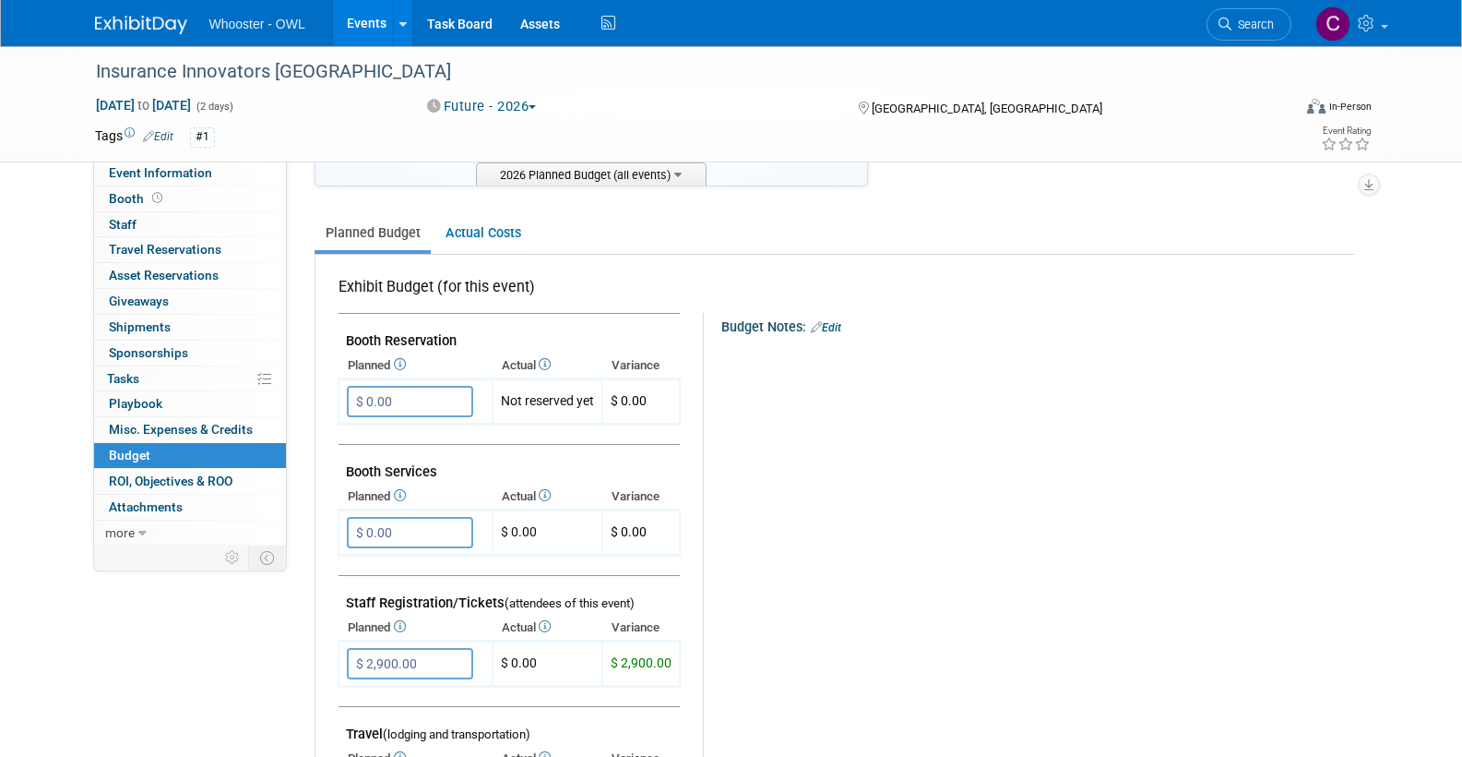
click at [353, 27] on link "Events" at bounding box center [366, 23] width 67 height 46
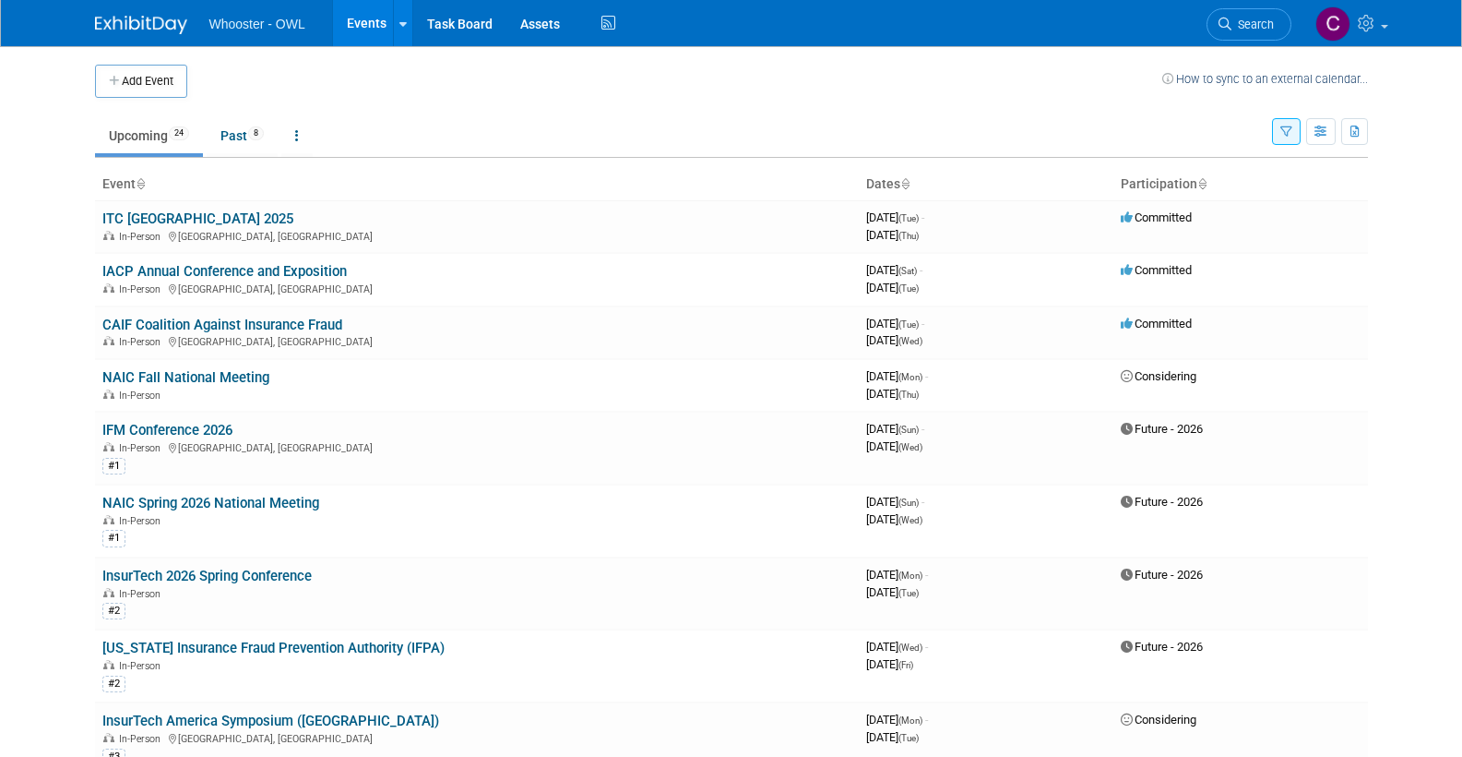
drag, startPoint x: 137, startPoint y: 78, endPoint x: 148, endPoint y: 112, distance: 35.0
click at [137, 78] on button "Add Event" at bounding box center [141, 81] width 92 height 33
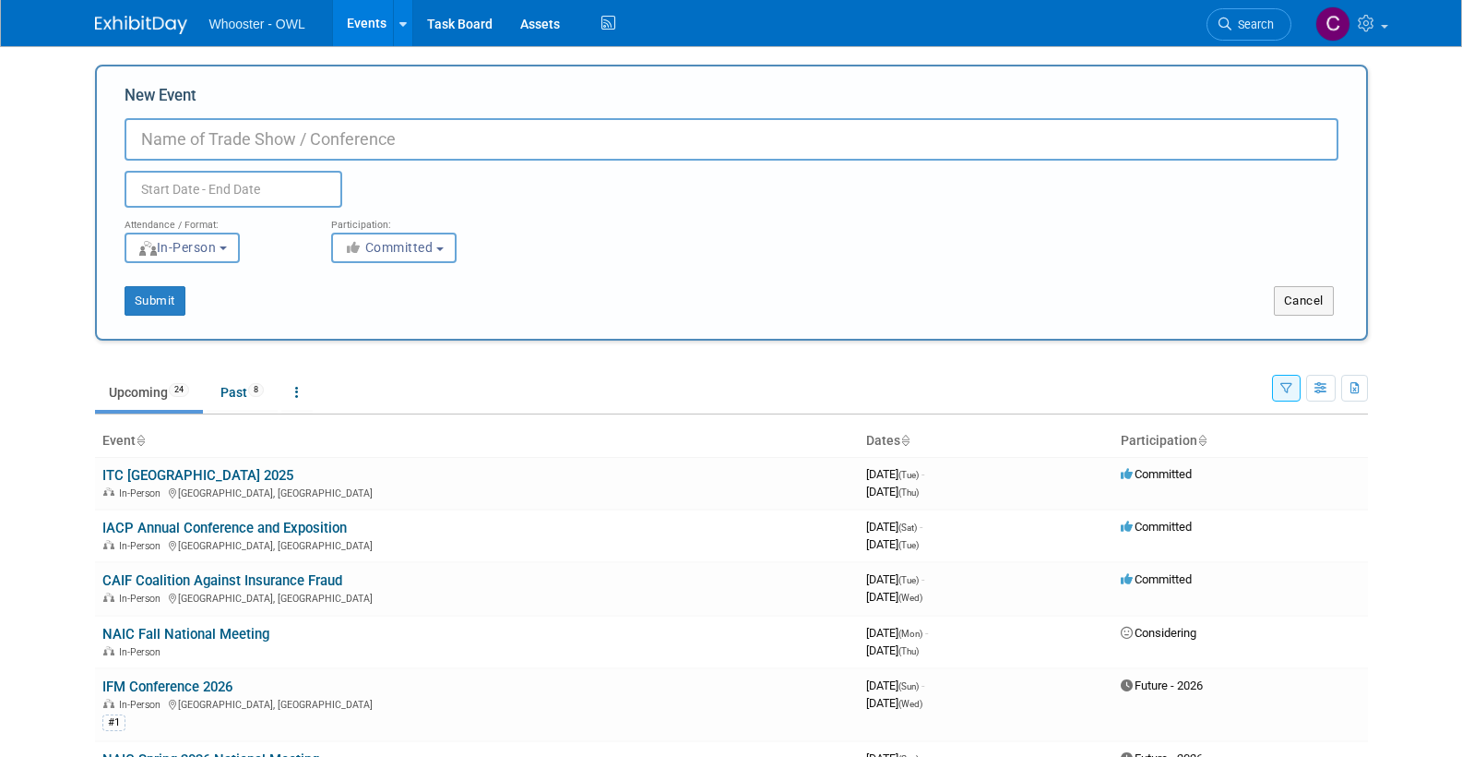
paste input "INSURTECH INSIGHTS USA 2026"
drag, startPoint x: 304, startPoint y: 139, endPoint x: 130, endPoint y: 136, distance: 174.4
click at [130, 136] on input "INSURTECH INSIGHTS USA 2026" at bounding box center [732, 139] width 1214 height 42
type input "Insurtech Insights [GEOGRAPHIC_DATA] 2026"
click at [184, 181] on input "text" at bounding box center [234, 189] width 218 height 37
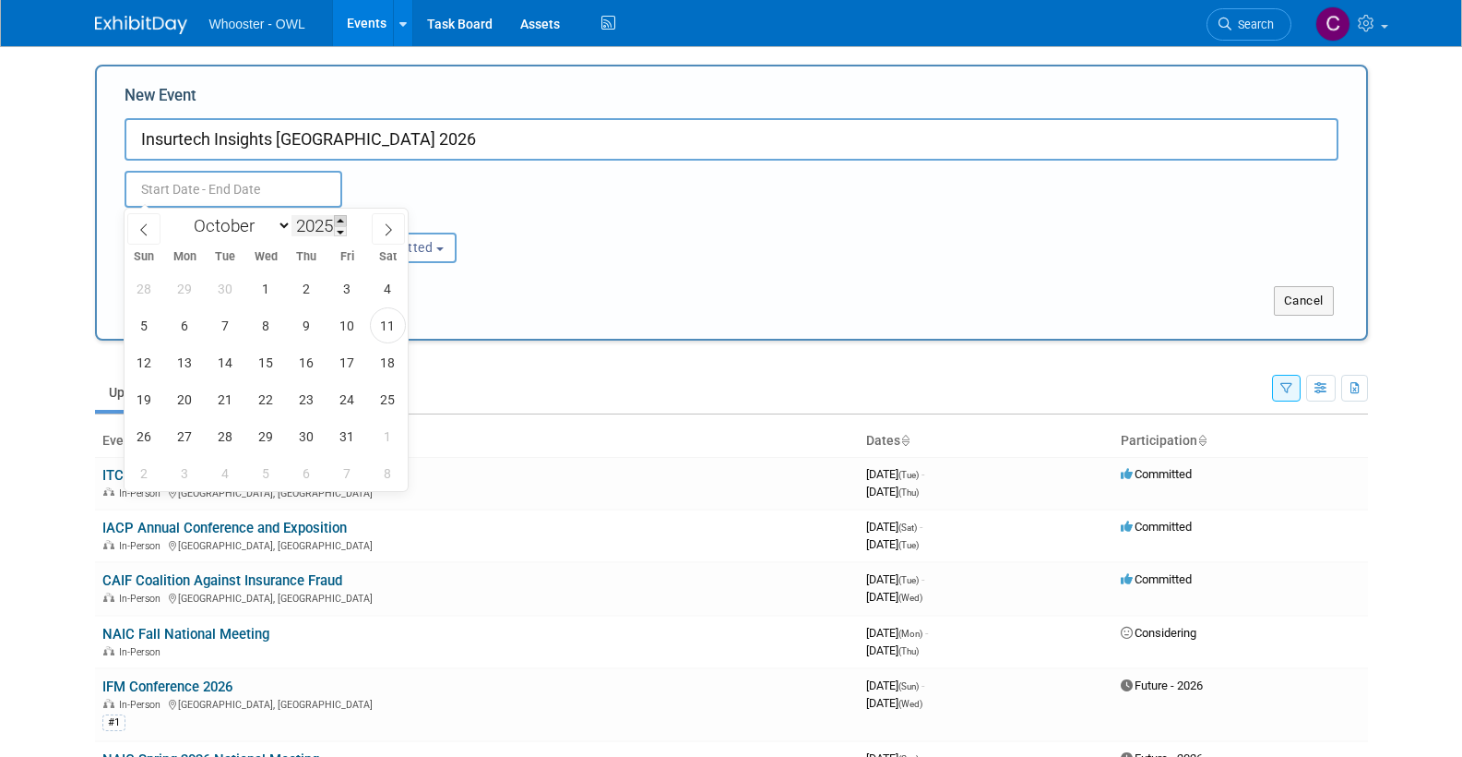
click at [346, 220] on span at bounding box center [340, 220] width 13 height 11
type input "2026"
select select "4"
click at [186, 363] on span "11" at bounding box center [185, 362] width 36 height 36
click at [232, 361] on span "12" at bounding box center [226, 362] width 36 height 36
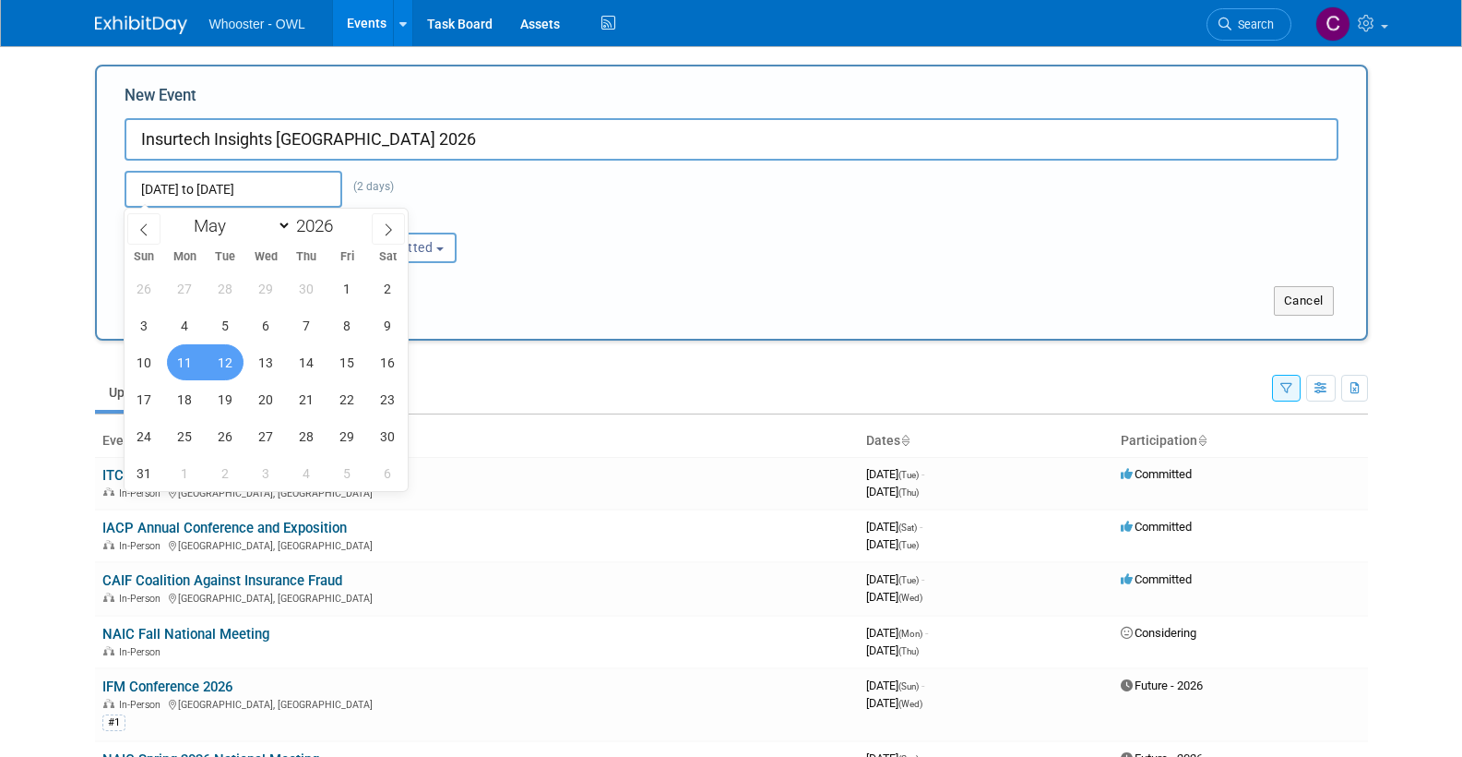
click at [220, 359] on span "12" at bounding box center [226, 362] width 36 height 36
click at [185, 353] on span "11" at bounding box center [185, 362] width 36 height 36
type input "[DATE] to [DATE]"
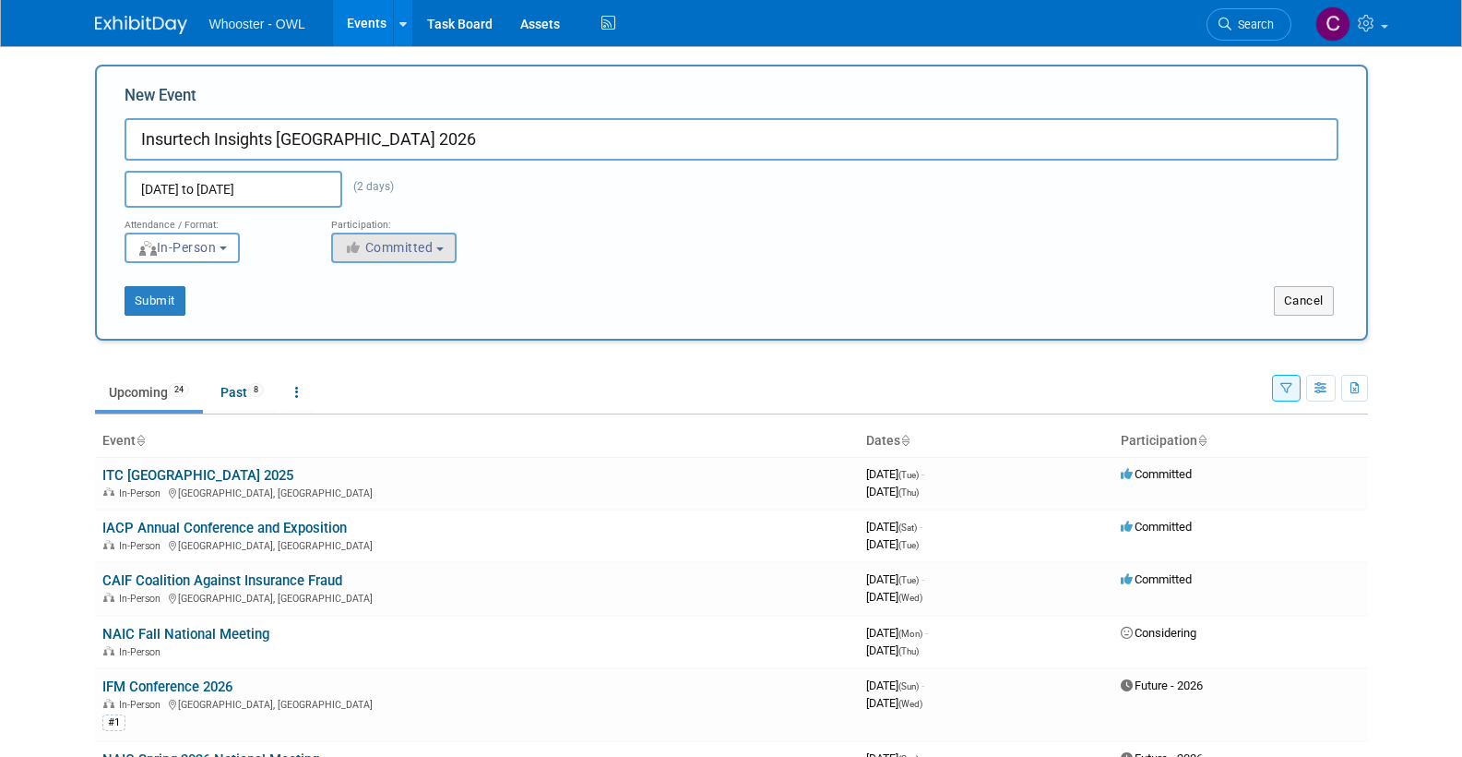
click at [411, 243] on span "Committed" at bounding box center [388, 247] width 89 height 15
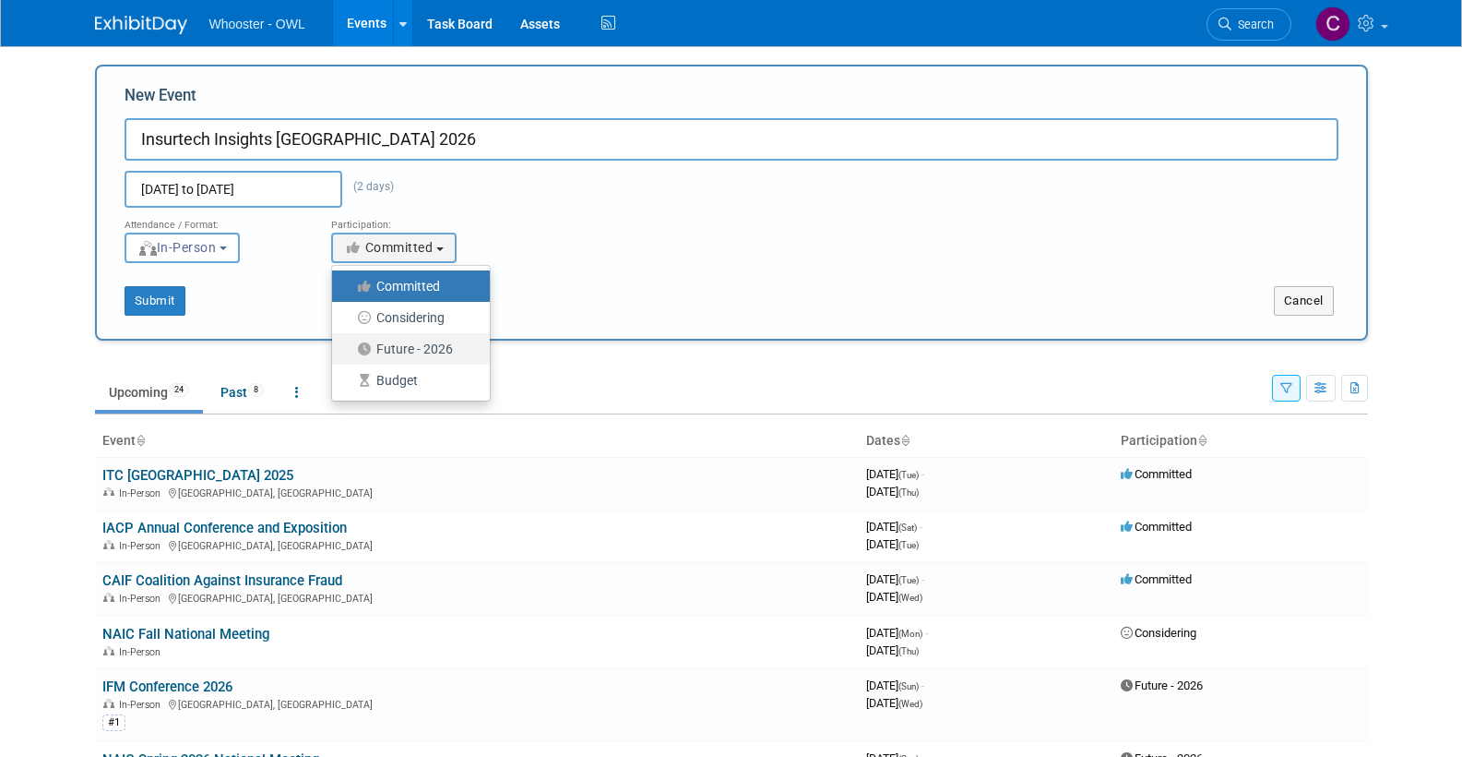
click at [418, 350] on label "Future - 2026" at bounding box center [406, 349] width 130 height 24
click at [349, 350] on input "Future - 2026" at bounding box center [343, 349] width 12 height 12
select select "101"
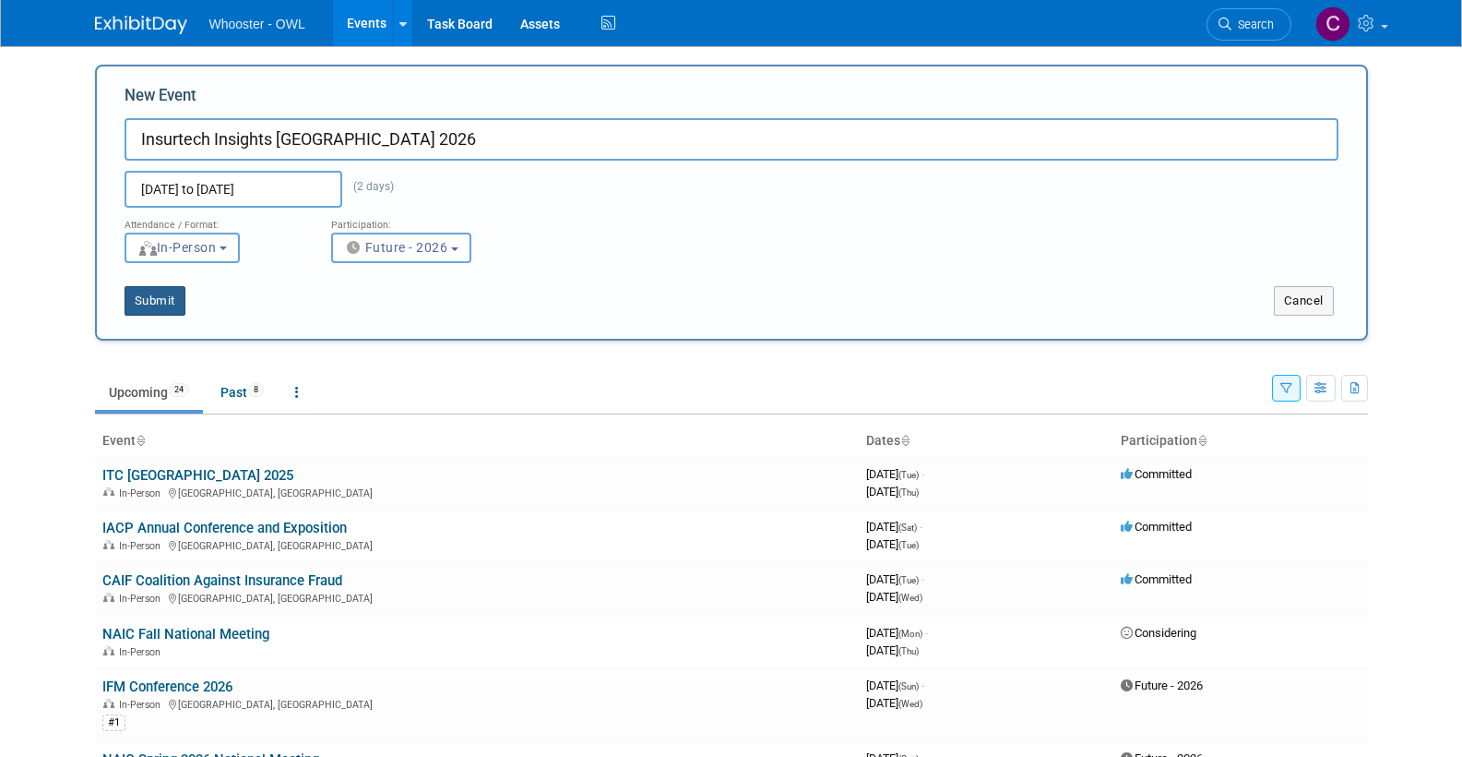
click at [161, 290] on button "Submit" at bounding box center [155, 301] width 61 height 30
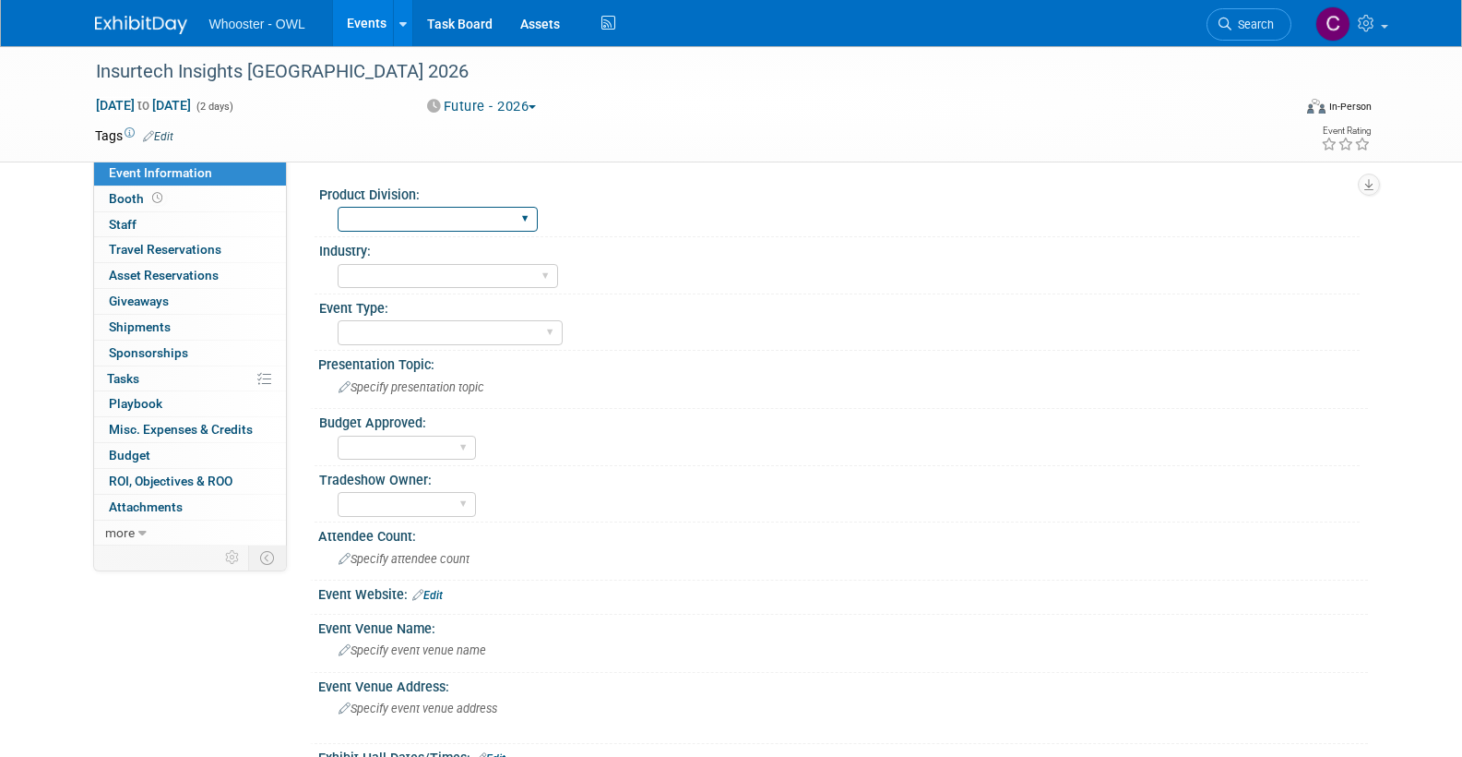
select select "Both"
select select "Insurance"
select select "Conference"
select select "No"
select select "[PERSON_NAME]"
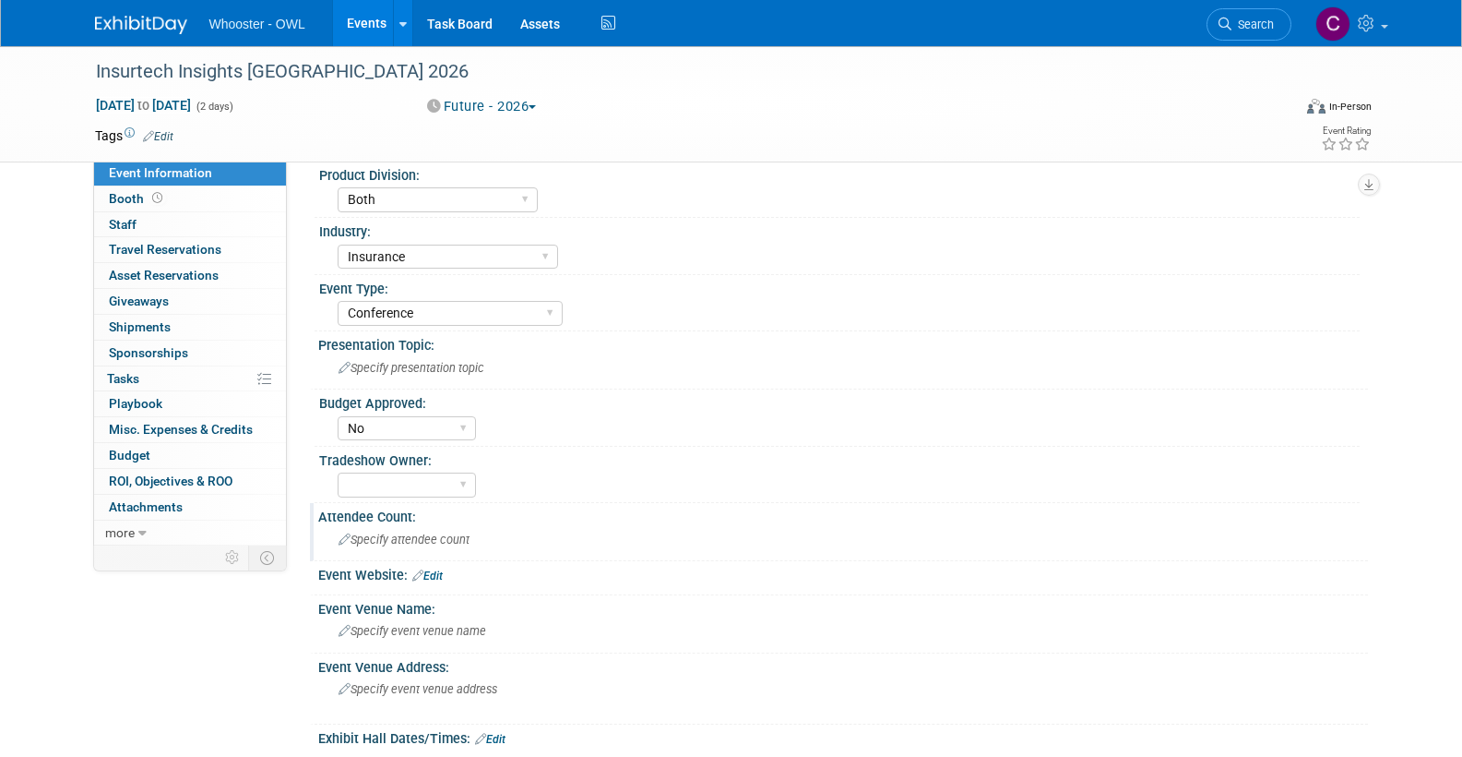
scroll to position [22, 0]
click at [485, 532] on div "Specify attendee count" at bounding box center [843, 536] width 1022 height 29
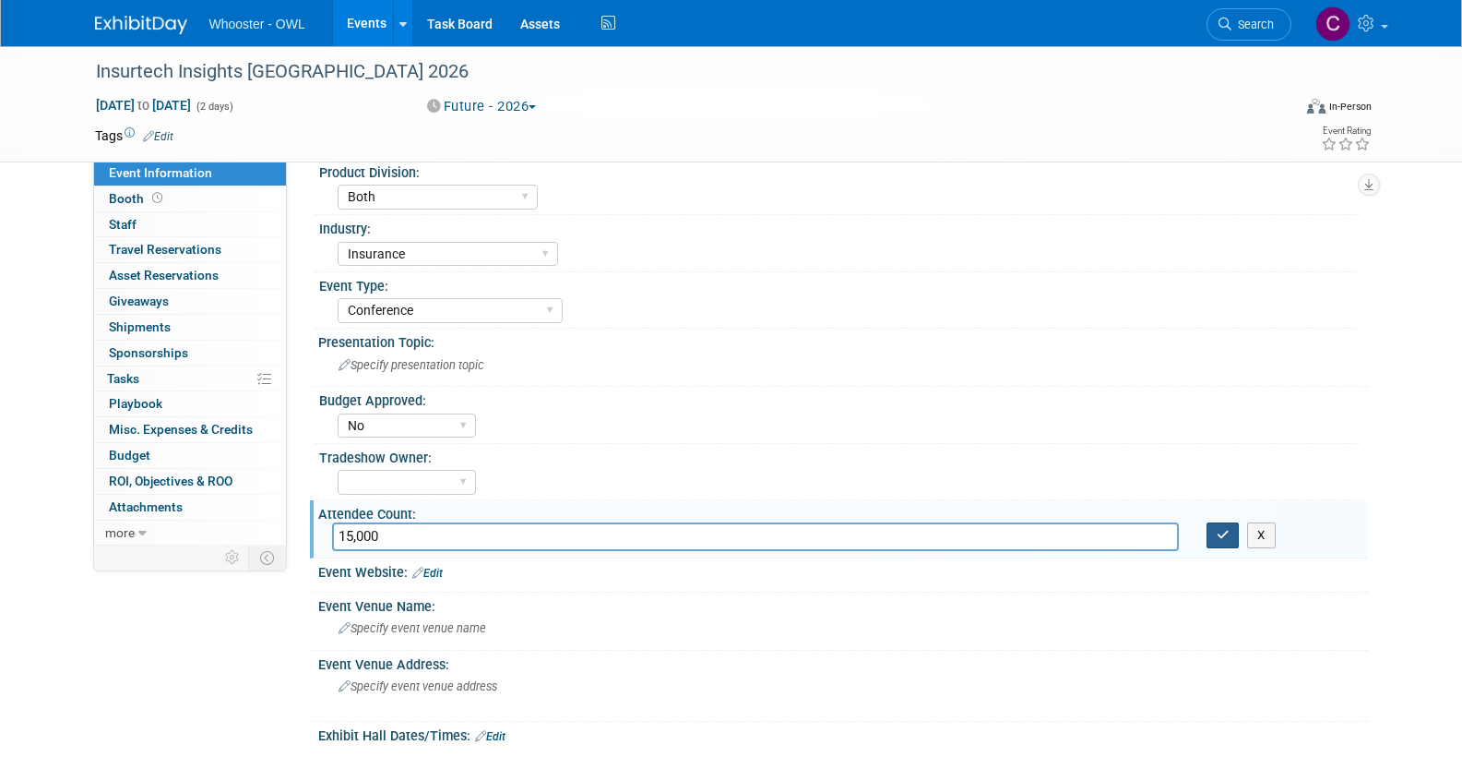
type input "15,000"
drag, startPoint x: 1221, startPoint y: 532, endPoint x: 1201, endPoint y: 531, distance: 20.3
click at [1221, 532] on icon "button" at bounding box center [1223, 535] width 13 height 12
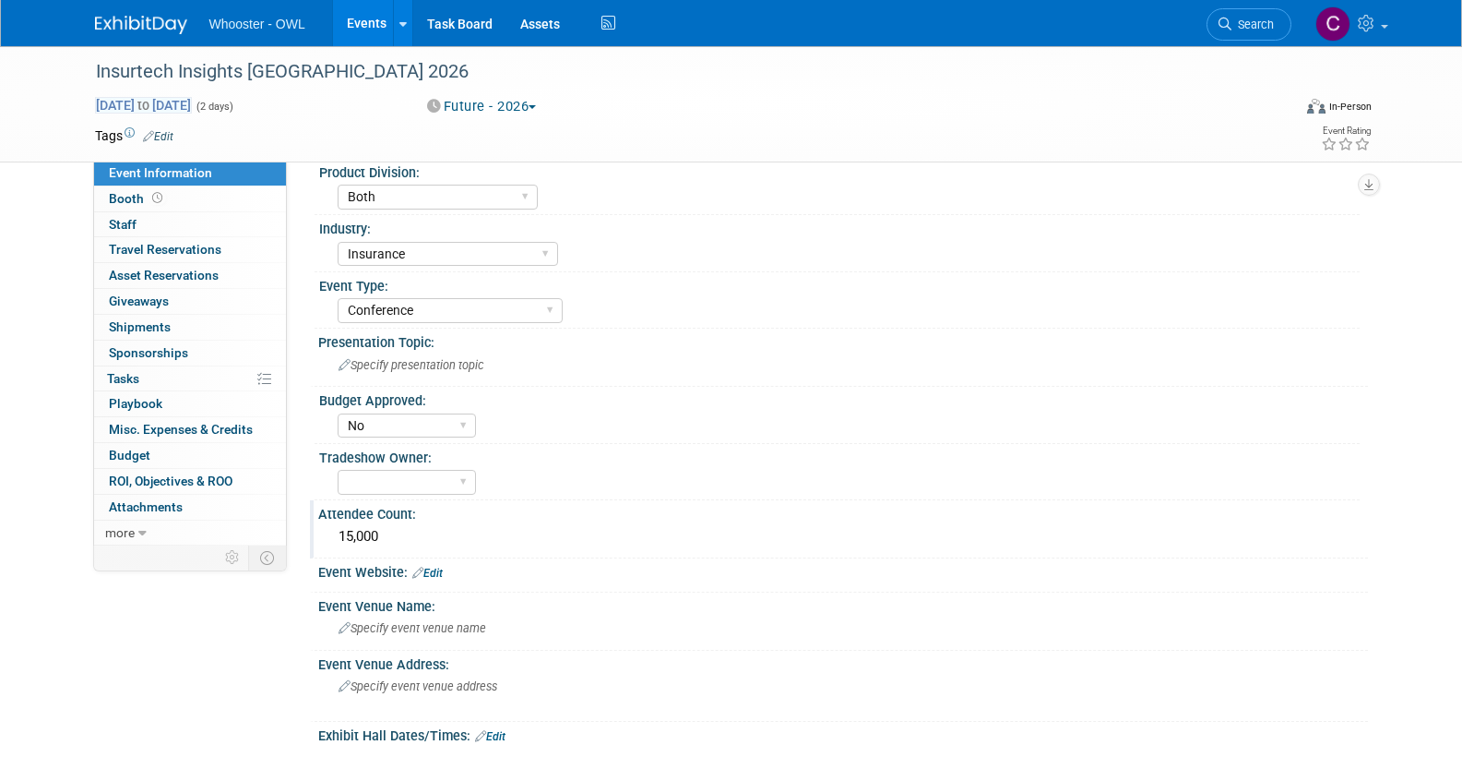
click at [149, 101] on span "[DATE] to [DATE]" at bounding box center [143, 105] width 97 height 17
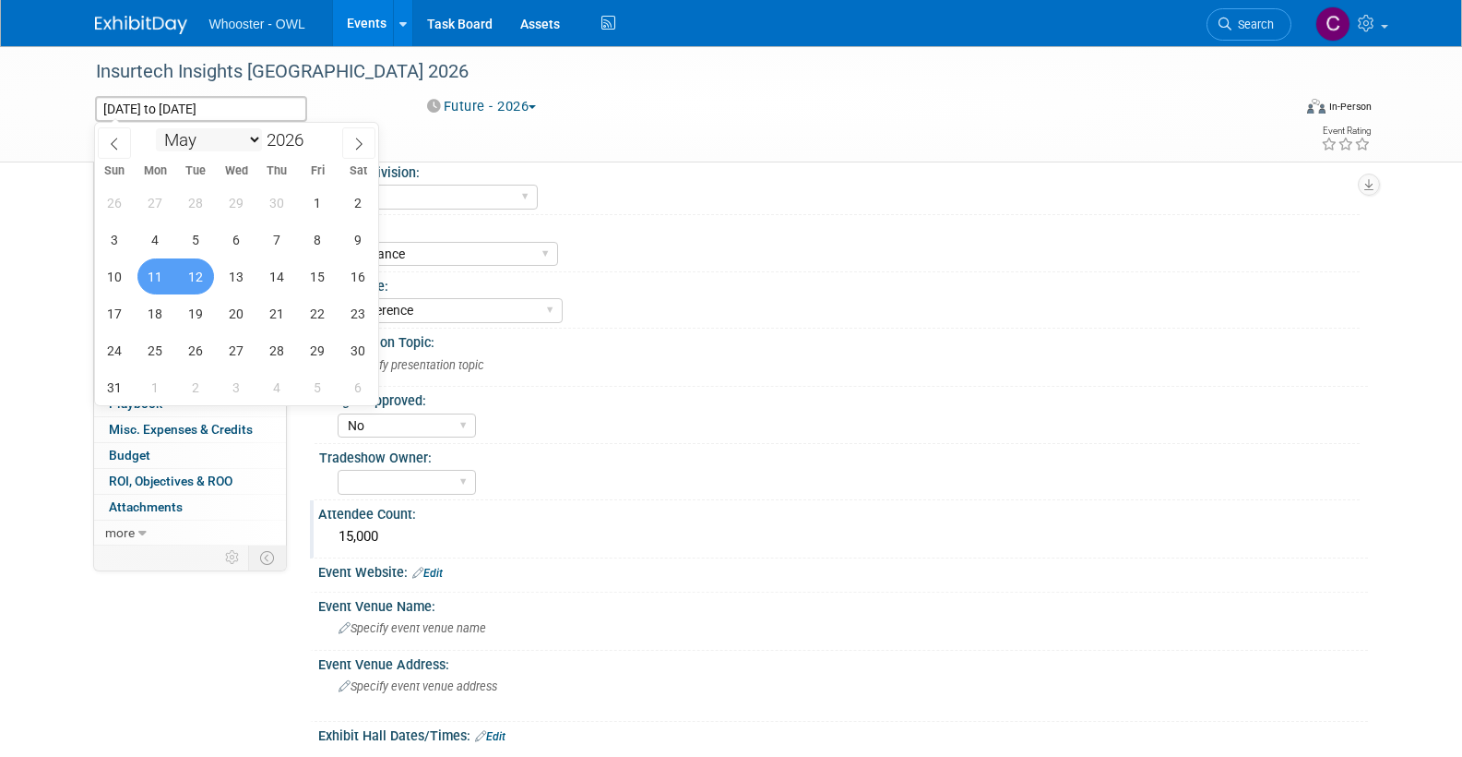
select select "5"
click at [235, 200] on span "3" at bounding box center [237, 203] width 36 height 36
type input "[DATE]"
click at [279, 203] on span "4" at bounding box center [277, 203] width 36 height 36
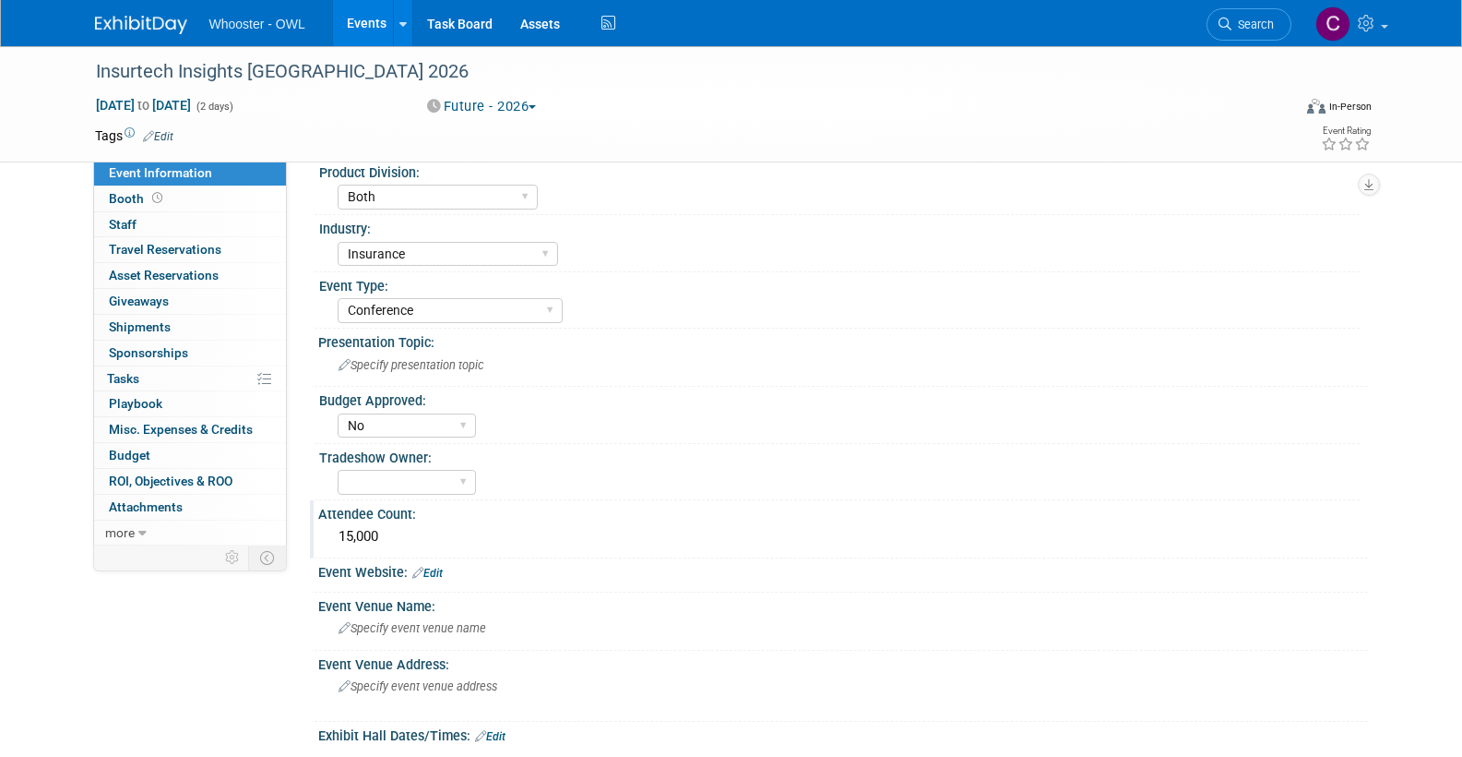
click at [437, 566] on link "Edit" at bounding box center [427, 572] width 30 height 13
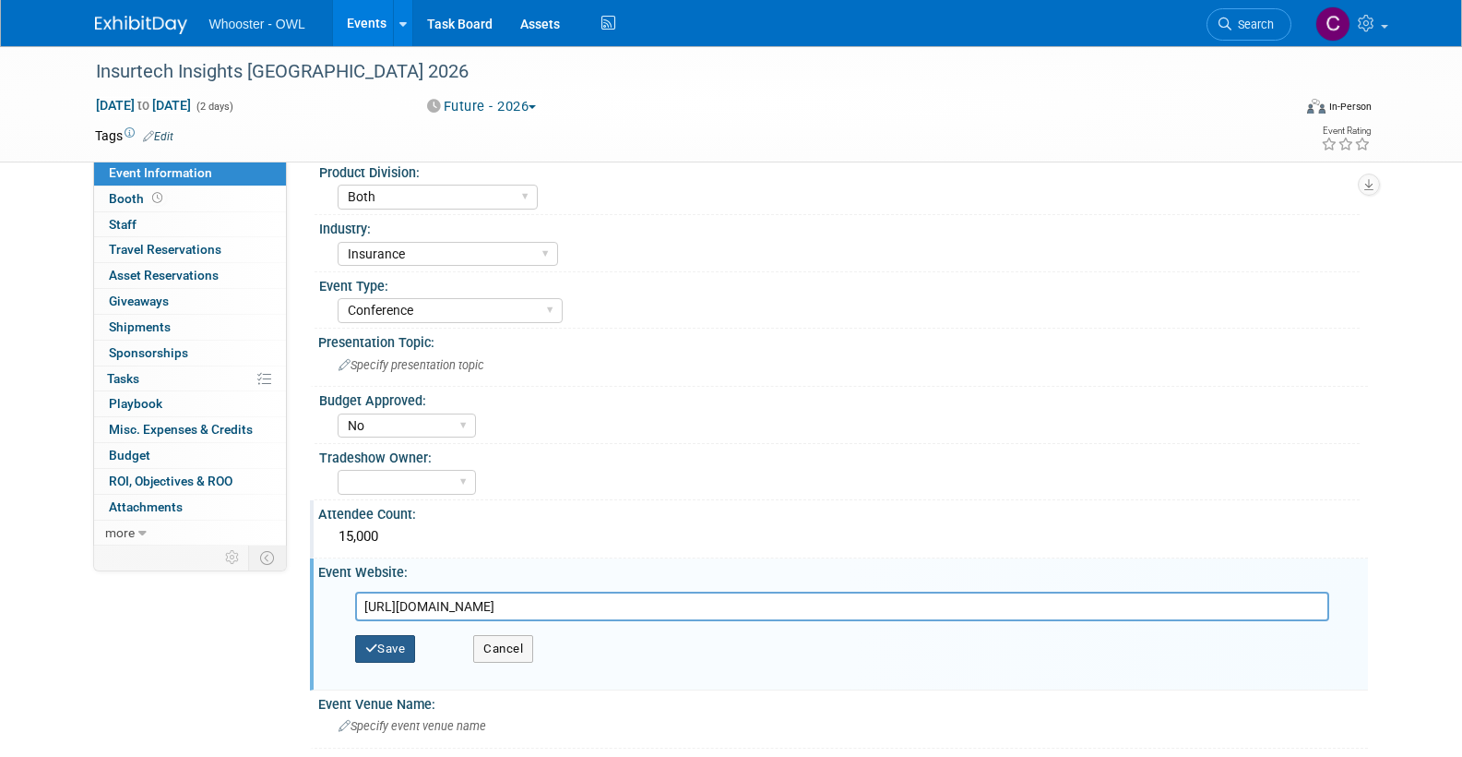
type input "[URL][DOMAIN_NAME]"
click at [378, 643] on button "Save" at bounding box center [385, 649] width 61 height 28
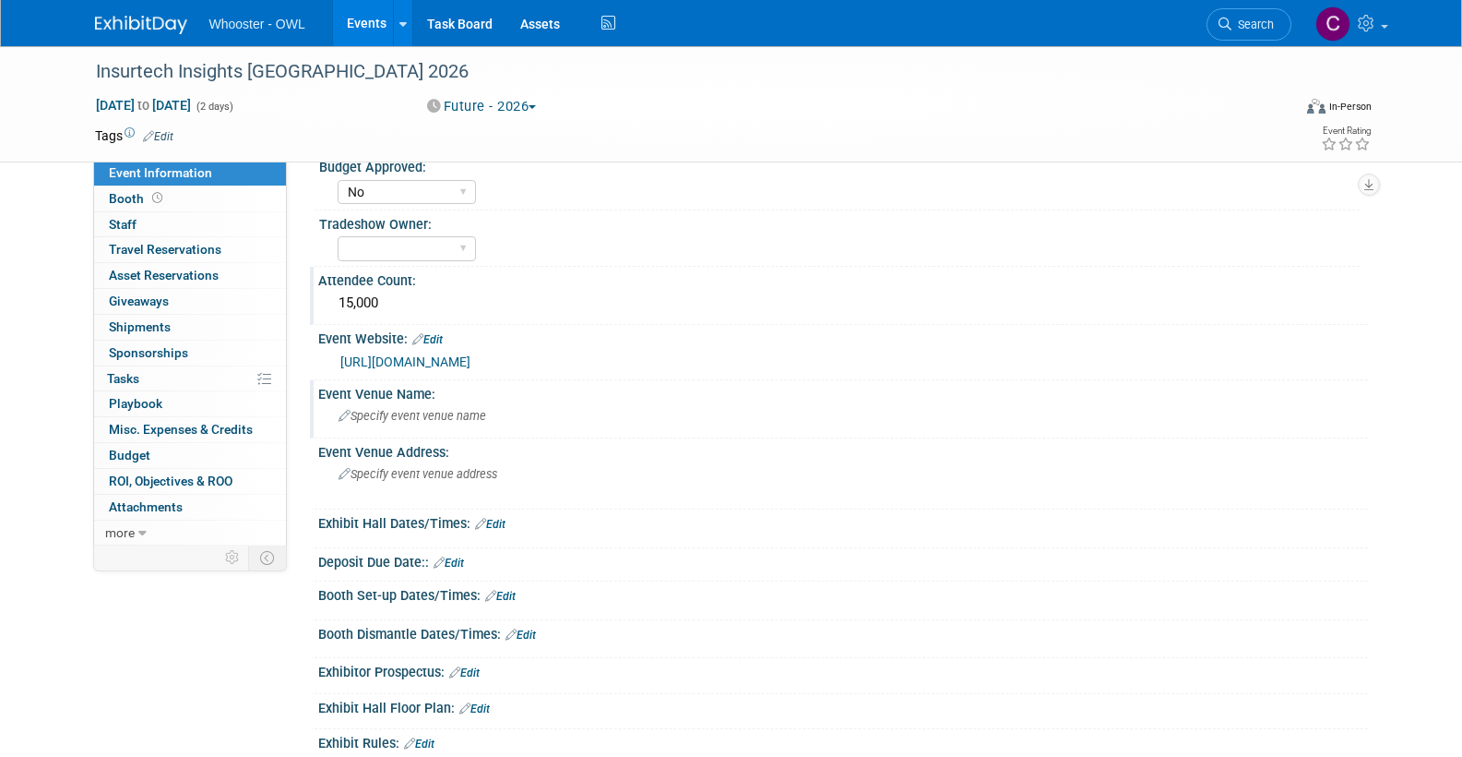
scroll to position [269, 0]
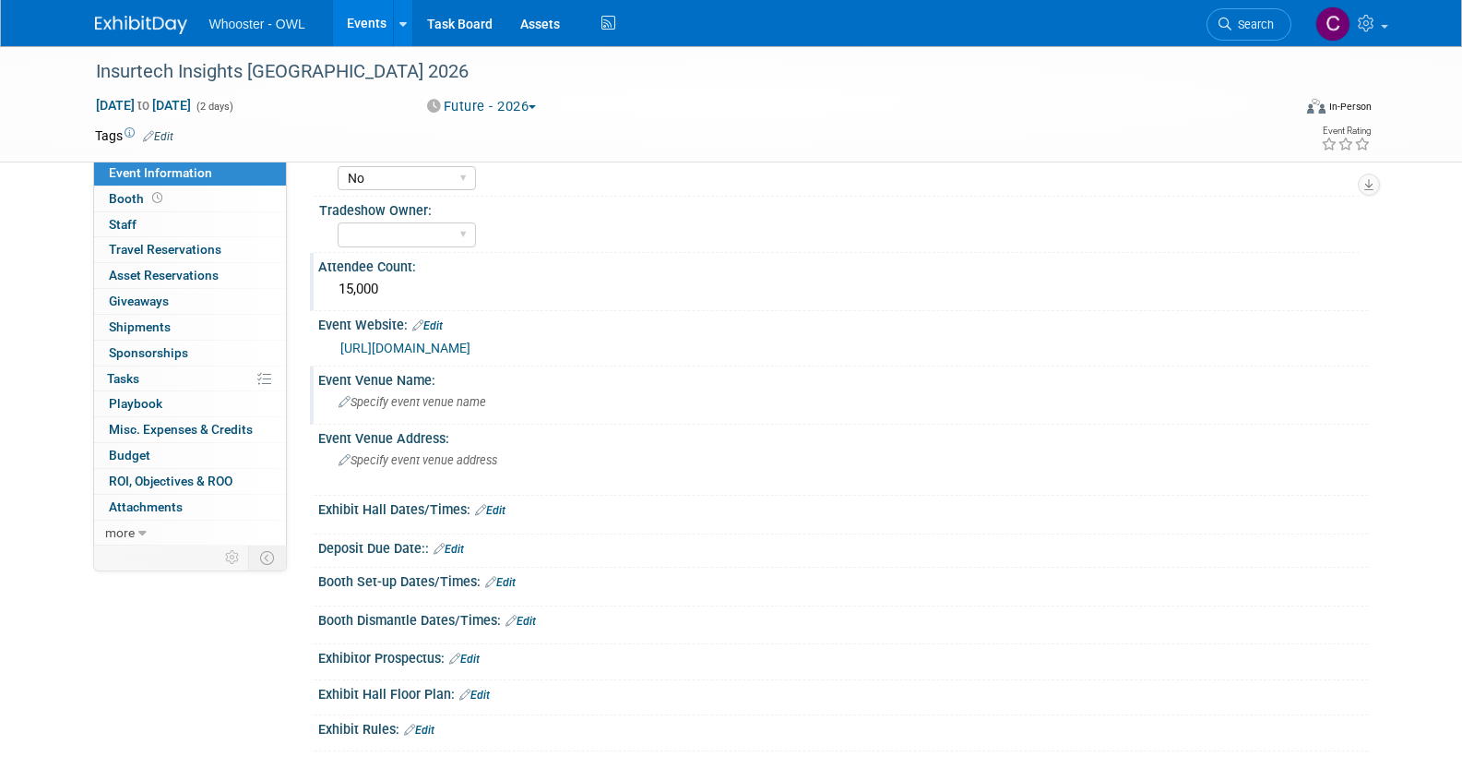
click at [413, 401] on span "Specify event venue name" at bounding box center [413, 402] width 148 height 14
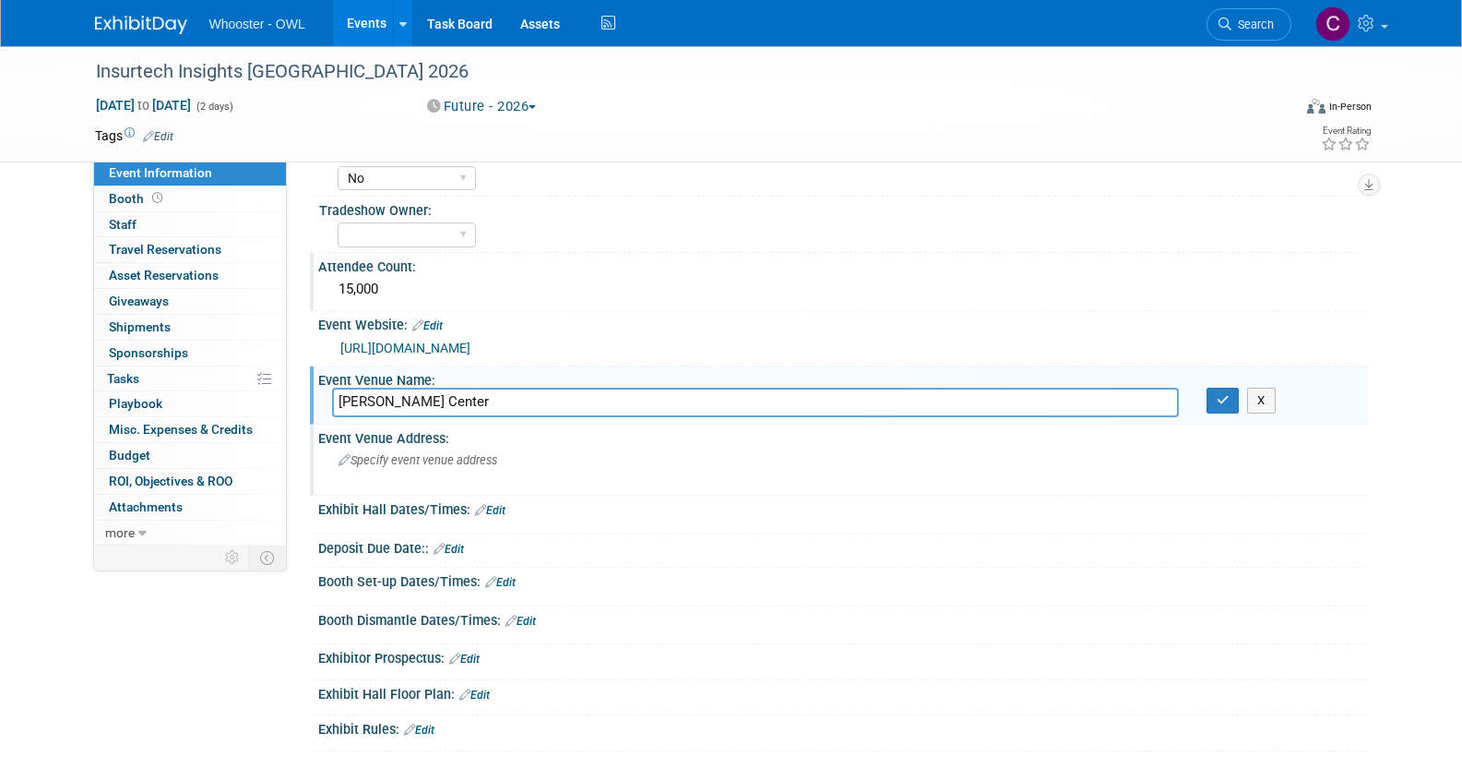
type input "[PERSON_NAME] Center"
click at [362, 454] on span "Specify event venue address" at bounding box center [418, 460] width 159 height 14
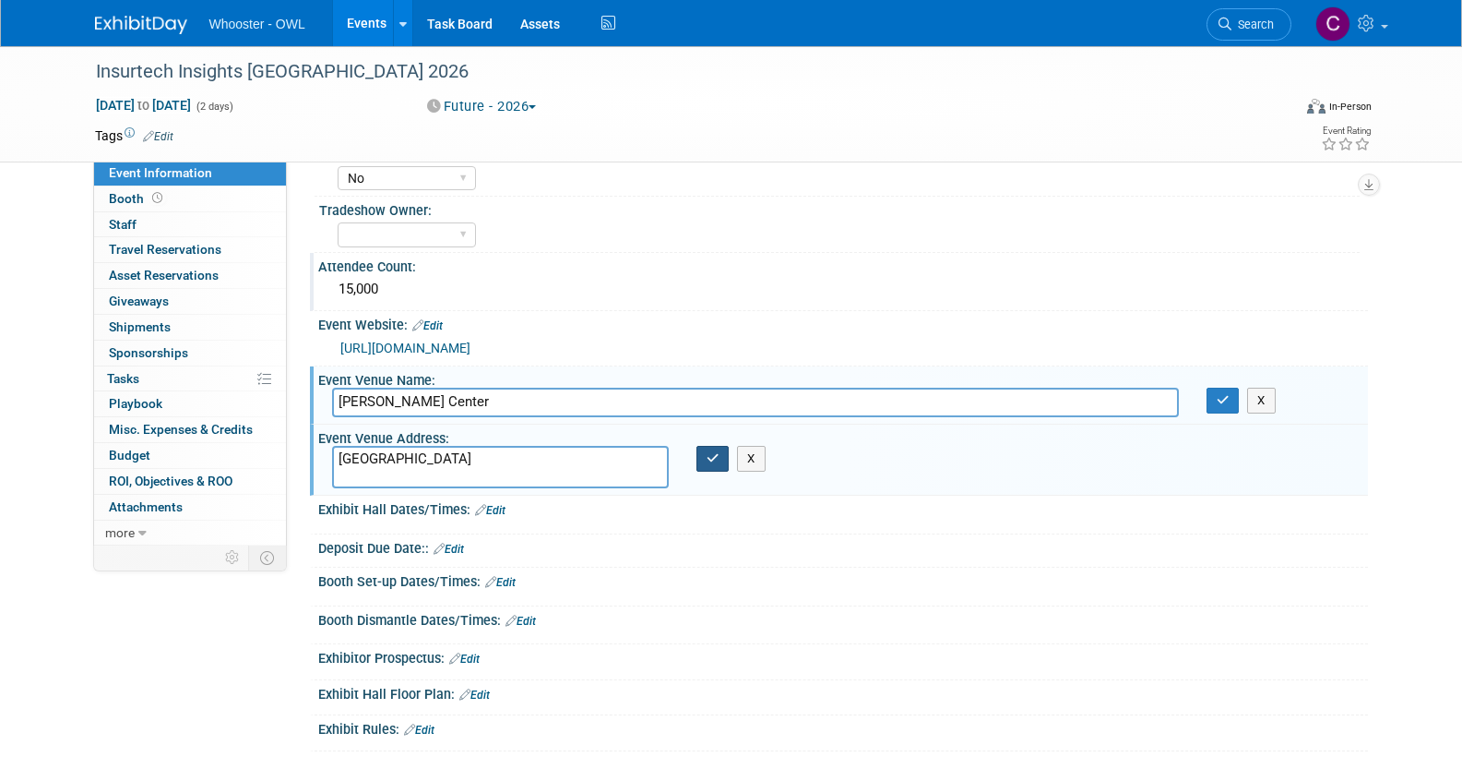
type textarea "[GEOGRAPHIC_DATA]"
click at [713, 452] on icon "button" at bounding box center [713, 458] width 13 height 12
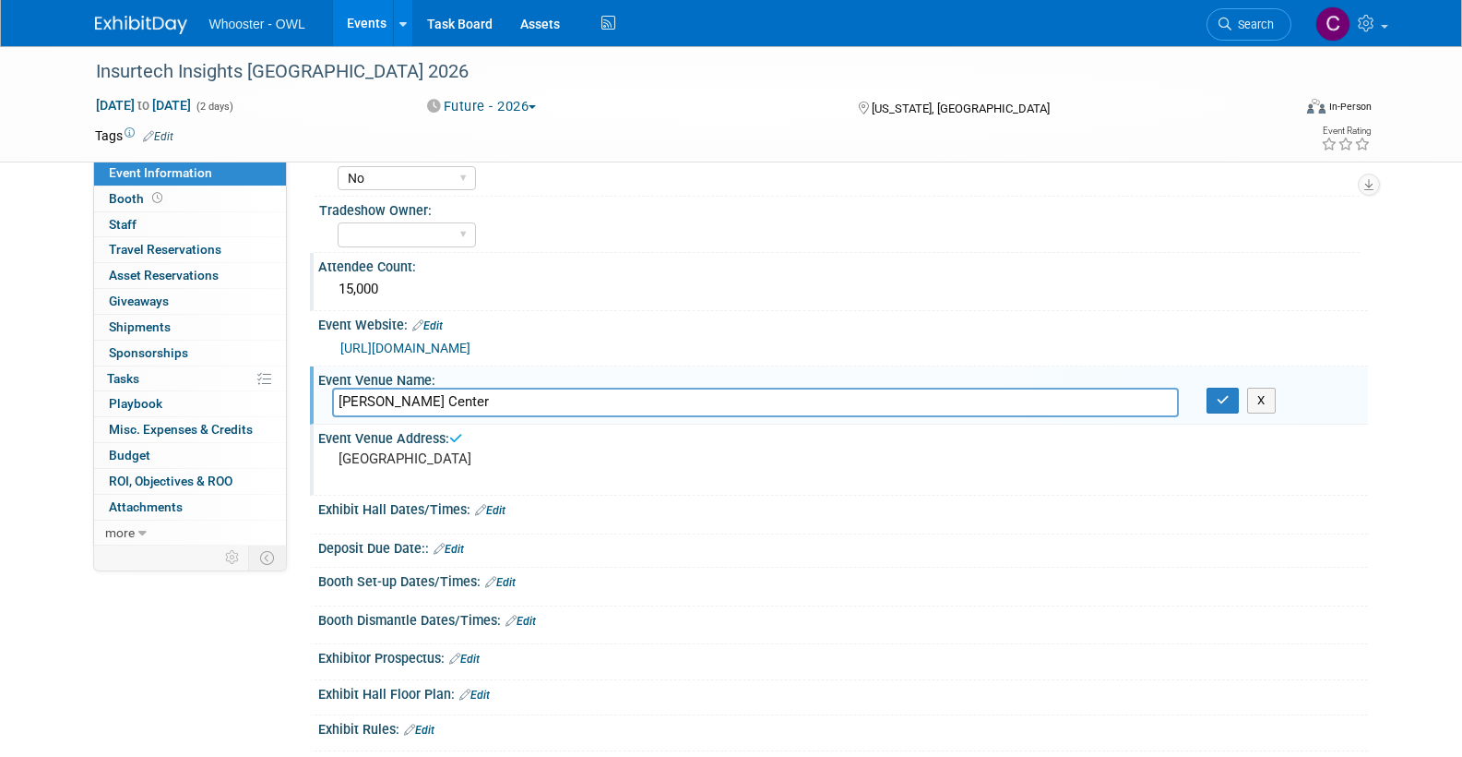
click at [368, 450] on pre "[GEOGRAPHIC_DATA]" at bounding box center [537, 458] width 397 height 17
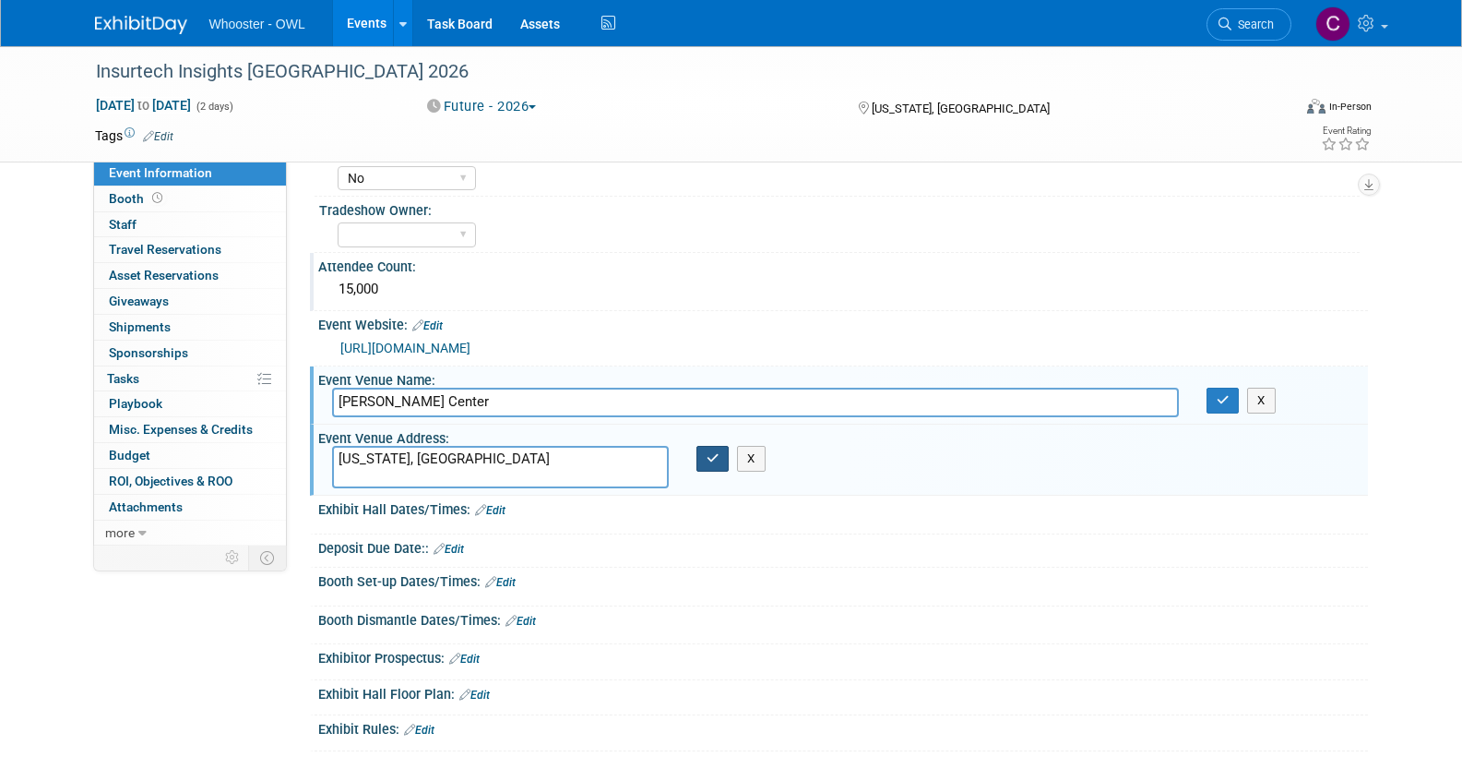
type textarea "[US_STATE], [GEOGRAPHIC_DATA]"
drag, startPoint x: 715, startPoint y: 453, endPoint x: 700, endPoint y: 449, distance: 15.2
click at [715, 453] on icon "button" at bounding box center [713, 458] width 13 height 12
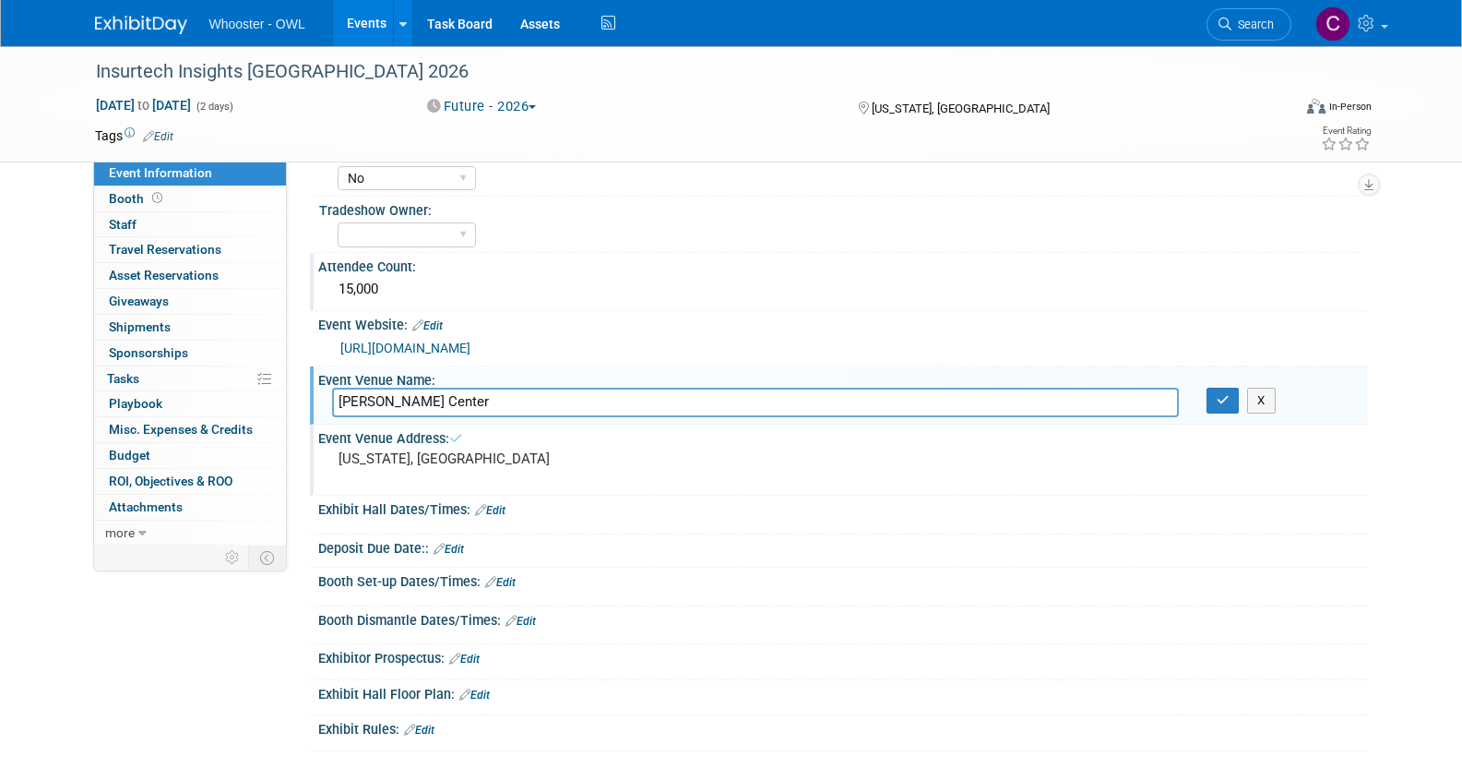
drag, startPoint x: 484, startPoint y: 395, endPoint x: 314, endPoint y: 395, distance: 170.7
click at [314, 395] on div "Event Venue Name: Specify event venue name [PERSON_NAME][GEOGRAPHIC_DATA] X" at bounding box center [839, 395] width 1058 height 58
click at [384, 399] on input "[PERSON_NAME] Center" at bounding box center [755, 401] width 847 height 29
type input "[GEOGRAPHIC_DATA]"
drag, startPoint x: 1221, startPoint y: 397, endPoint x: 1182, endPoint y: 423, distance: 47.3
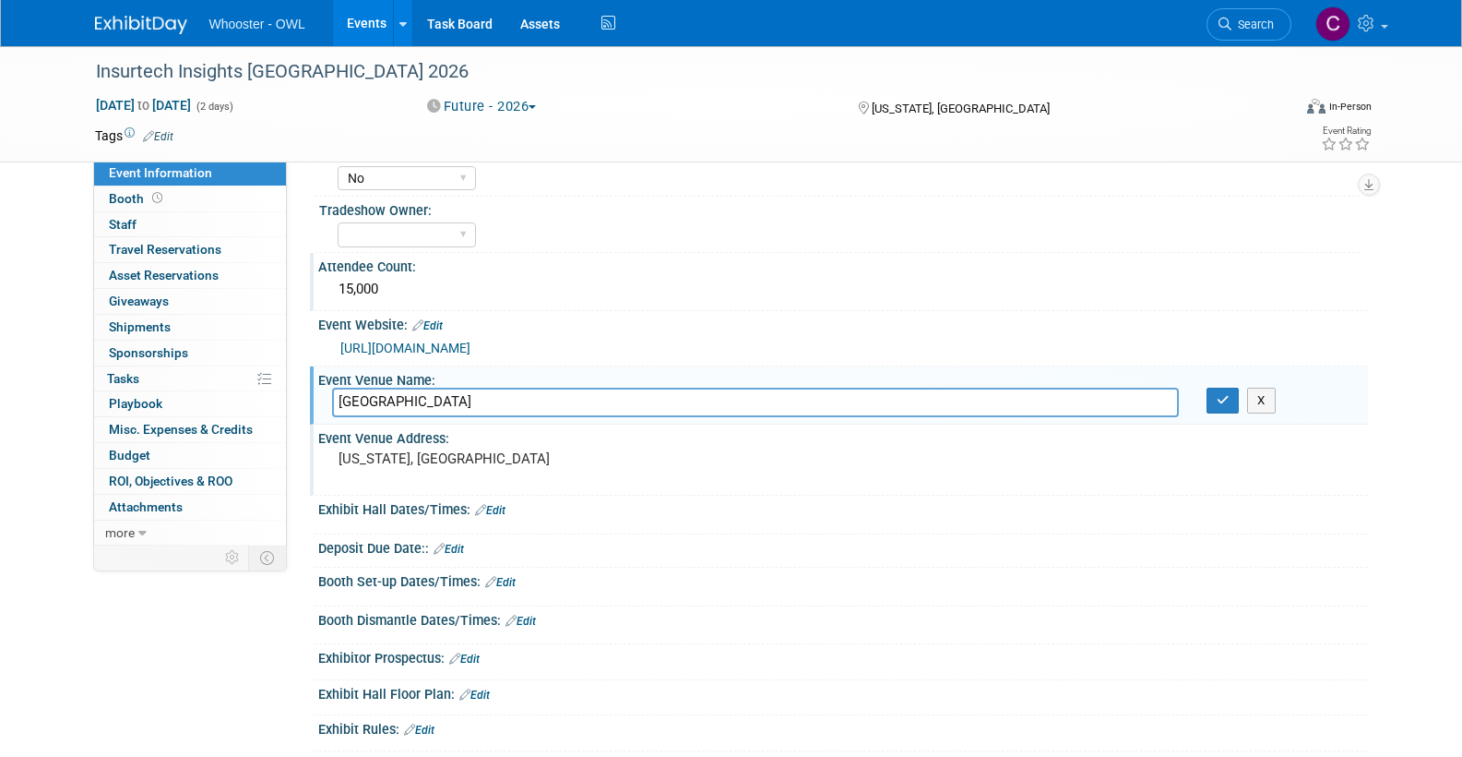
click at [1221, 397] on icon "button" at bounding box center [1223, 400] width 13 height 12
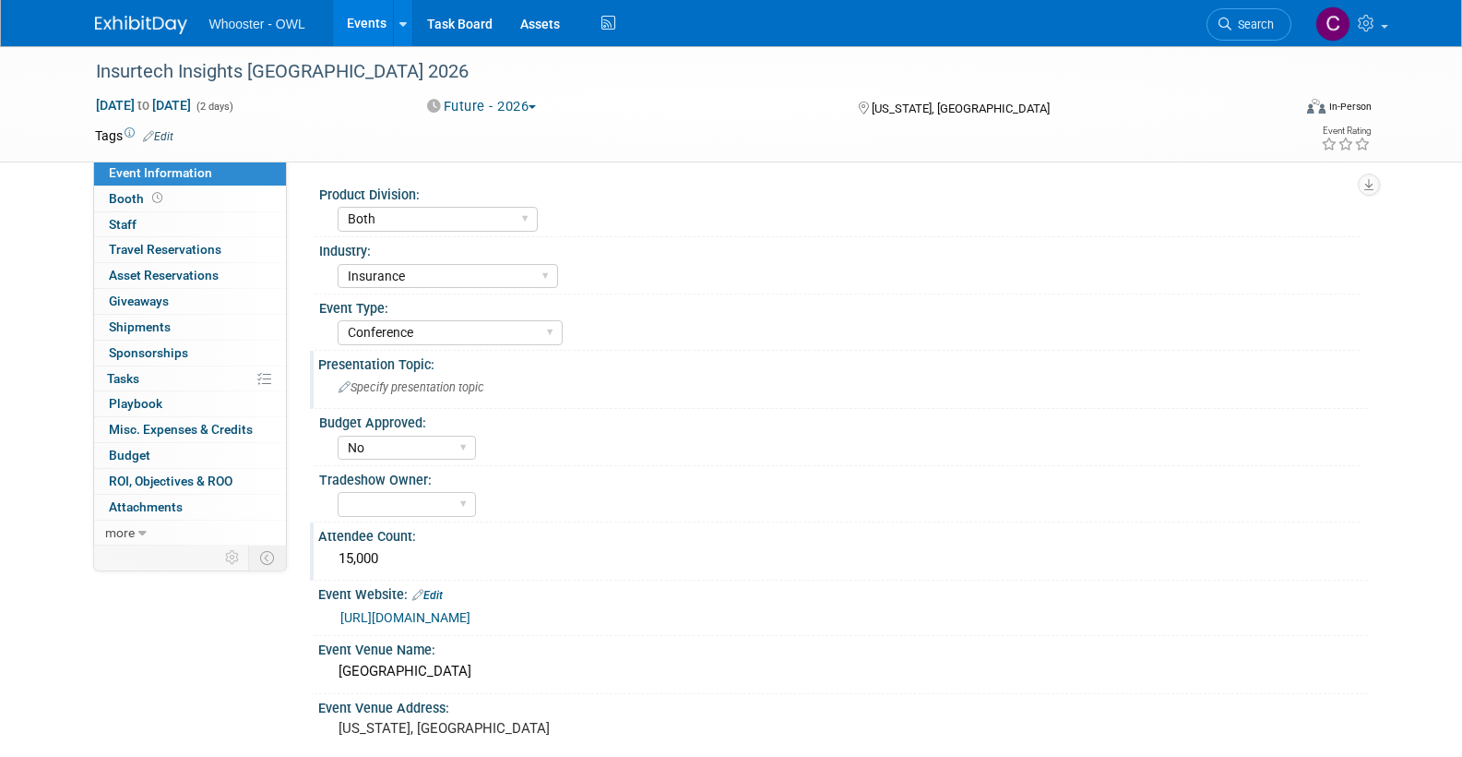
scroll to position [0, 0]
click at [148, 447] on span "Budget" at bounding box center [130, 454] width 42 height 15
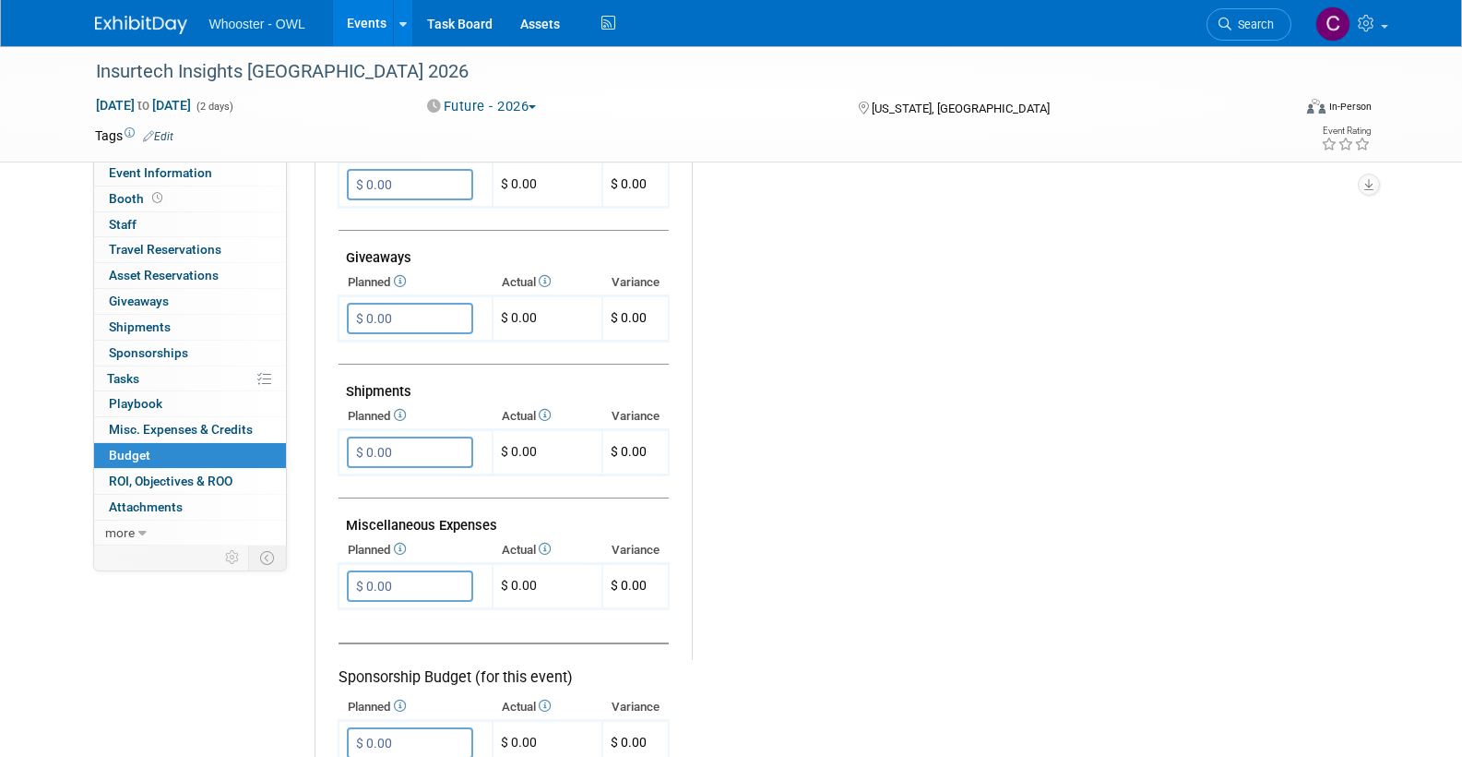
scroll to position [828, 0]
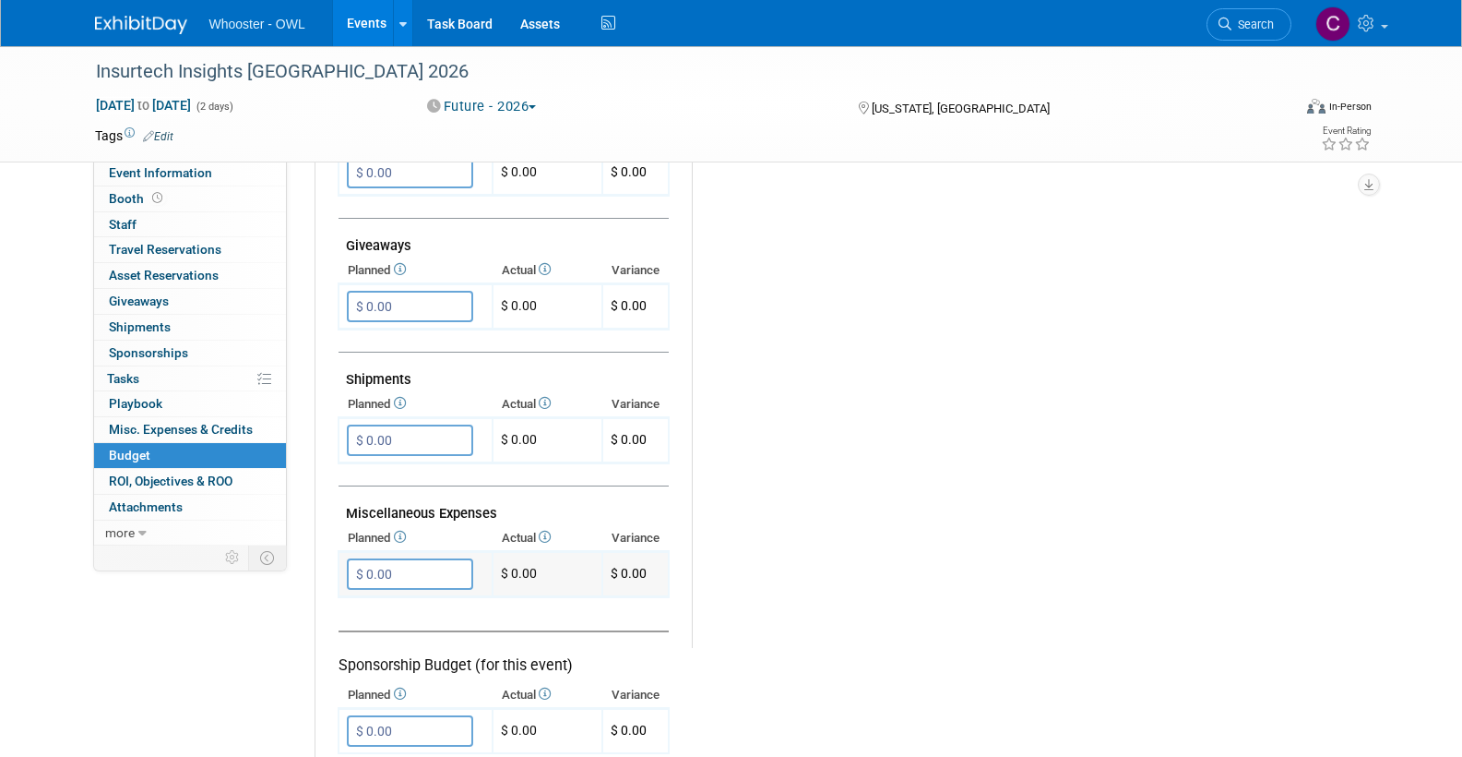
click at [364, 558] on input "$ 0.00" at bounding box center [410, 573] width 126 height 31
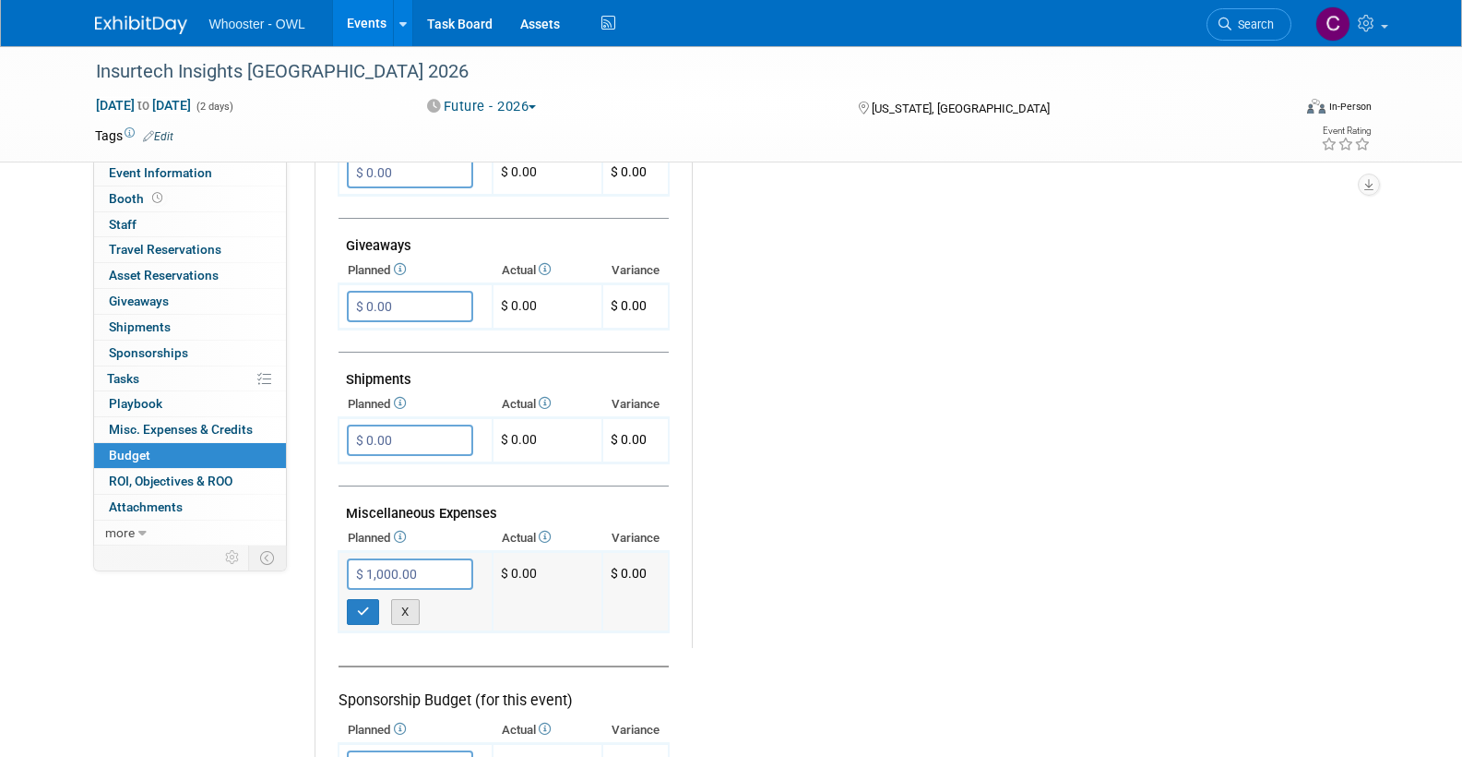
type input "$ 10,000.00"
click at [365, 605] on icon "button" at bounding box center [363, 611] width 13 height 12
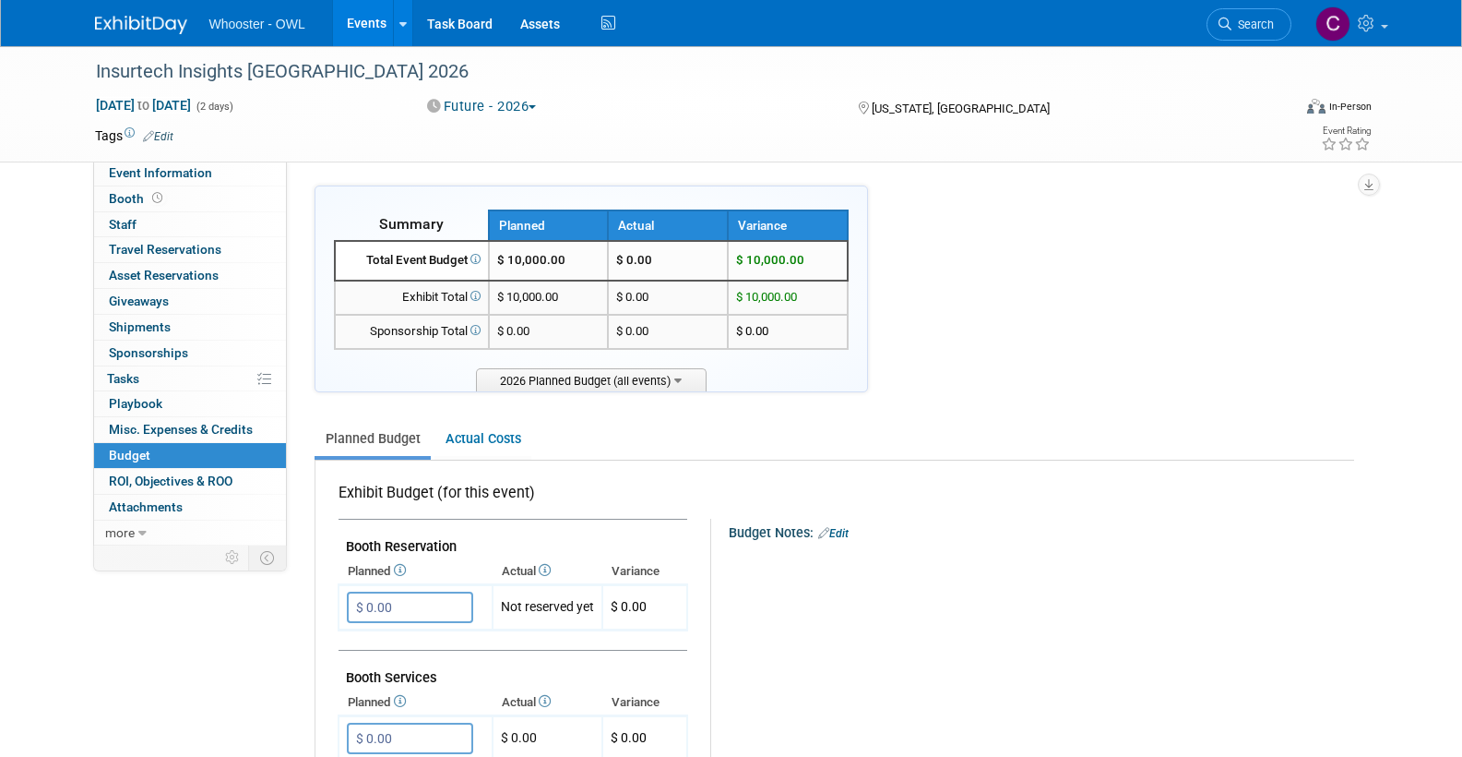
scroll to position [0, 0]
click at [373, 17] on link "Events" at bounding box center [366, 23] width 67 height 46
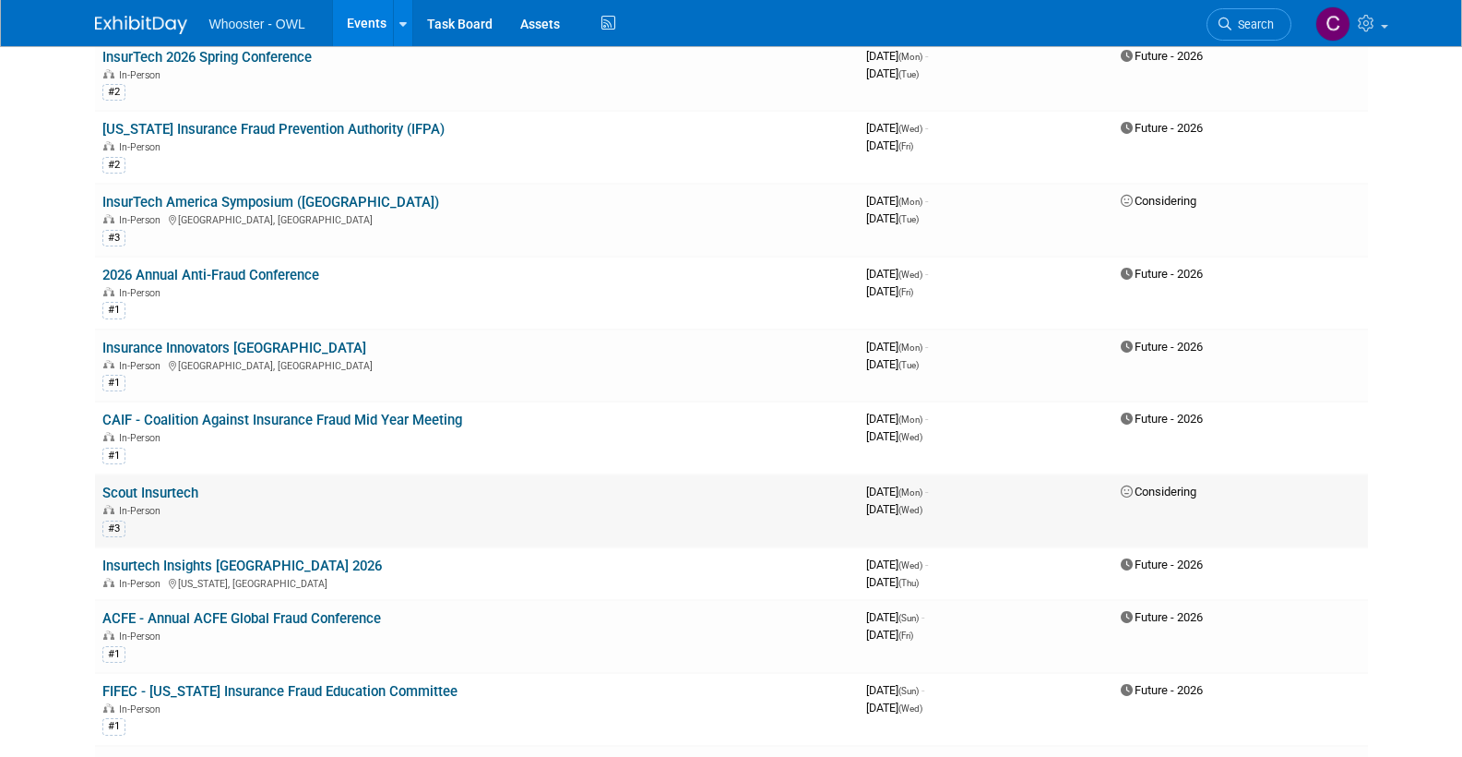
scroll to position [519, 0]
click at [213, 556] on link "Insurtech Insights [GEOGRAPHIC_DATA] 2026" at bounding box center [242, 564] width 280 height 17
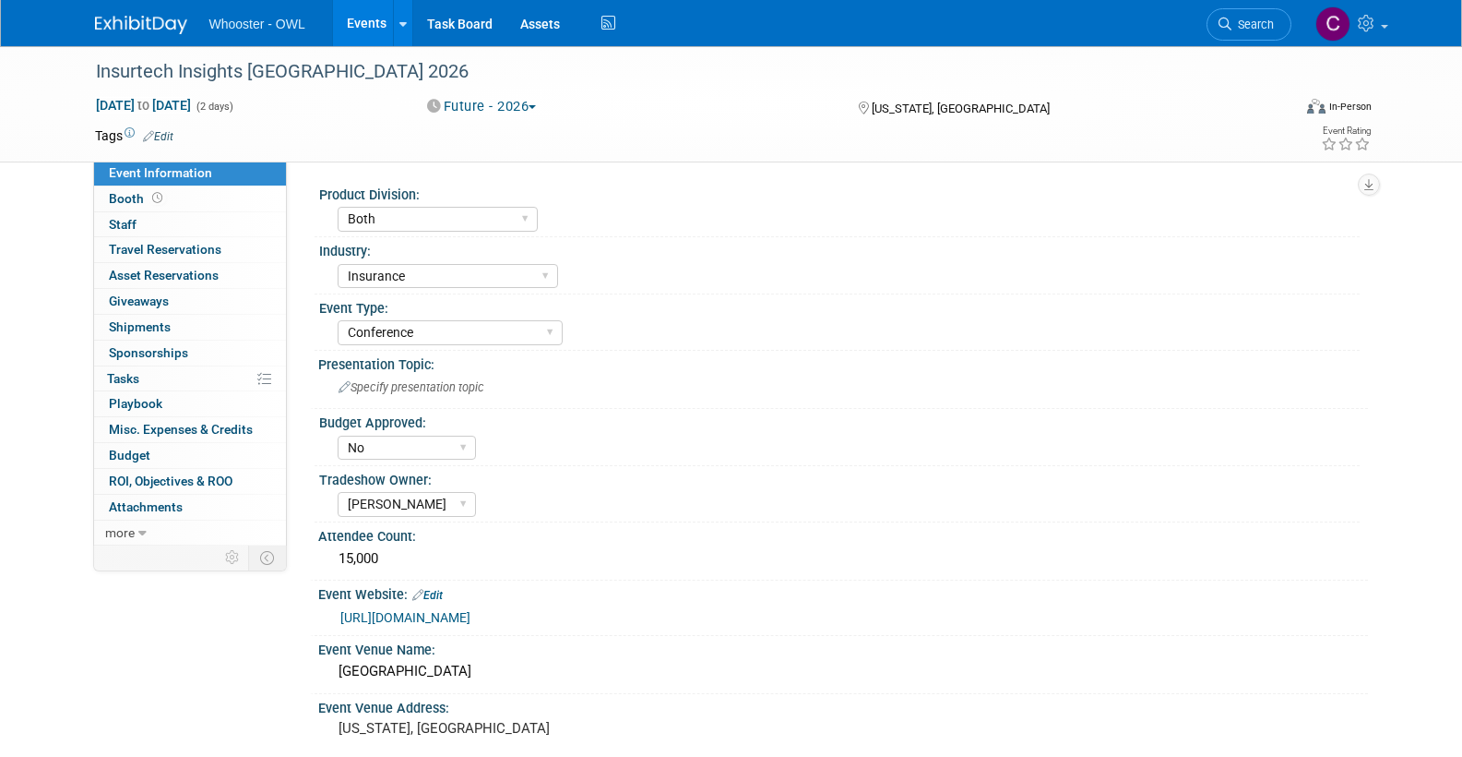
select select "Both"
select select "Insurance"
select select "Conference"
select select "No"
select select "Clare Southcombe"
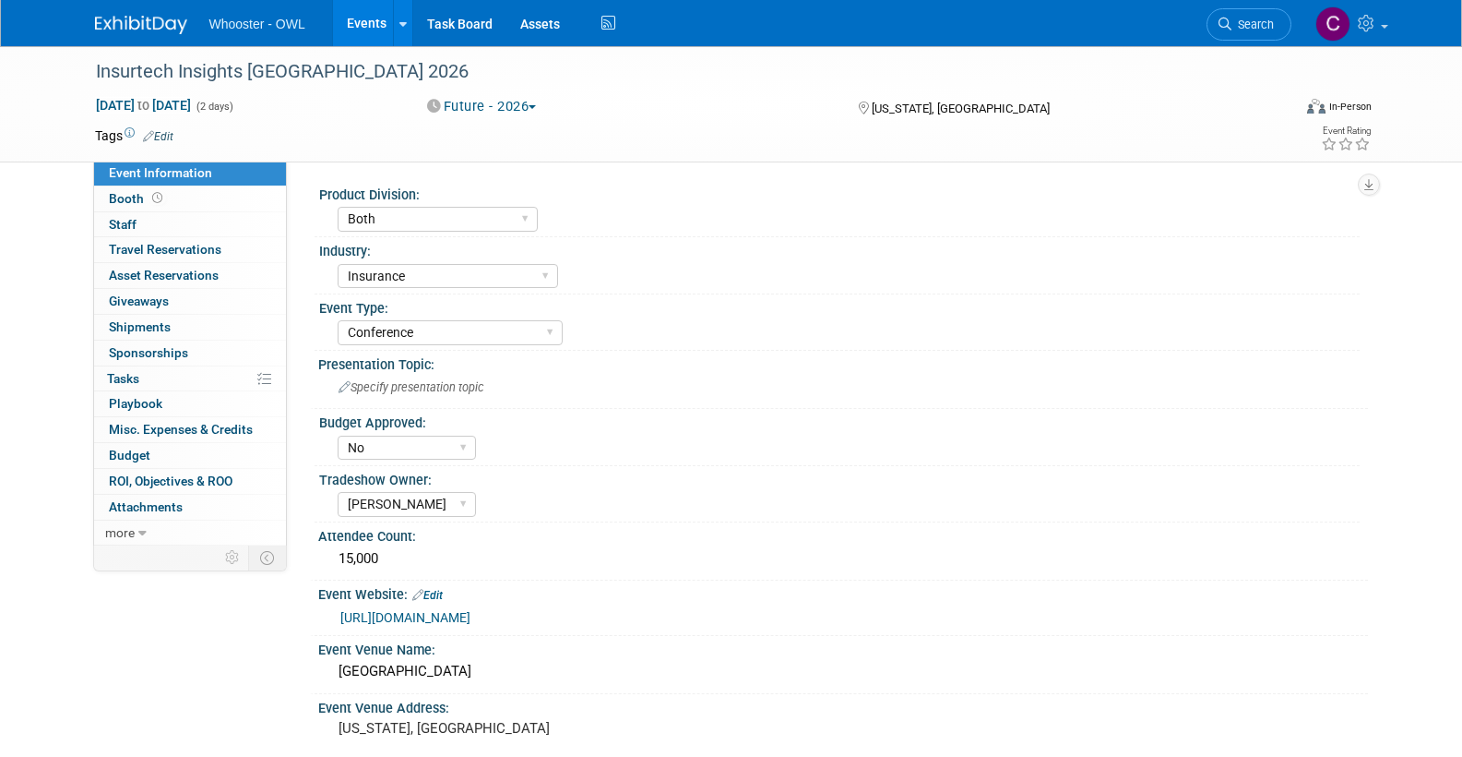
click at [167, 130] on link "Edit" at bounding box center [158, 136] width 30 height 13
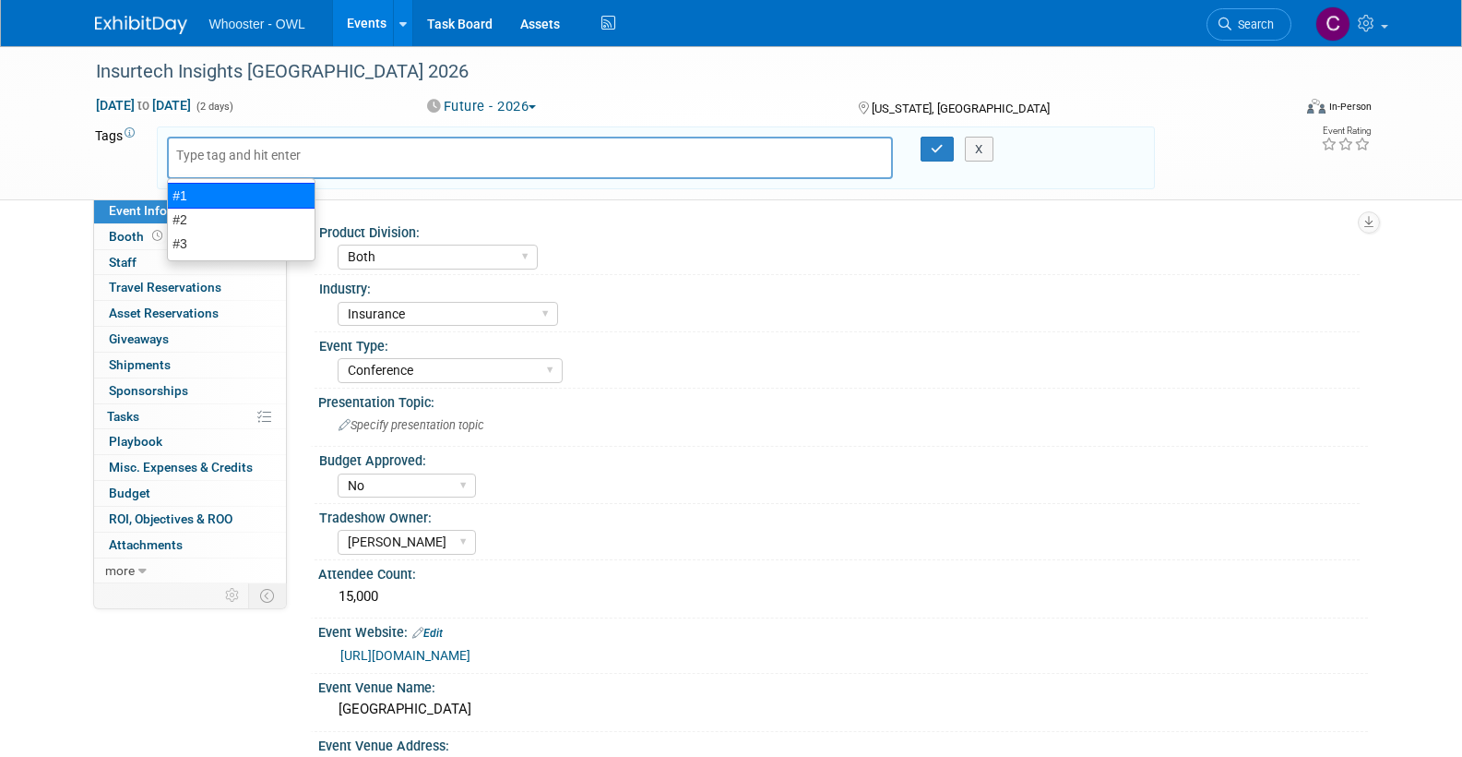
click at [190, 191] on div "#1" at bounding box center [241, 196] width 149 height 26
type input "#1"
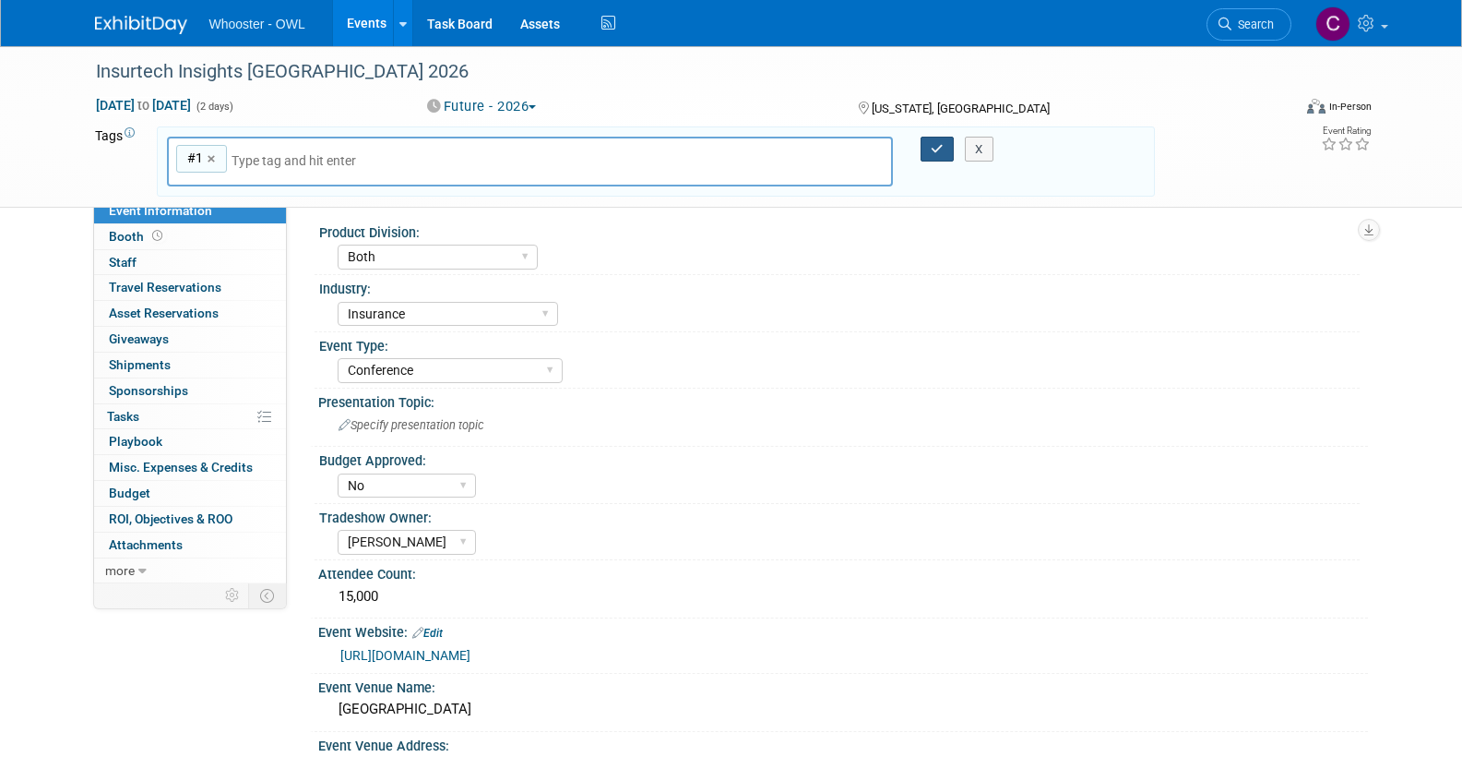
click at [934, 147] on icon "button" at bounding box center [937, 149] width 13 height 12
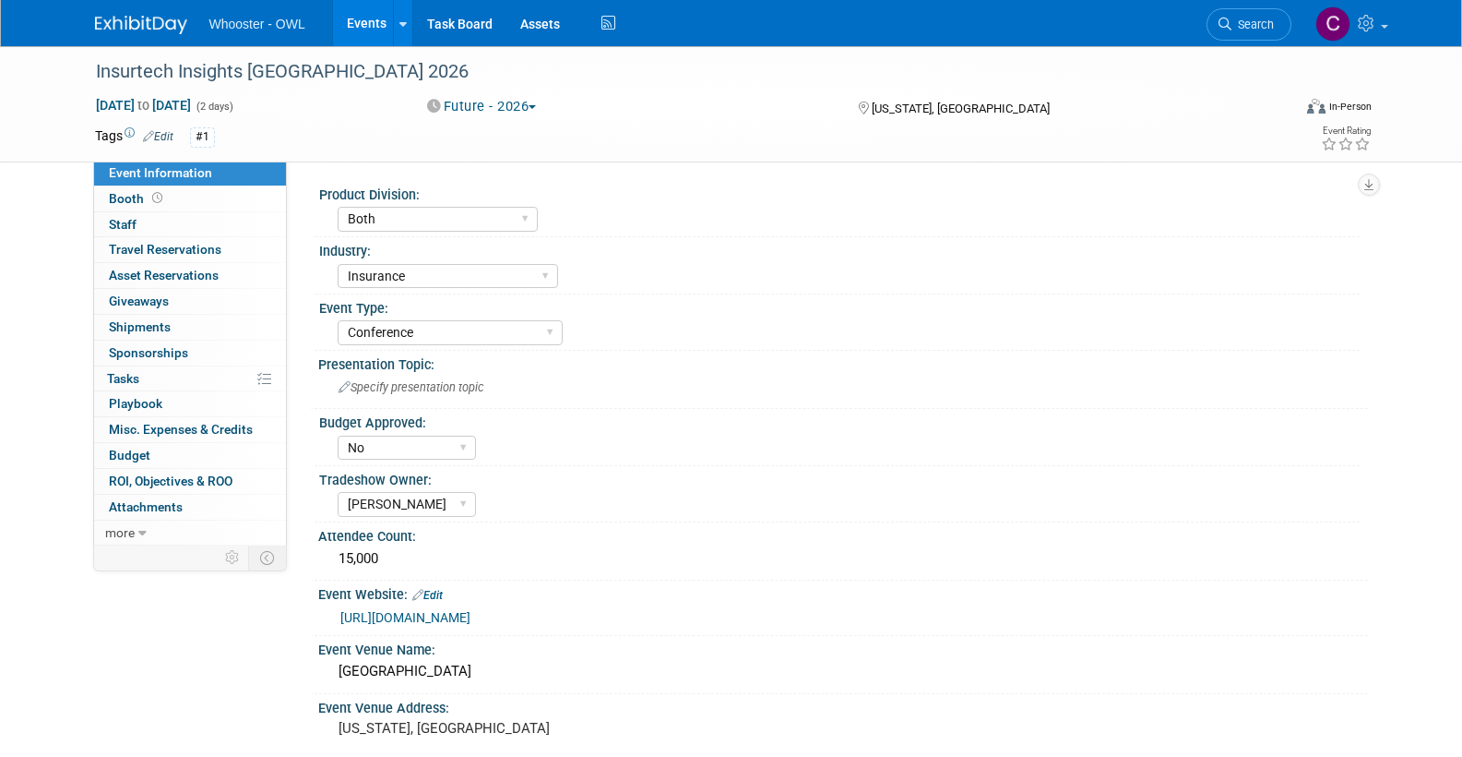
click at [354, 23] on link "Events" at bounding box center [366, 23] width 67 height 46
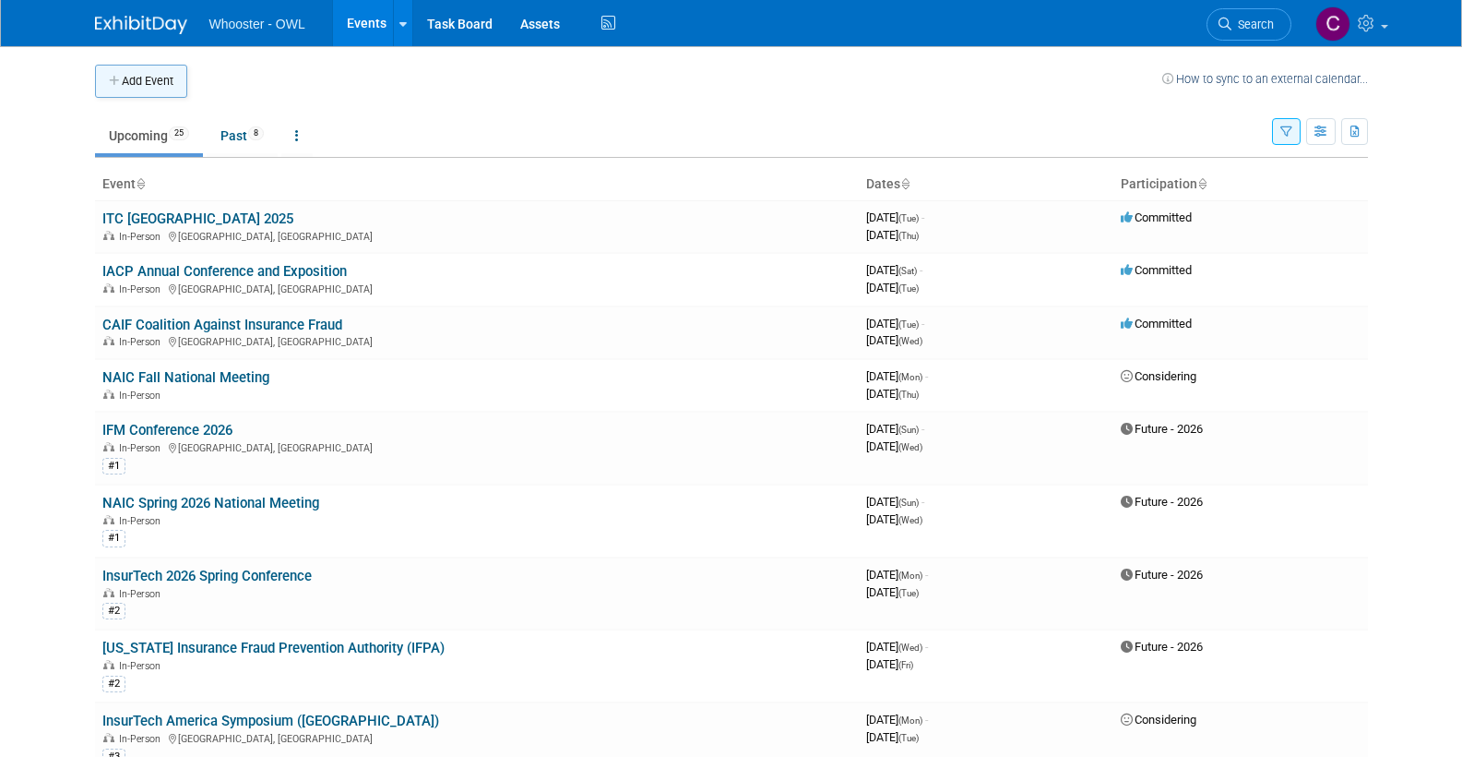
click at [149, 77] on button "Add Event" at bounding box center [141, 81] width 92 height 33
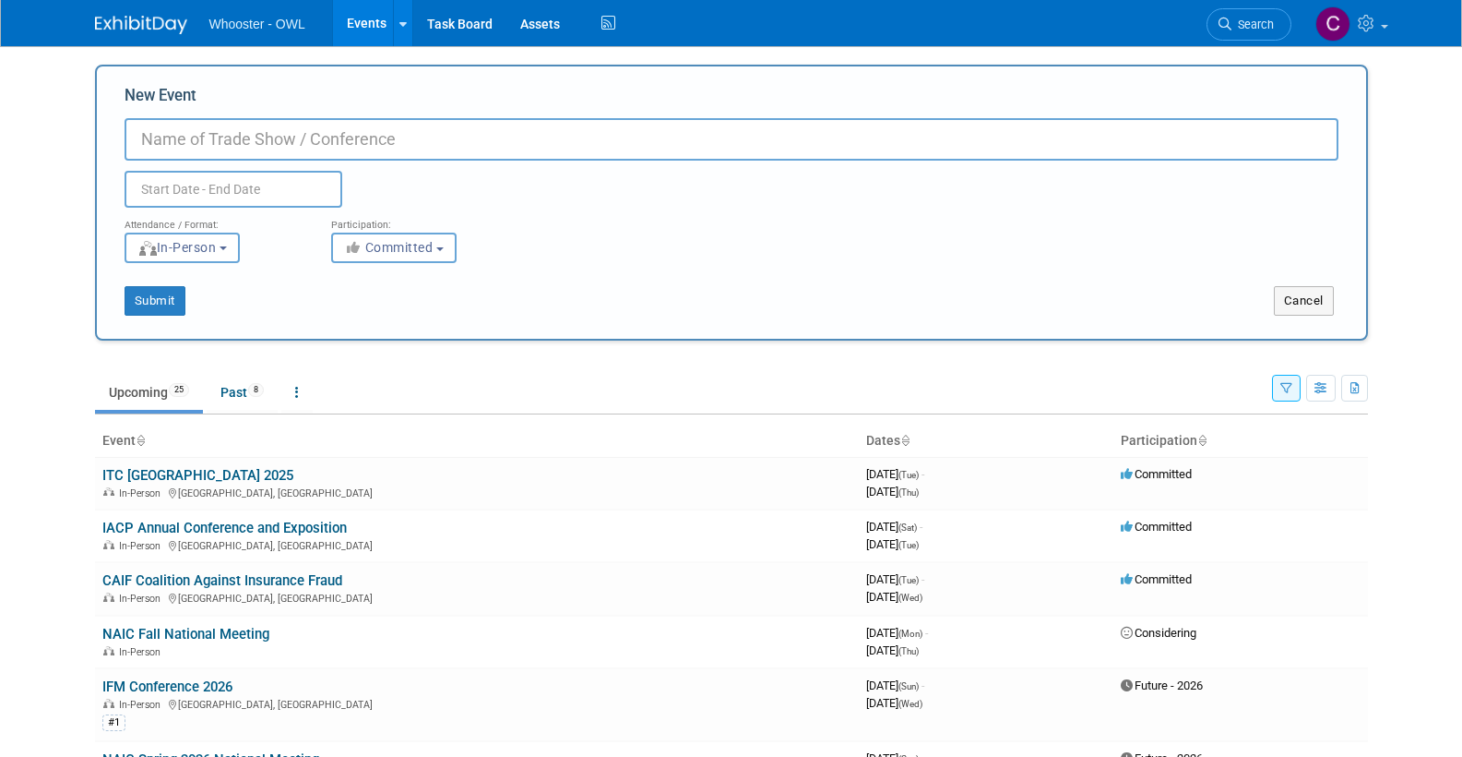
paste input "The Future of Insurance USA 2026"
type input "The Future of Insurance USA 2026"
click at [214, 189] on input "text" at bounding box center [234, 189] width 218 height 37
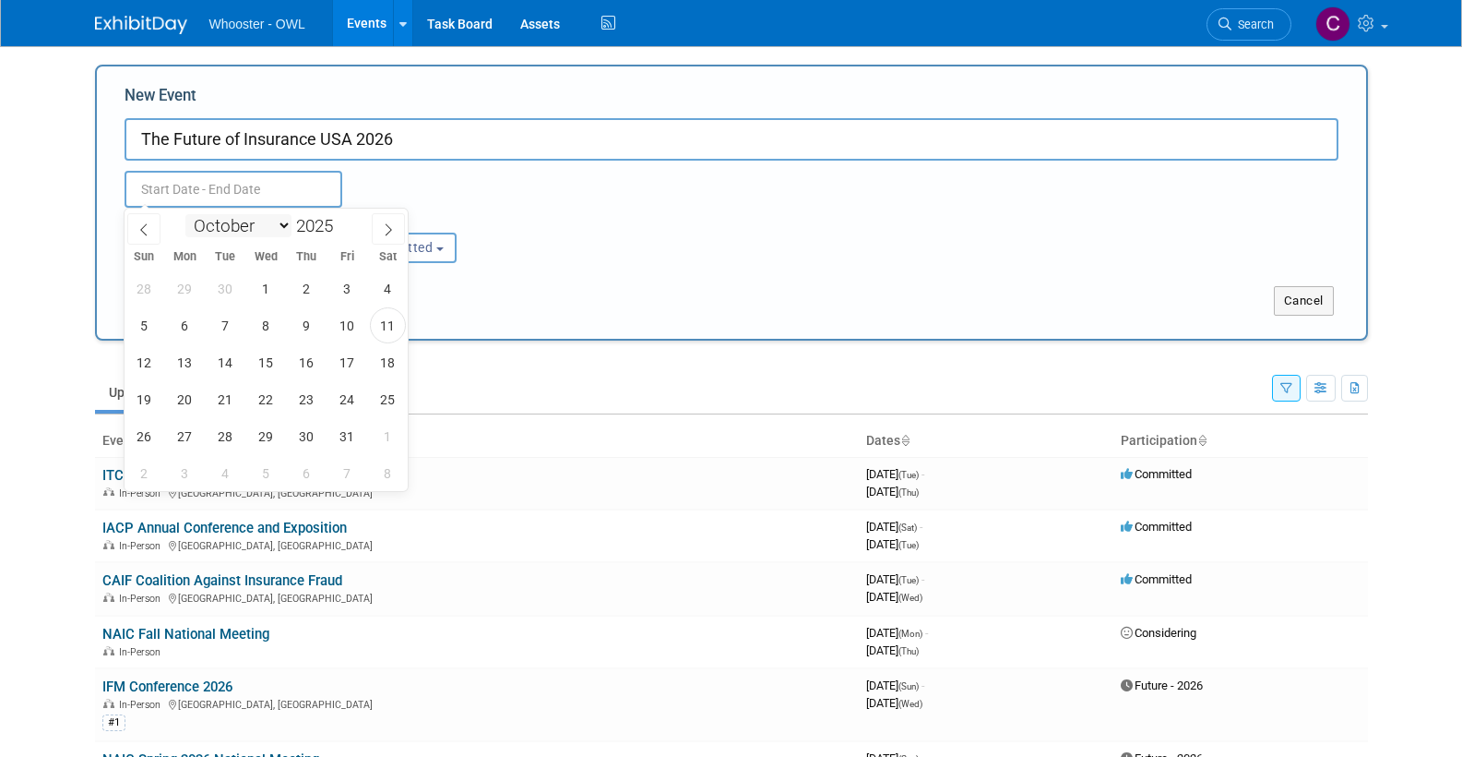
select select "5"
click at [265, 399] on span "25" at bounding box center [266, 399] width 36 height 36
click at [305, 402] on span "26" at bounding box center [307, 399] width 36 height 36
type input "[DATE] to [DATE]"
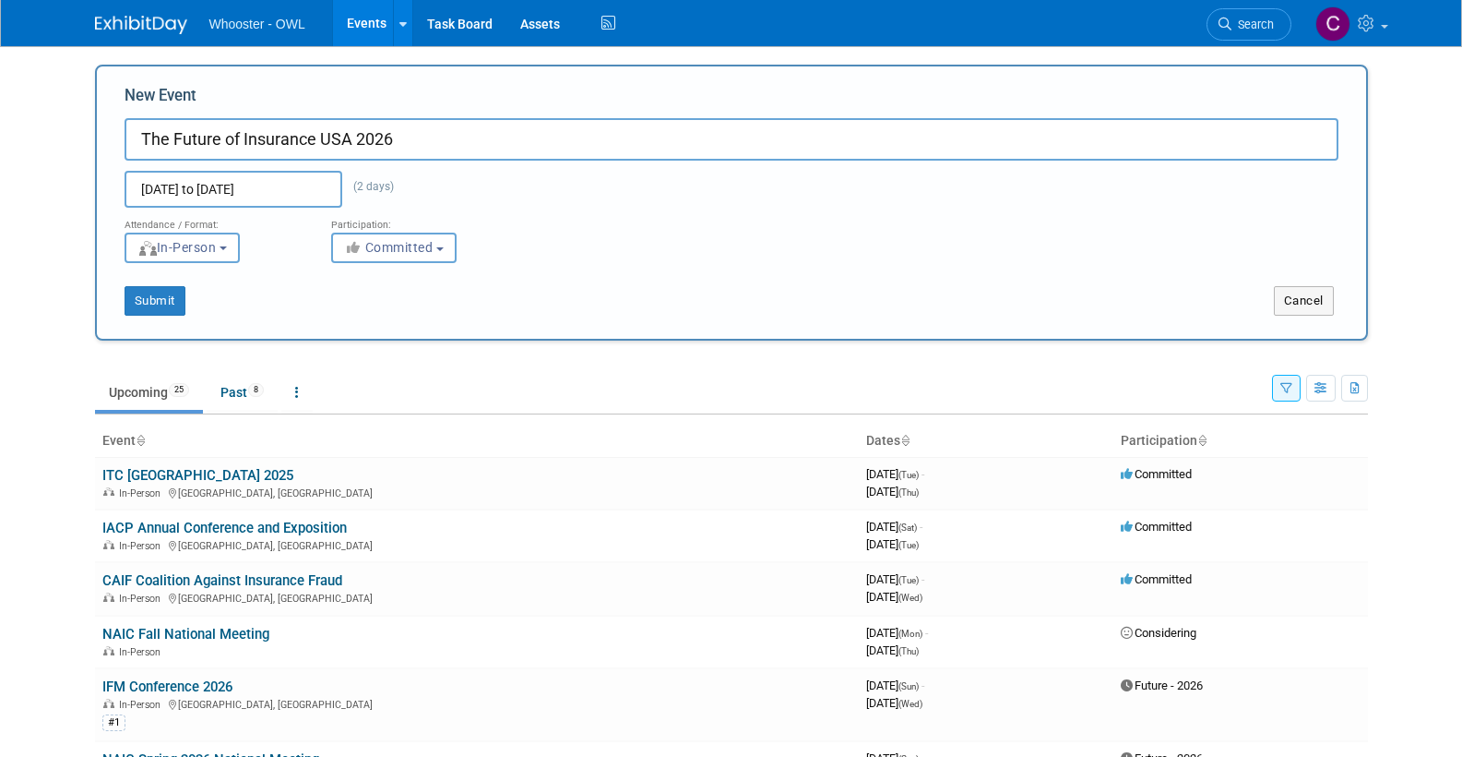
click at [307, 190] on input "[DATE] to [DATE]" at bounding box center [234, 189] width 218 height 37
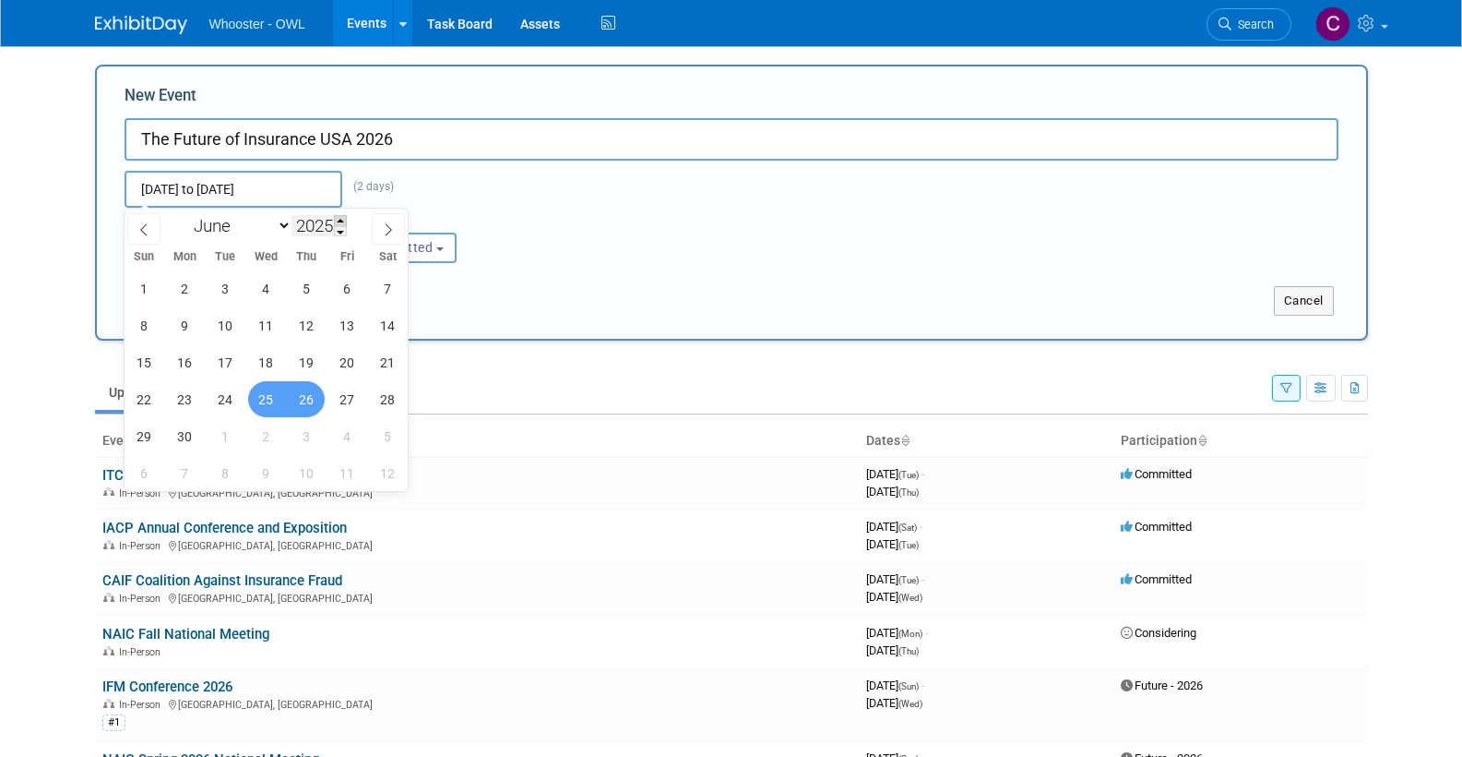
click at [347, 220] on span at bounding box center [340, 220] width 13 height 11
type input "2026"
click at [300, 398] on span "25" at bounding box center [307, 399] width 36 height 36
click at [344, 400] on span "26" at bounding box center [347, 399] width 36 height 36
type input "[DATE] to [DATE]"
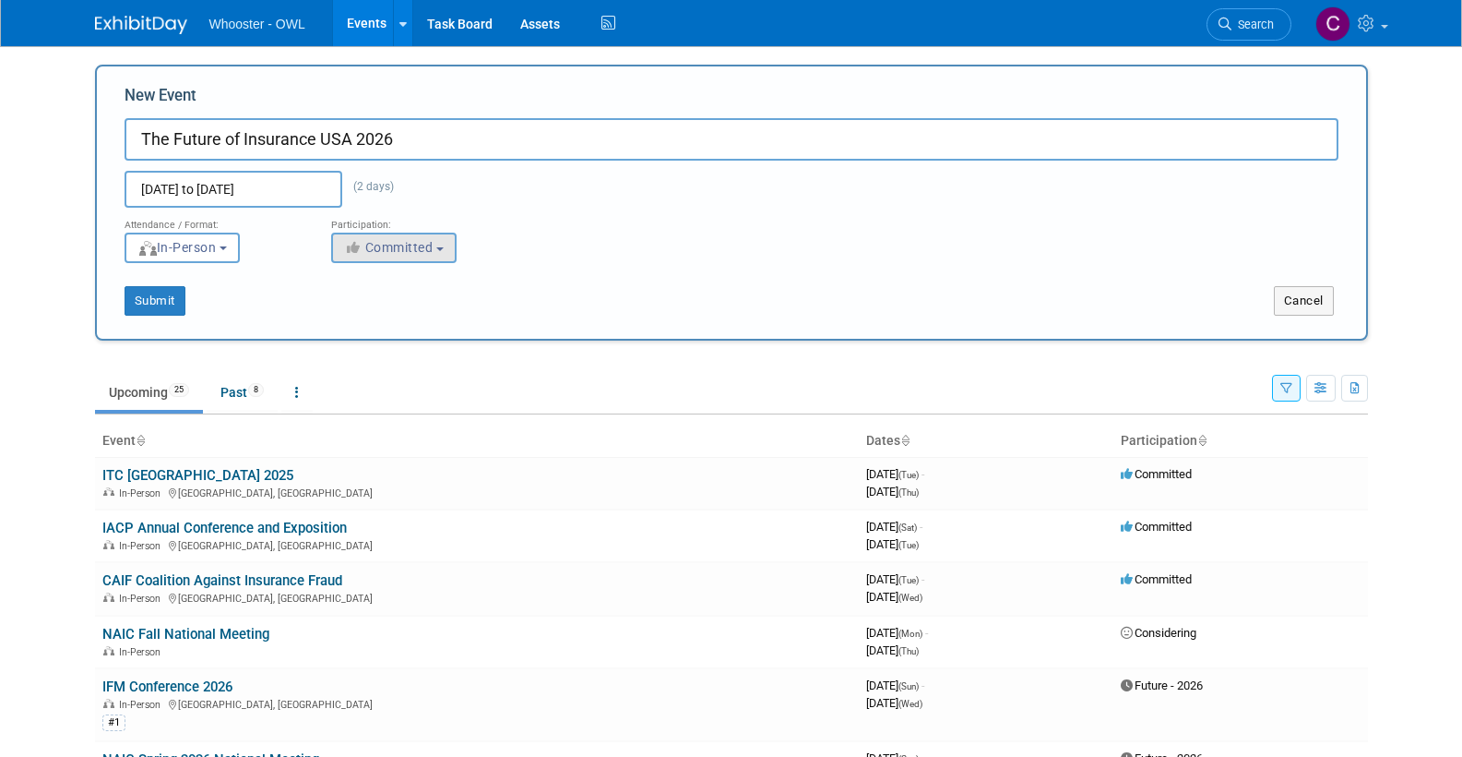
click at [398, 247] on span "Committed" at bounding box center [388, 247] width 89 height 15
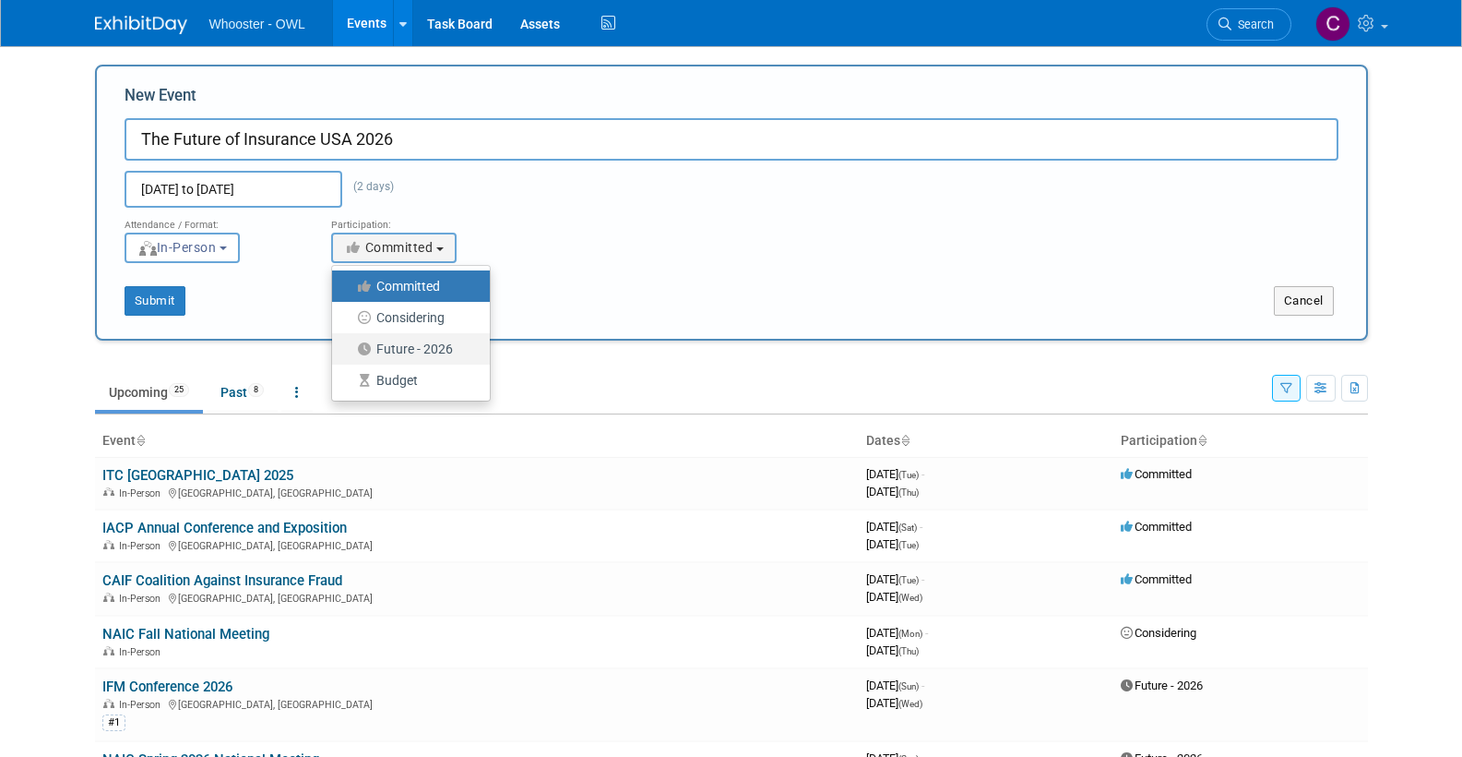
click at [399, 342] on label "Future - 2026" at bounding box center [406, 349] width 130 height 24
click at [349, 343] on input "Future - 2026" at bounding box center [343, 349] width 12 height 12
select select "101"
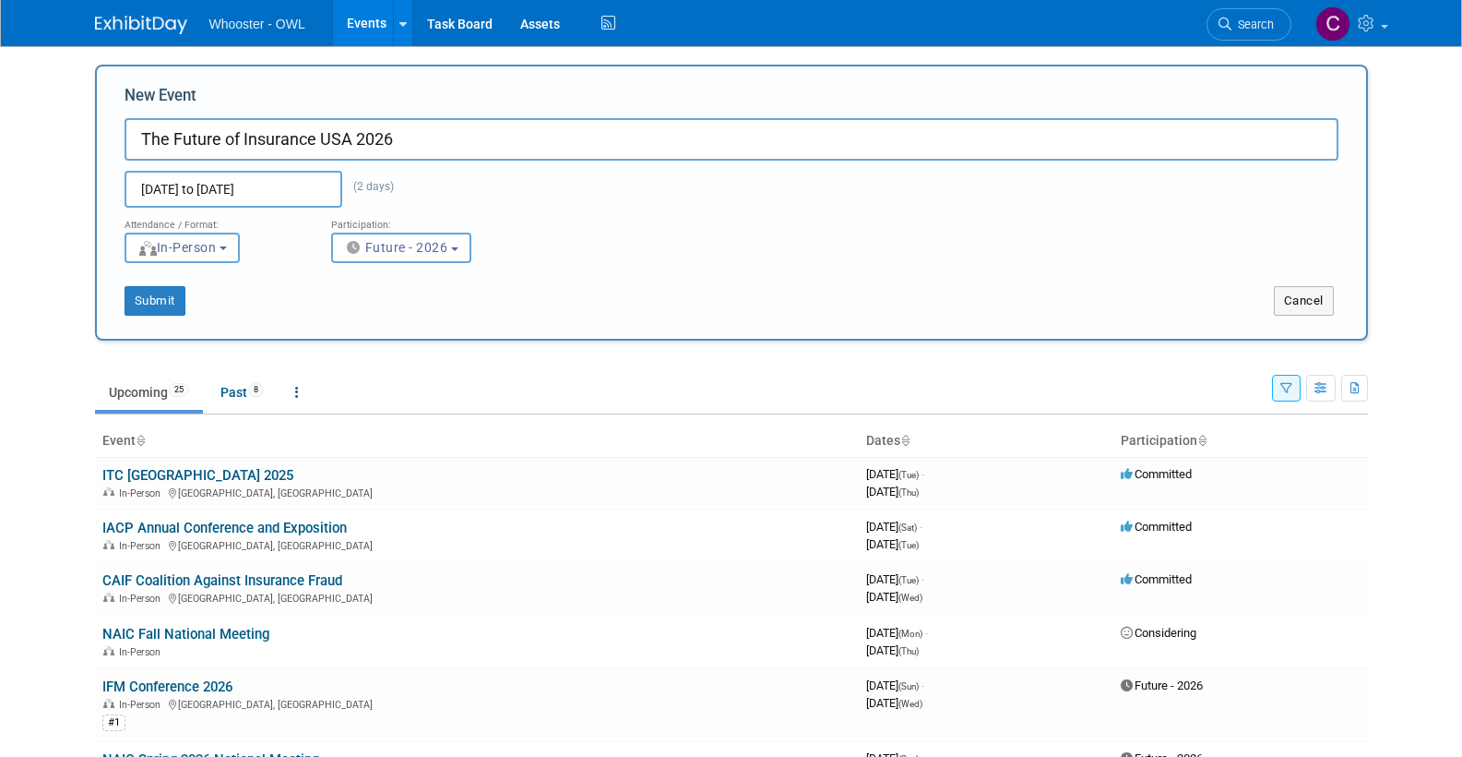
click at [167, 304] on button "Submit" at bounding box center [155, 301] width 61 height 30
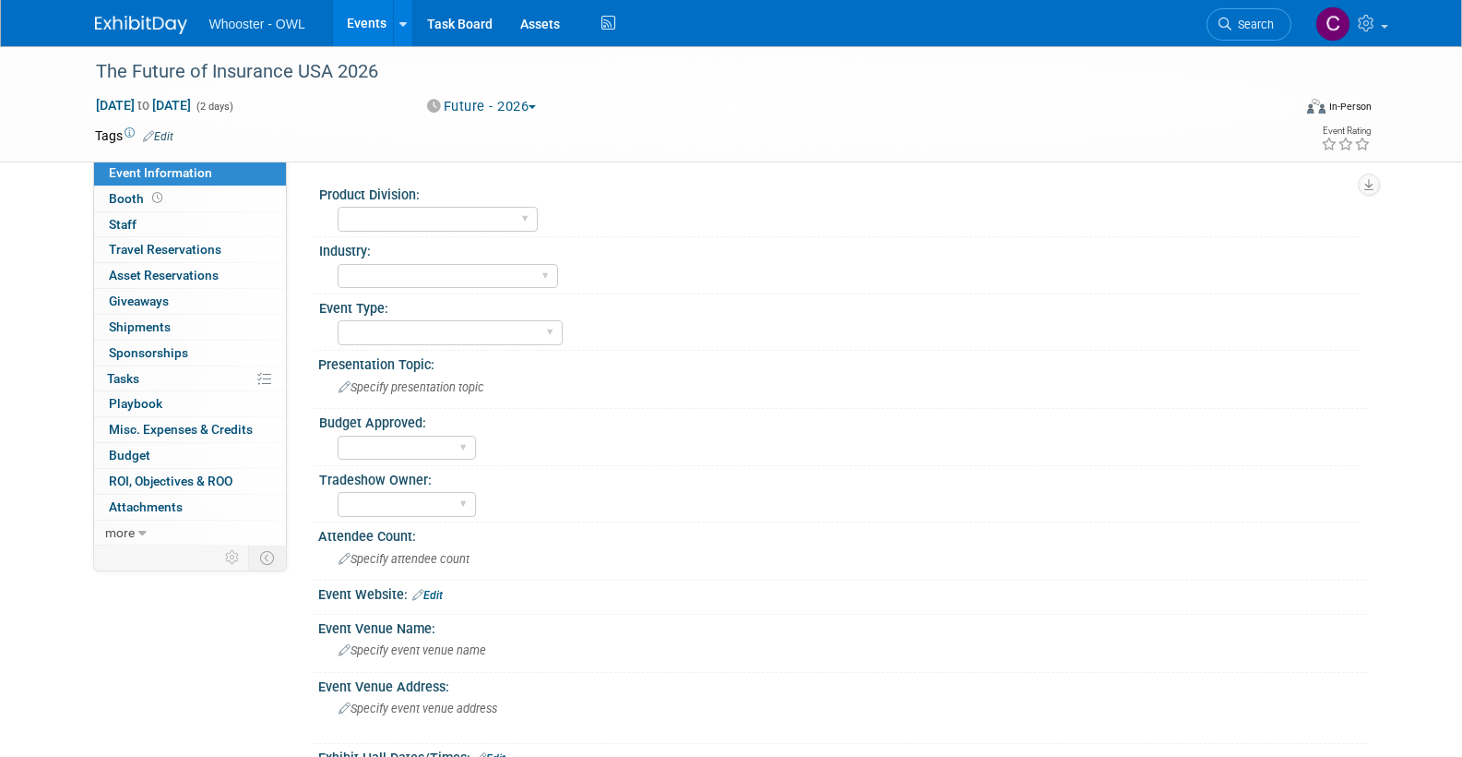
click at [441, 589] on link "Edit" at bounding box center [427, 595] width 30 height 13
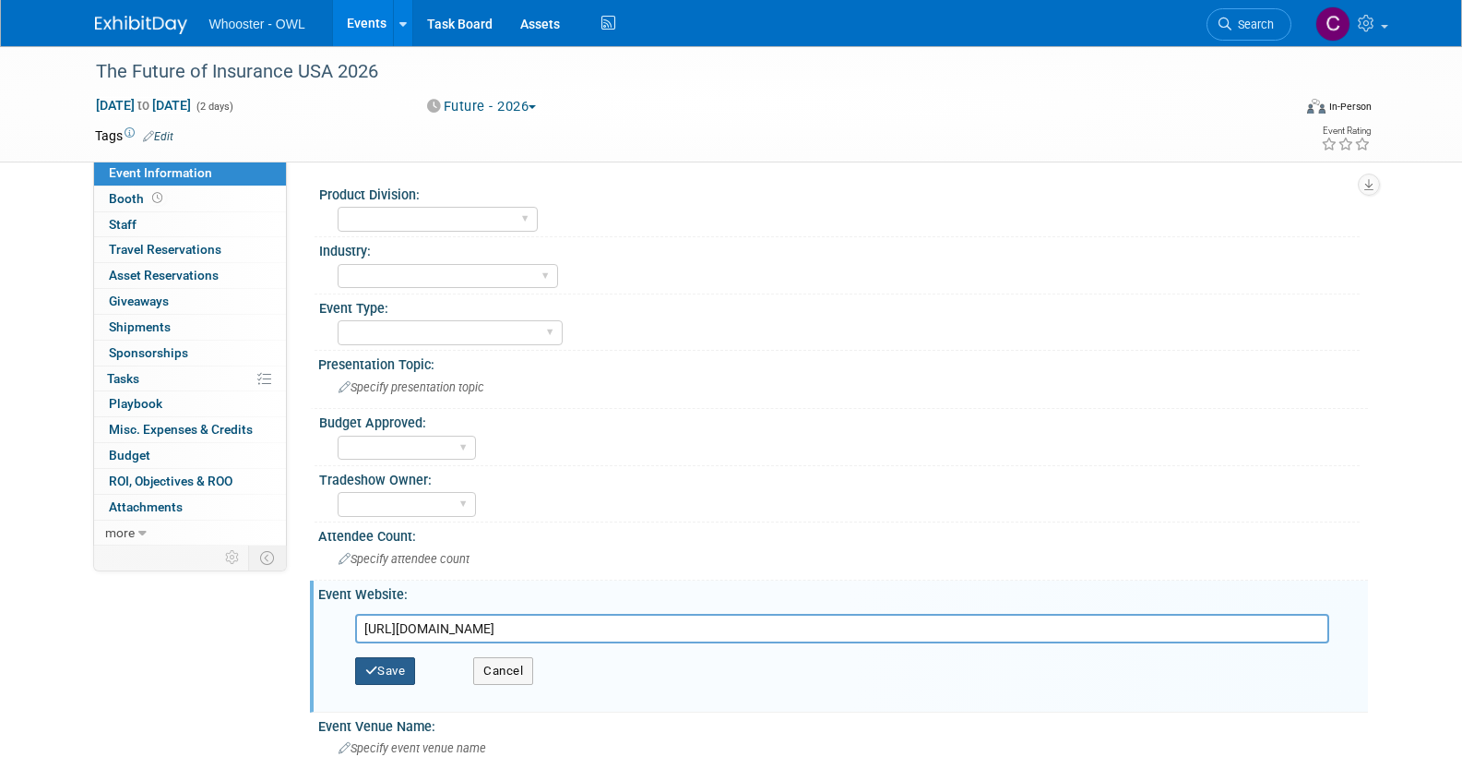
type input "[URL][DOMAIN_NAME]"
click at [390, 666] on button "Save" at bounding box center [385, 671] width 61 height 28
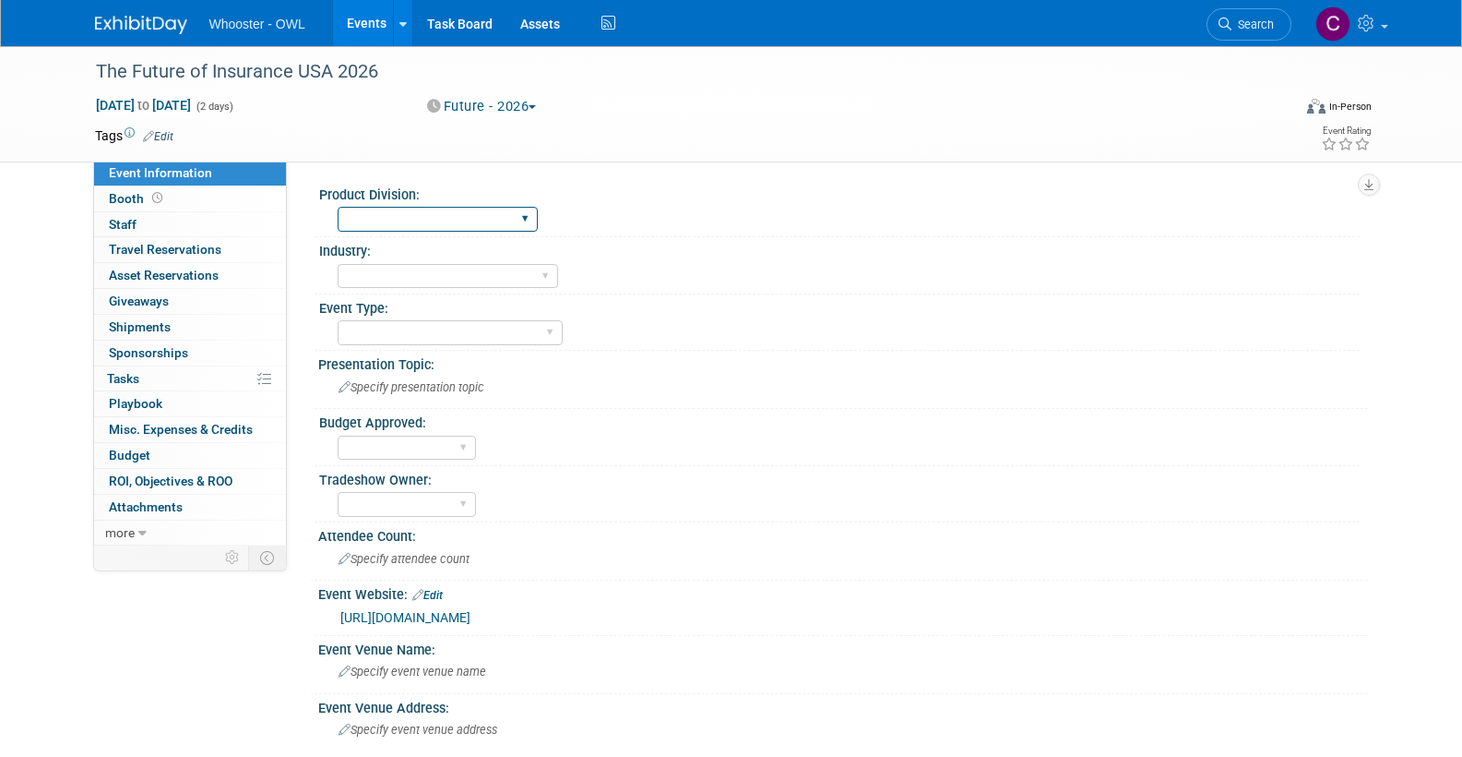
select select "Both"
select select "Insurance"
select select "Conference"
select select "No"
select select "[PERSON_NAME]"
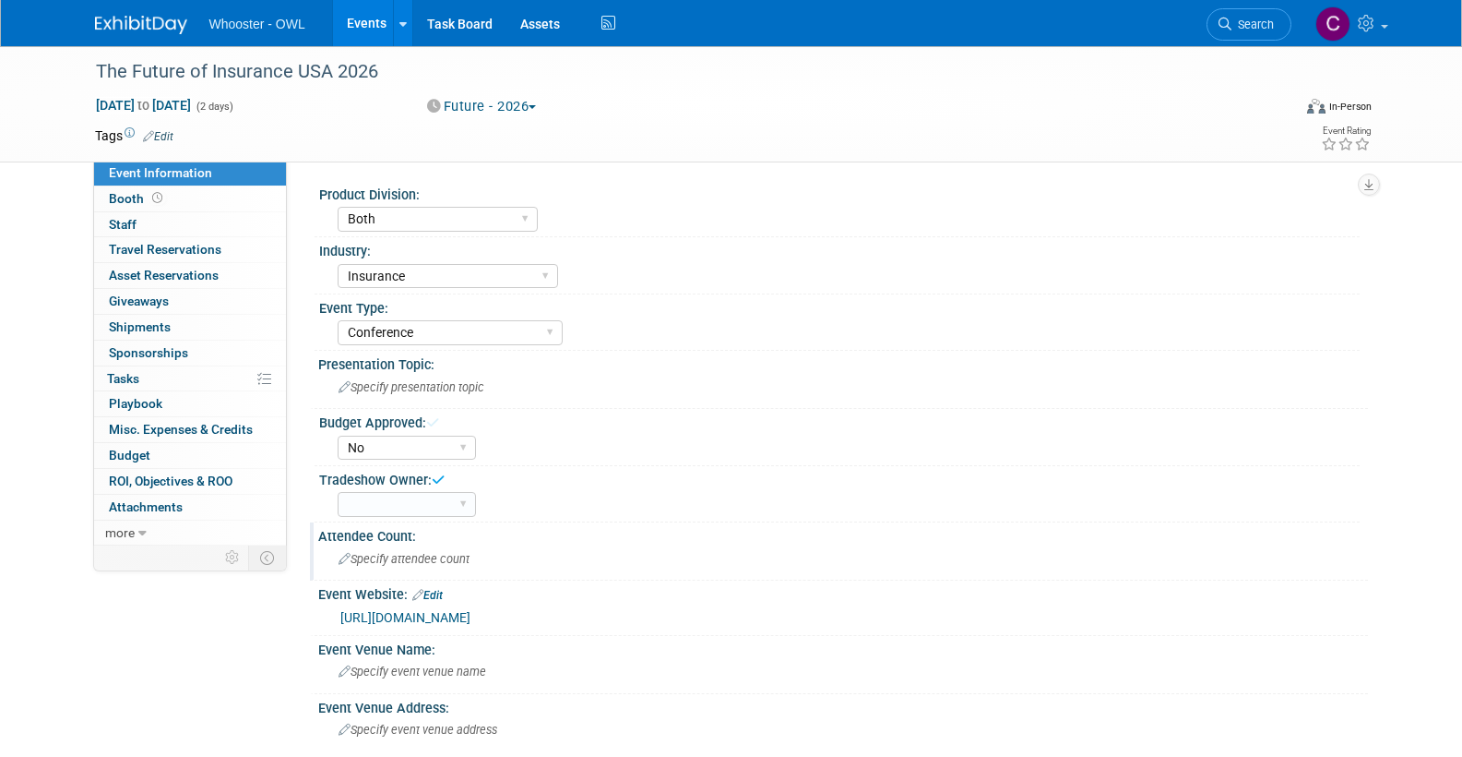
click at [387, 552] on span "Specify attendee count" at bounding box center [404, 559] width 131 height 14
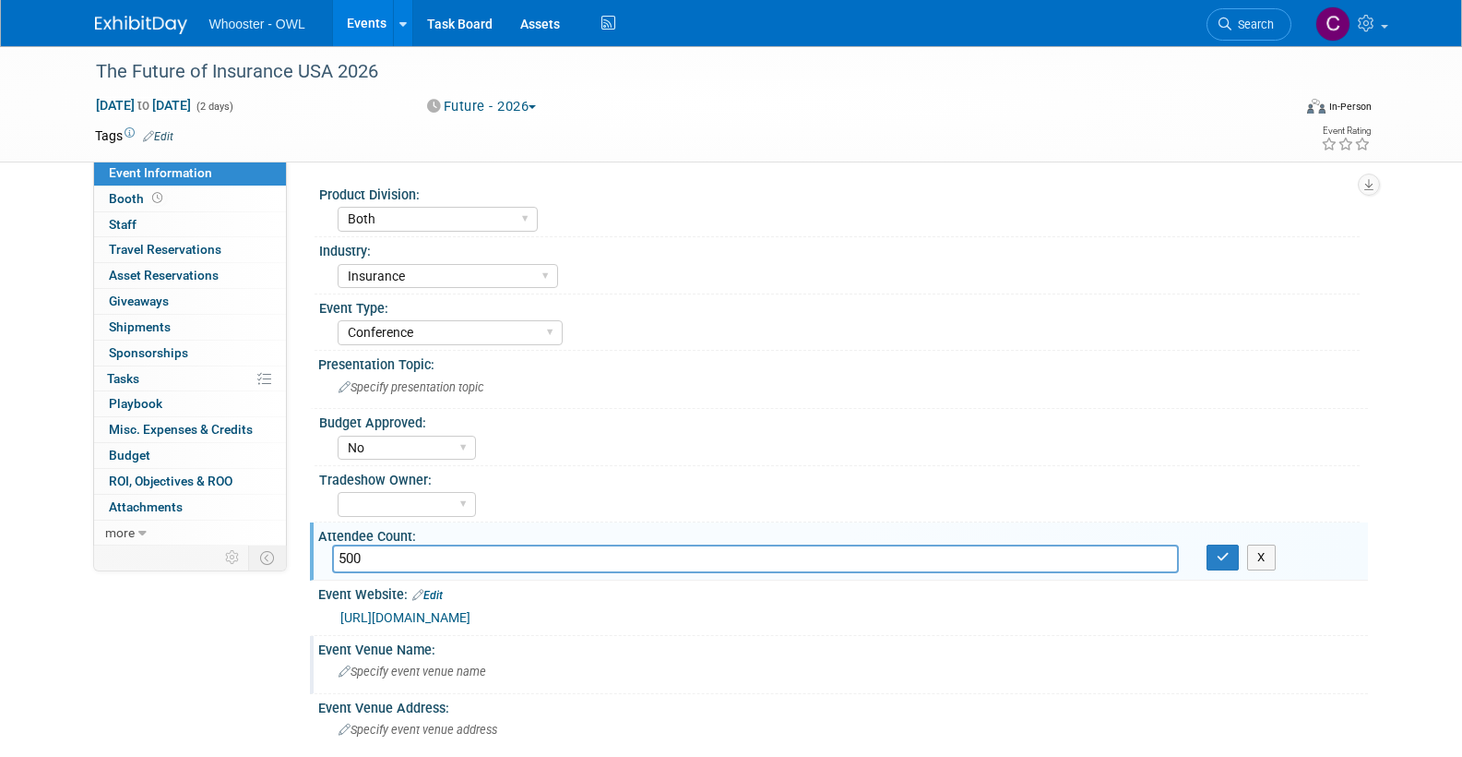
type input "500"
click at [416, 657] on div "Specify event venue name" at bounding box center [843, 671] width 1022 height 29
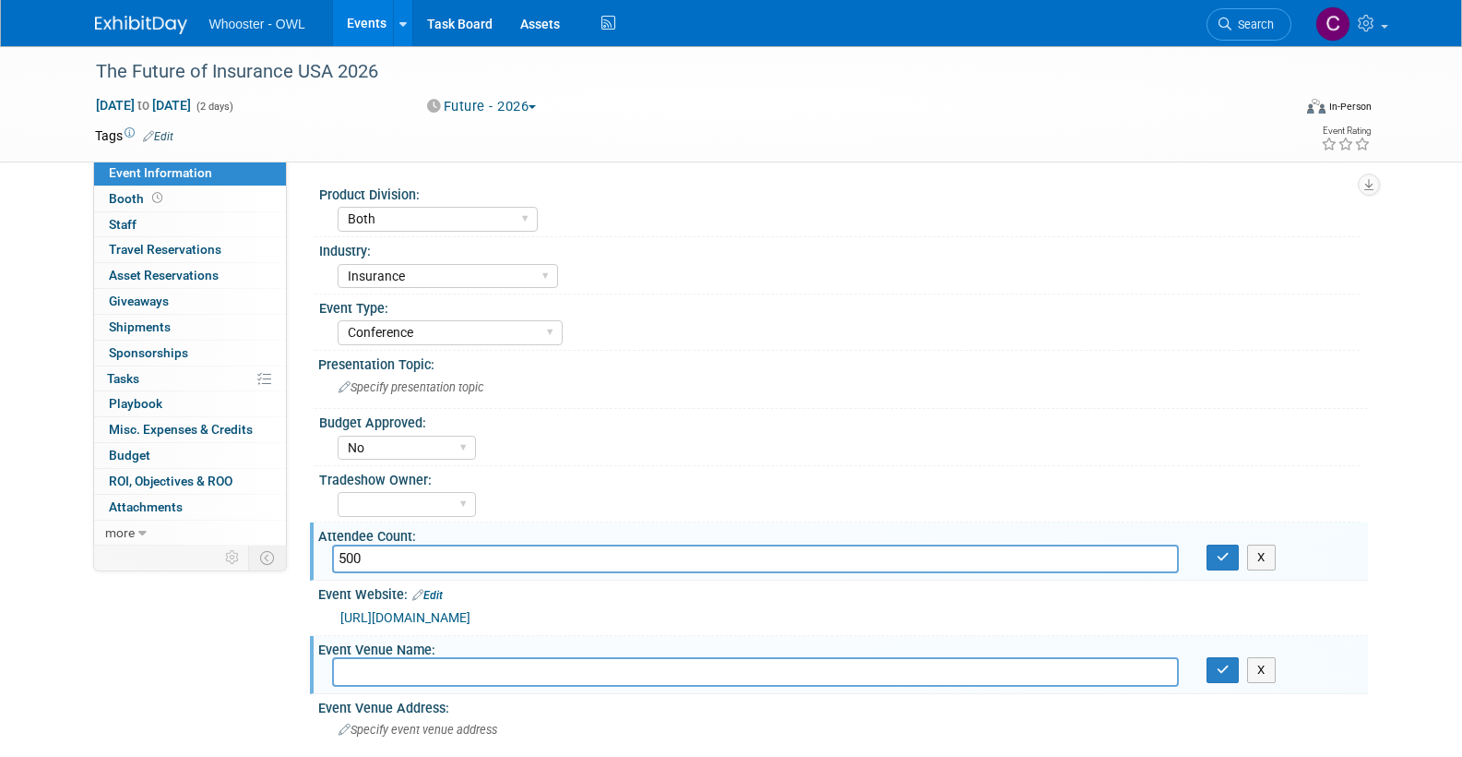
paste input "Marriott Marquis Chicag"
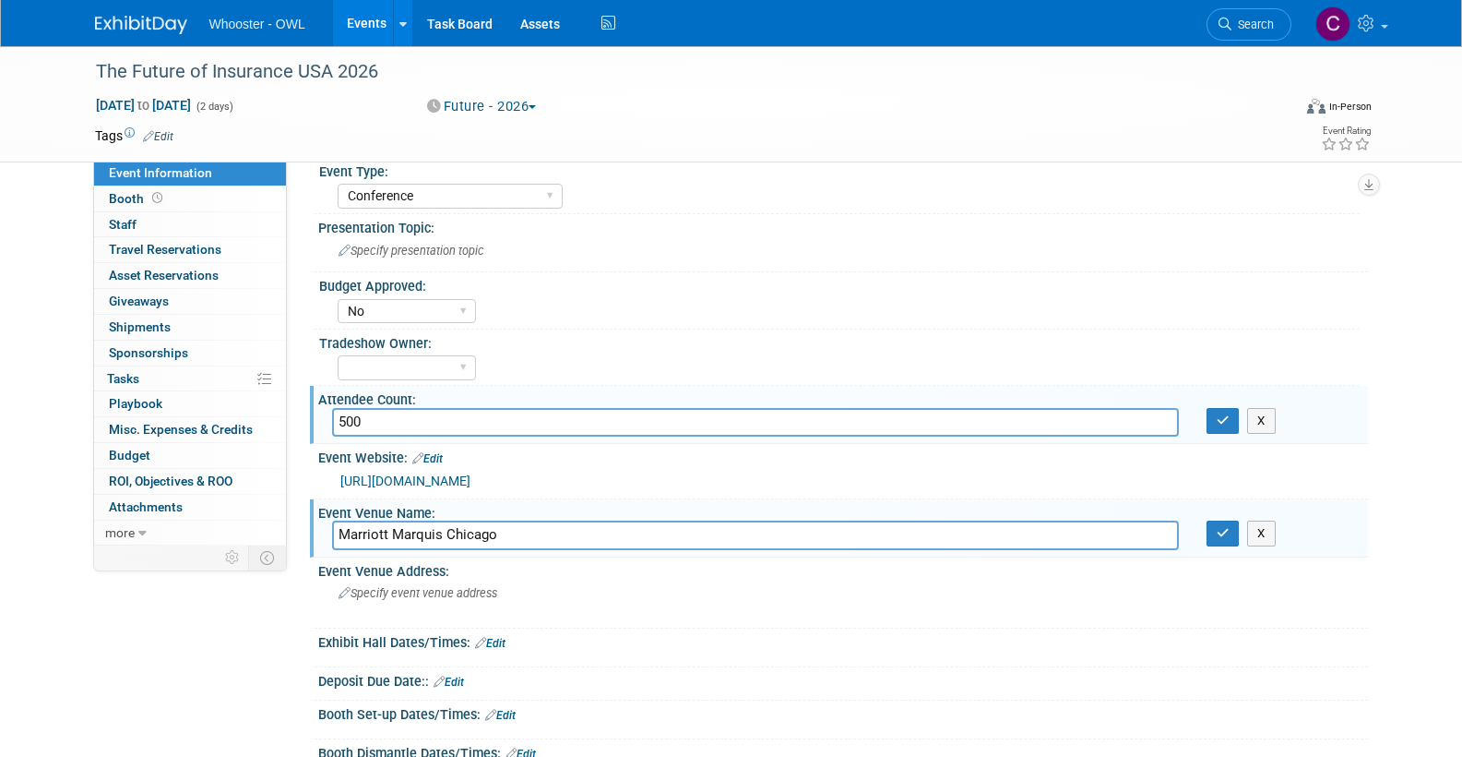
scroll to position [137, 0]
type input "Marriott Marquis Chicago"
click at [399, 590] on span "Specify event venue address" at bounding box center [418, 592] width 159 height 14
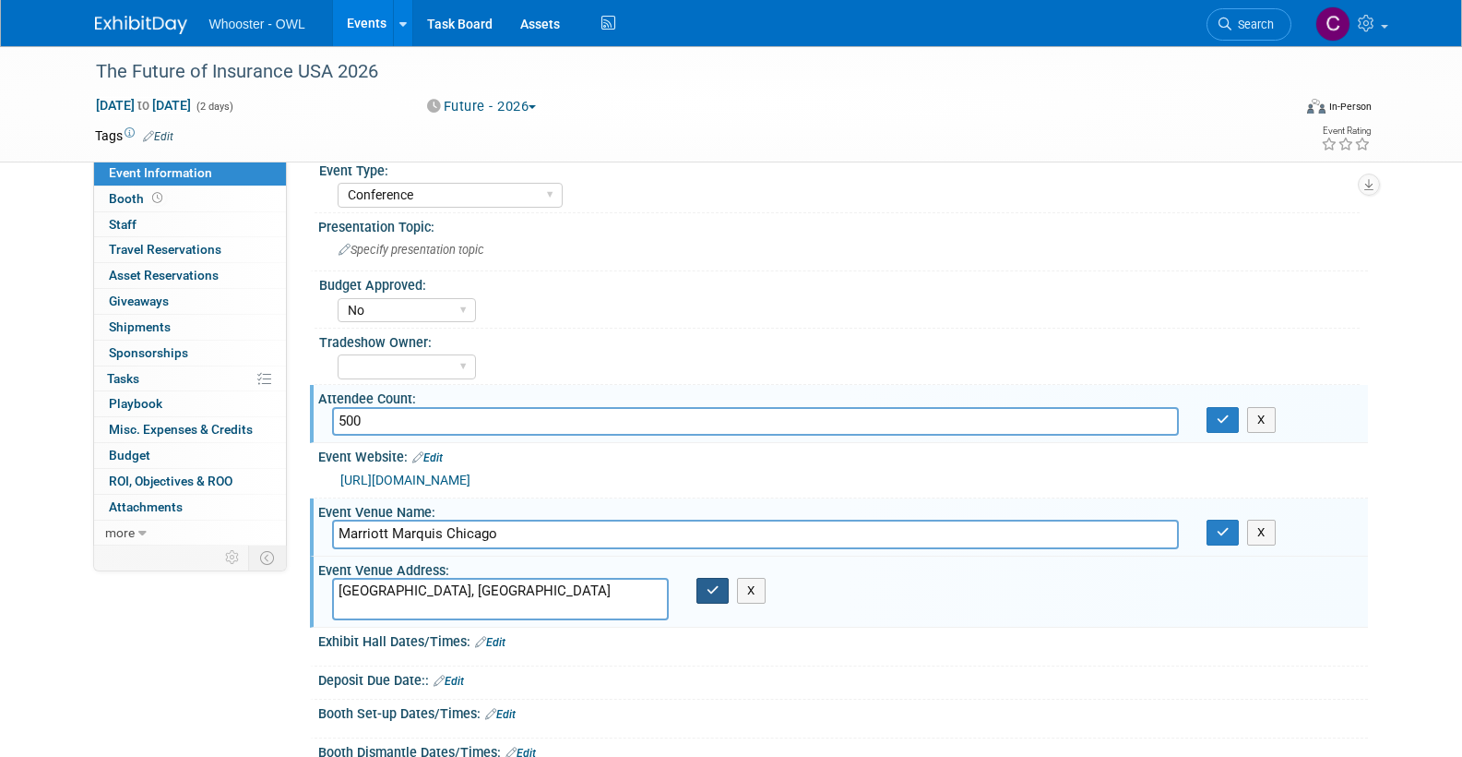
type textarea "[GEOGRAPHIC_DATA], [GEOGRAPHIC_DATA]"
click at [707, 585] on icon "button" at bounding box center [713, 590] width 13 height 12
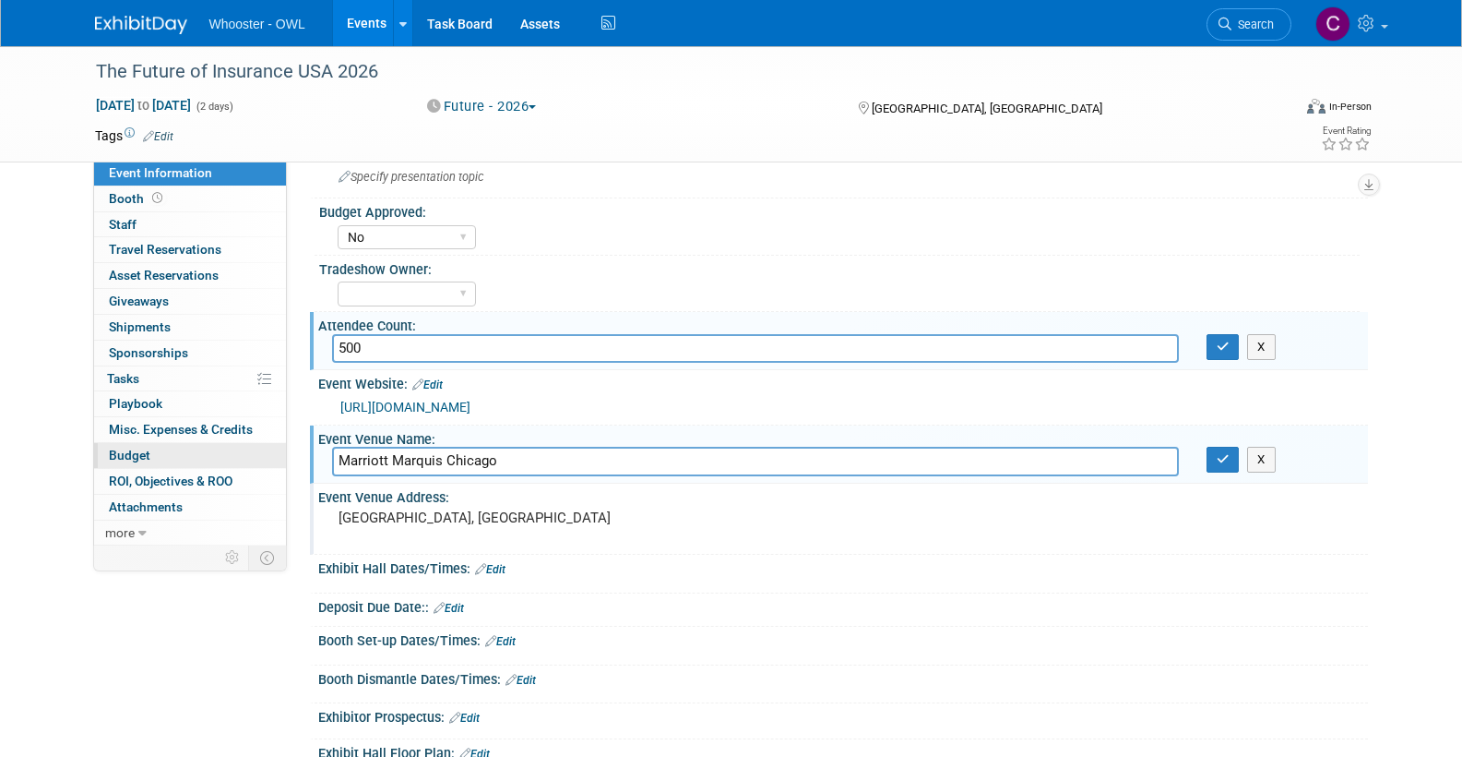
scroll to position [209, 0]
click at [118, 447] on span "Budget" at bounding box center [130, 454] width 42 height 15
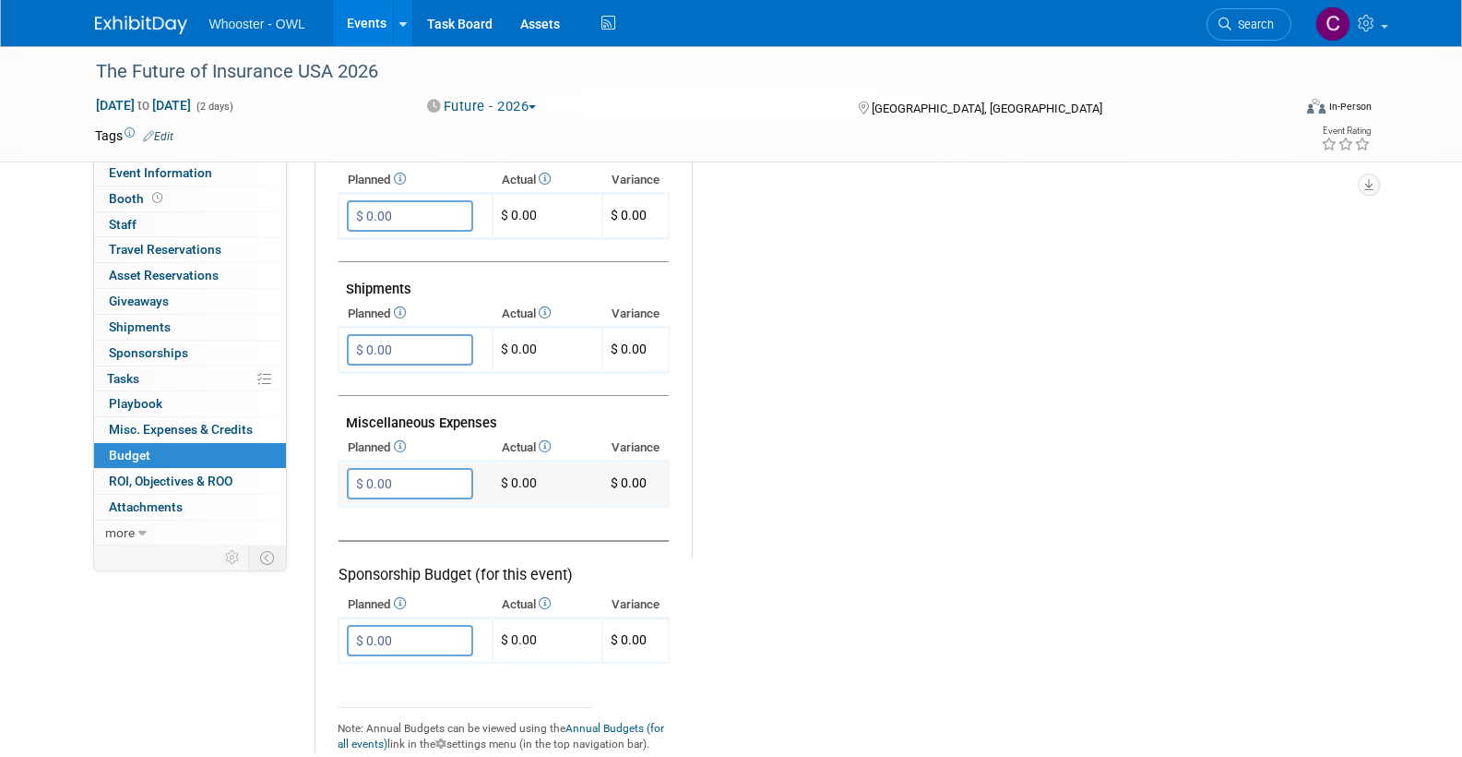
scroll to position [919, 0]
click at [366, 470] on input "$ 0.00" at bounding box center [410, 482] width 126 height 31
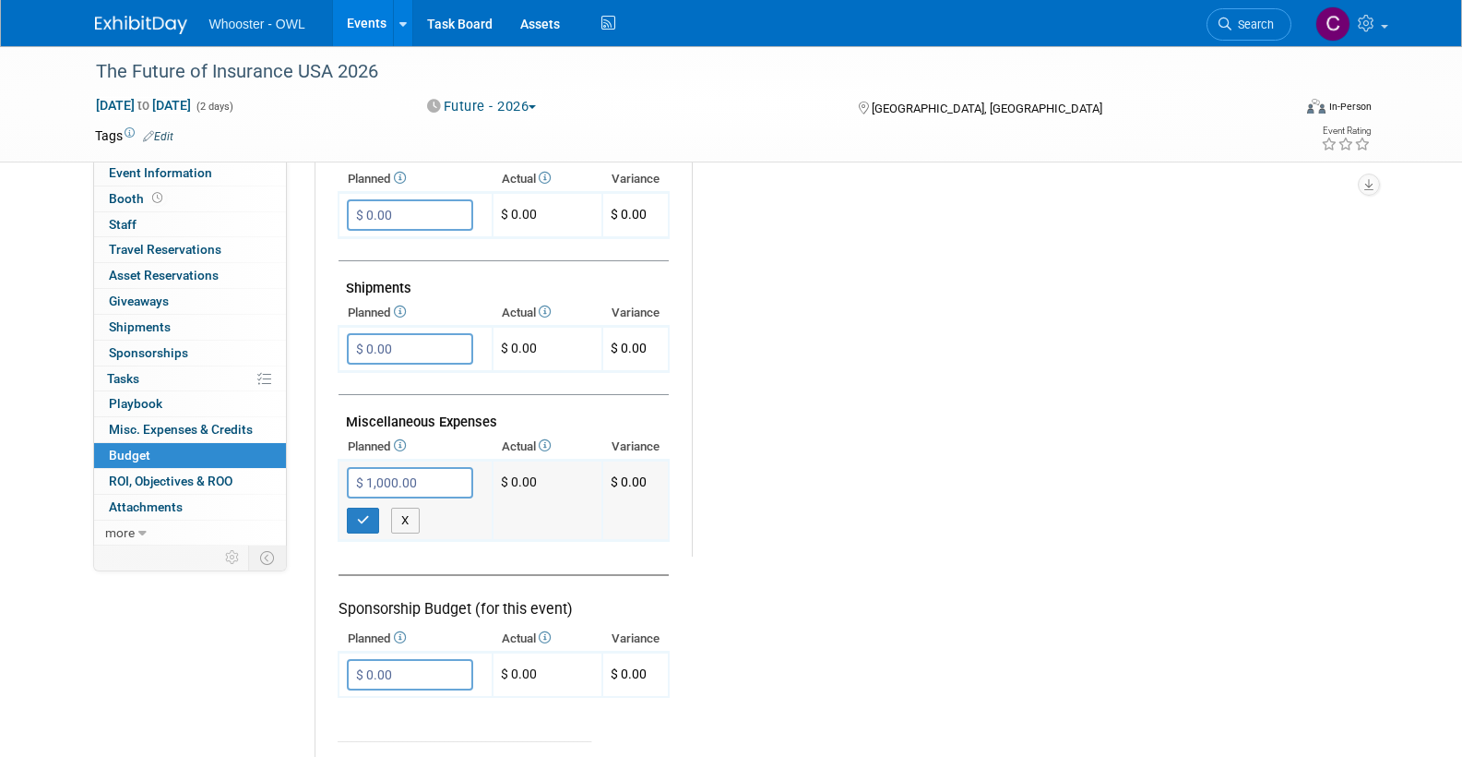
type input "$ 10,000.00"
click at [367, 507] on button "button" at bounding box center [363, 520] width 33 height 26
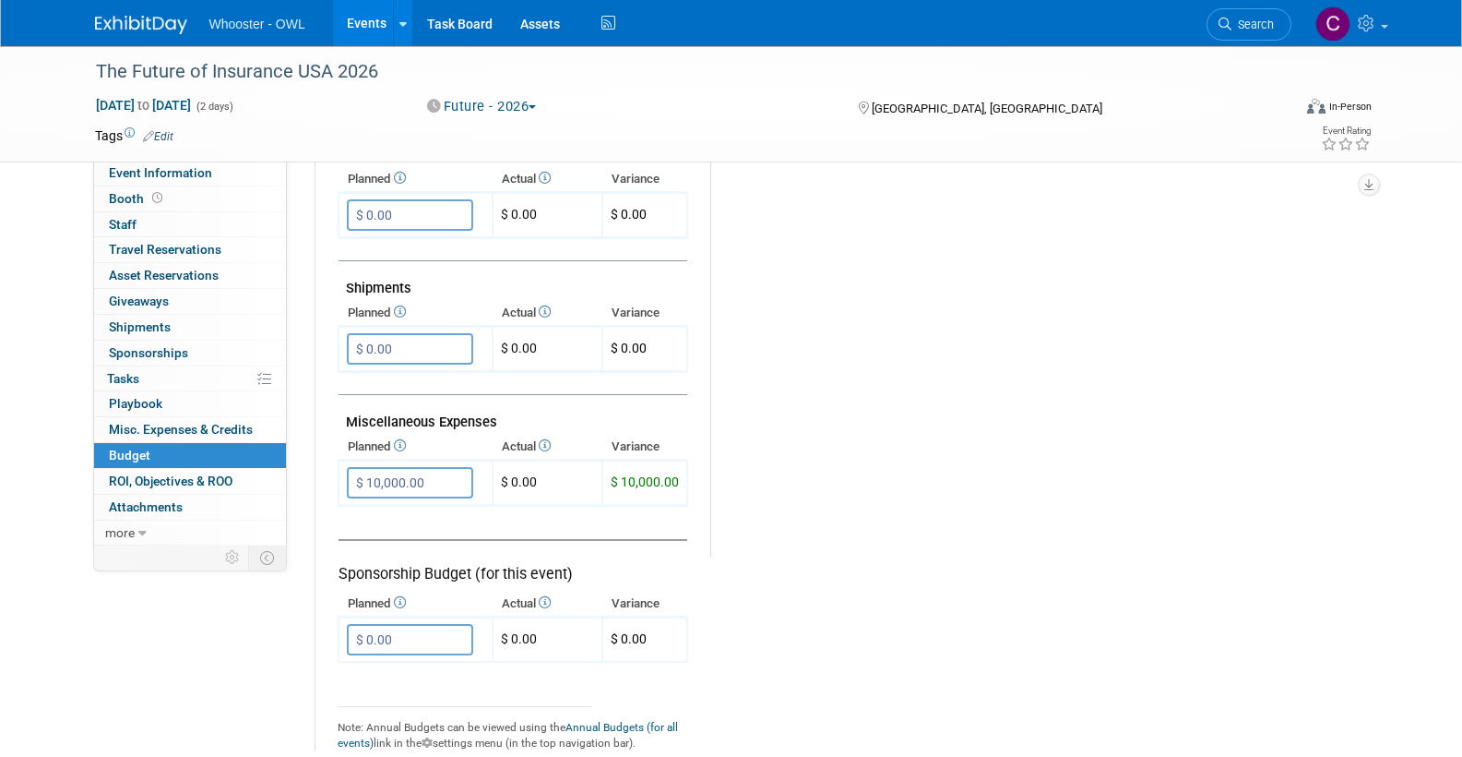
click at [161, 137] on link "Edit" at bounding box center [158, 136] width 30 height 13
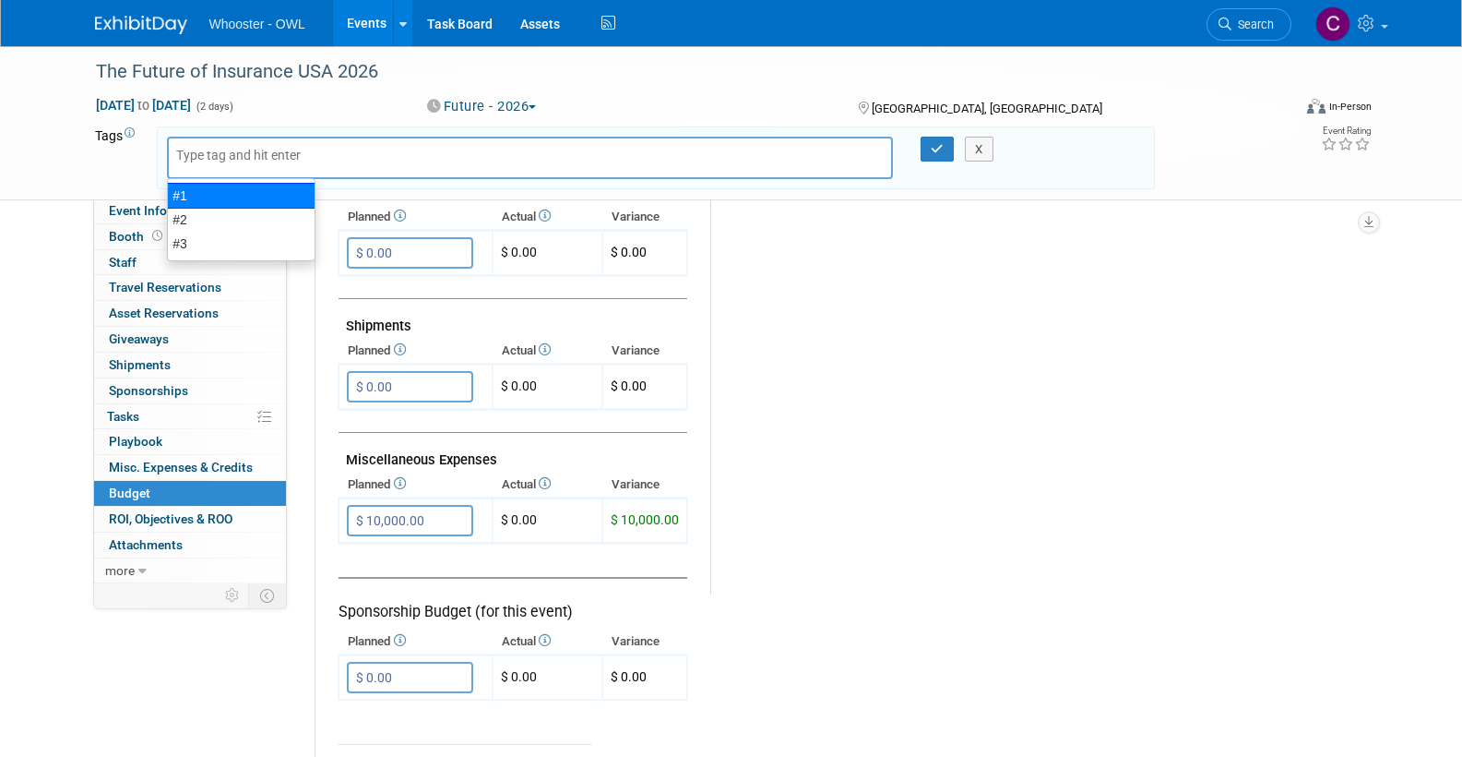
click at [188, 191] on div "#1" at bounding box center [241, 196] width 149 height 26
type input "#1"
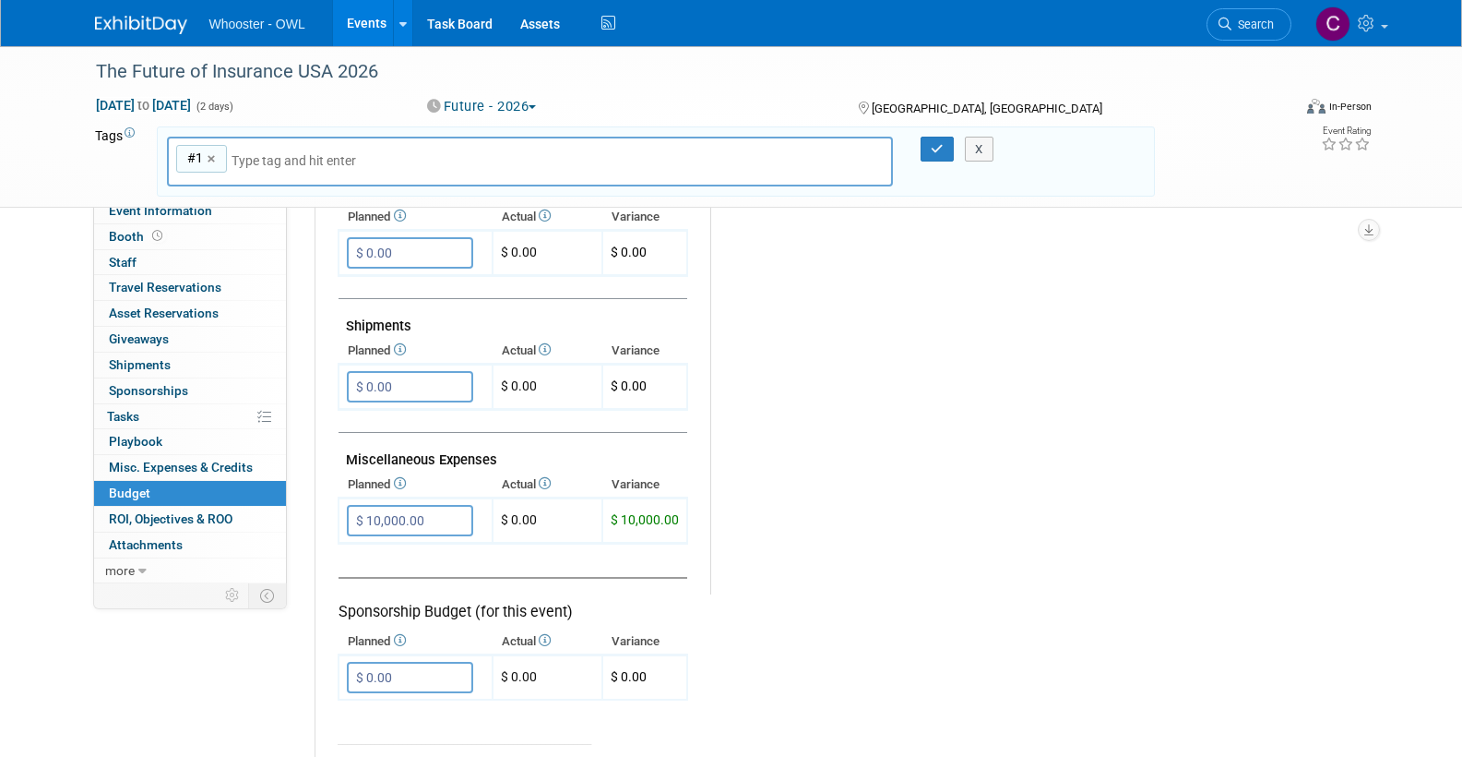
drag, startPoint x: 939, startPoint y: 147, endPoint x: 875, endPoint y: 259, distance: 129.8
click at [939, 147] on icon "button" at bounding box center [937, 149] width 13 height 12
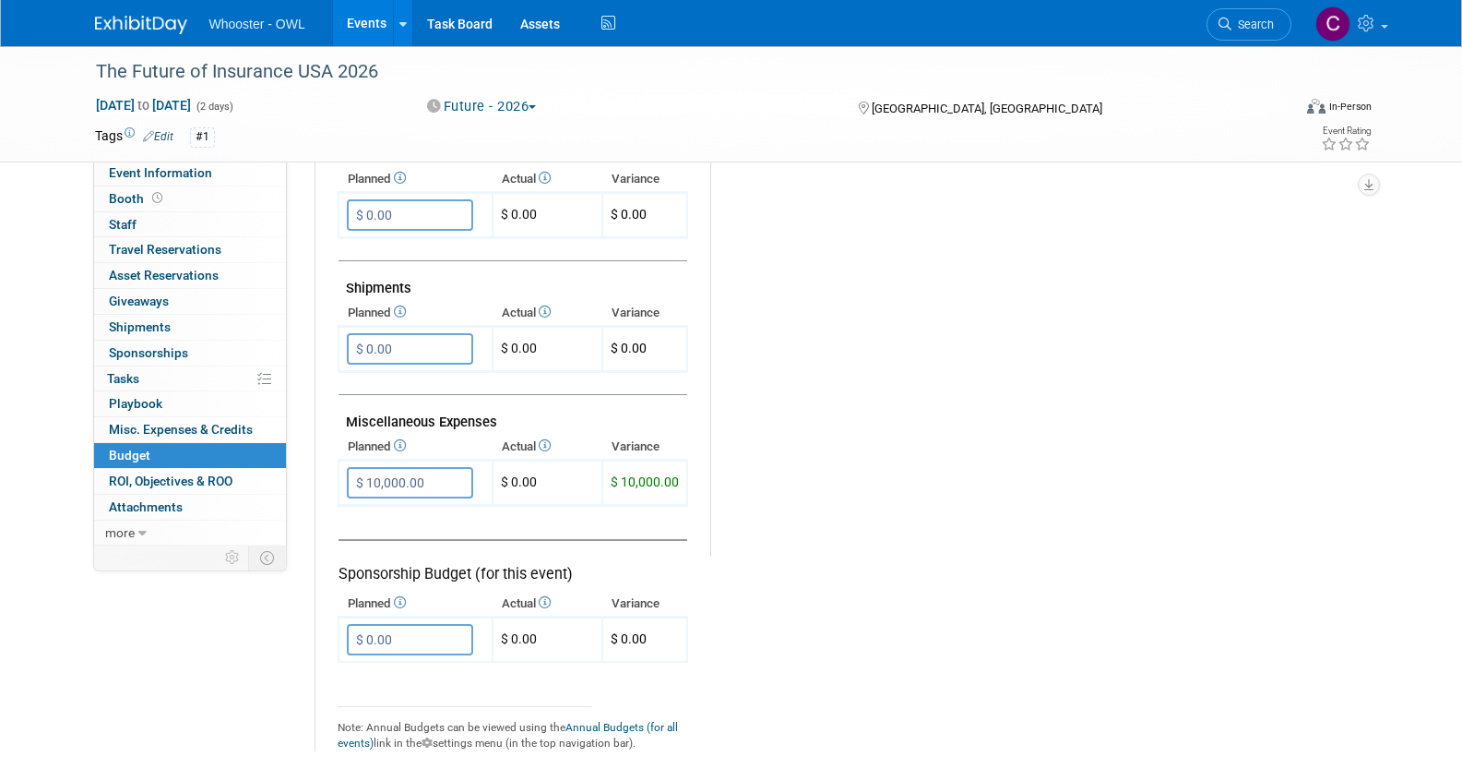
click at [205, 140] on div "#1" at bounding box center [202, 136] width 25 height 19
click at [166, 130] on link "Edit" at bounding box center [158, 136] width 30 height 13
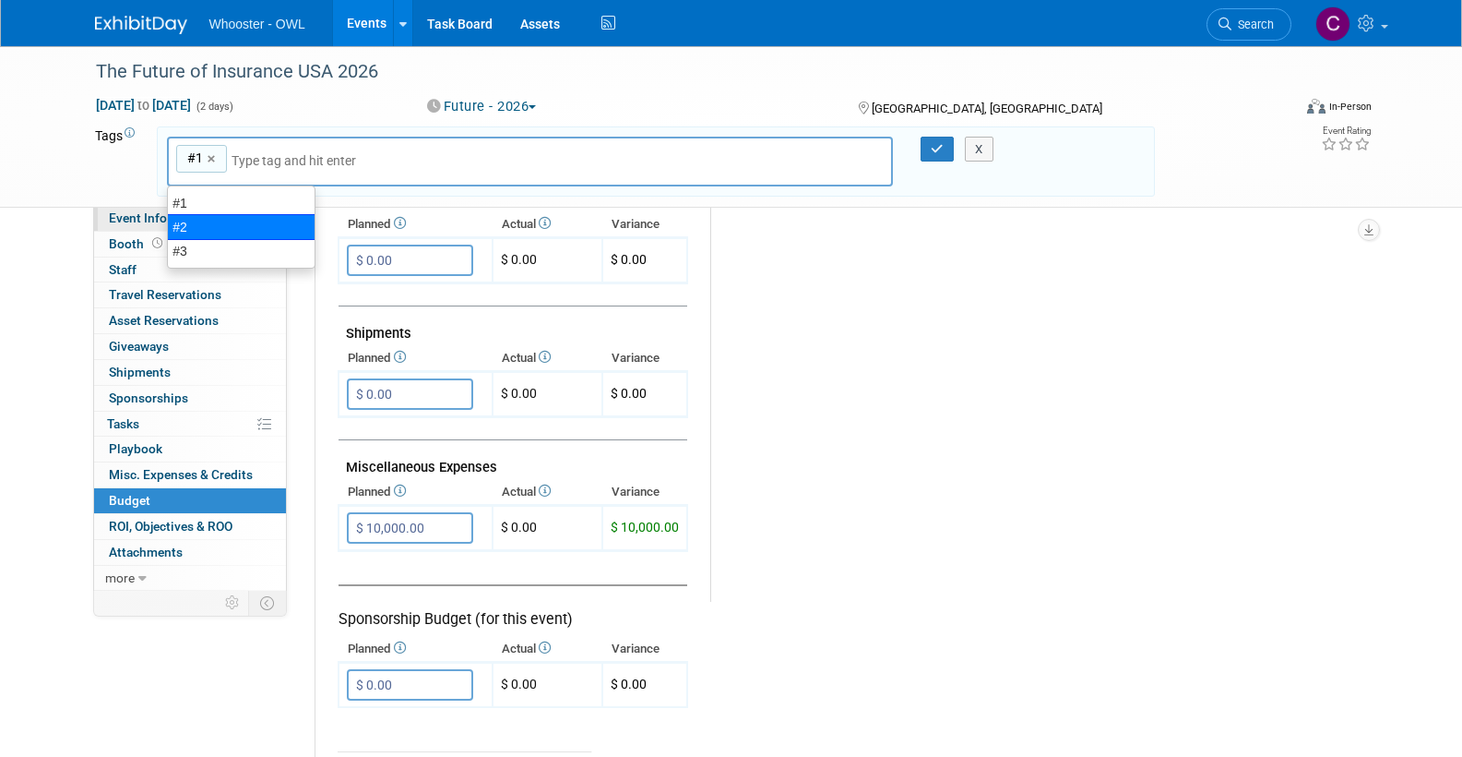
click at [197, 221] on div "#2" at bounding box center [241, 227] width 149 height 26
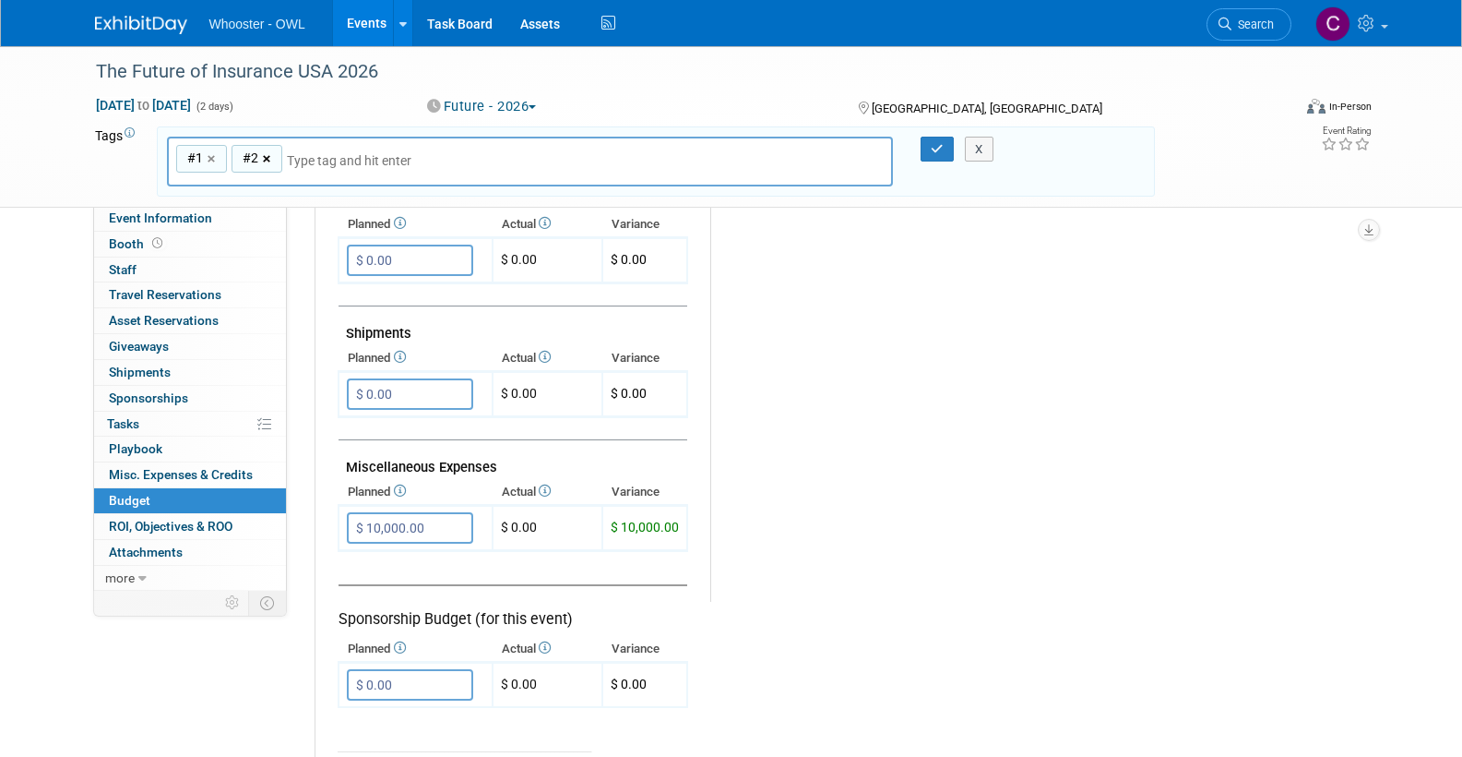
click at [213, 157] on link "×" at bounding box center [214, 159] width 12 height 21
type input "#2"
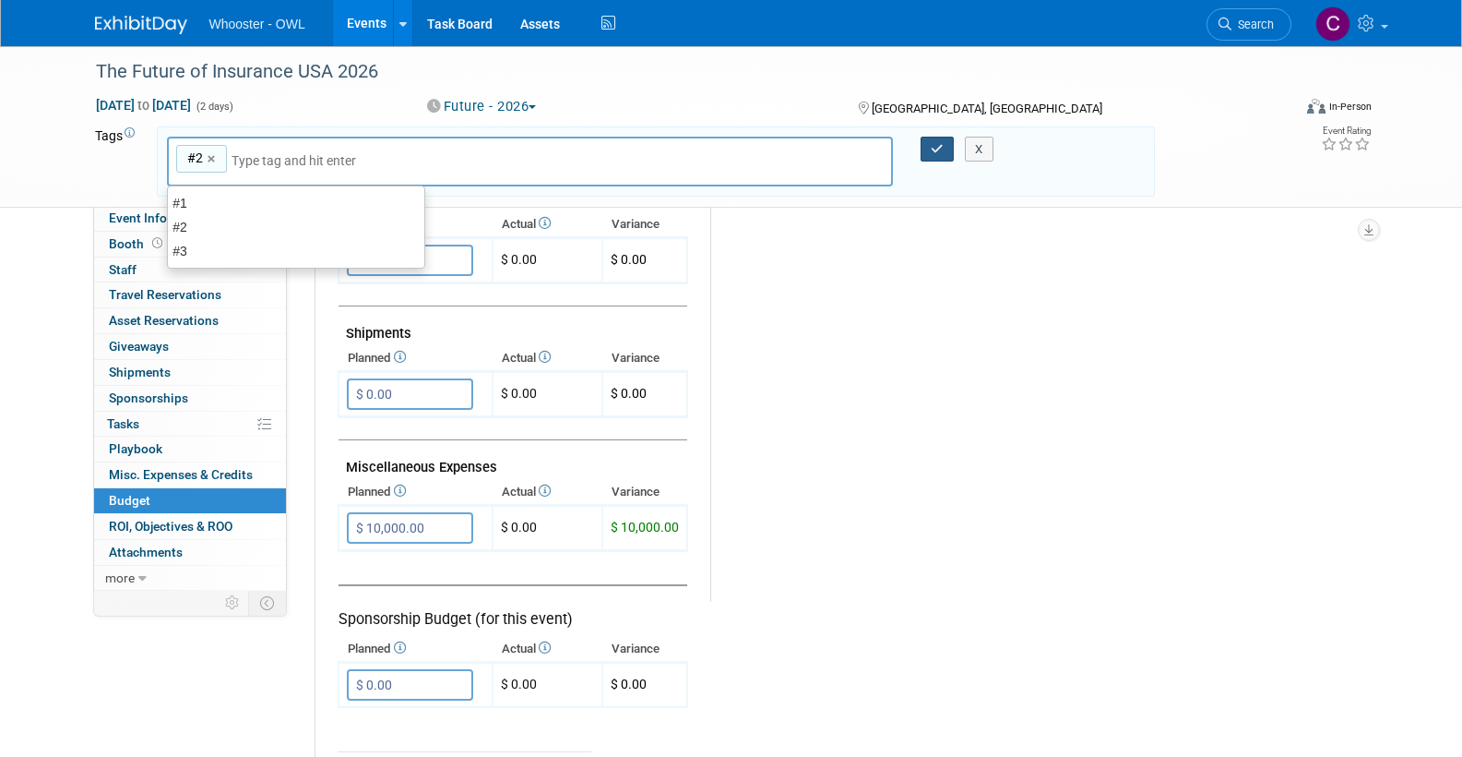
click at [936, 143] on icon "button" at bounding box center [937, 149] width 13 height 12
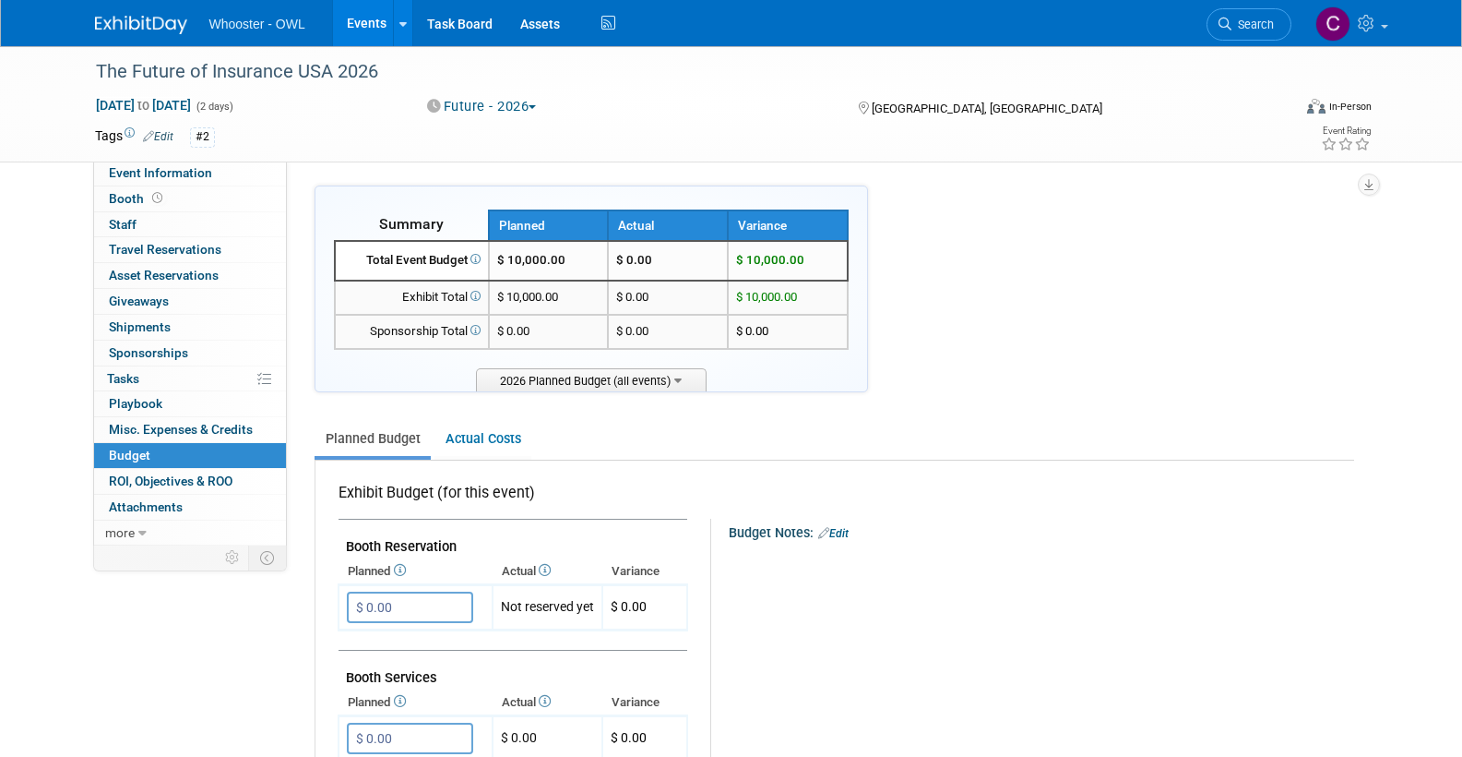
scroll to position [3, 0]
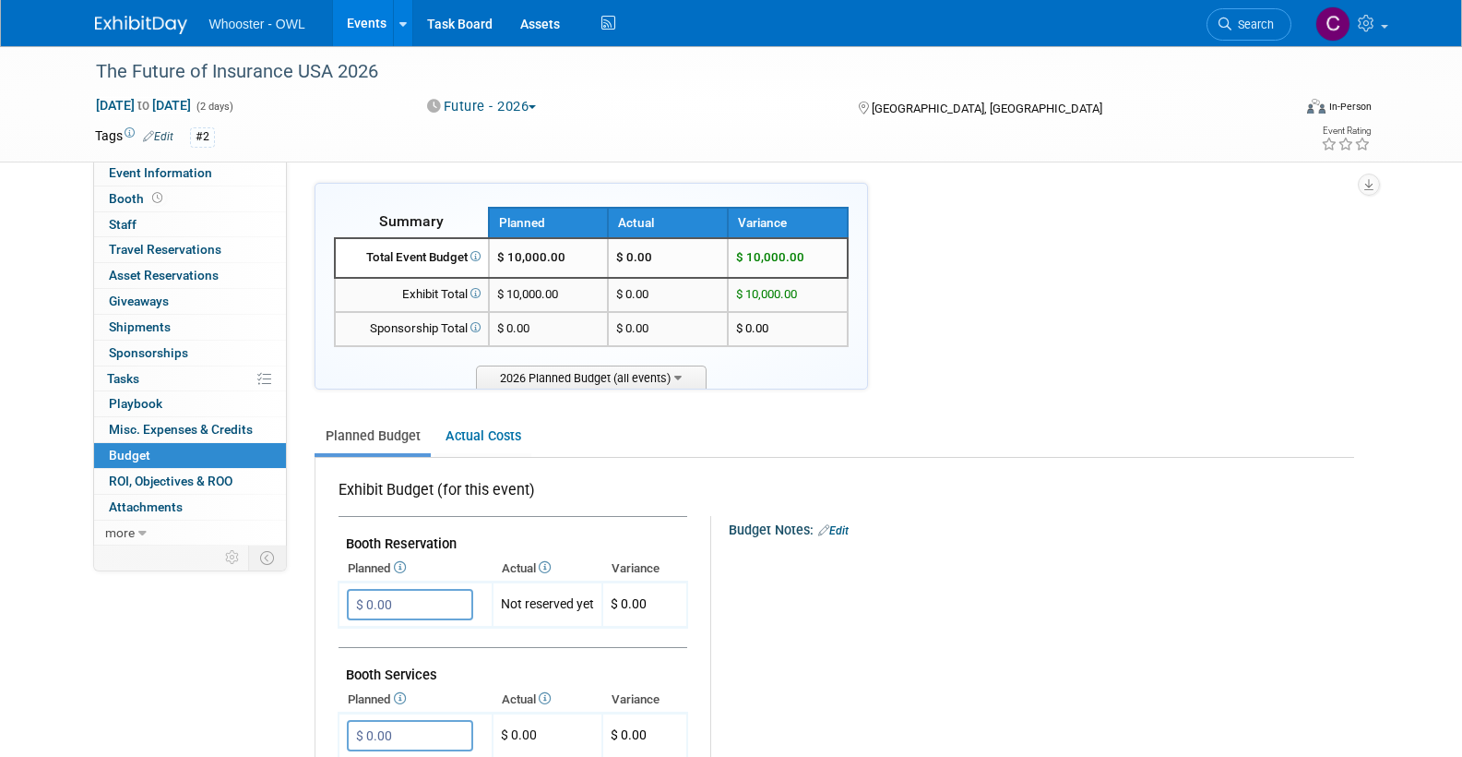
click at [361, 21] on link "Events" at bounding box center [366, 23] width 67 height 46
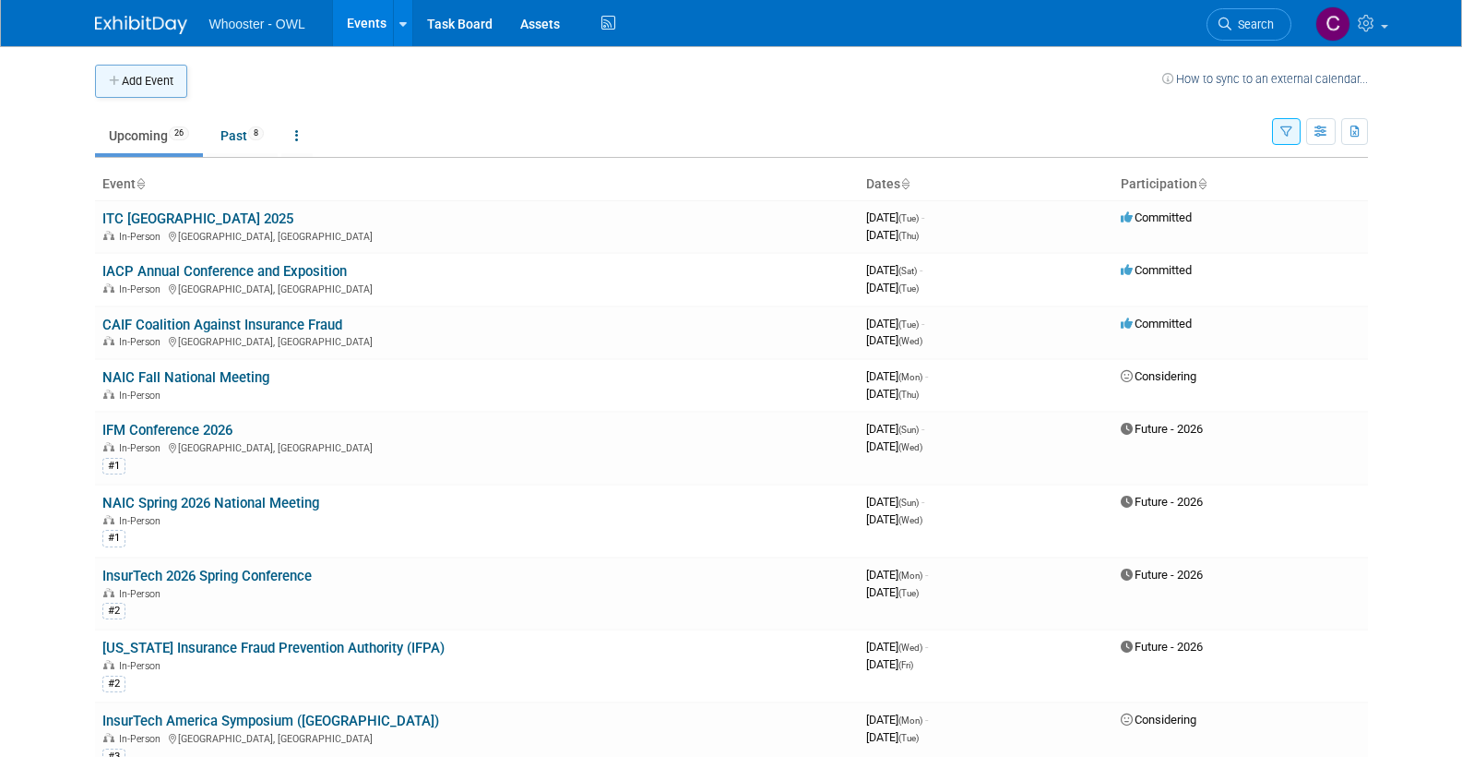
click at [144, 76] on button "Add Event" at bounding box center [141, 81] width 92 height 33
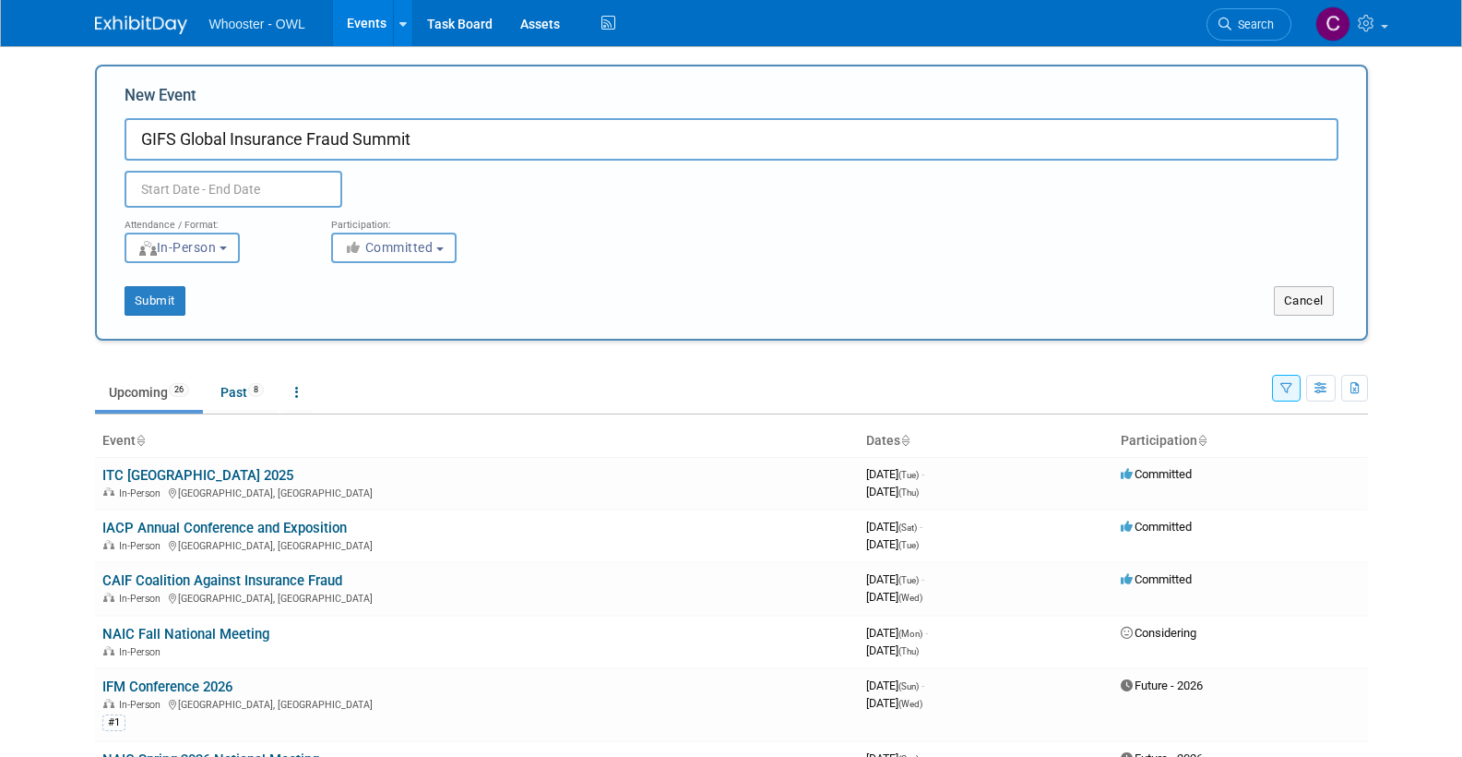
type input "GIFS Global Insurance Fraud Summit"
click at [216, 188] on input "text" at bounding box center [234, 189] width 218 height 37
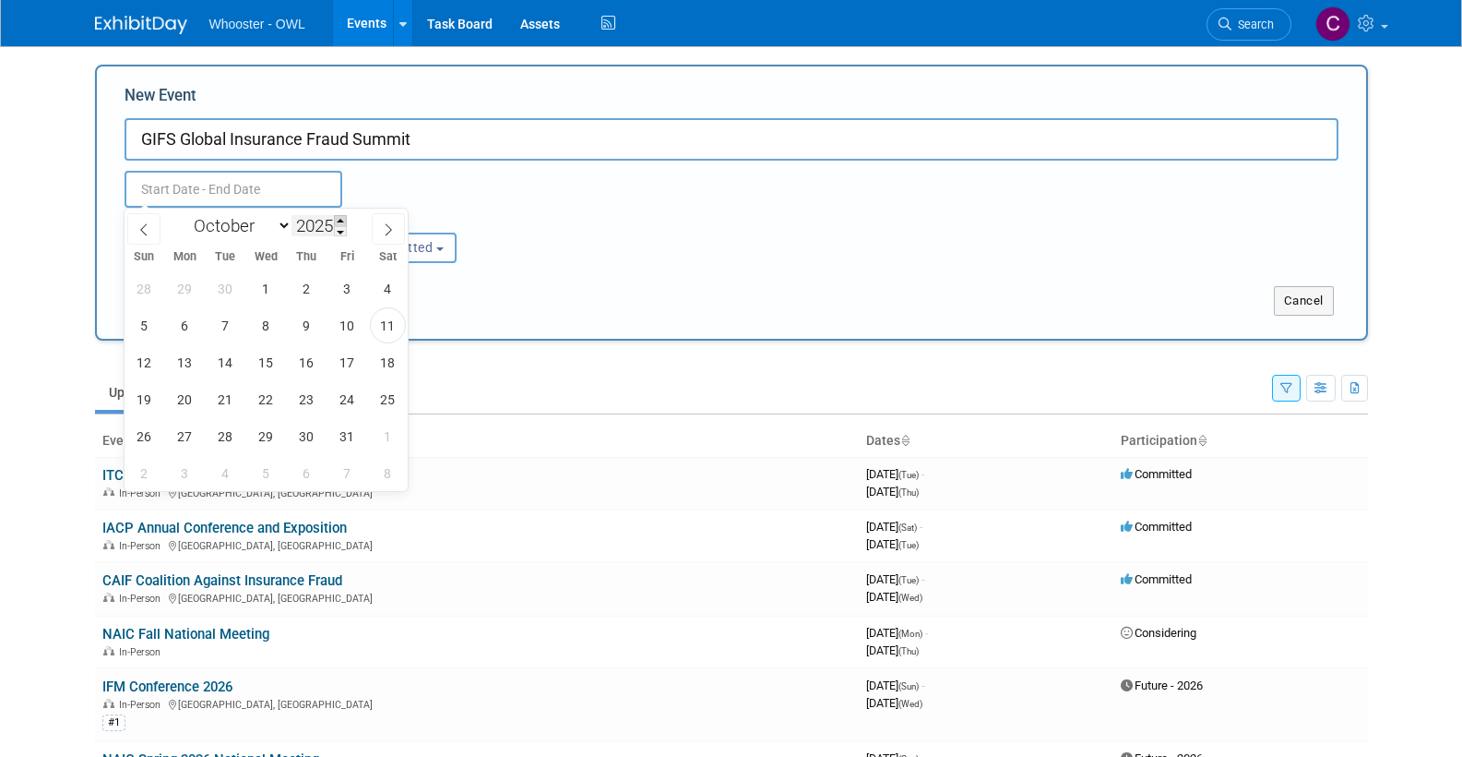
click at [344, 221] on span at bounding box center [340, 220] width 13 height 11
type input "2026"
click at [385, 363] on span "17" at bounding box center [388, 362] width 36 height 36
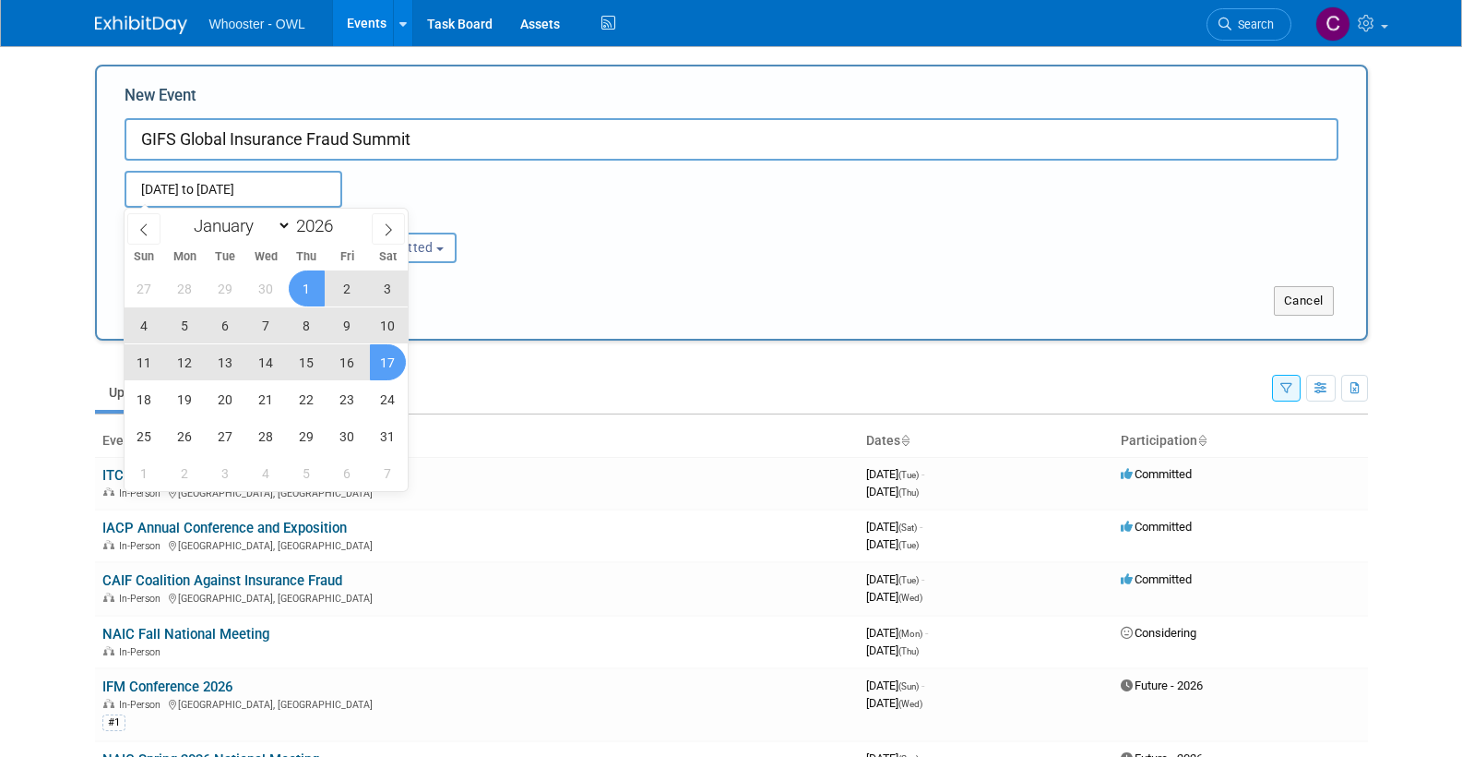
click at [314, 284] on span "1" at bounding box center [307, 288] width 36 height 36
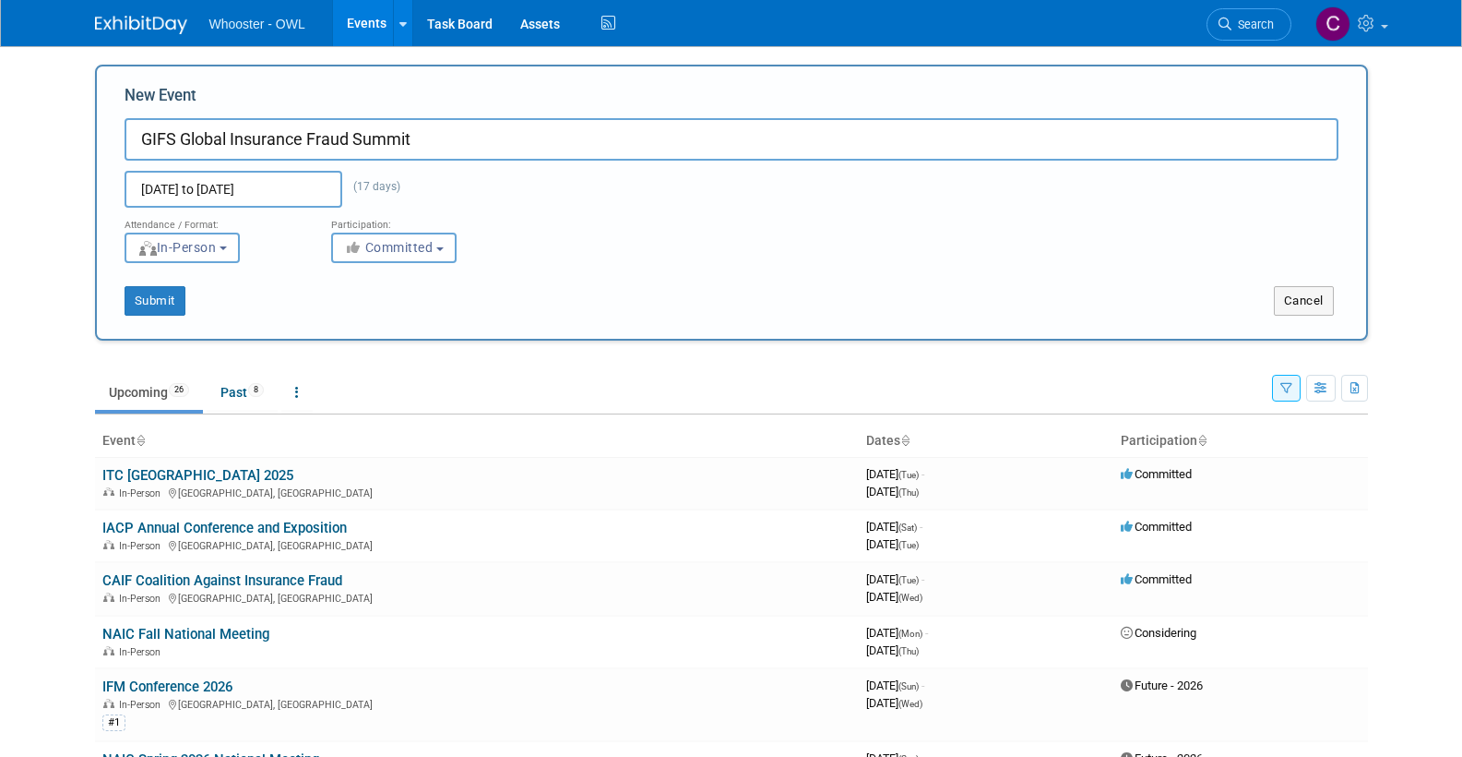
click at [203, 189] on input "Oct 1, 2026 to Oct 17, 2026" at bounding box center [234, 189] width 218 height 37
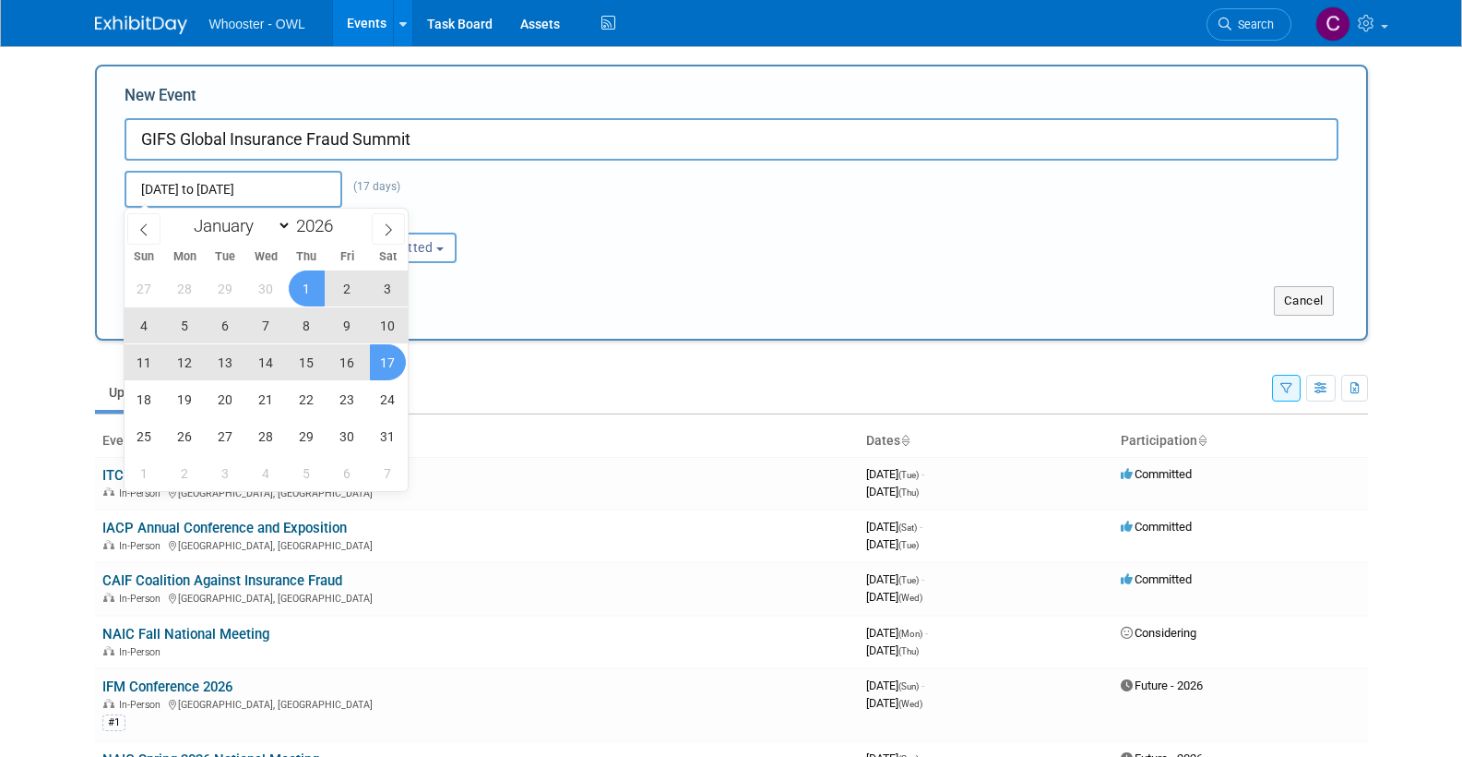
click at [310, 287] on span "1" at bounding box center [307, 288] width 36 height 36
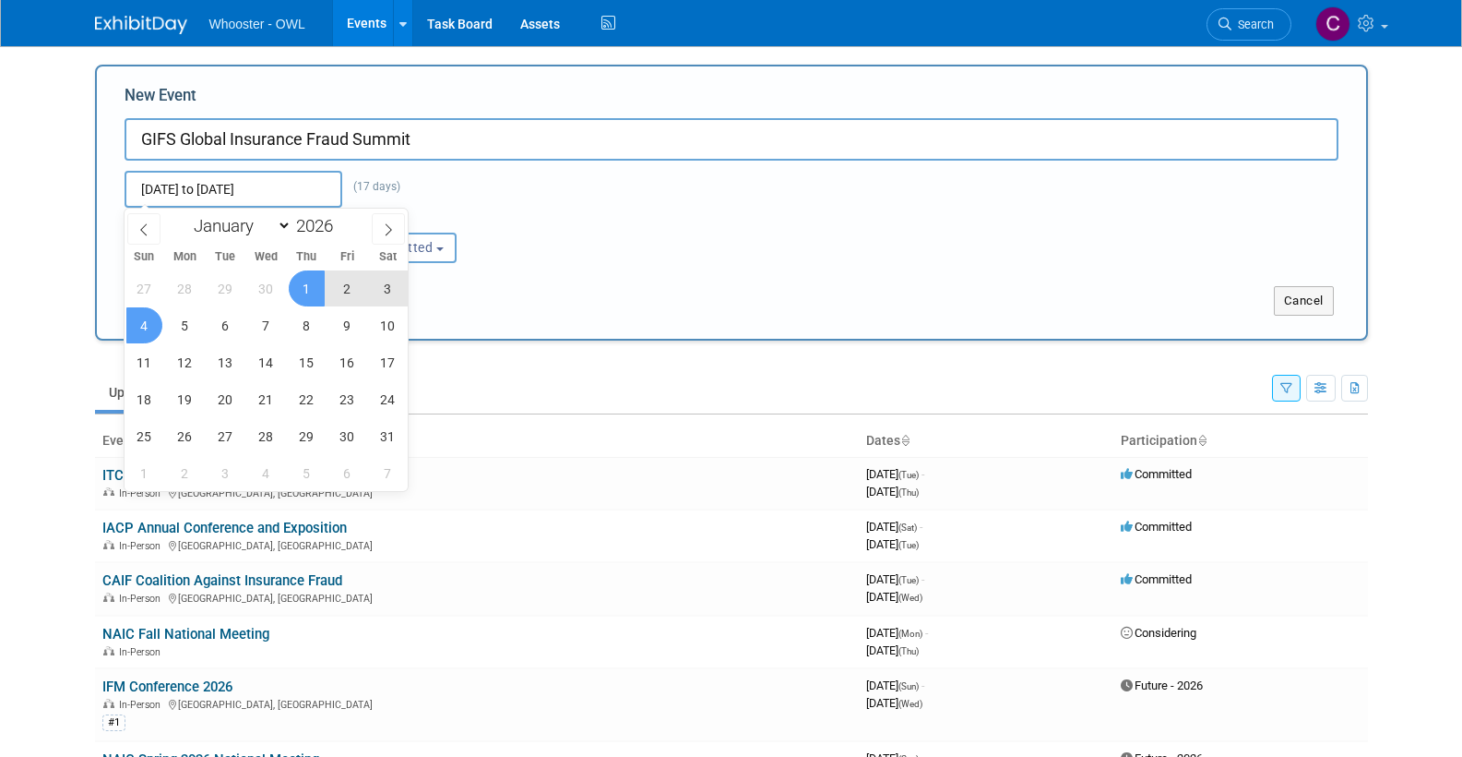
click at [138, 320] on span "4" at bounding box center [144, 325] width 36 height 36
type input "Oct 1, 2026 to Oct 4, 2026"
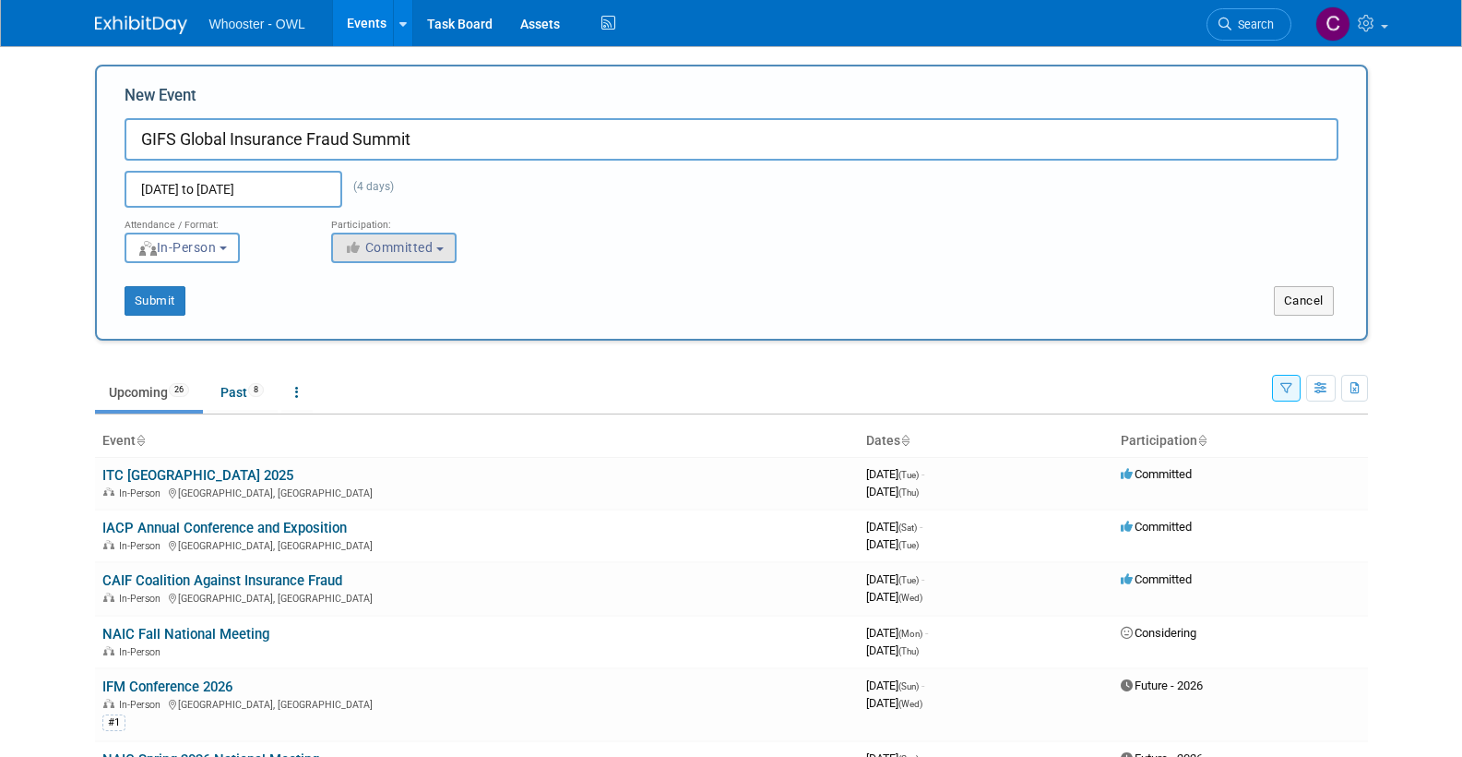
click at [379, 245] on span "Committed" at bounding box center [388, 247] width 89 height 15
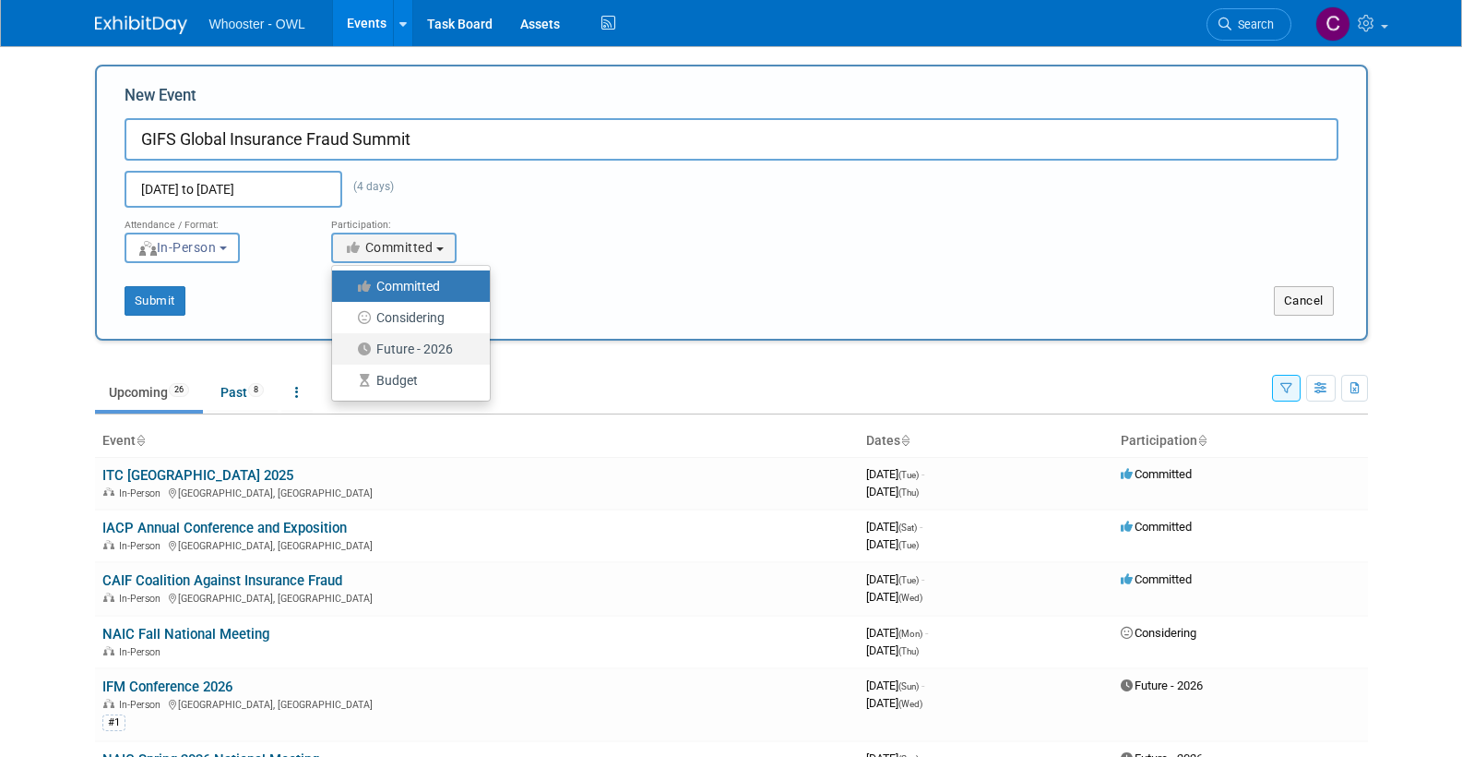
click at [381, 345] on label "Future - 2026" at bounding box center [406, 349] width 130 height 24
click at [349, 345] on input "Future - 2026" at bounding box center [343, 349] width 12 height 12
select select "101"
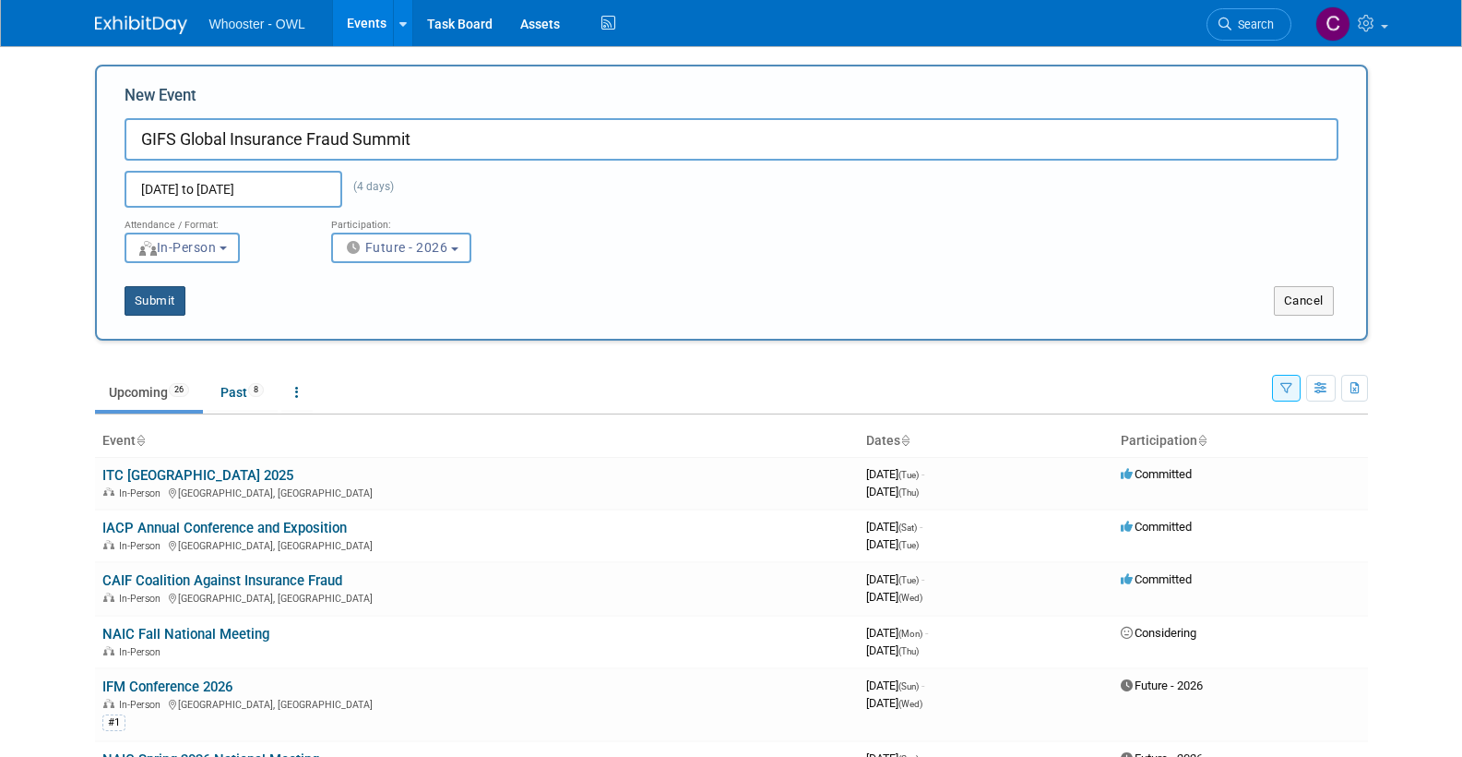
click at [151, 303] on button "Submit" at bounding box center [155, 301] width 61 height 30
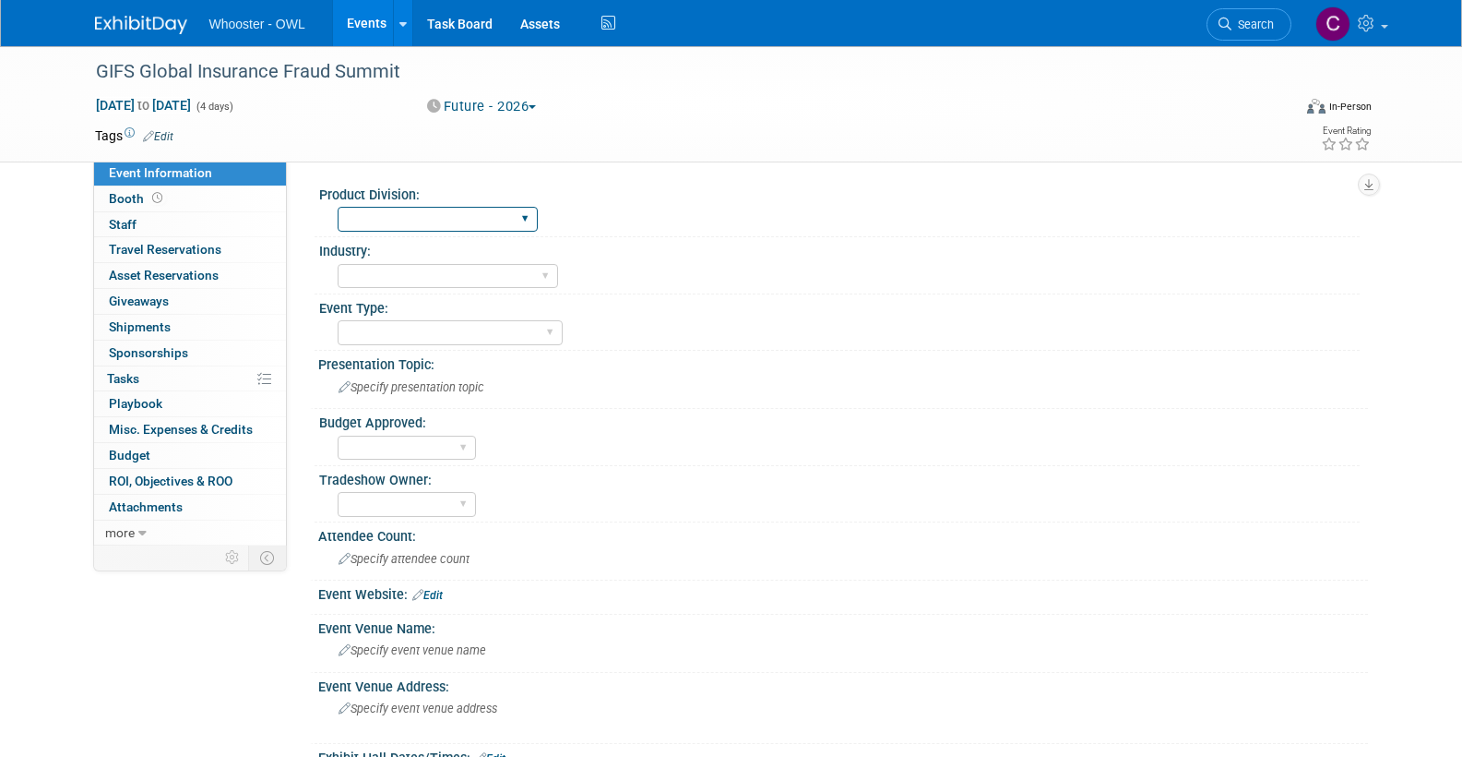
select select "Both"
select select "Insurance"
select select "Conference"
select select "No"
select select "[PERSON_NAME]"
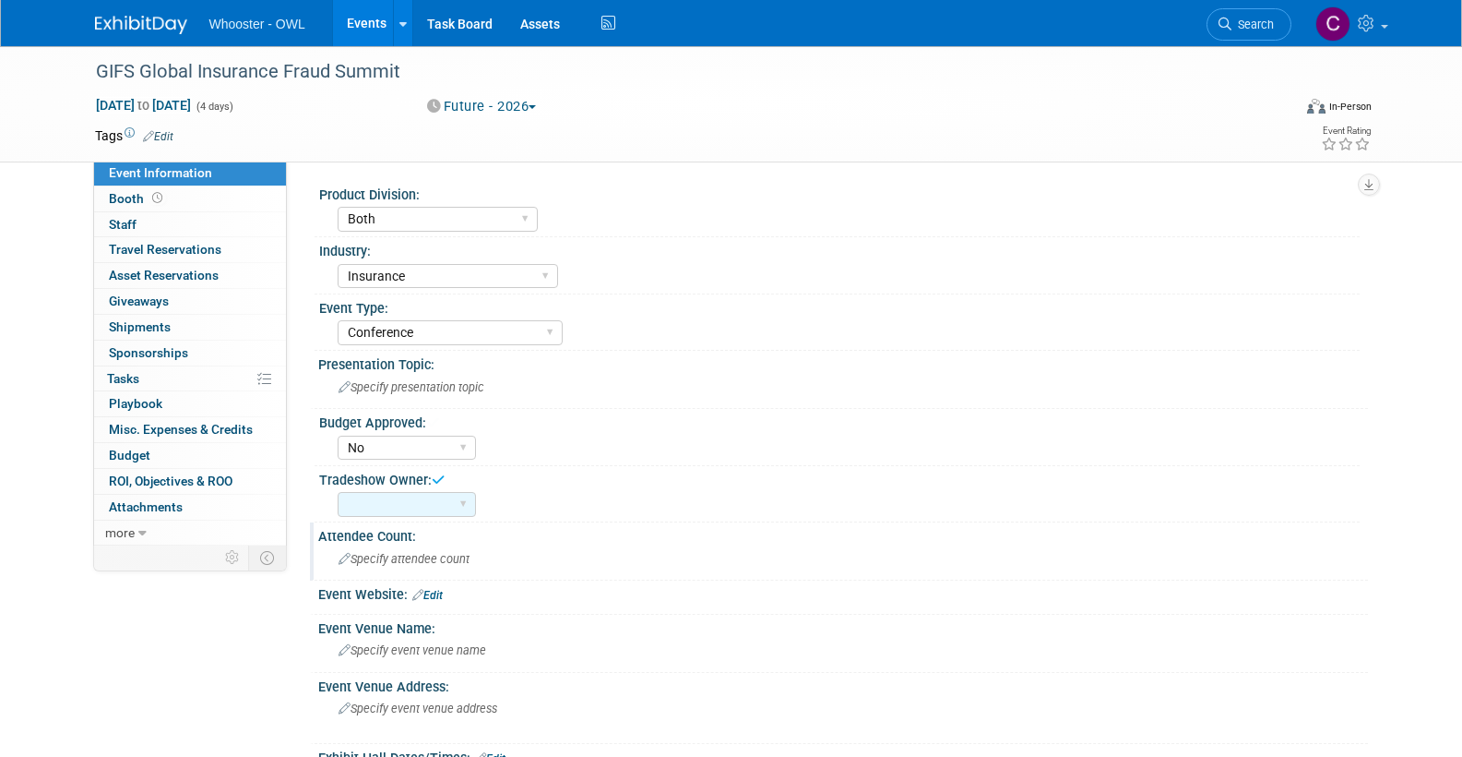
click at [405, 552] on span "Specify attendee count" at bounding box center [404, 559] width 131 height 14
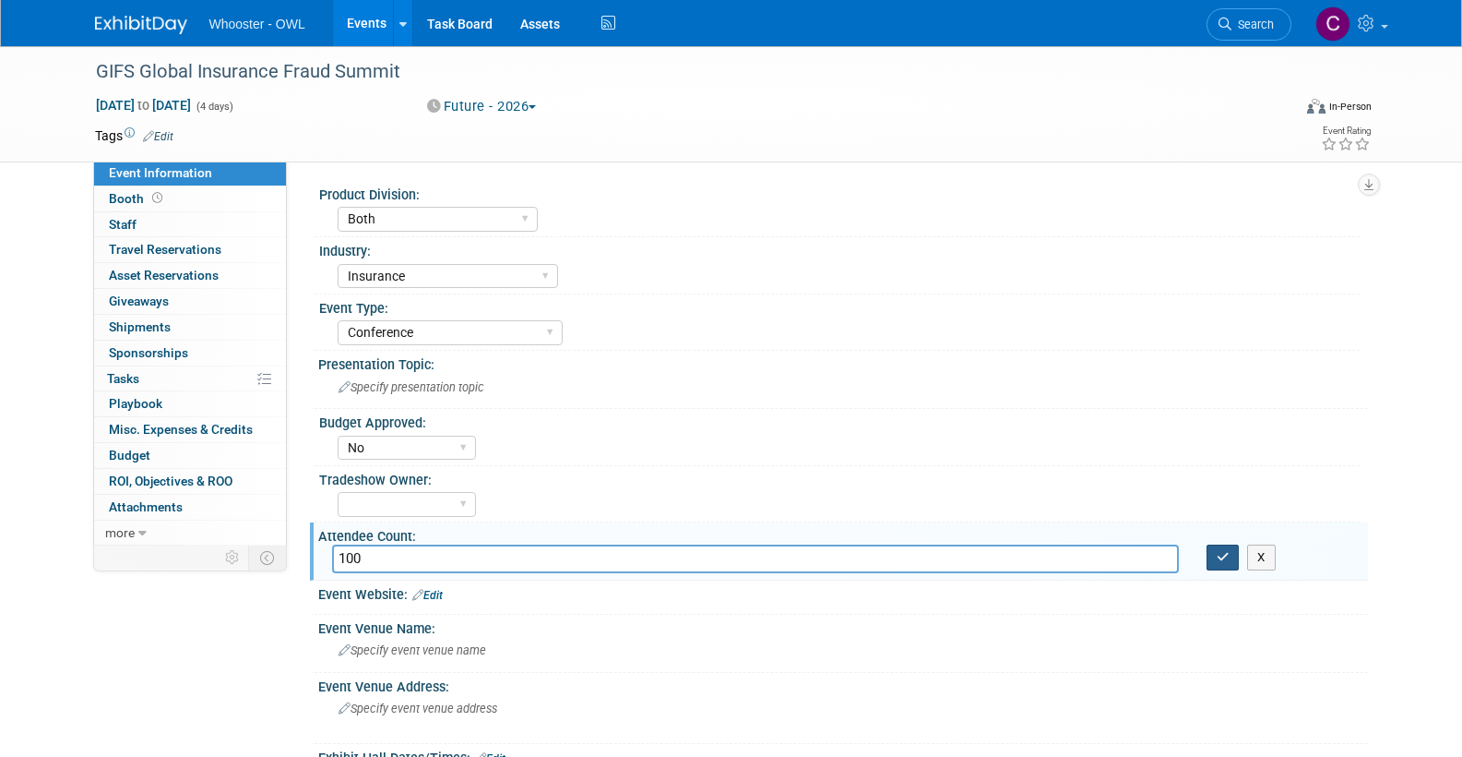
type input "100"
click at [1218, 551] on icon "button" at bounding box center [1223, 557] width 13 height 12
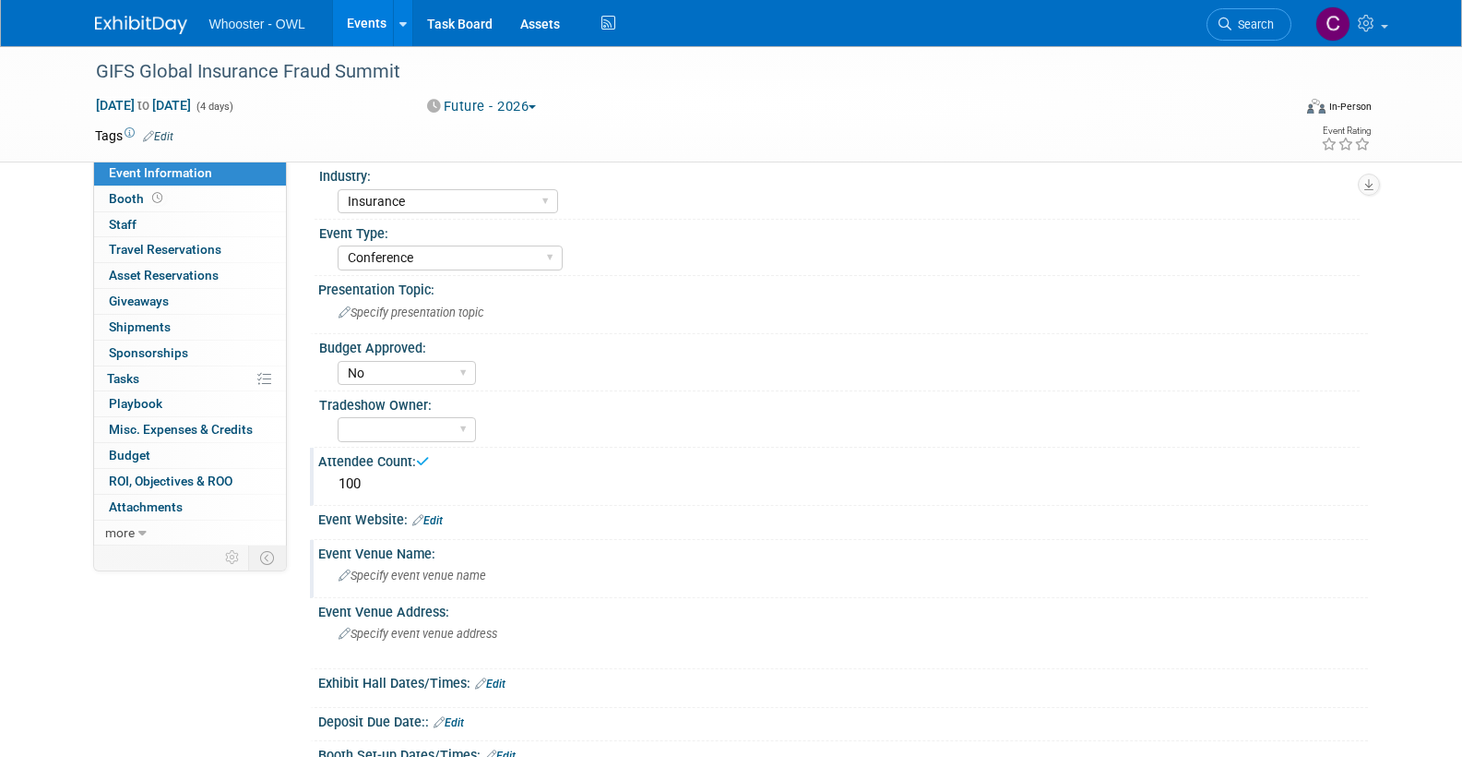
scroll to position [77, 0]
click at [408, 617] on div "Specify event venue address" at bounding box center [537, 638] width 410 height 42
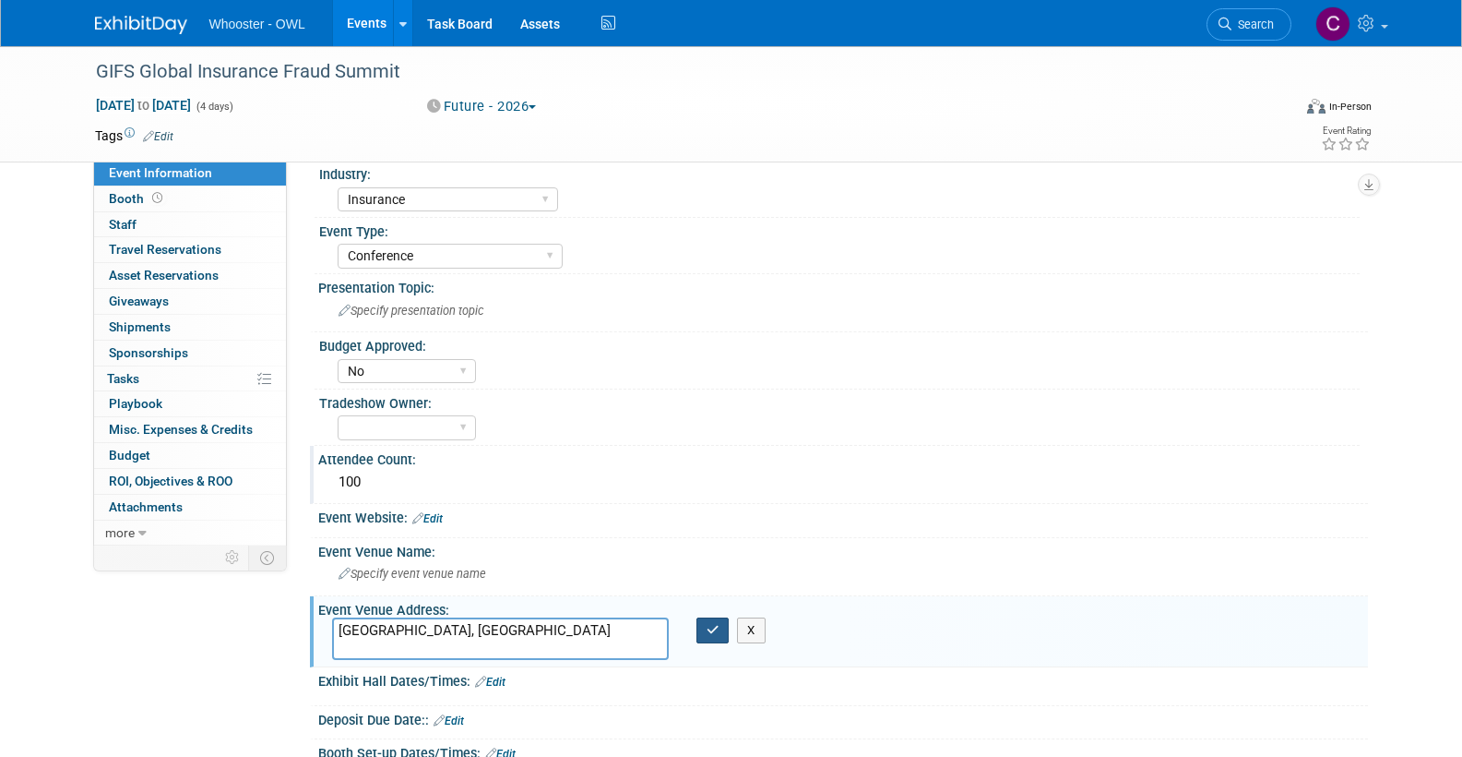
type textarea "[GEOGRAPHIC_DATA], [GEOGRAPHIC_DATA]"
drag, startPoint x: 704, startPoint y: 620, endPoint x: 714, endPoint y: 625, distance: 11.1
click at [704, 621] on button "button" at bounding box center [713, 630] width 33 height 26
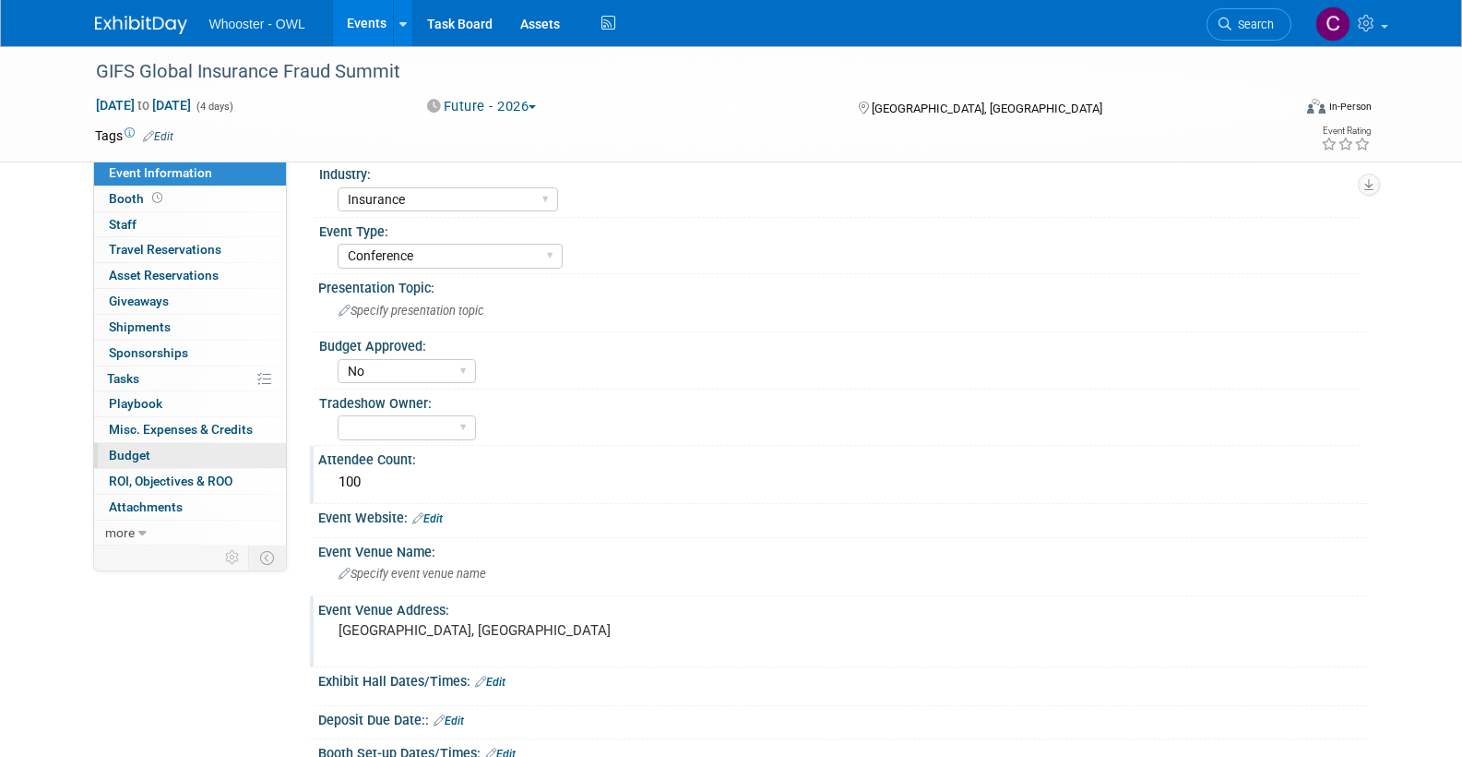
click at [118, 447] on span "Budget" at bounding box center [130, 454] width 42 height 15
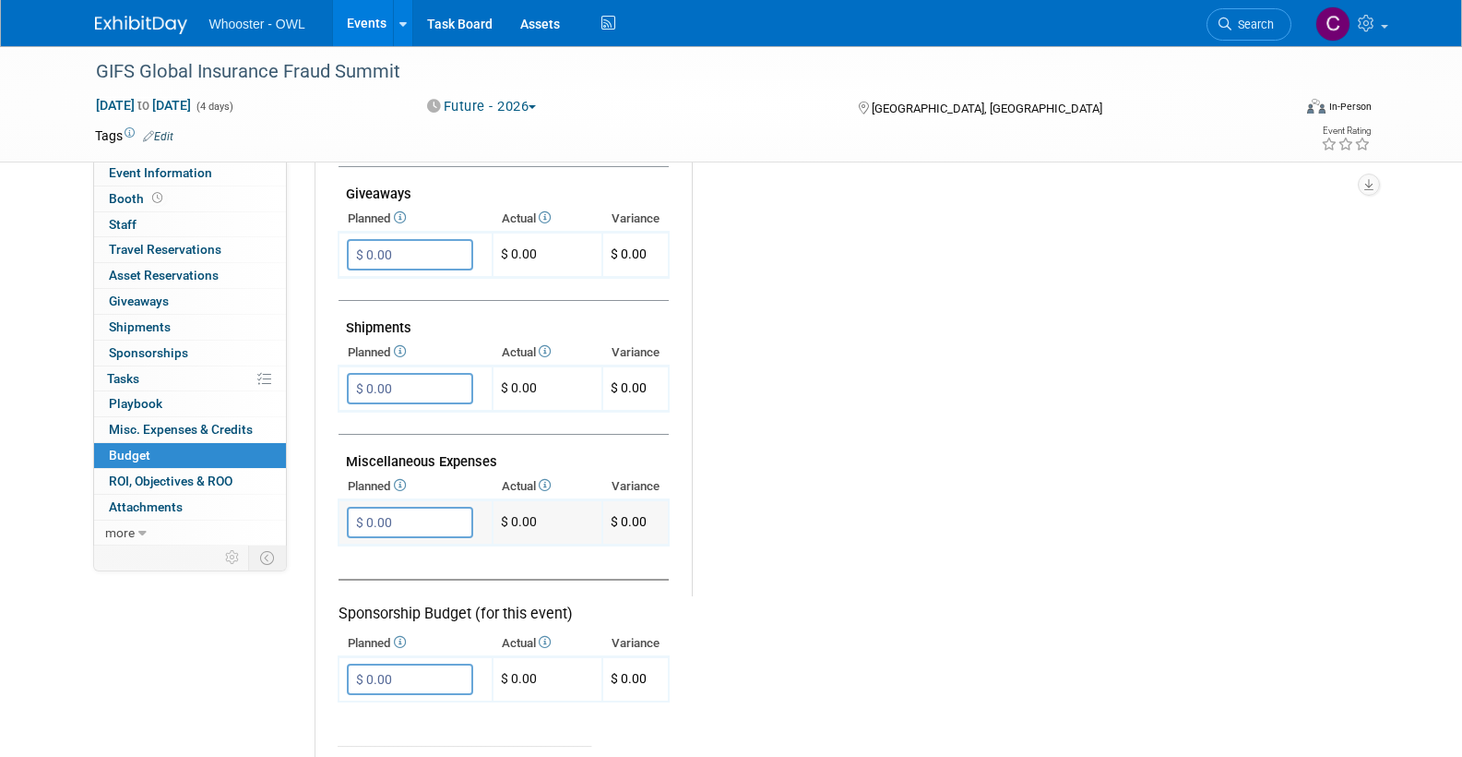
scroll to position [880, 0]
click at [377, 506] on input "$ 0.00" at bounding box center [410, 521] width 126 height 31
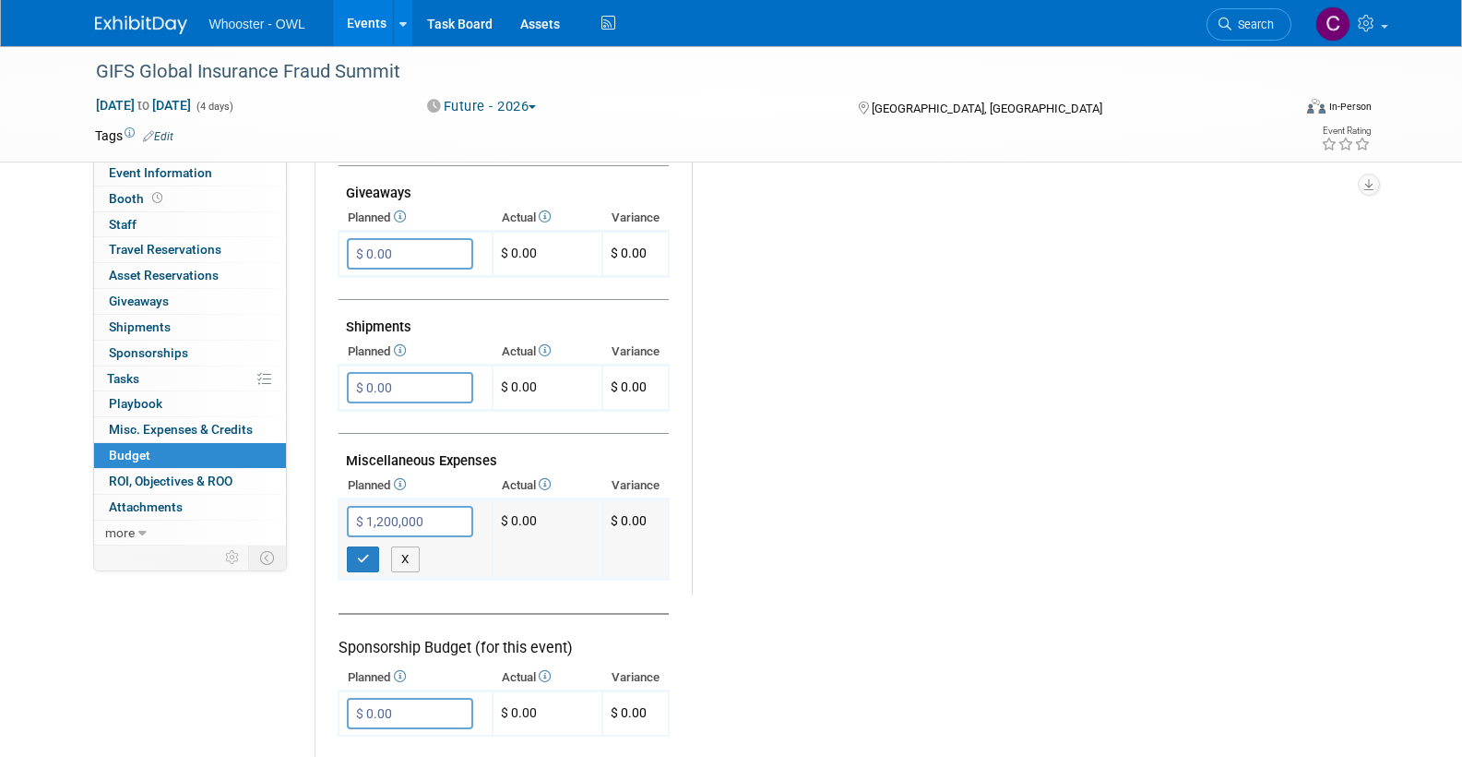
type input "$ 12,000.00"
click at [367, 553] on icon "button" at bounding box center [363, 559] width 13 height 12
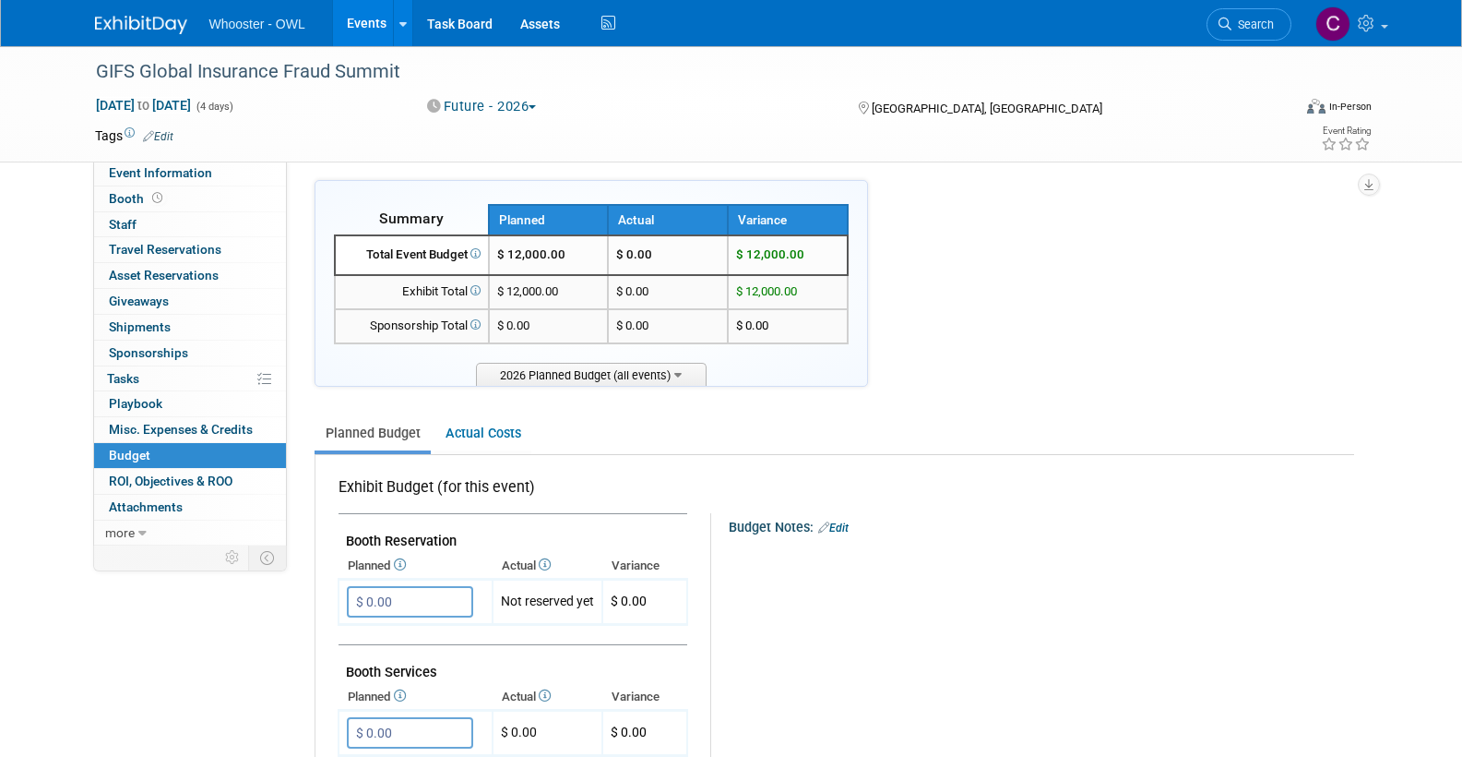
scroll to position [5, 0]
click at [164, 130] on link "Edit" at bounding box center [158, 136] width 30 height 13
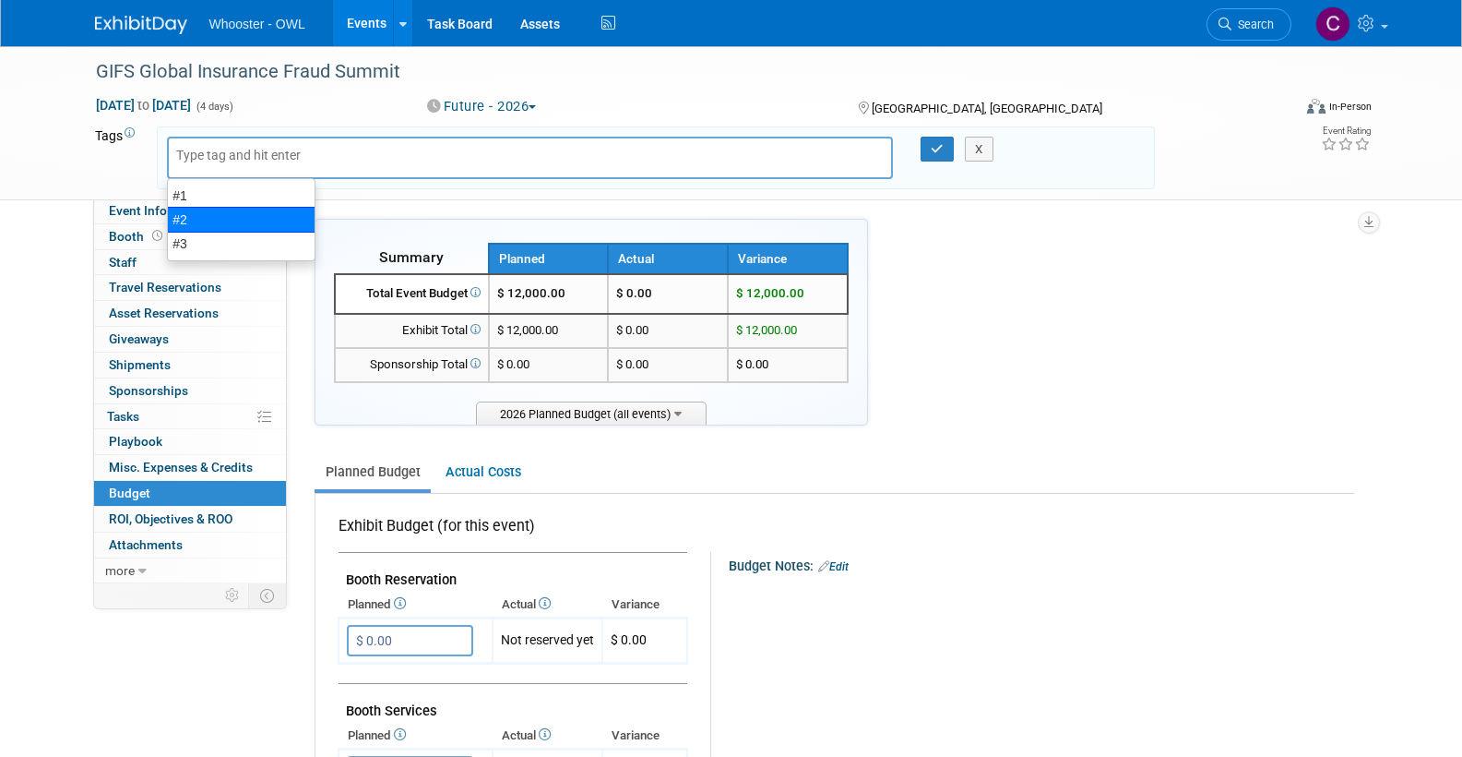
click at [189, 215] on div "#2" at bounding box center [241, 220] width 149 height 26
type input "#2"
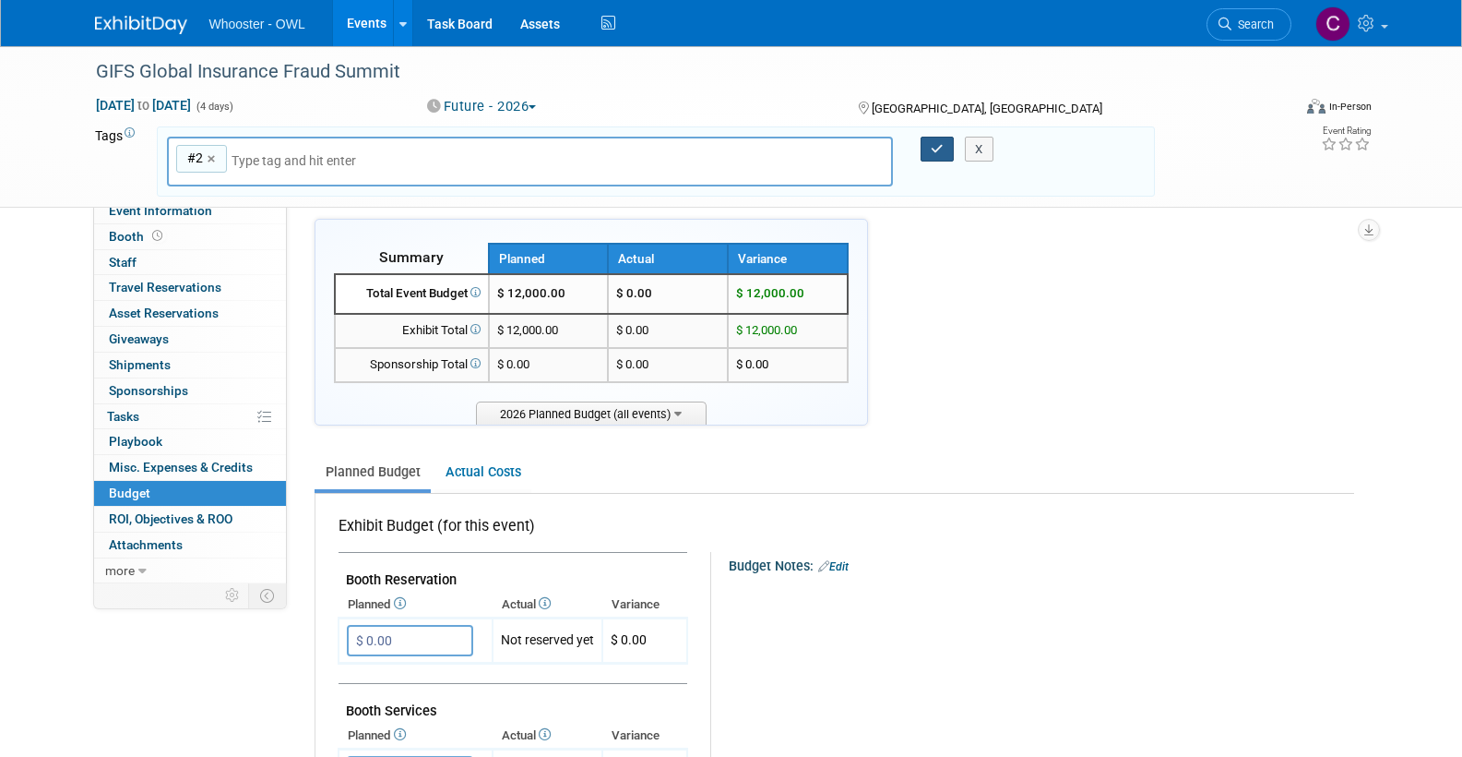
click at [923, 144] on button "button" at bounding box center [937, 150] width 33 height 26
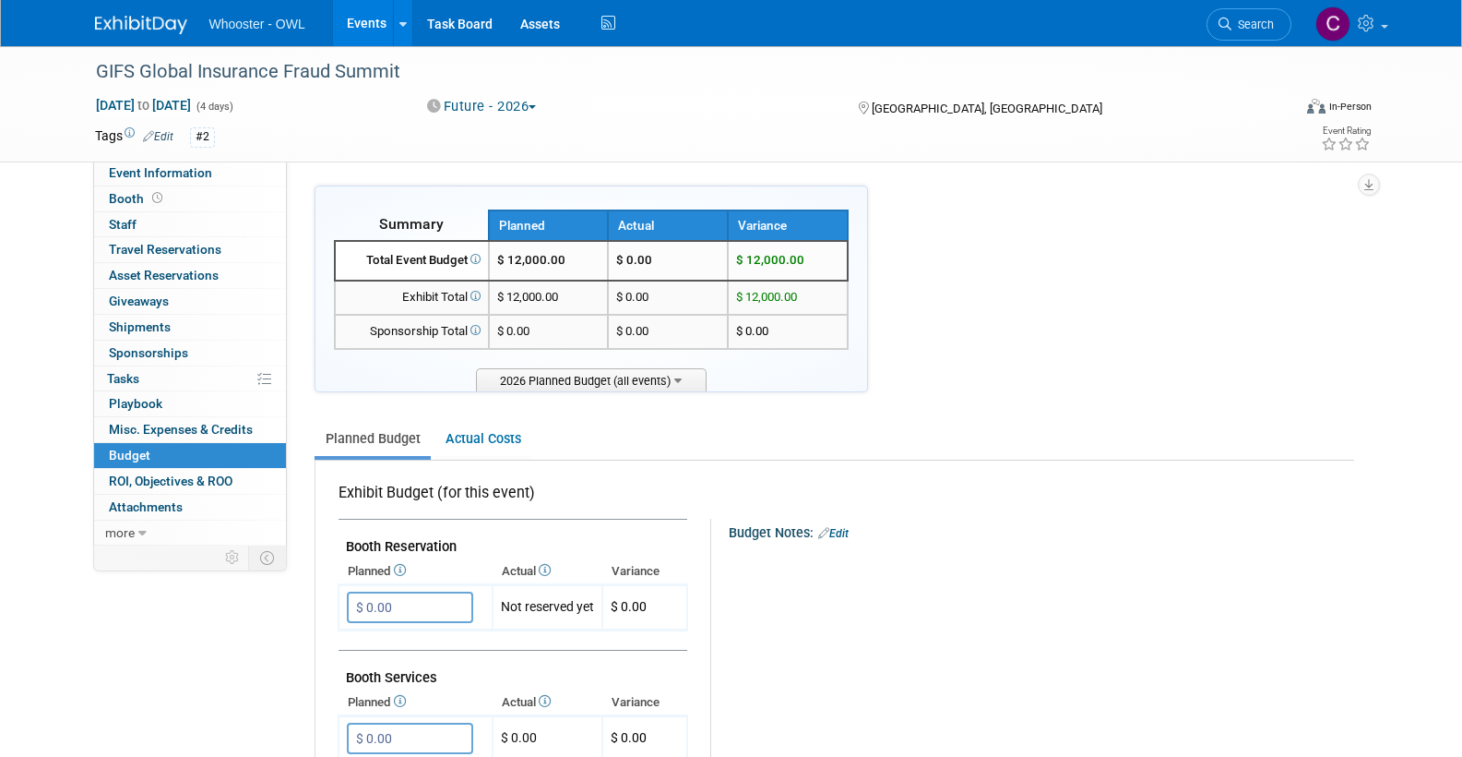
scroll to position [0, 0]
click at [351, 19] on link "Events" at bounding box center [366, 23] width 67 height 46
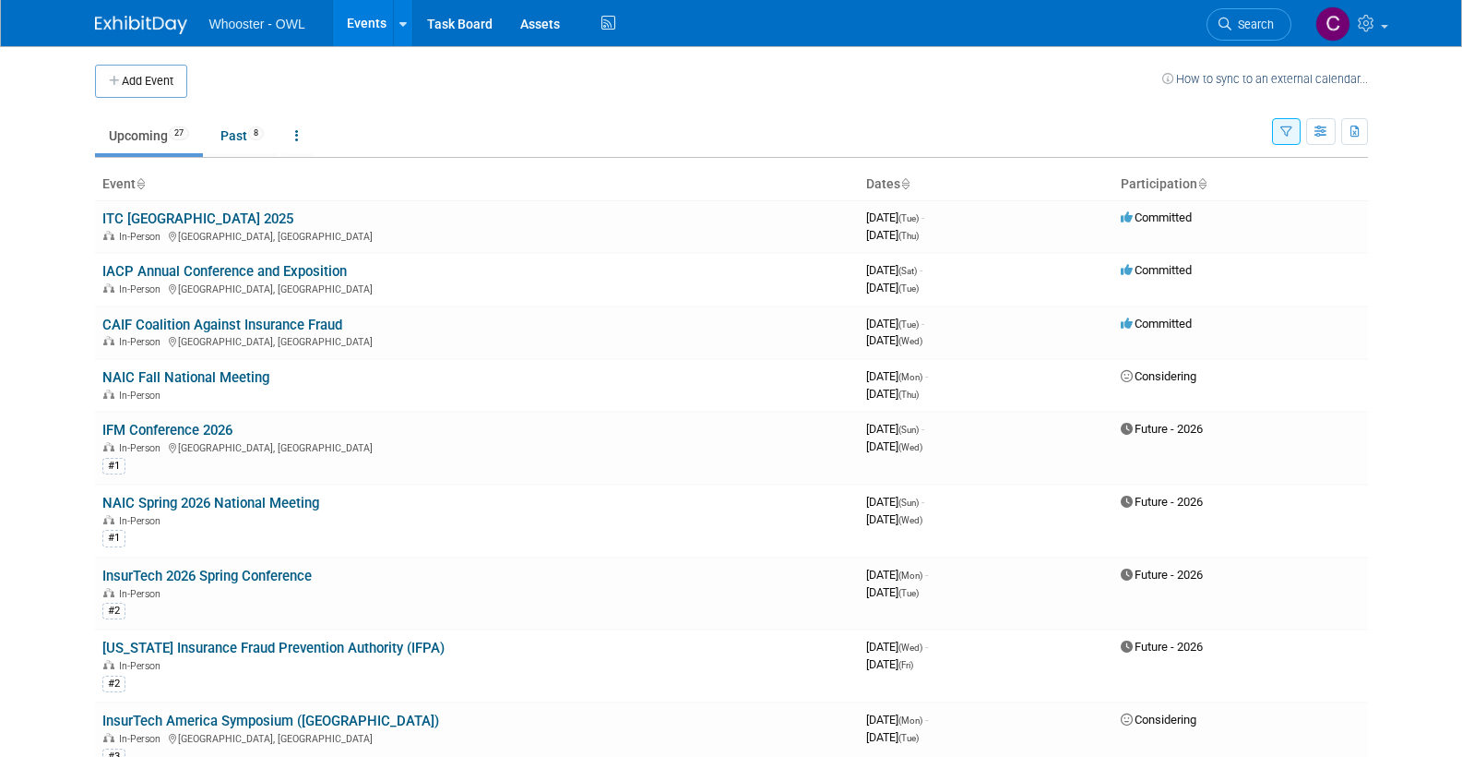
click at [148, 76] on button "Add Event" at bounding box center [141, 81] width 92 height 33
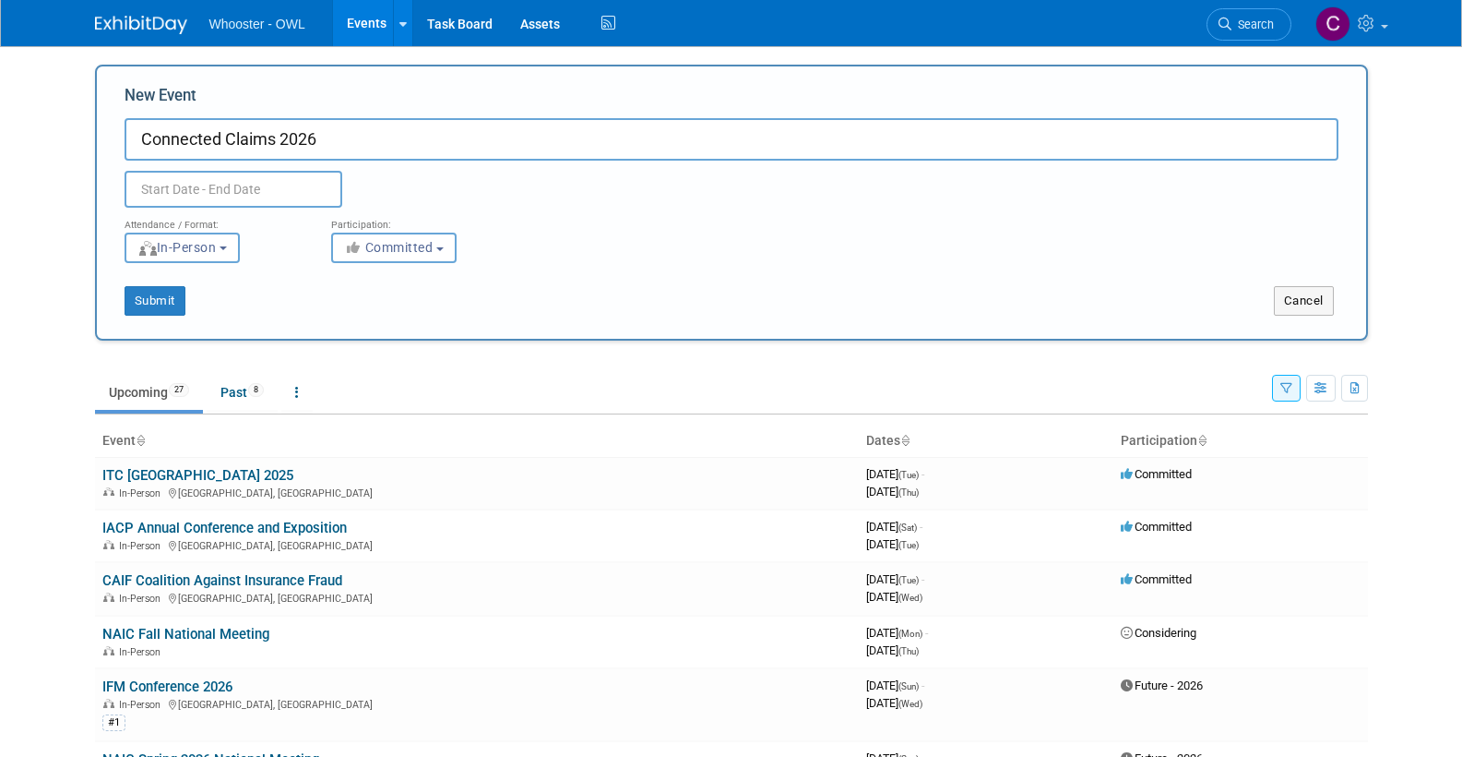
type input "Connected Claims 2026"
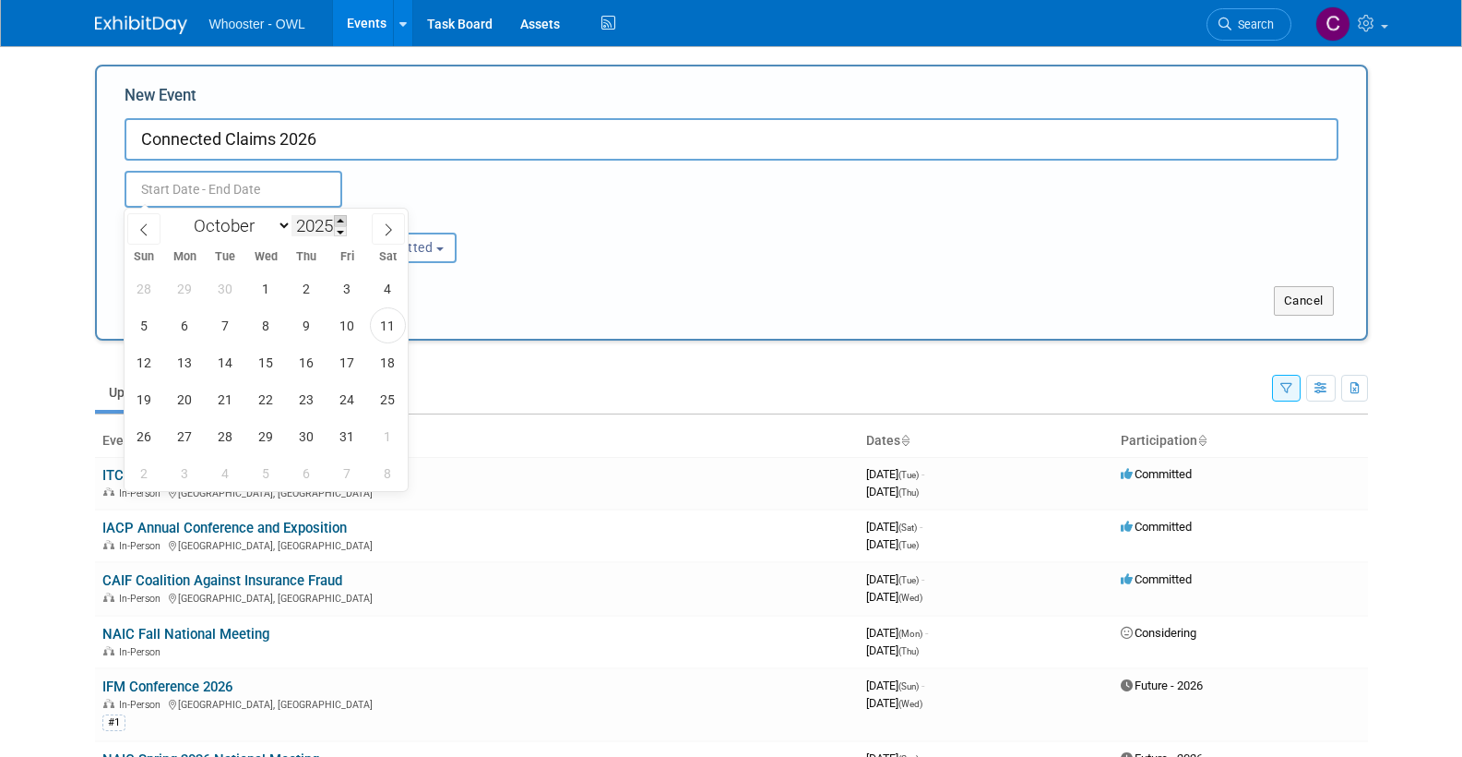
click at [347, 219] on span at bounding box center [340, 220] width 13 height 11
type input "2026"
select select "10"
click at [142, 286] on span "1" at bounding box center [144, 288] width 36 height 36
click at [251, 286] on span "4" at bounding box center [266, 288] width 36 height 36
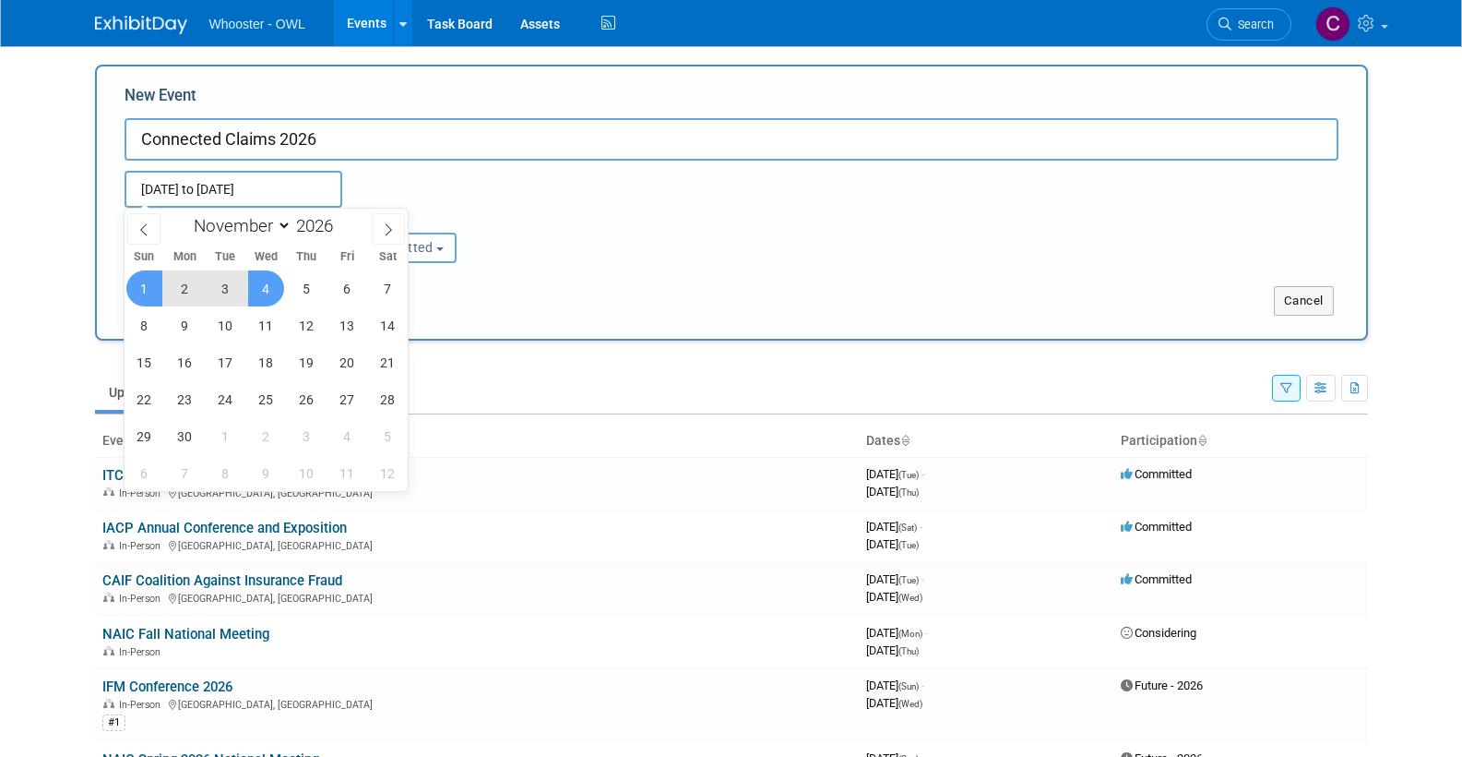
type input "[DATE] to [DATE]"
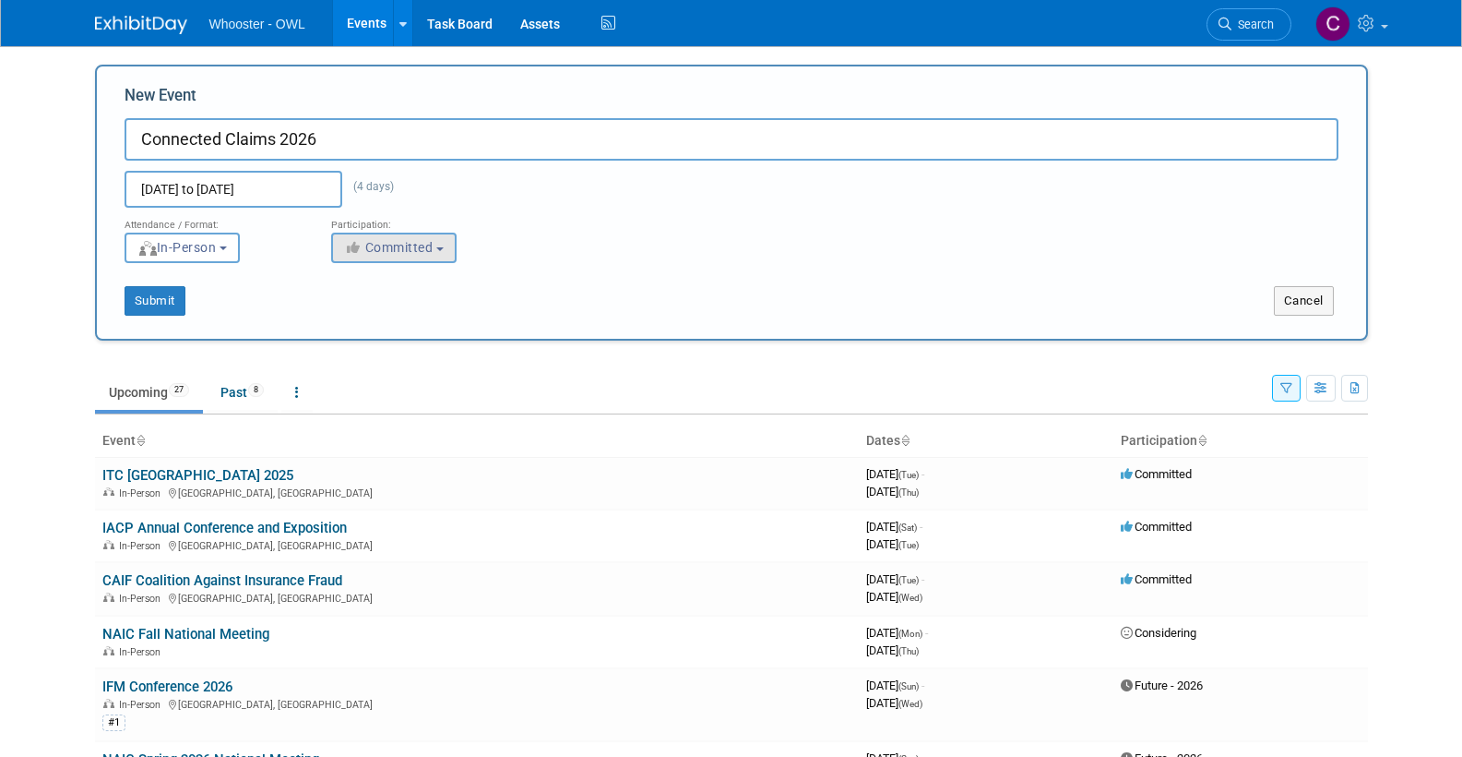
click at [369, 244] on span "Committed" at bounding box center [388, 247] width 89 height 15
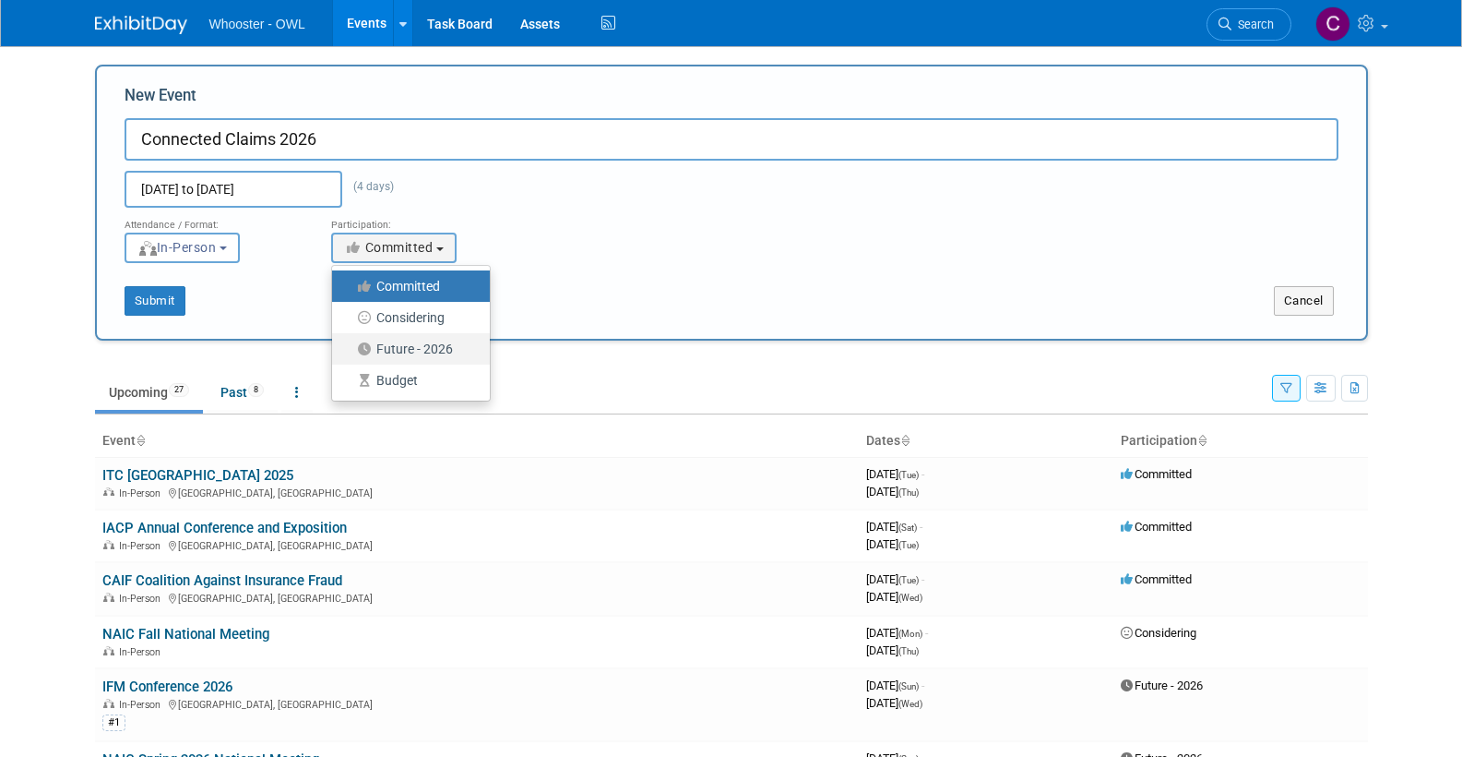
click at [379, 340] on label "Future - 2026" at bounding box center [406, 349] width 130 height 24
click at [349, 343] on input "Future - 2026" at bounding box center [343, 349] width 12 height 12
select select "101"
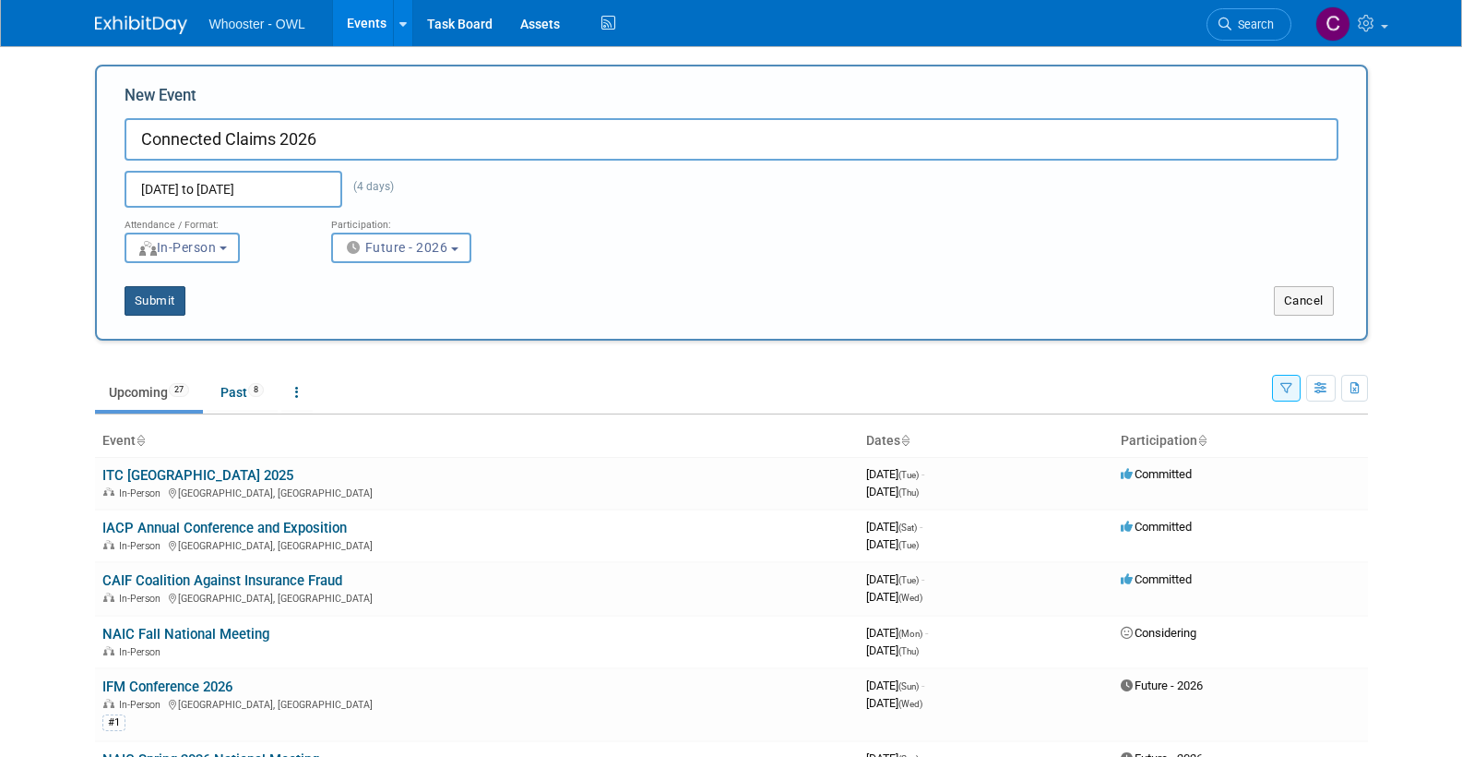
click at [163, 300] on button "Submit" at bounding box center [155, 301] width 61 height 30
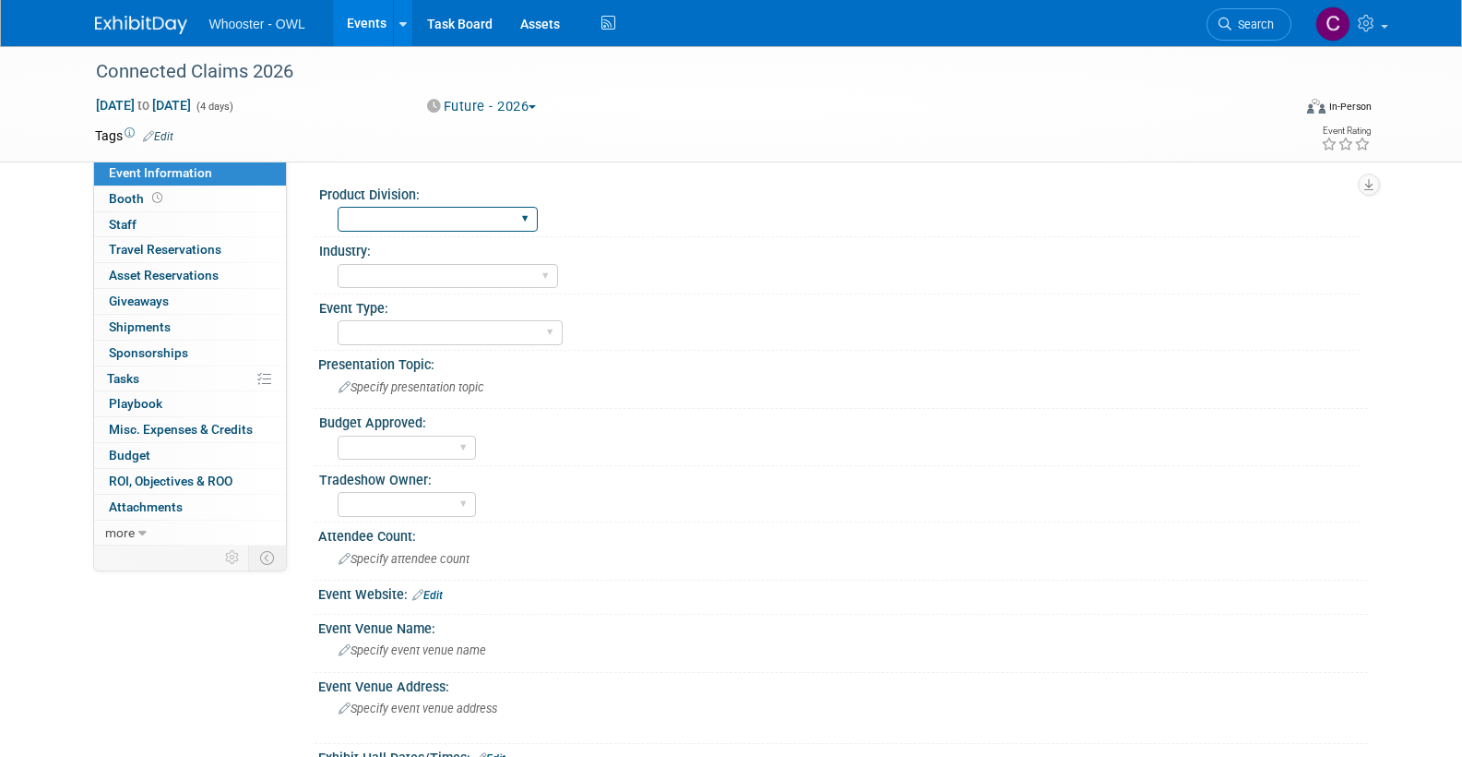
select select "Both"
select select "Insurance"
select select "Conference"
select select "No"
select select "[PERSON_NAME]"
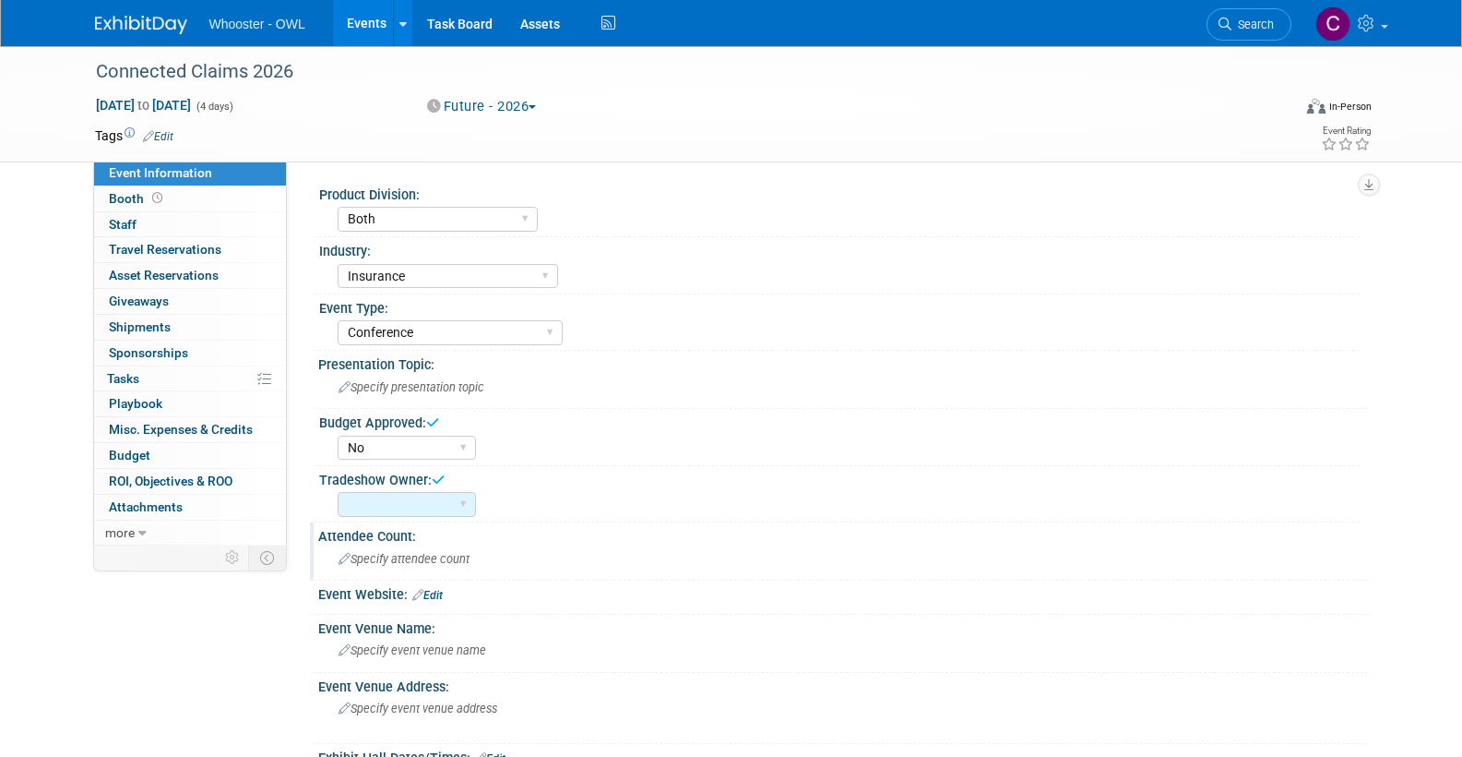
click at [387, 546] on div "Specify attendee count" at bounding box center [843, 558] width 1022 height 29
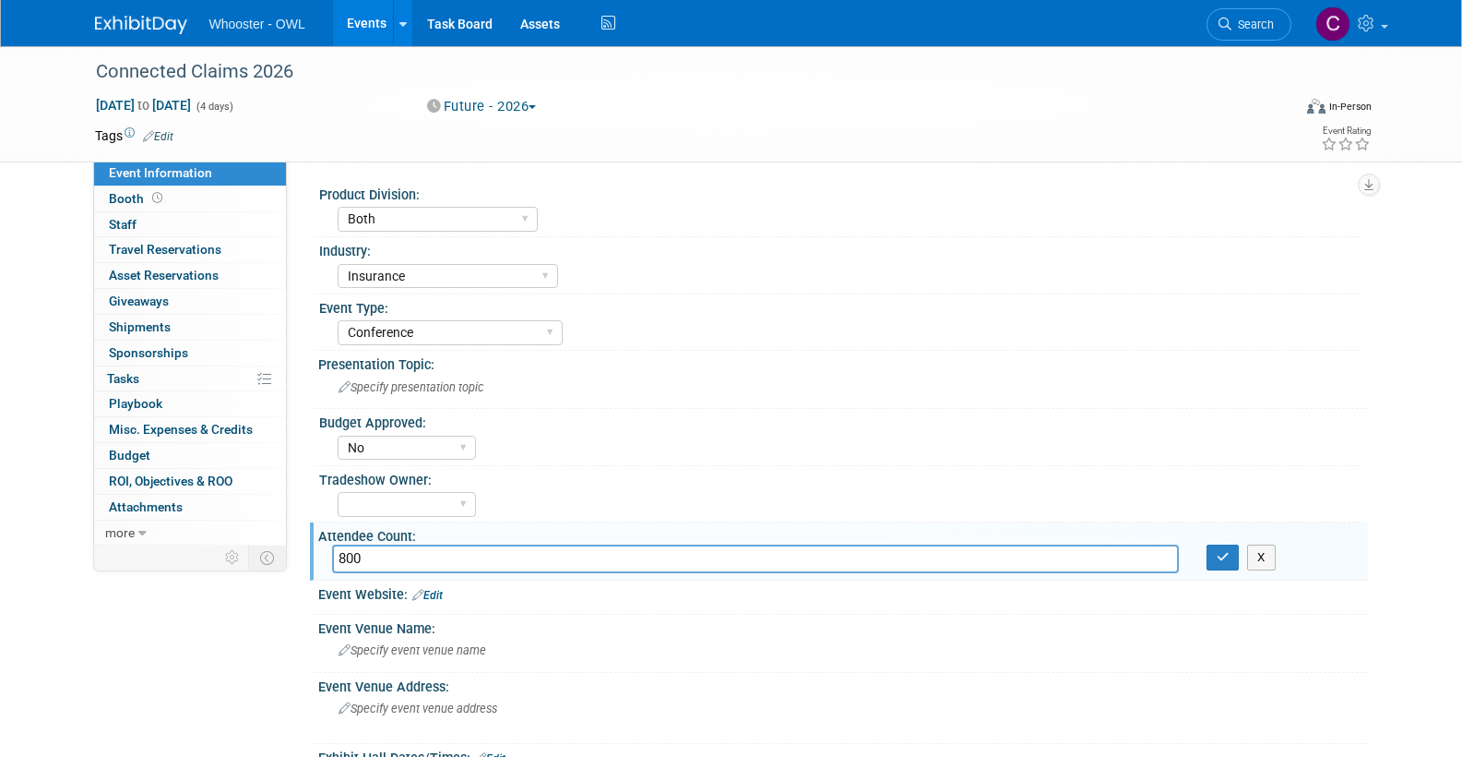
type input "800"
click at [440, 589] on link "Edit" at bounding box center [427, 595] width 30 height 13
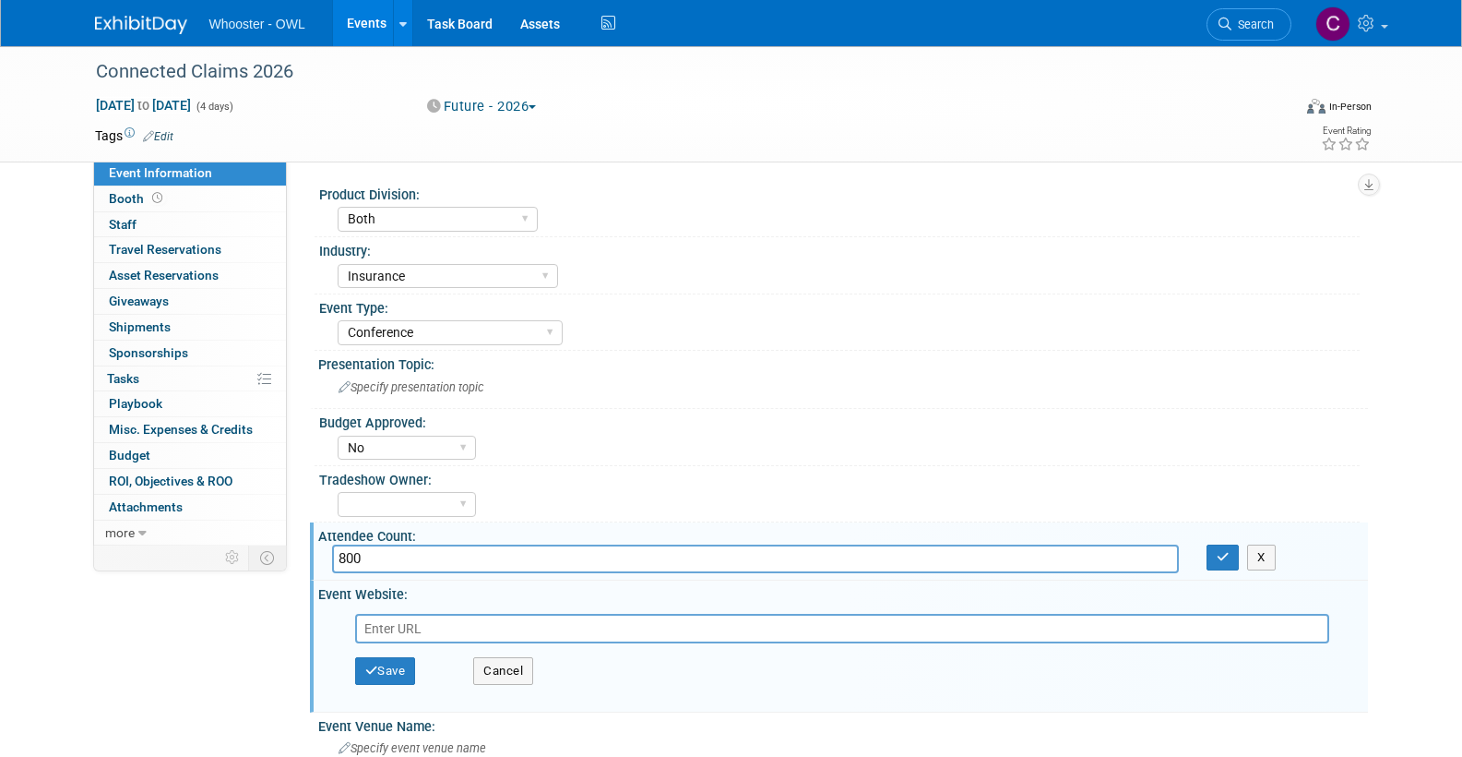
paste input "https://events.reutersevents.com/insurance/connected-claims-usa?utm_source=PPC&…"
type input "https://events.reutersevents.com/insurance/connected-claims-usa?utm_source=PPC&…"
drag, startPoint x: 389, startPoint y: 657, endPoint x: 495, endPoint y: 657, distance: 105.2
click at [389, 657] on button "Save" at bounding box center [385, 671] width 61 height 28
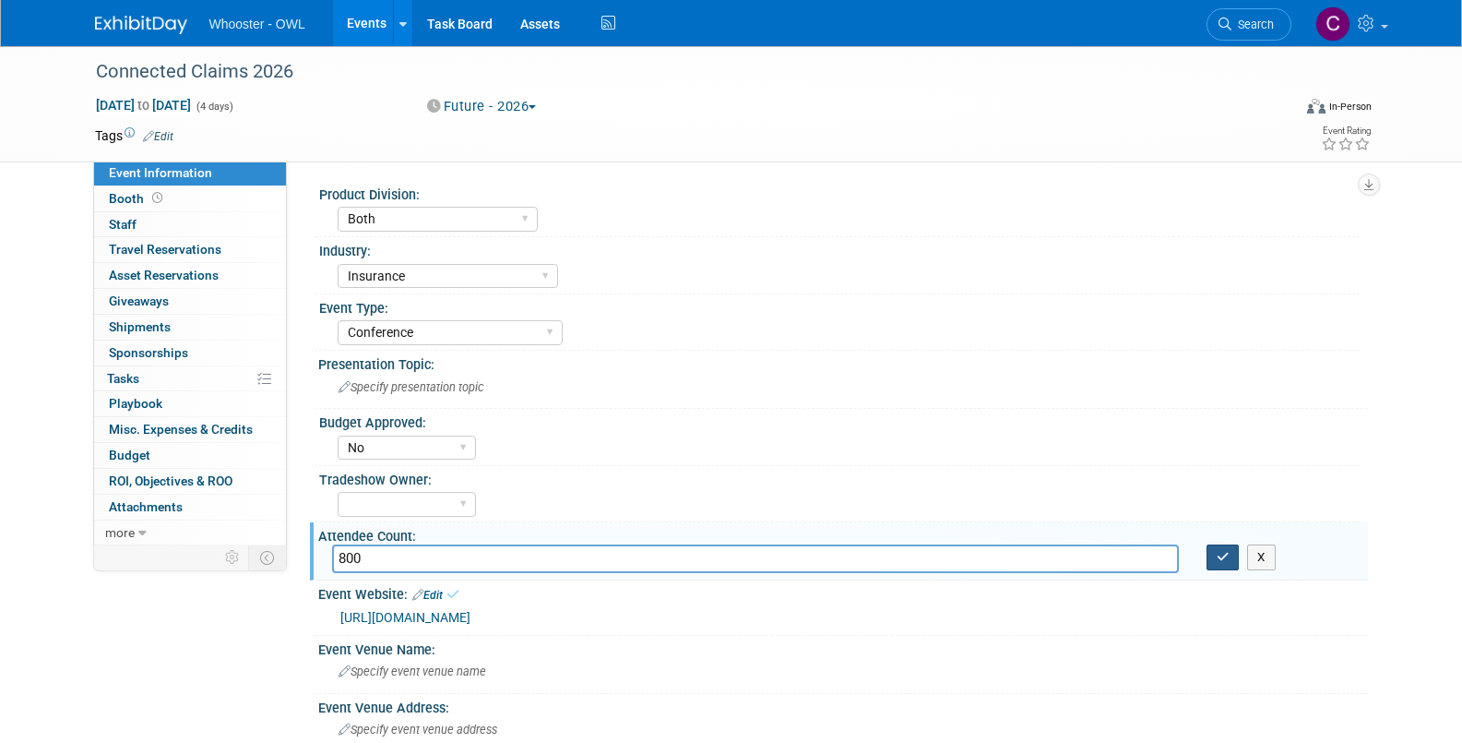
click at [1221, 551] on icon "button" at bounding box center [1223, 557] width 13 height 12
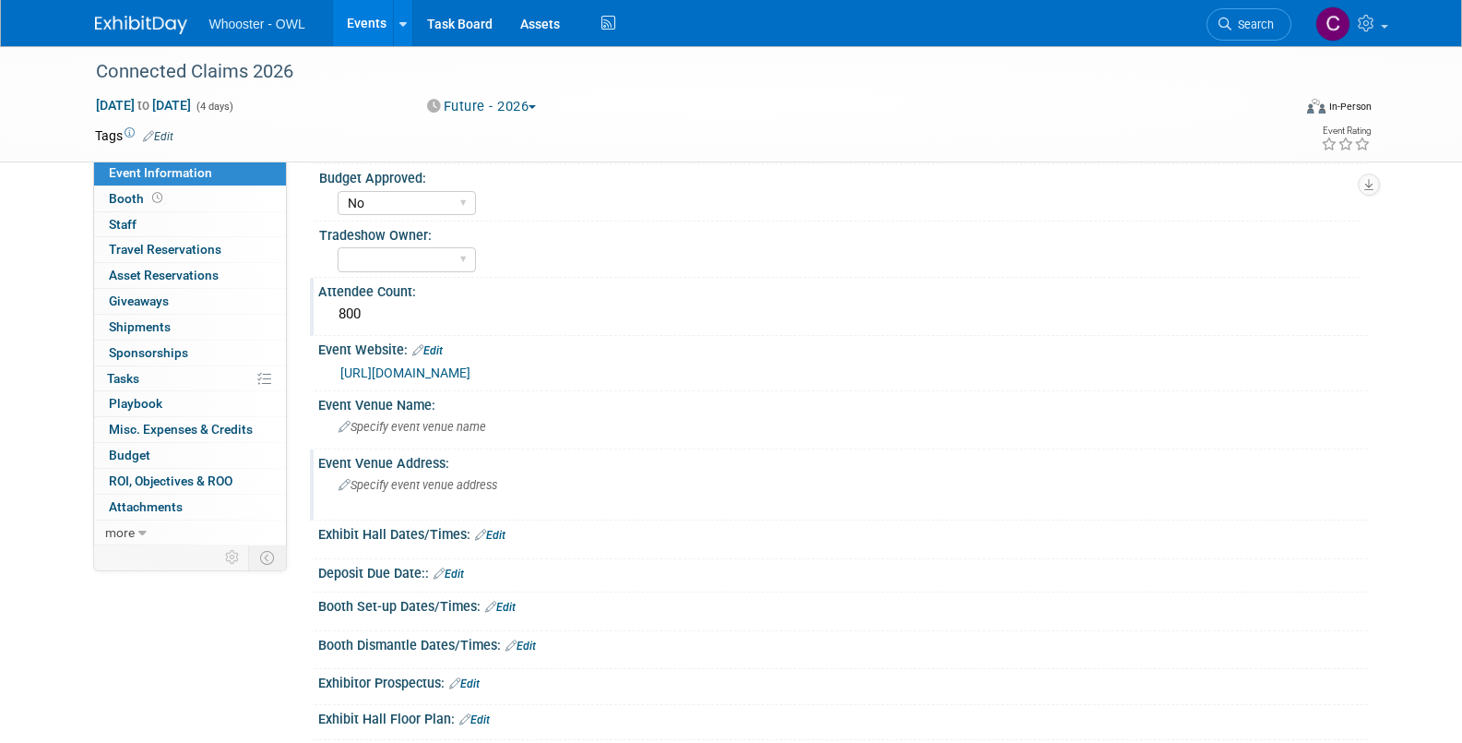
scroll to position [238, 0]
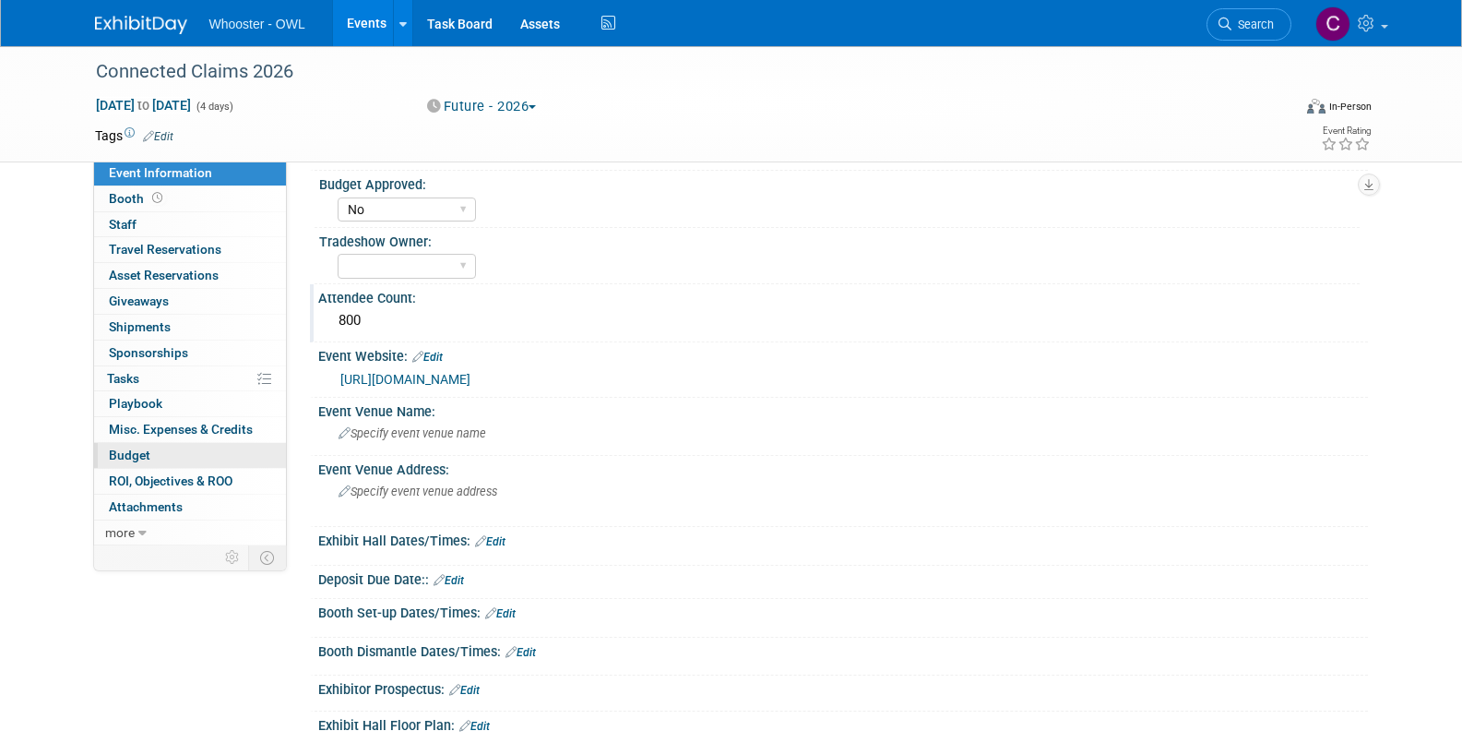
click at [149, 446] on link "Budget" at bounding box center [190, 455] width 192 height 25
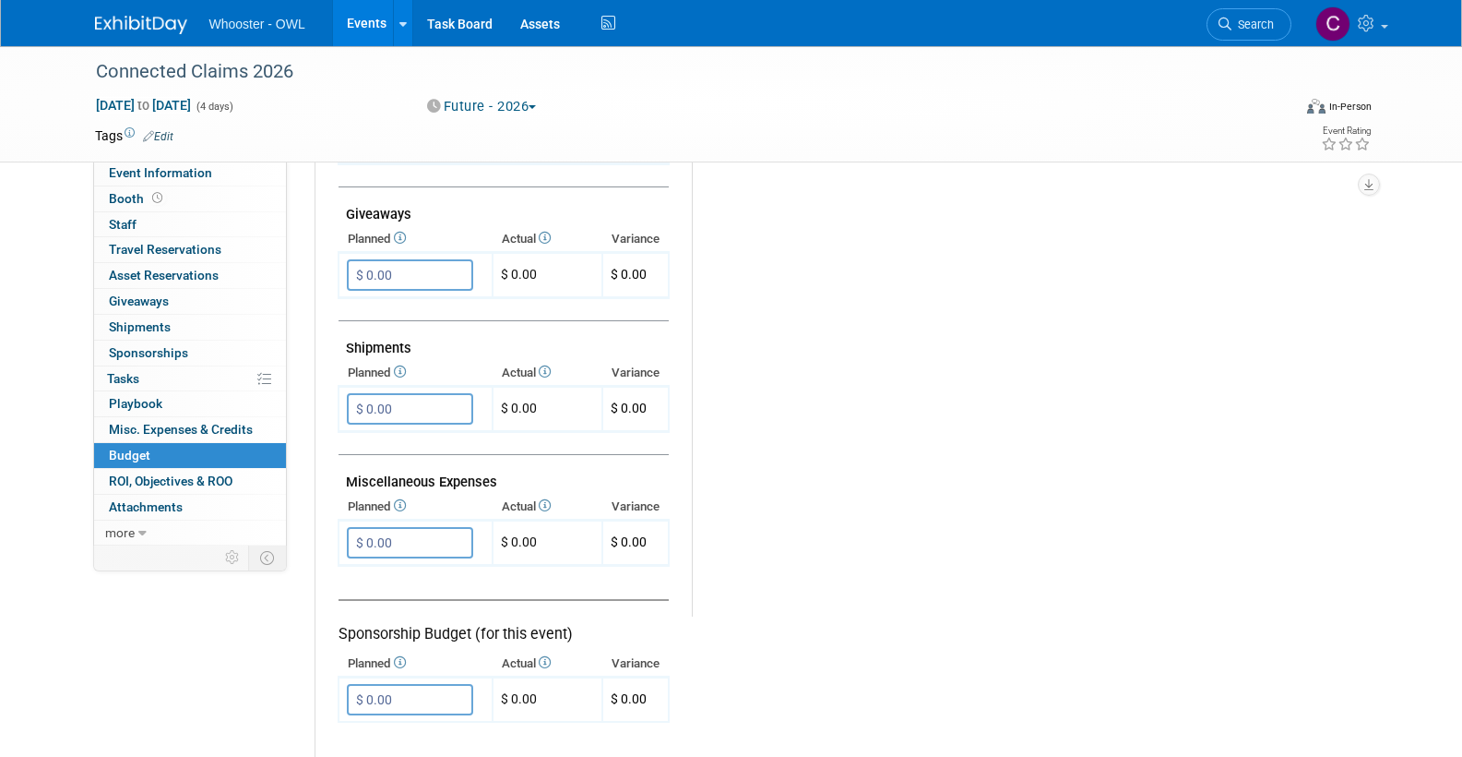
scroll to position [859, 0]
click at [367, 527] on input "$ 0.00" at bounding box center [410, 542] width 126 height 31
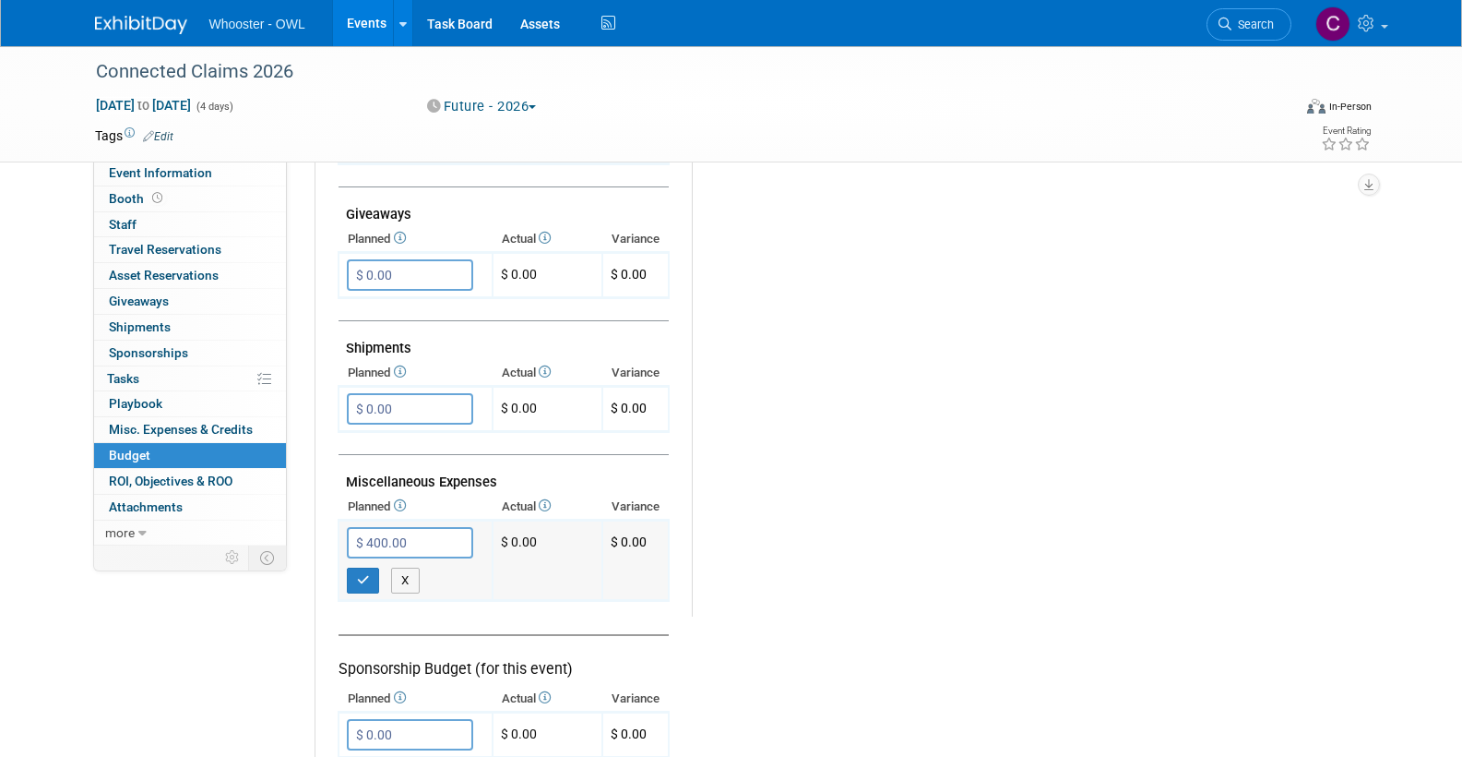
type input "$ 4,000.00"
click at [353, 567] on button "button" at bounding box center [363, 580] width 33 height 26
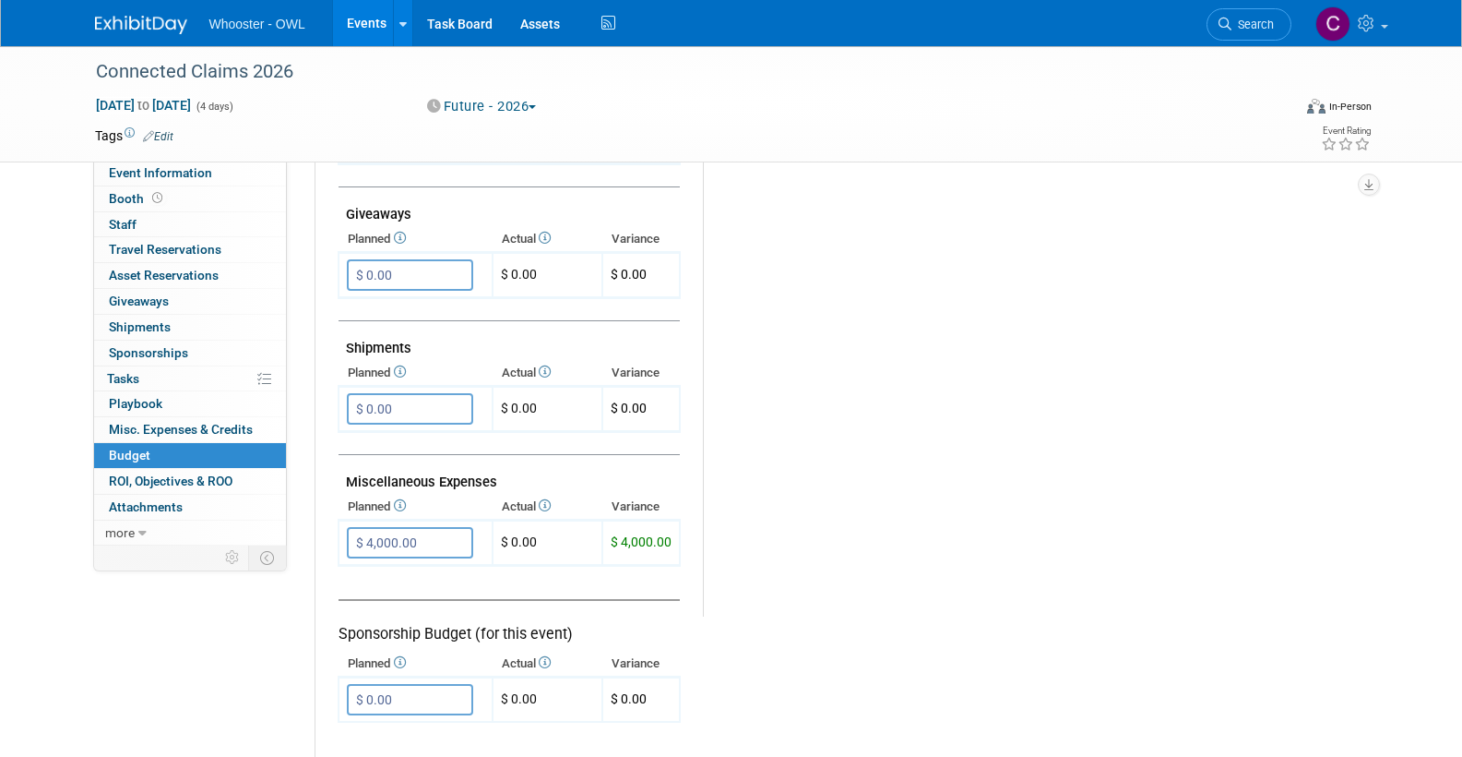
click at [165, 130] on link "Edit" at bounding box center [158, 136] width 30 height 13
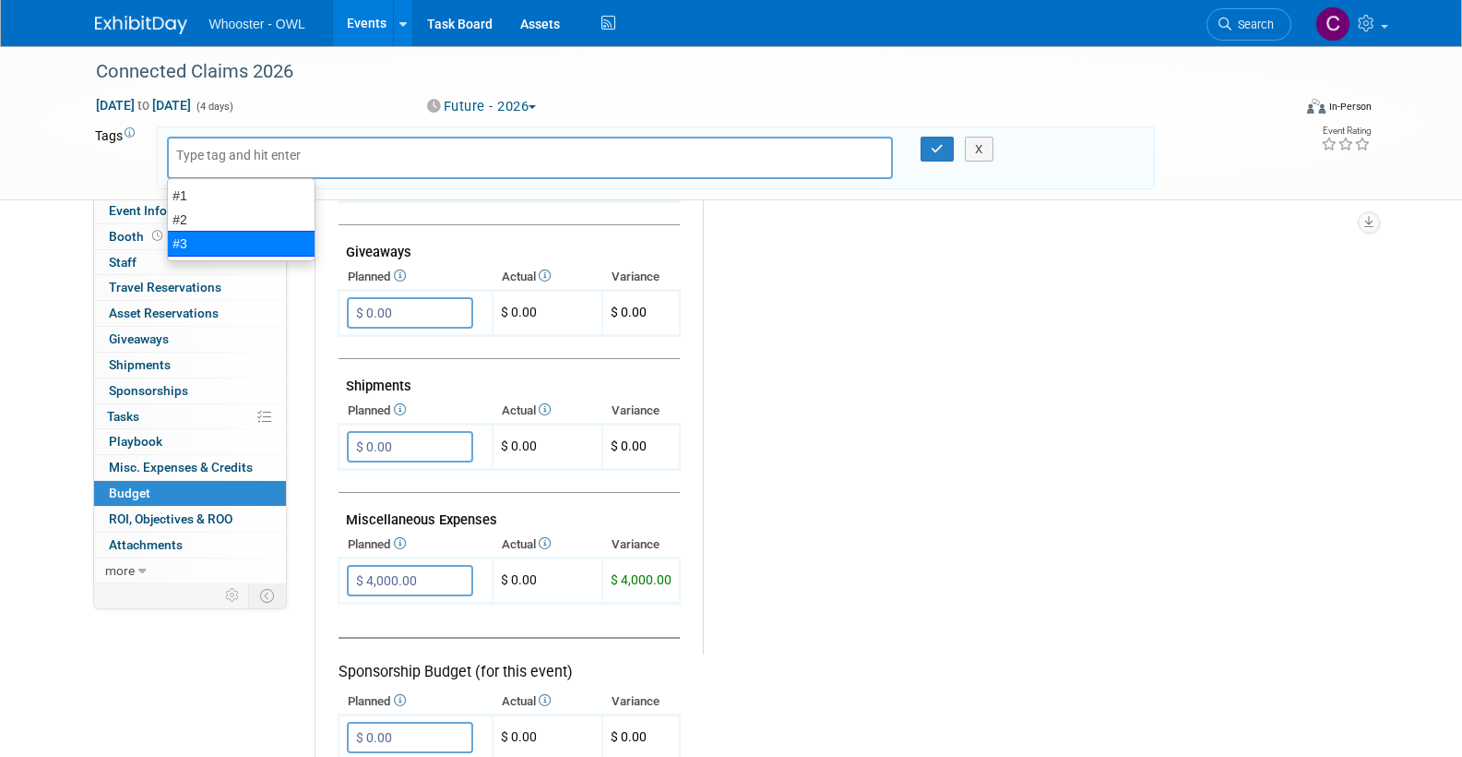
drag, startPoint x: 186, startPoint y: 239, endPoint x: 398, endPoint y: 182, distance: 218.9
click at [185, 239] on div "#3" at bounding box center [241, 244] width 149 height 26
type input "#3"
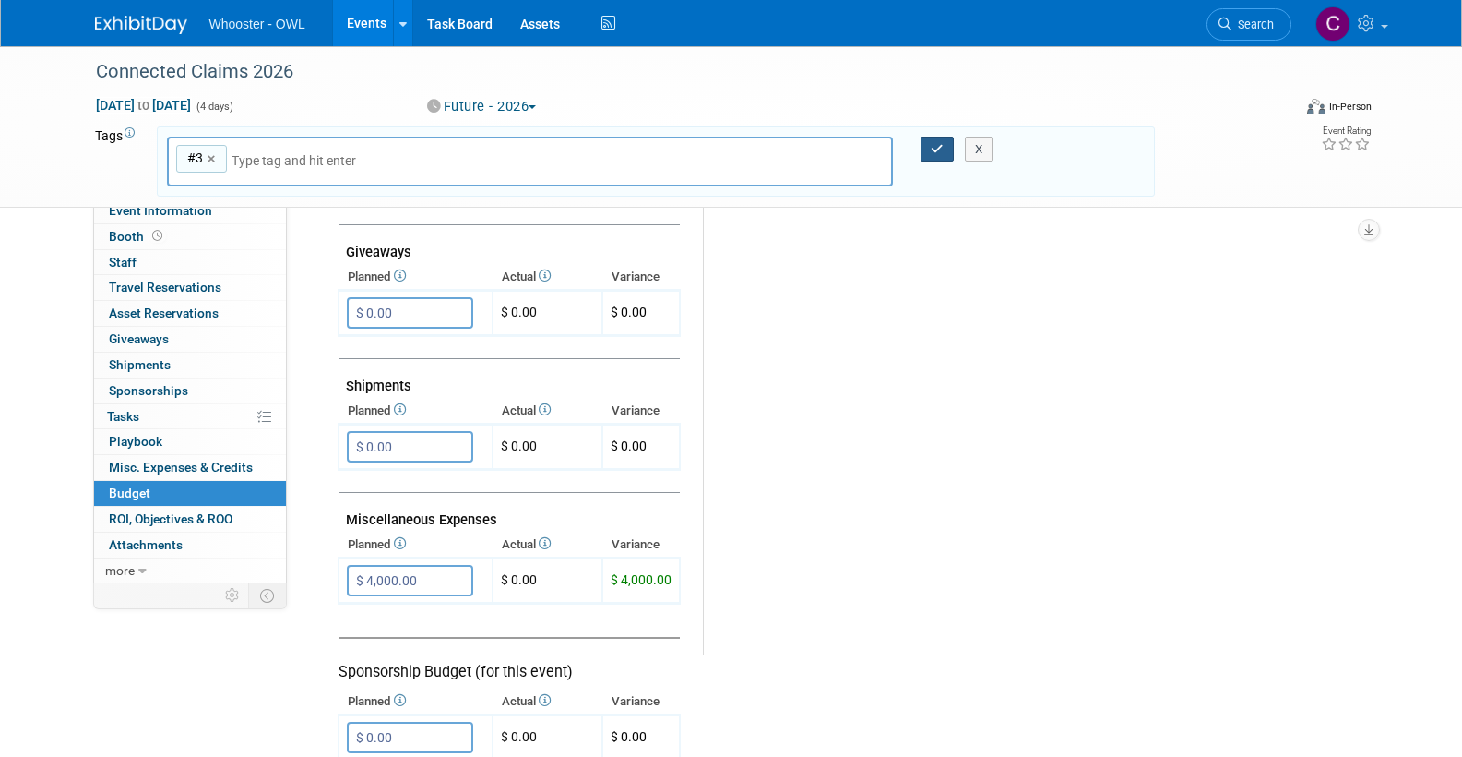
click at [929, 142] on button "button" at bounding box center [937, 150] width 33 height 26
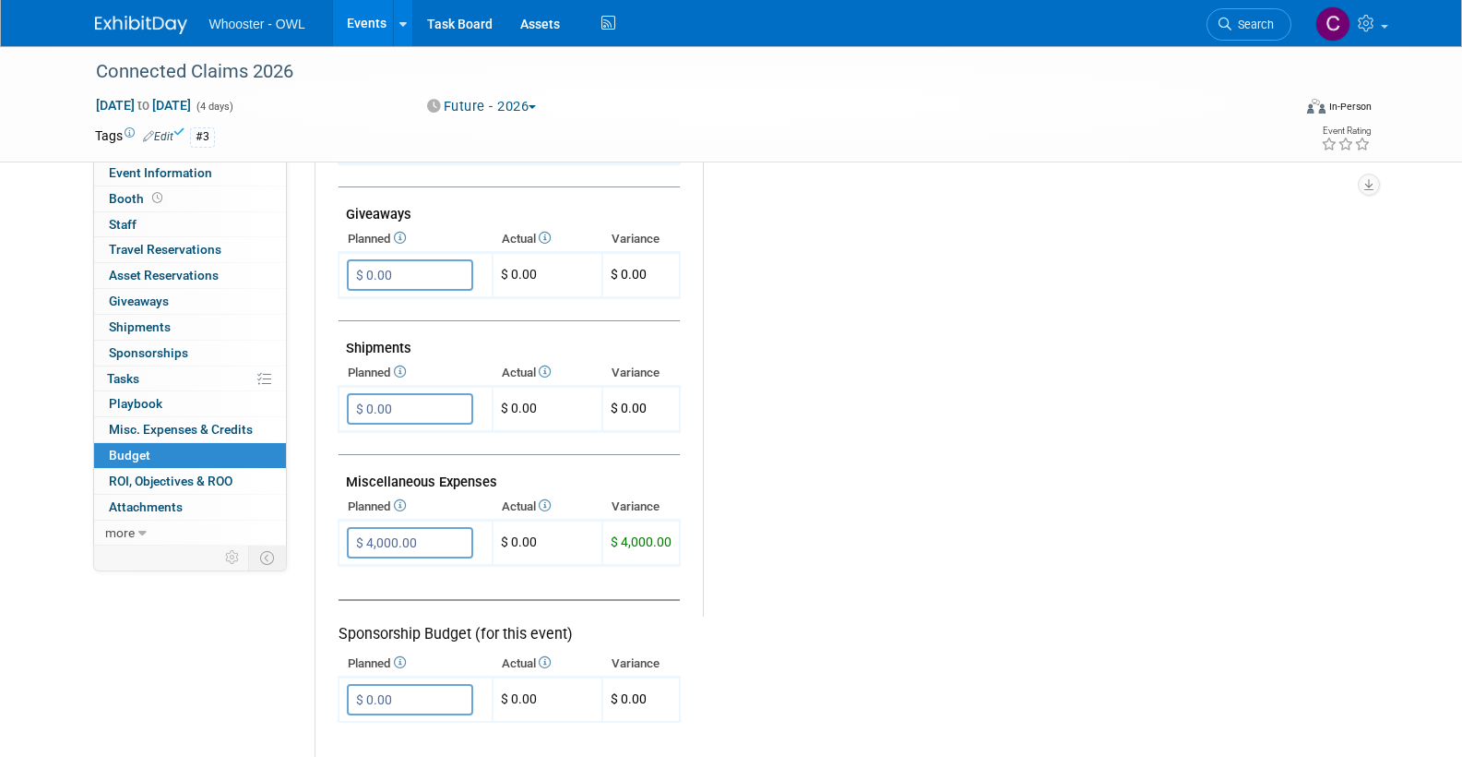
click at [485, 104] on button "Future - 2026" at bounding box center [482, 106] width 123 height 19
click at [495, 161] on link "Considering" at bounding box center [495, 162] width 146 height 26
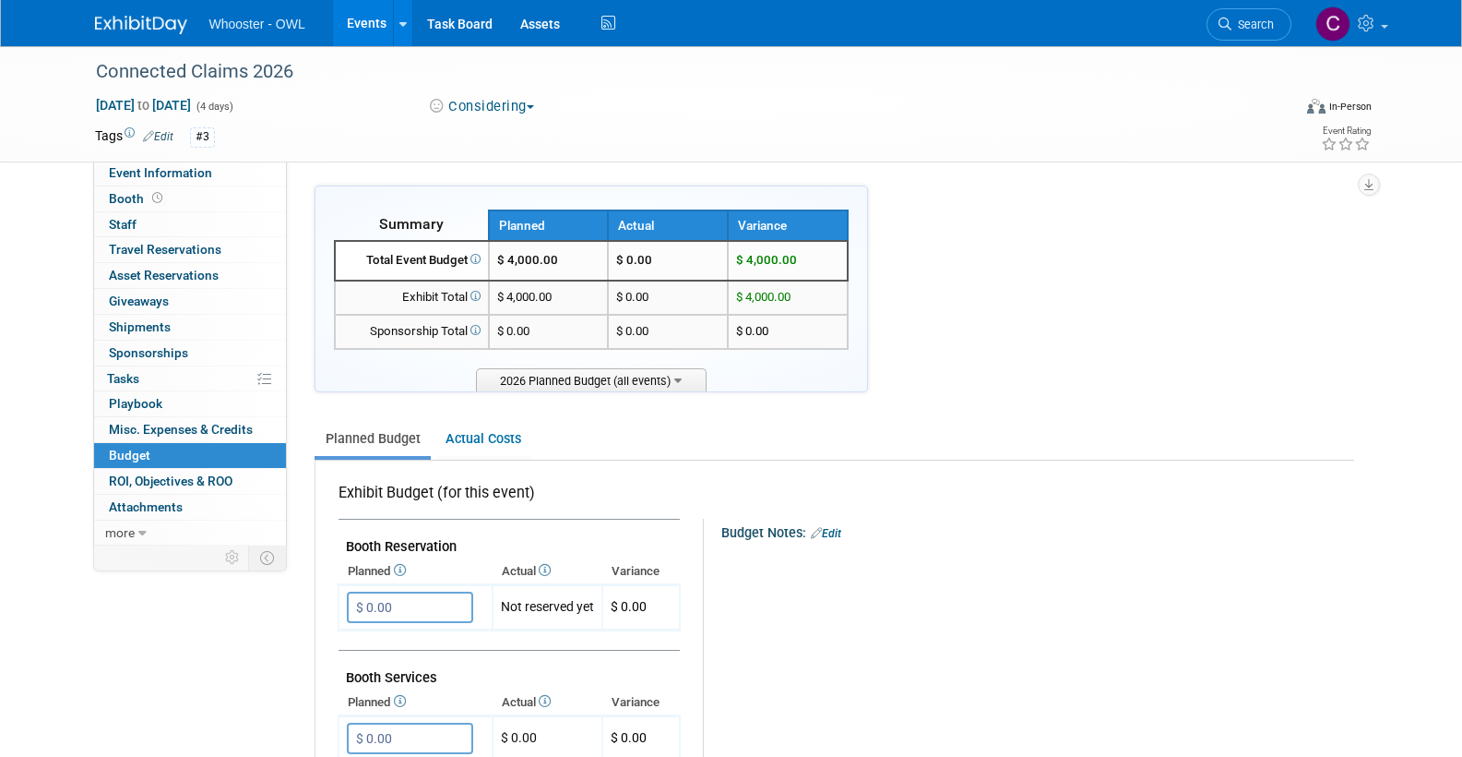
click at [376, 19] on link "Events" at bounding box center [366, 23] width 67 height 46
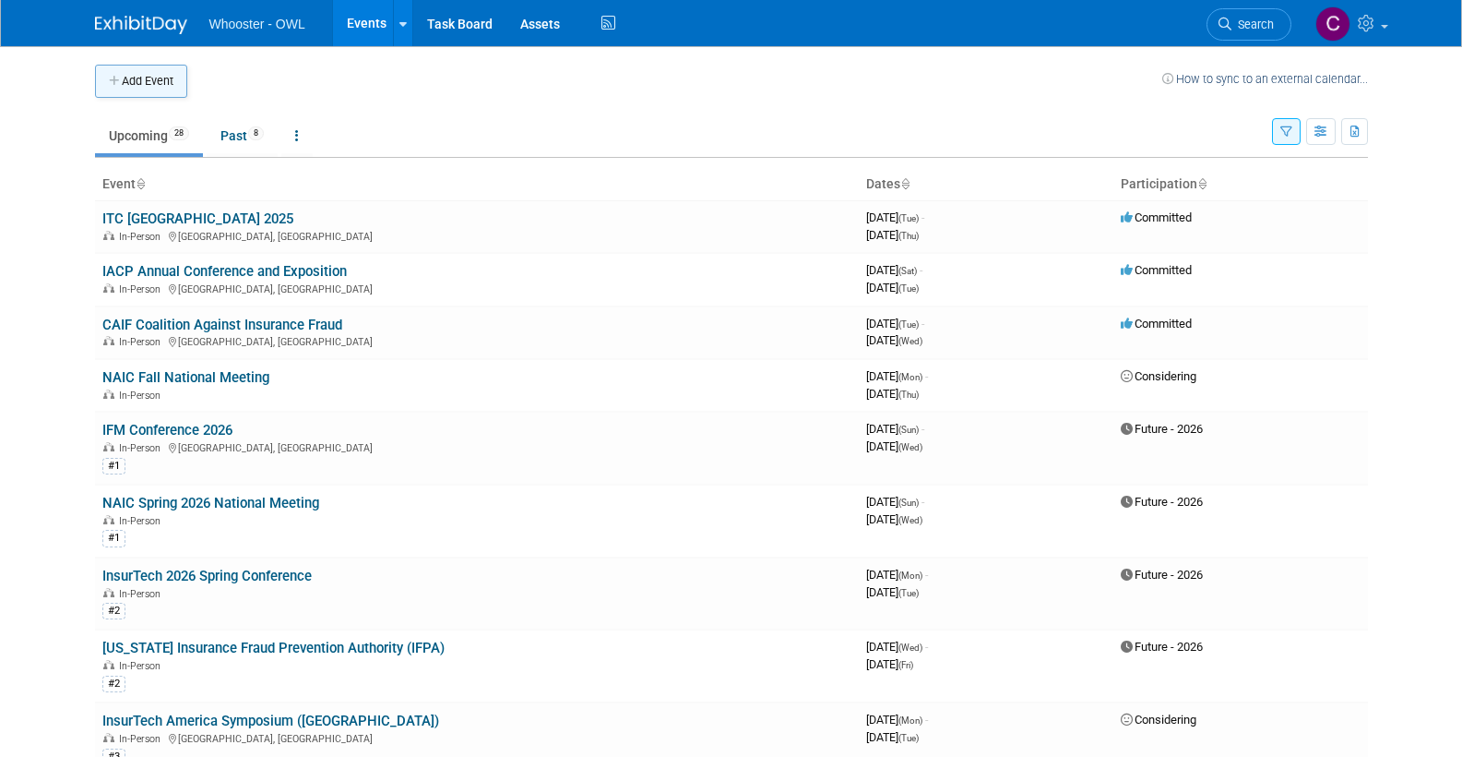
click at [124, 78] on button "Add Event" at bounding box center [141, 81] width 92 height 33
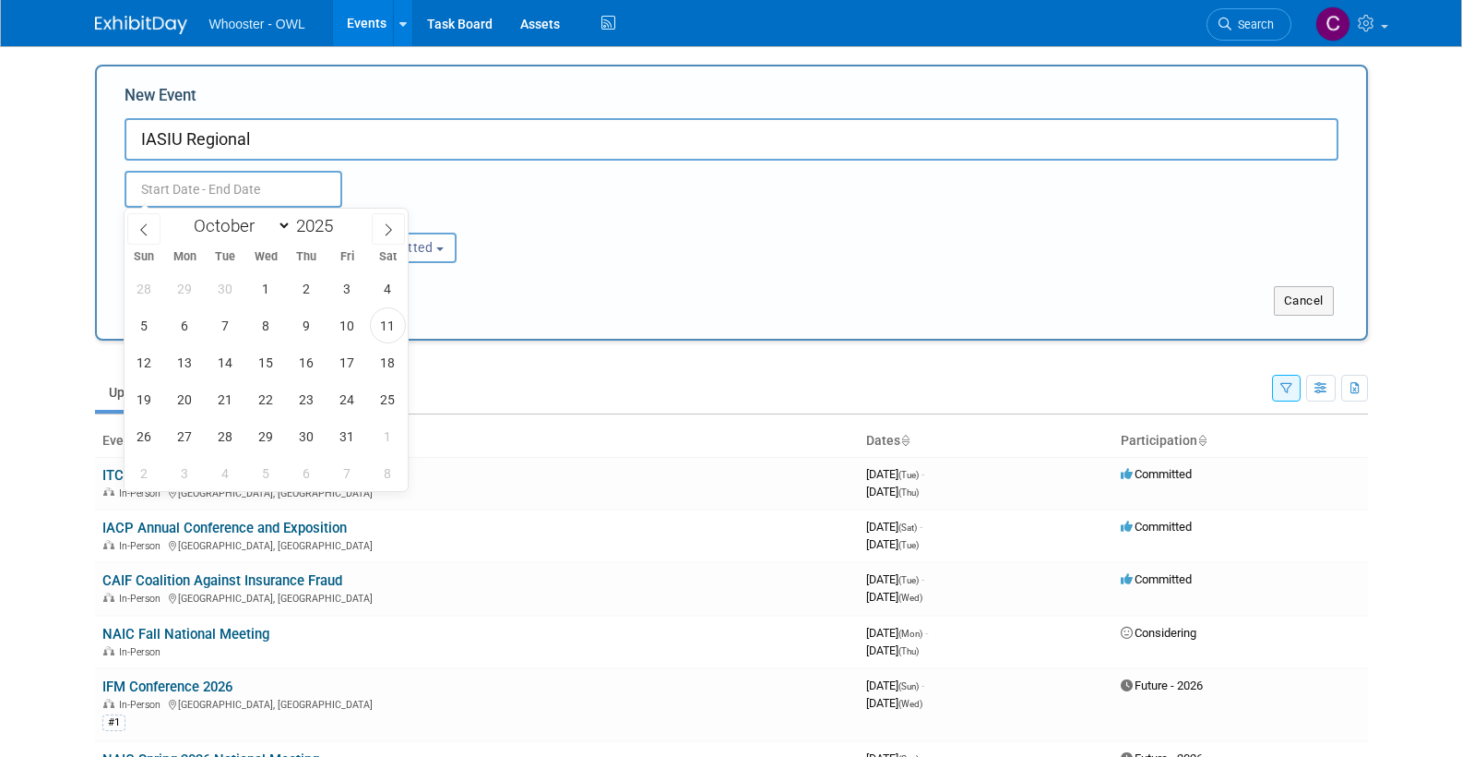
click at [216, 188] on input "text" at bounding box center [234, 189] width 218 height 37
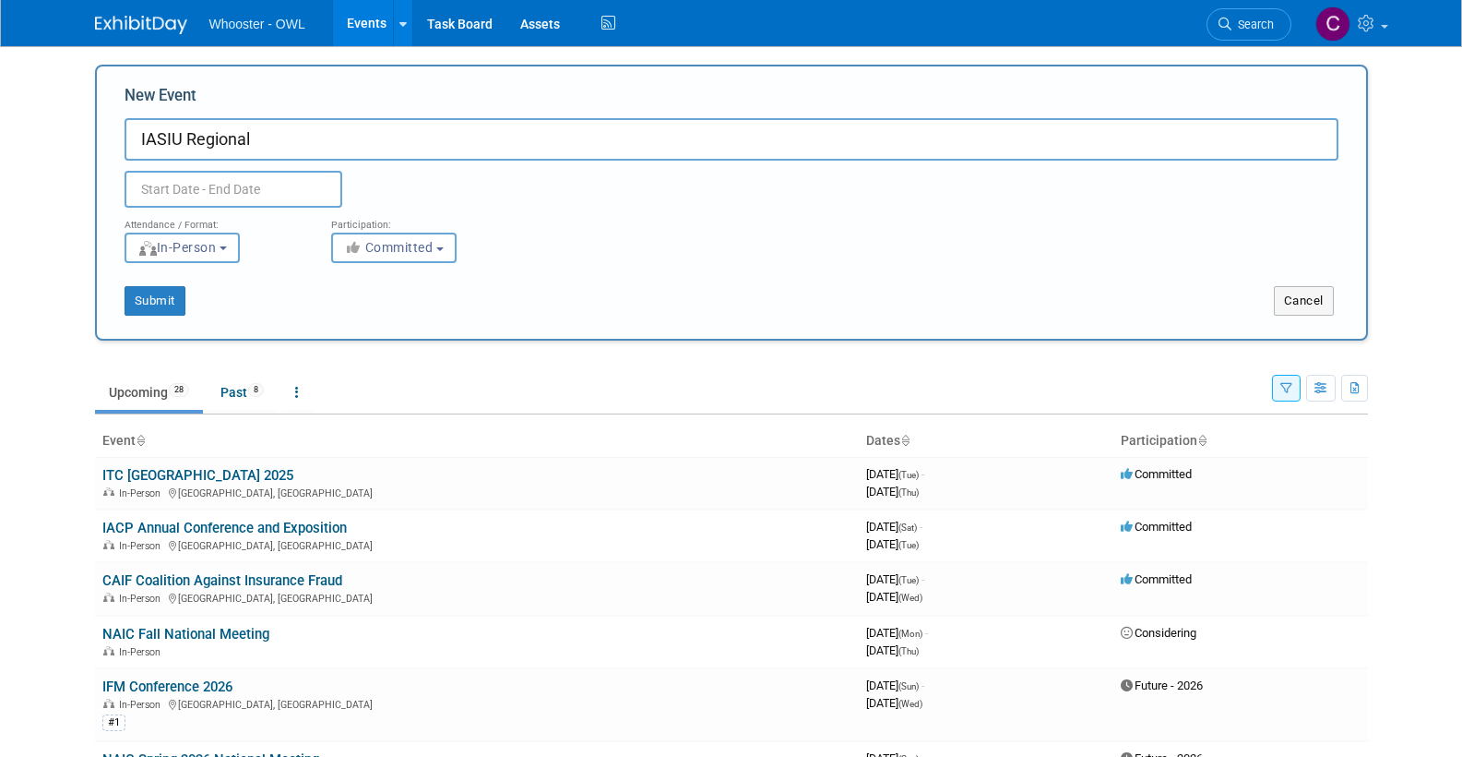
click at [273, 135] on input "IASIU Regional" at bounding box center [732, 139] width 1214 height 42
type input "IASIU Chapter Meetings"
click at [161, 185] on input "text" at bounding box center [234, 189] width 218 height 37
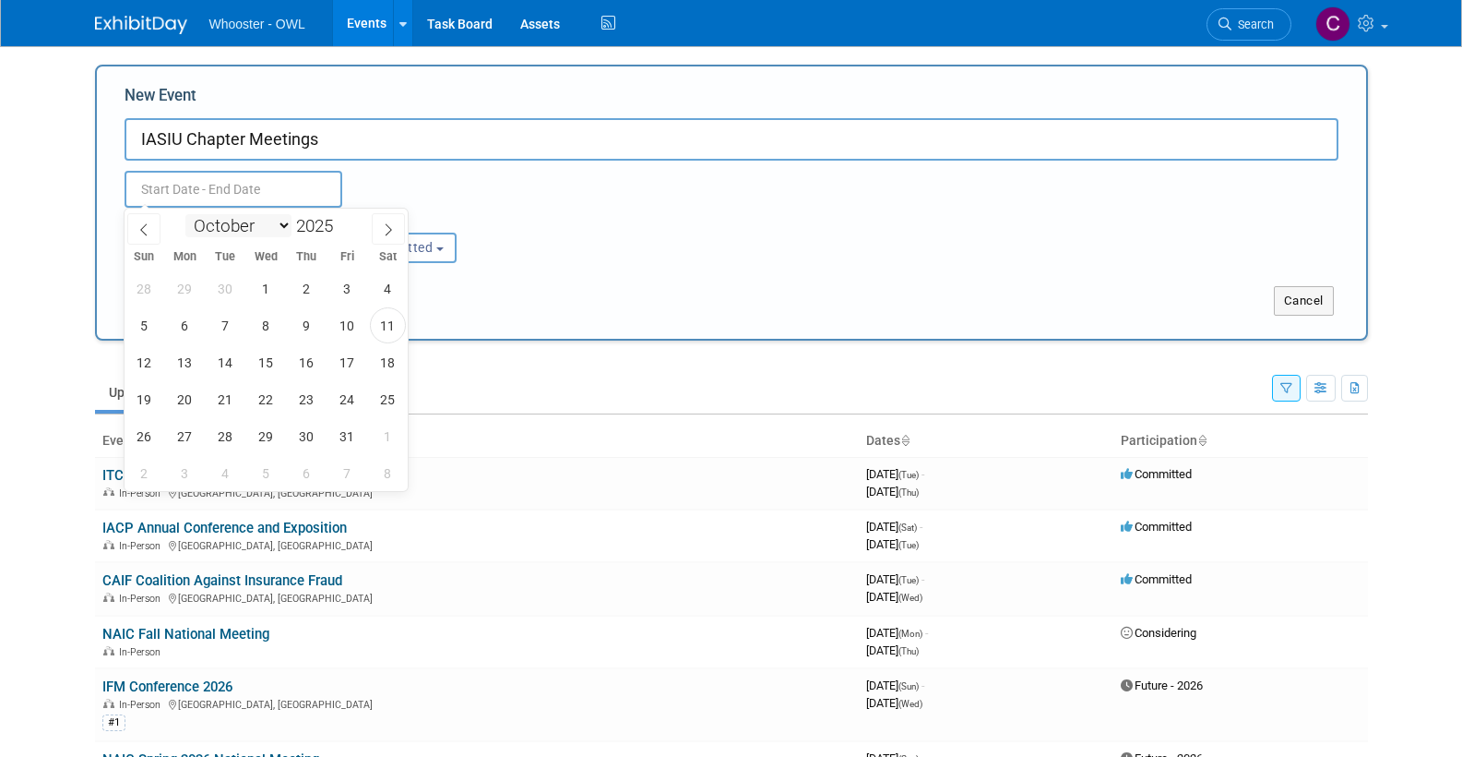
select select "5"
click at [345, 220] on span at bounding box center [340, 220] width 13 height 11
type input "2026"
click at [186, 285] on span "1" at bounding box center [185, 288] width 36 height 36
click at [259, 288] on span "3" at bounding box center [266, 288] width 36 height 36
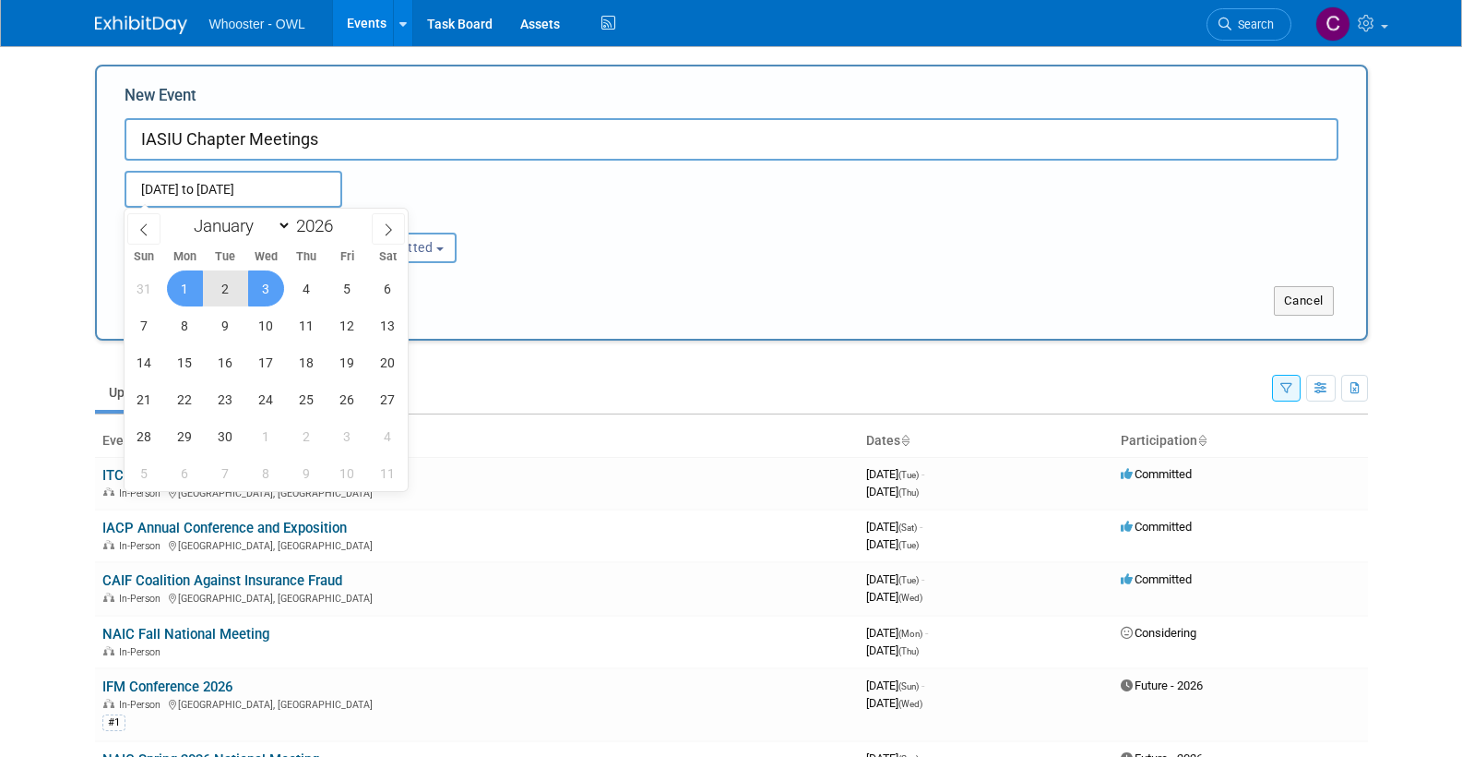
type input "Jun 1, 2026 to Jun 3, 2026"
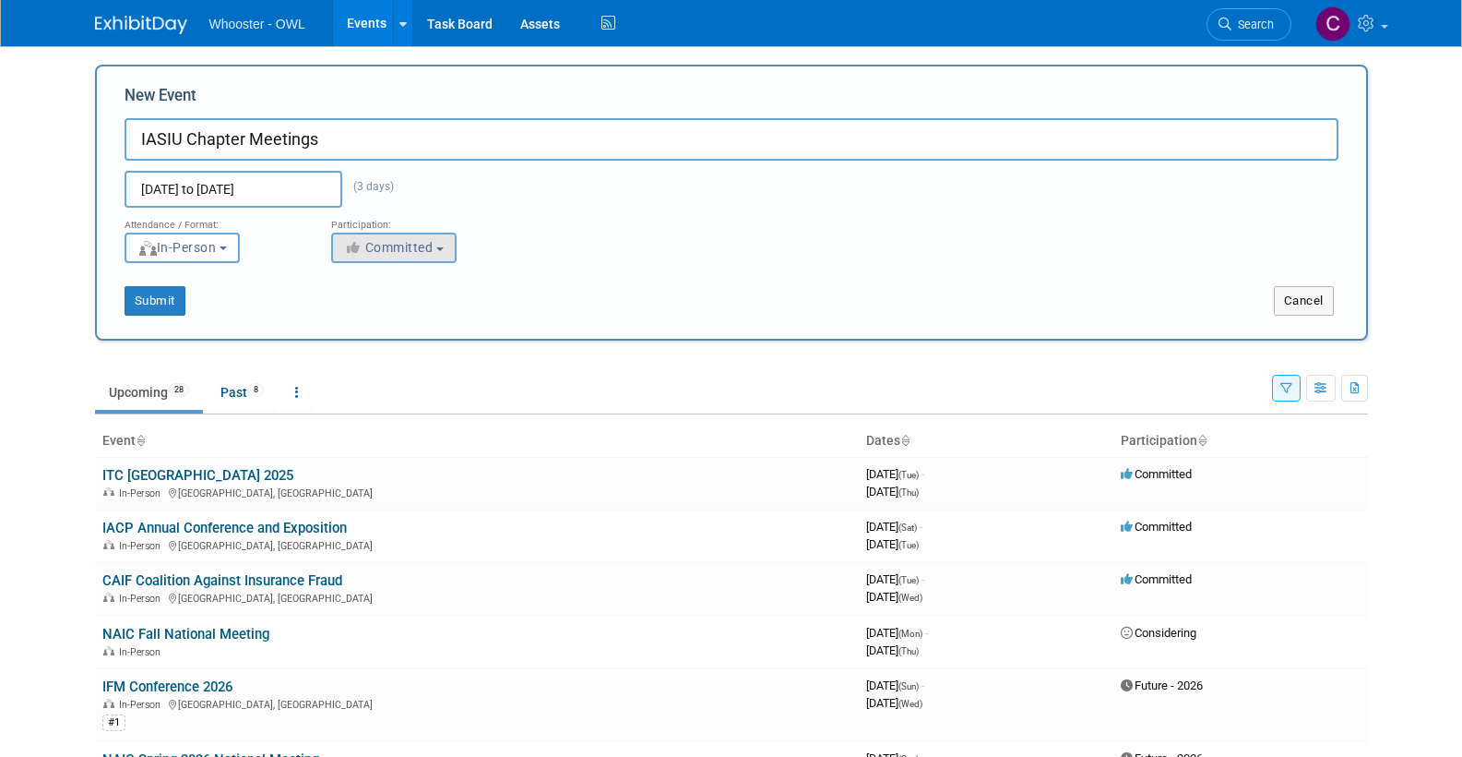
click at [394, 244] on span "Committed" at bounding box center [388, 247] width 89 height 15
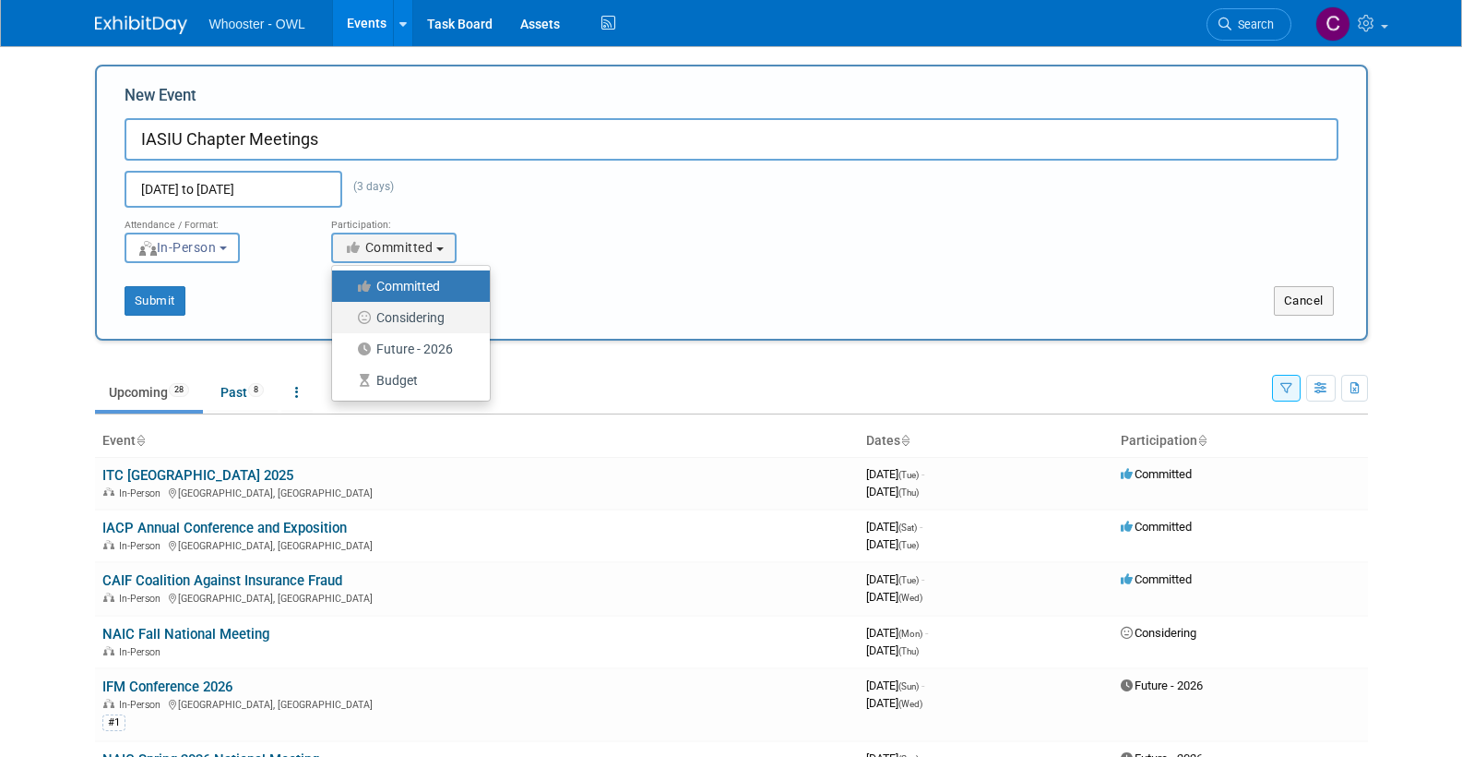
click at [399, 316] on label "Considering" at bounding box center [406, 317] width 130 height 24
click at [349, 316] on input "Considering" at bounding box center [343, 318] width 12 height 12
select select "2"
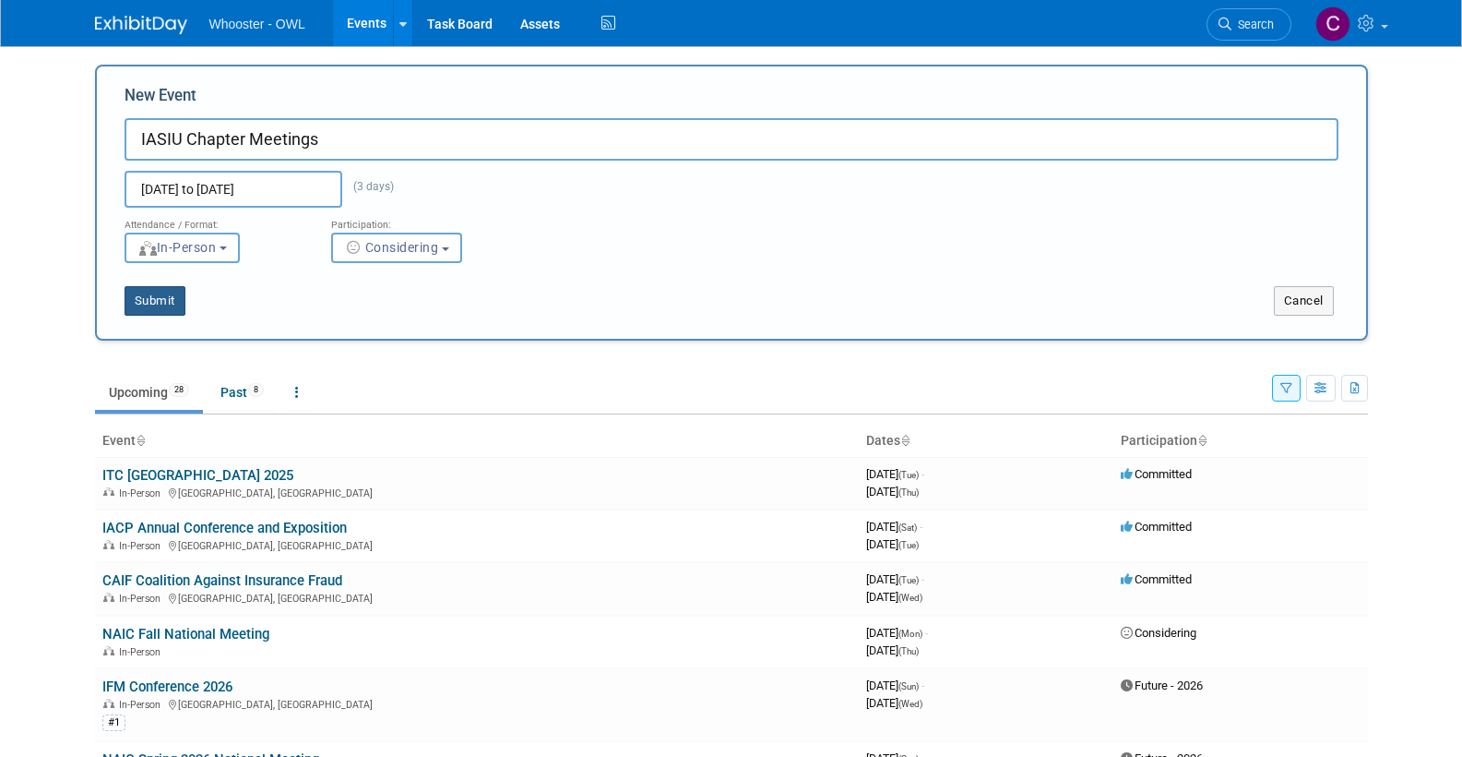
click at [154, 300] on button "Submit" at bounding box center [155, 301] width 61 height 30
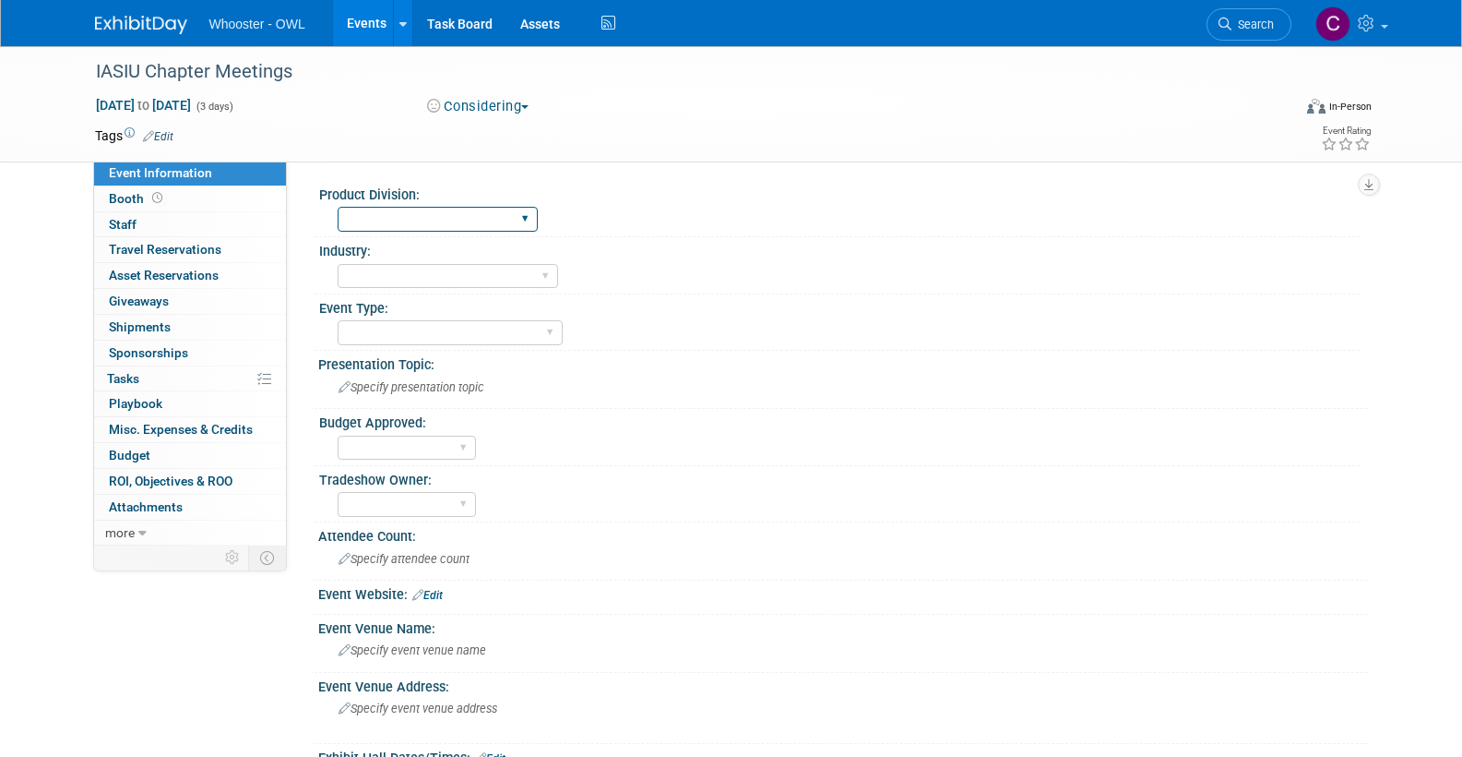
select select "Both"
select select "Insurance"
select select "Conference"
select select "No"
select select "Clare Southcombe"
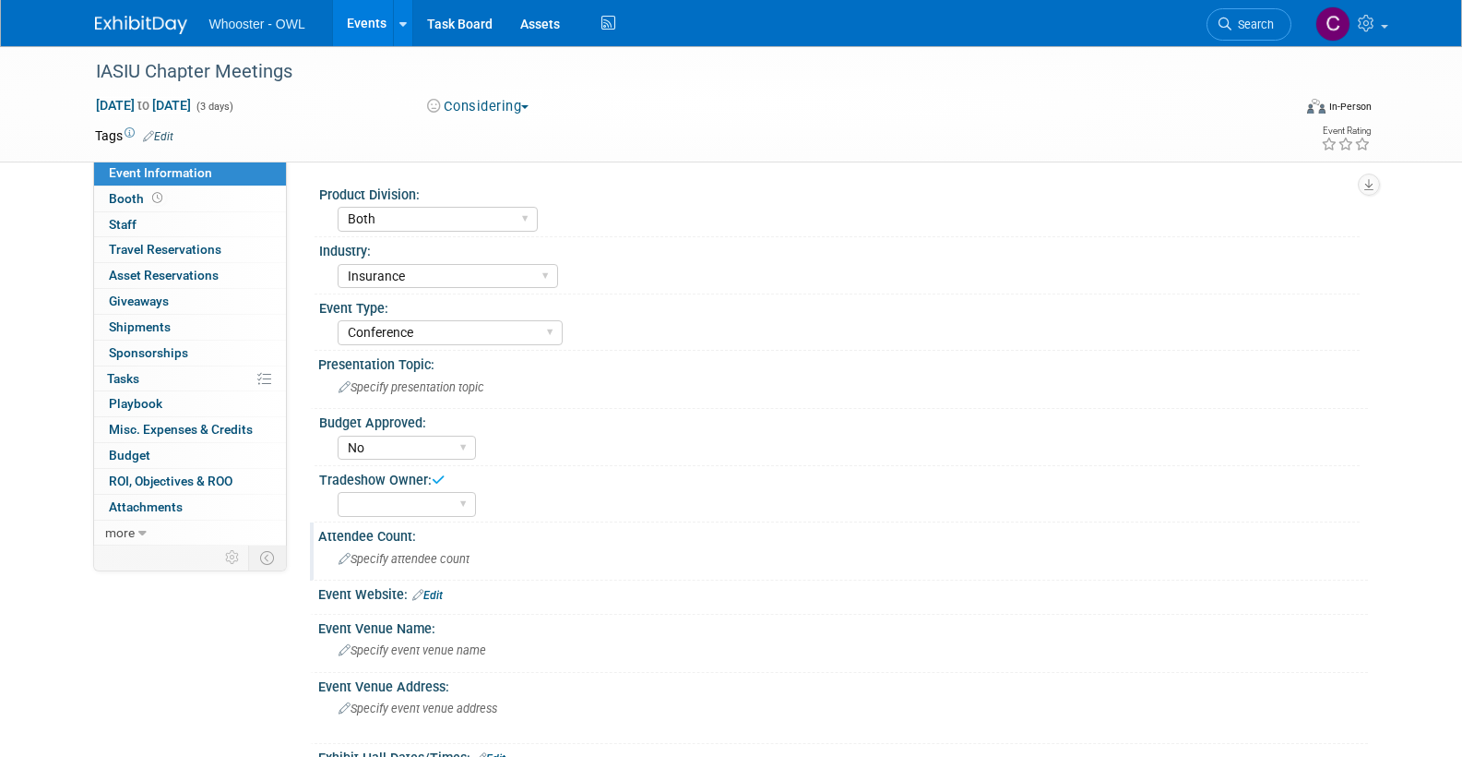
click at [388, 556] on span "Specify attendee count" at bounding box center [404, 559] width 131 height 14
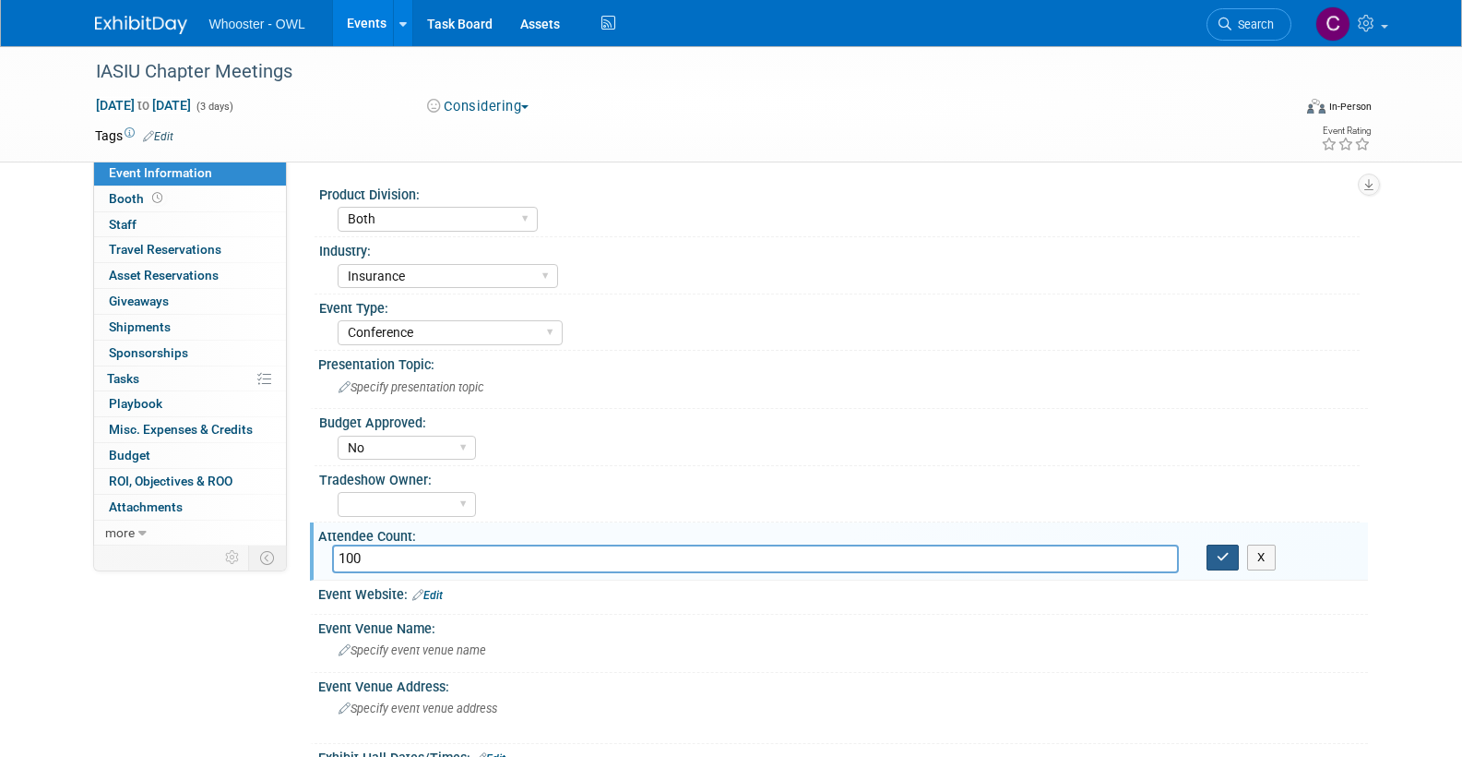
type input "100"
click at [1219, 556] on icon "button" at bounding box center [1223, 557] width 13 height 12
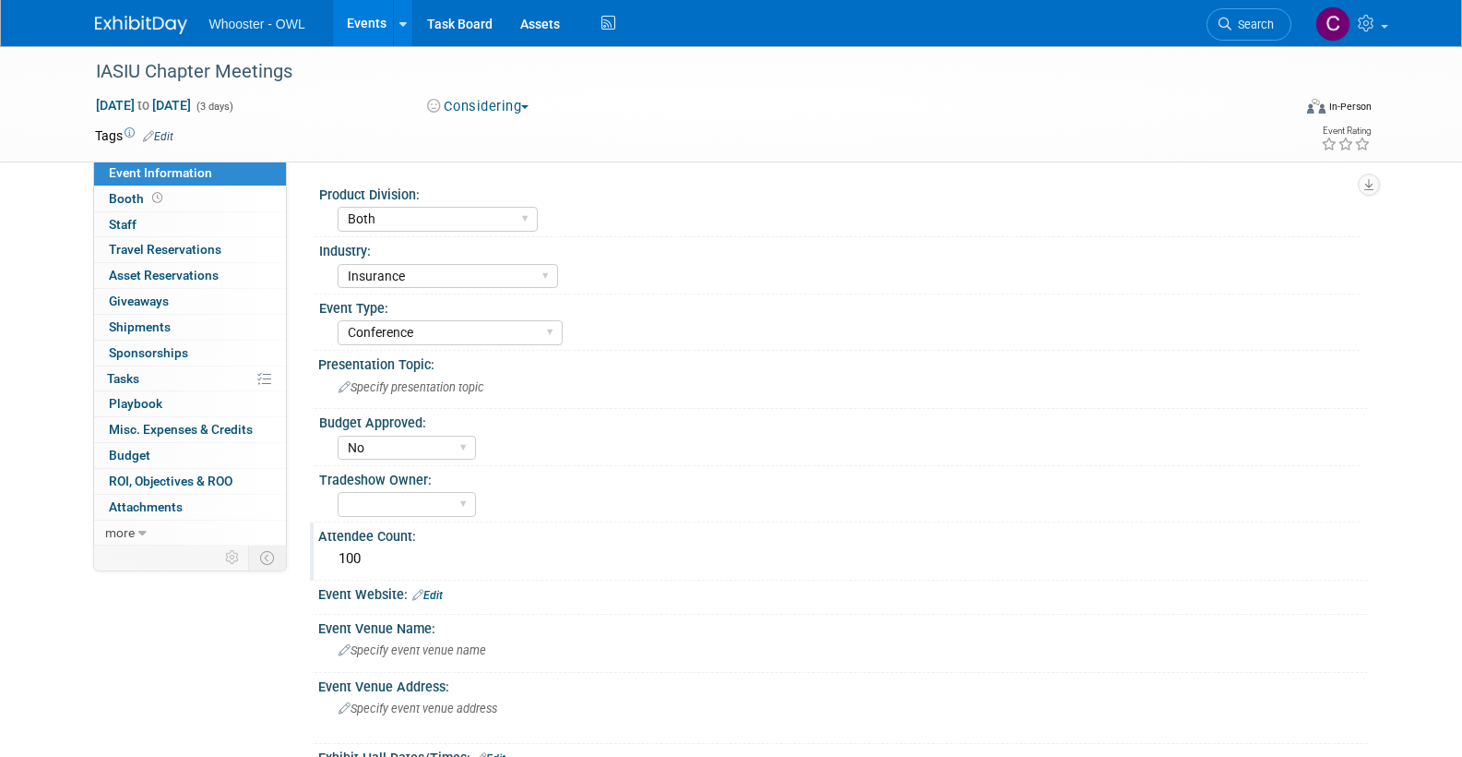
click at [440, 589] on link "Edit" at bounding box center [427, 595] width 30 height 13
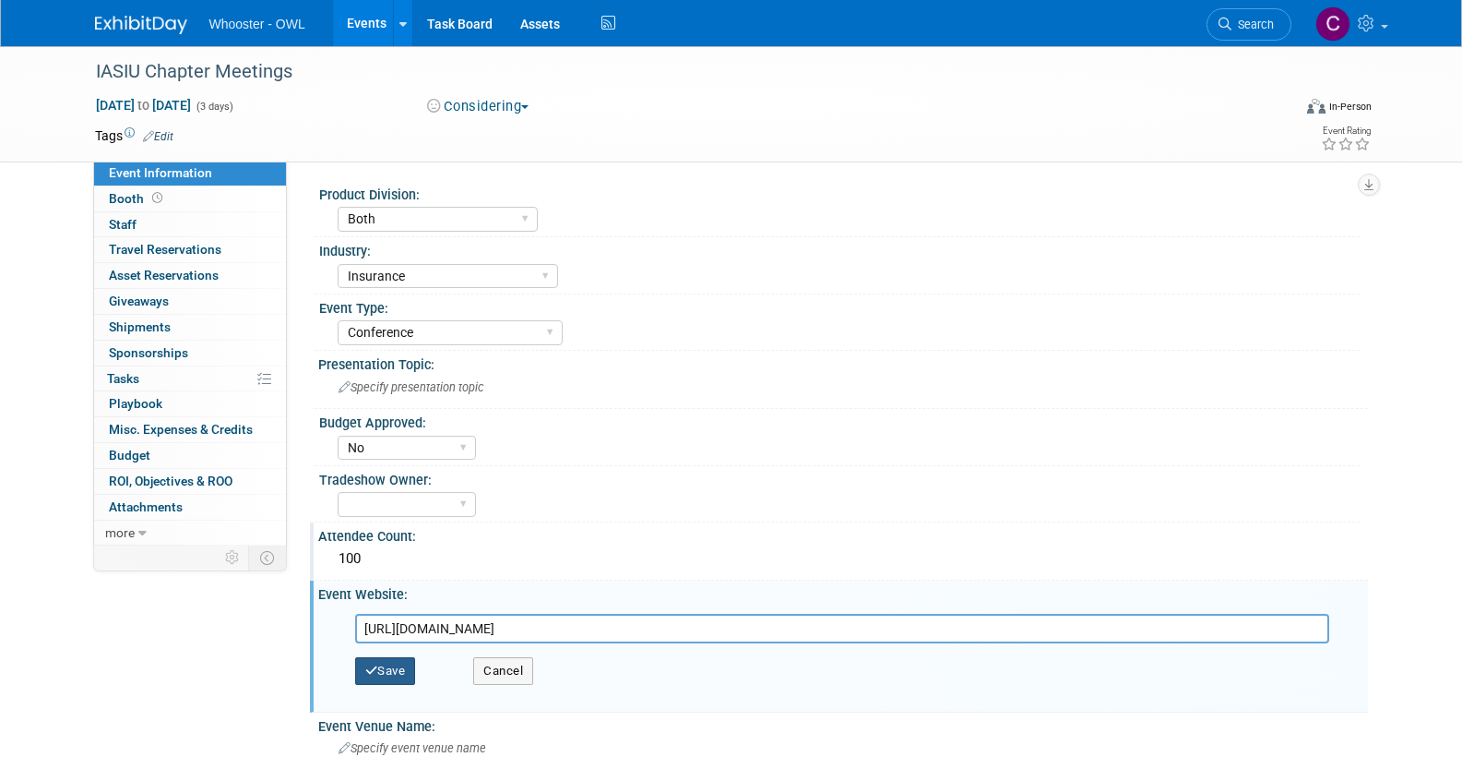
type input "https://www.iasiu.org/events/event_list.asp?show=past&group=&start=&end=&view=&…"
click at [387, 657] on button "Save" at bounding box center [385, 671] width 61 height 28
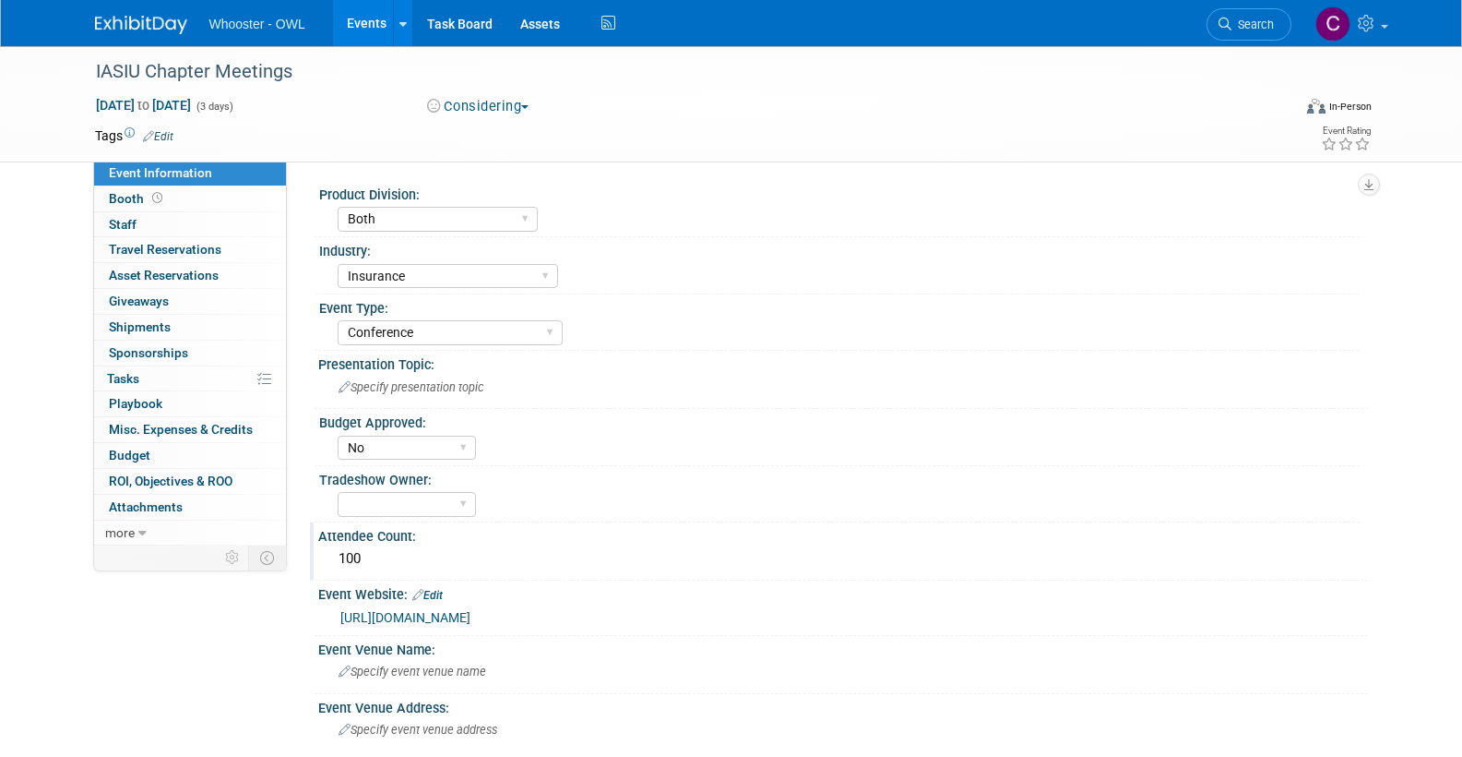
click at [162, 132] on link "Edit" at bounding box center [158, 136] width 30 height 13
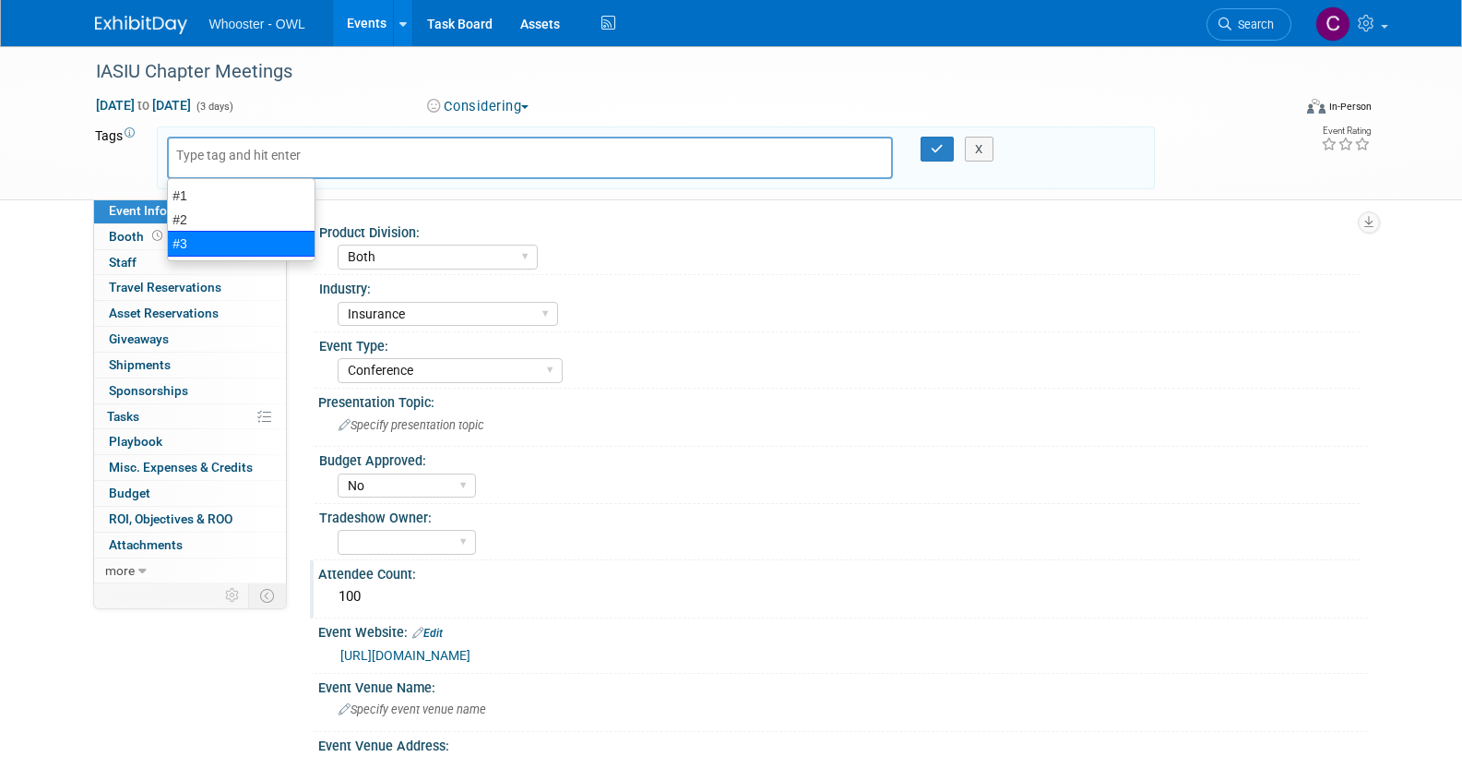
click at [182, 237] on div "#3" at bounding box center [241, 244] width 149 height 26
type input "#3"
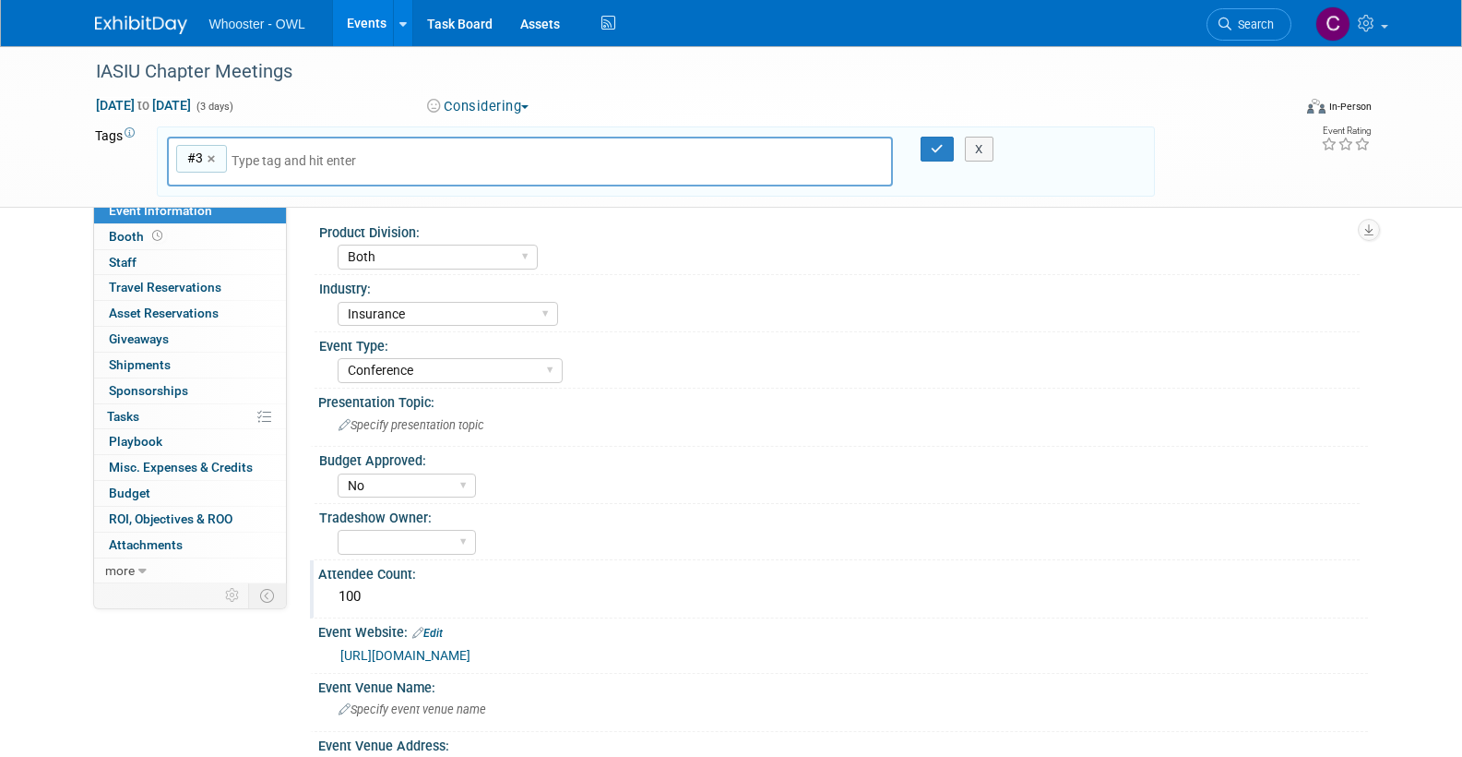
click at [931, 143] on icon "button" at bounding box center [937, 149] width 13 height 12
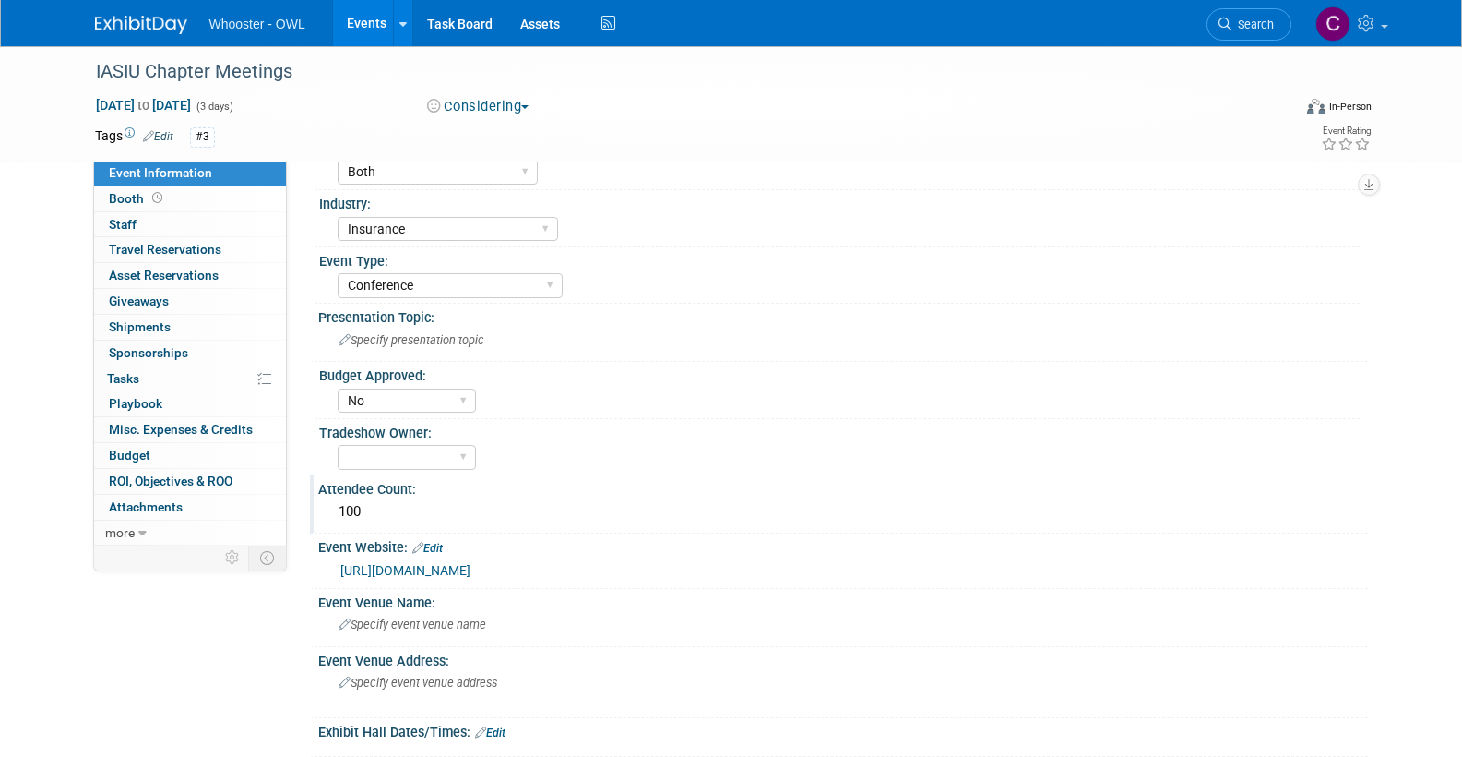
scroll to position [46, 0]
click at [361, 19] on link "Events" at bounding box center [366, 23] width 67 height 46
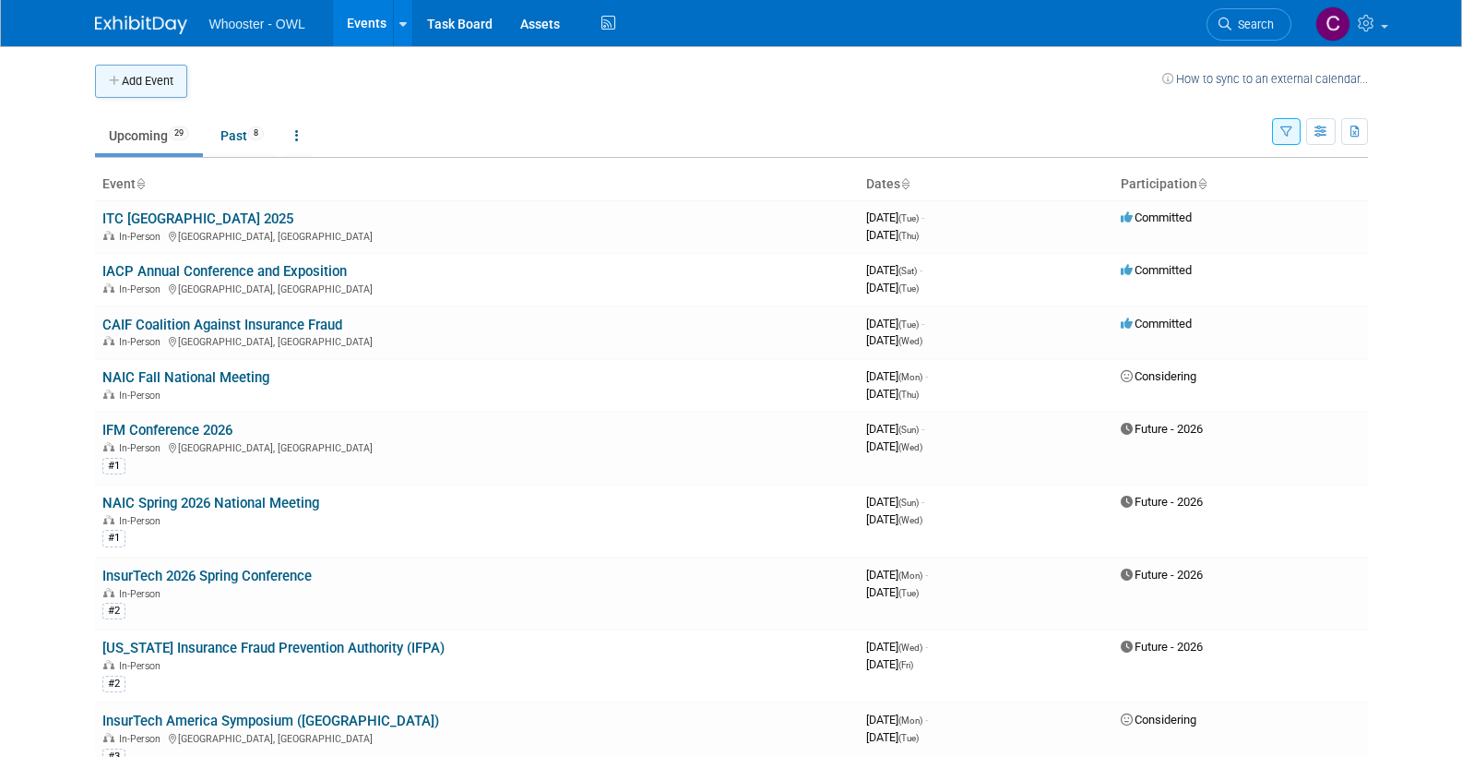
click at [147, 78] on button "Add Event" at bounding box center [141, 81] width 92 height 33
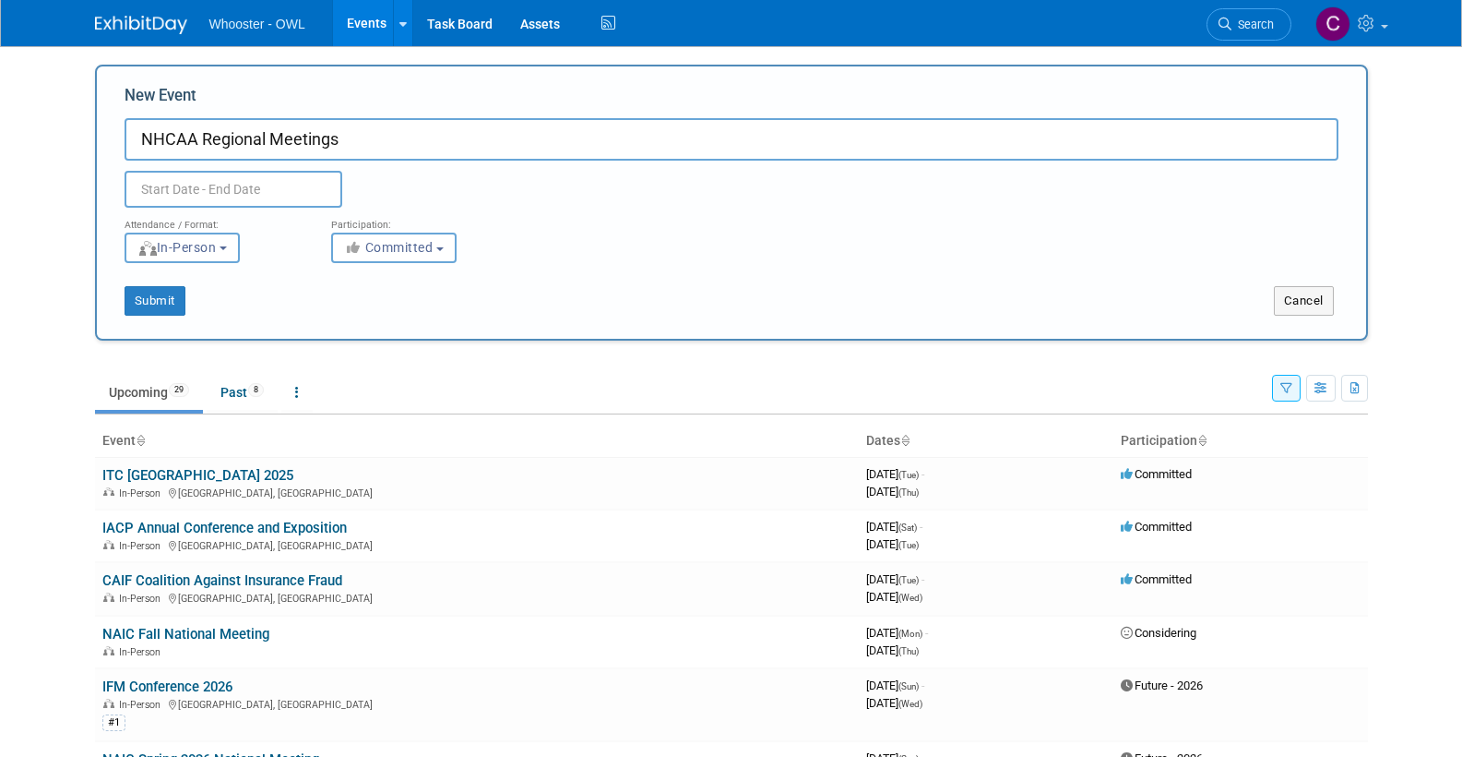
type input "NHCAA Regional Meetings"
drag, startPoint x: 234, startPoint y: 121, endPoint x: 280, endPoint y: 171, distance: 67.9
click at [280, 171] on input "text" at bounding box center [234, 189] width 218 height 37
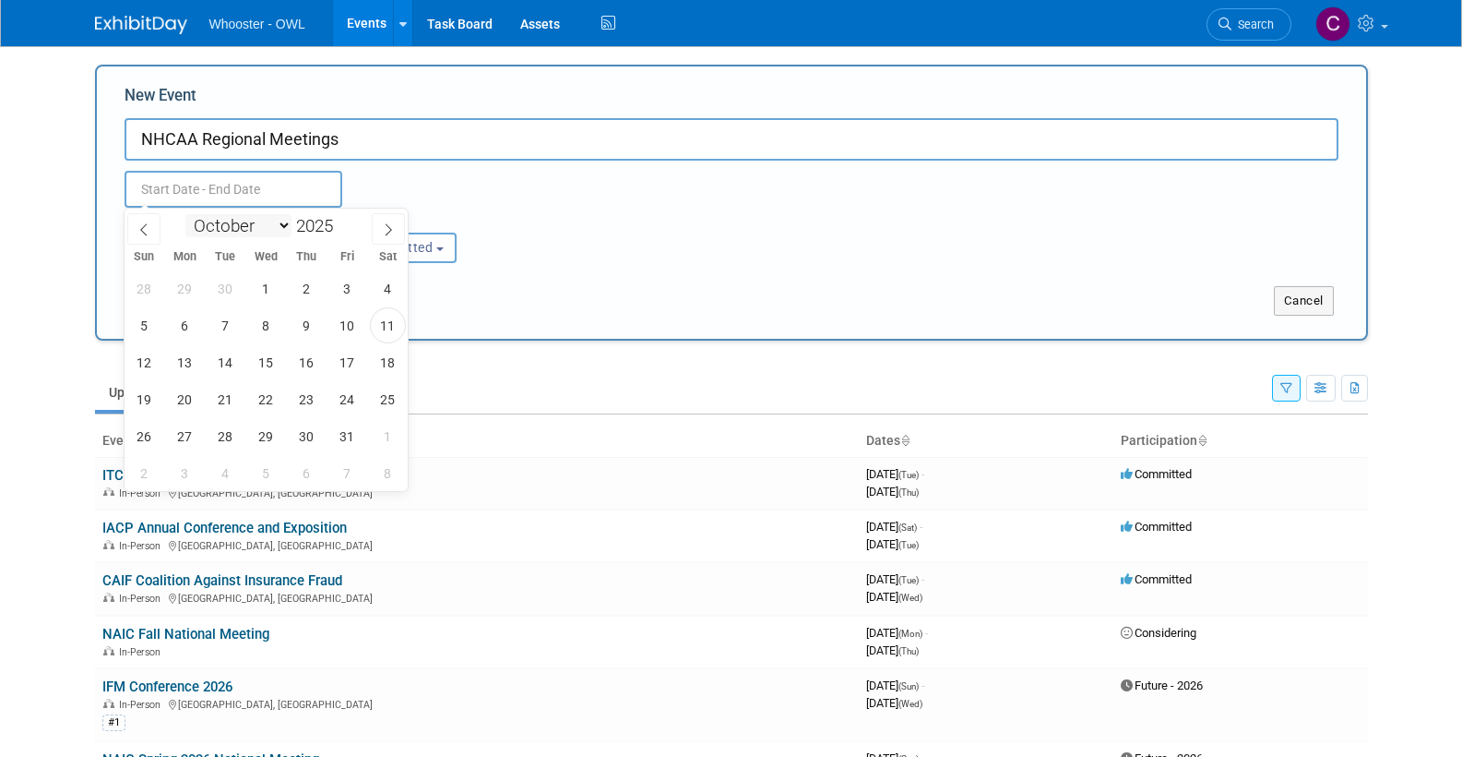
select select "5"
click at [347, 219] on span at bounding box center [340, 220] width 13 height 11
type input "2026"
click at [184, 280] on span "1" at bounding box center [185, 288] width 36 height 36
click at [267, 285] on span "3" at bounding box center [266, 288] width 36 height 36
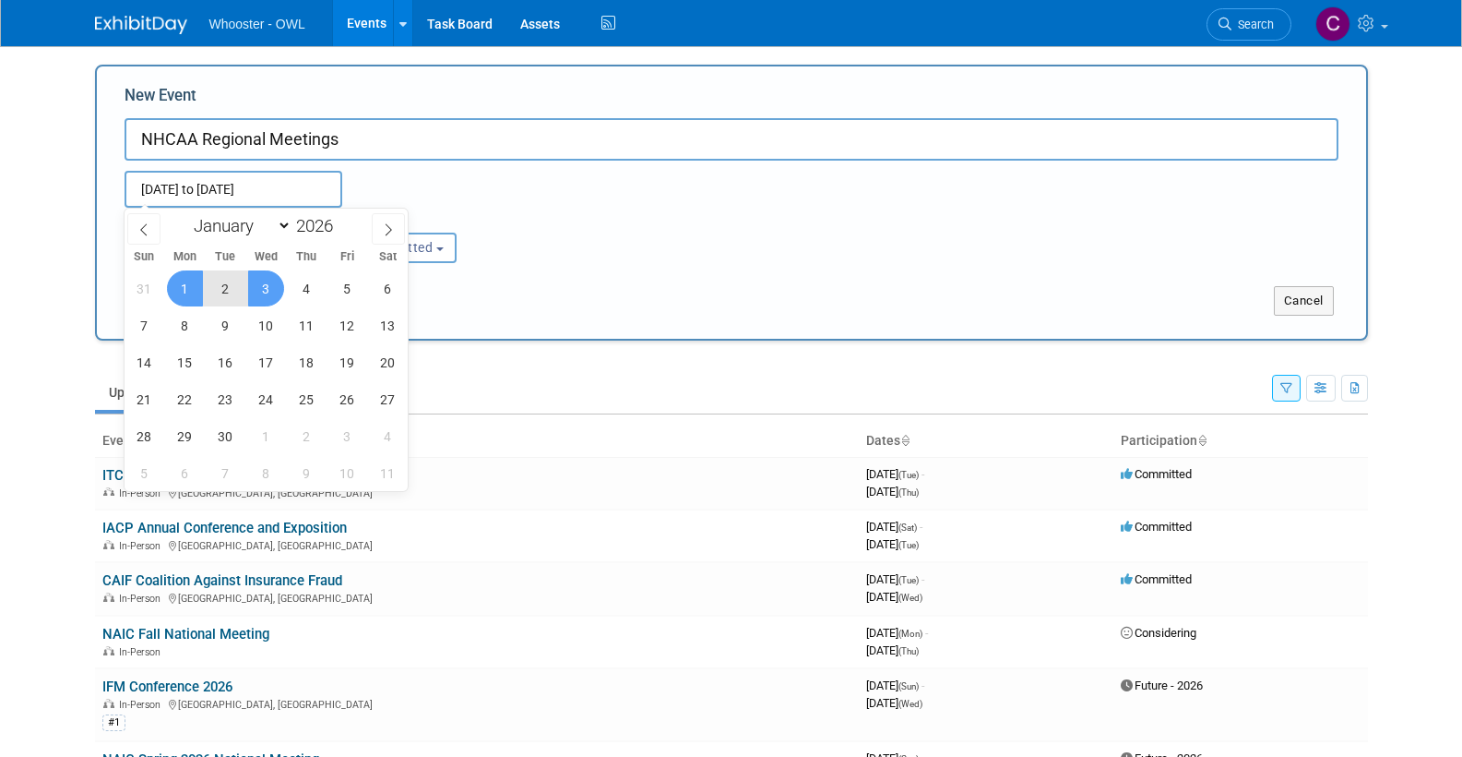
type input "[DATE] to [DATE]"
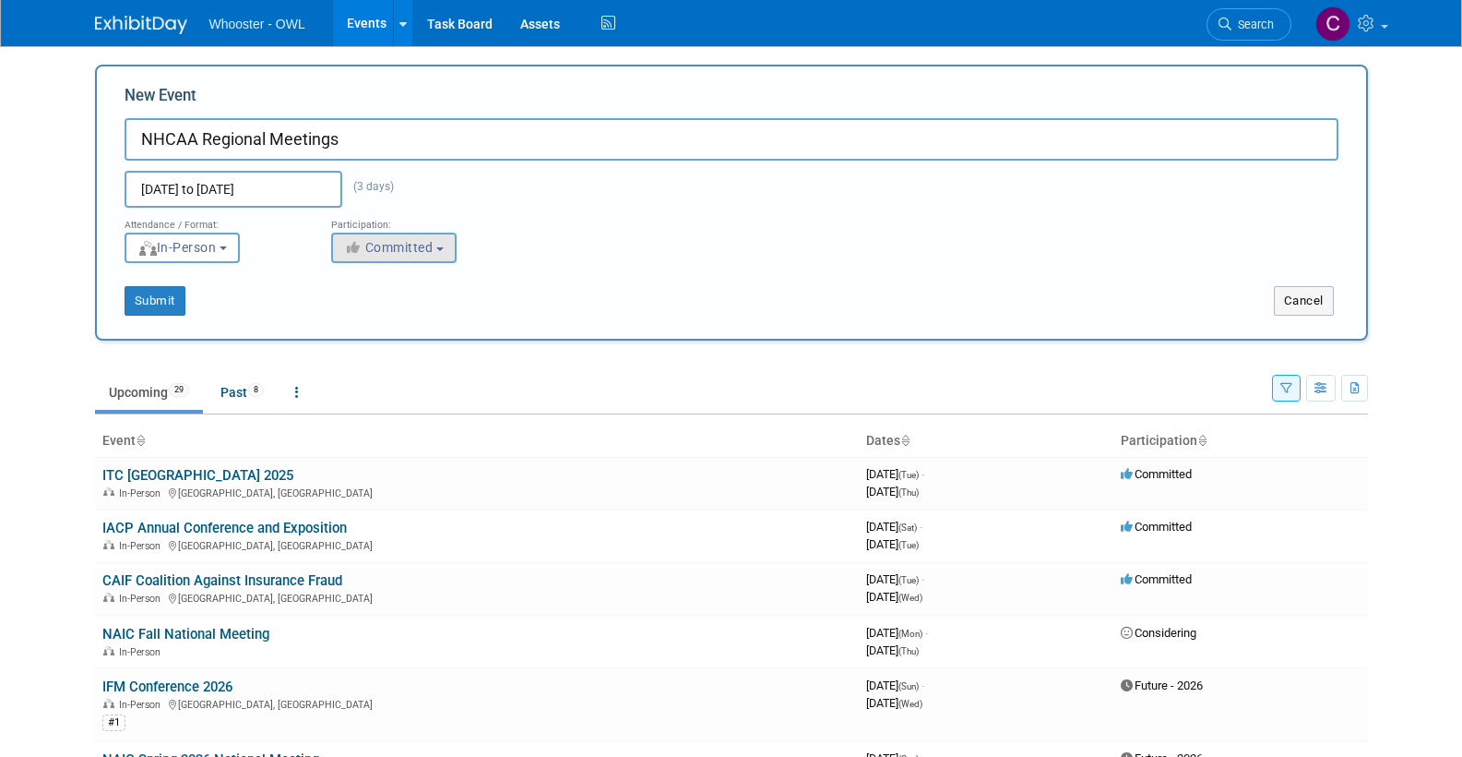
click at [364, 255] on button "Committed" at bounding box center [393, 247] width 125 height 30
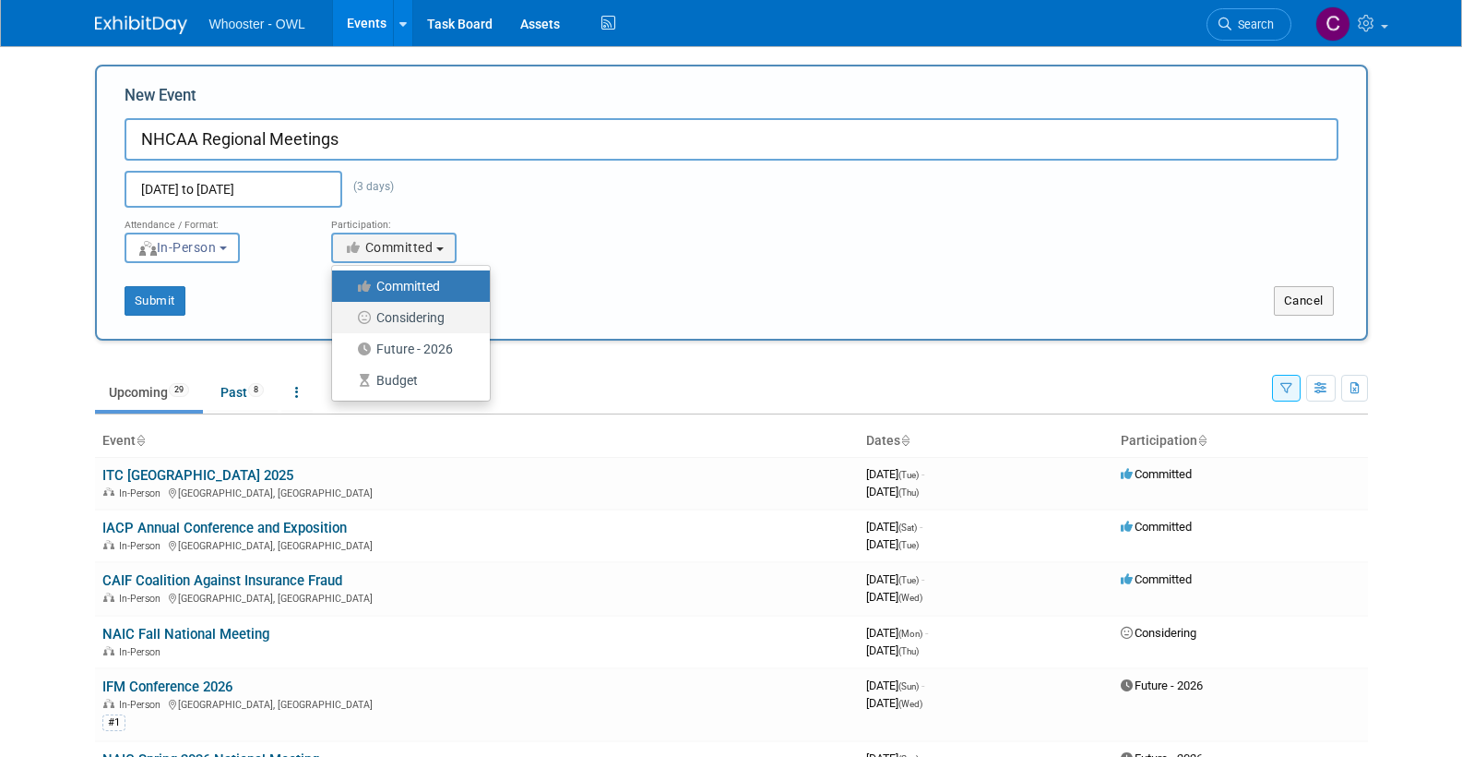
drag, startPoint x: 375, startPoint y: 311, endPoint x: 343, endPoint y: 310, distance: 31.4
click at [375, 311] on icon at bounding box center [365, 317] width 21 height 13
click at [349, 312] on input "Considering" at bounding box center [343, 318] width 12 height 12
select select "2"
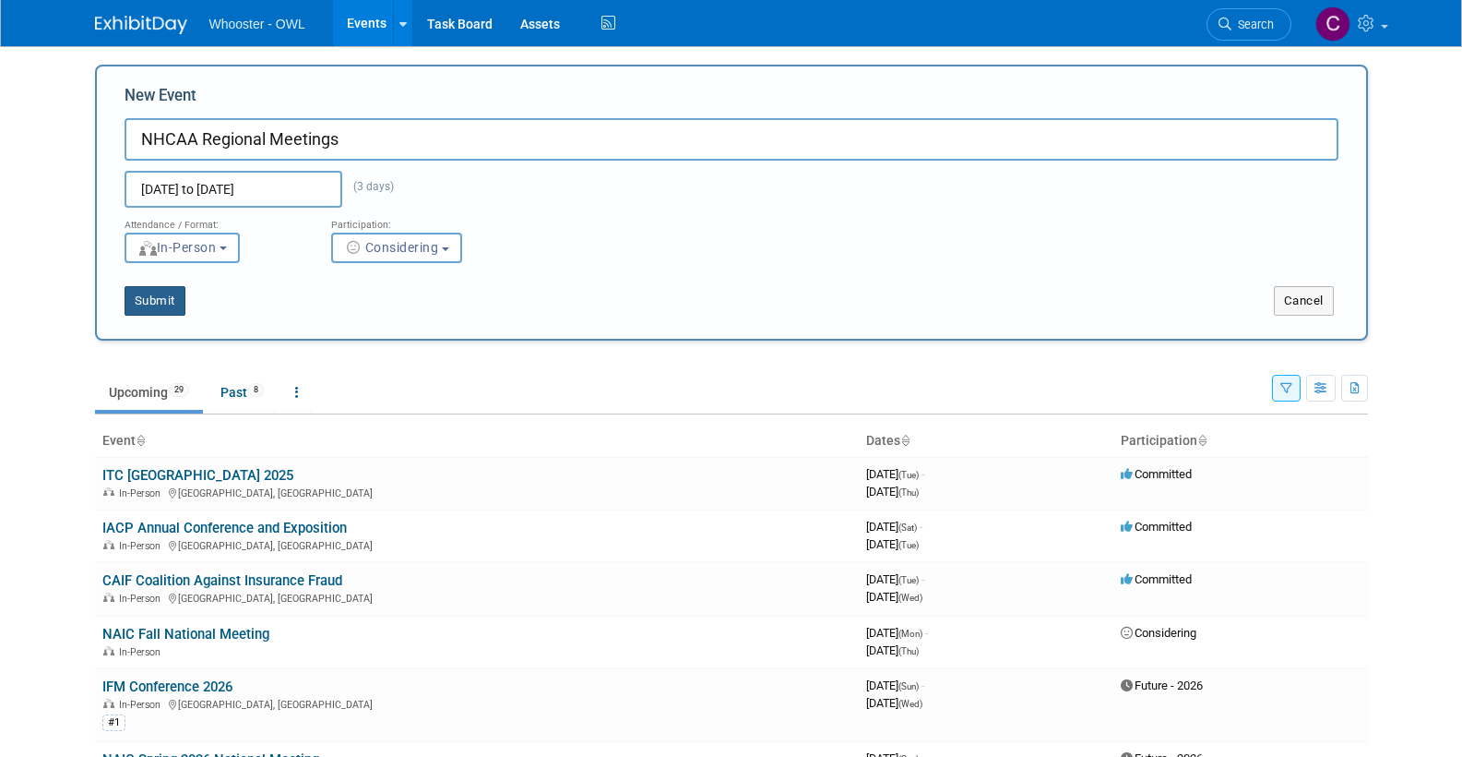
click at [145, 296] on button "Submit" at bounding box center [155, 301] width 61 height 30
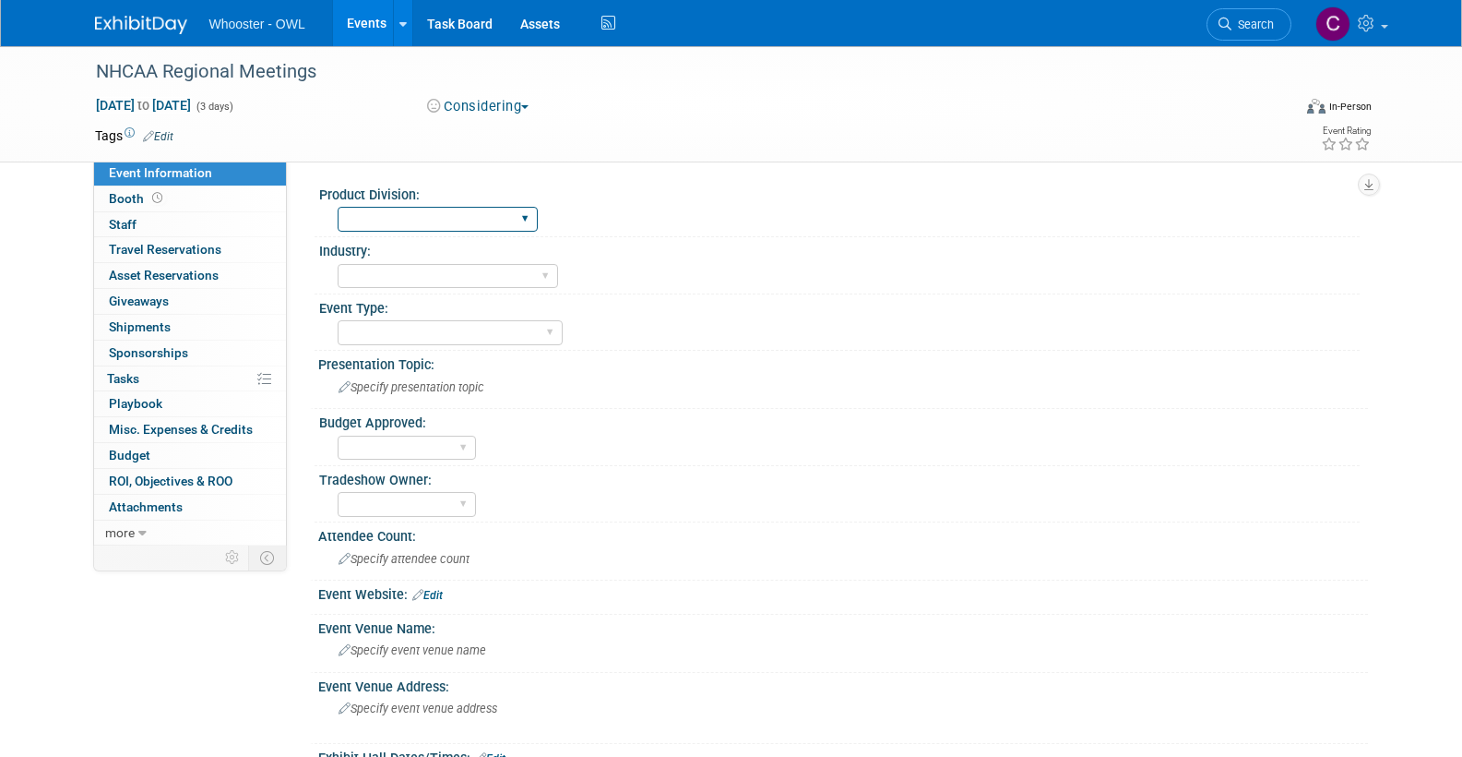
select select "Both"
select select "Insurance"
select select "Conference"
select select "No"
select select "[PERSON_NAME]"
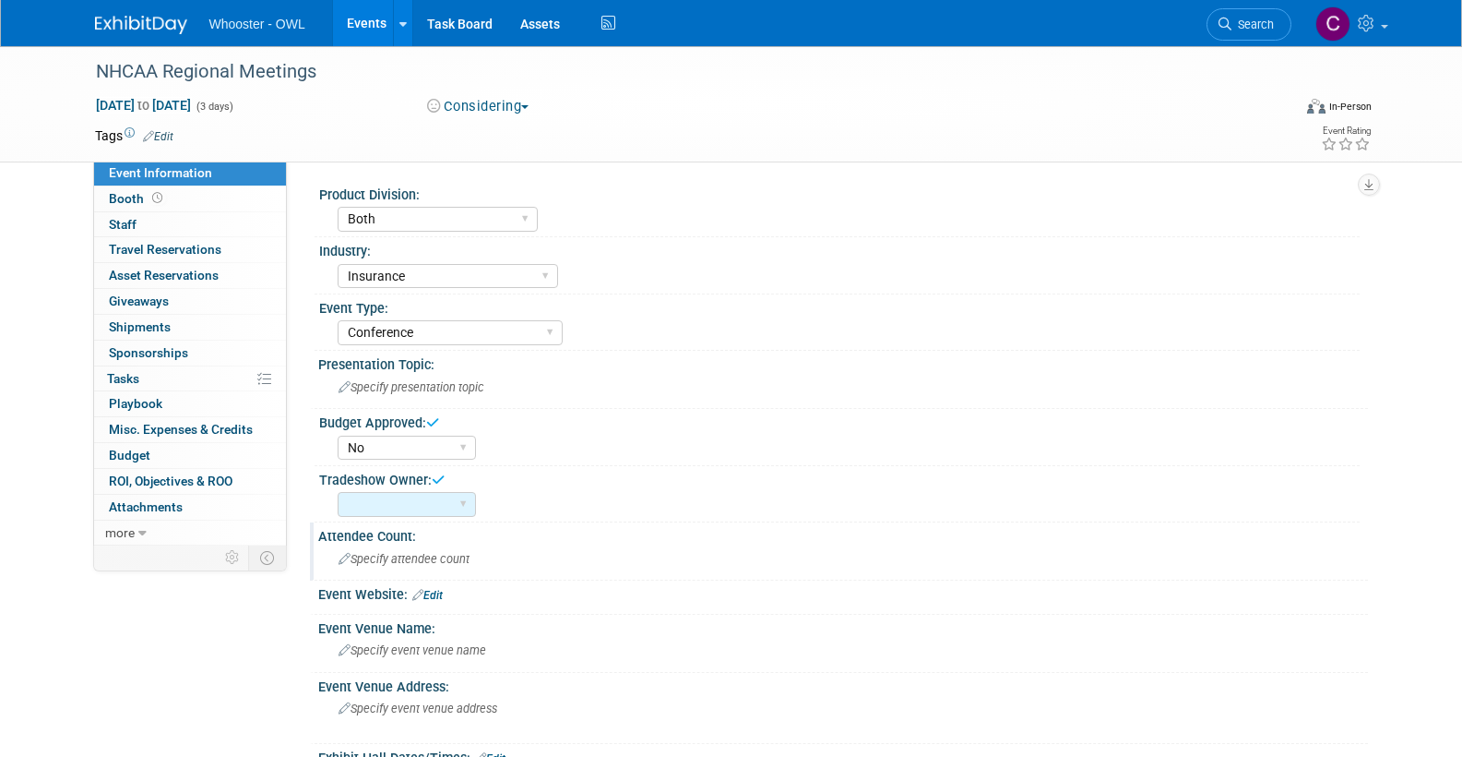
click at [406, 557] on span "Specify attendee count" at bounding box center [404, 559] width 131 height 14
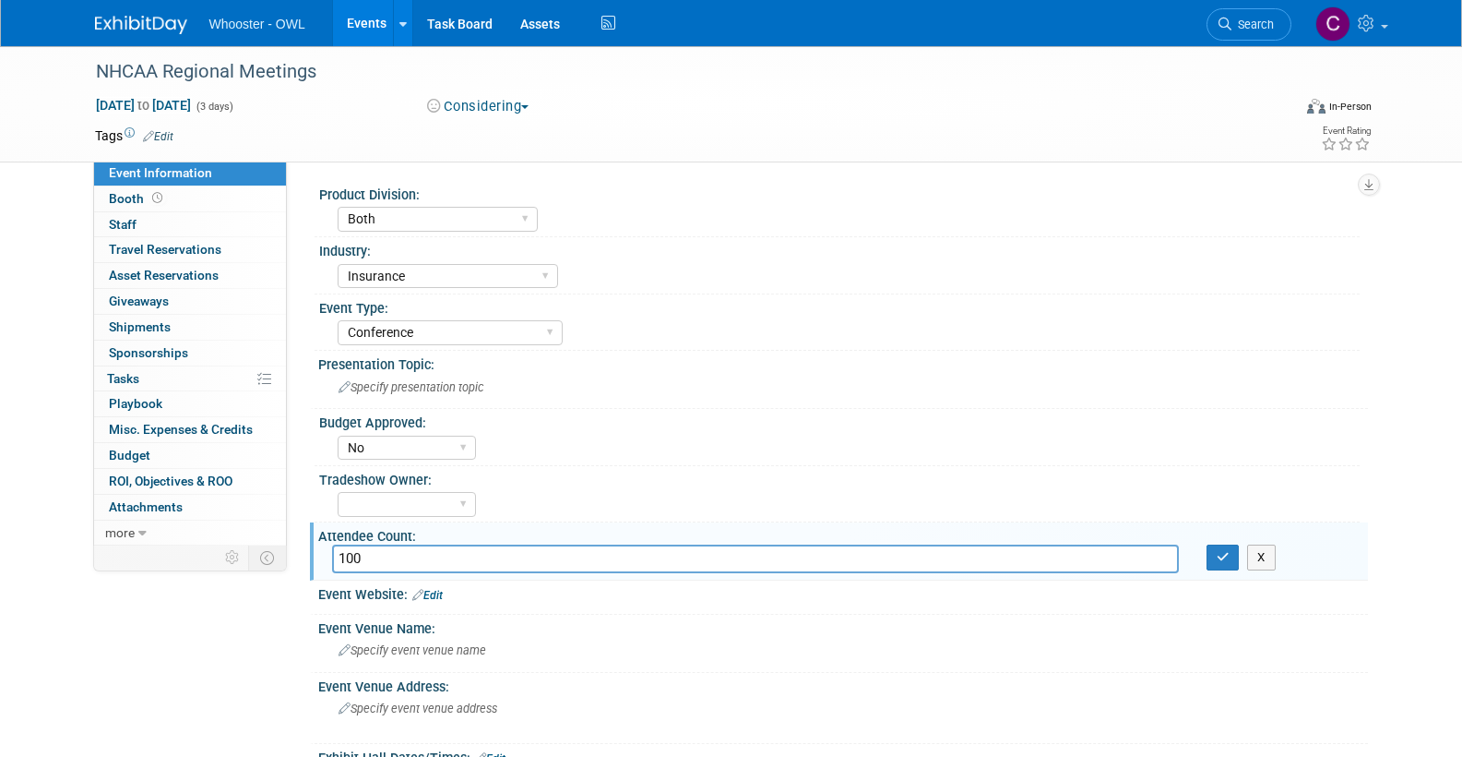
type input "100"
click at [437, 590] on link "Edit" at bounding box center [427, 595] width 30 height 13
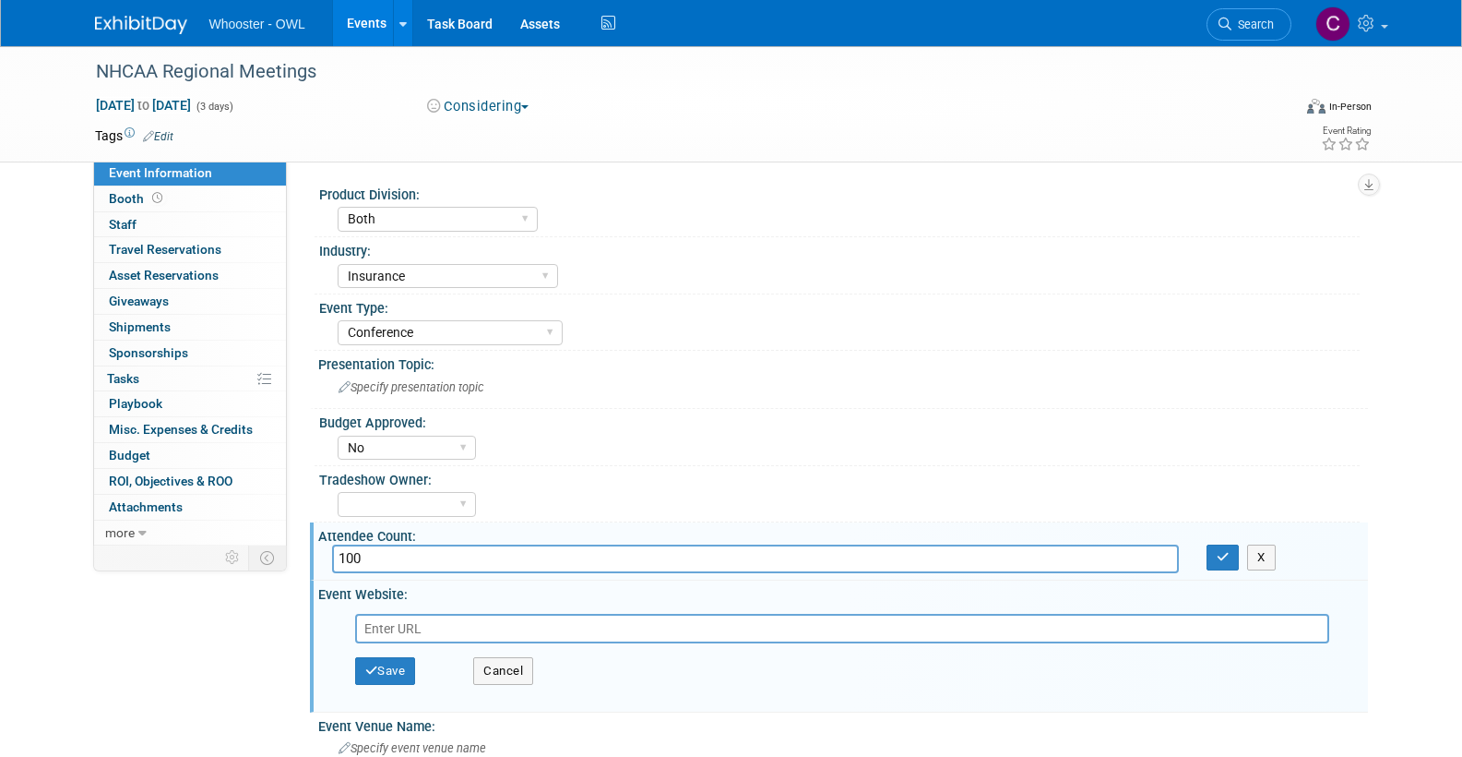
paste input "[URL][DOMAIN_NAME]"
type input "[URL][DOMAIN_NAME]"
click at [398, 667] on button "Save" at bounding box center [385, 671] width 61 height 28
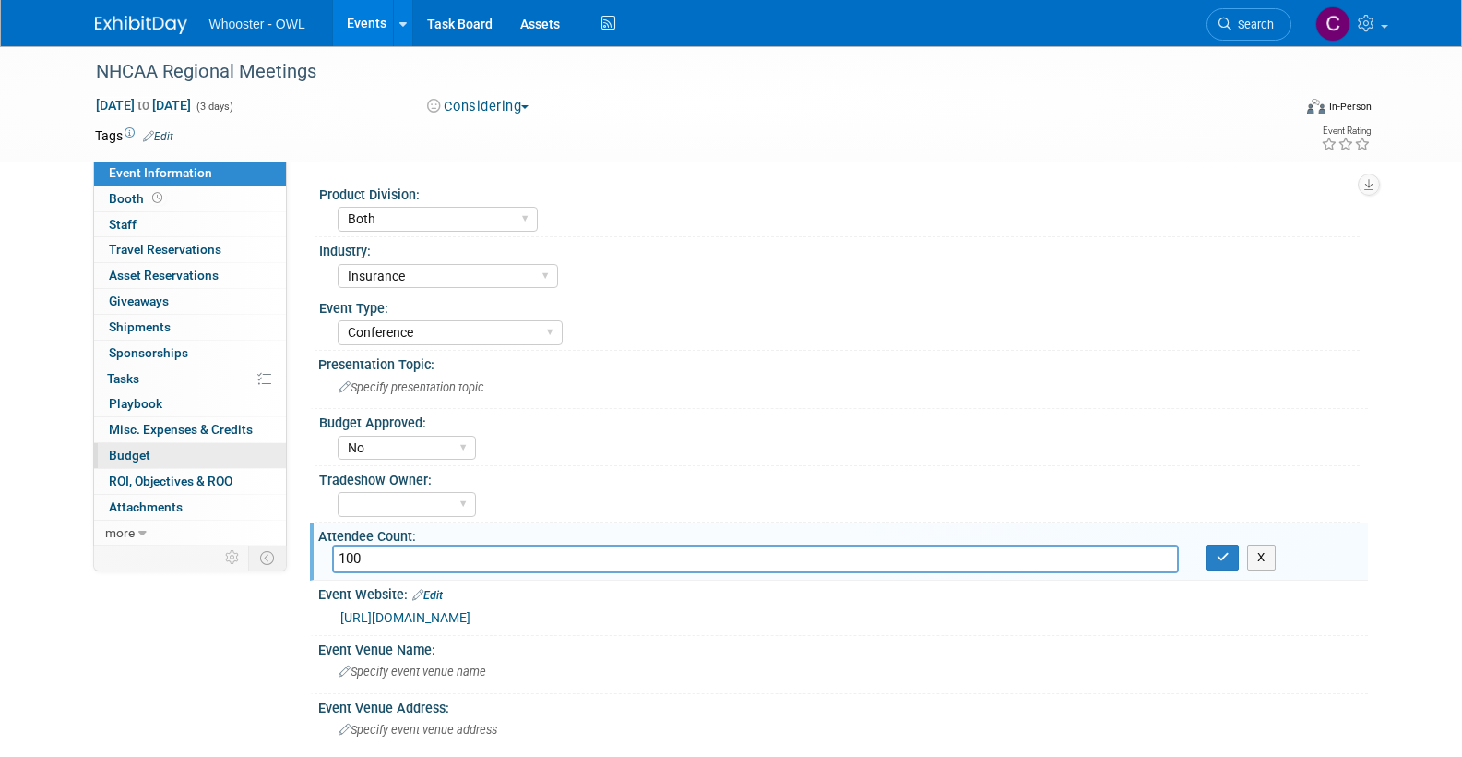
click at [148, 447] on span "Budget" at bounding box center [130, 454] width 42 height 15
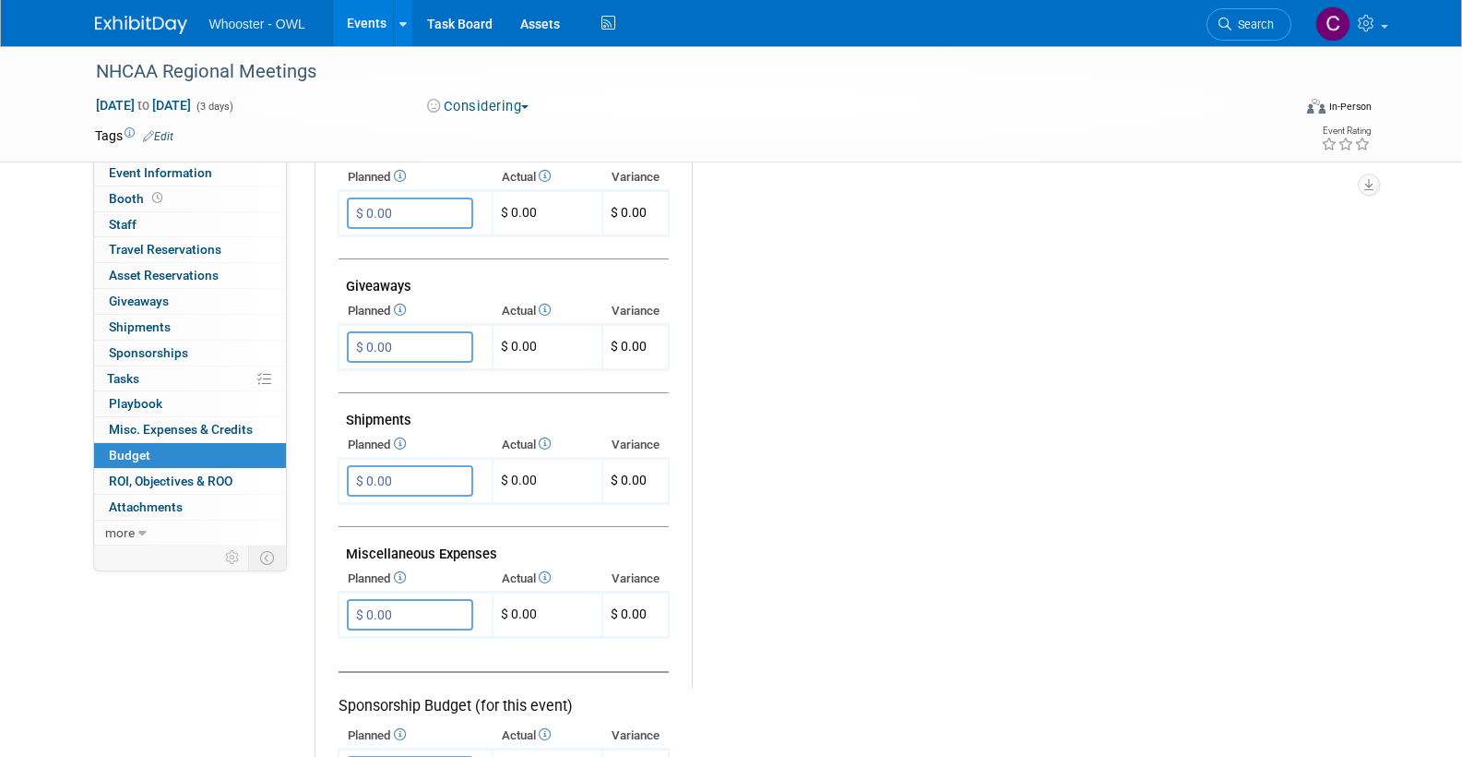
scroll to position [788, 0]
click at [404, 606] on input "$ 0.00" at bounding box center [410, 613] width 126 height 31
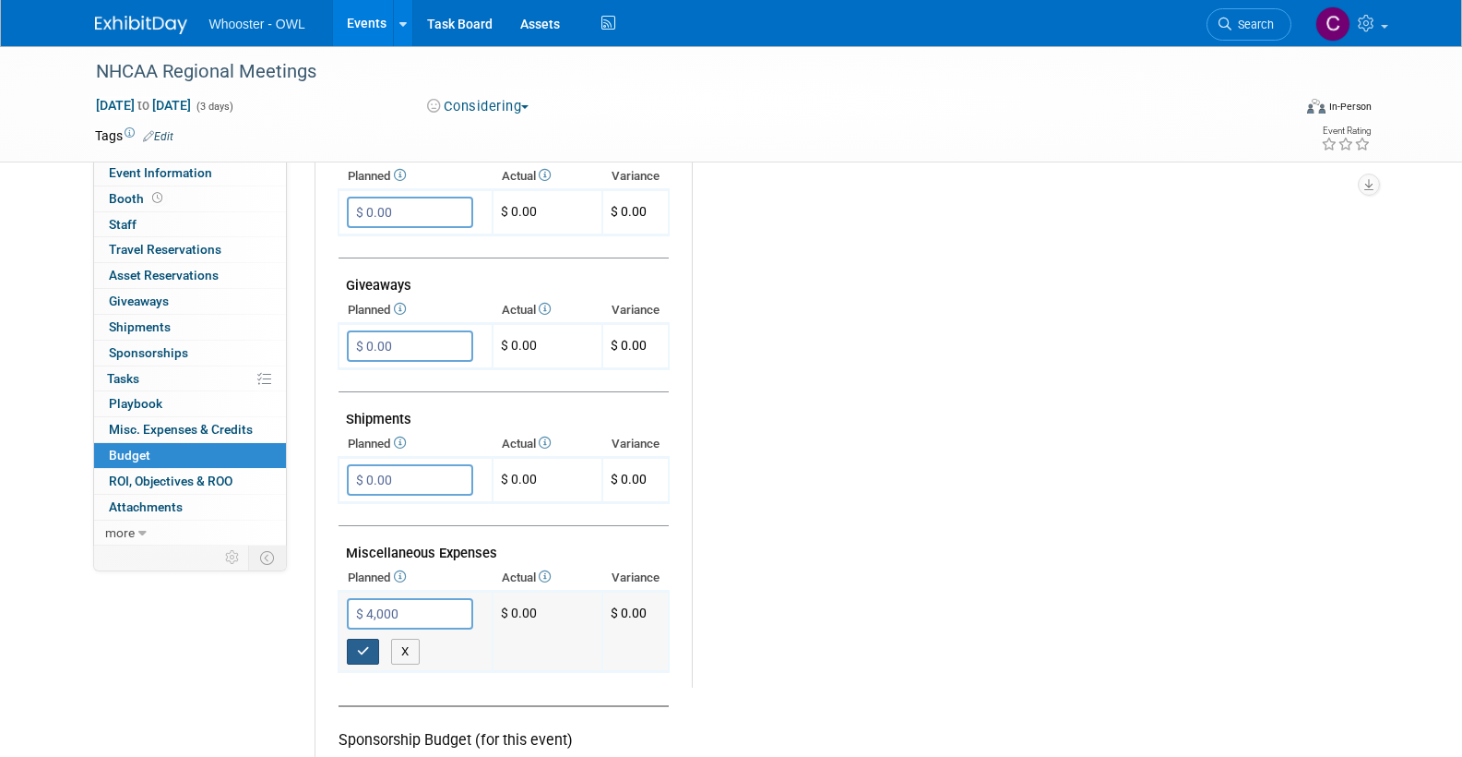
type input "$ 4,000.00"
click at [358, 645] on icon "button" at bounding box center [363, 651] width 13 height 12
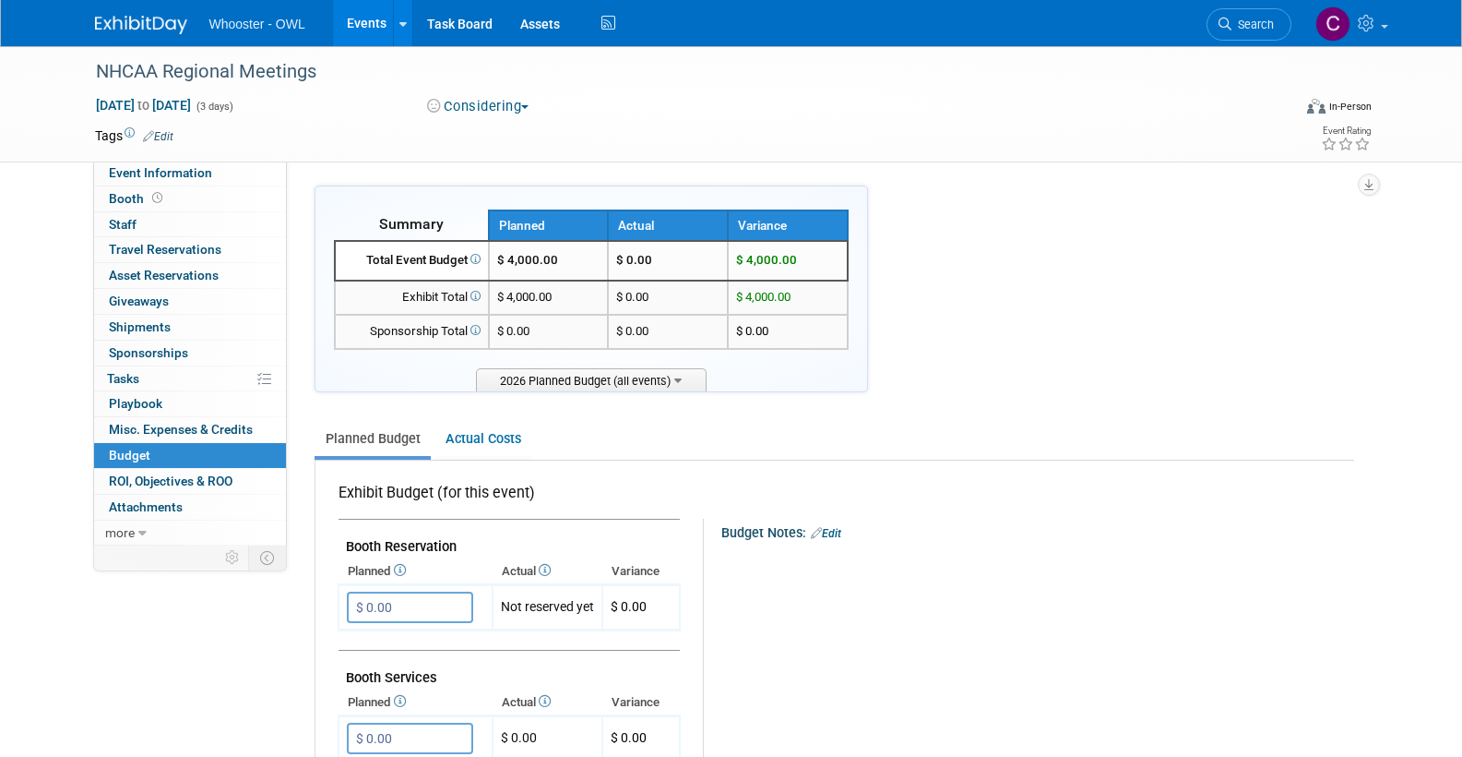
scroll to position [0, 0]
